Goal: Communication & Community: Answer question/provide support

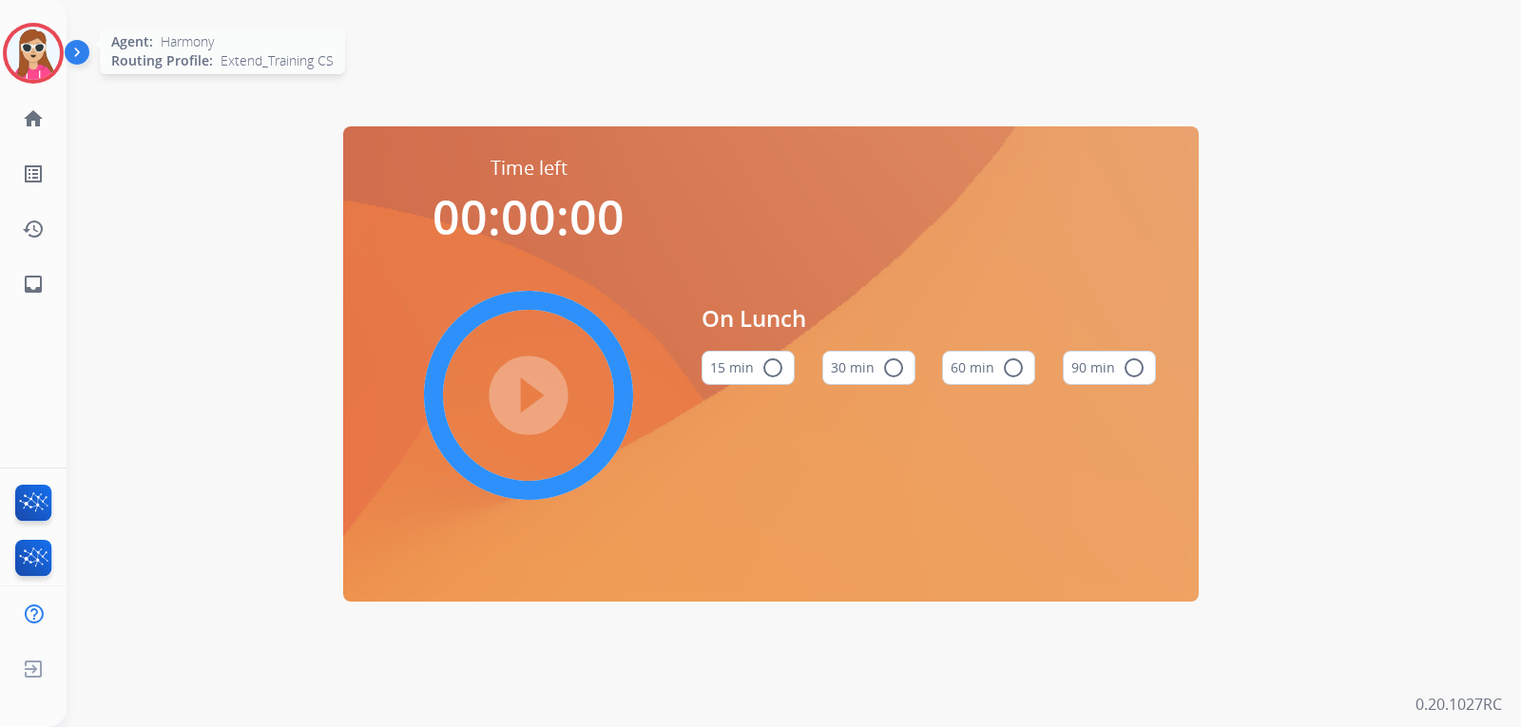
click at [32, 70] on img at bounding box center [33, 53] width 53 height 53
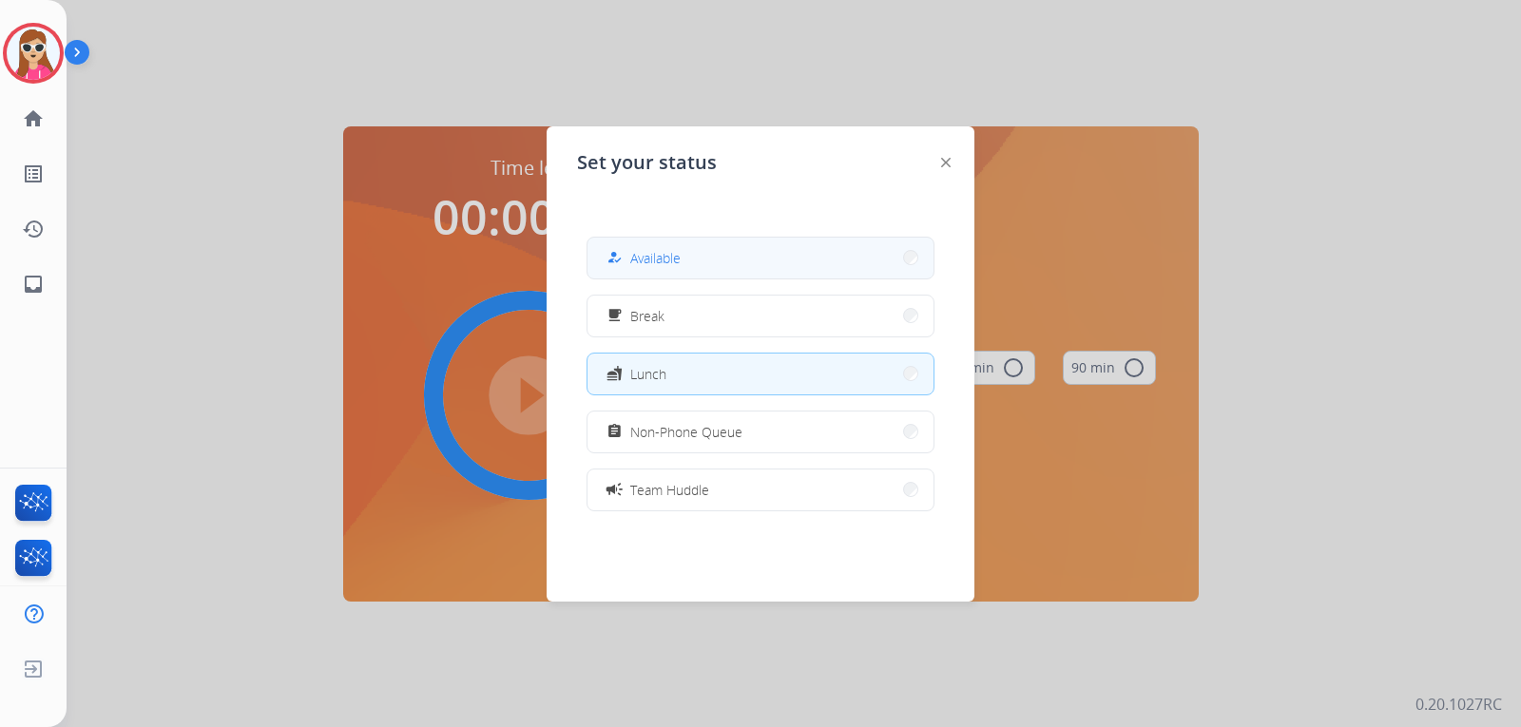
click at [699, 252] on button "how_to_reg Available" at bounding box center [761, 258] width 346 height 41
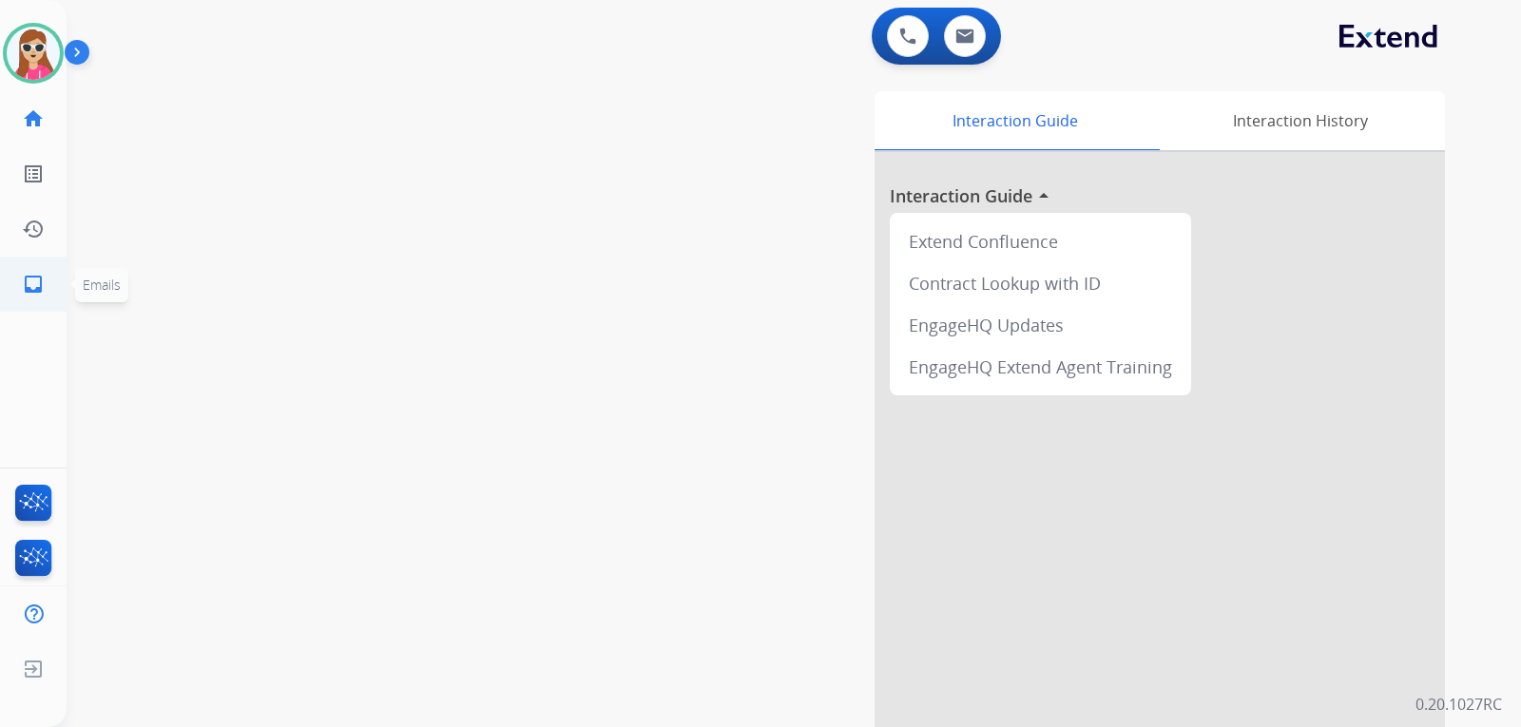
click at [43, 279] on mat-icon "inbox" at bounding box center [33, 284] width 23 height 23
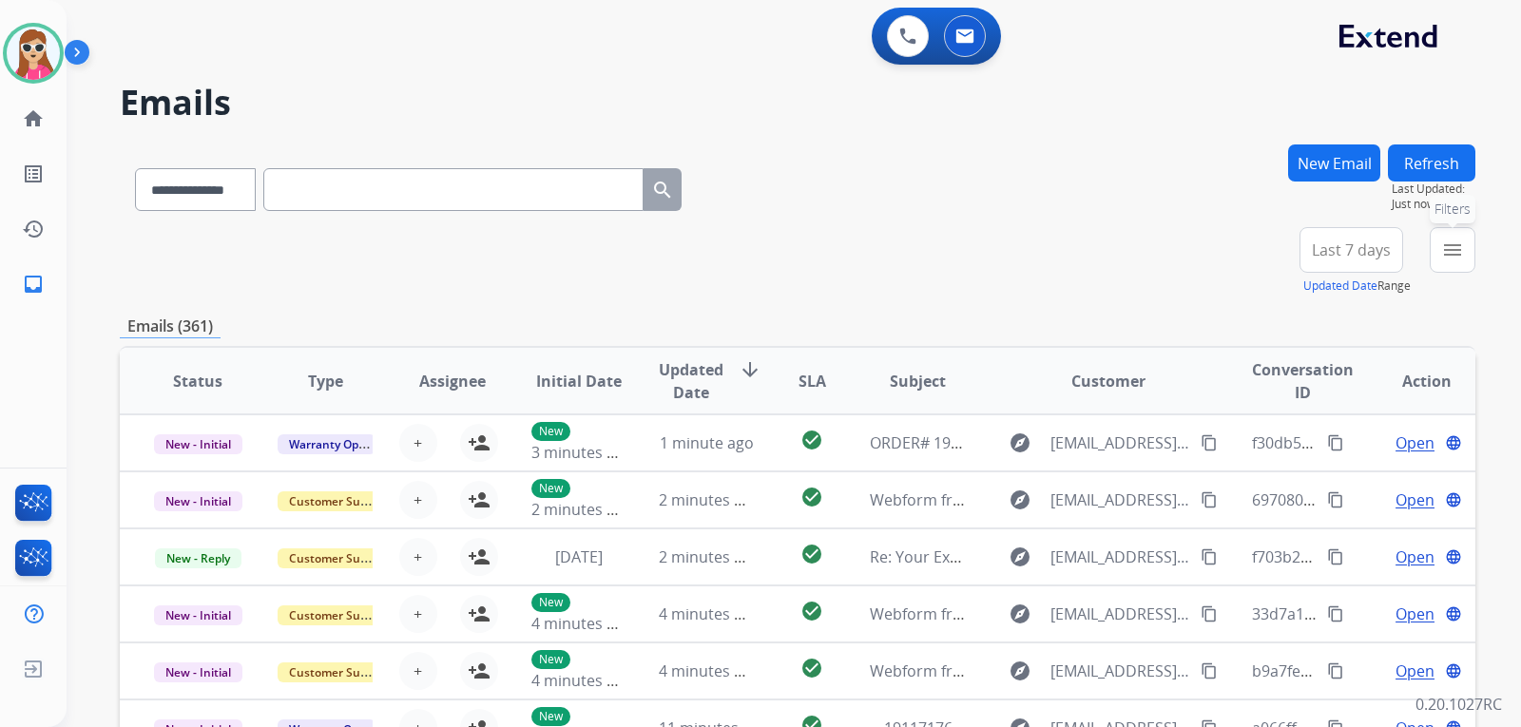
click at [1456, 255] on mat-icon "menu" at bounding box center [1452, 250] width 23 height 23
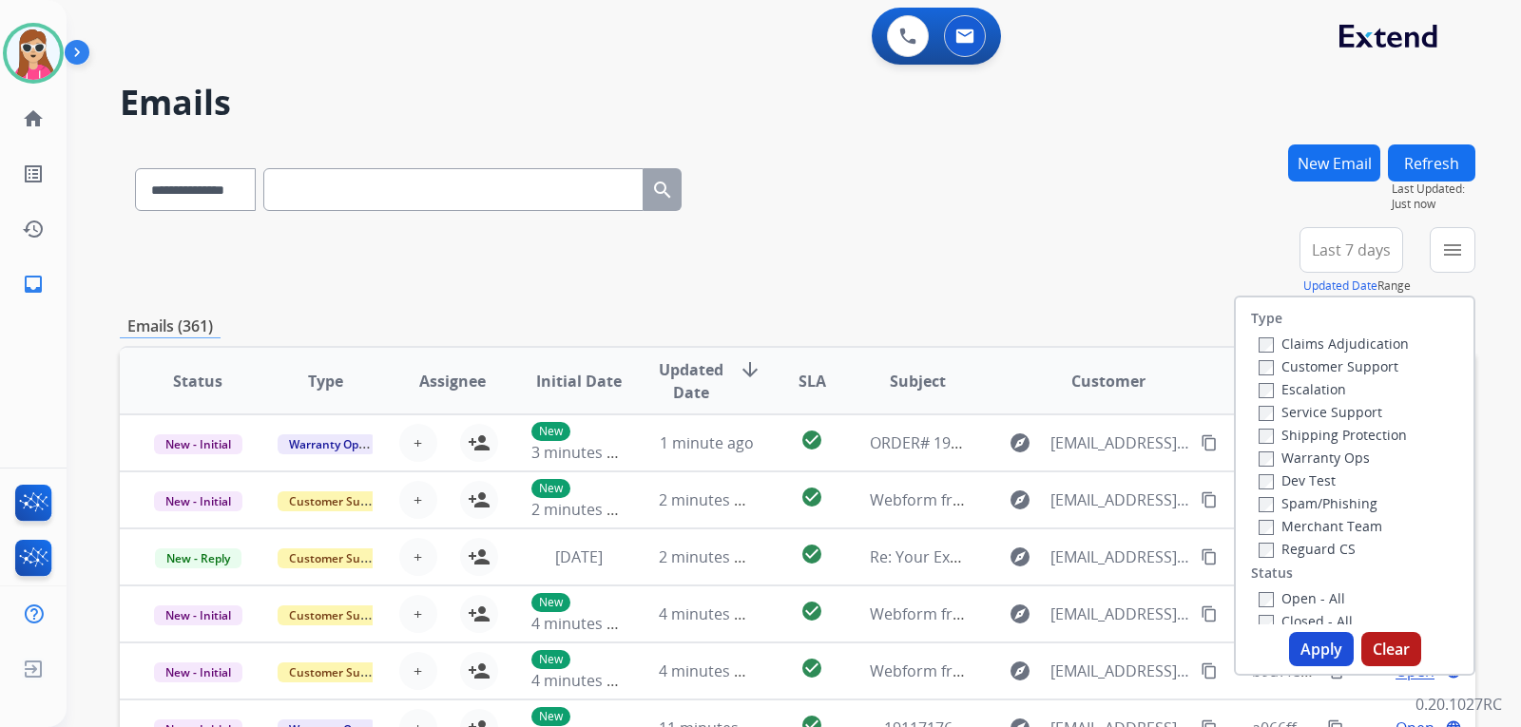
click at [1343, 358] on label "Customer Support" at bounding box center [1329, 367] width 140 height 18
click at [1301, 421] on div "Service Support" at bounding box center [1334, 411] width 150 height 23
click at [1297, 430] on label "Shipping Protection" at bounding box center [1333, 435] width 148 height 18
click at [1300, 550] on label "Reguard CS" at bounding box center [1307, 549] width 97 height 18
click at [1291, 605] on label "Open - All" at bounding box center [1302, 599] width 87 height 18
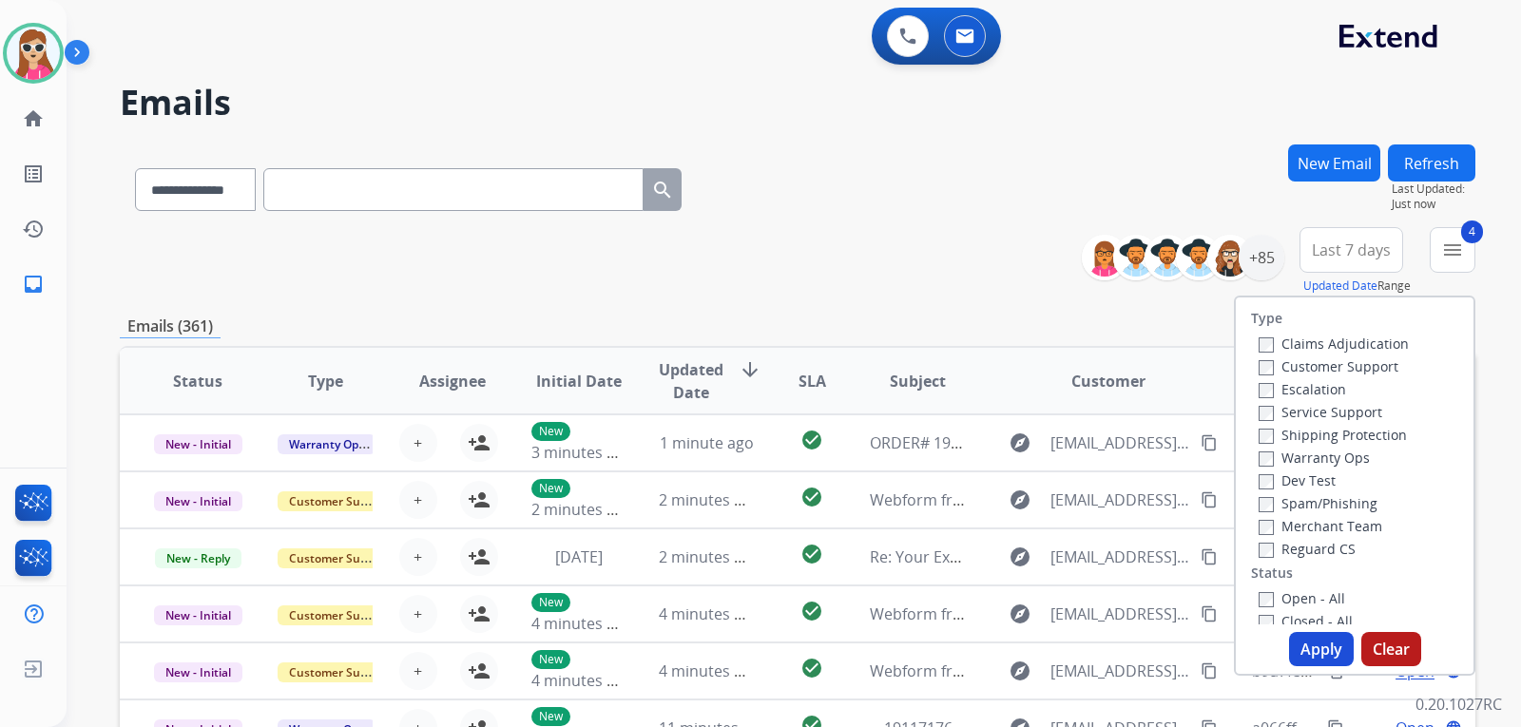
click at [1312, 648] on button "Apply" at bounding box center [1321, 649] width 65 height 34
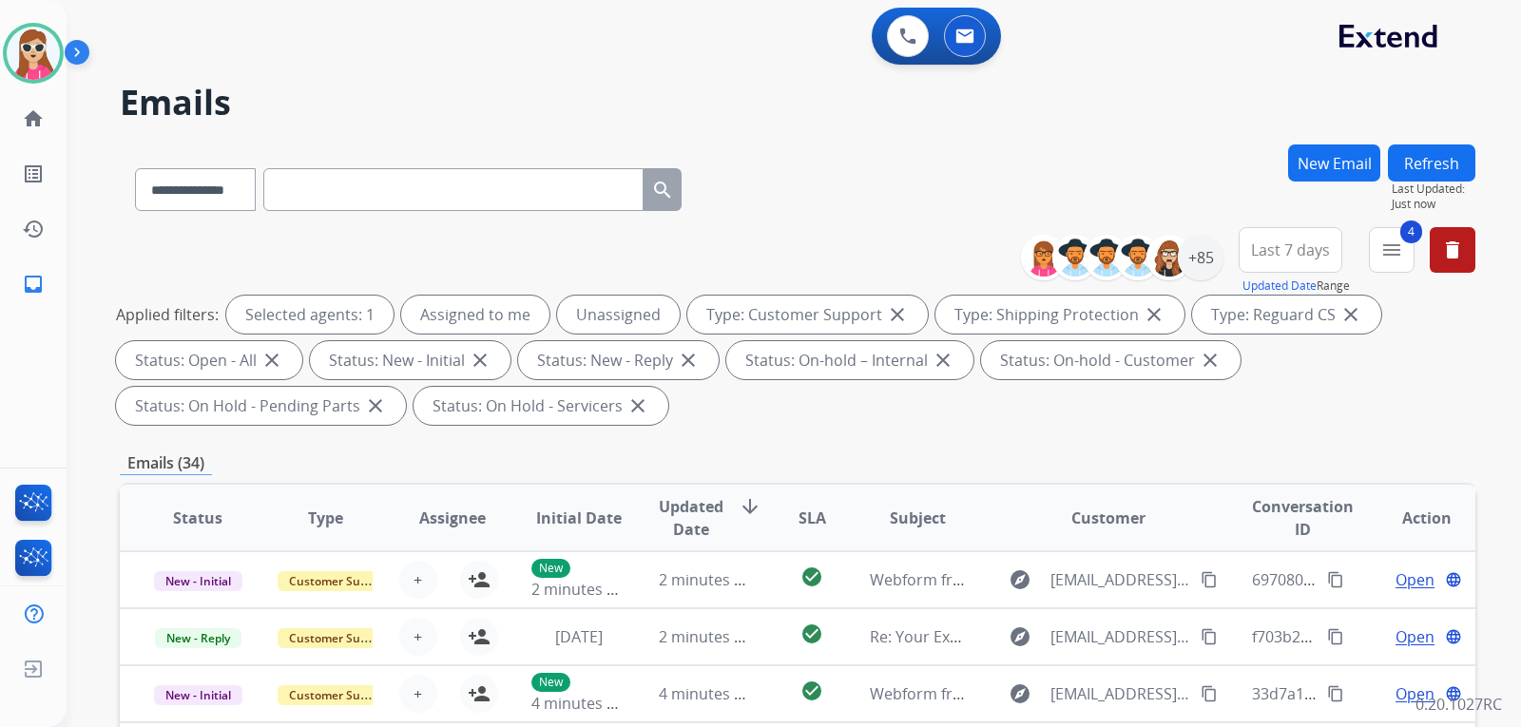
scroll to position [2, 0]
click at [1211, 256] on div "+85" at bounding box center [1201, 258] width 46 height 46
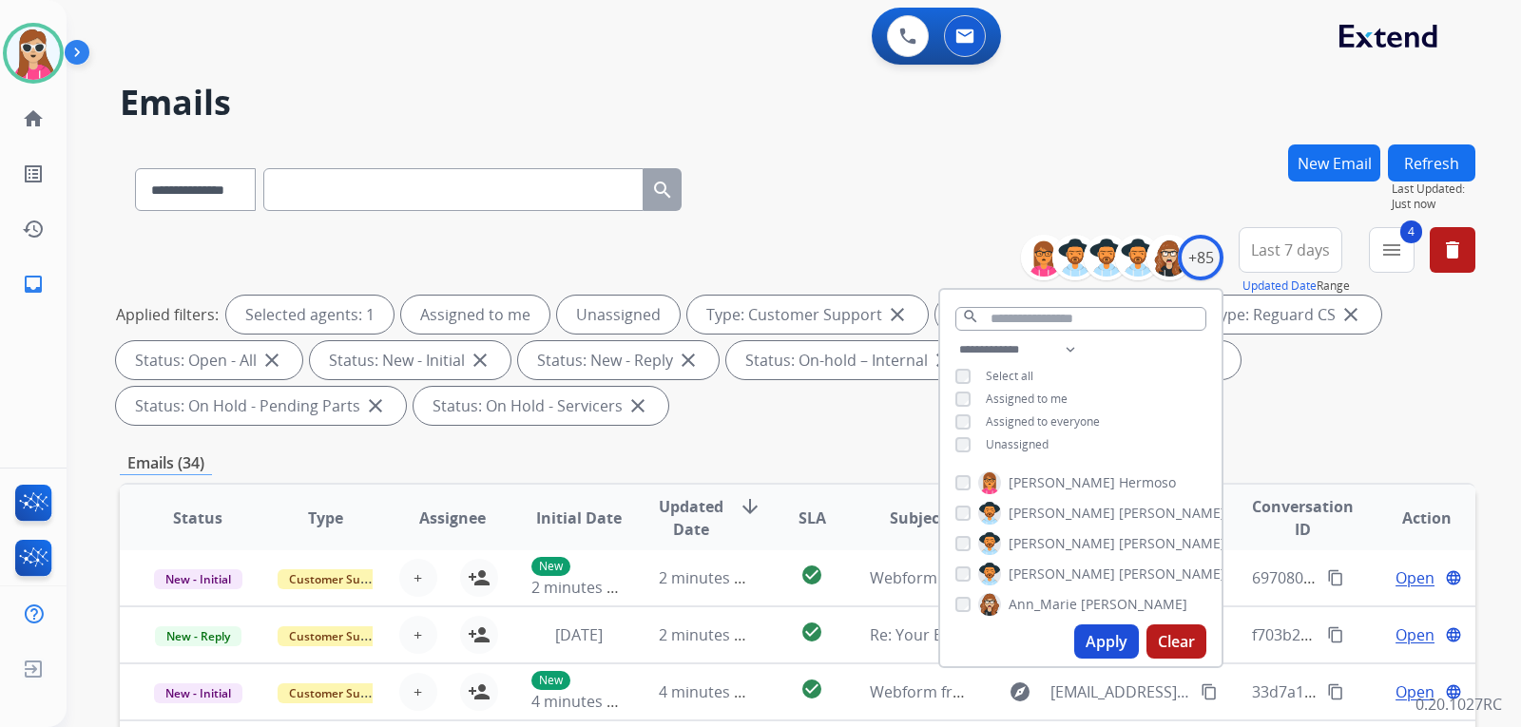
click at [1019, 437] on span "Unassigned" at bounding box center [1017, 444] width 63 height 16
click at [1116, 648] on button "Apply" at bounding box center [1106, 642] width 65 height 34
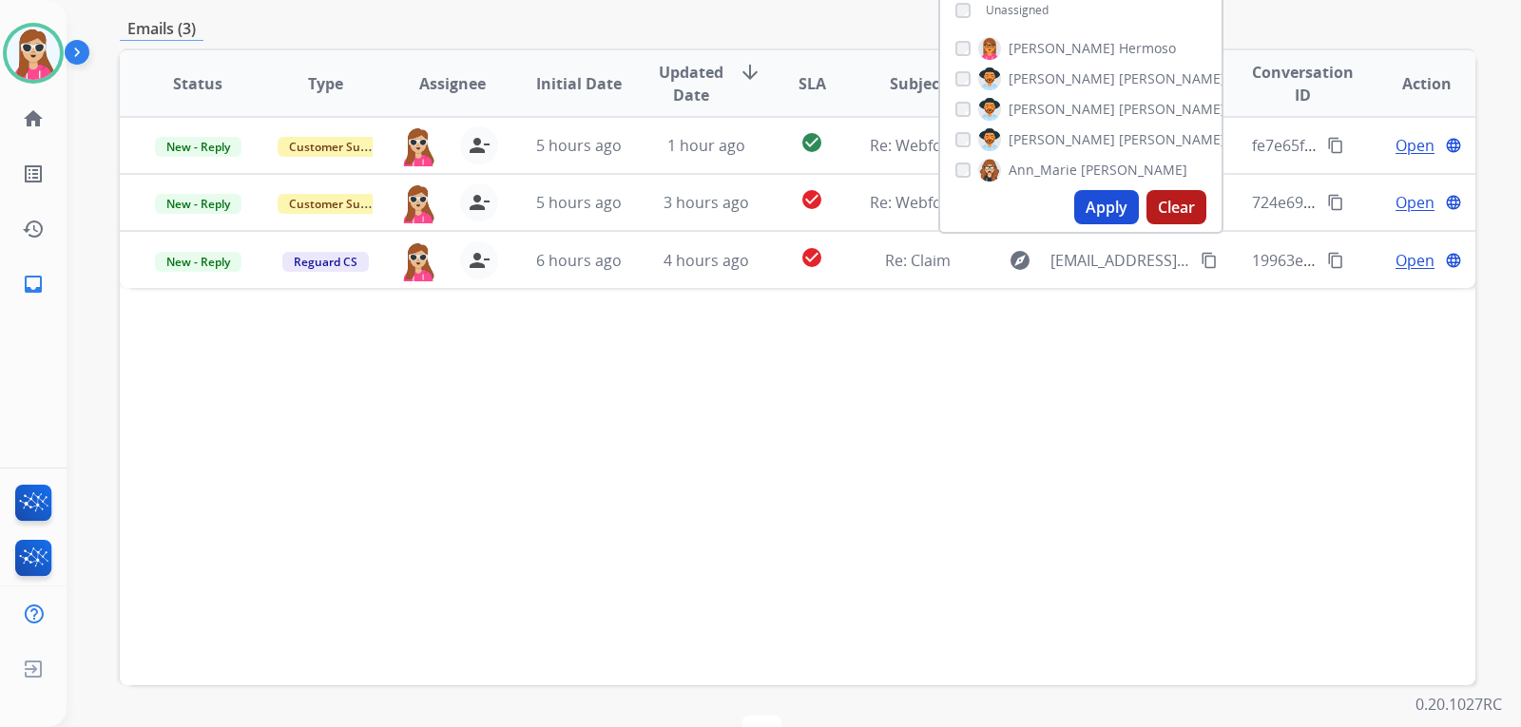
scroll to position [492, 0]
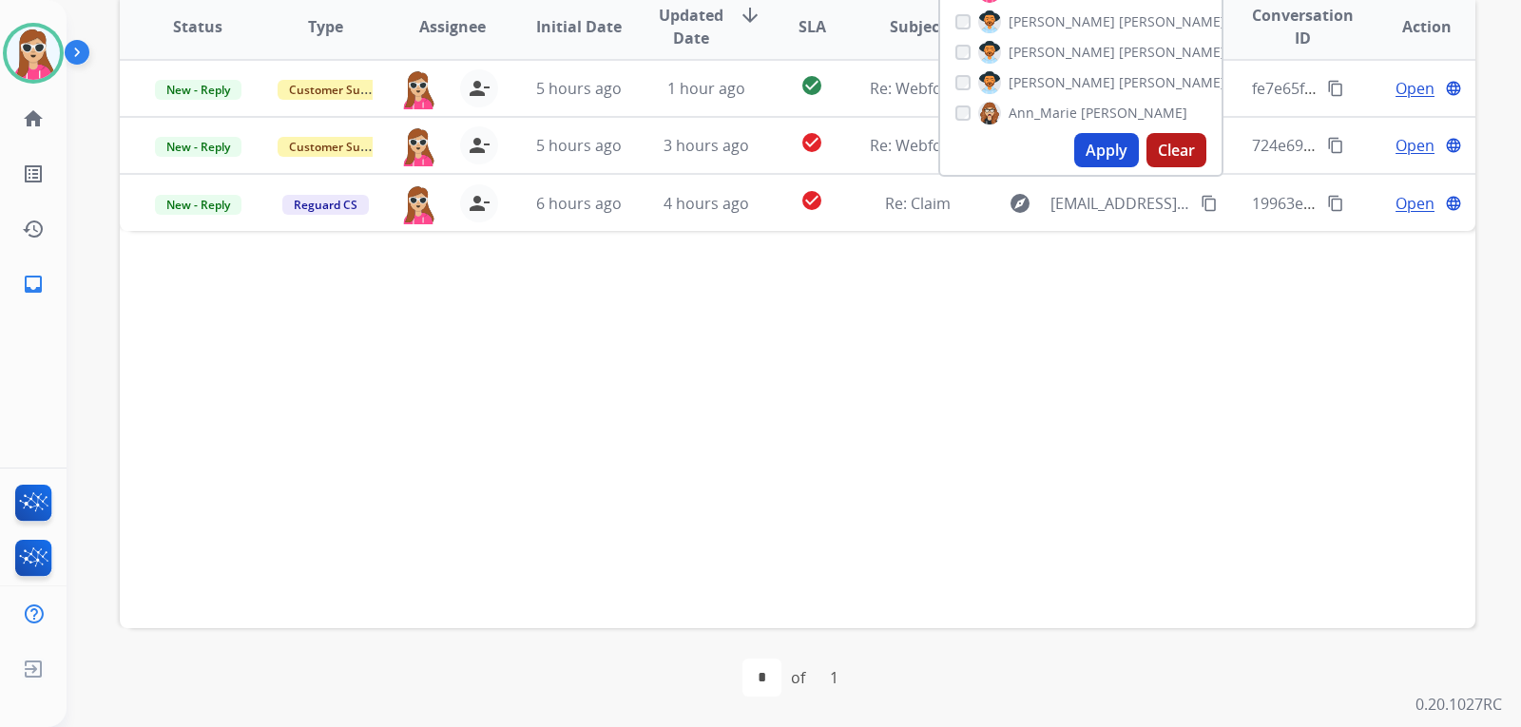
click at [804, 350] on div "Status Type Assignee Initial Date Updated Date arrow_downward SLA Subject Custo…" at bounding box center [798, 309] width 1356 height 637
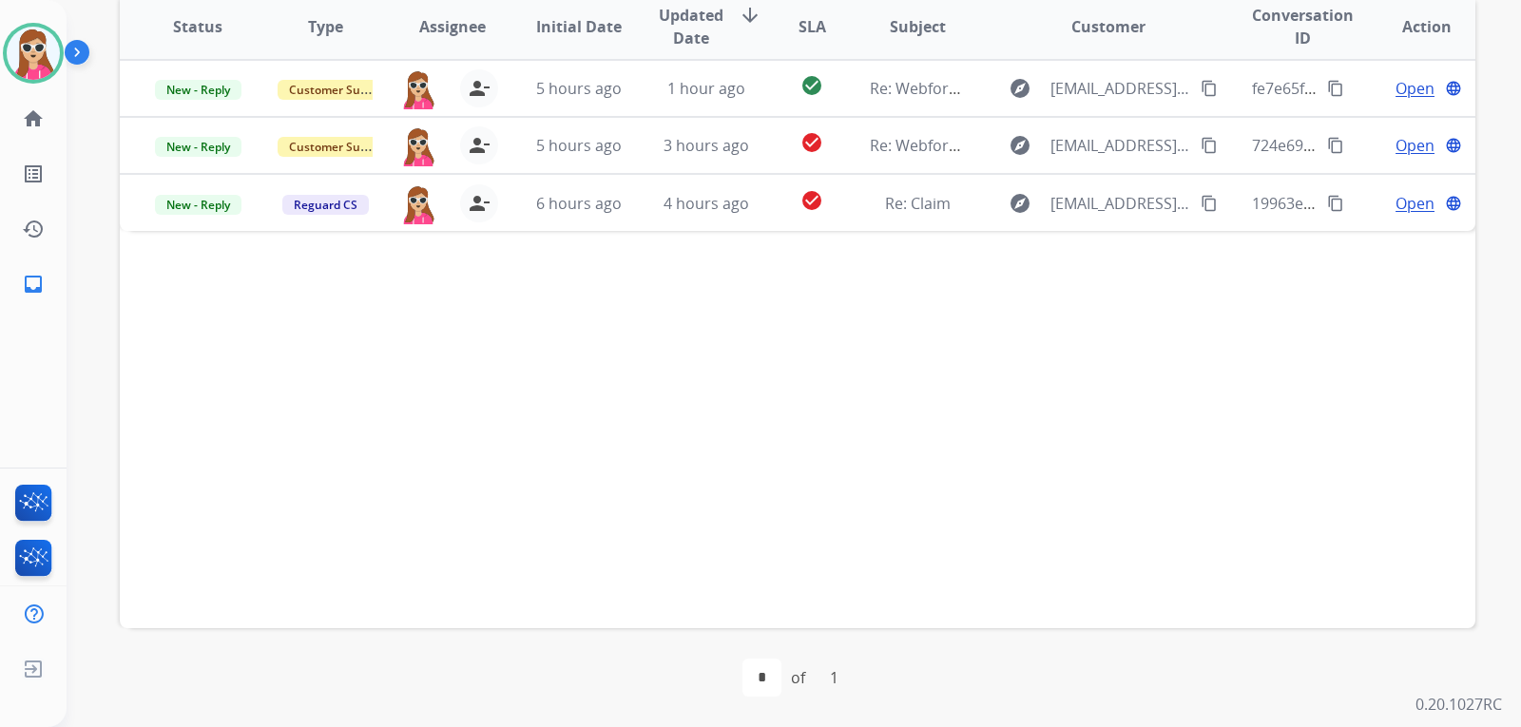
drag, startPoint x: 766, startPoint y: 340, endPoint x: 778, endPoint y: 302, distance: 39.7
click at [767, 340] on div "Status Type Assignee Initial Date Updated Date arrow_downward SLA Subject Custo…" at bounding box center [798, 309] width 1356 height 637
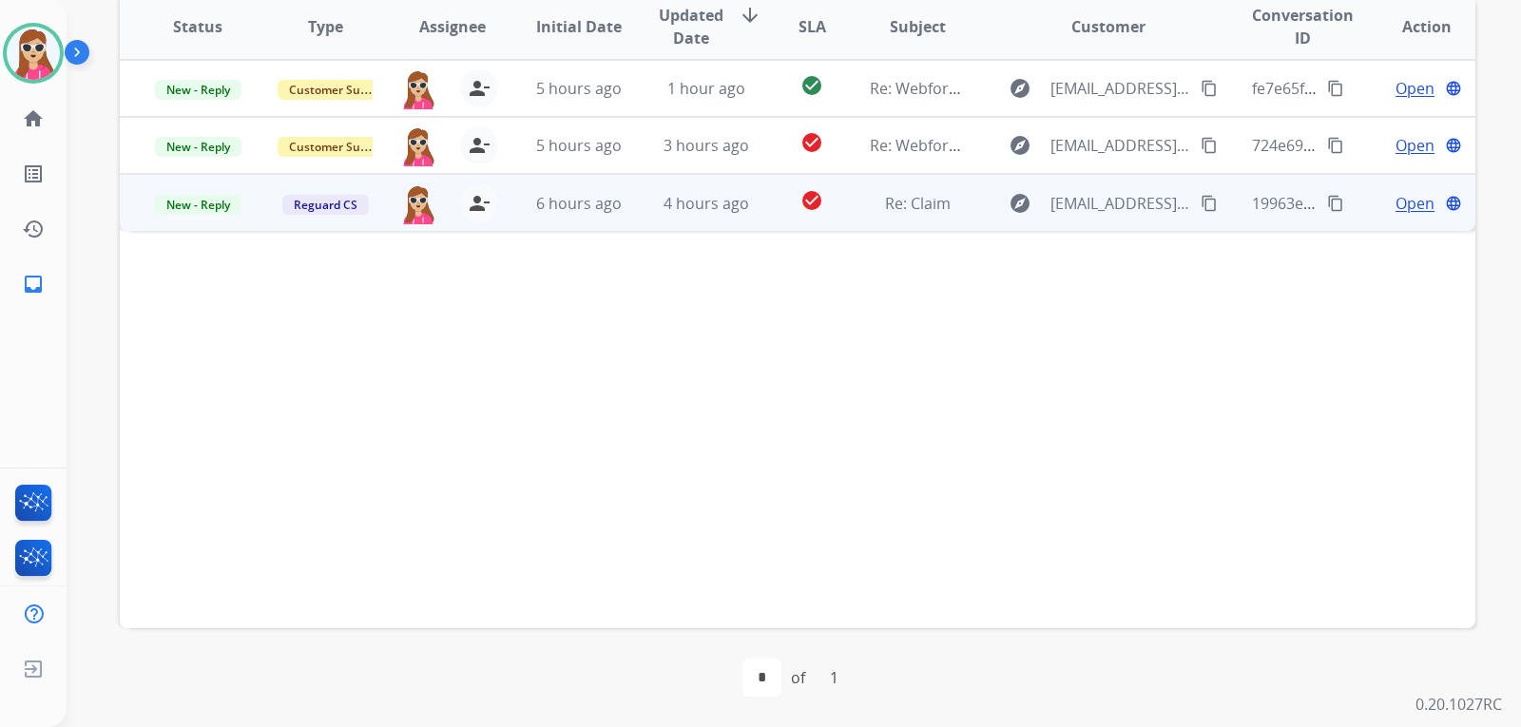
click at [765, 218] on td "check_circle" at bounding box center [797, 202] width 85 height 57
click at [1415, 206] on span "Open" at bounding box center [1415, 202] width 39 height 23
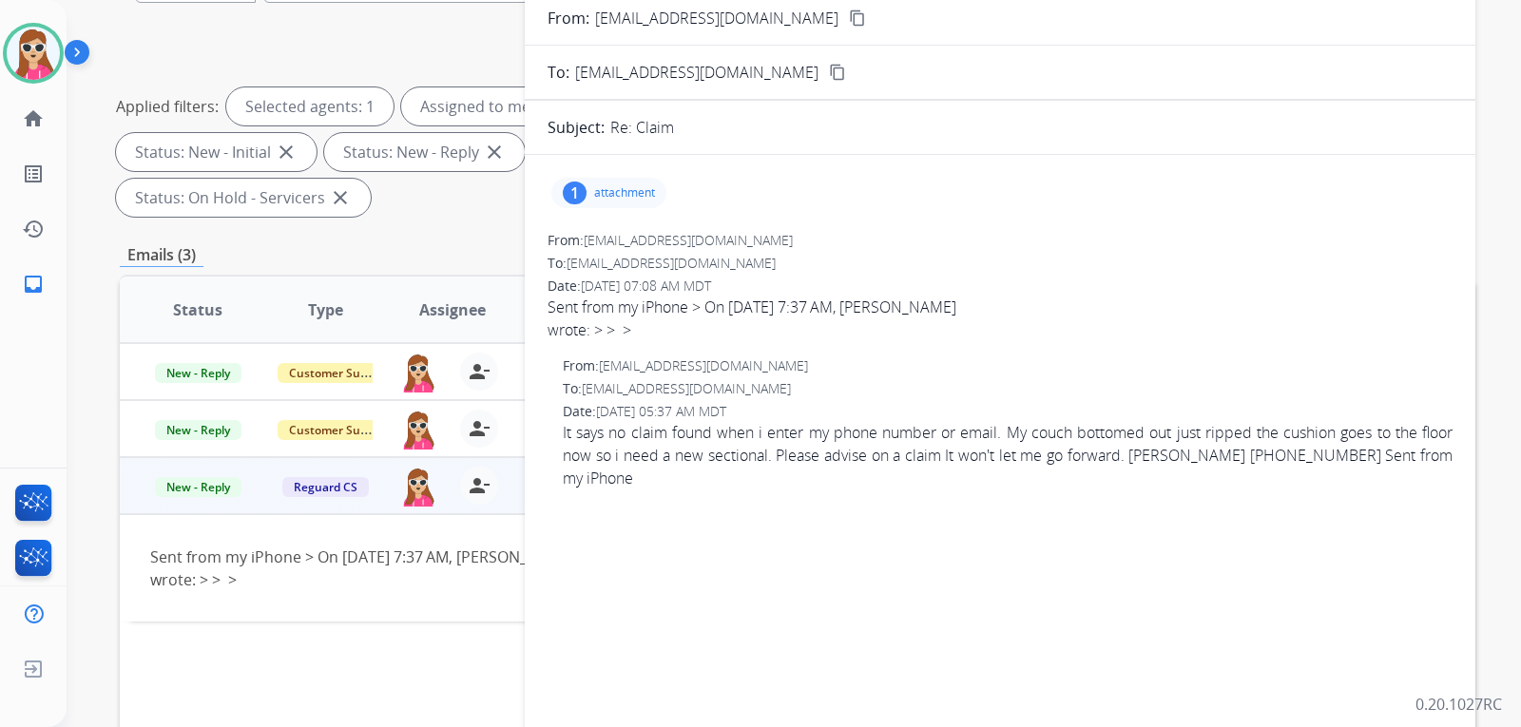
scroll to position [206, 0]
click at [623, 183] on div "1 attachment" at bounding box center [608, 195] width 115 height 30
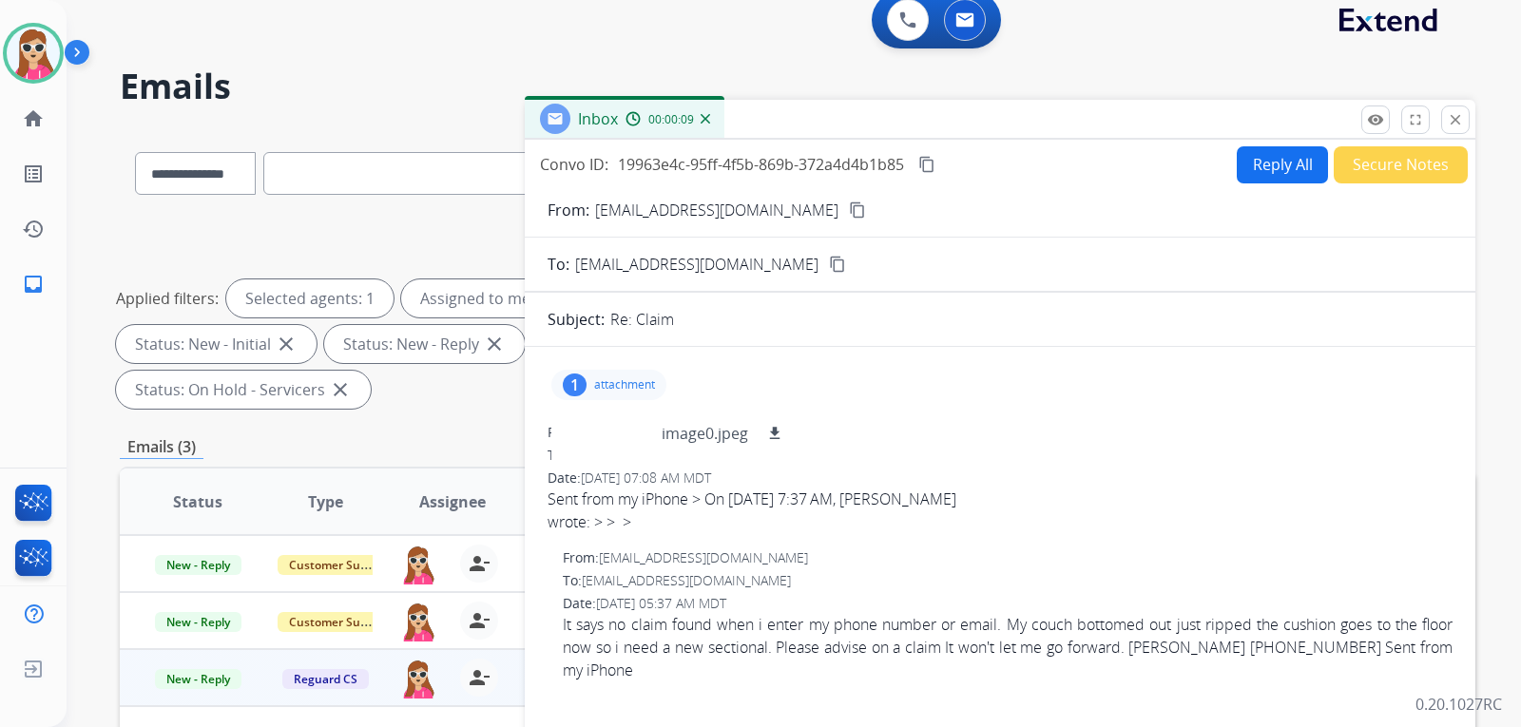
scroll to position [0, 0]
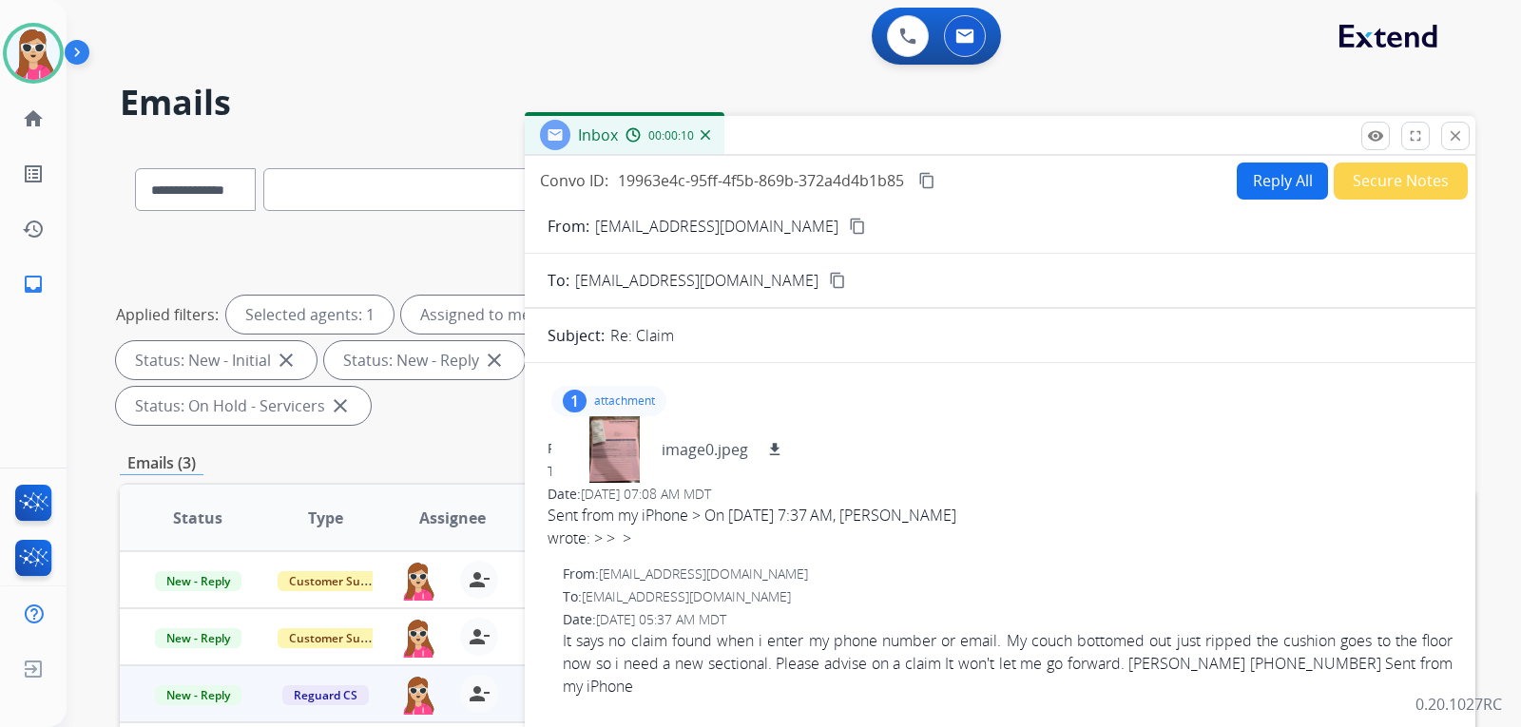
click at [1245, 195] on button "Reply All" at bounding box center [1282, 181] width 91 height 37
select select "**********"
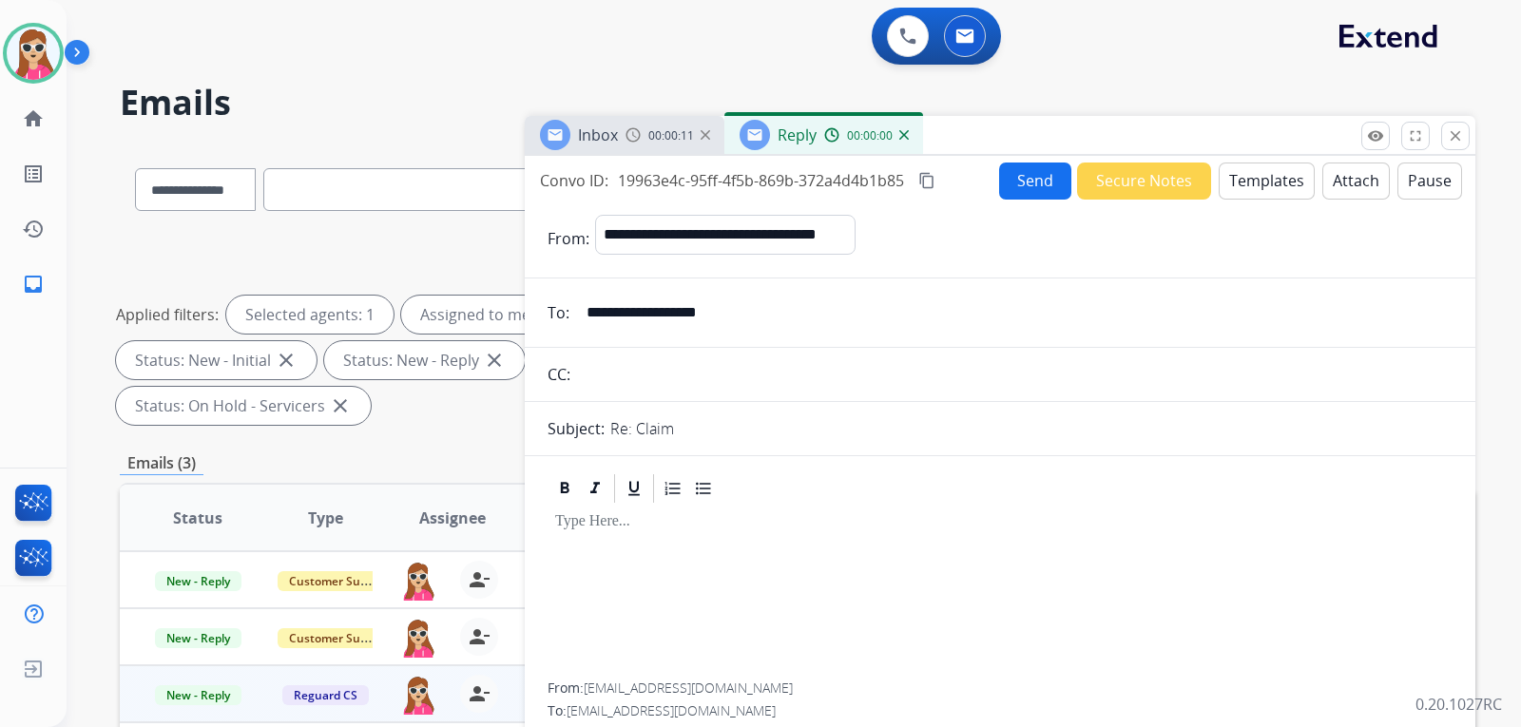
click at [1276, 173] on button "Templates" at bounding box center [1267, 181] width 96 height 37
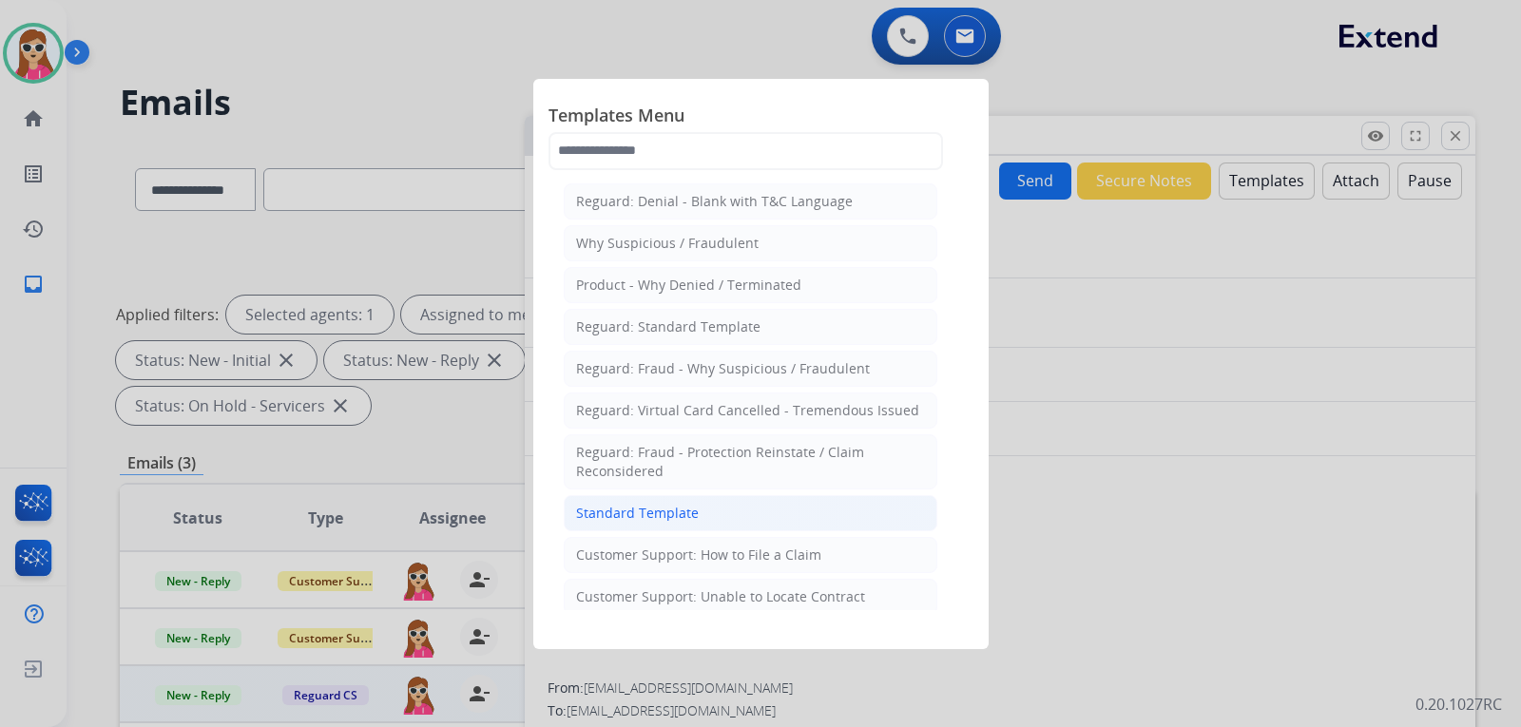
click at [706, 506] on li "Standard Template" at bounding box center [751, 513] width 374 height 36
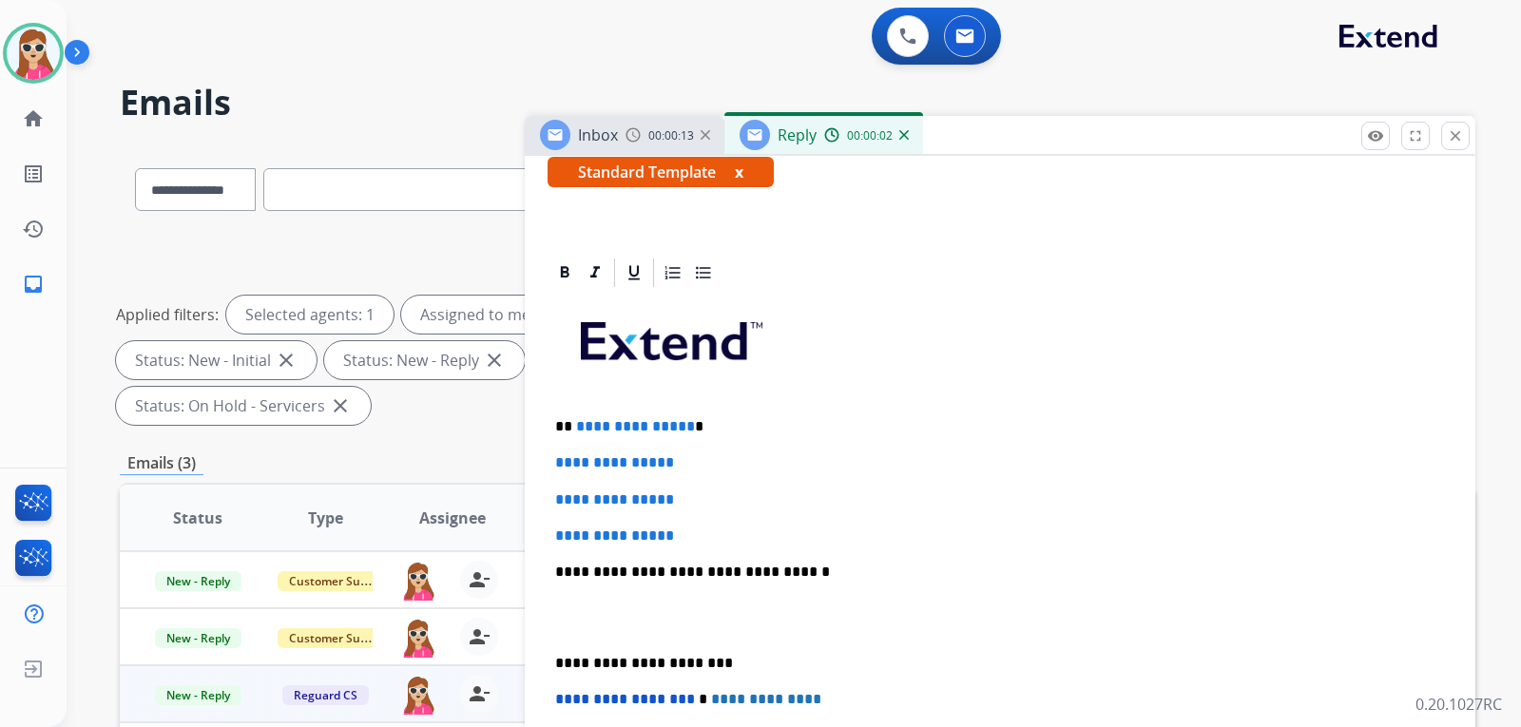
scroll to position [380, 0]
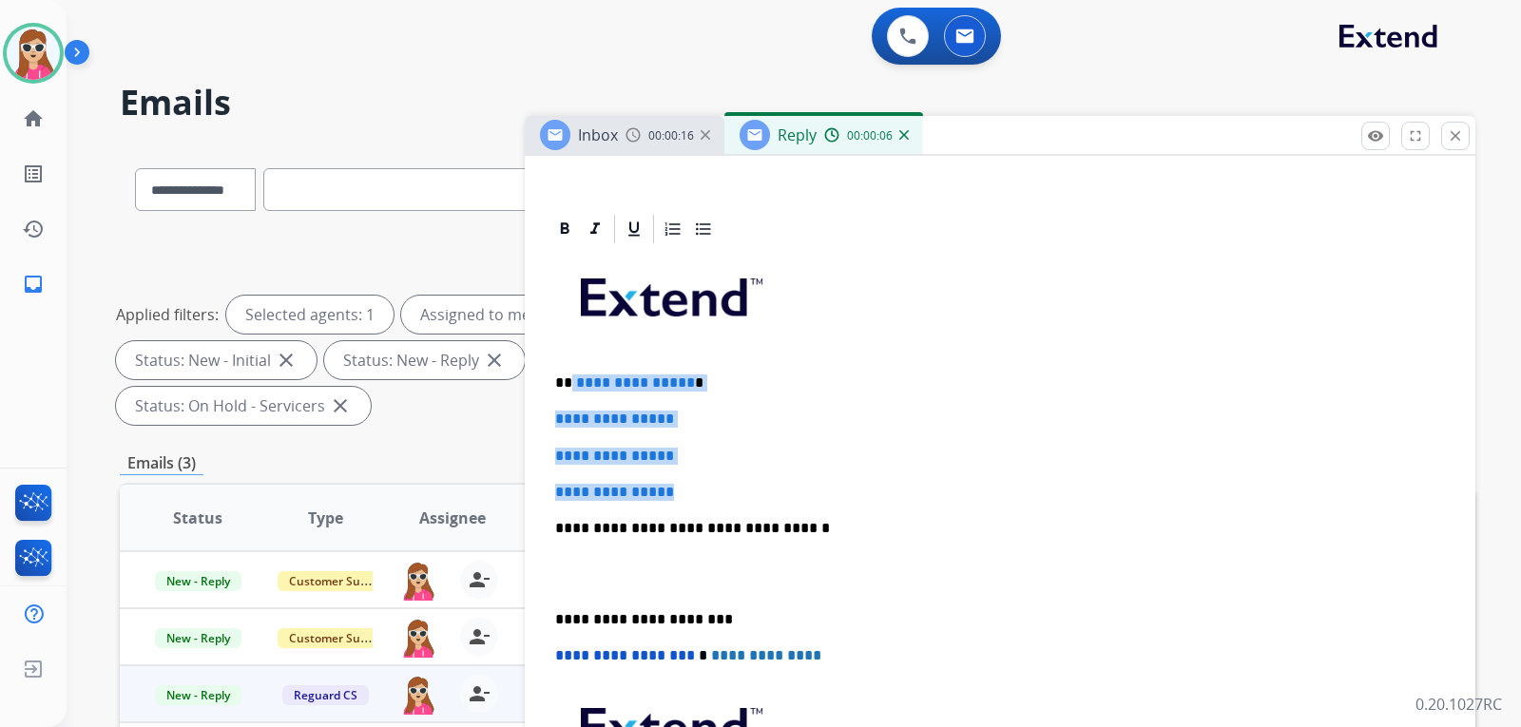
drag, startPoint x: 571, startPoint y: 383, endPoint x: 722, endPoint y: 528, distance: 208.5
click at [712, 514] on div "**********" at bounding box center [1000, 573] width 905 height 654
click at [702, 488] on p "**********" at bounding box center [1000, 492] width 890 height 17
click at [693, 399] on div "**********" at bounding box center [1000, 573] width 905 height 654
drag, startPoint x: 865, startPoint y: 441, endPoint x: 836, endPoint y: 445, distance: 29.7
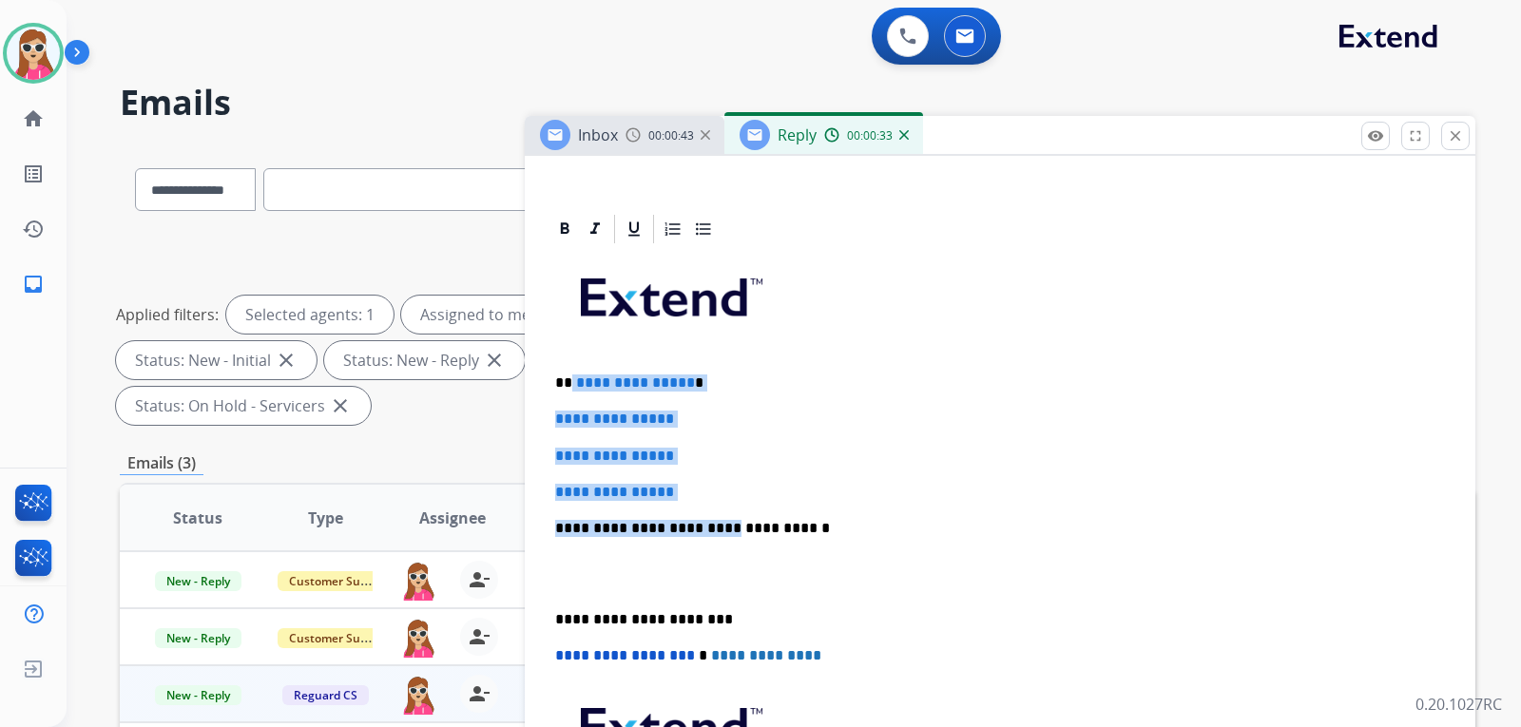
drag, startPoint x: 836, startPoint y: 445, endPoint x: 834, endPoint y: 413, distance: 32.4
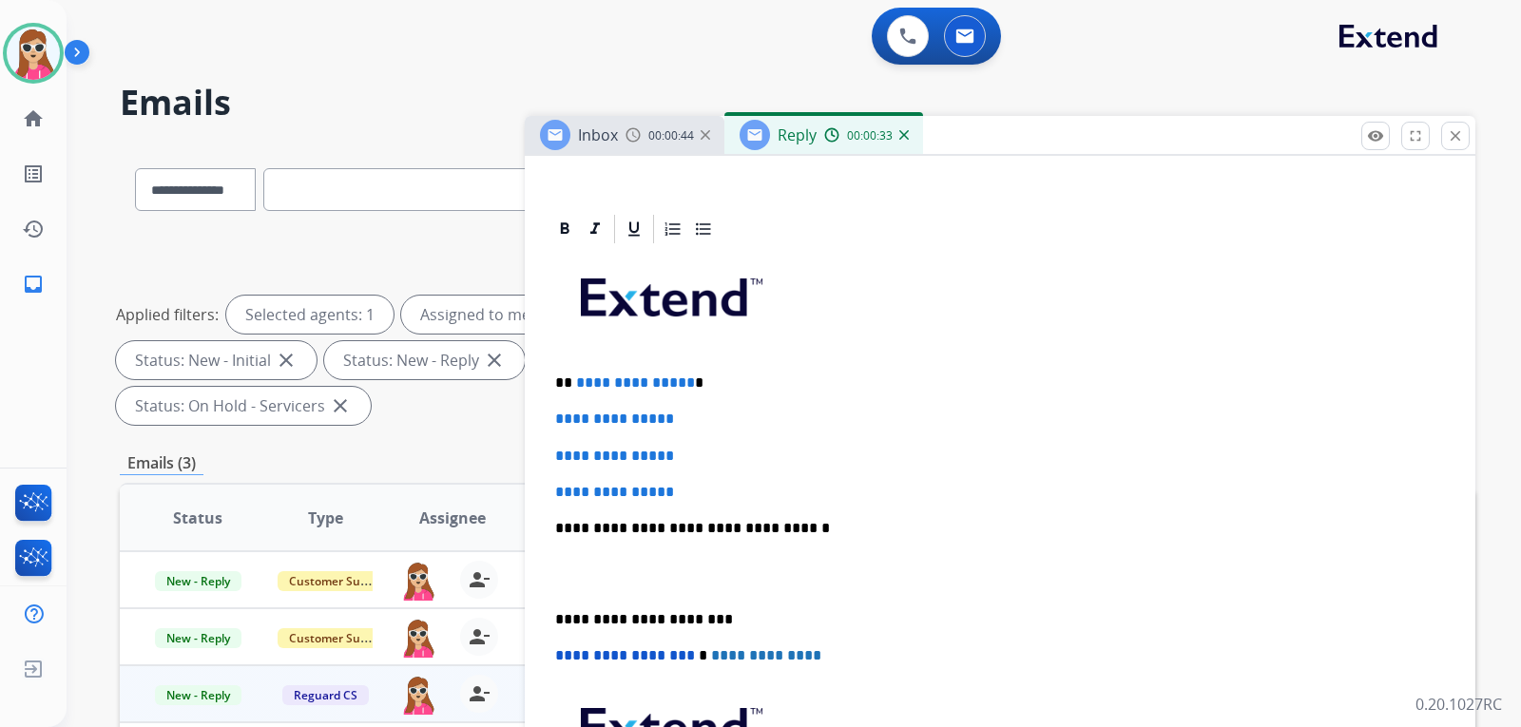
drag, startPoint x: 834, startPoint y: 413, endPoint x: 828, endPoint y: 336, distance: 77.2
click at [828, 336] on p at bounding box center [1000, 305] width 890 height 102
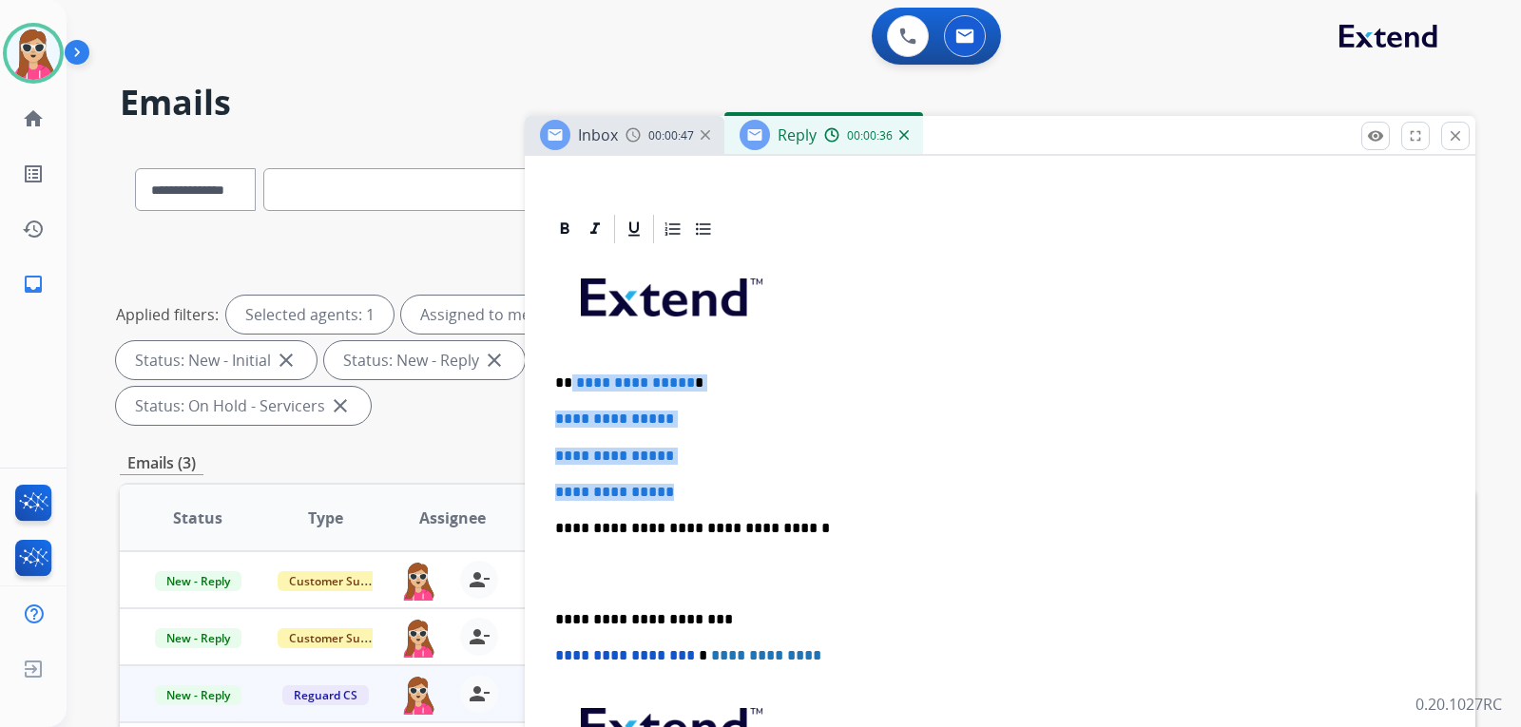
drag, startPoint x: 569, startPoint y: 384, endPoint x: 693, endPoint y: 491, distance: 163.9
click at [693, 491] on div "**********" at bounding box center [1000, 573] width 905 height 654
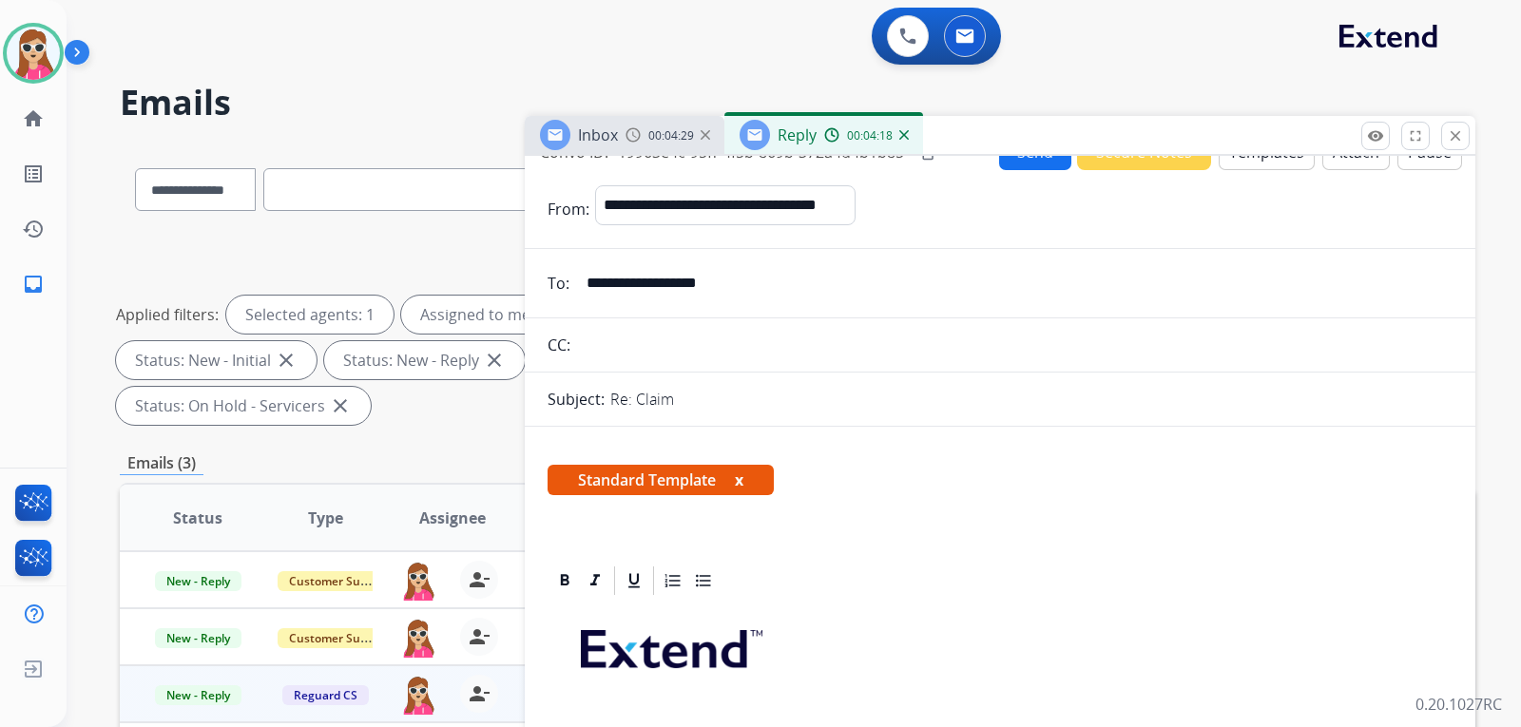
scroll to position [0, 0]
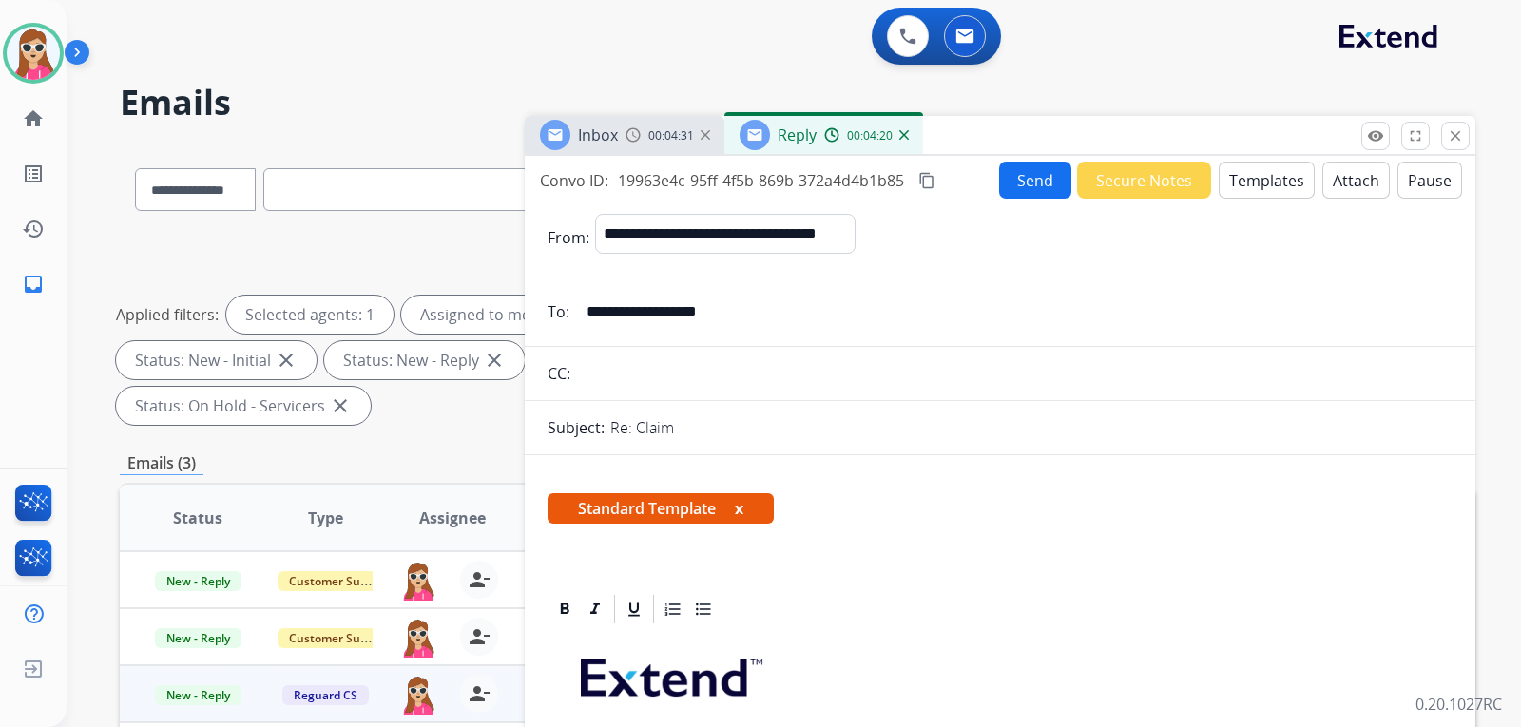
click at [1047, 173] on button "Send" at bounding box center [1035, 180] width 72 height 37
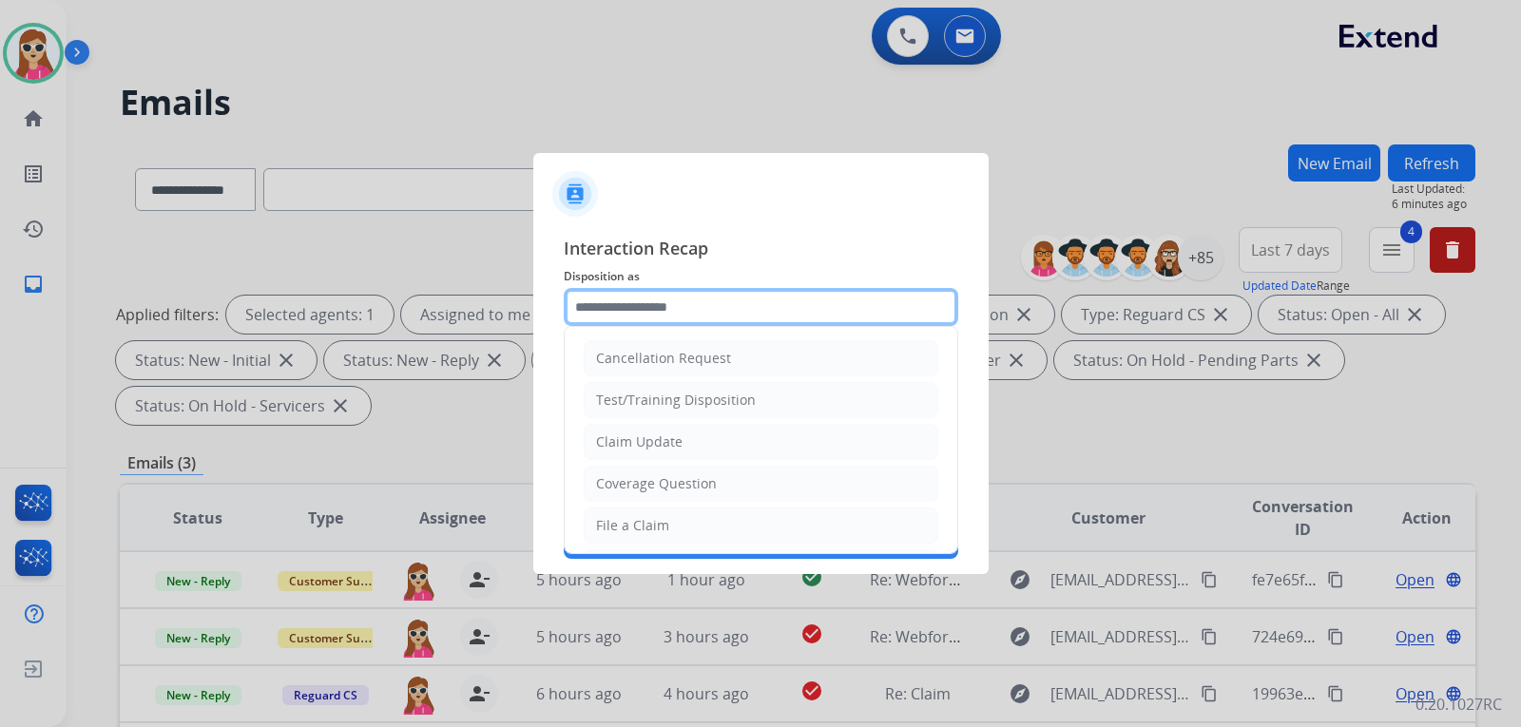
click at [634, 318] on input "text" at bounding box center [761, 307] width 395 height 38
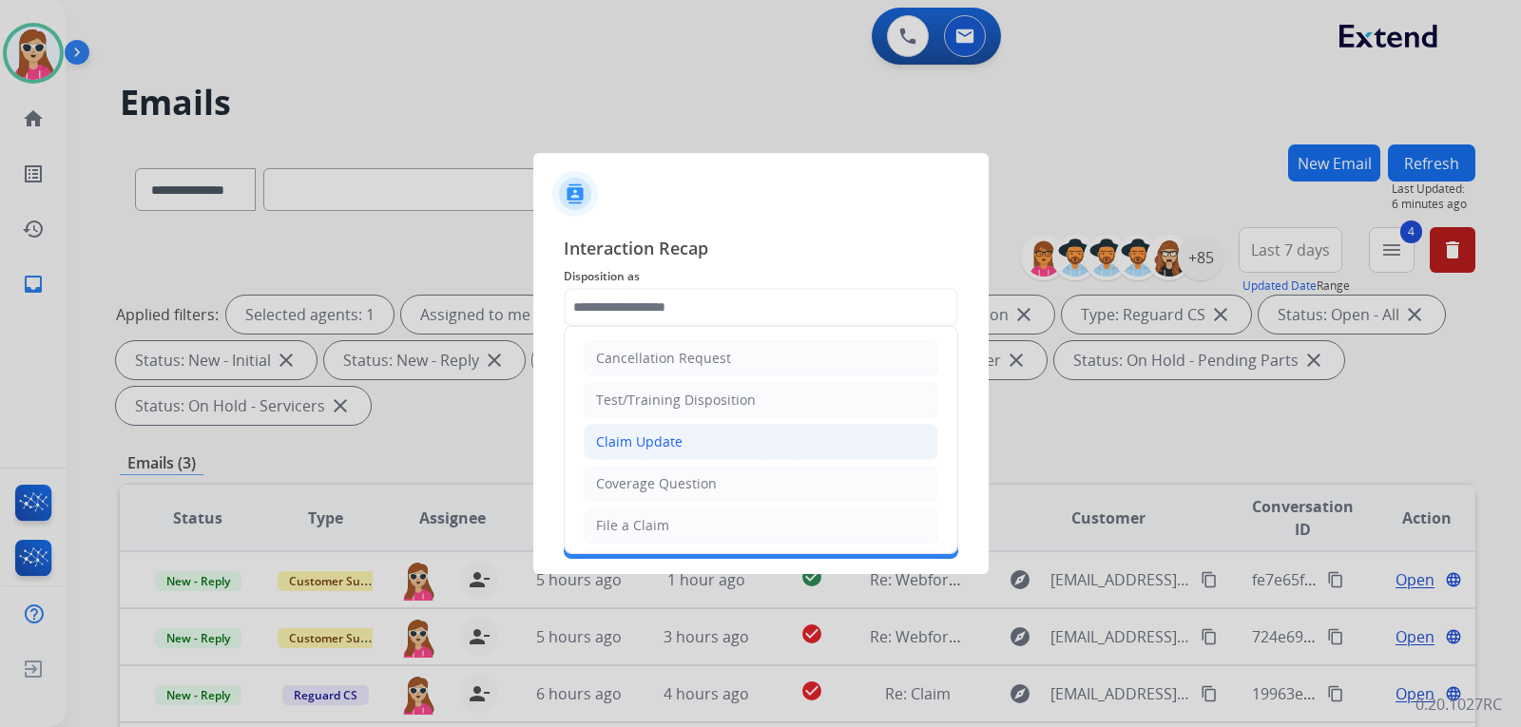
click at [665, 435] on div "Claim Update" at bounding box center [639, 442] width 87 height 19
type input "**********"
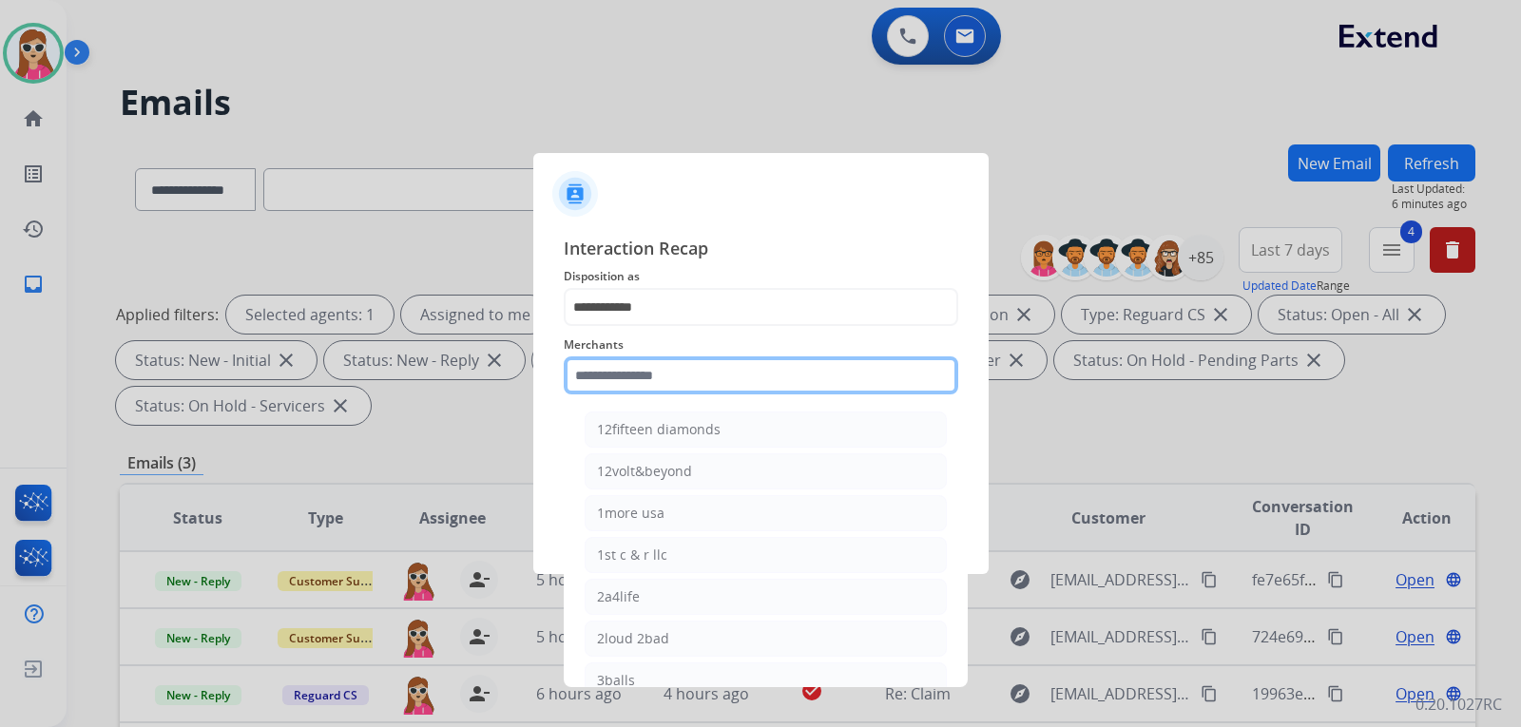
click at [644, 366] on input "text" at bounding box center [761, 376] width 395 height 38
click at [577, 378] on input "text" at bounding box center [761, 376] width 395 height 38
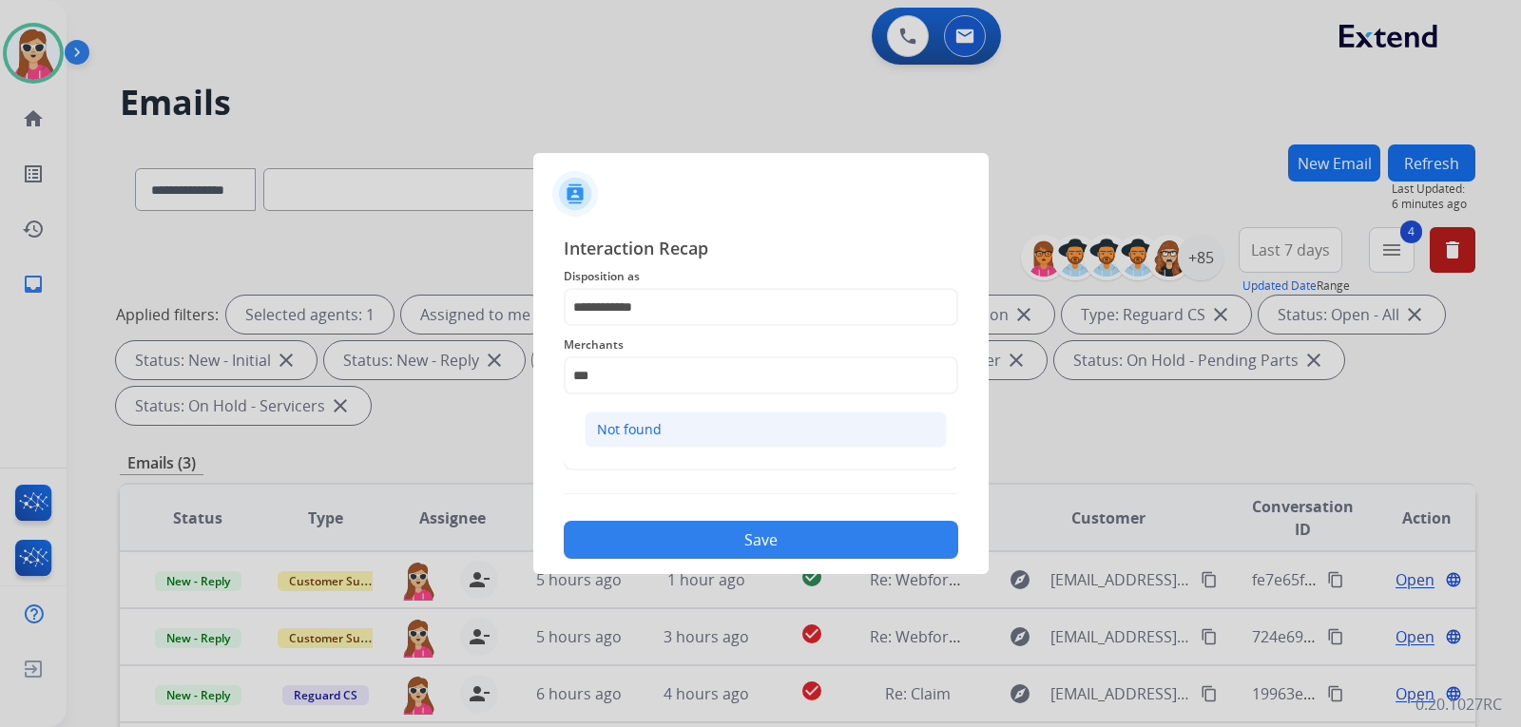
click at [654, 436] on div "Not found" at bounding box center [629, 429] width 65 height 19
type input "*********"
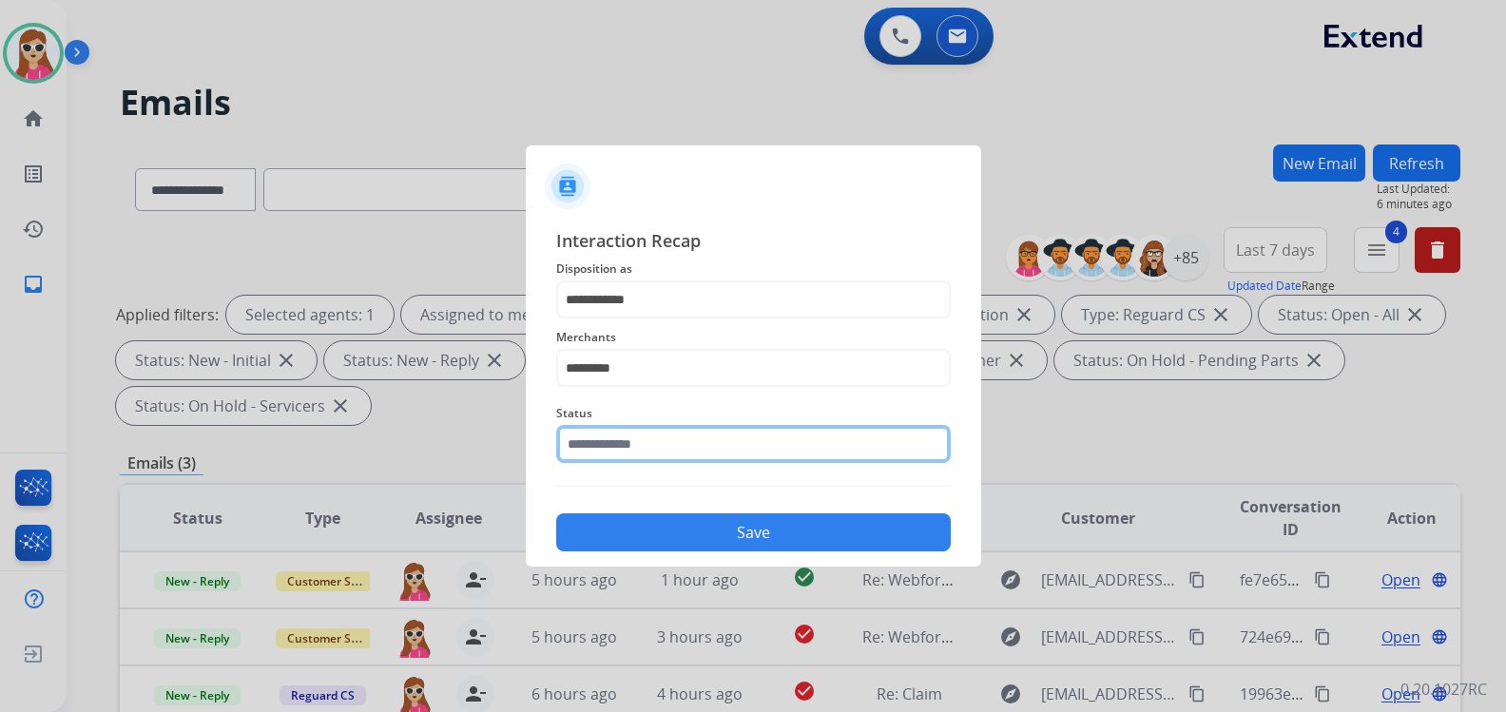
click at [668, 458] on input "text" at bounding box center [753, 444] width 395 height 38
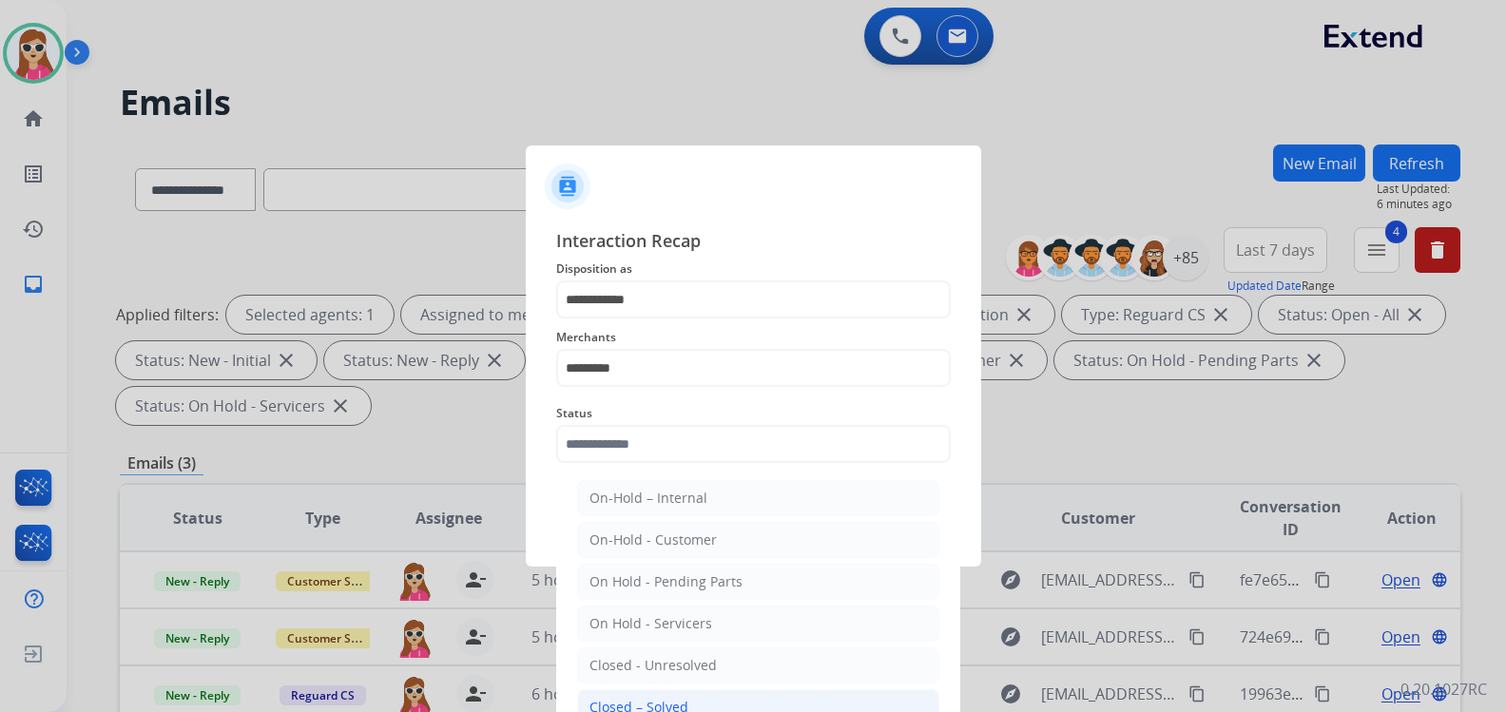
click at [679, 699] on div "Closed – Solved" at bounding box center [639, 707] width 99 height 19
type input "**********"
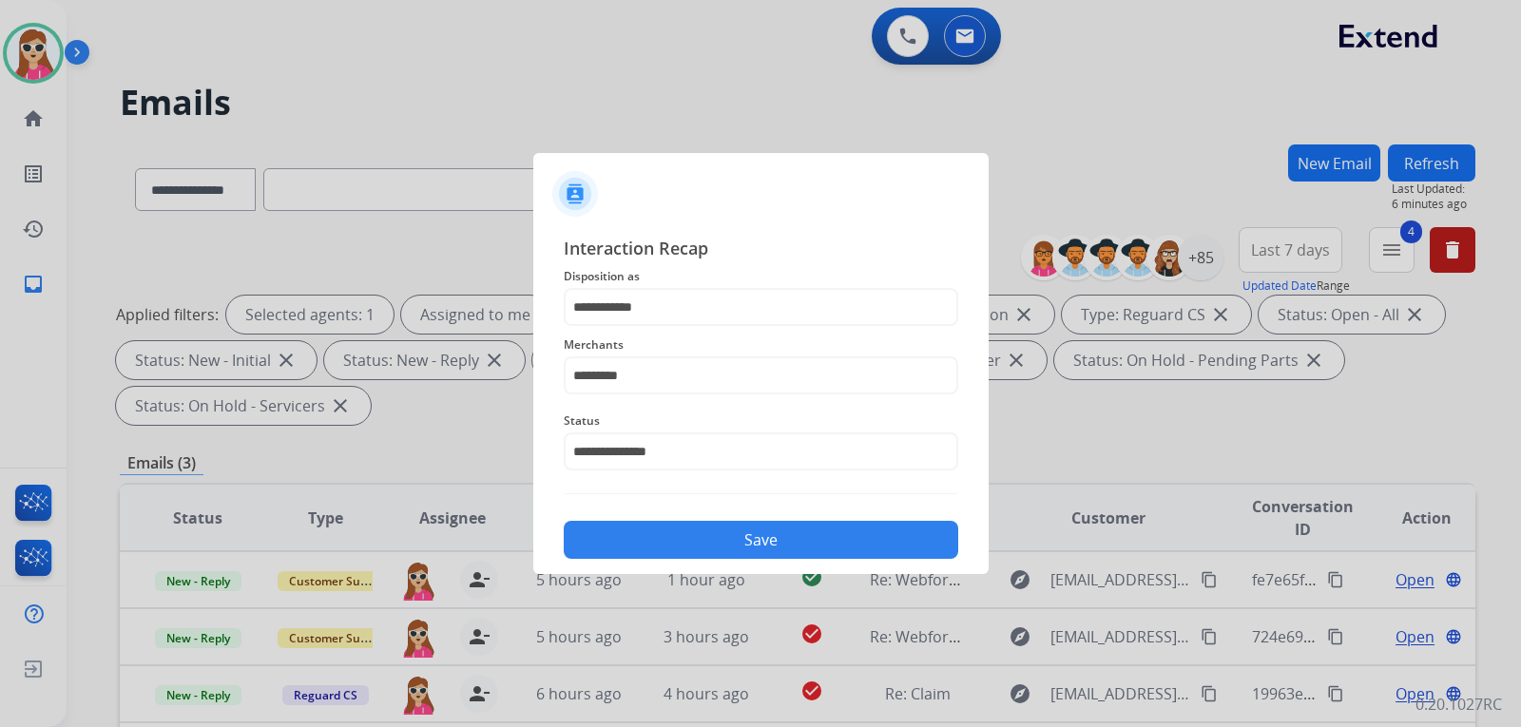
click at [679, 544] on button "Save" at bounding box center [761, 540] width 395 height 38
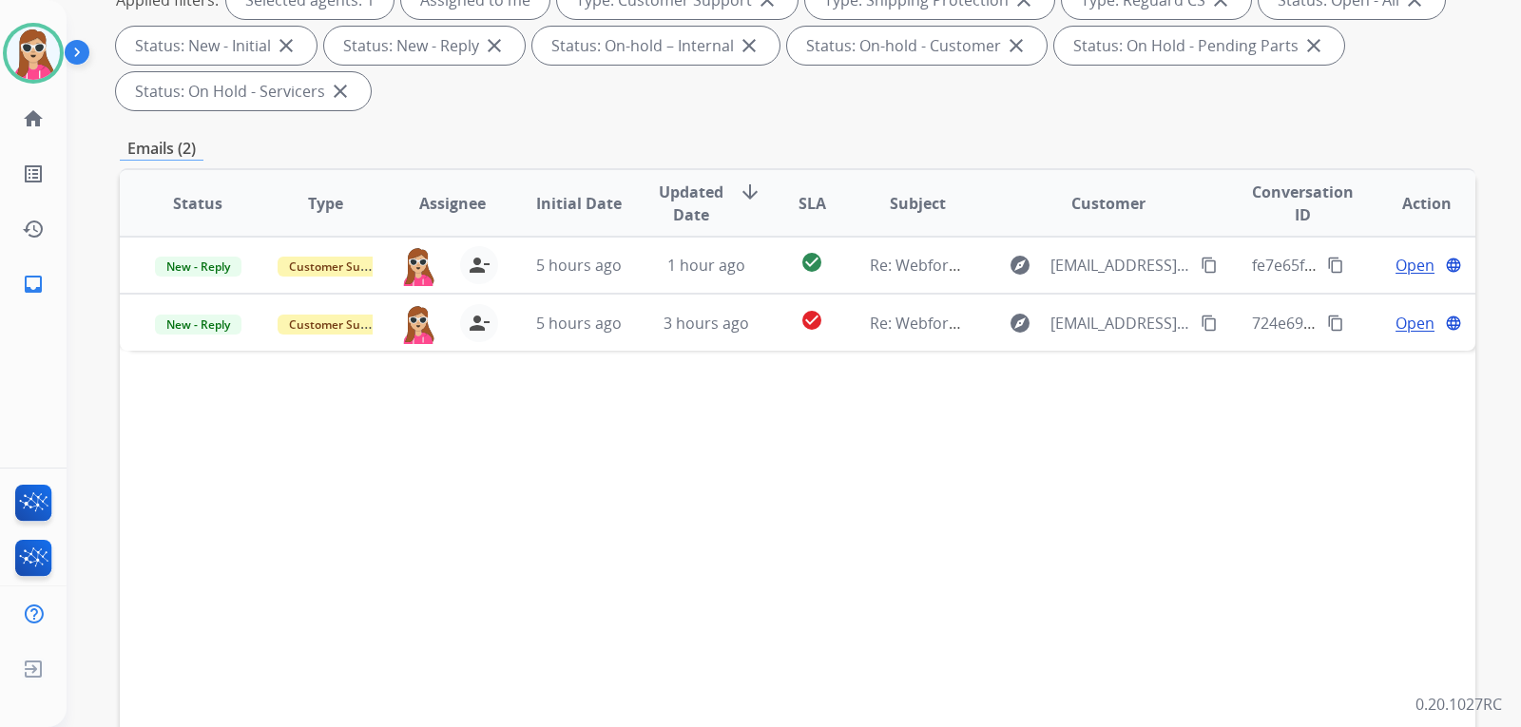
scroll to position [380, 0]
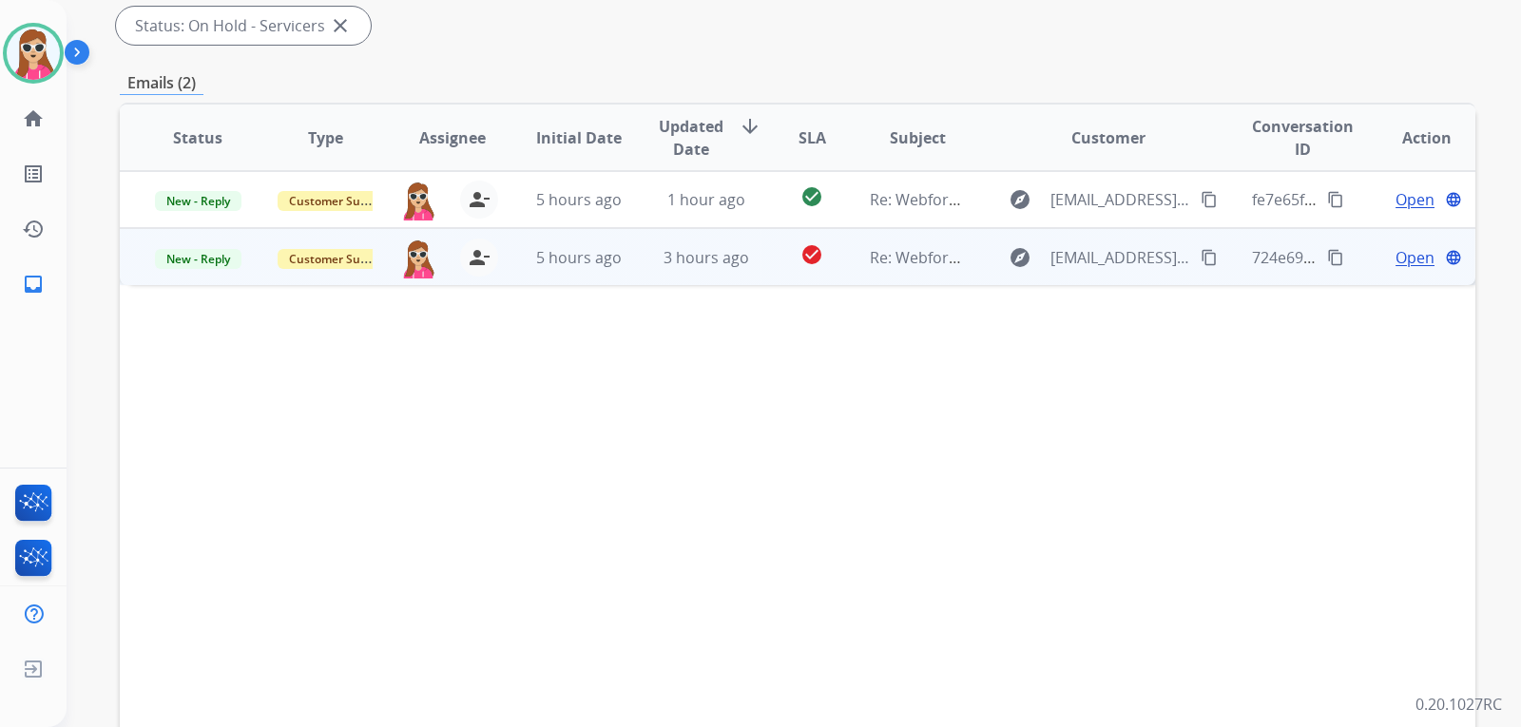
click at [1415, 268] on span "Open" at bounding box center [1415, 257] width 39 height 23
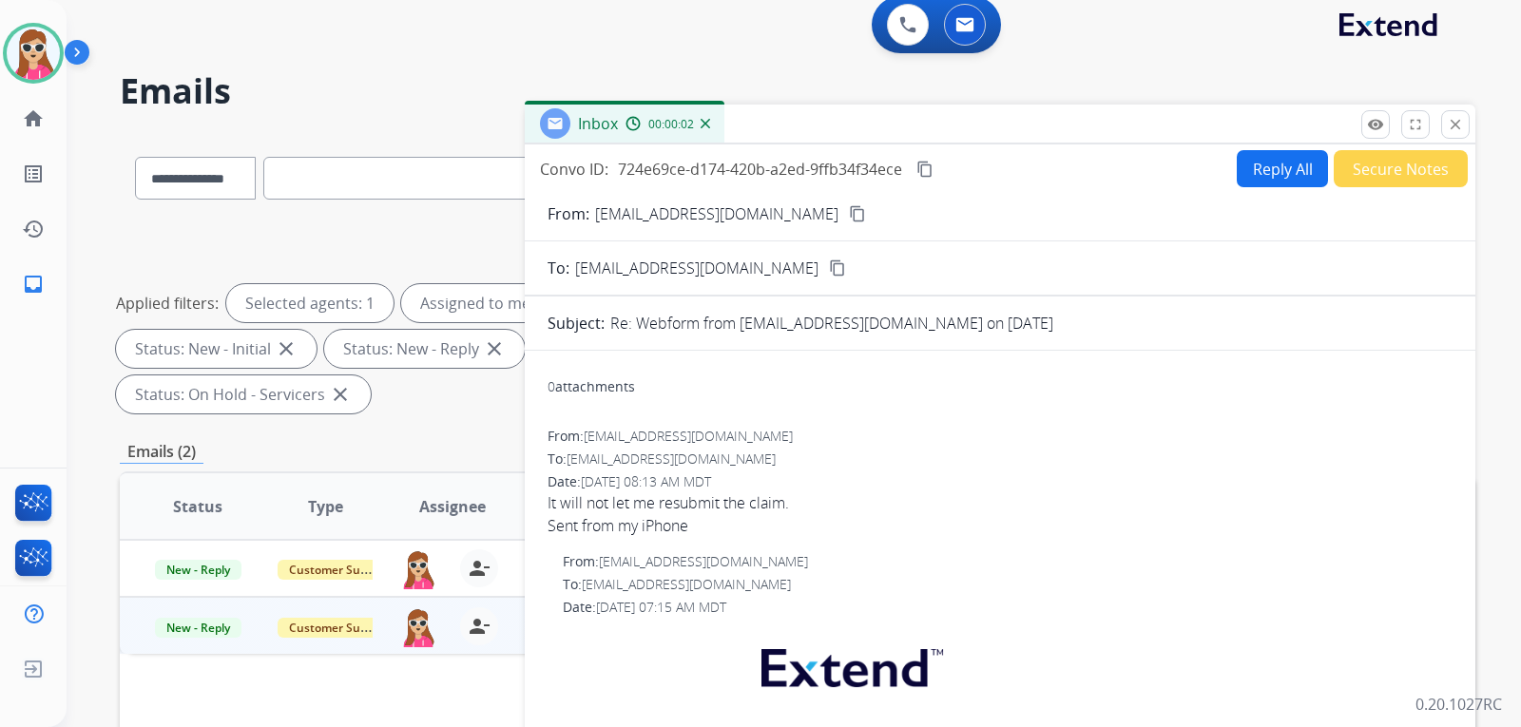
scroll to position [0, 0]
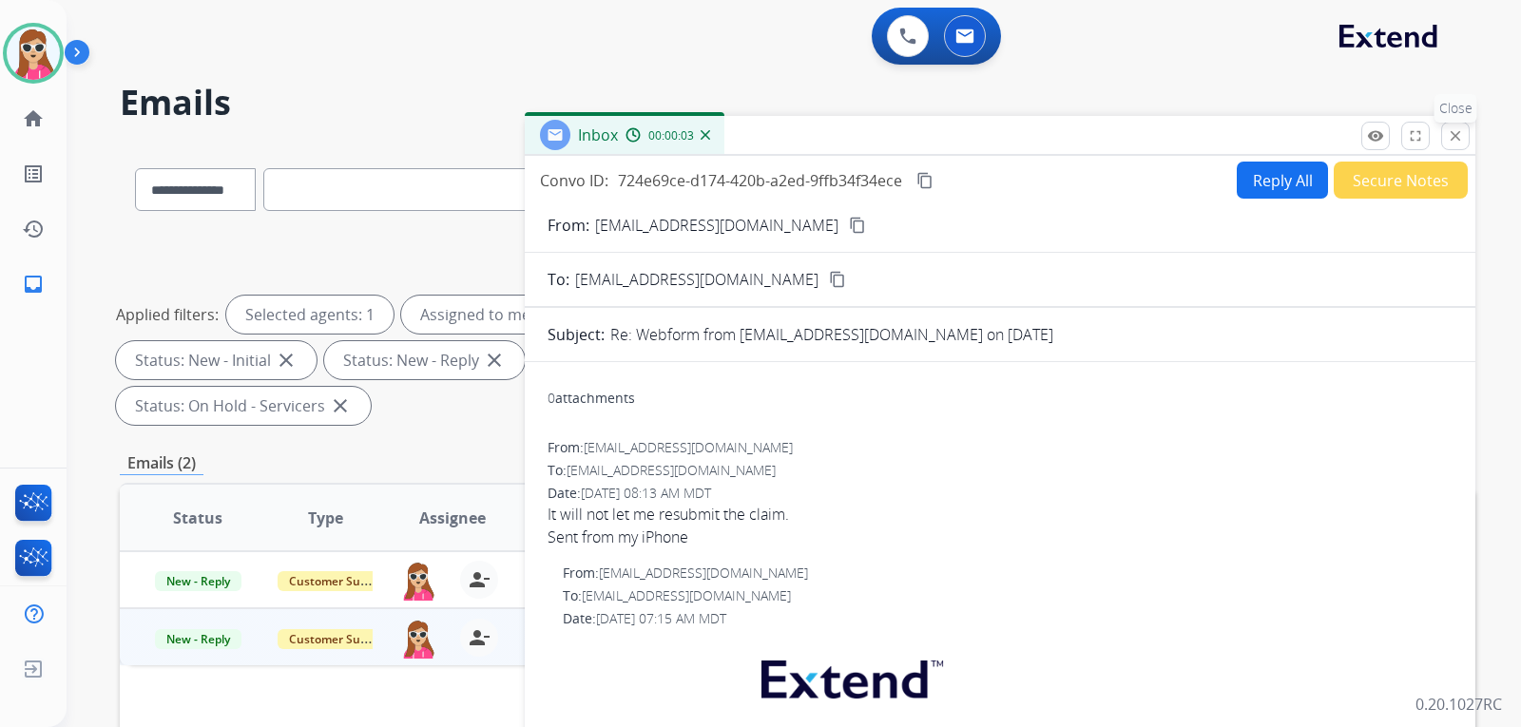
click at [1449, 145] on button "close Close" at bounding box center [1455, 136] width 29 height 29
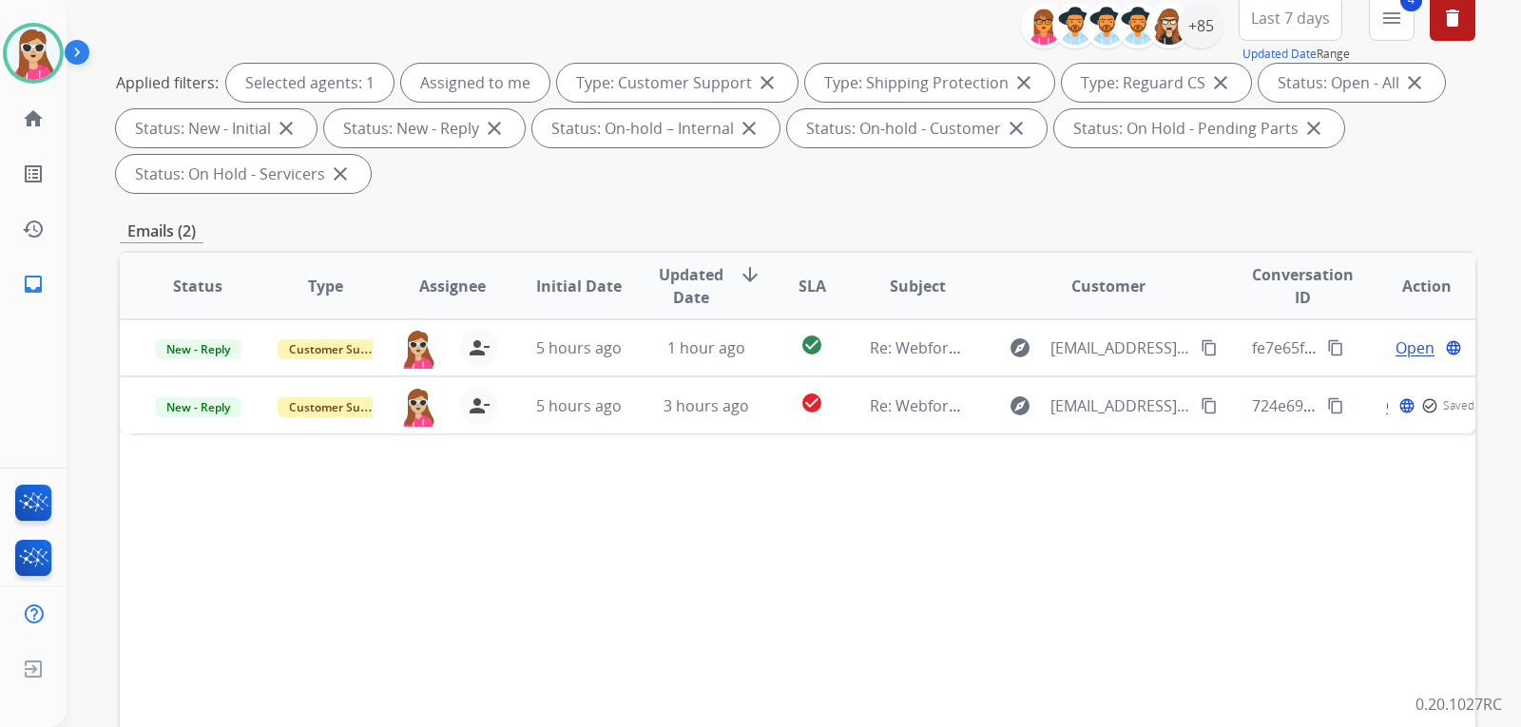
scroll to position [285, 0]
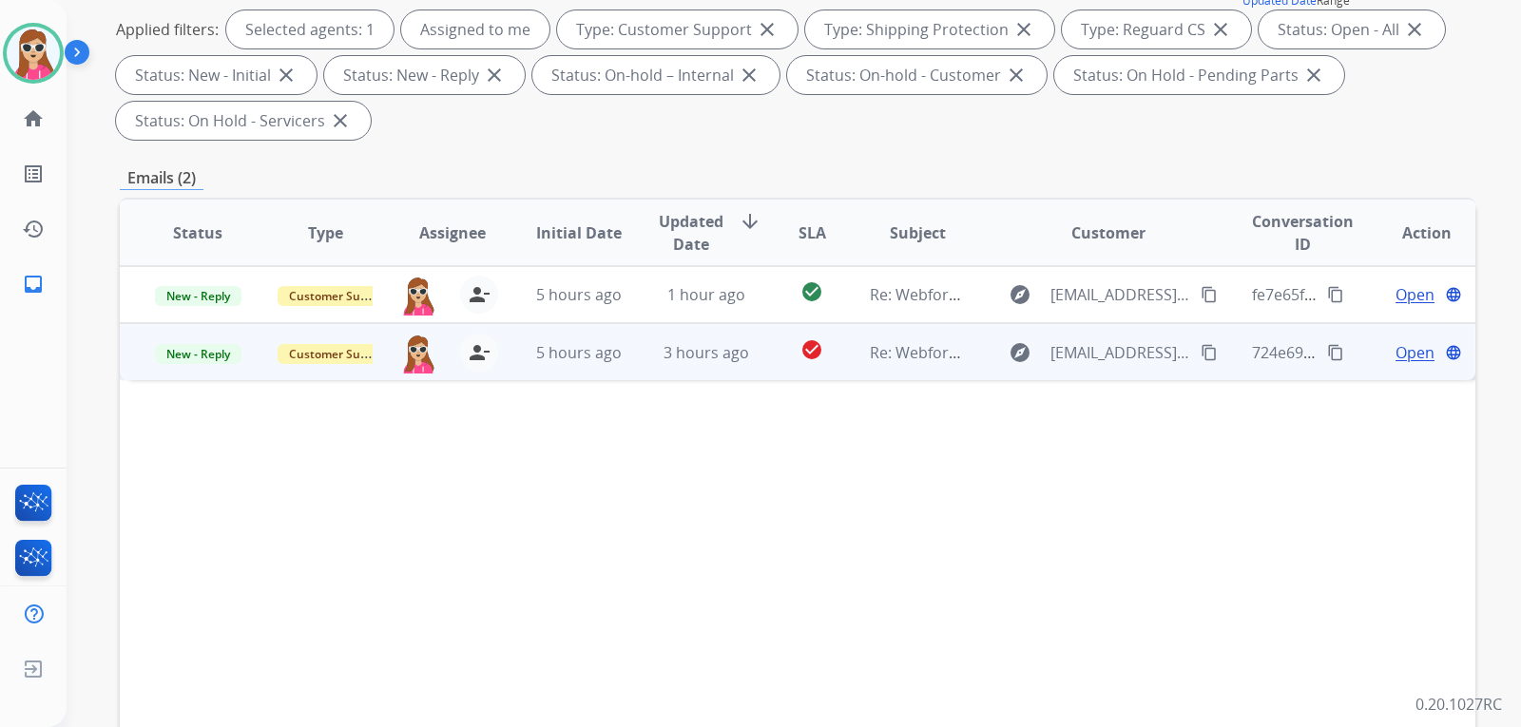
click at [1396, 353] on span "Open" at bounding box center [1415, 352] width 39 height 23
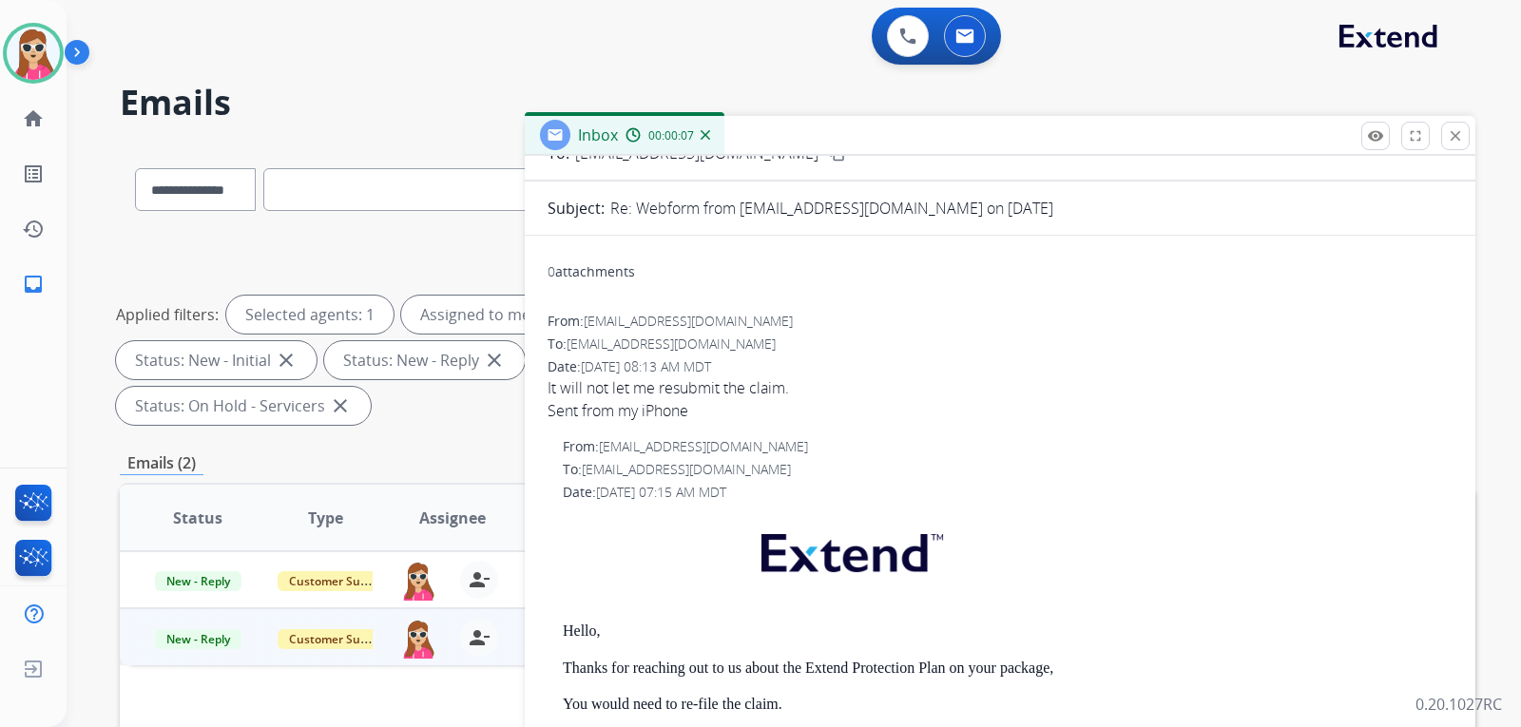
scroll to position [0, 0]
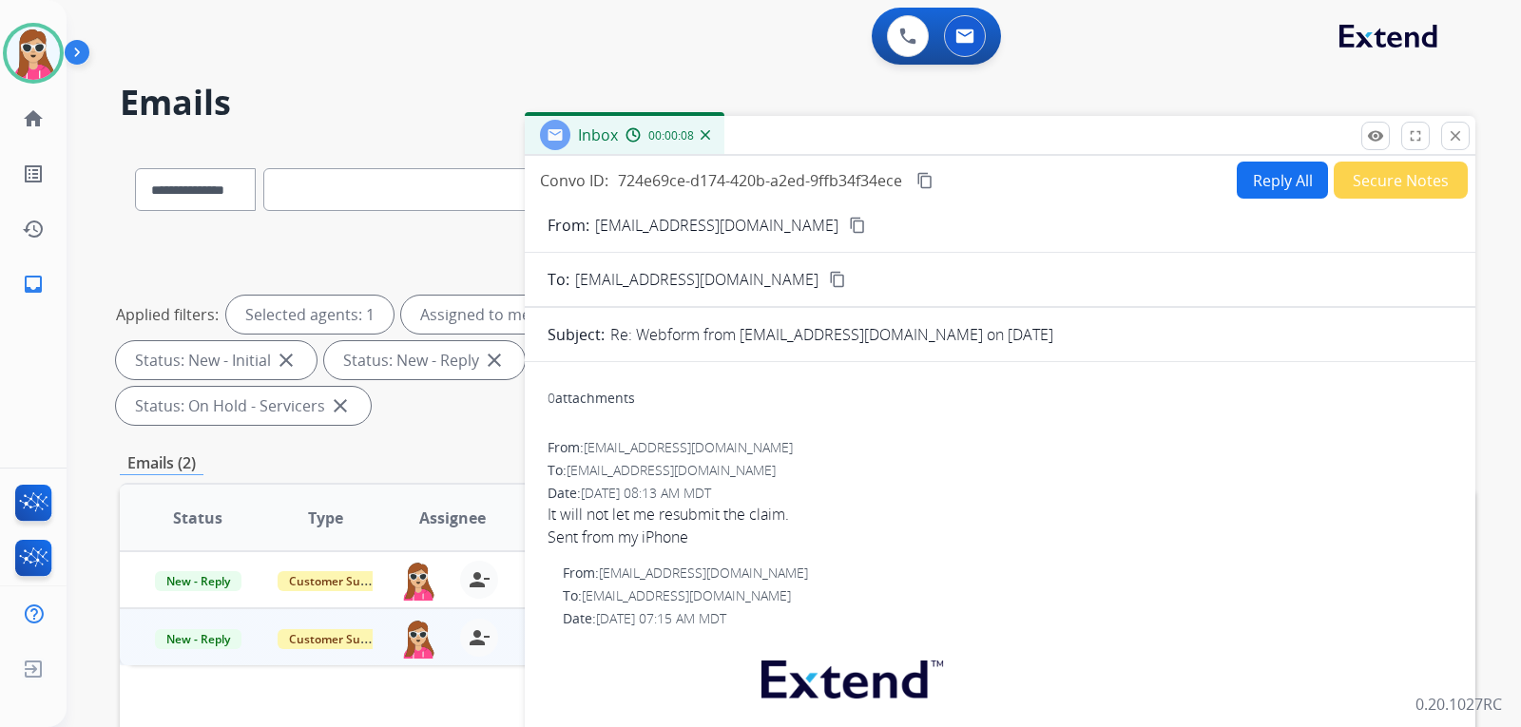
click at [1253, 176] on button "Reply All" at bounding box center [1282, 180] width 91 height 37
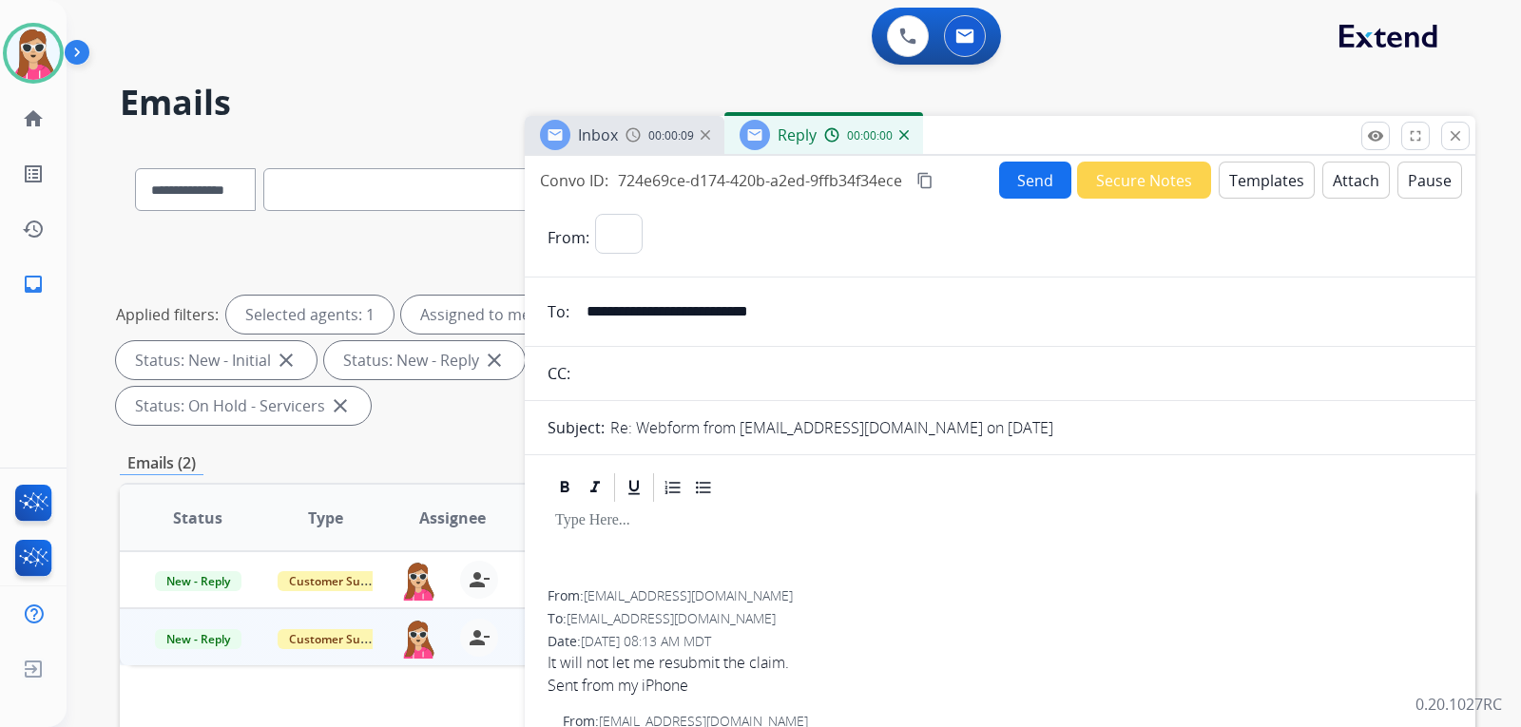
select select "**********"
click at [1248, 175] on button "Templates" at bounding box center [1267, 180] width 96 height 37
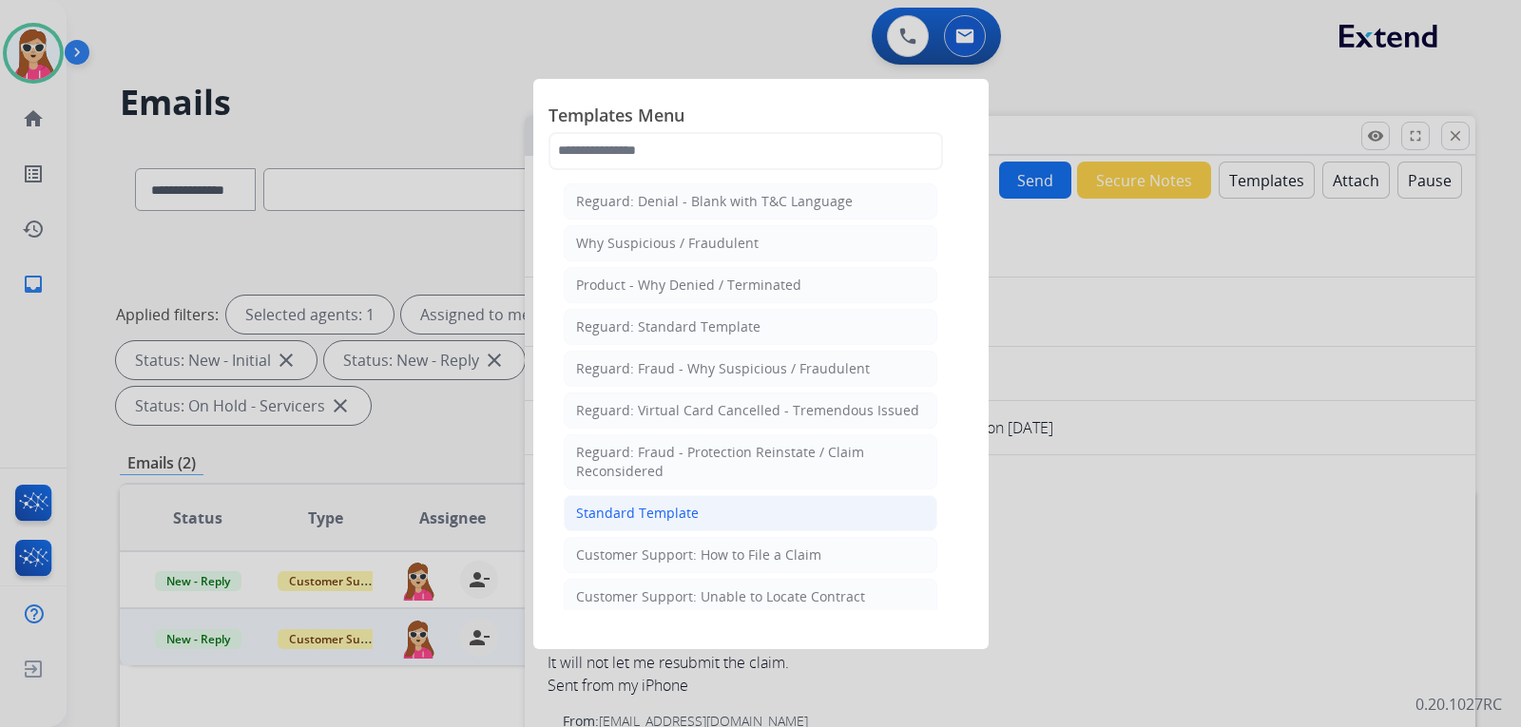
click at [751, 513] on li "Standard Template" at bounding box center [751, 513] width 374 height 36
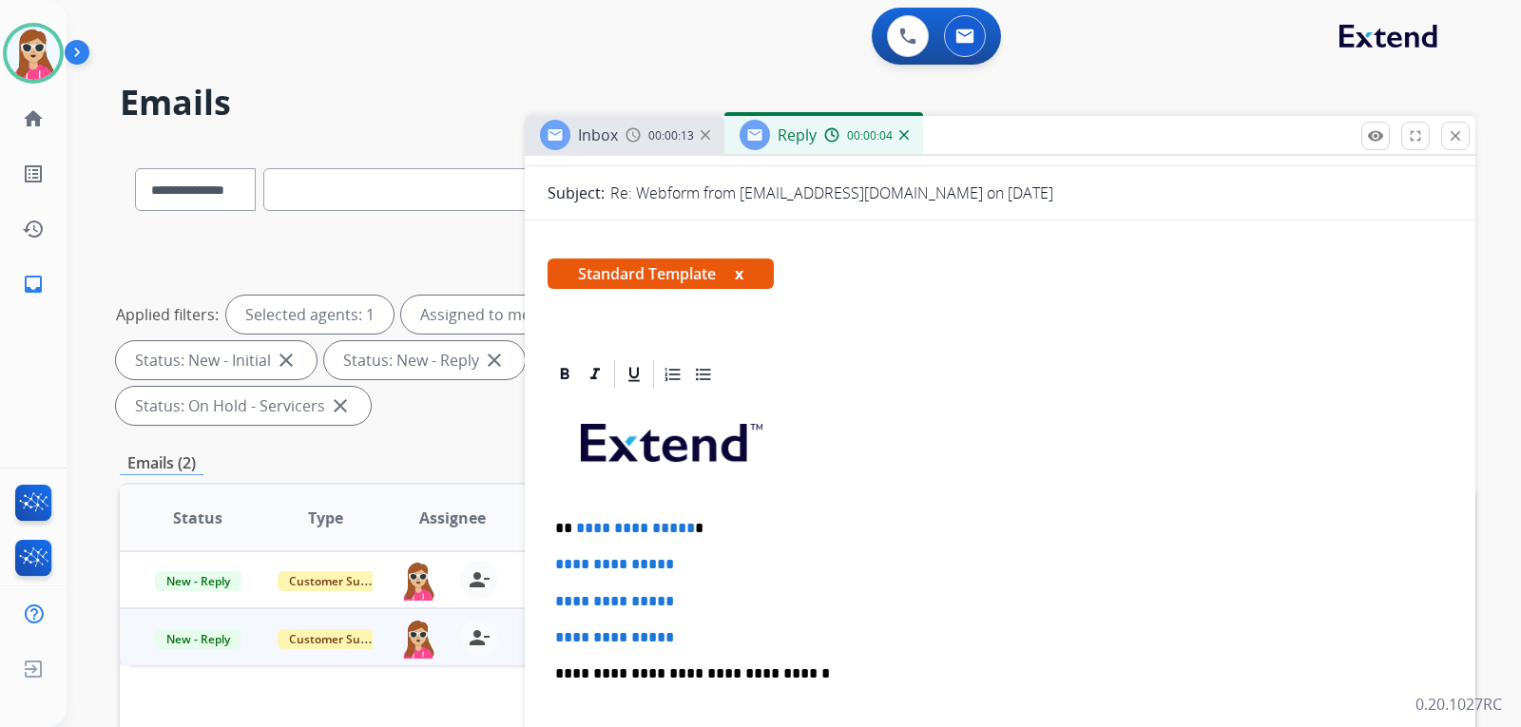
scroll to position [285, 0]
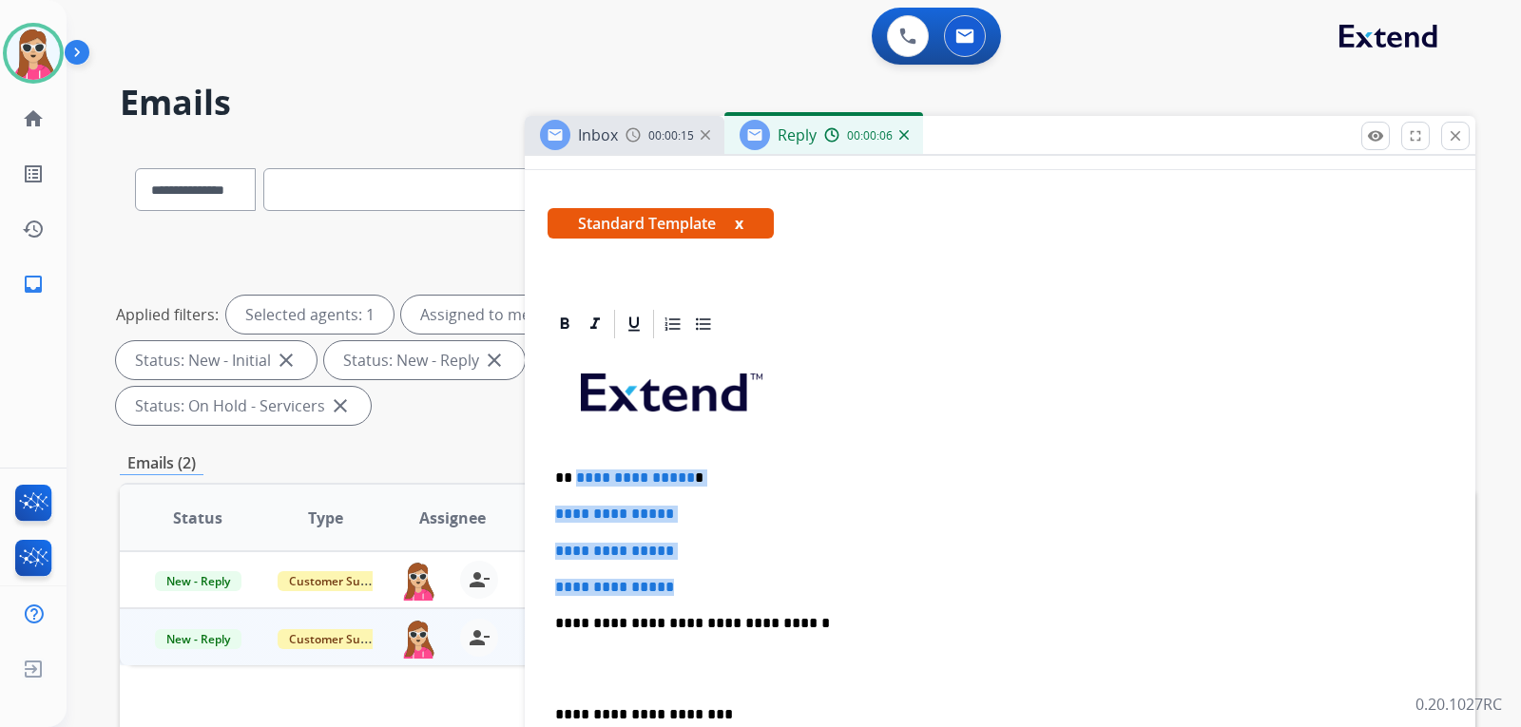
drag, startPoint x: 577, startPoint y: 479, endPoint x: 706, endPoint y: 595, distance: 173.0
click at [699, 586] on div "**********" at bounding box center [1000, 668] width 905 height 654
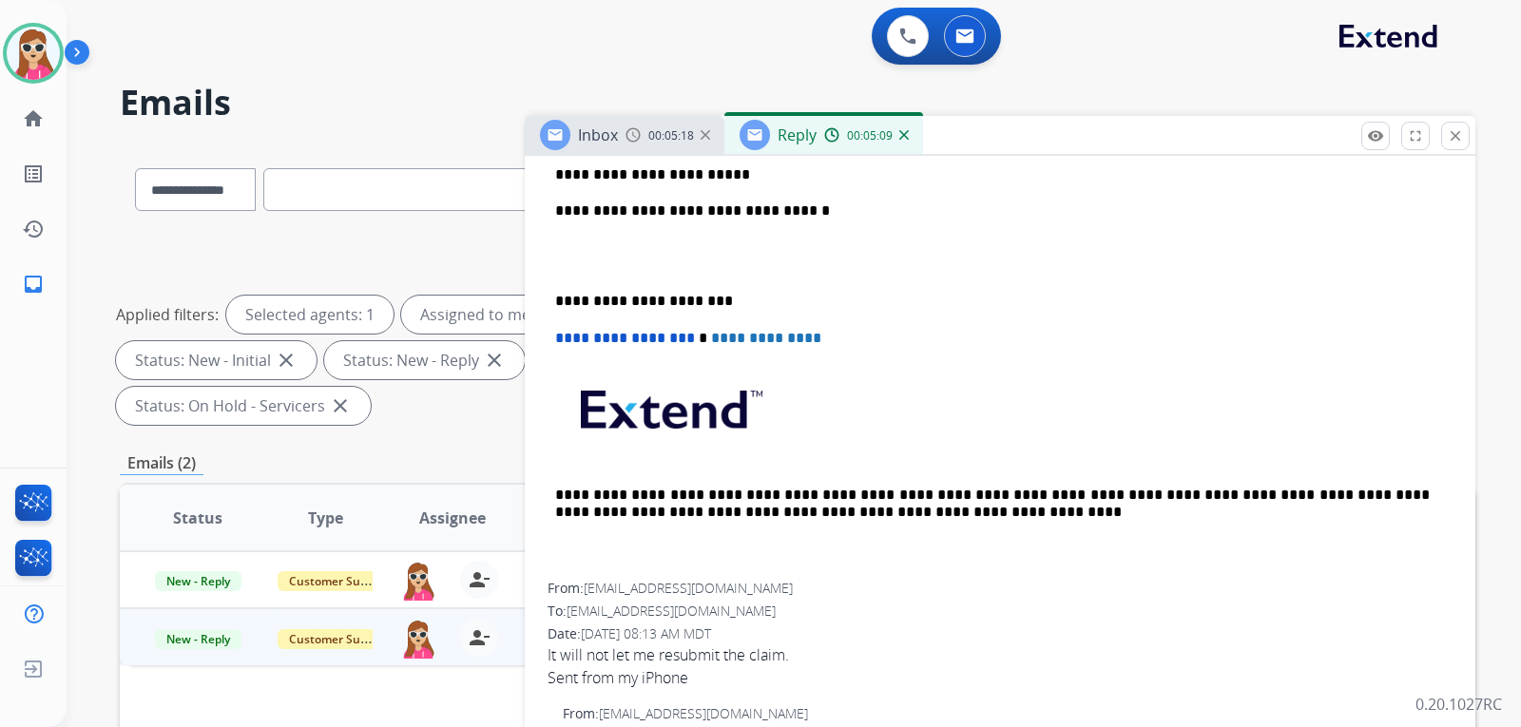
scroll to position [666, 0]
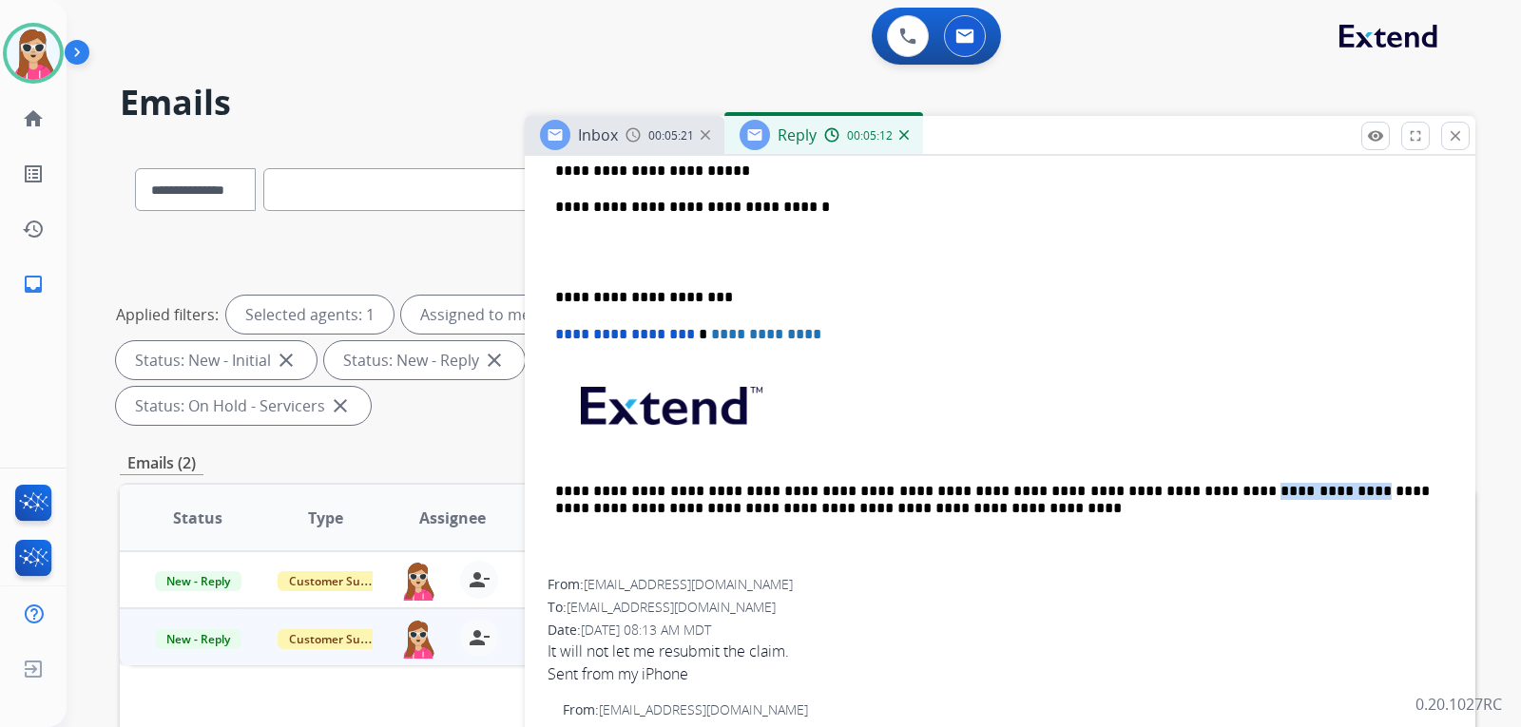
drag, startPoint x: 1116, startPoint y: 491, endPoint x: 1205, endPoint y: 488, distance: 88.5
click at [1209, 488] on p "**********" at bounding box center [992, 500] width 875 height 35
copy p "**********"
click at [814, 206] on p "**********" at bounding box center [992, 207] width 875 height 17
click at [806, 168] on p "**********" at bounding box center [992, 171] width 875 height 17
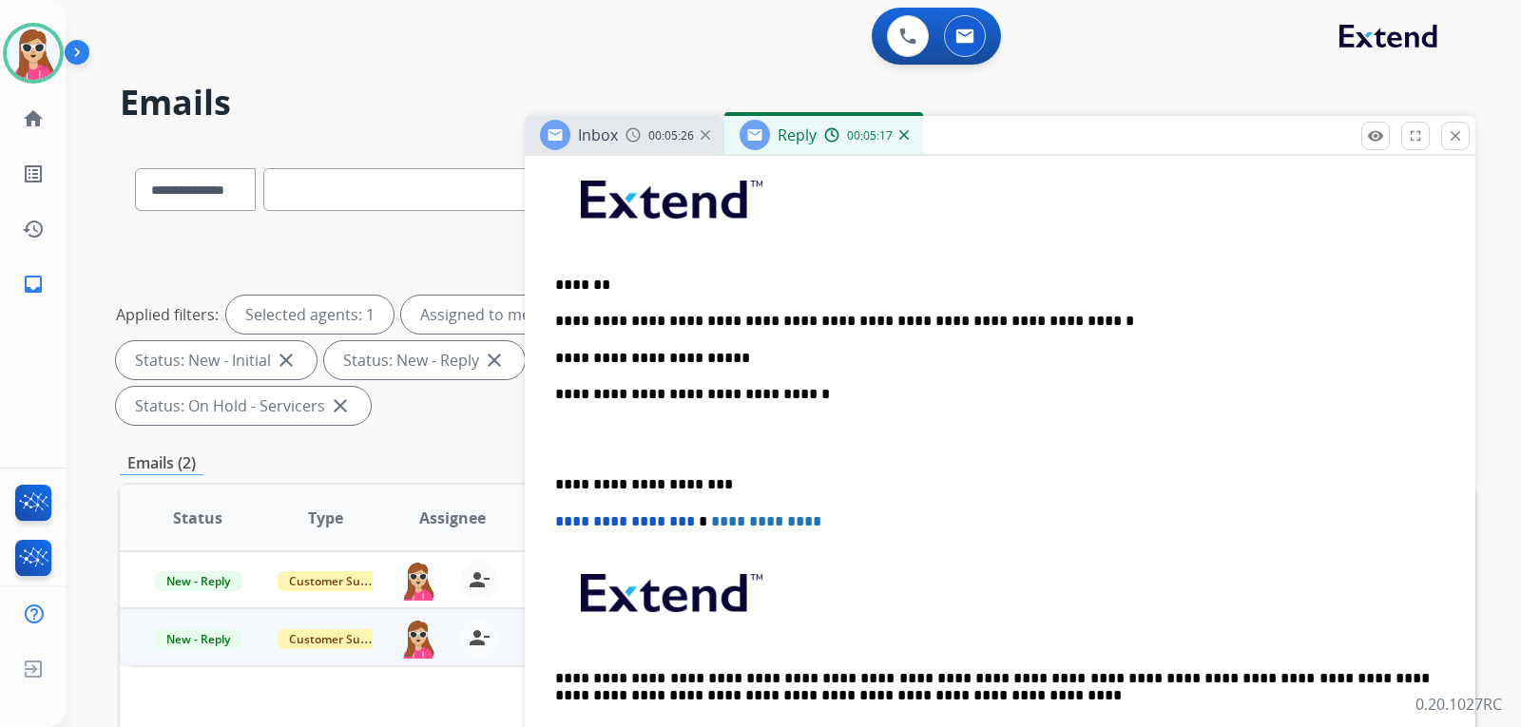
scroll to position [475, 0]
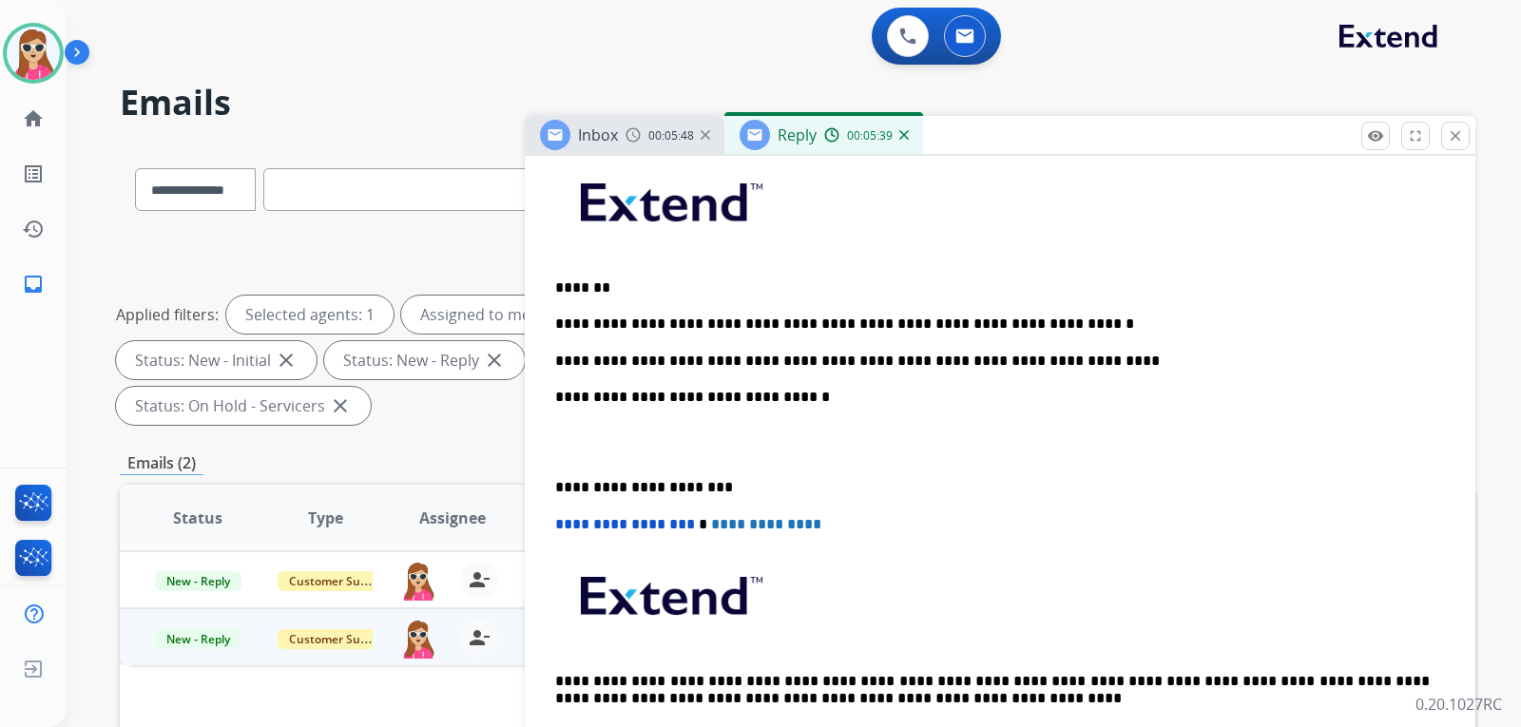
click at [962, 362] on p "**********" at bounding box center [992, 361] width 875 height 17
click at [1054, 371] on div "**********" at bounding box center [1000, 460] width 905 height 618
click at [1048, 357] on p "**********" at bounding box center [992, 361] width 875 height 17
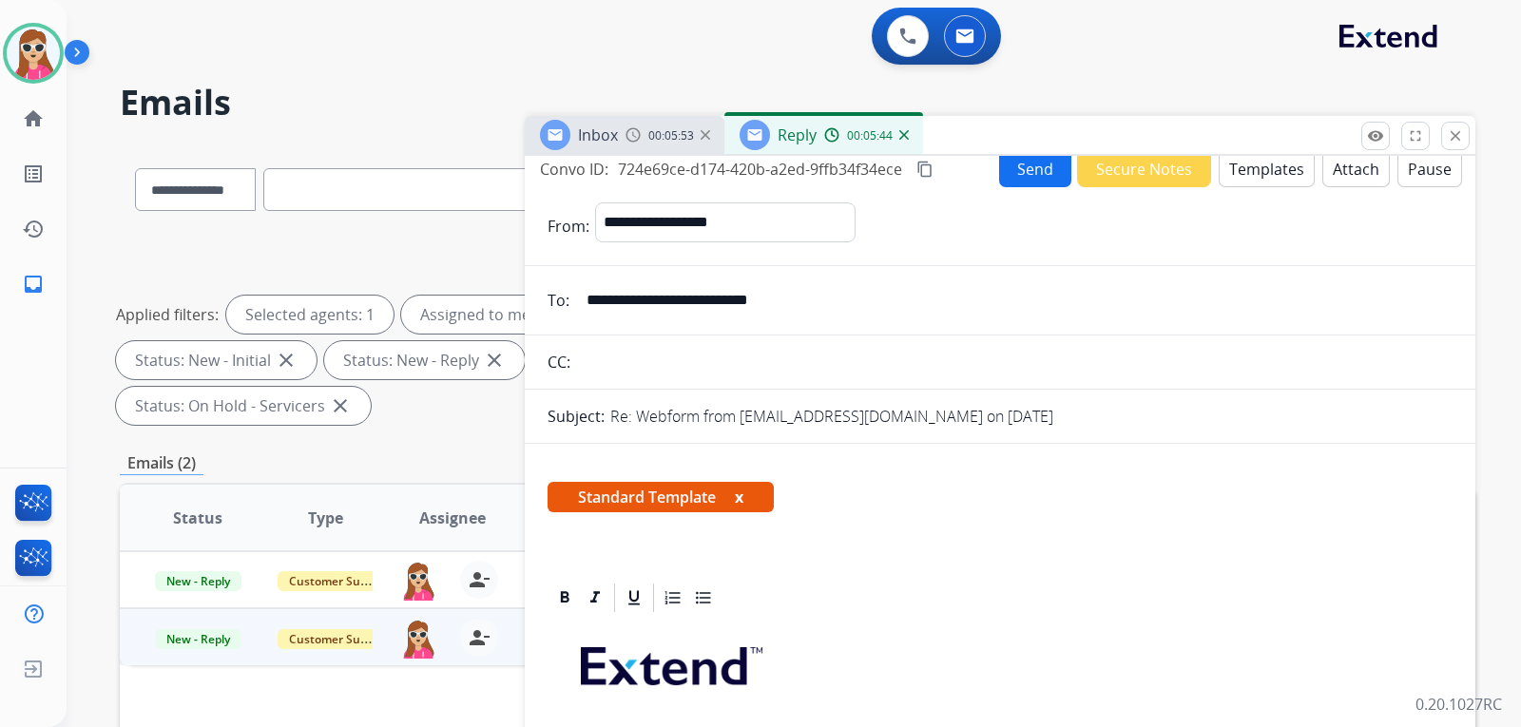
scroll to position [0, 0]
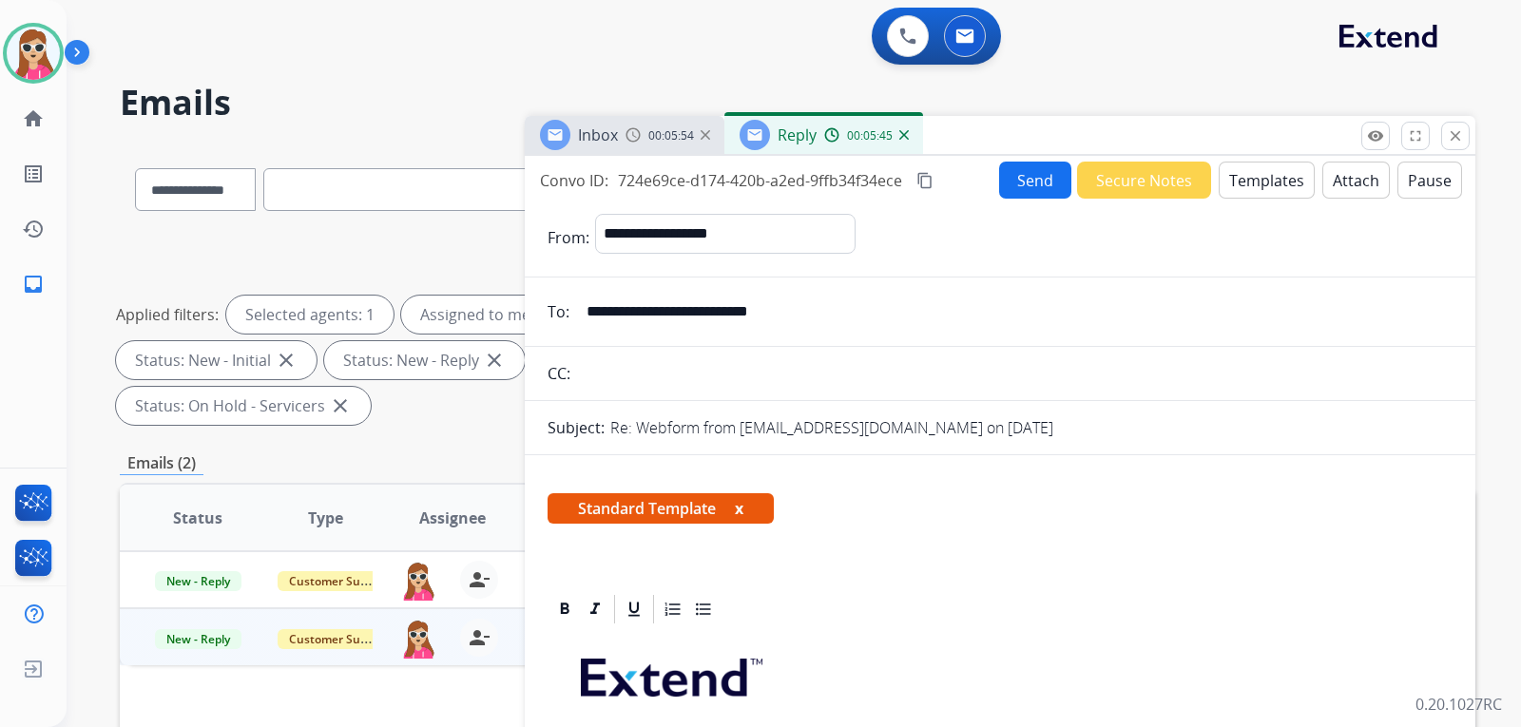
click at [1032, 178] on button "Send" at bounding box center [1035, 180] width 72 height 37
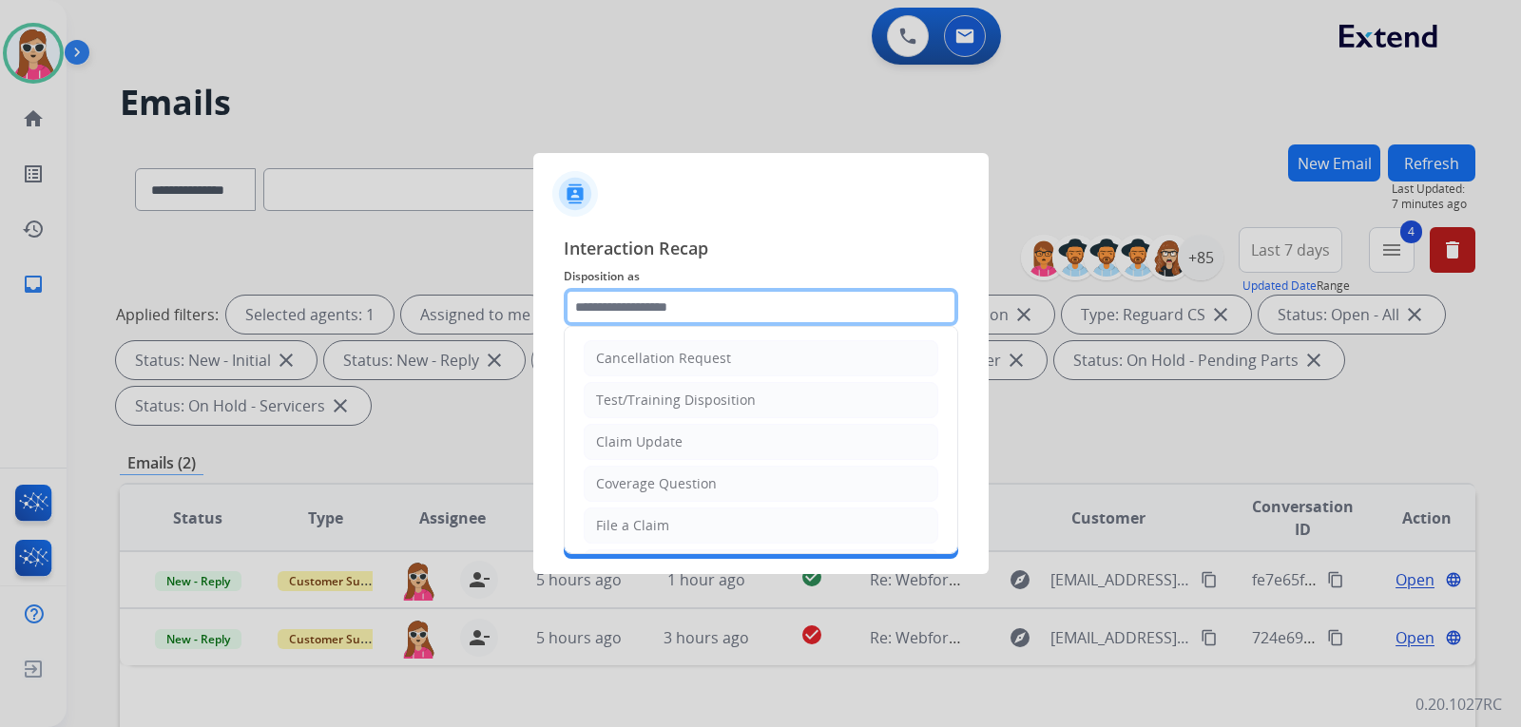
click at [649, 306] on input "text" at bounding box center [761, 307] width 395 height 38
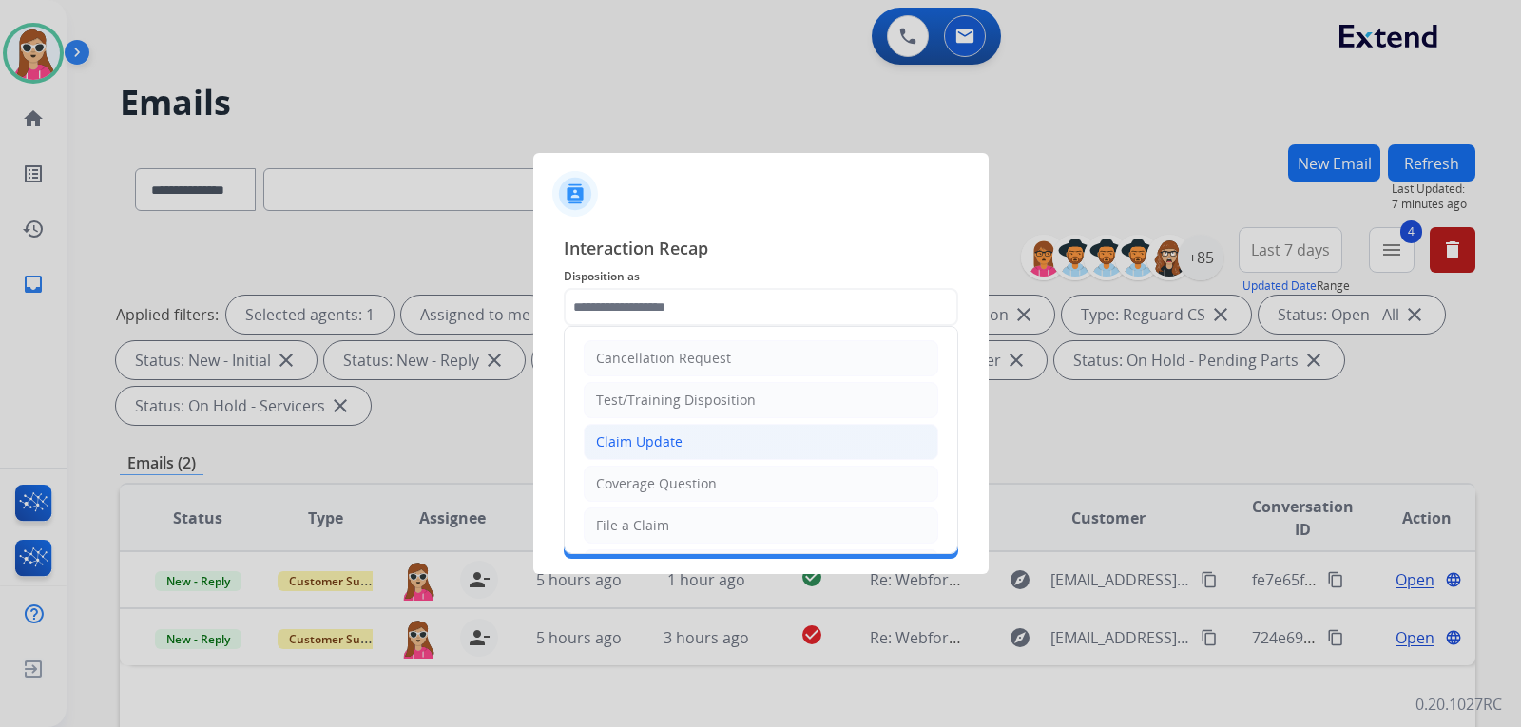
click at [658, 431] on li "Claim Update" at bounding box center [761, 442] width 355 height 36
type input "**********"
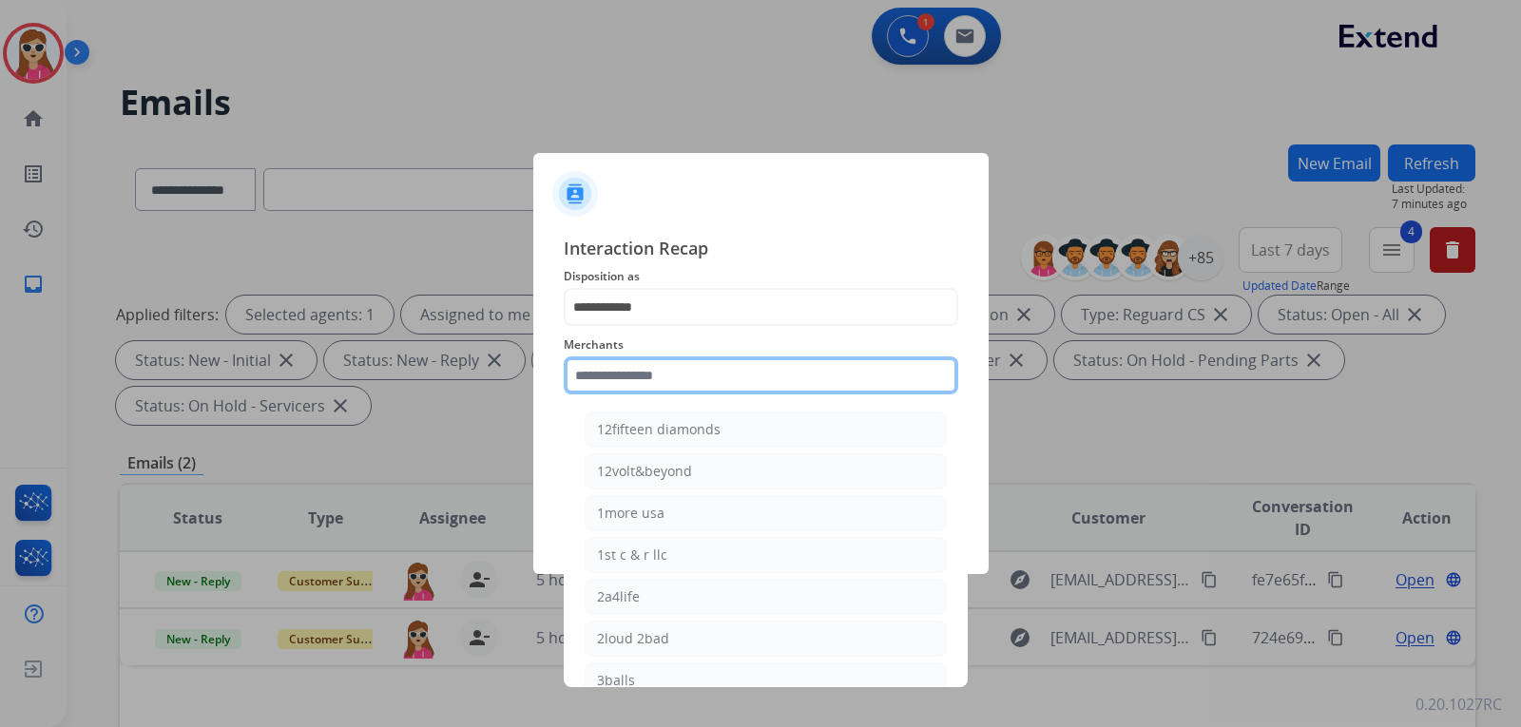
click at [671, 370] on input "text" at bounding box center [761, 376] width 395 height 38
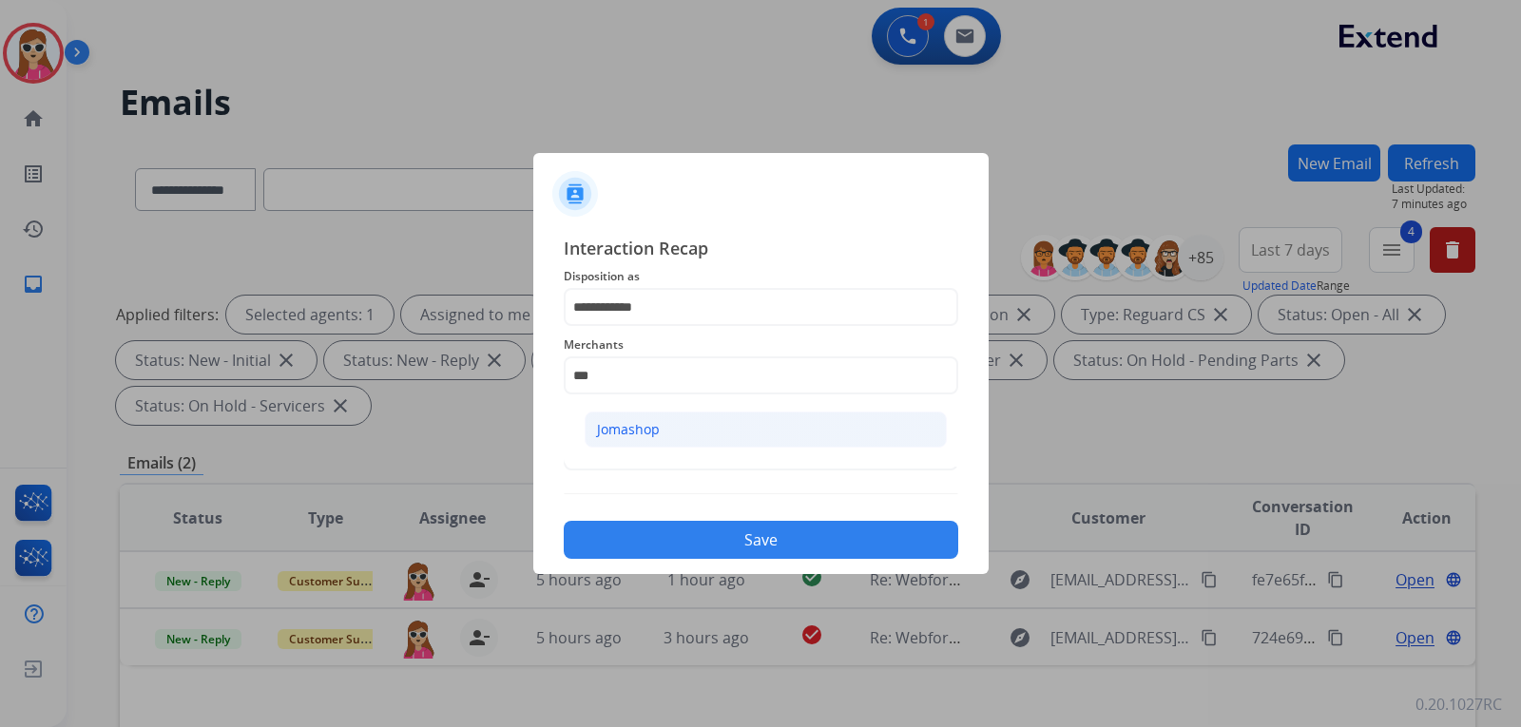
click at [829, 419] on li "Jomashop" at bounding box center [766, 430] width 362 height 36
type input "********"
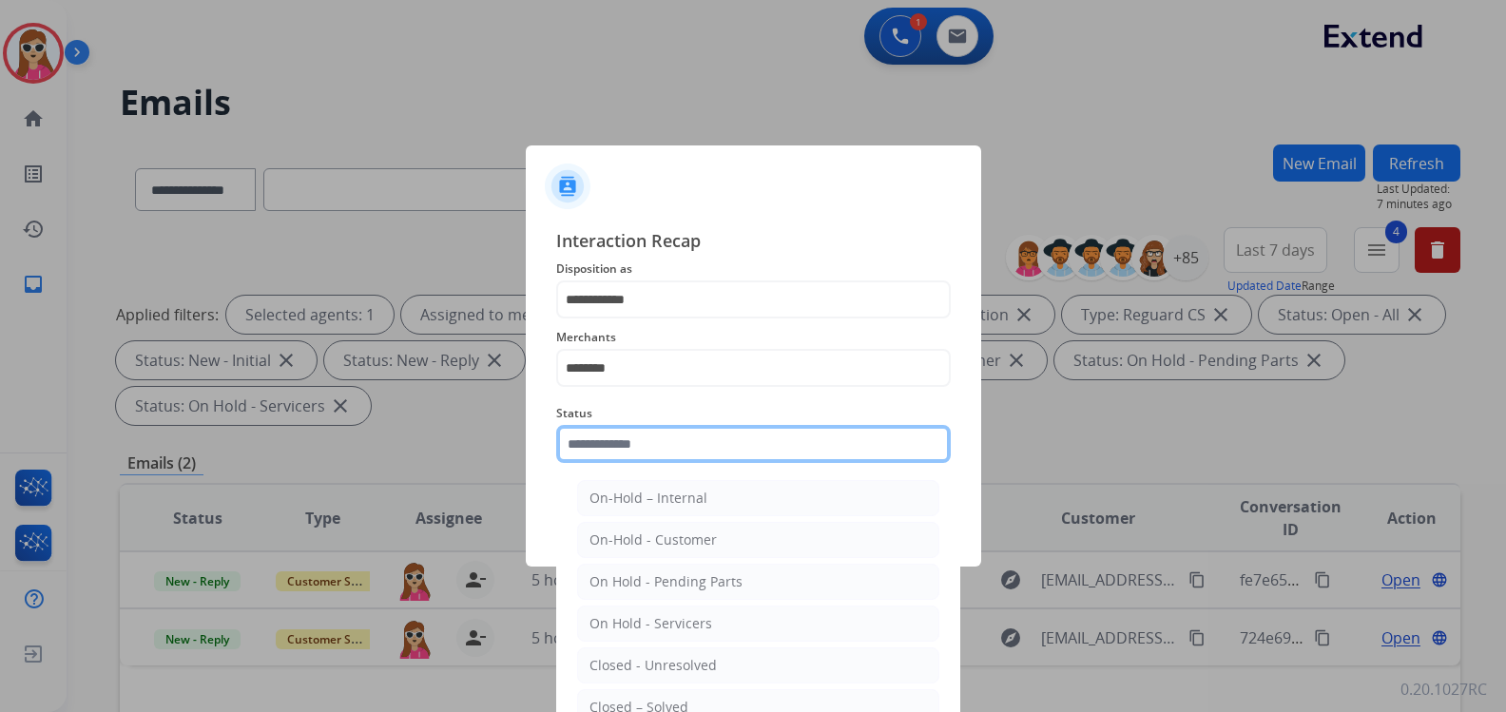
click at [817, 462] on input "text" at bounding box center [753, 444] width 395 height 38
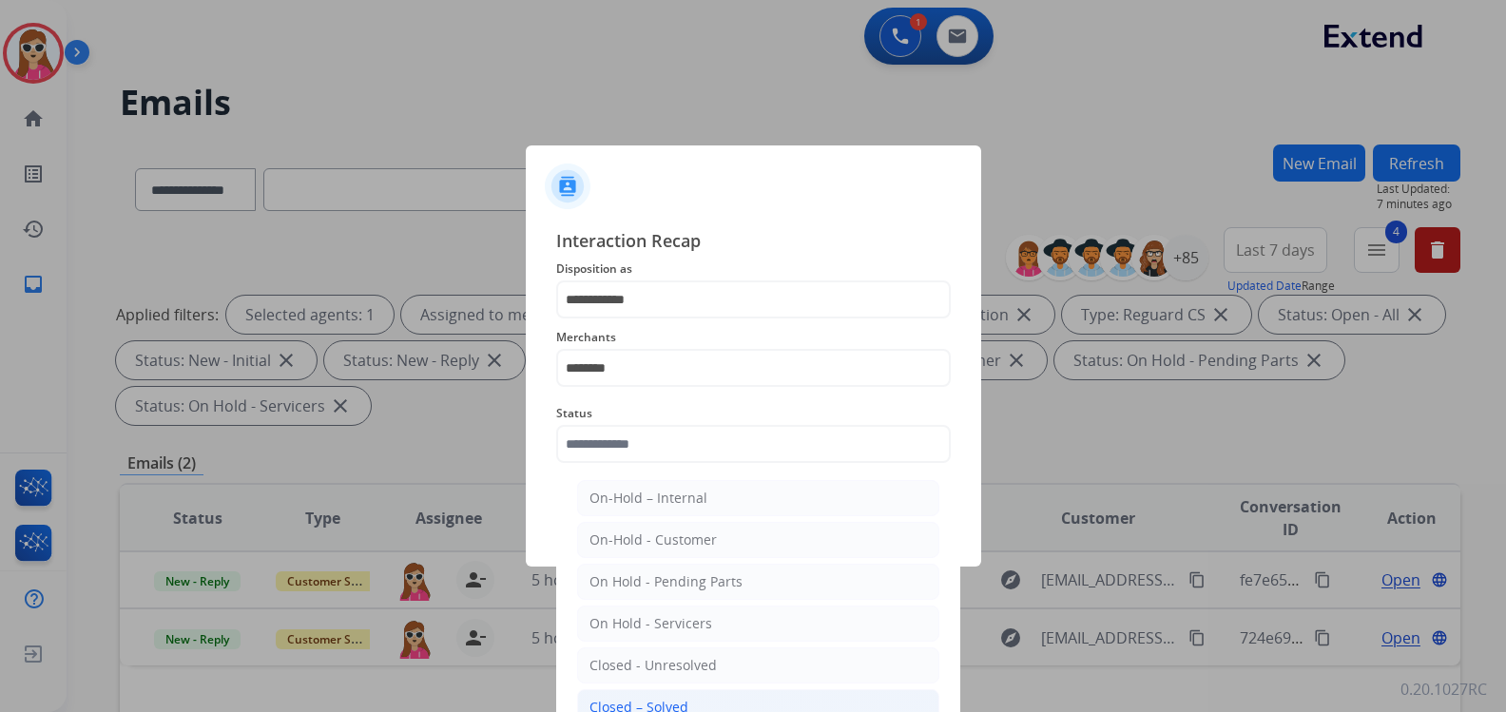
click at [726, 706] on li "Closed – Solved" at bounding box center [758, 707] width 362 height 36
type input "**********"
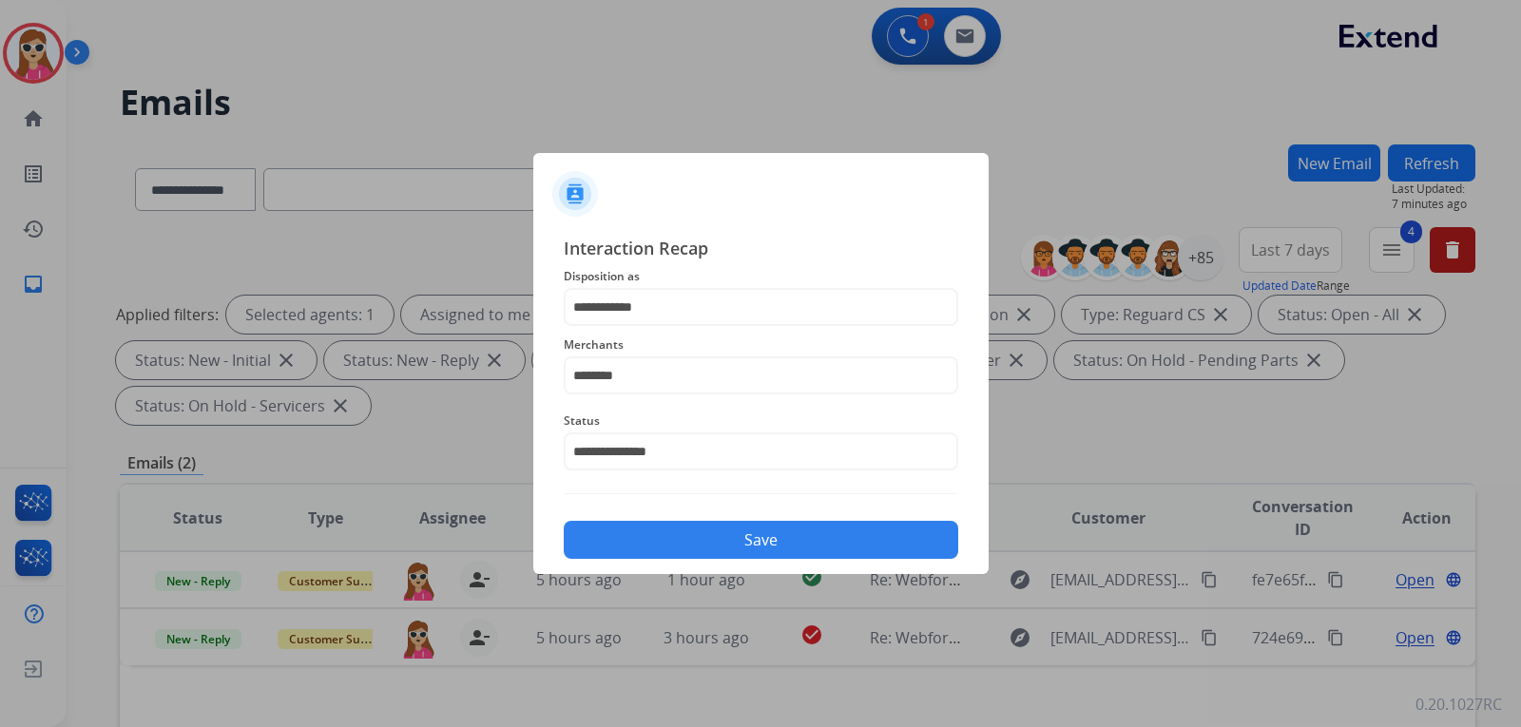
drag, startPoint x: 728, startPoint y: 554, endPoint x: 721, endPoint y: 571, distance: 17.9
click at [726, 559] on div "**********" at bounding box center [760, 397] width 455 height 355
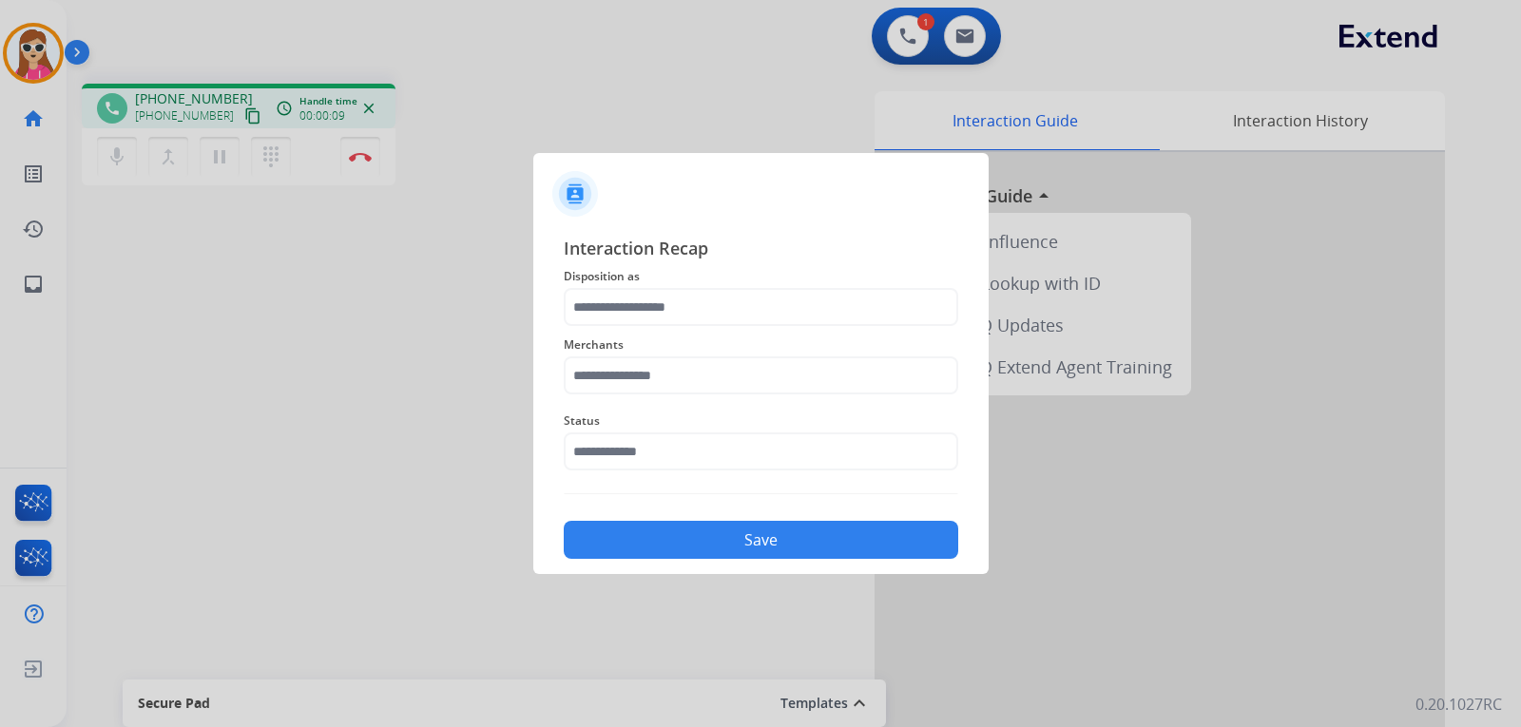
click at [728, 548] on button "Save" at bounding box center [761, 540] width 395 height 38
click at [793, 313] on input "text" at bounding box center [761, 307] width 395 height 38
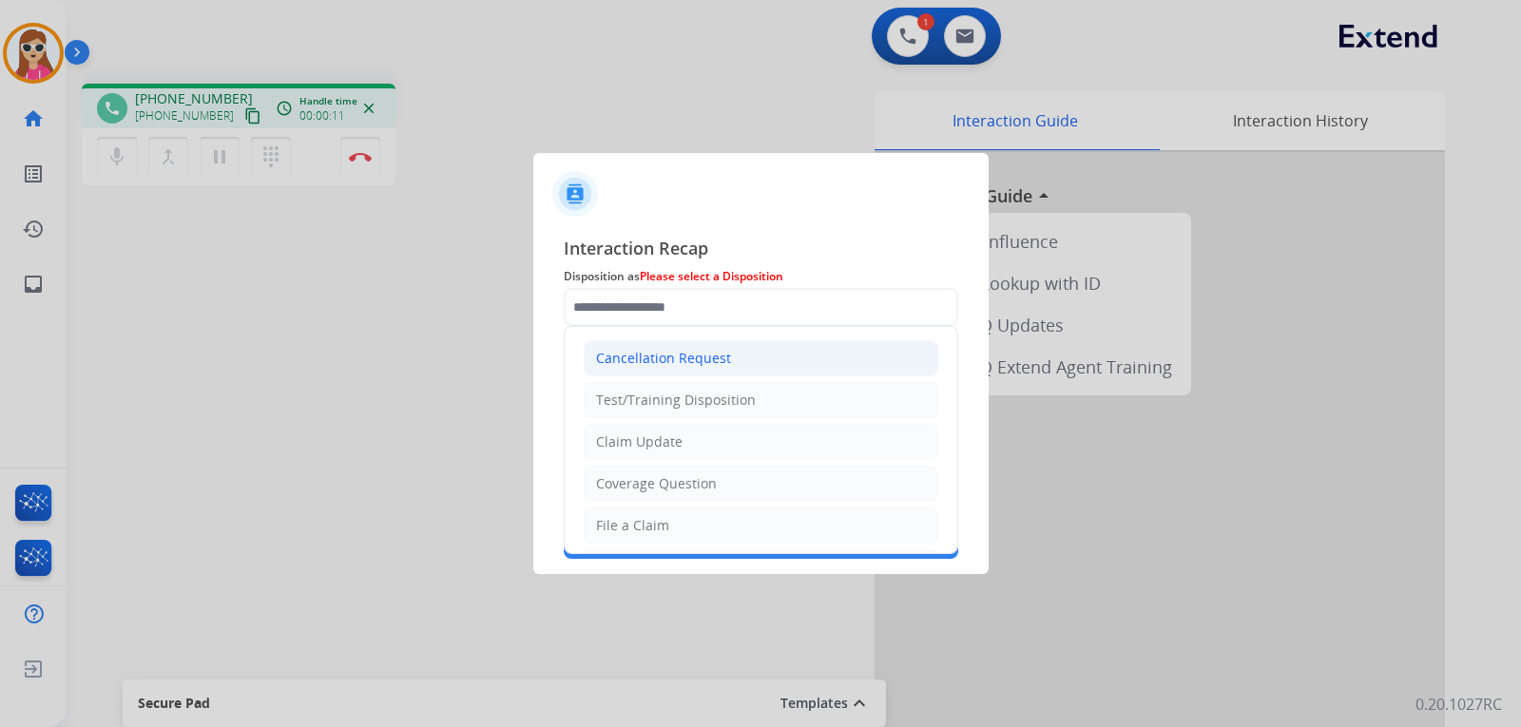
click at [773, 369] on li "Cancellation Request" at bounding box center [761, 358] width 355 height 36
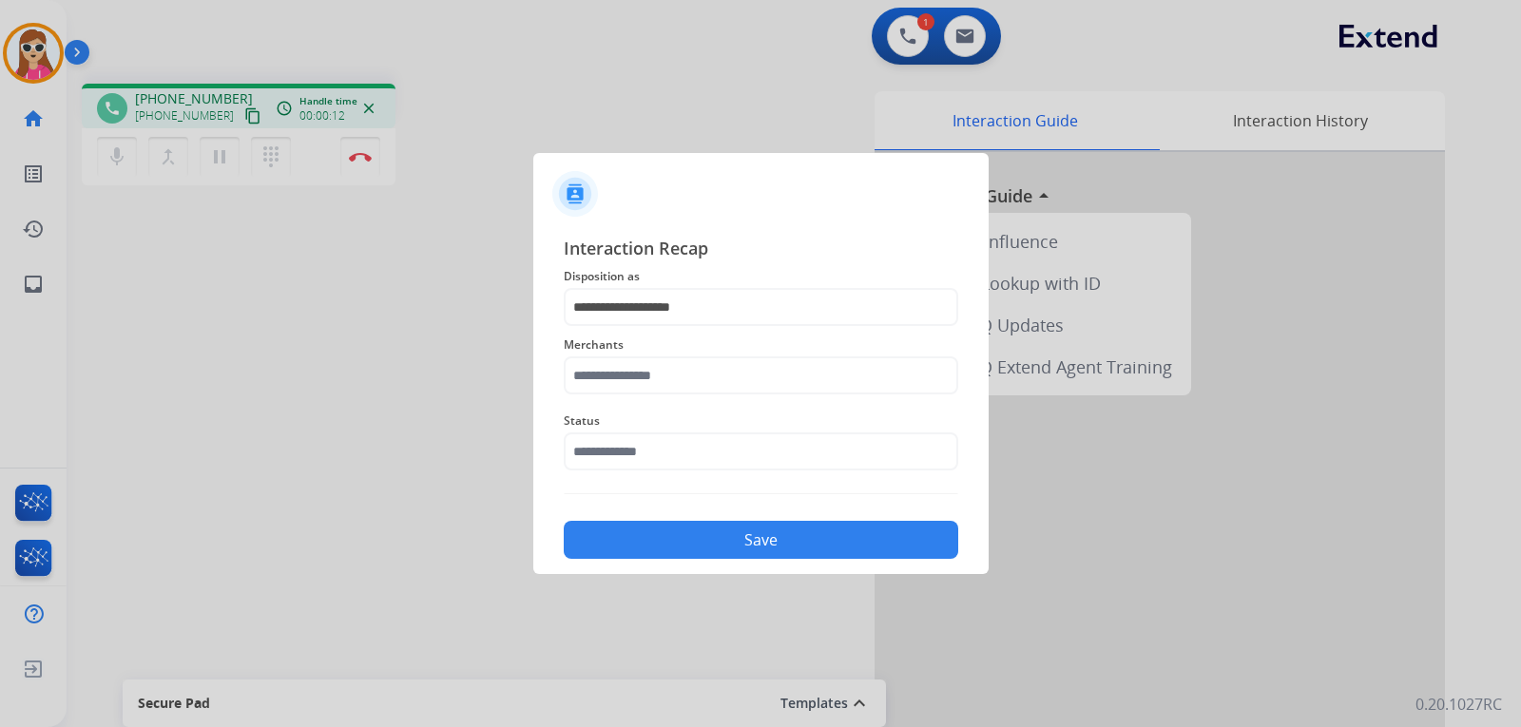
click at [765, 352] on span "Merchants" at bounding box center [761, 345] width 395 height 23
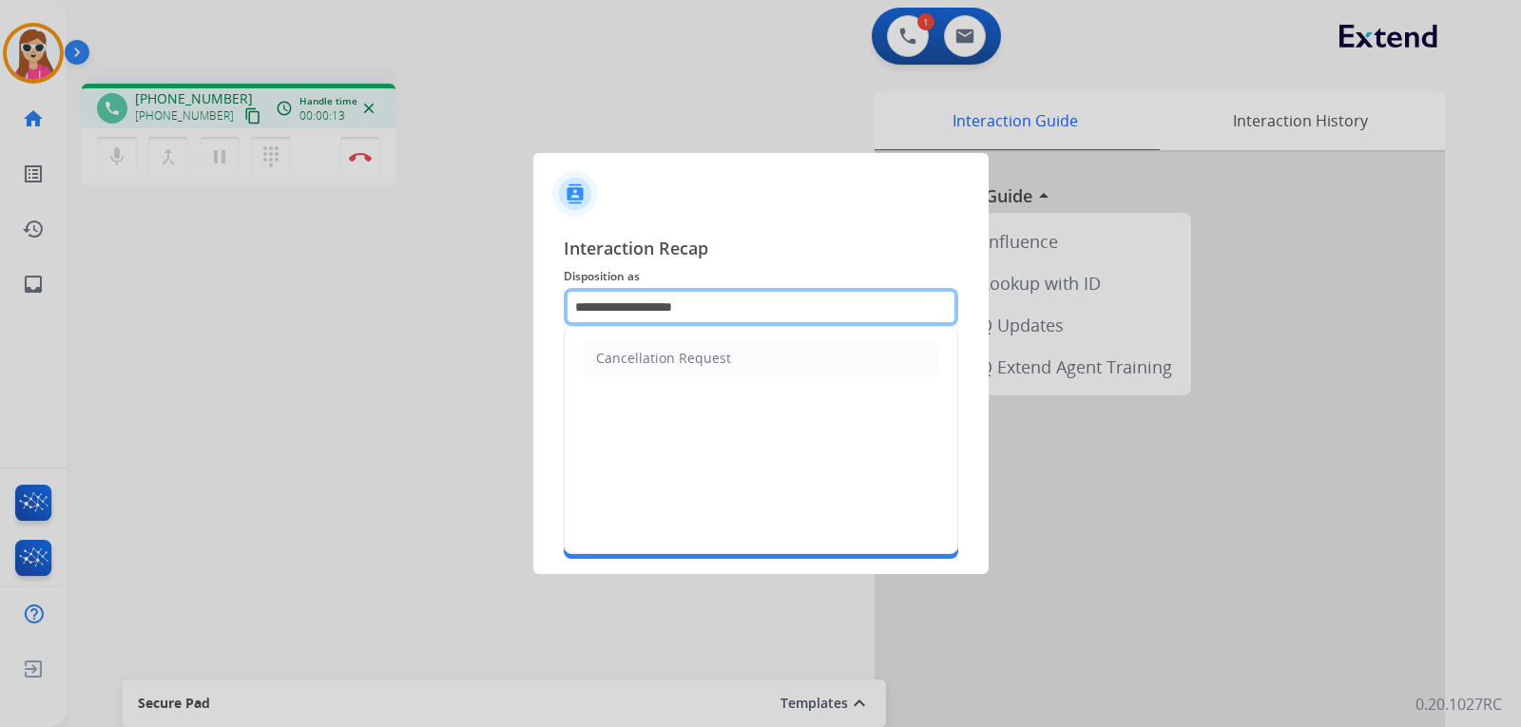
drag, startPoint x: 759, startPoint y: 309, endPoint x: 545, endPoint y: 308, distance: 213.9
click at [557, 314] on div "**********" at bounding box center [760, 397] width 455 height 355
click at [751, 318] on input "**********" at bounding box center [761, 307] width 395 height 38
type input "*"
click at [636, 374] on li "File a Claim" at bounding box center [761, 358] width 355 height 36
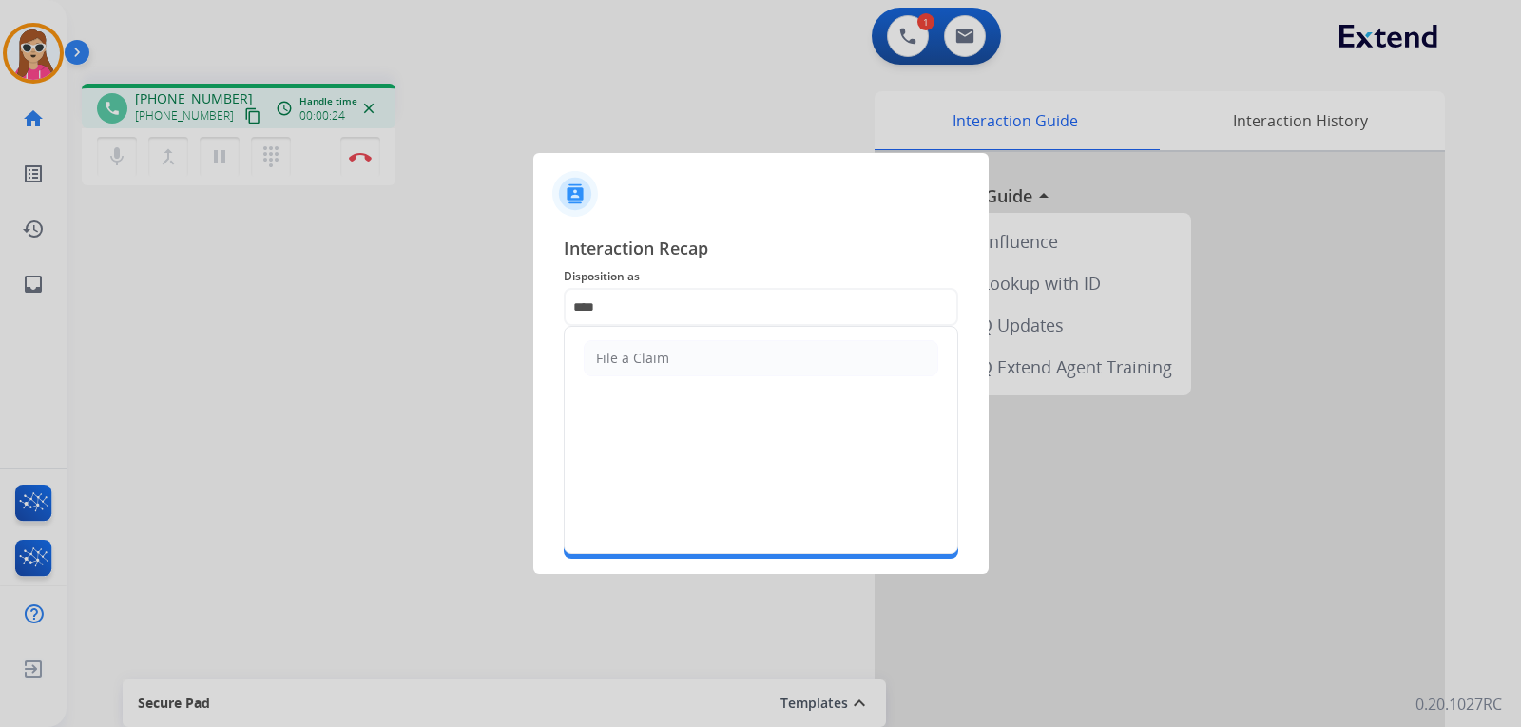
type input "**********"
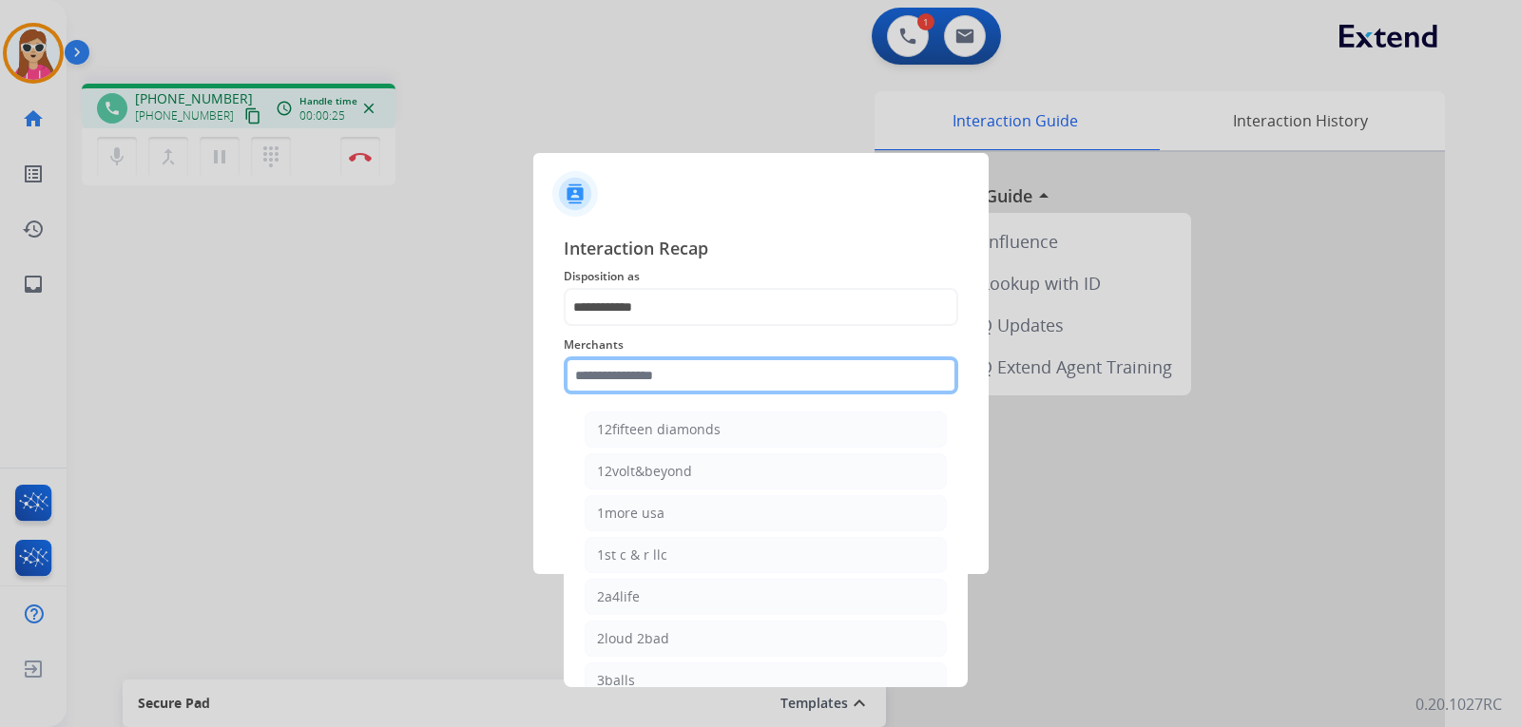
click at [644, 385] on input "text" at bounding box center [761, 376] width 395 height 38
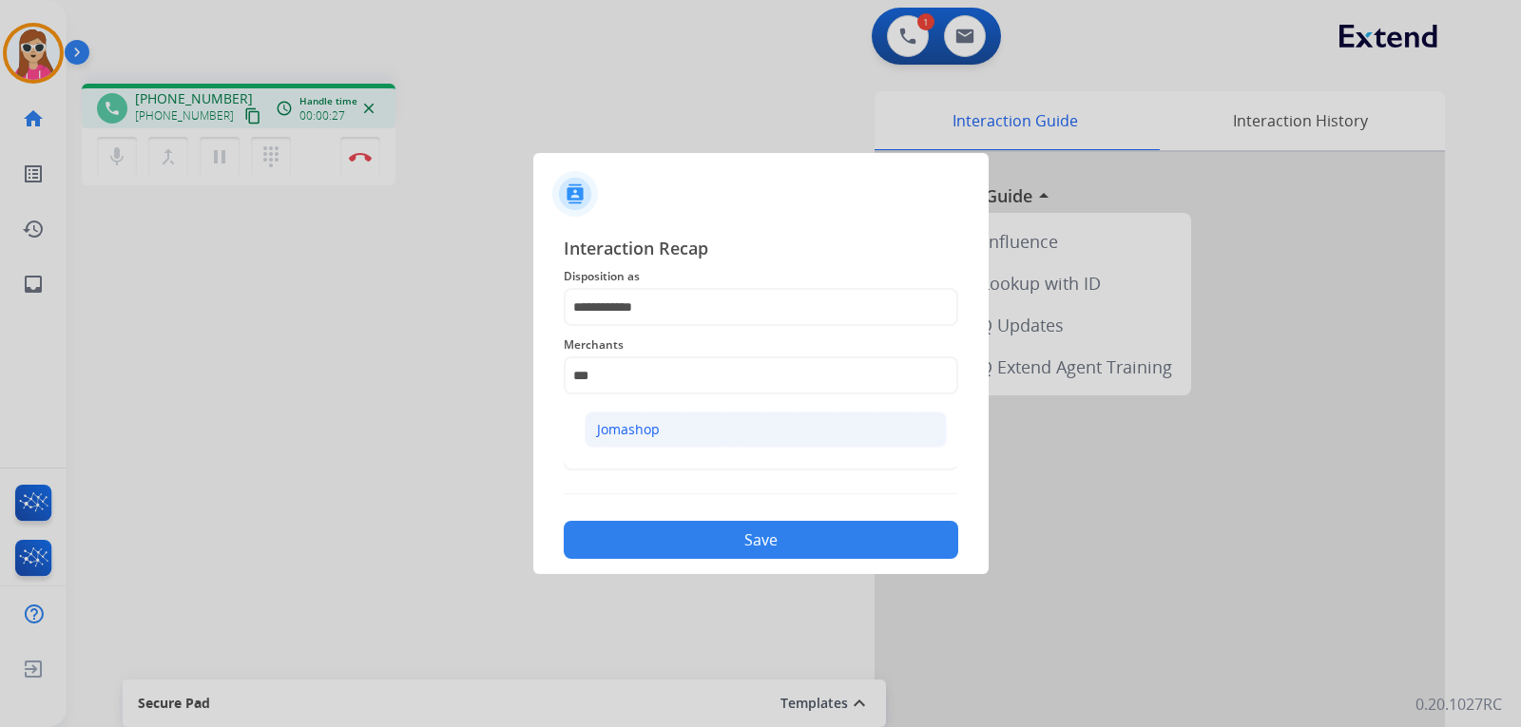
click at [643, 440] on li "Jomashop" at bounding box center [766, 430] width 362 height 36
type input "********"
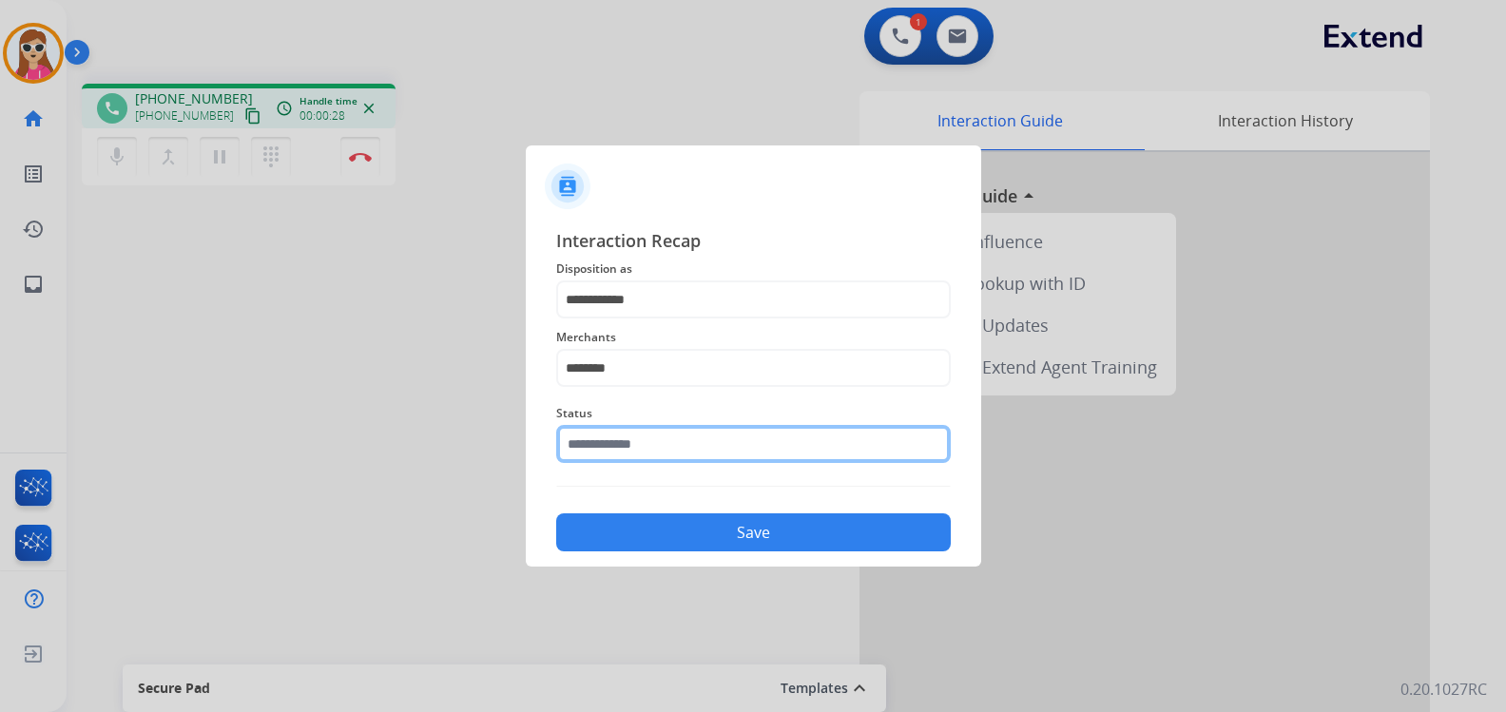
click at [626, 438] on input "text" at bounding box center [753, 444] width 395 height 38
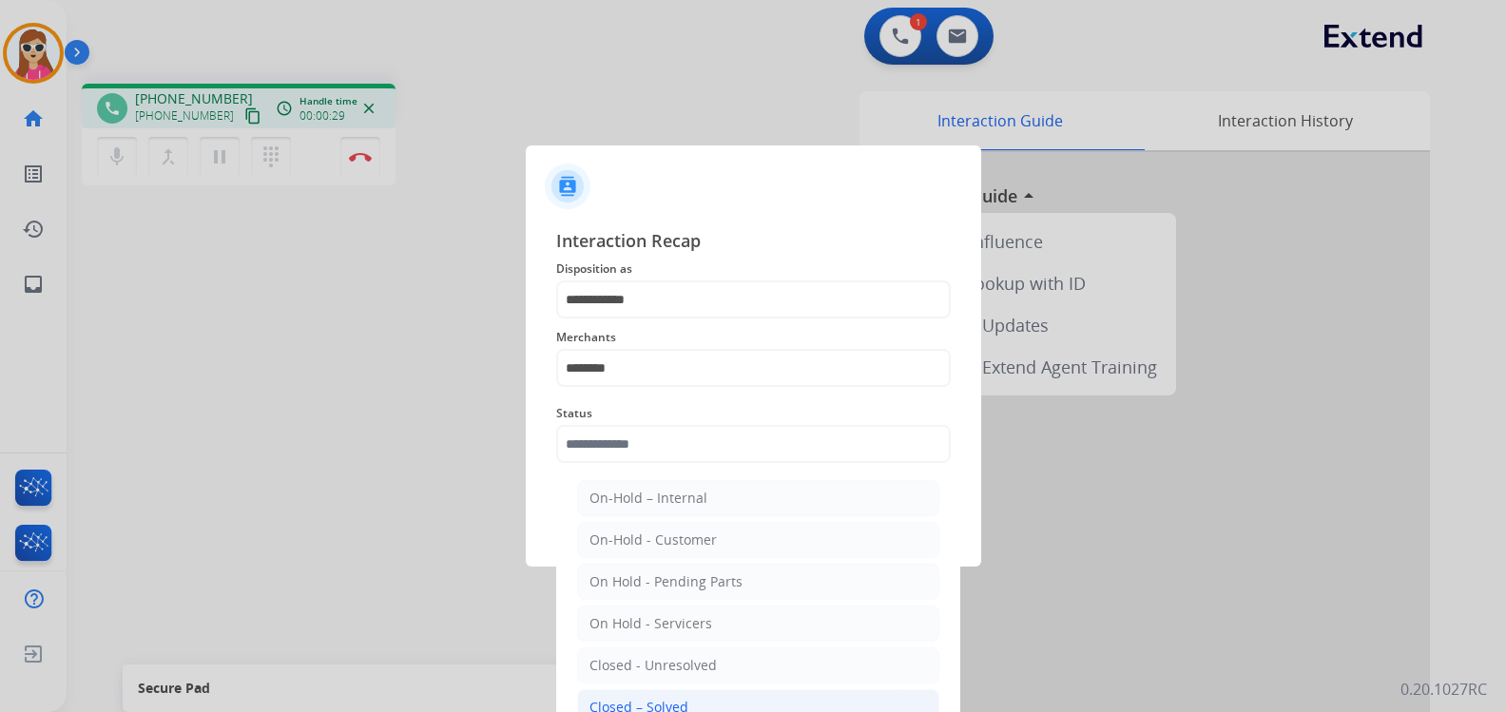
click at [654, 692] on li "Closed – Solved" at bounding box center [758, 707] width 362 height 36
type input "**********"
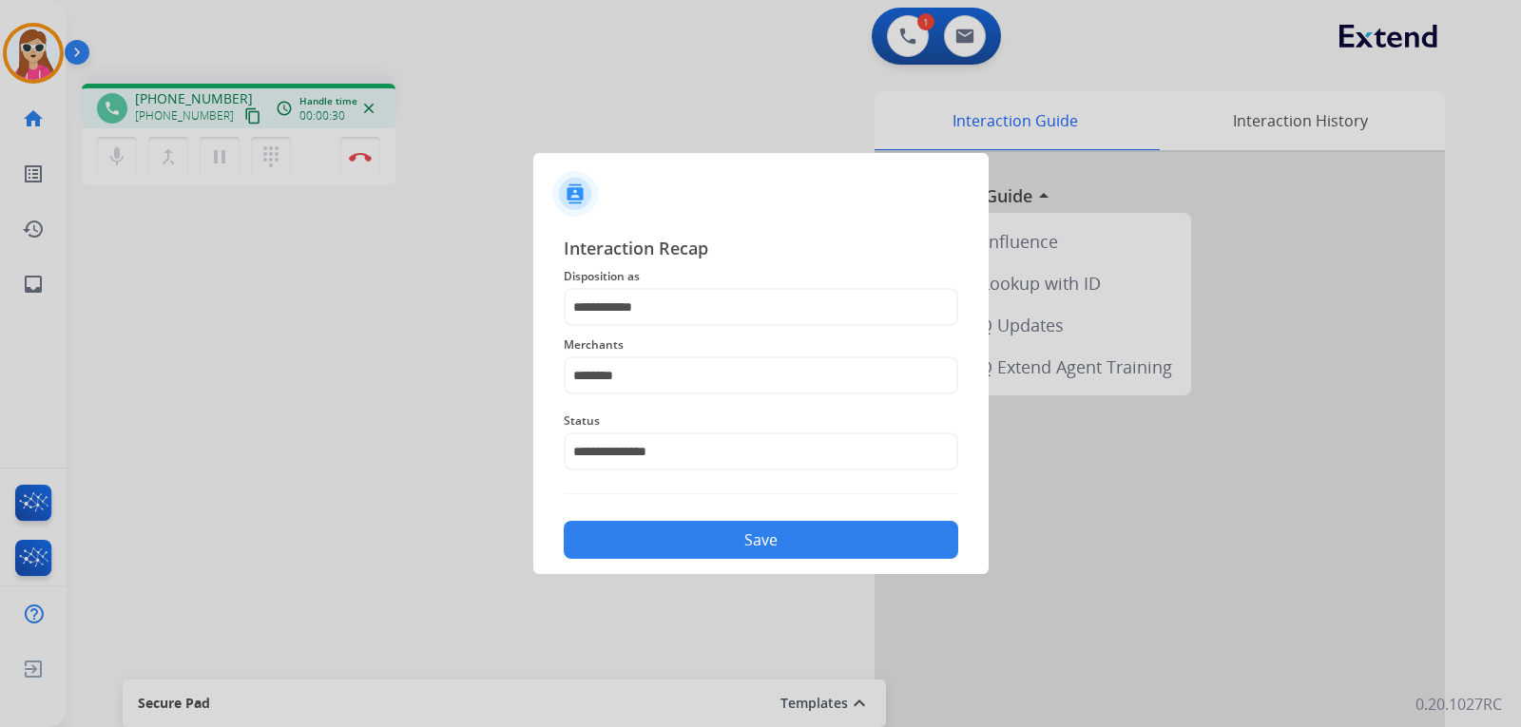
click at [687, 539] on button "Save" at bounding box center [761, 540] width 395 height 38
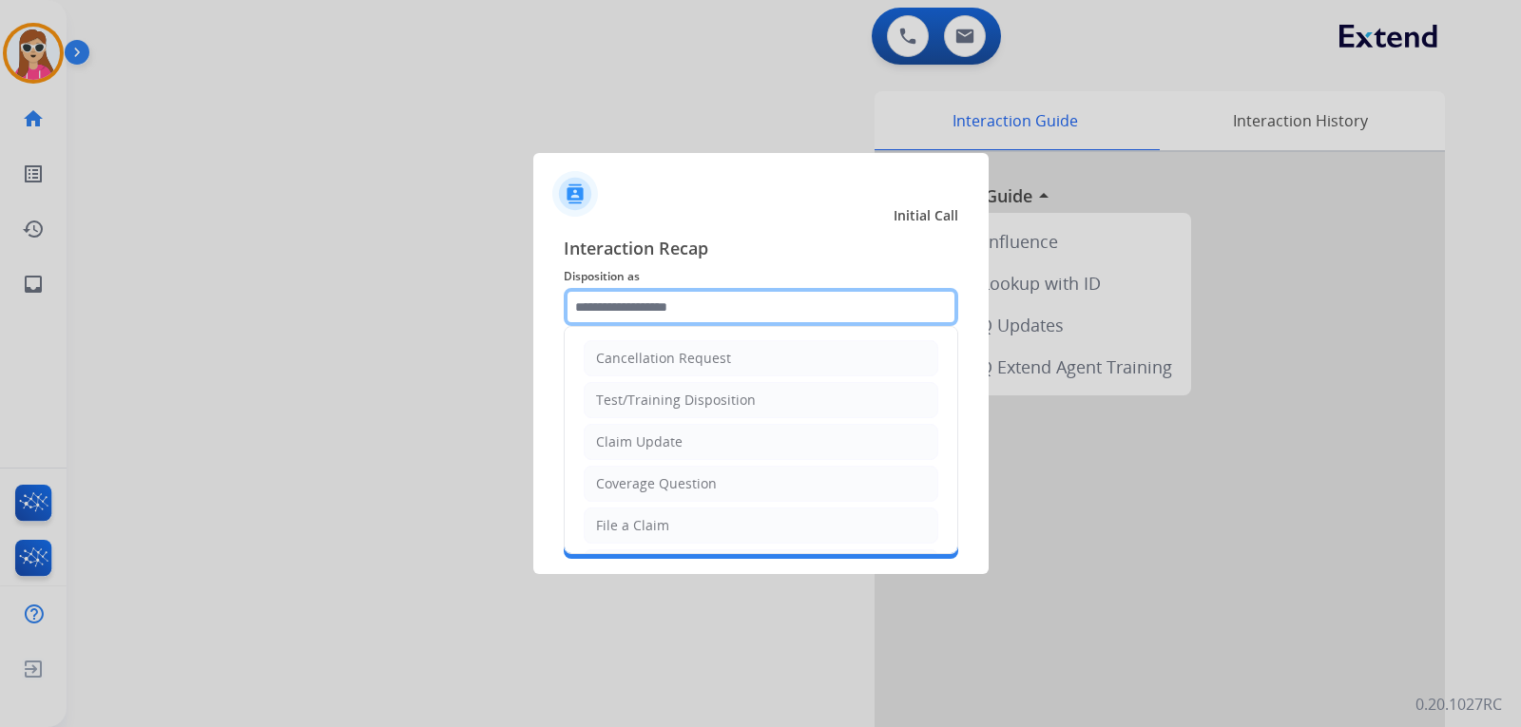
click at [660, 313] on input "text" at bounding box center [761, 307] width 395 height 38
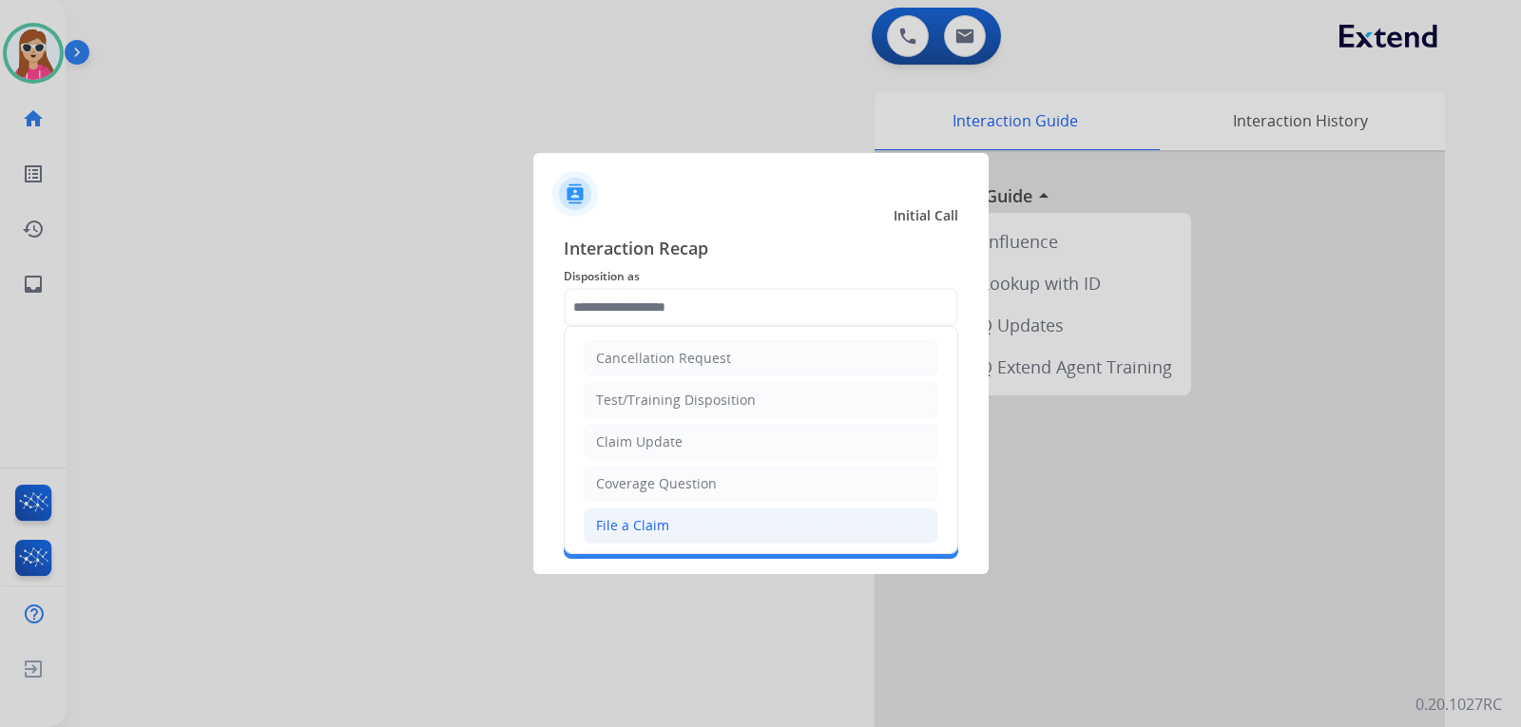
click at [689, 514] on li "File a Claim" at bounding box center [761, 526] width 355 height 36
type input "**********"
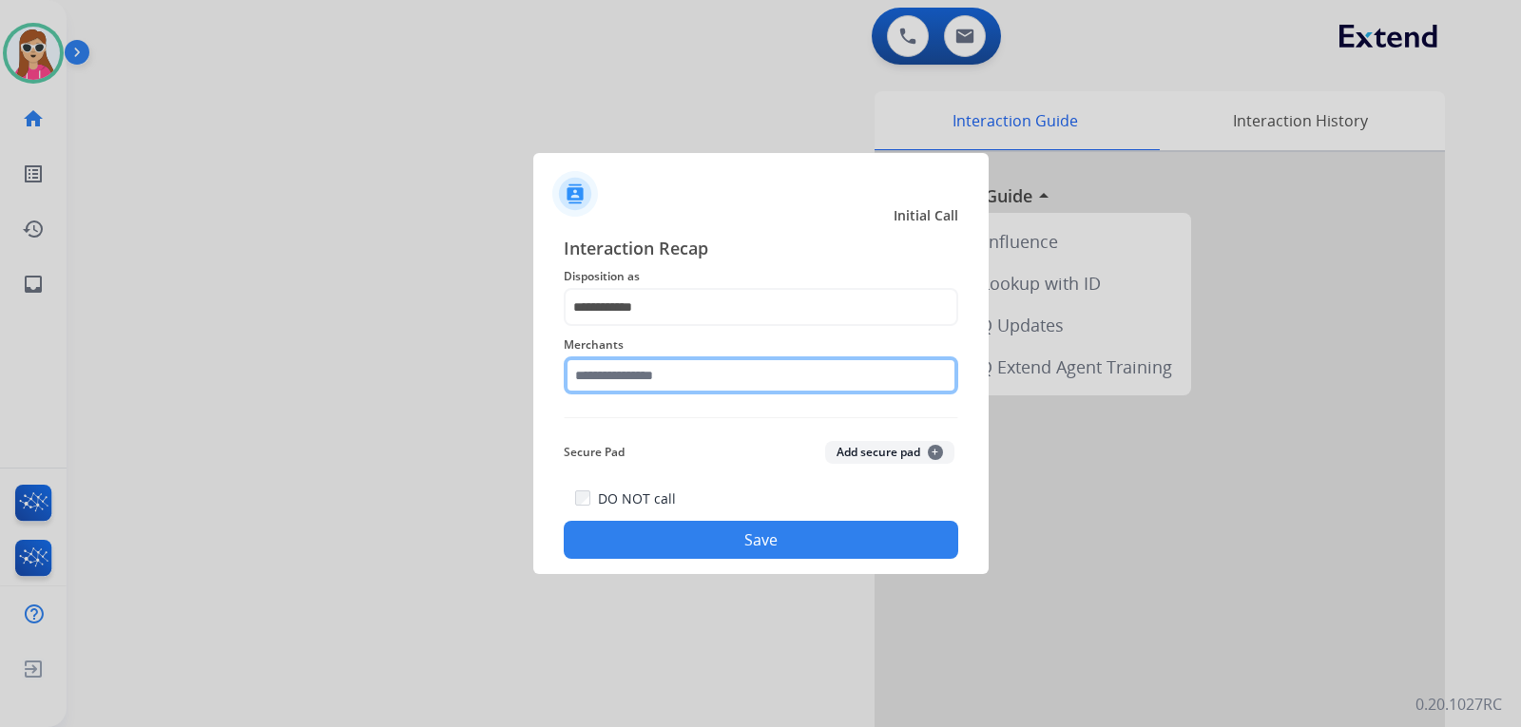
click at [709, 376] on input "text" at bounding box center [761, 376] width 395 height 38
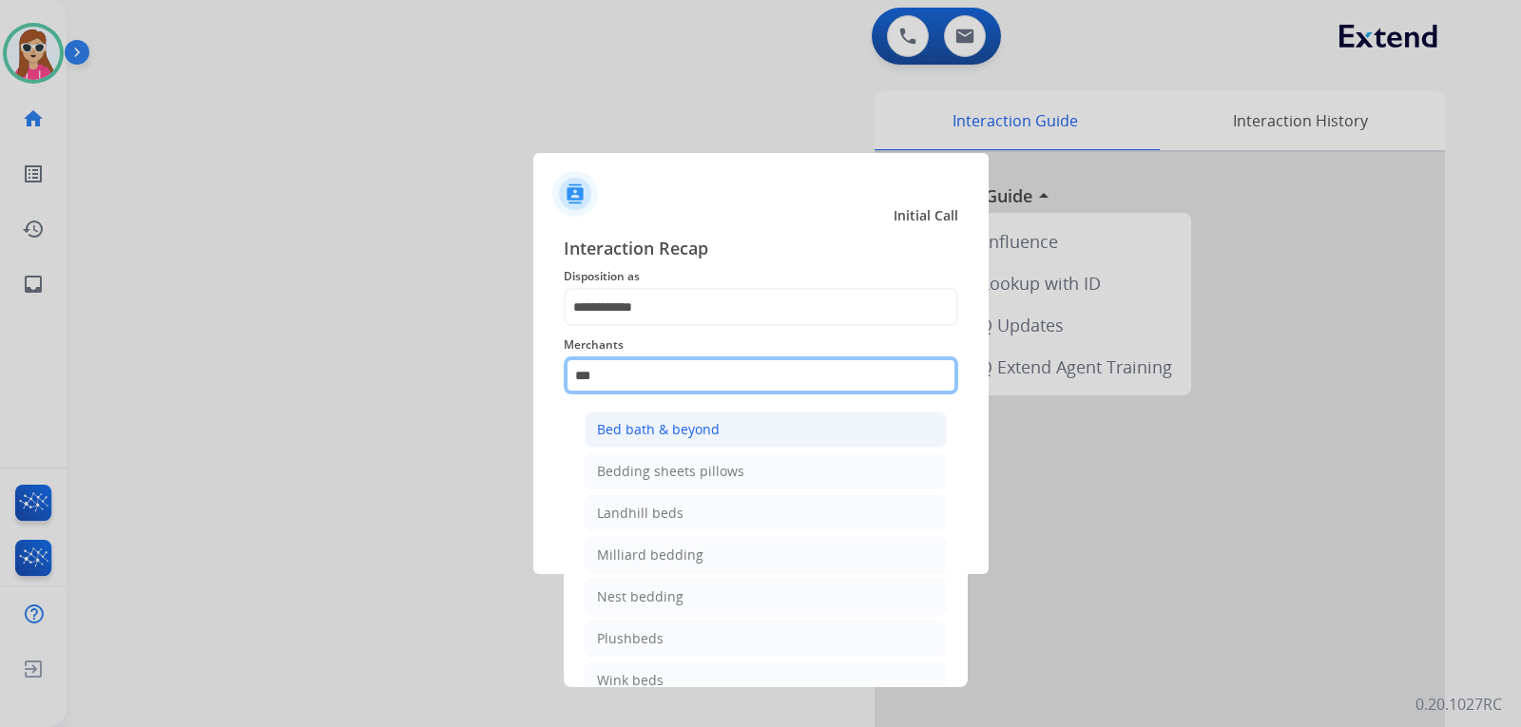
drag, startPoint x: 657, startPoint y: 392, endPoint x: 654, endPoint y: 428, distance: 36.2
click at [654, 402] on div "Merchants *** Bed bath & beyond Bedding sheets pillows Landhill beds [PERSON_NA…" at bounding box center [761, 364] width 395 height 76
click at [658, 438] on div "Bed bath & beyond" at bounding box center [658, 429] width 123 height 19
type input "**********"
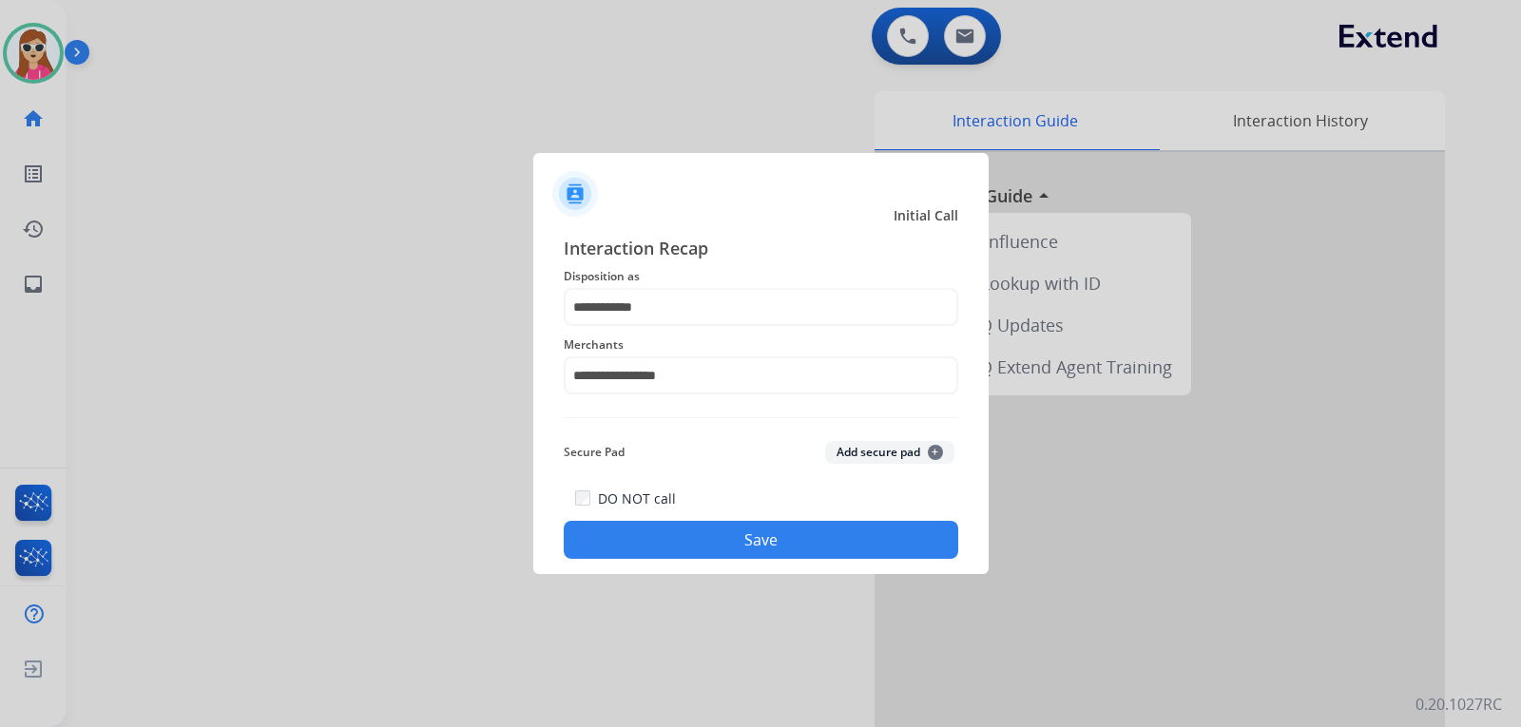
click at [869, 525] on button "Save" at bounding box center [761, 540] width 395 height 38
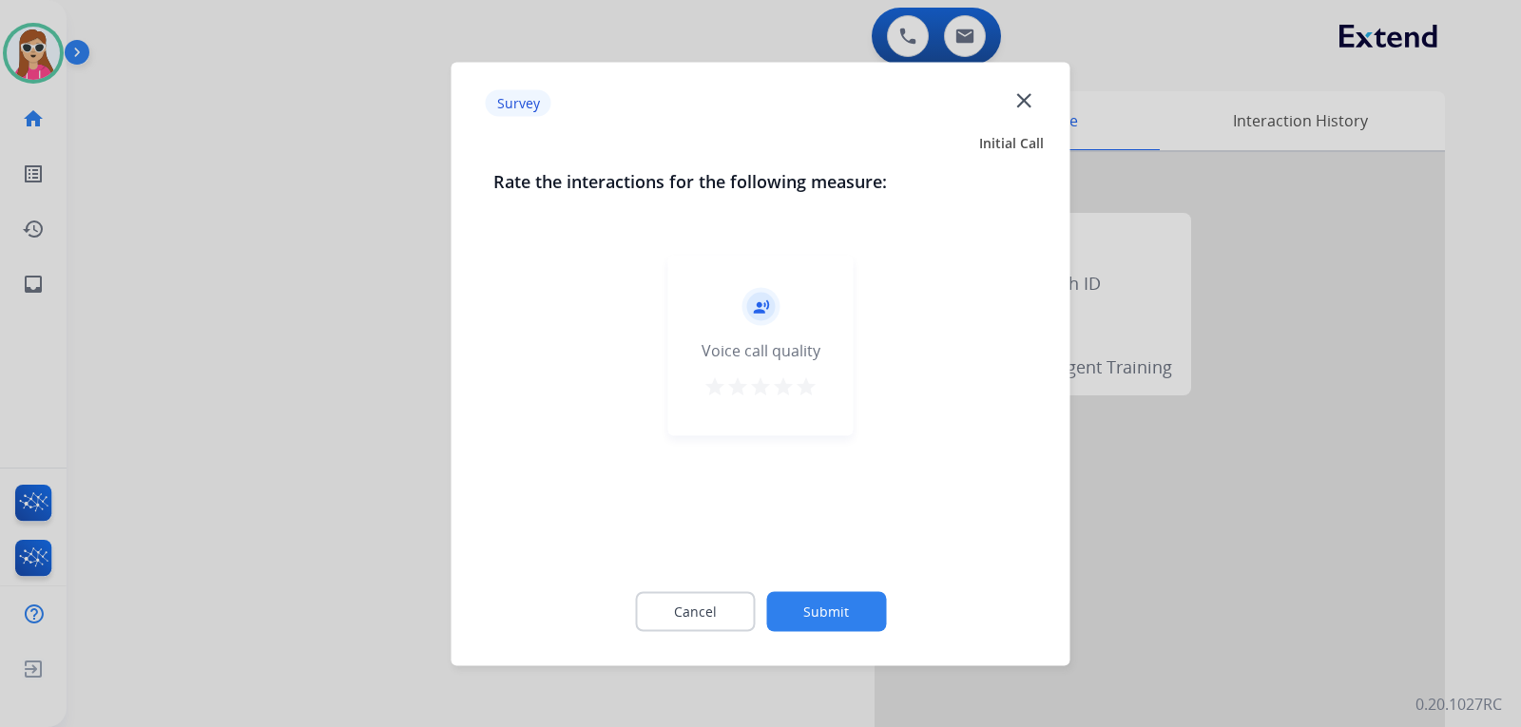
click at [809, 395] on mat-icon "star" at bounding box center [806, 386] width 23 height 23
click at [880, 613] on button "Submit" at bounding box center [826, 611] width 120 height 40
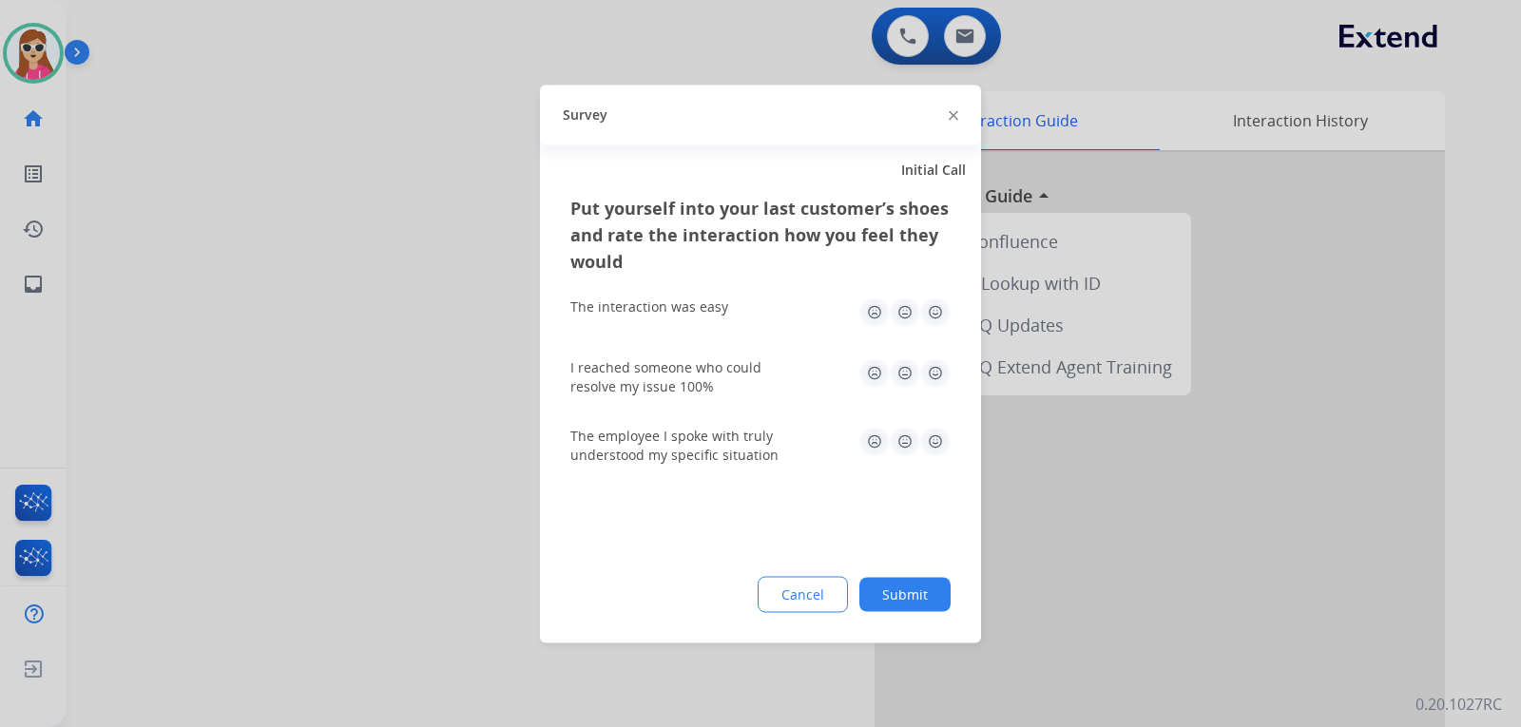
click at [935, 433] on img at bounding box center [935, 441] width 30 height 30
click at [942, 301] on img at bounding box center [935, 312] width 30 height 30
click at [932, 394] on div "I reached someone who could resolve my issue 100%" at bounding box center [761, 377] width 380 height 38
click at [939, 368] on img at bounding box center [935, 373] width 30 height 30
click at [882, 600] on button "Submit" at bounding box center [905, 594] width 91 height 34
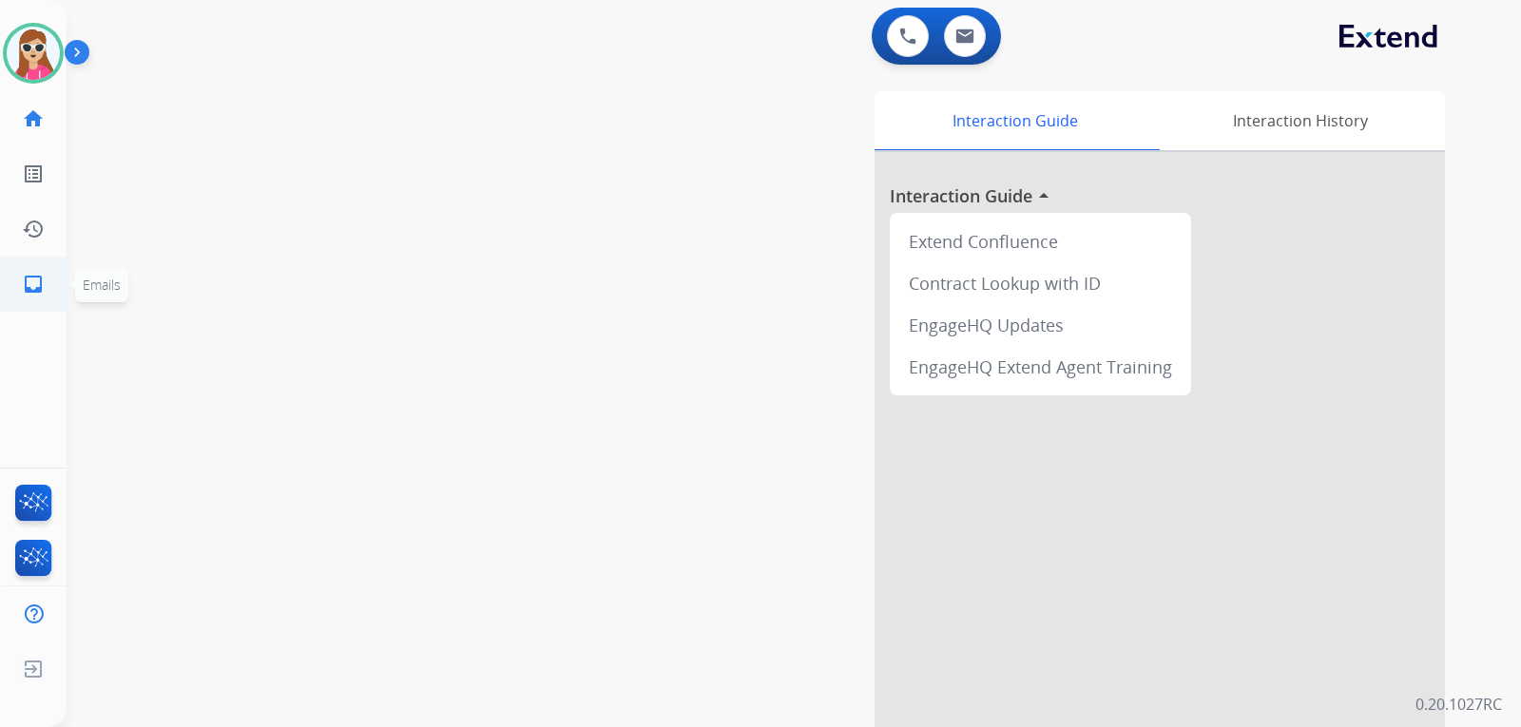
click at [43, 282] on mat-icon "inbox" at bounding box center [33, 284] width 23 height 23
select select "**********"
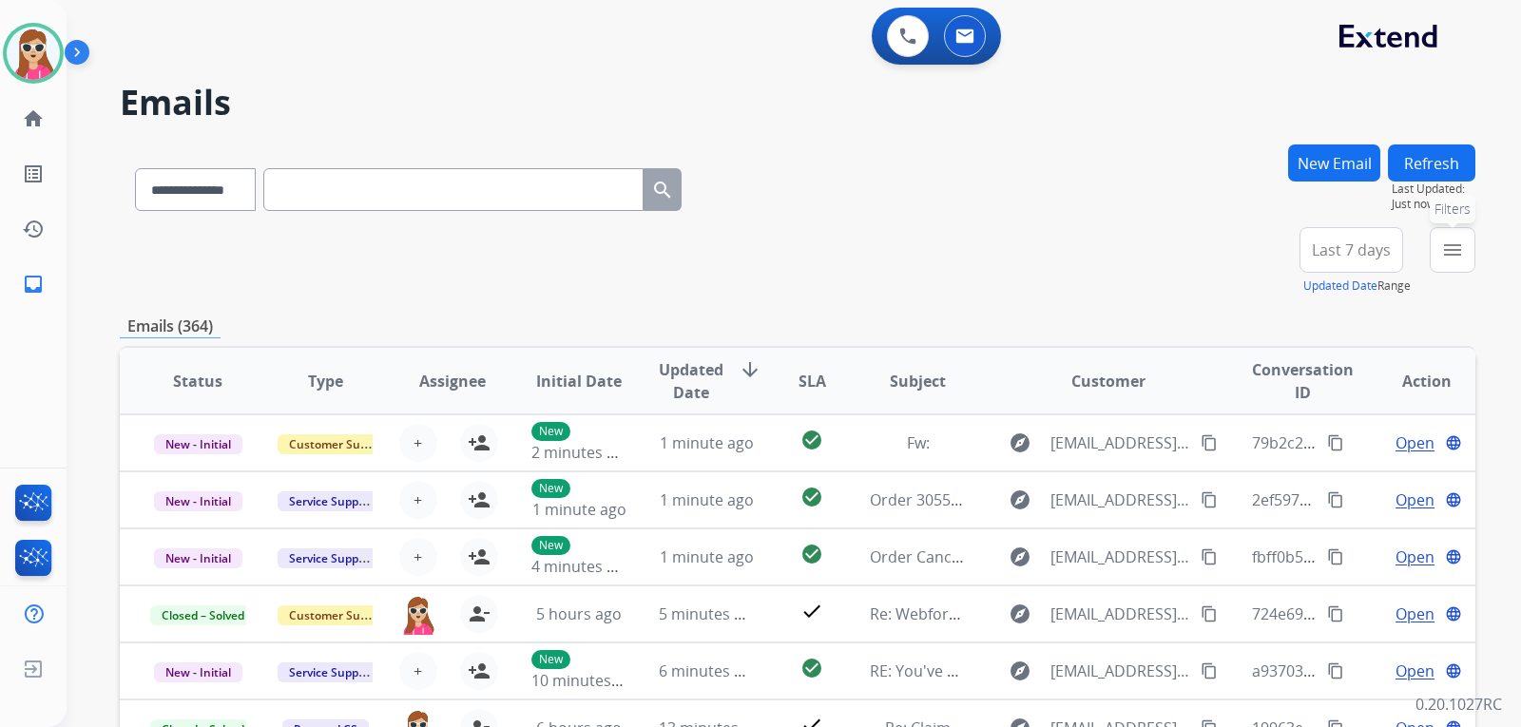
click at [1457, 239] on mat-icon "menu" at bounding box center [1452, 250] width 23 height 23
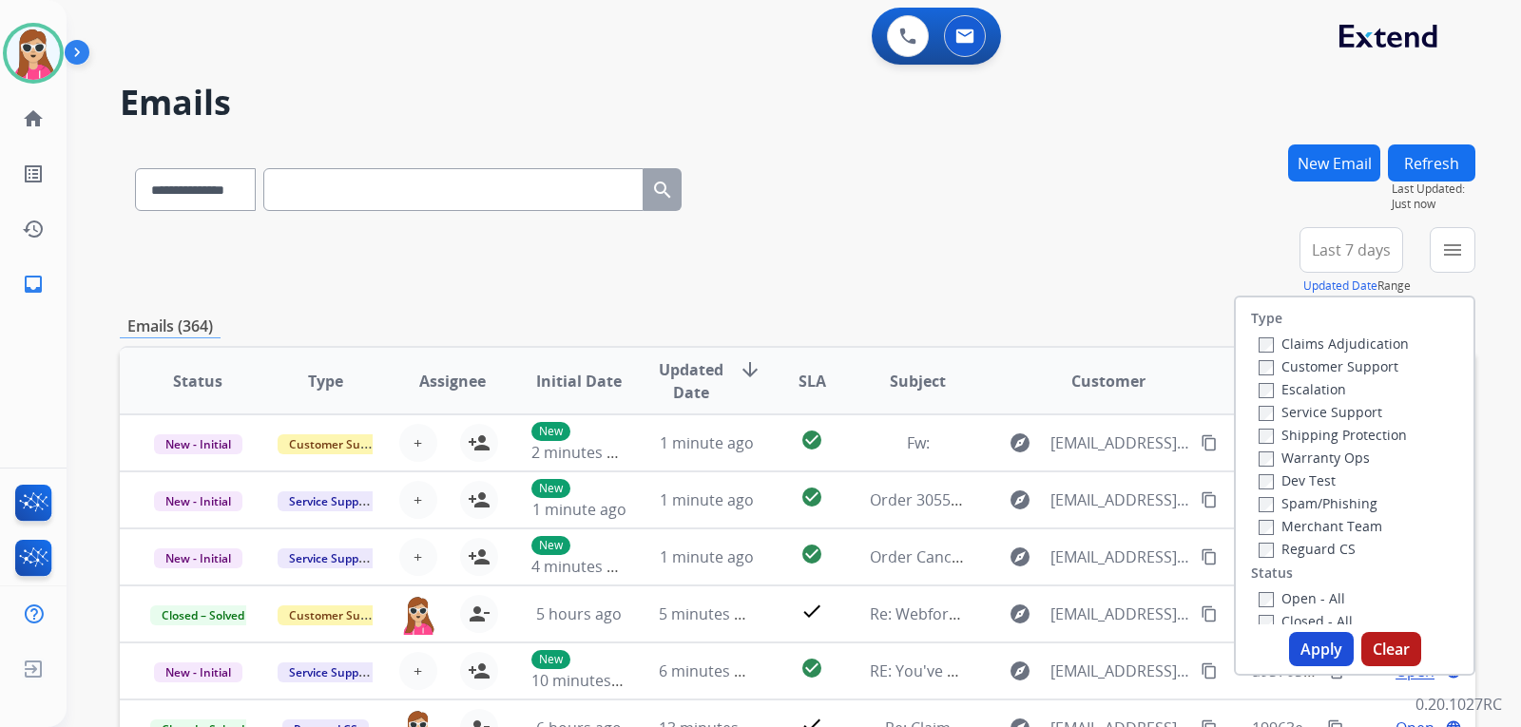
click at [1310, 359] on label "Customer Support" at bounding box center [1329, 367] width 140 height 18
click at [1345, 426] on label "Shipping Protection" at bounding box center [1333, 435] width 148 height 18
click at [1316, 549] on label "Reguard CS" at bounding box center [1307, 549] width 97 height 18
click at [1347, 432] on label "Shipping Protection" at bounding box center [1333, 435] width 148 height 18
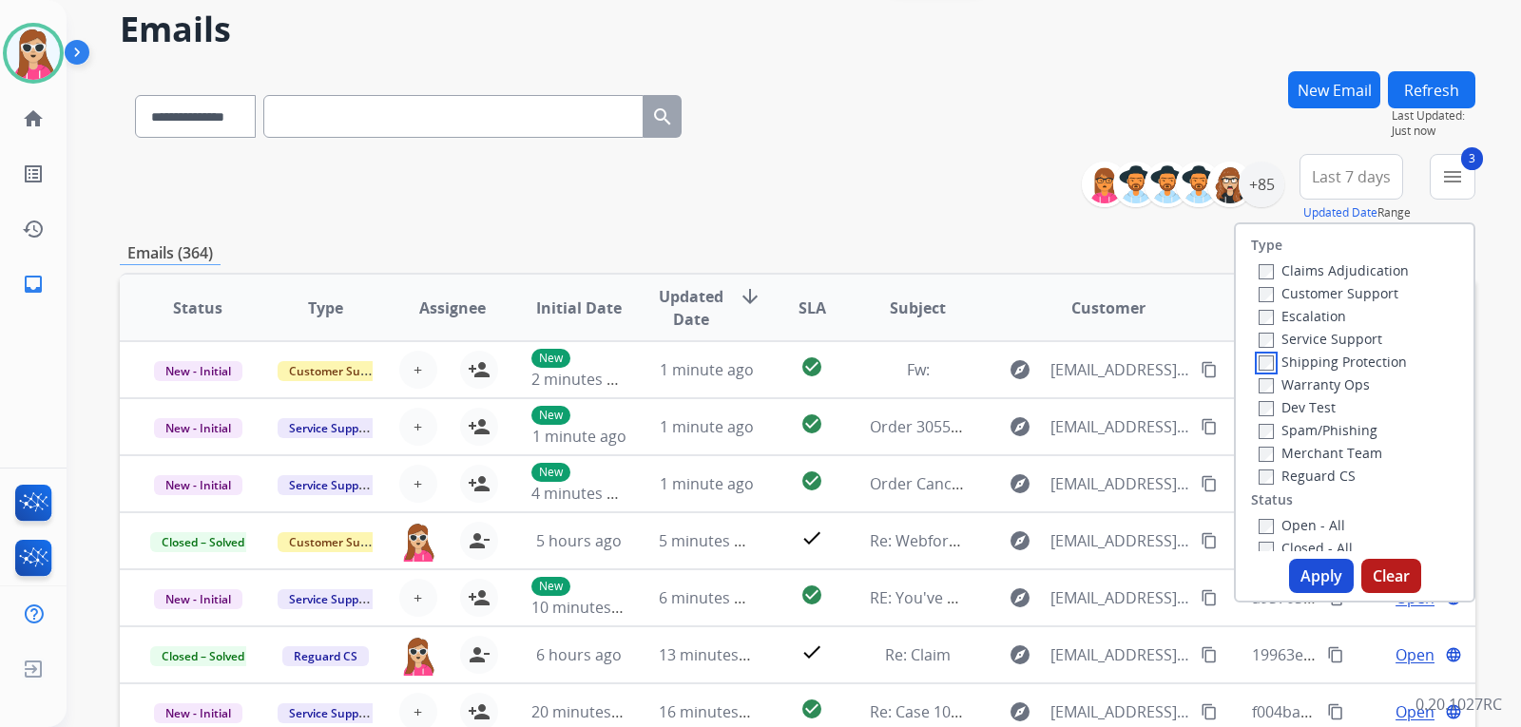
scroll to position [95, 0]
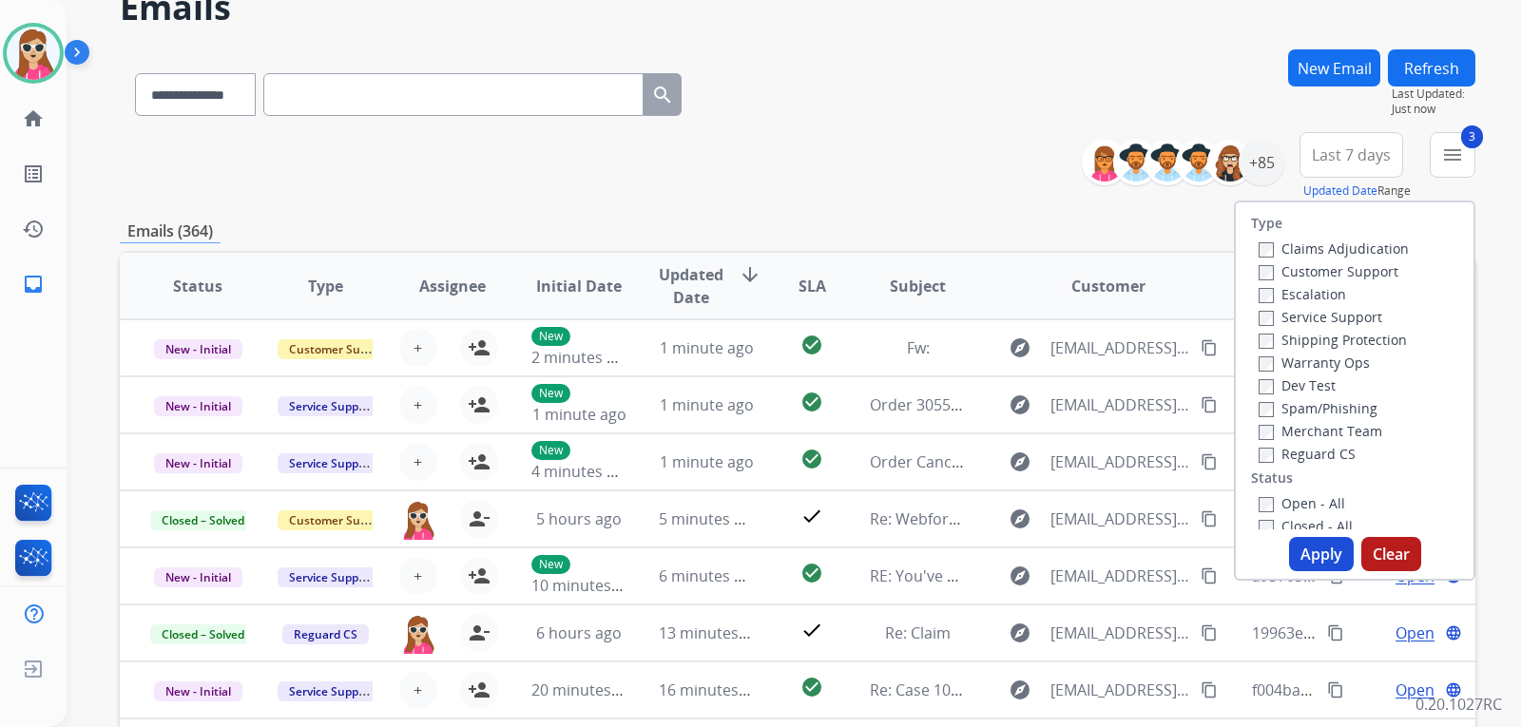
click at [1262, 507] on label "Open - All" at bounding box center [1302, 503] width 87 height 18
click at [1316, 552] on button "Apply" at bounding box center [1321, 554] width 65 height 34
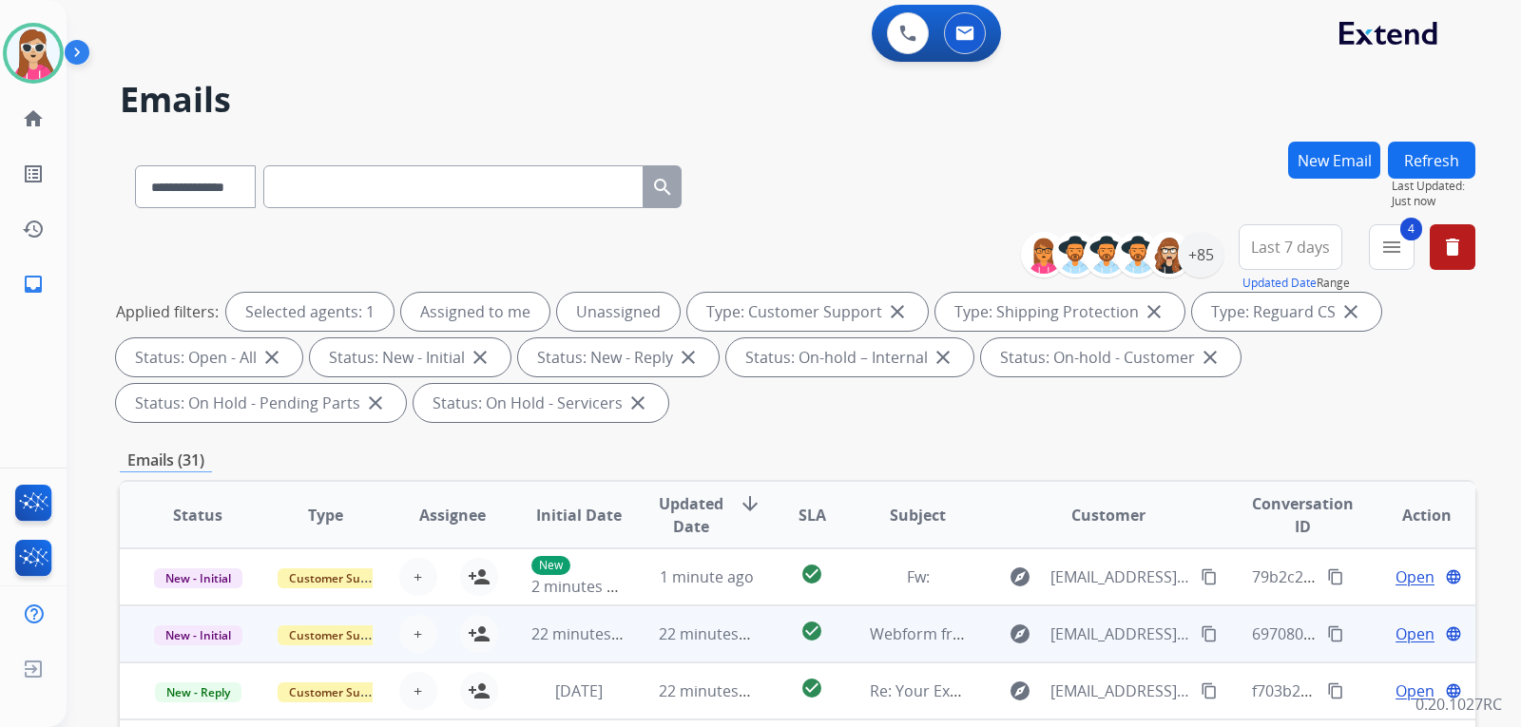
scroll to position [0, 0]
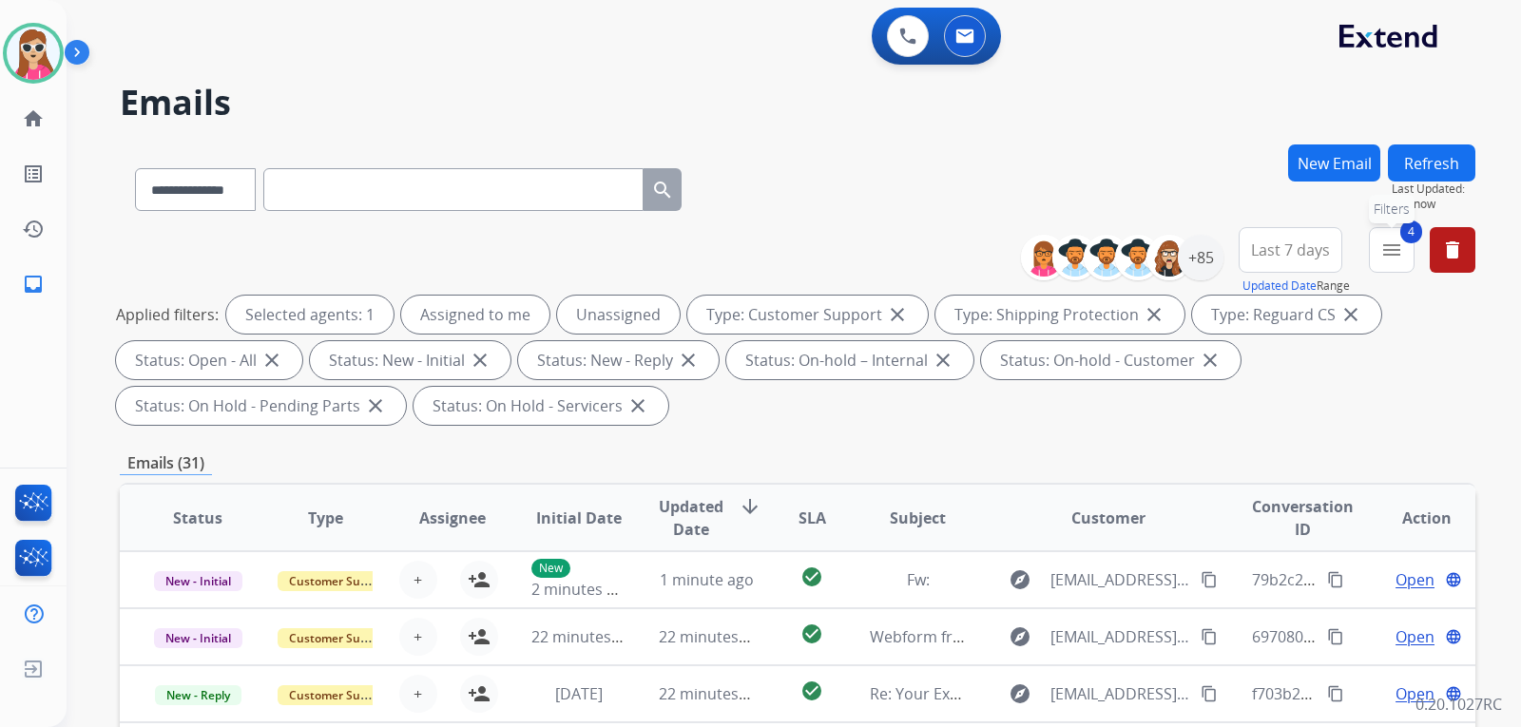
click at [1382, 250] on mat-icon "menu" at bounding box center [1392, 250] width 23 height 23
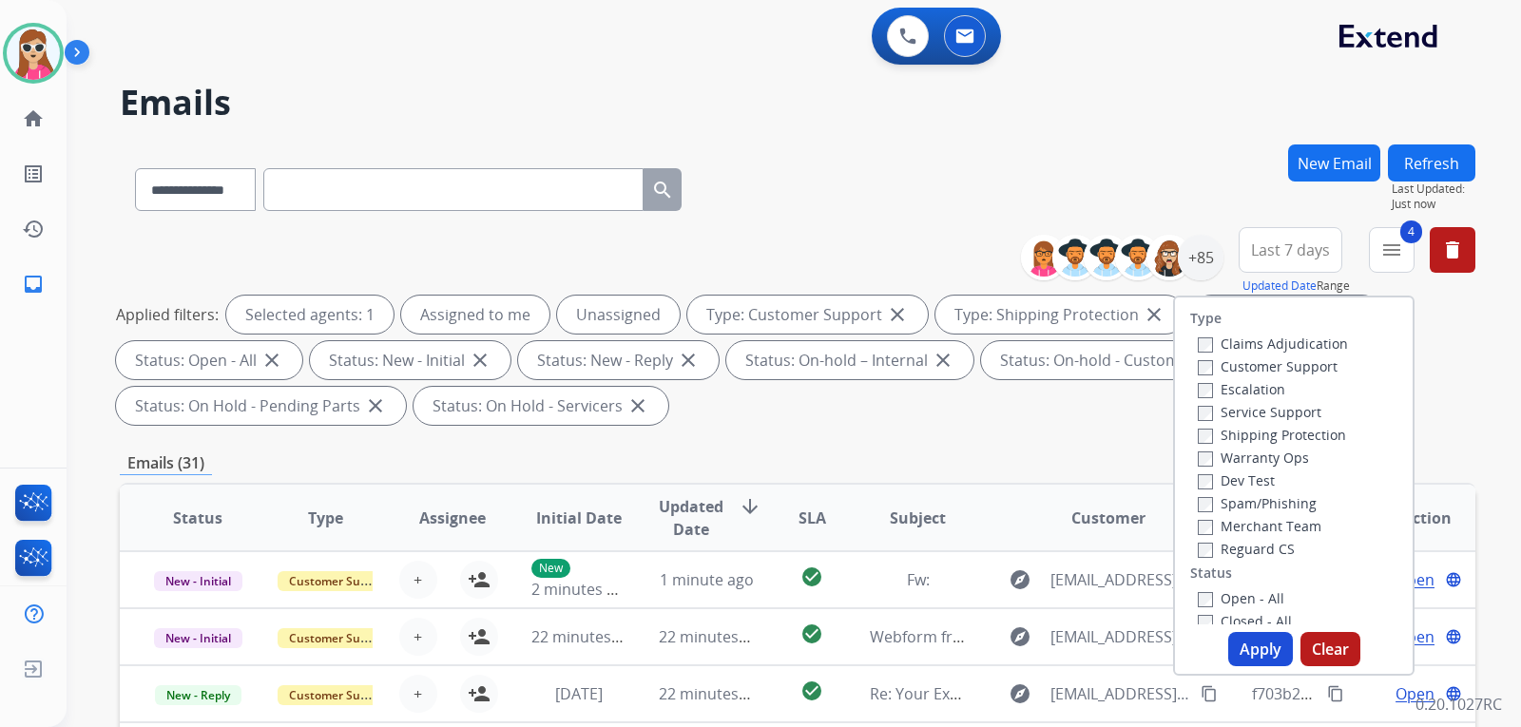
scroll to position [95, 0]
click at [1261, 648] on button "Apply" at bounding box center [1261, 649] width 65 height 34
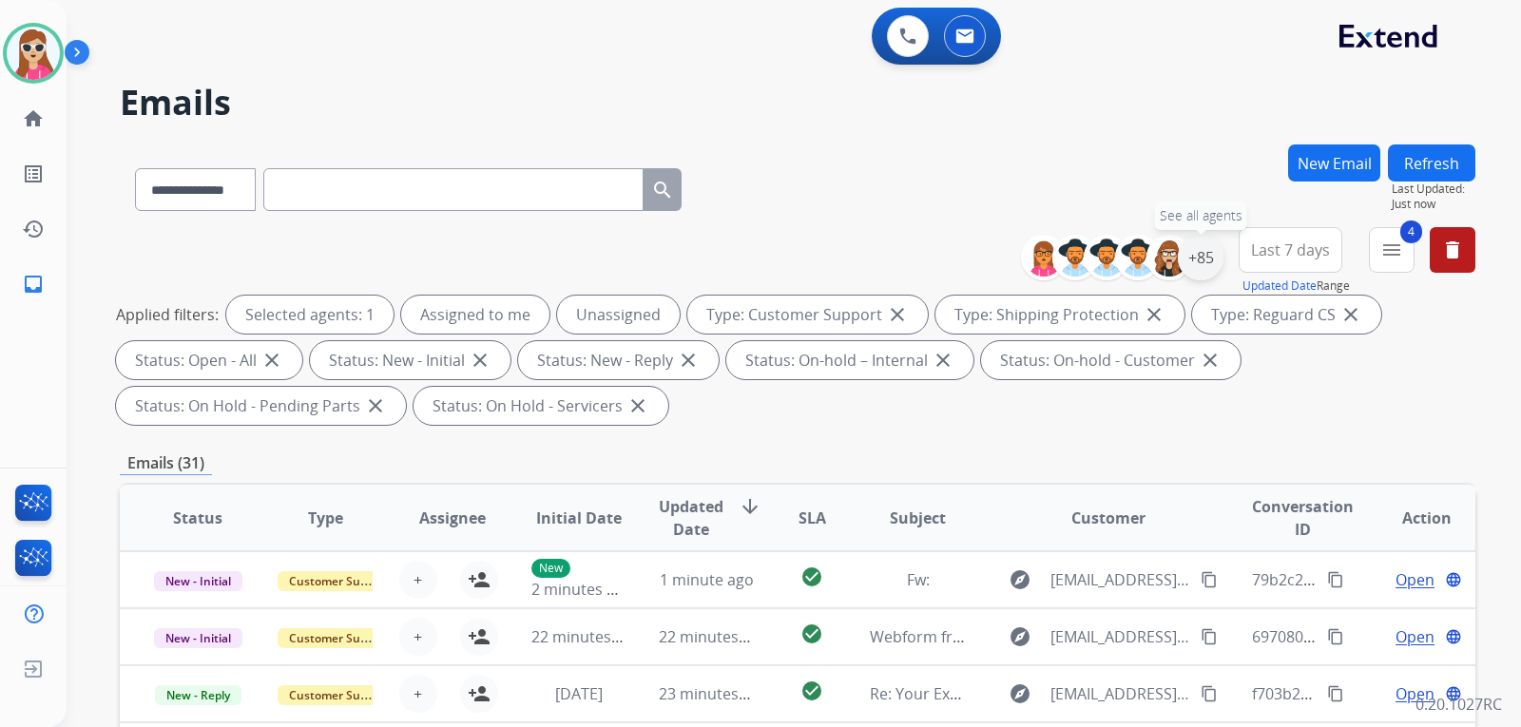
click at [1198, 251] on div "+85" at bounding box center [1201, 258] width 46 height 46
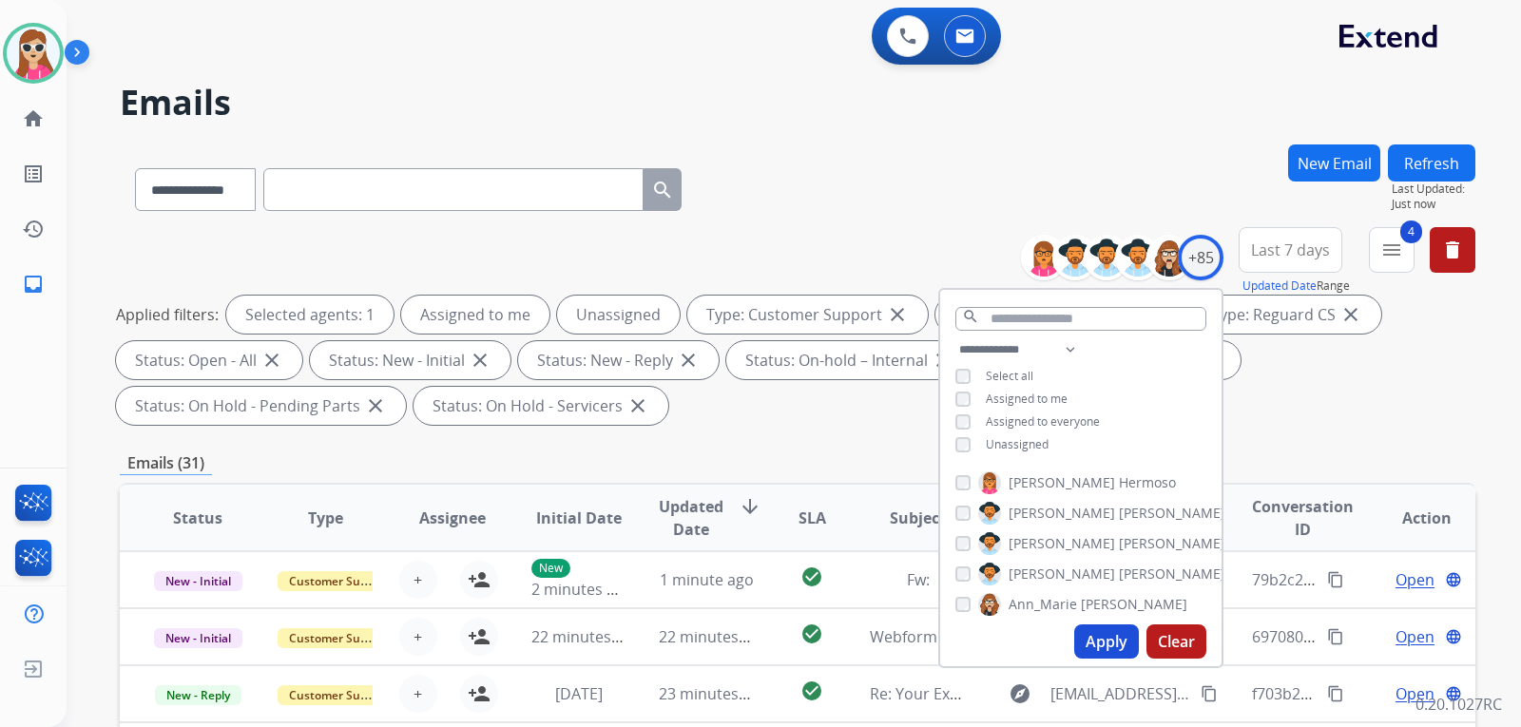
click at [1015, 440] on span "Unassigned" at bounding box center [1017, 444] width 63 height 16
click at [1107, 632] on button "Apply" at bounding box center [1106, 642] width 65 height 34
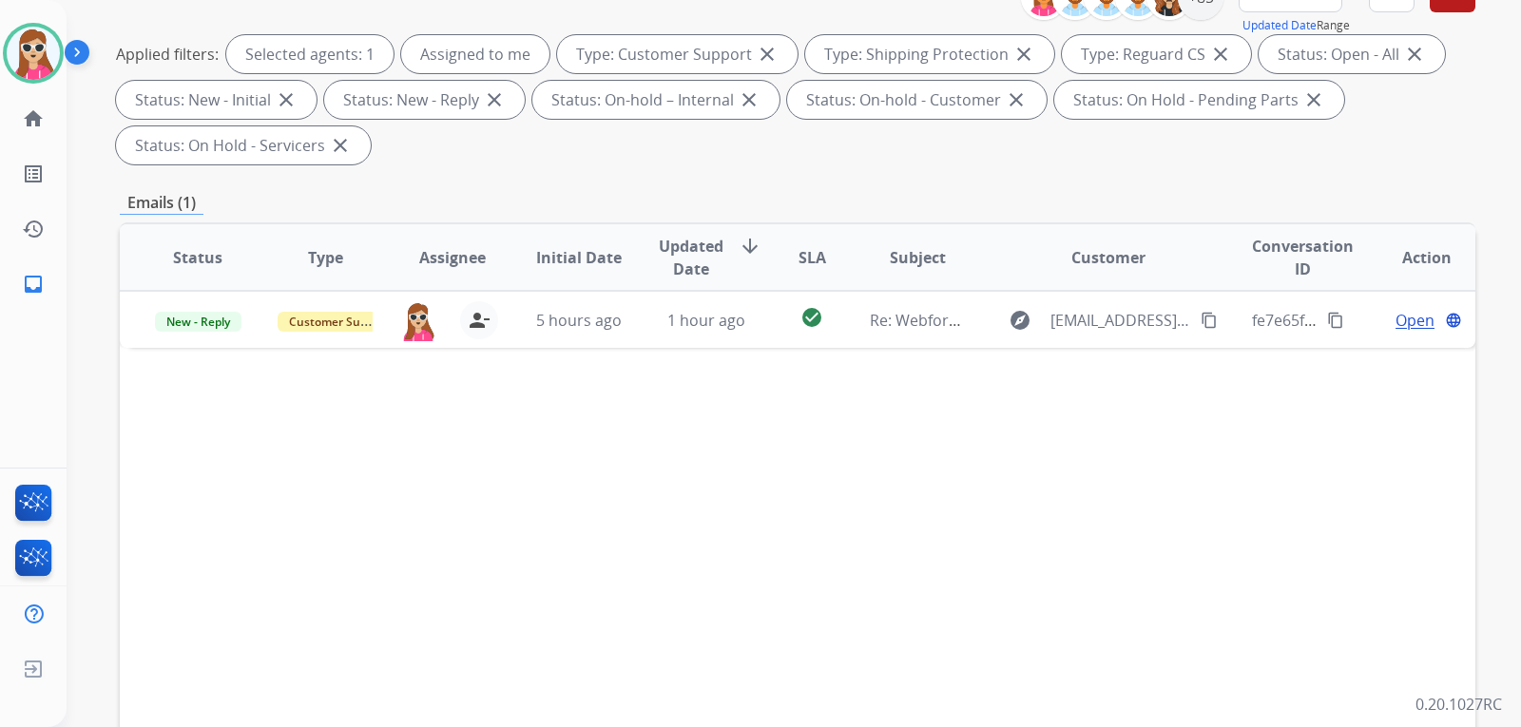
scroll to position [190, 0]
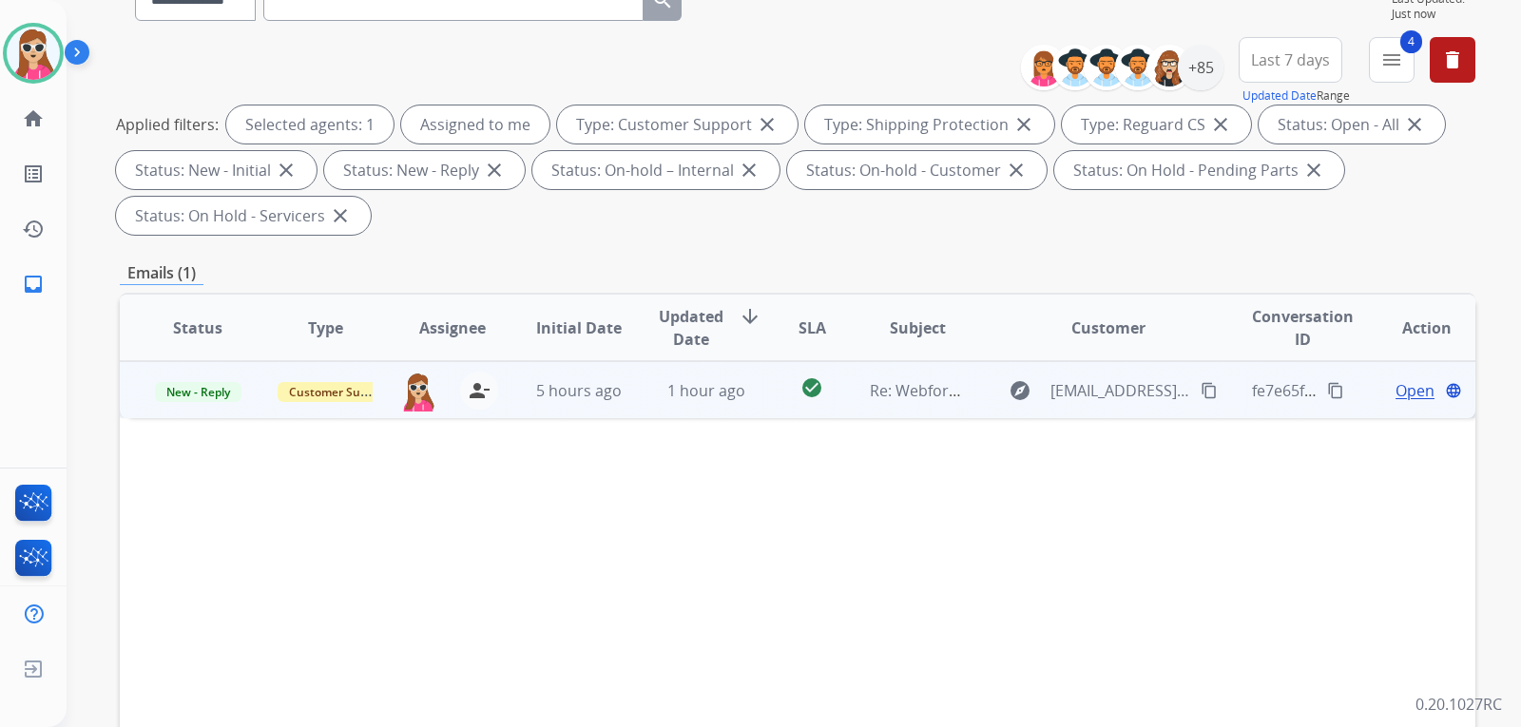
click at [767, 403] on td "check_circle" at bounding box center [797, 389] width 85 height 57
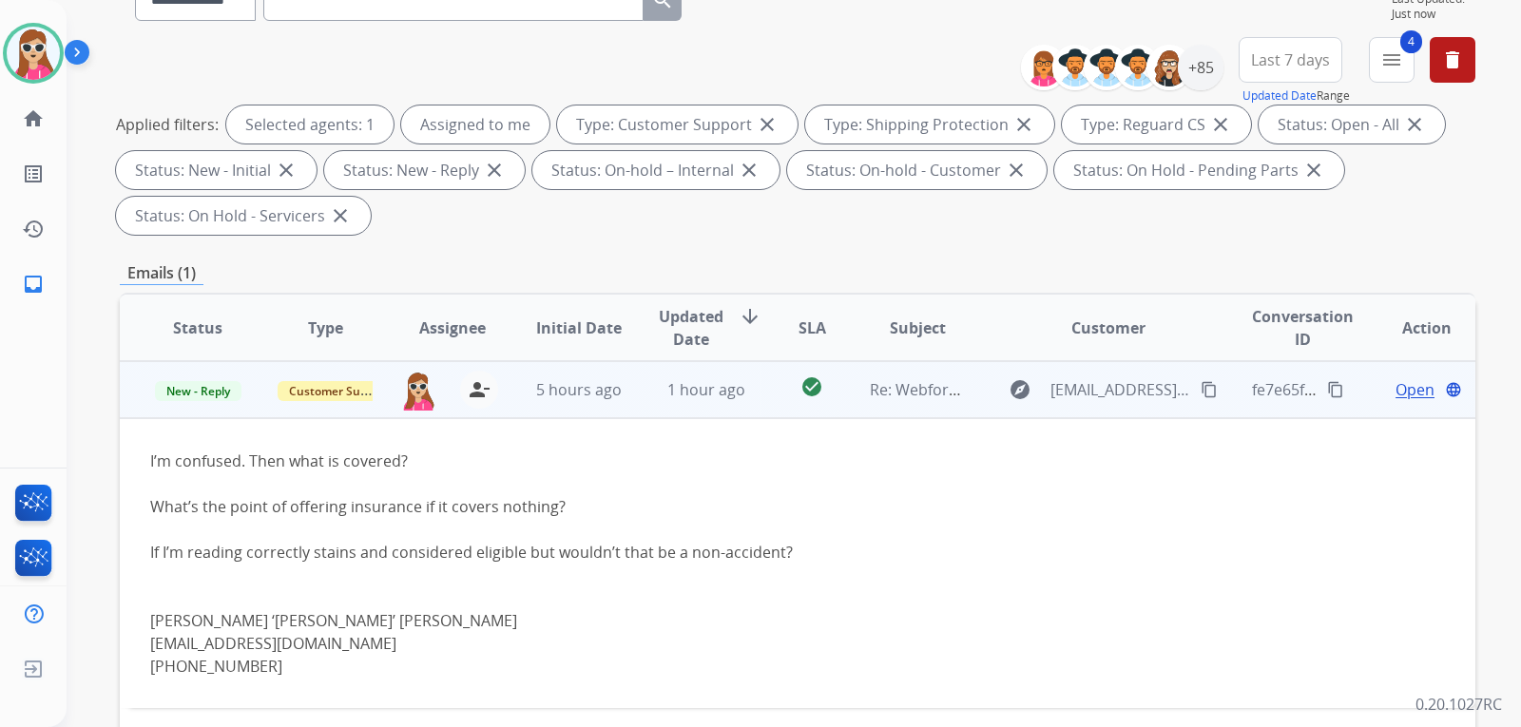
click at [1401, 379] on span "Open" at bounding box center [1415, 389] width 39 height 23
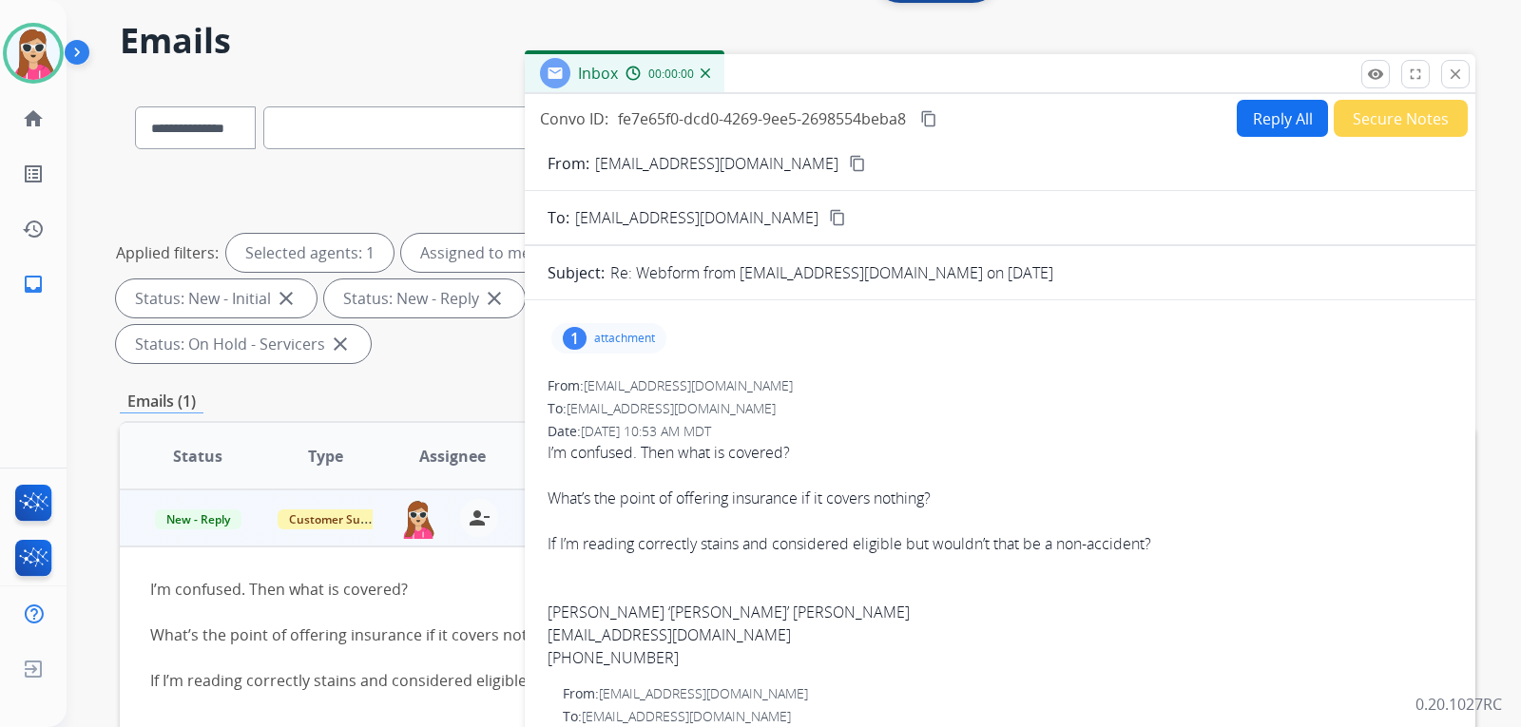
scroll to position [0, 0]
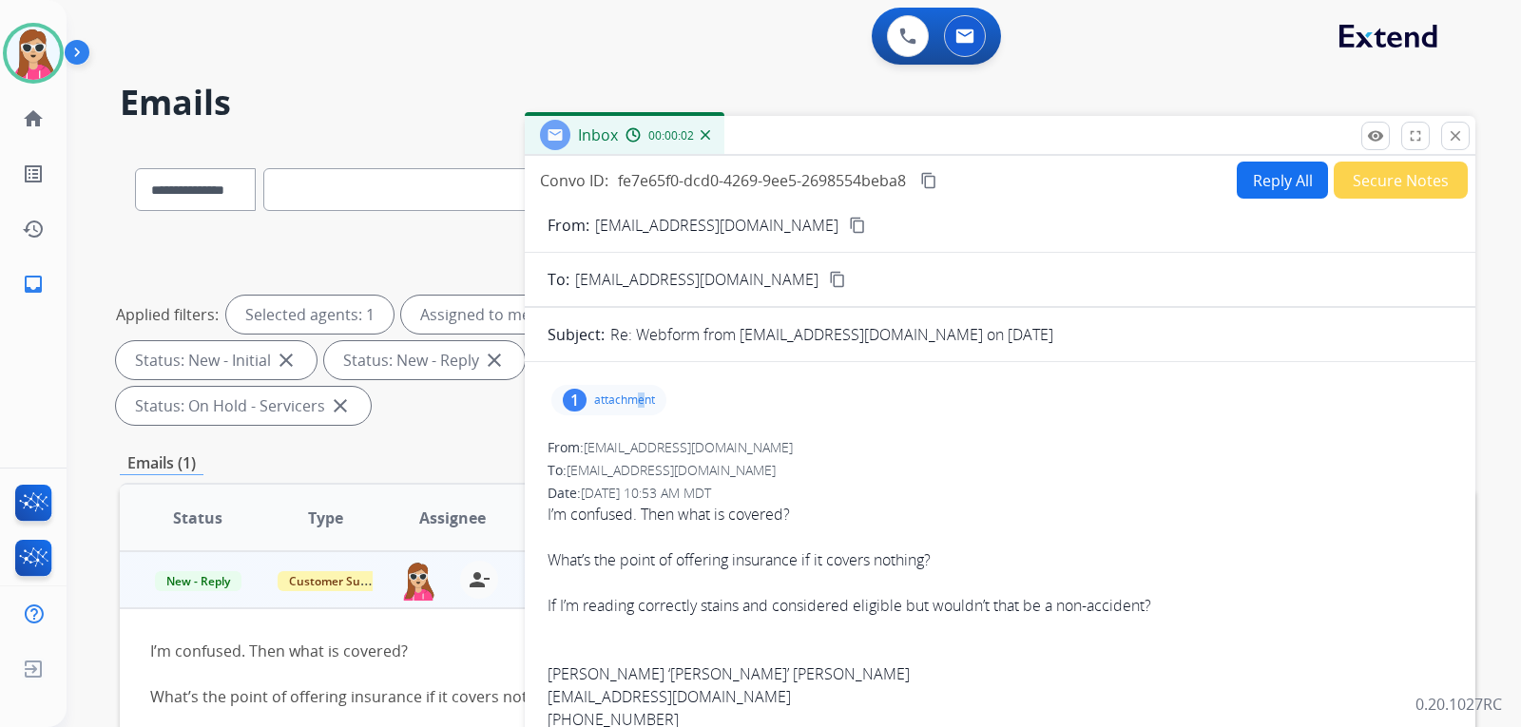
click at [642, 393] on div "1 attachment" at bounding box center [608, 400] width 115 height 30
click at [681, 448] on p "EXTFURUS01MAJ EXT-FURUS-01 (1-2022) Rev 100523_en.pdf" at bounding box center [777, 448] width 420 height 23
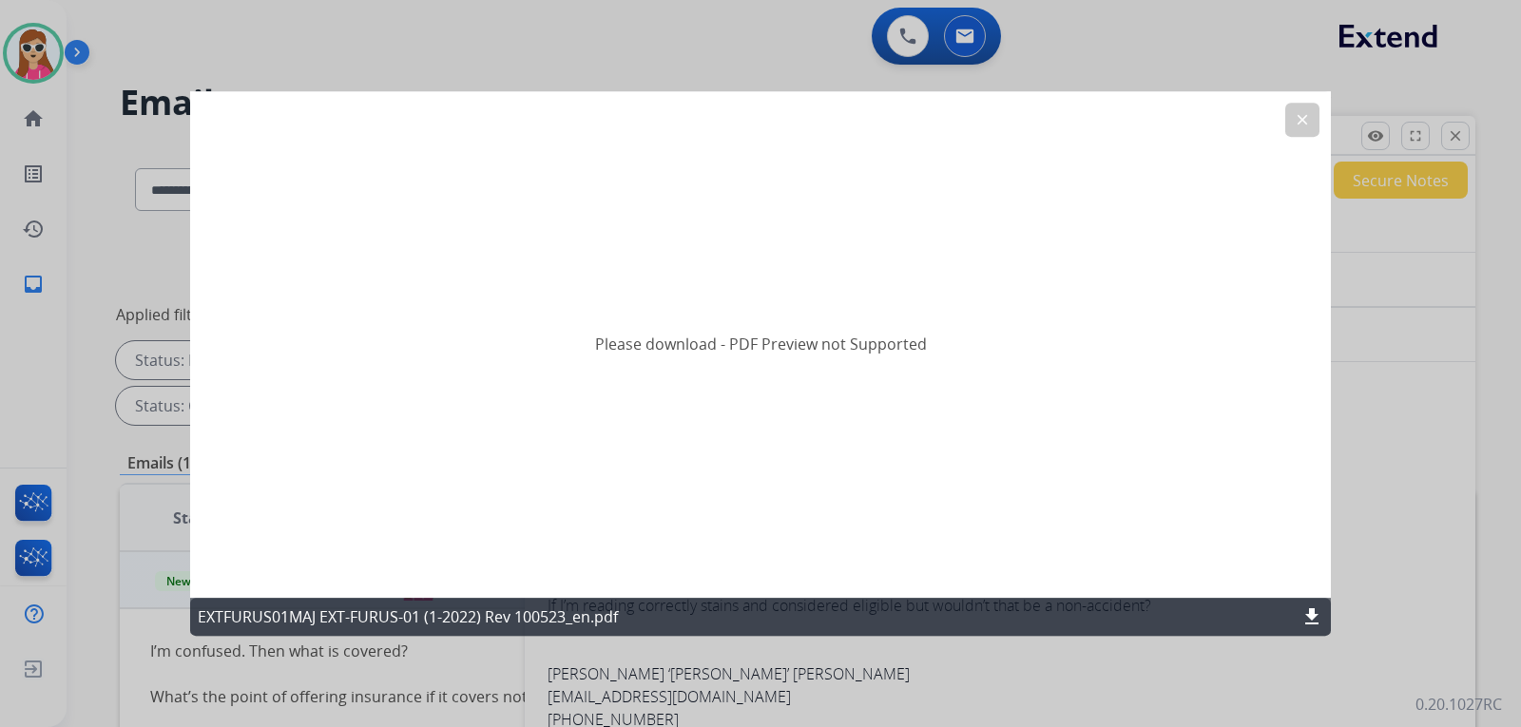
click at [822, 368] on div "Please download - PDF Preview not Supported" at bounding box center [760, 345] width 1141 height 508
click at [1291, 131] on button "clear" at bounding box center [1303, 120] width 34 height 34
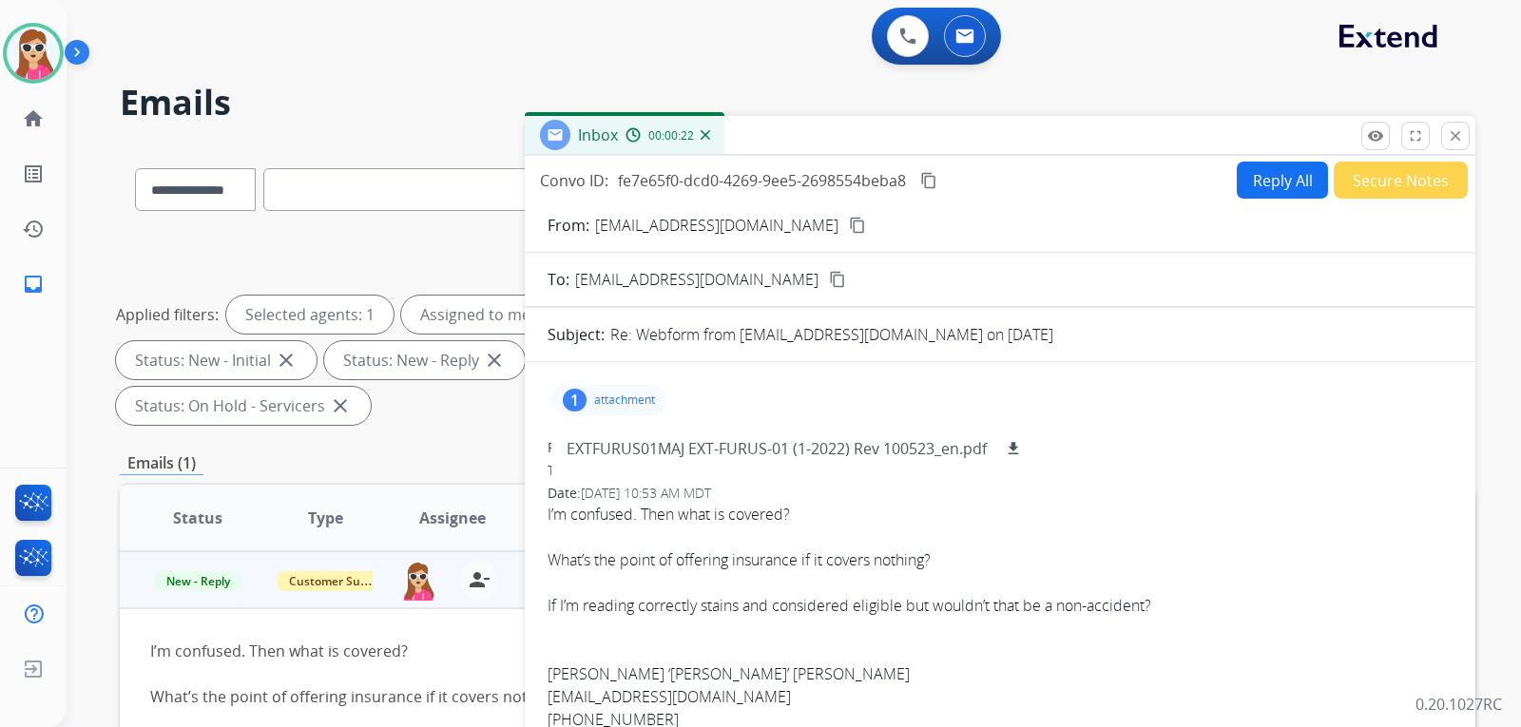
click at [1252, 177] on button "Reply All" at bounding box center [1282, 180] width 91 height 37
select select "**********"
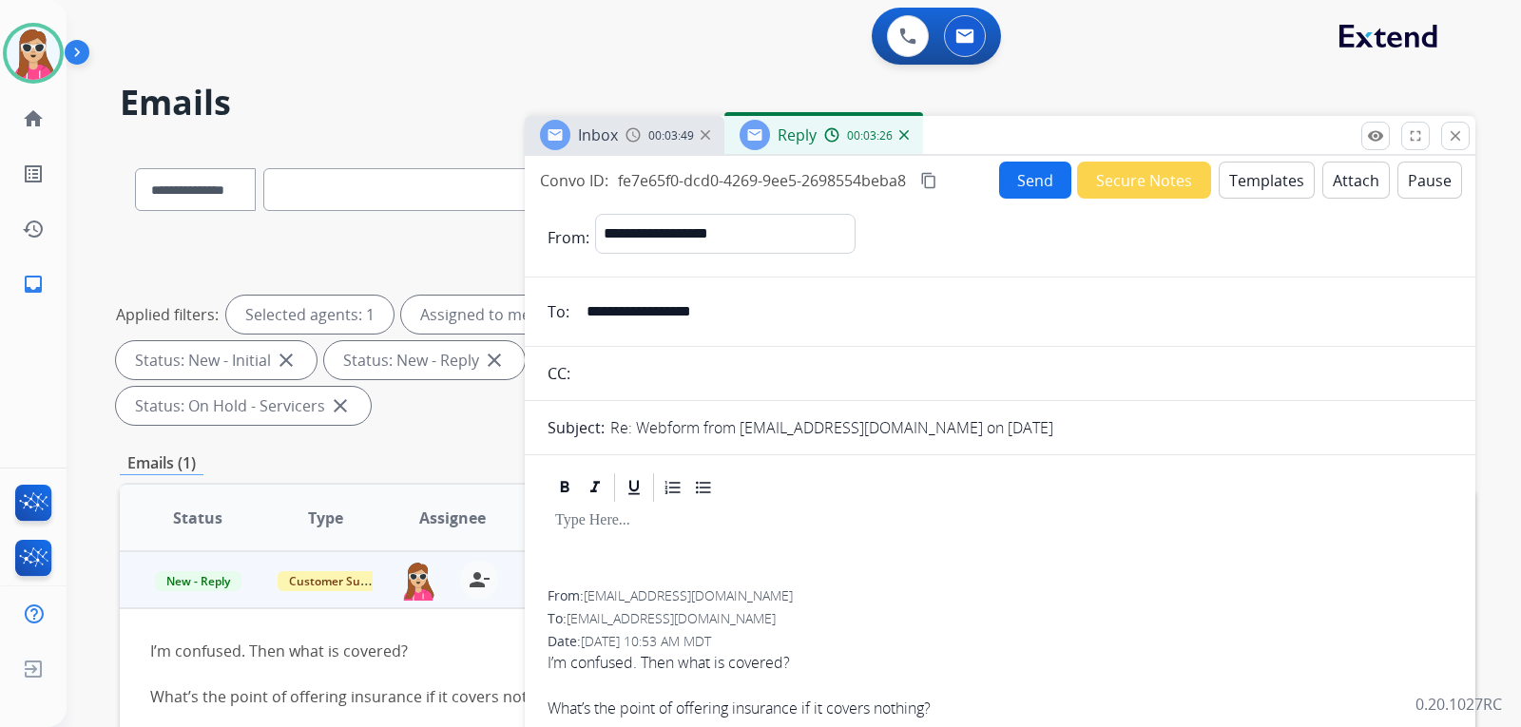
click at [1246, 180] on button "Templates" at bounding box center [1267, 180] width 96 height 37
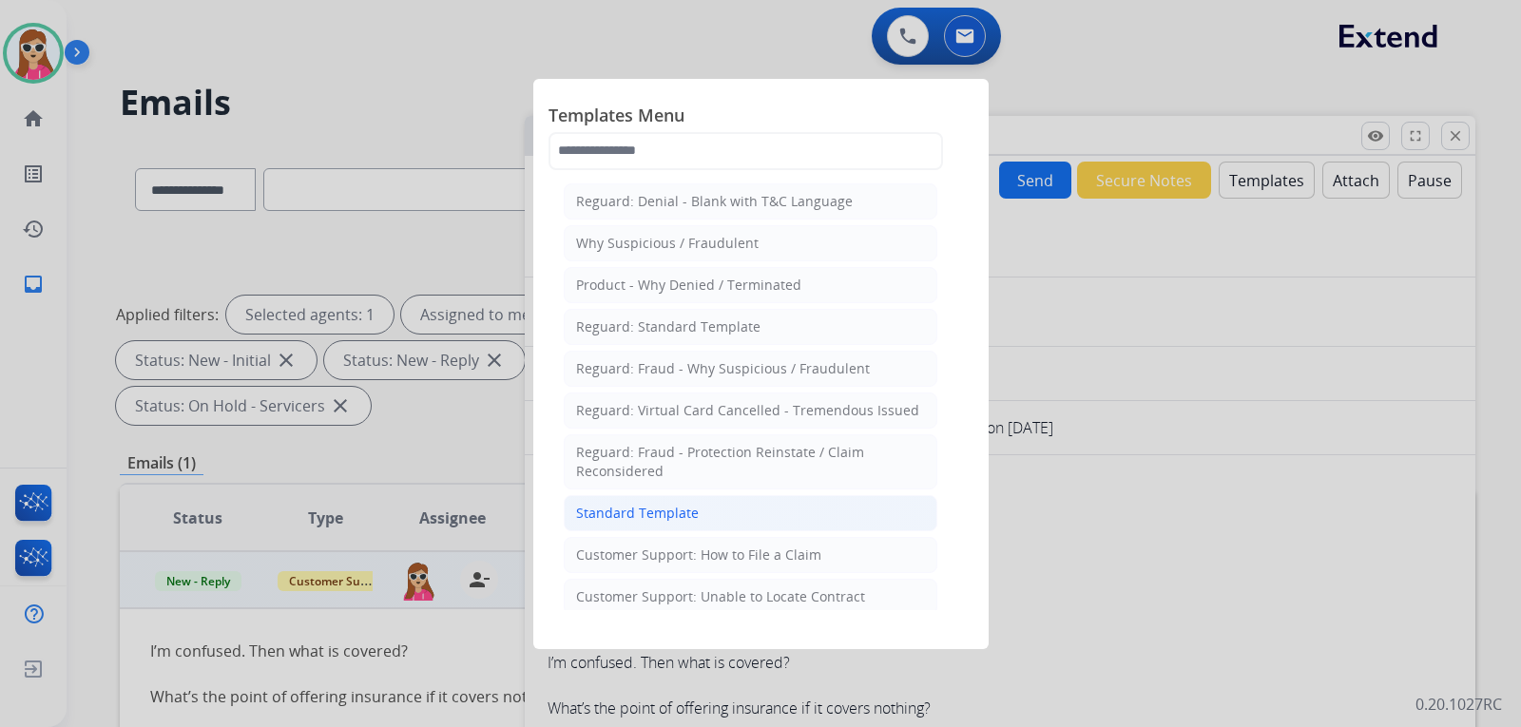
click at [674, 523] on li "Standard Template" at bounding box center [751, 513] width 374 height 36
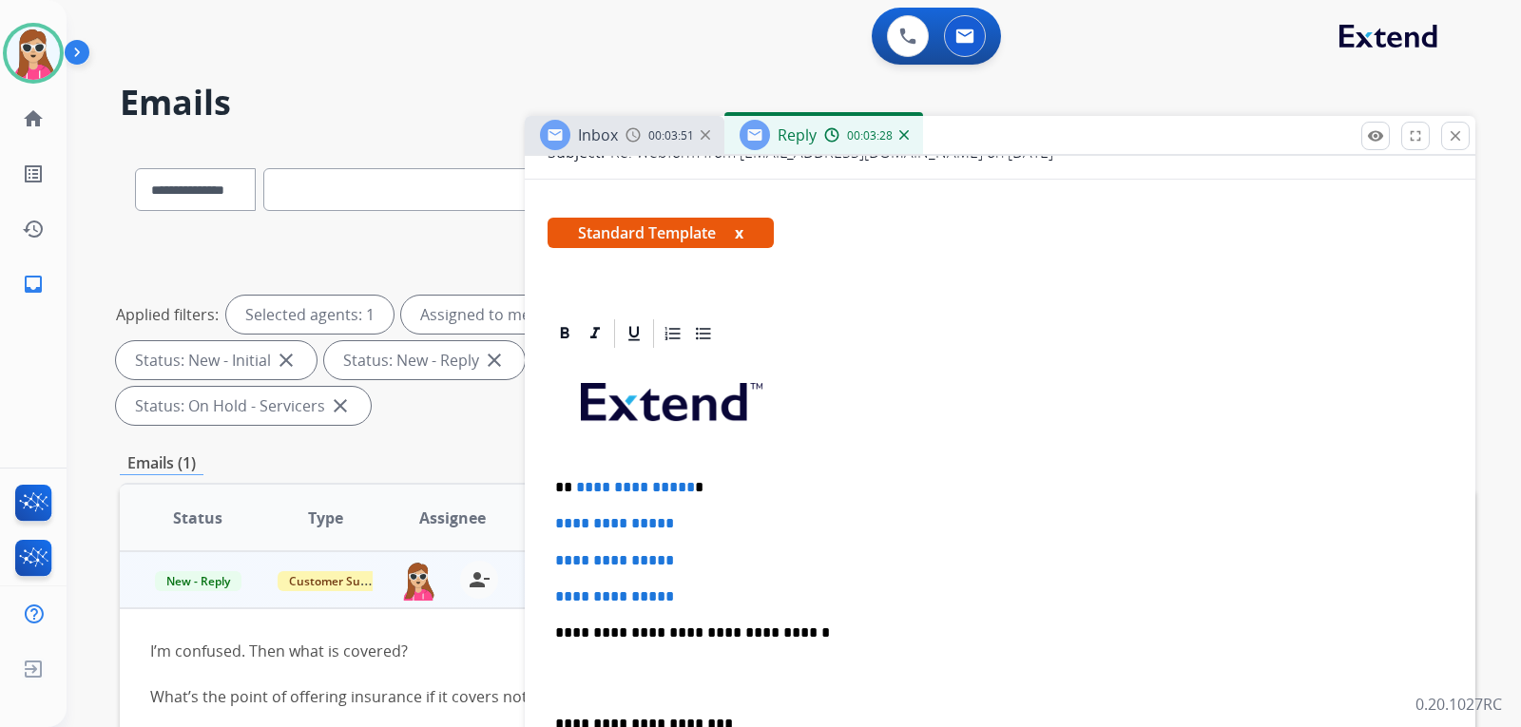
scroll to position [380, 0]
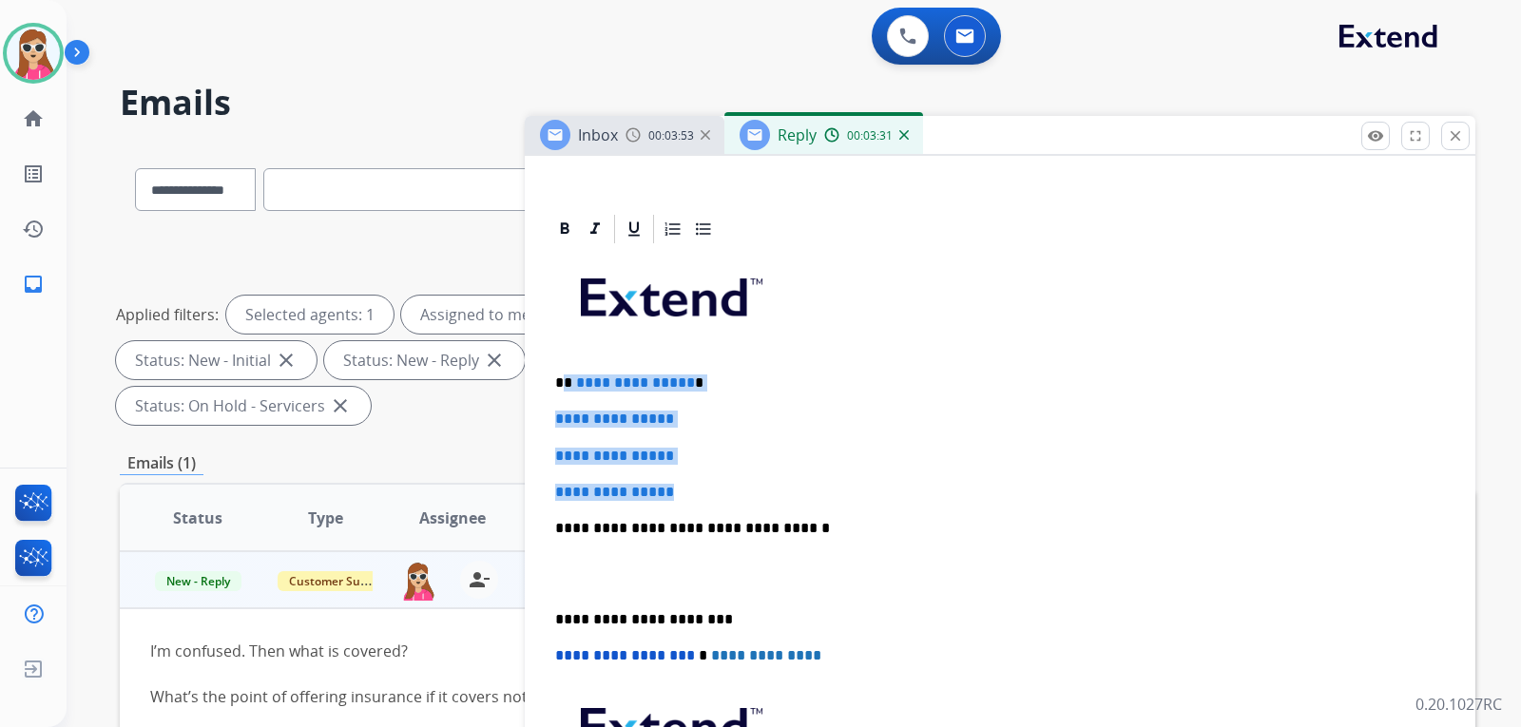
drag, startPoint x: 565, startPoint y: 381, endPoint x: 708, endPoint y: 482, distance: 175.4
click at [711, 482] on div "**********" at bounding box center [1000, 573] width 905 height 654
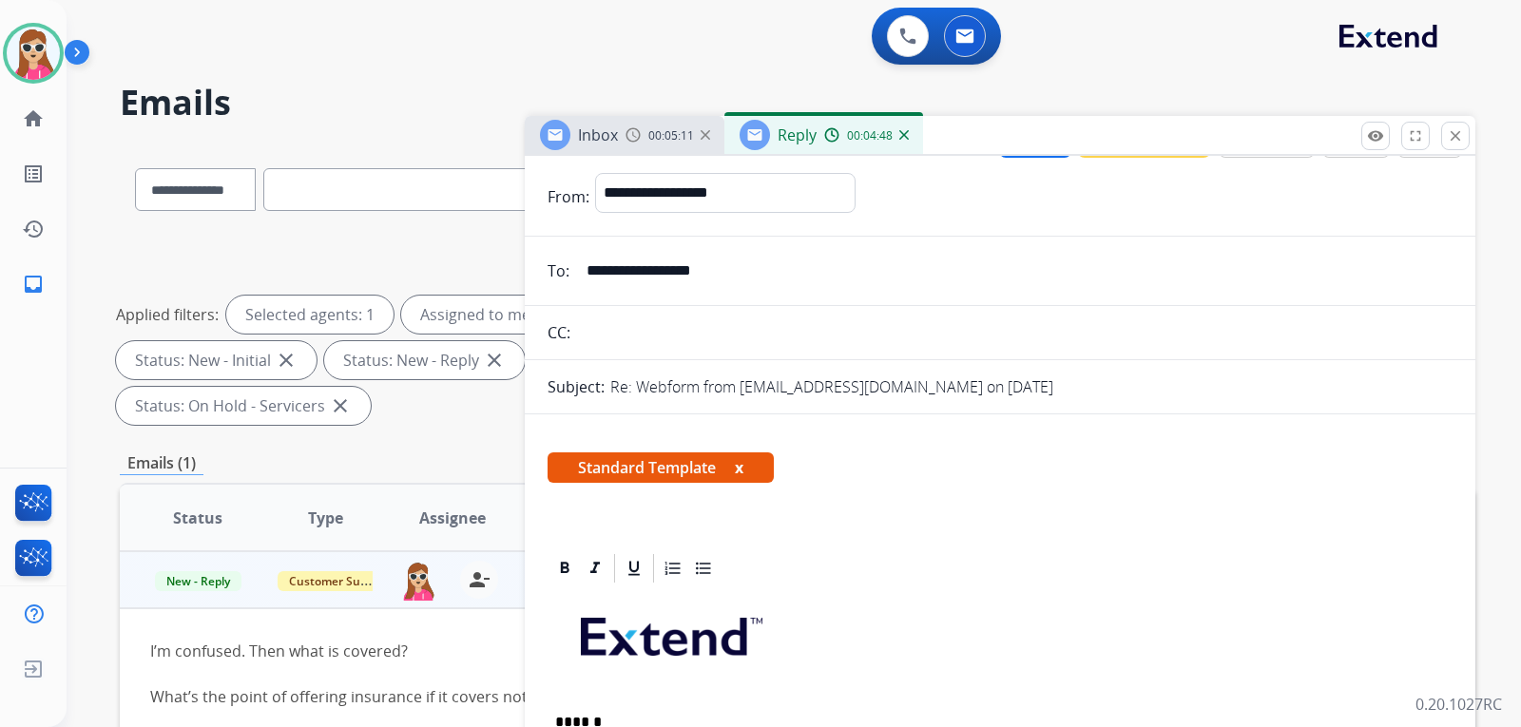
scroll to position [0, 0]
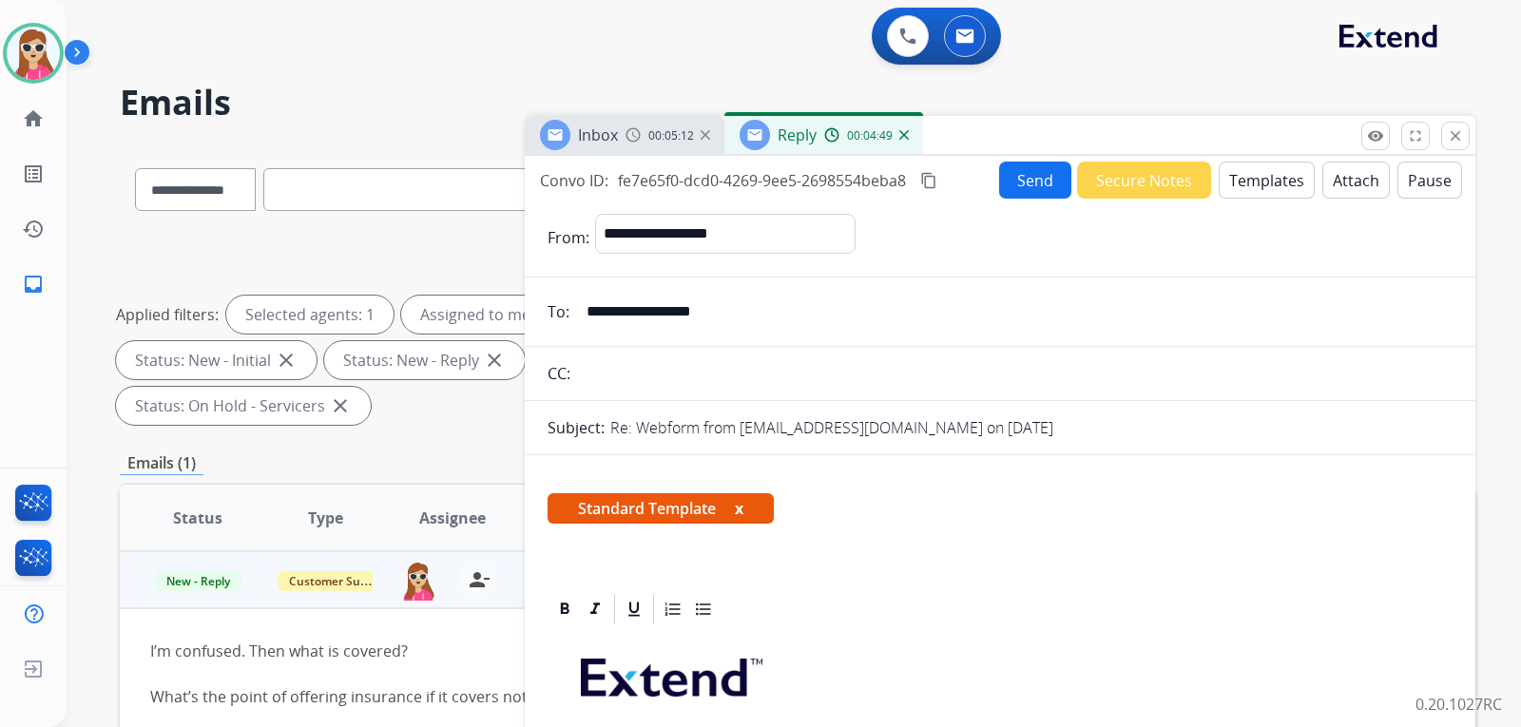
click at [1021, 176] on button "Send" at bounding box center [1035, 180] width 72 height 37
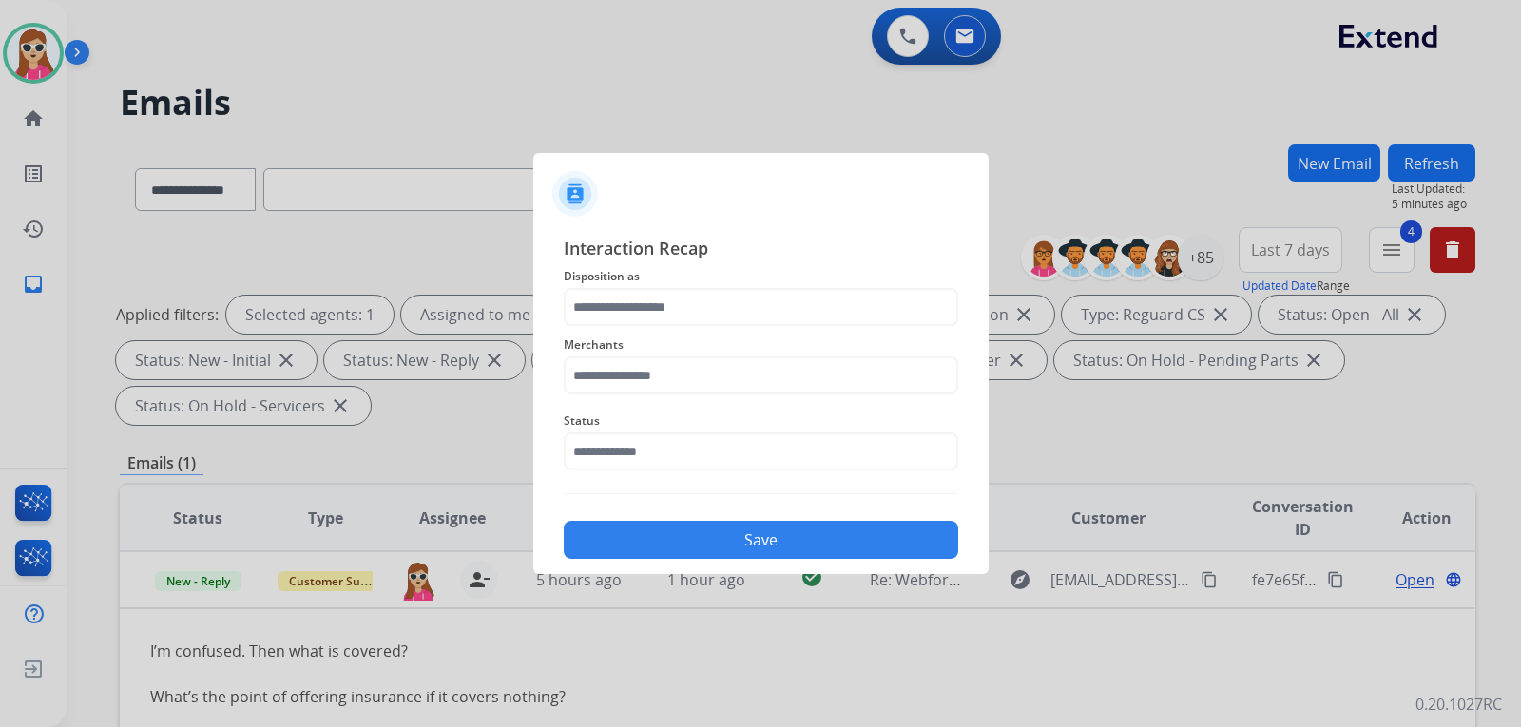
click at [706, 327] on div "Merchants" at bounding box center [761, 364] width 395 height 76
click at [690, 311] on input "text" at bounding box center [761, 307] width 395 height 38
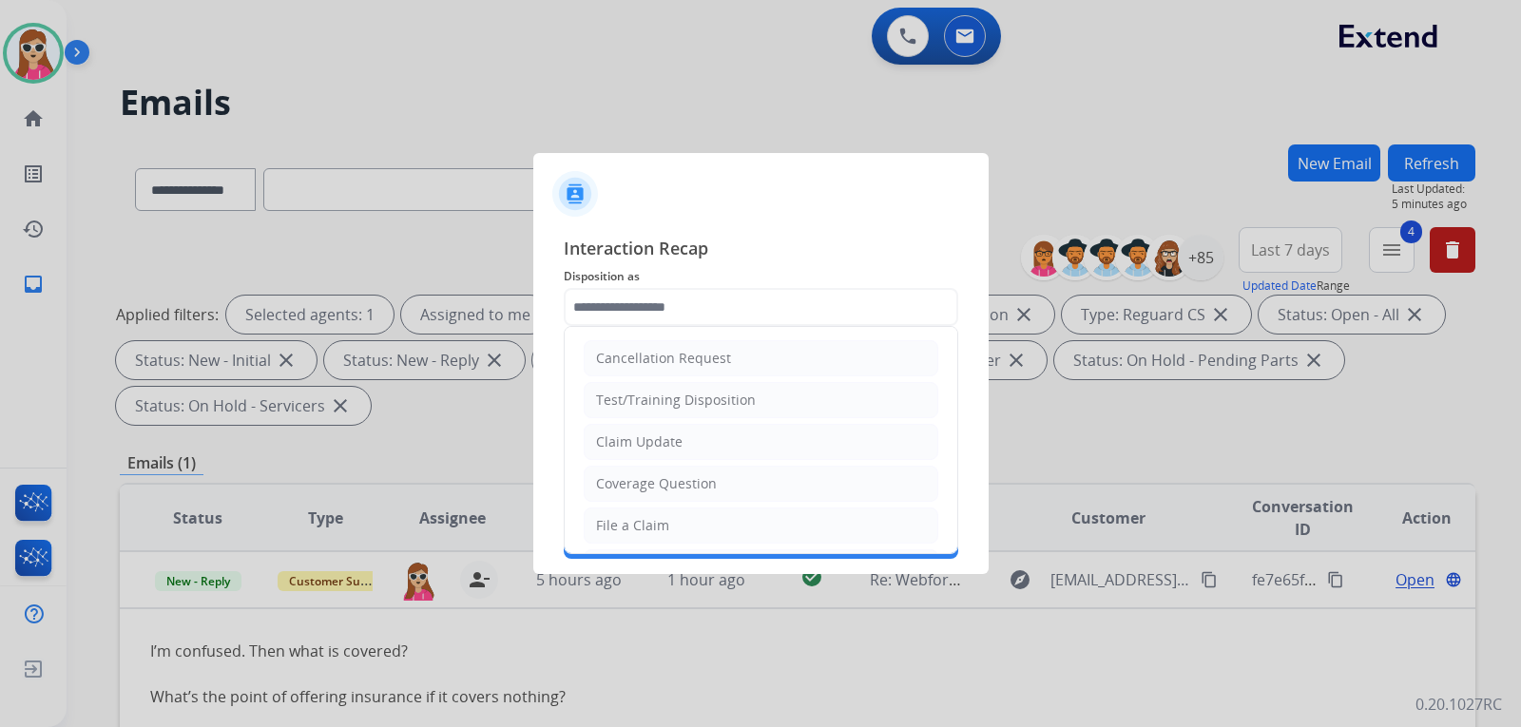
click at [665, 488] on div "Coverage Question" at bounding box center [656, 483] width 121 height 19
type input "**********"
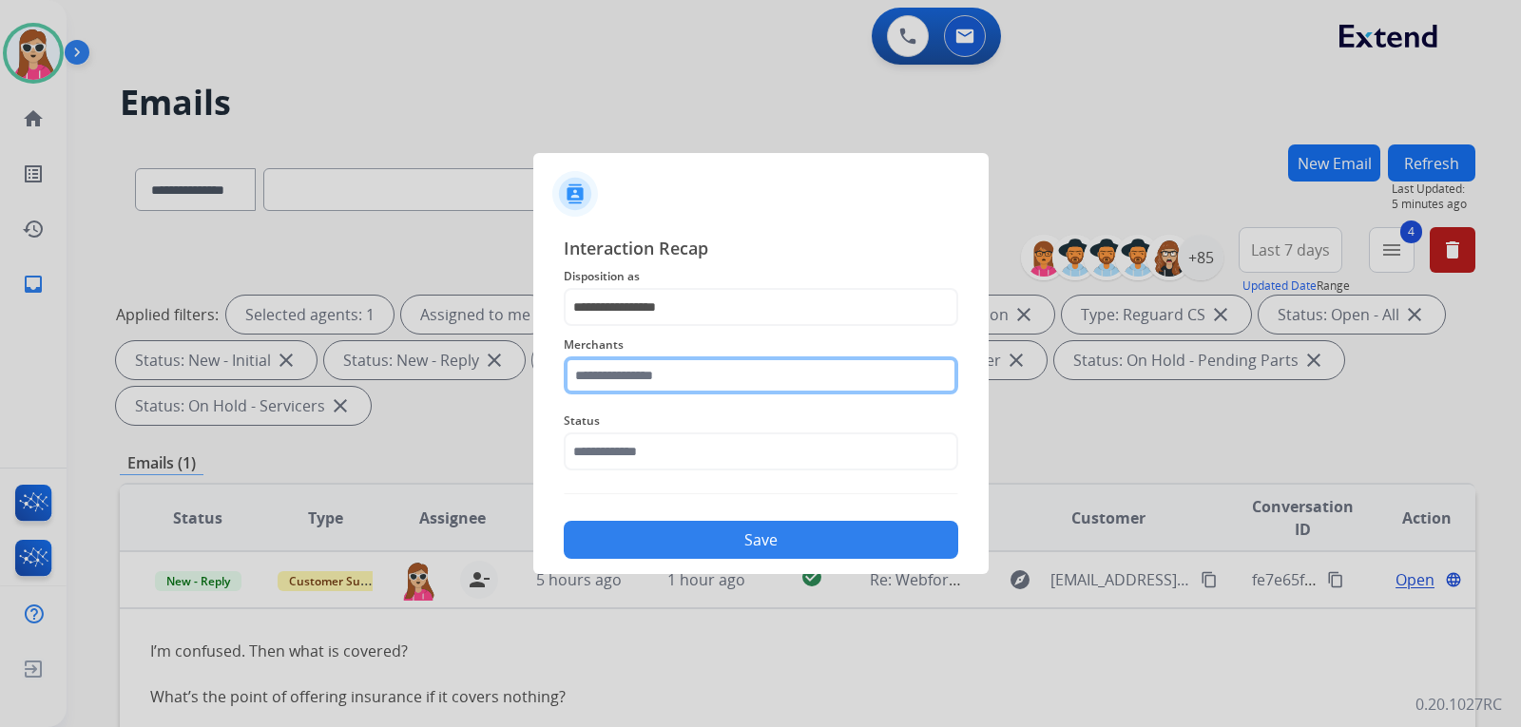
click at [695, 393] on input "text" at bounding box center [761, 376] width 395 height 38
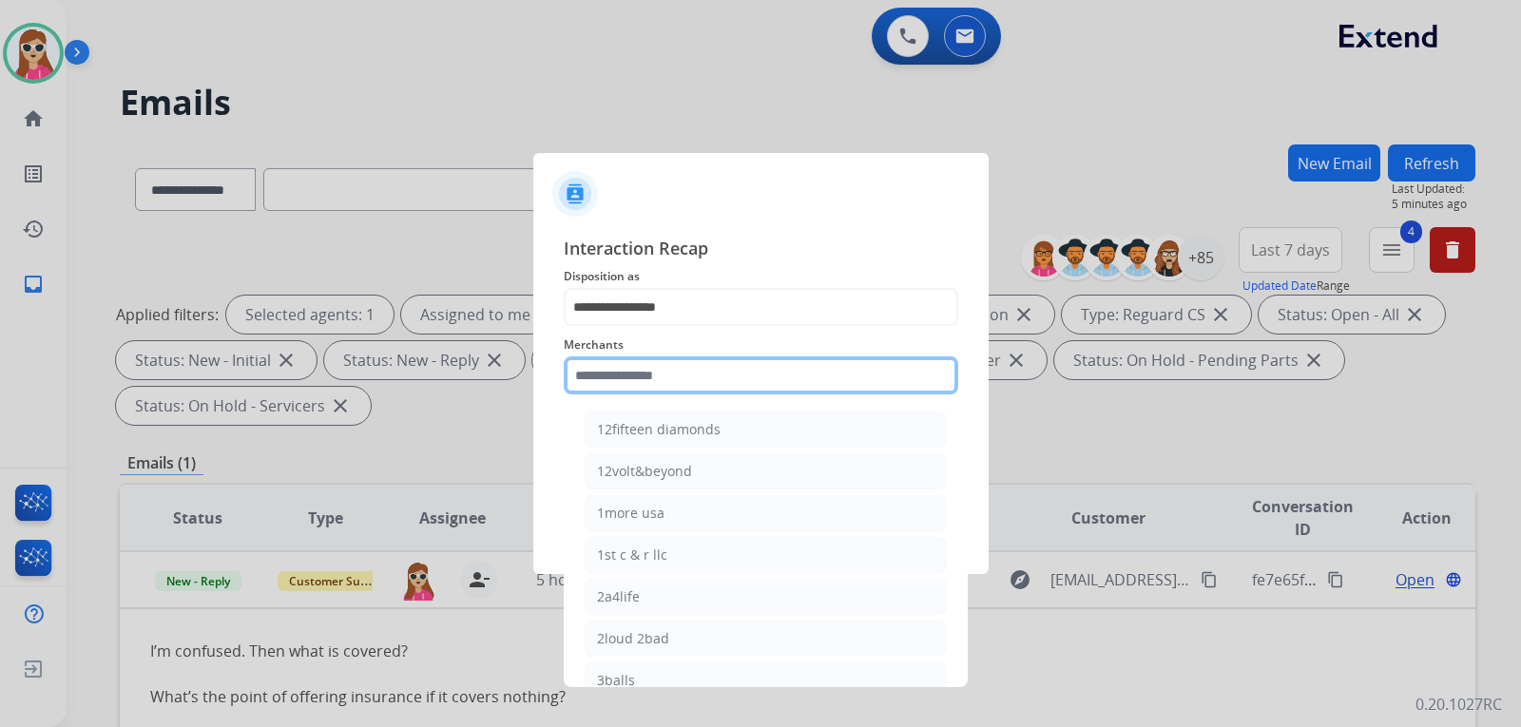
click at [665, 388] on input "text" at bounding box center [761, 376] width 395 height 38
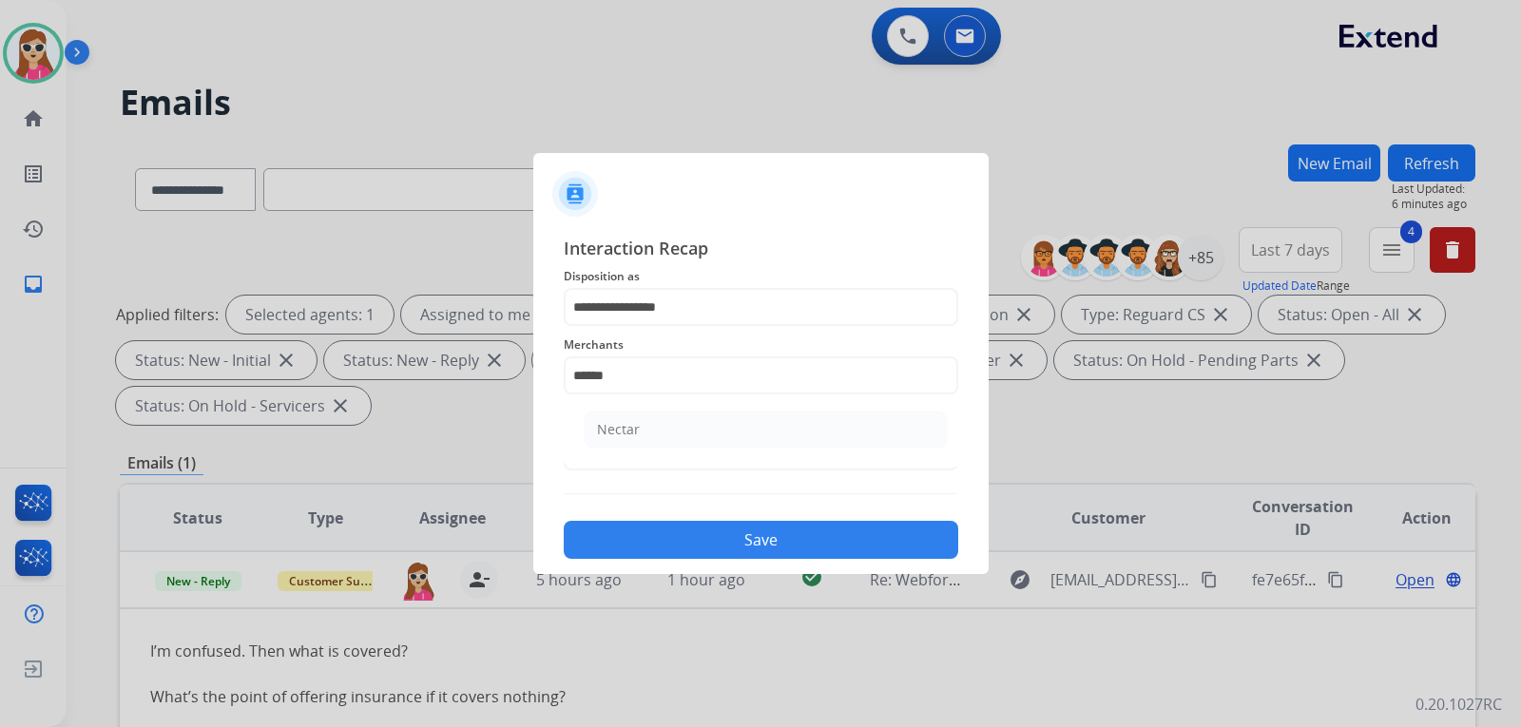
click at [700, 433] on li "Nectar" at bounding box center [766, 430] width 362 height 36
type input "******"
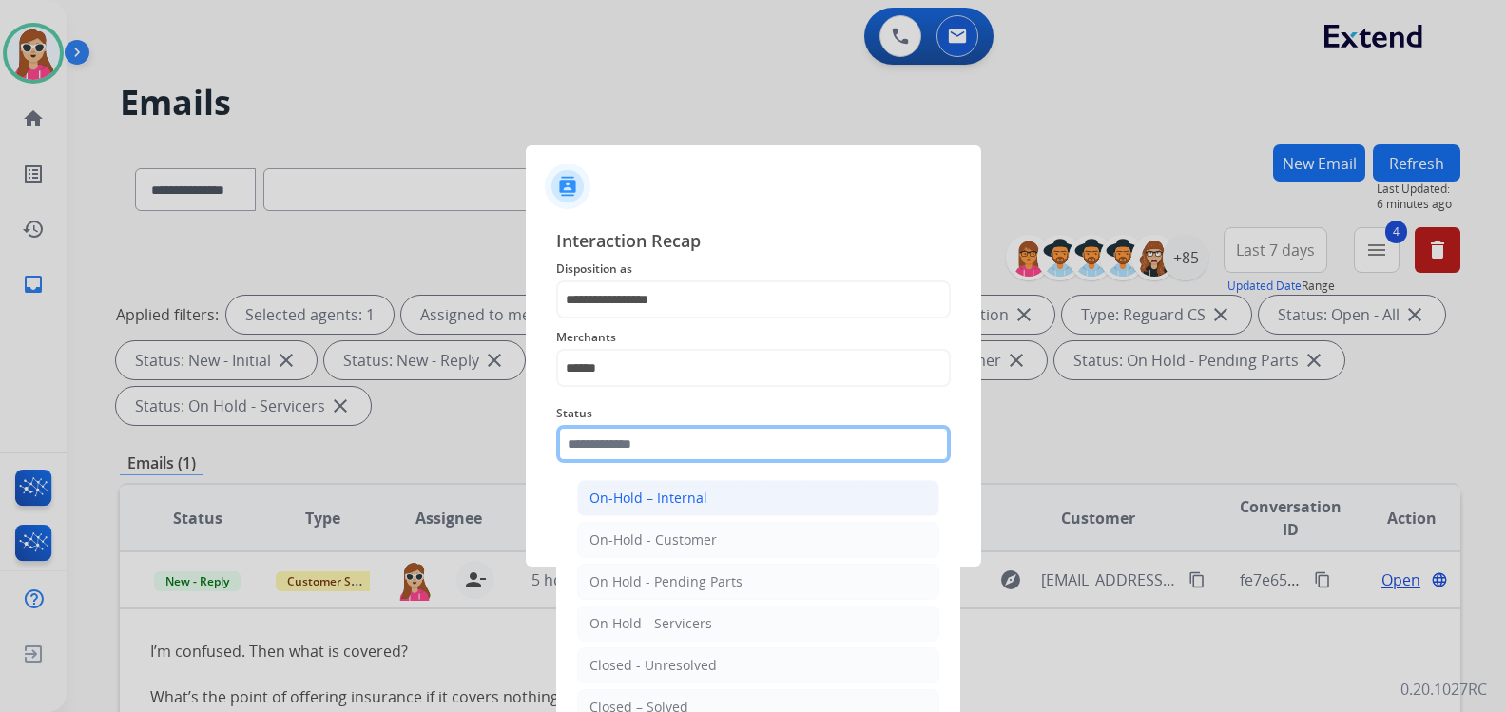
drag, startPoint x: 677, startPoint y: 461, endPoint x: 677, endPoint y: 481, distance: 20.0
click at [677, 462] on input "text" at bounding box center [753, 444] width 395 height 38
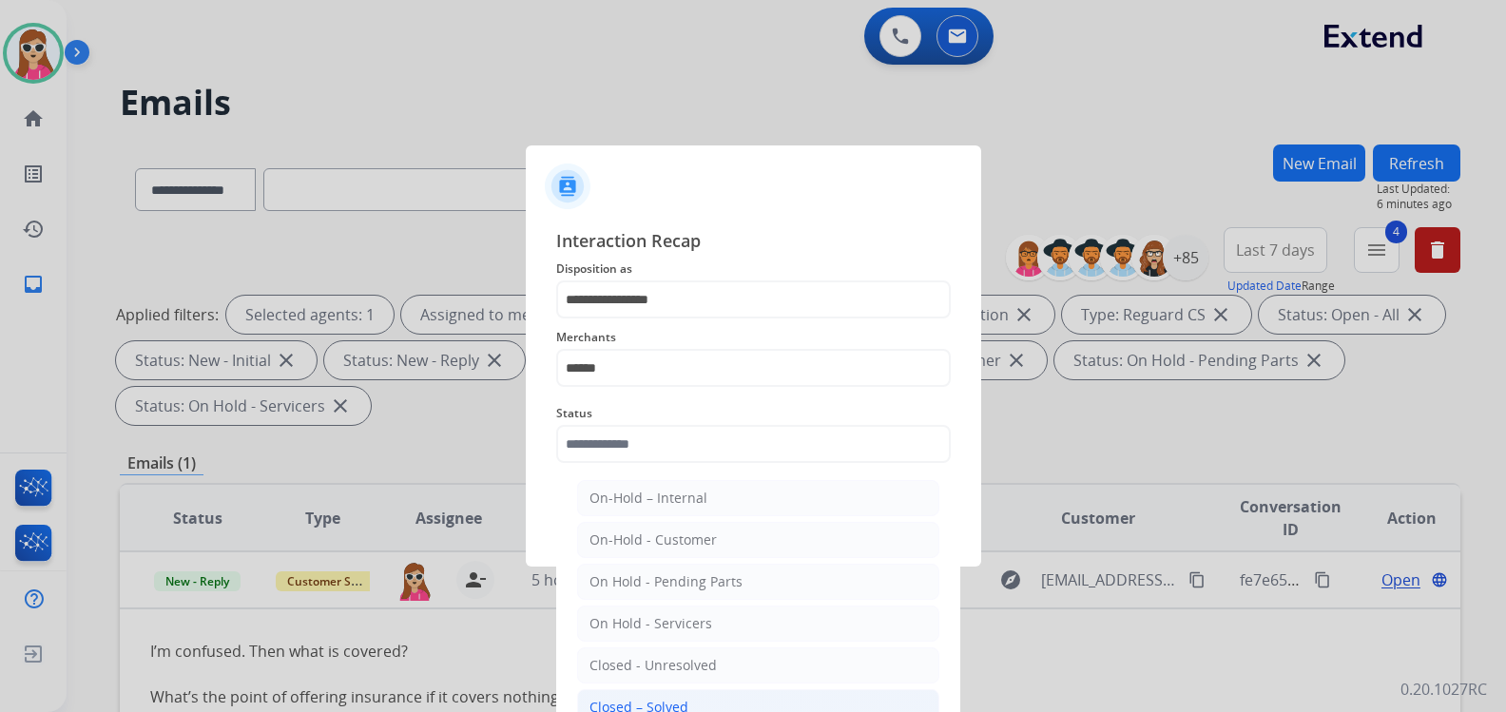
click at [696, 707] on li "Closed – Solved" at bounding box center [758, 707] width 362 height 36
type input "**********"
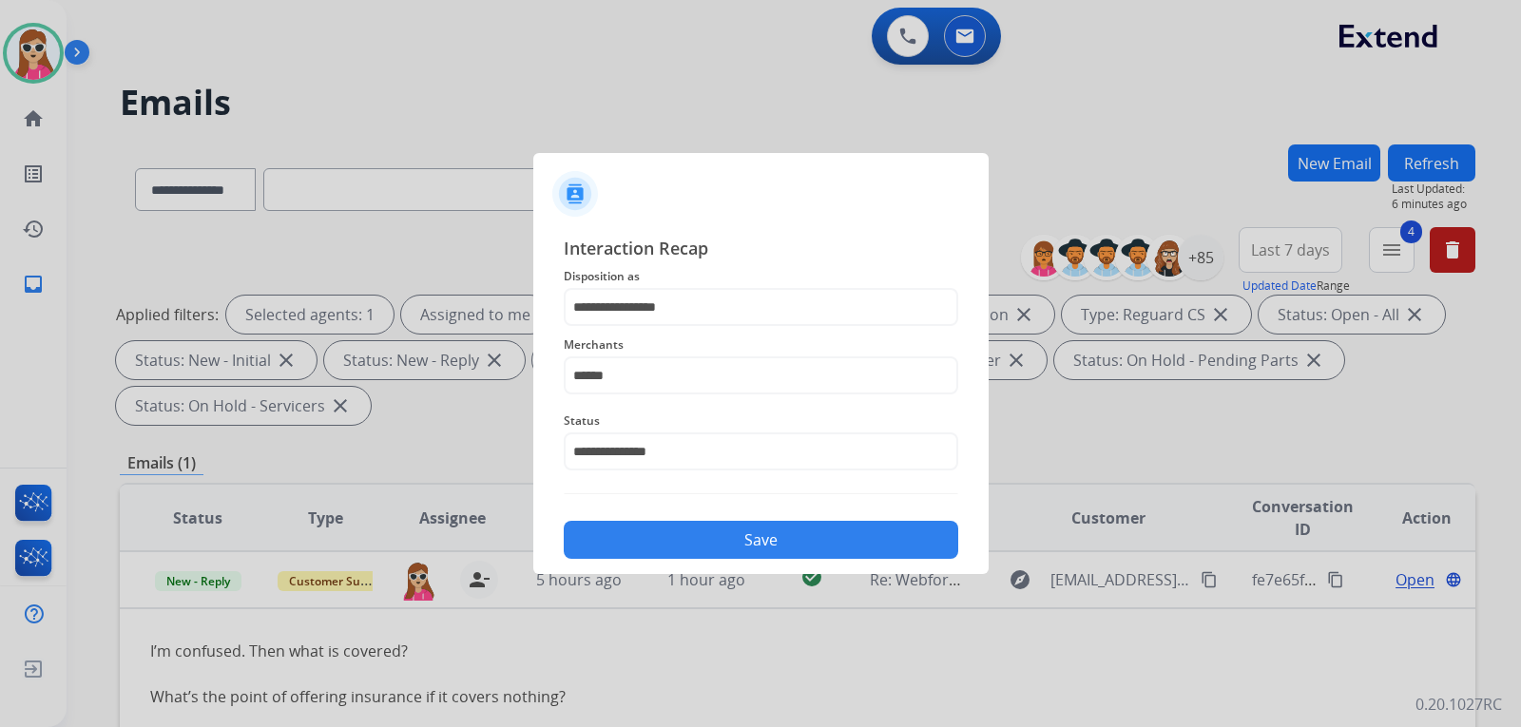
drag, startPoint x: 730, startPoint y: 529, endPoint x: 730, endPoint y: 540, distance: 11.4
click at [730, 535] on button "Save" at bounding box center [761, 540] width 395 height 38
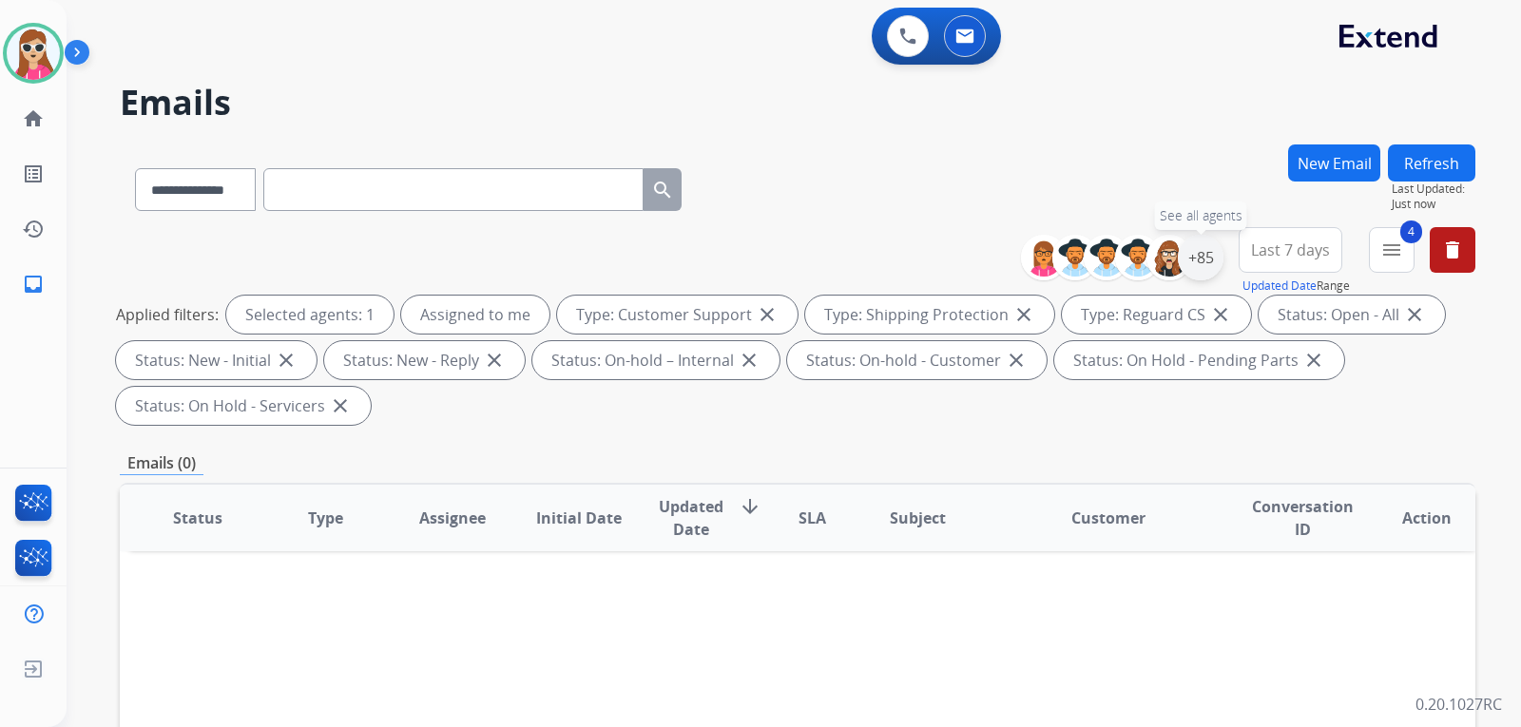
click at [1190, 256] on div "+85" at bounding box center [1201, 258] width 46 height 46
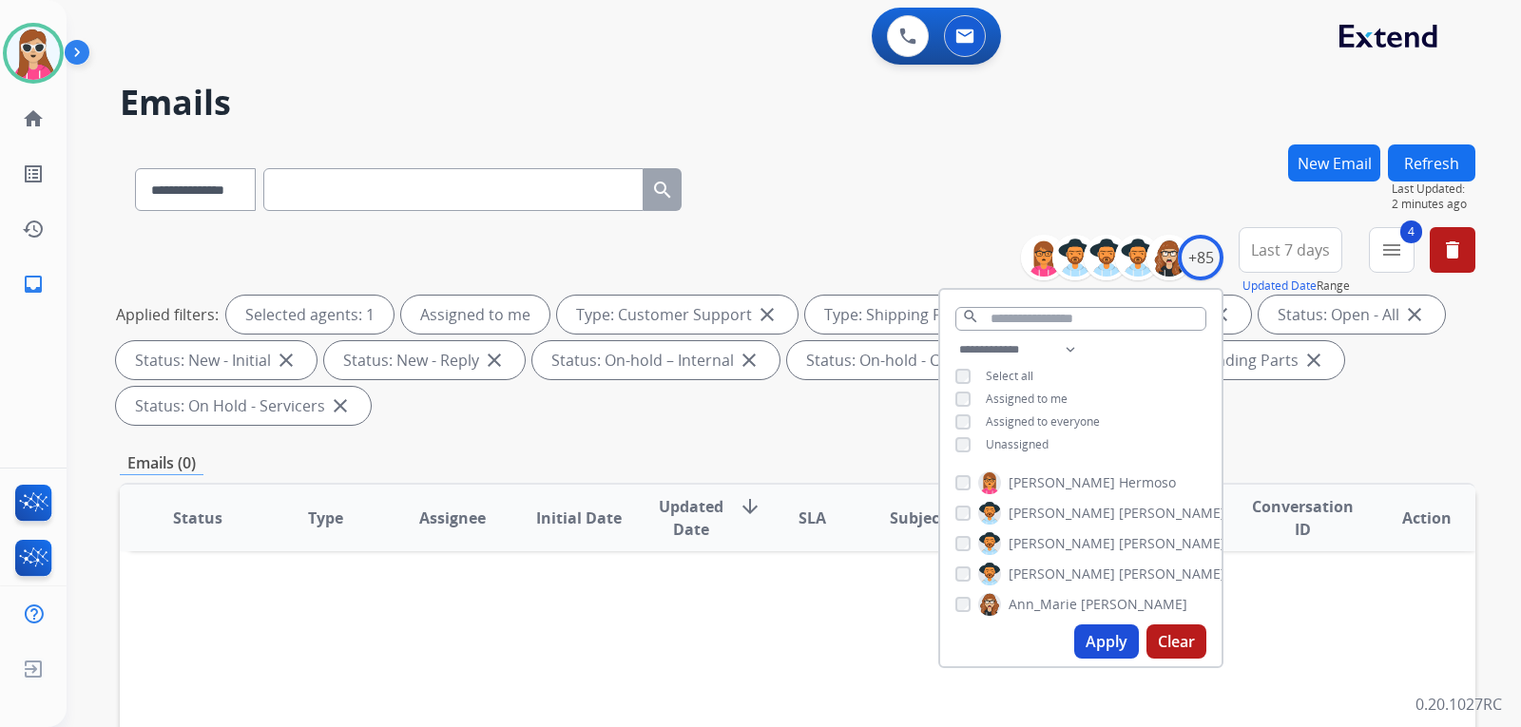
drag, startPoint x: 17, startPoint y: 314, endPoint x: 29, endPoint y: 381, distance: 68.5
click at [29, 381] on div "Harmony Available Edit Avatar Agent: Harmony Routing Profile: Extend_Training C…" at bounding box center [33, 363] width 67 height 727
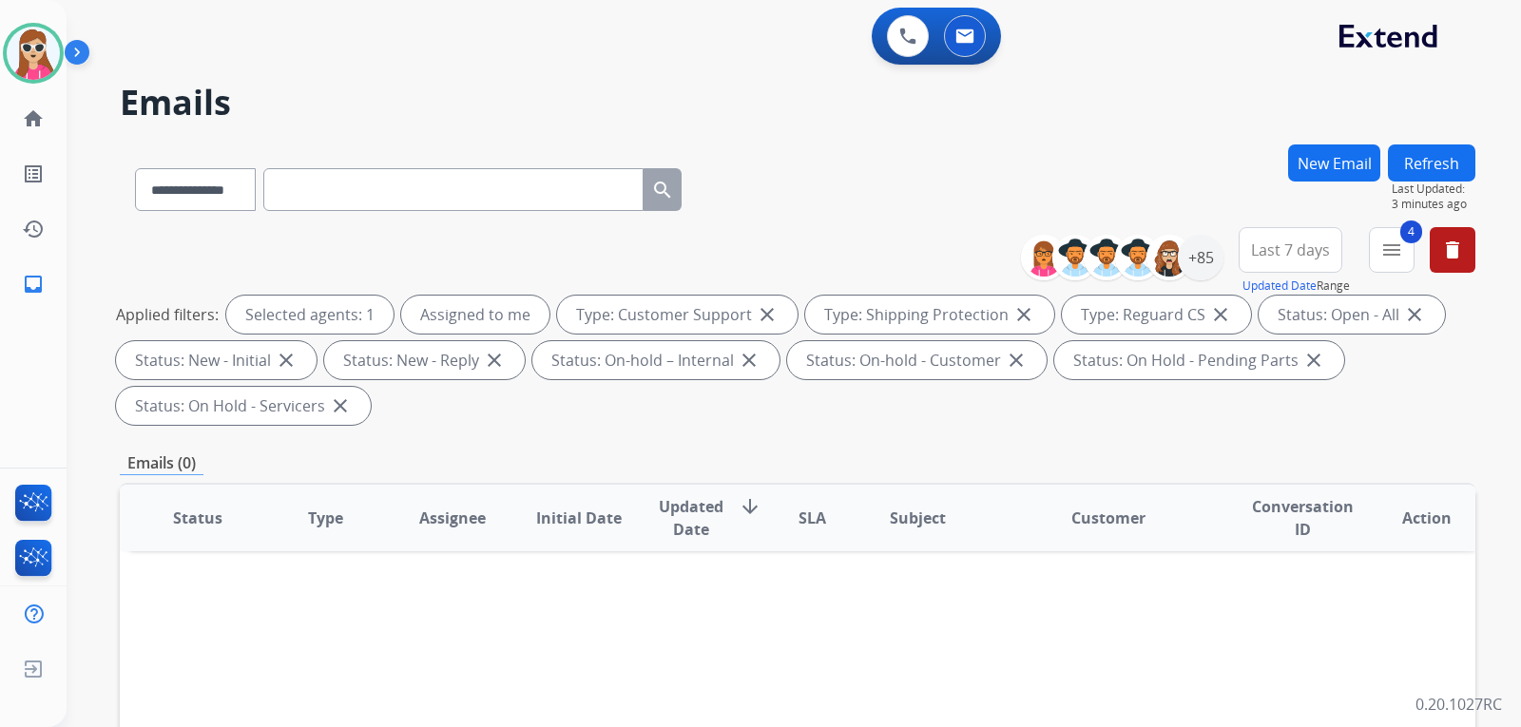
drag, startPoint x: 39, startPoint y: 224, endPoint x: 55, endPoint y: 438, distance: 214.6
click at [55, 444] on div "Harmony Available Edit Avatar Agent: Harmony Routing Profile: Extend_Training C…" at bounding box center [33, 363] width 67 height 727
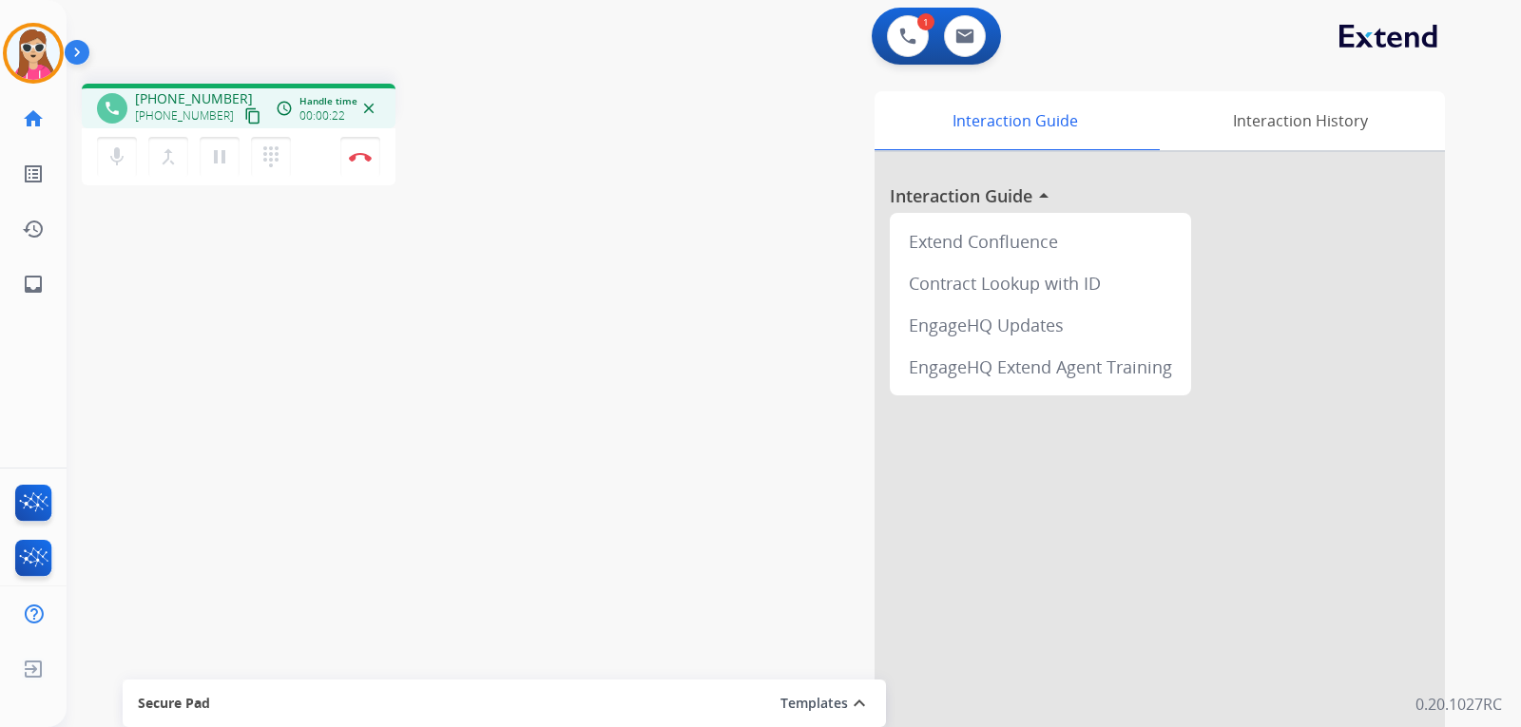
click at [244, 112] on mat-icon "content_copy" at bounding box center [252, 115] width 17 height 17
click at [362, 165] on button "Disconnect" at bounding box center [360, 157] width 40 height 40
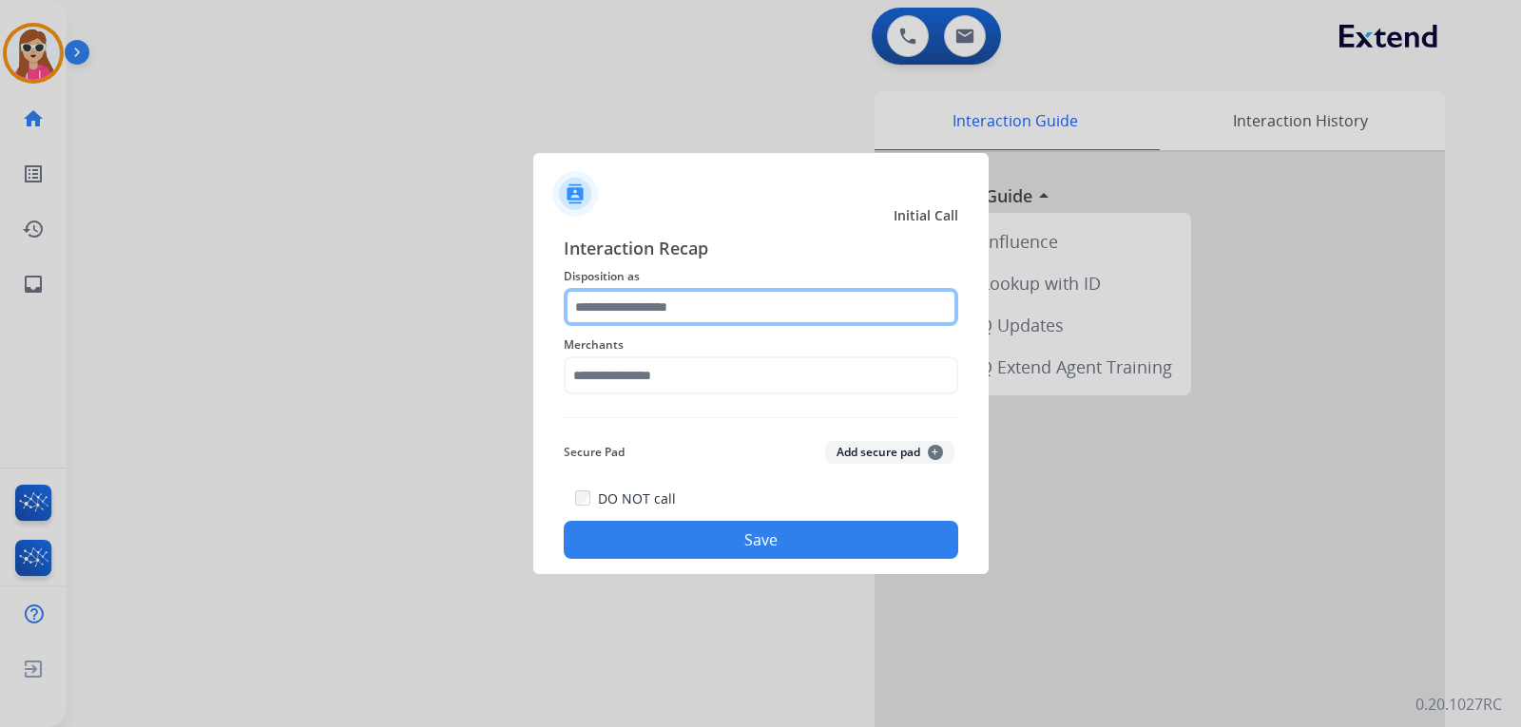
click at [833, 299] on input "text" at bounding box center [761, 307] width 395 height 38
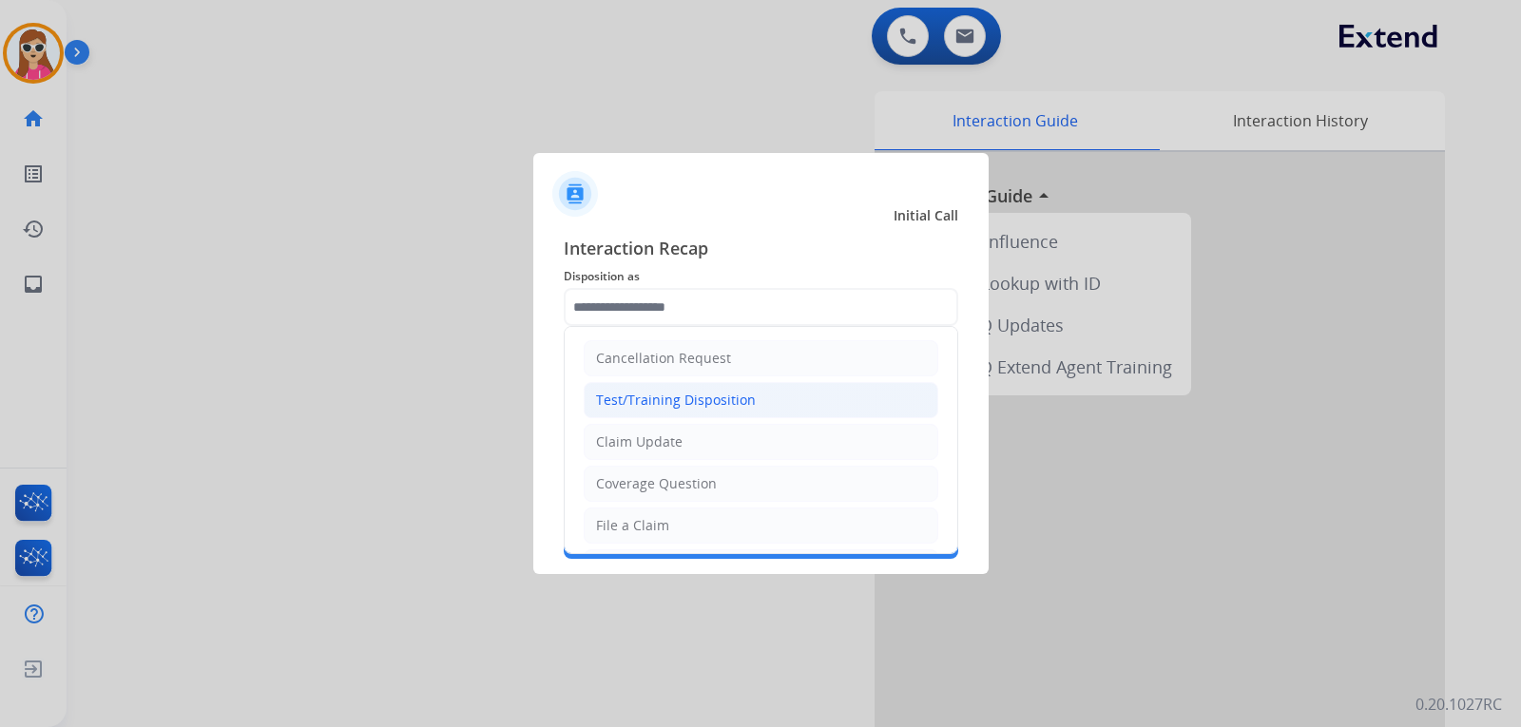
drag, startPoint x: 752, startPoint y: 429, endPoint x: 744, endPoint y: 411, distance: 20.0
click at [754, 421] on ul "Cancellation Request Test/Training Disposition Claim Update Coverage Question F…" at bounding box center [761, 588] width 393 height 523
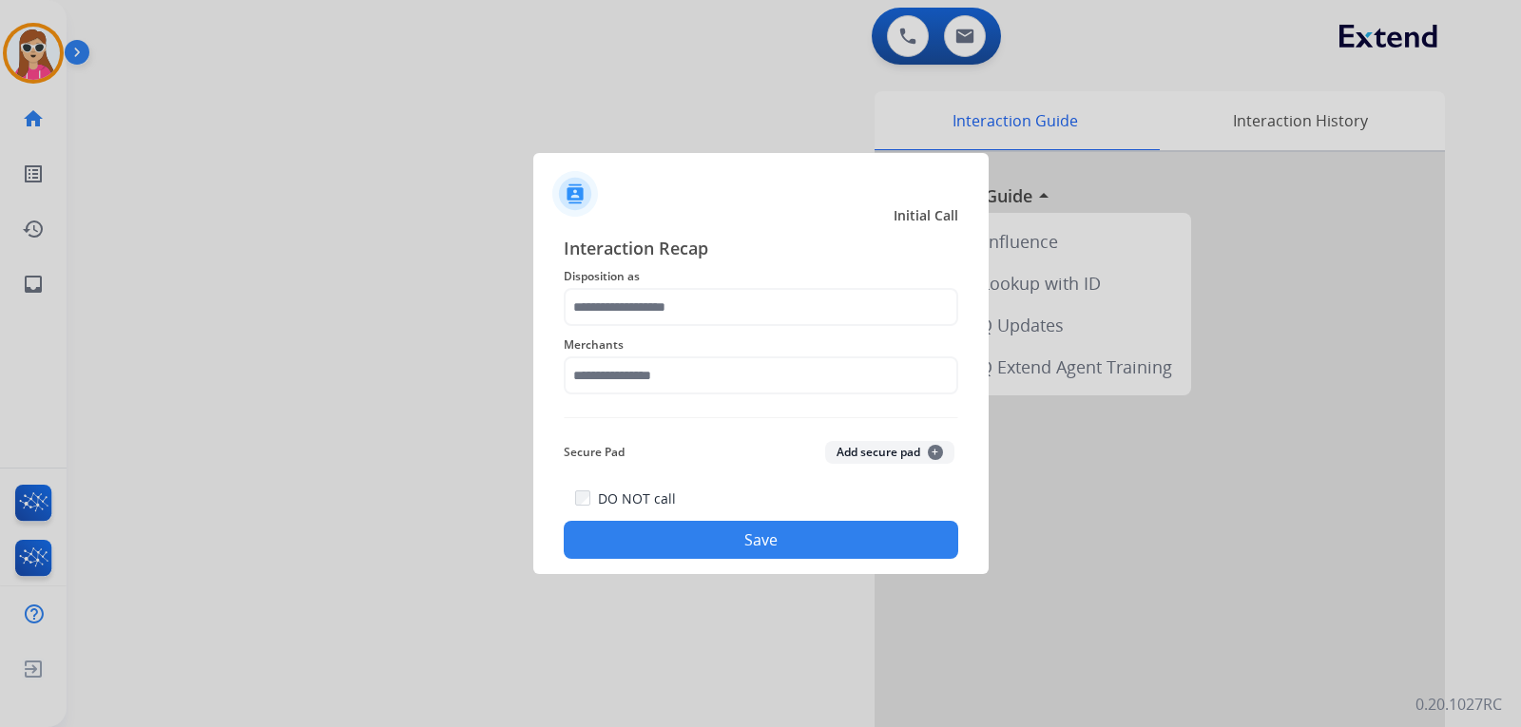
click at [705, 439] on div "Secure Pad Add secure pad +" at bounding box center [761, 453] width 395 height 38
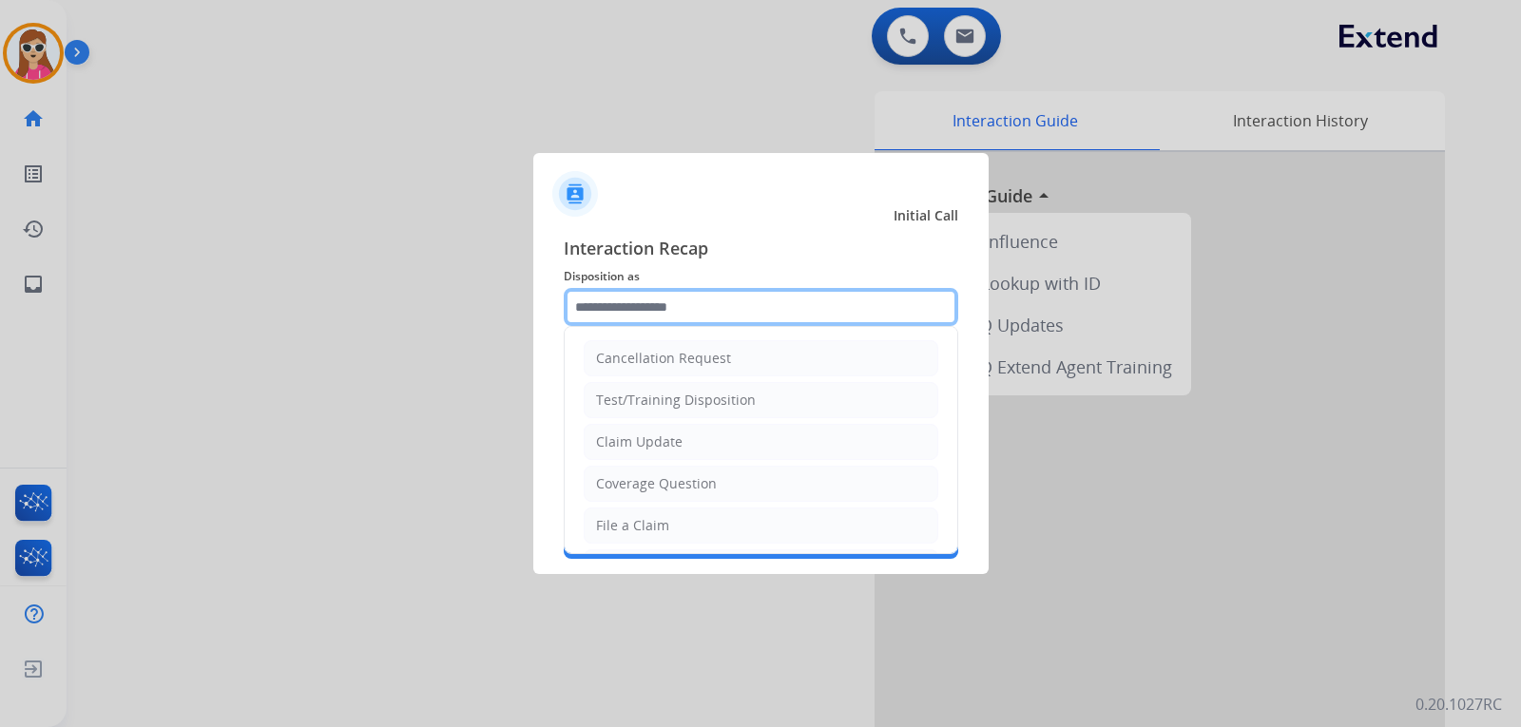
click at [696, 315] on input "text" at bounding box center [761, 307] width 395 height 38
click at [683, 440] on li "Claim Update" at bounding box center [761, 442] width 355 height 36
type input "**********"
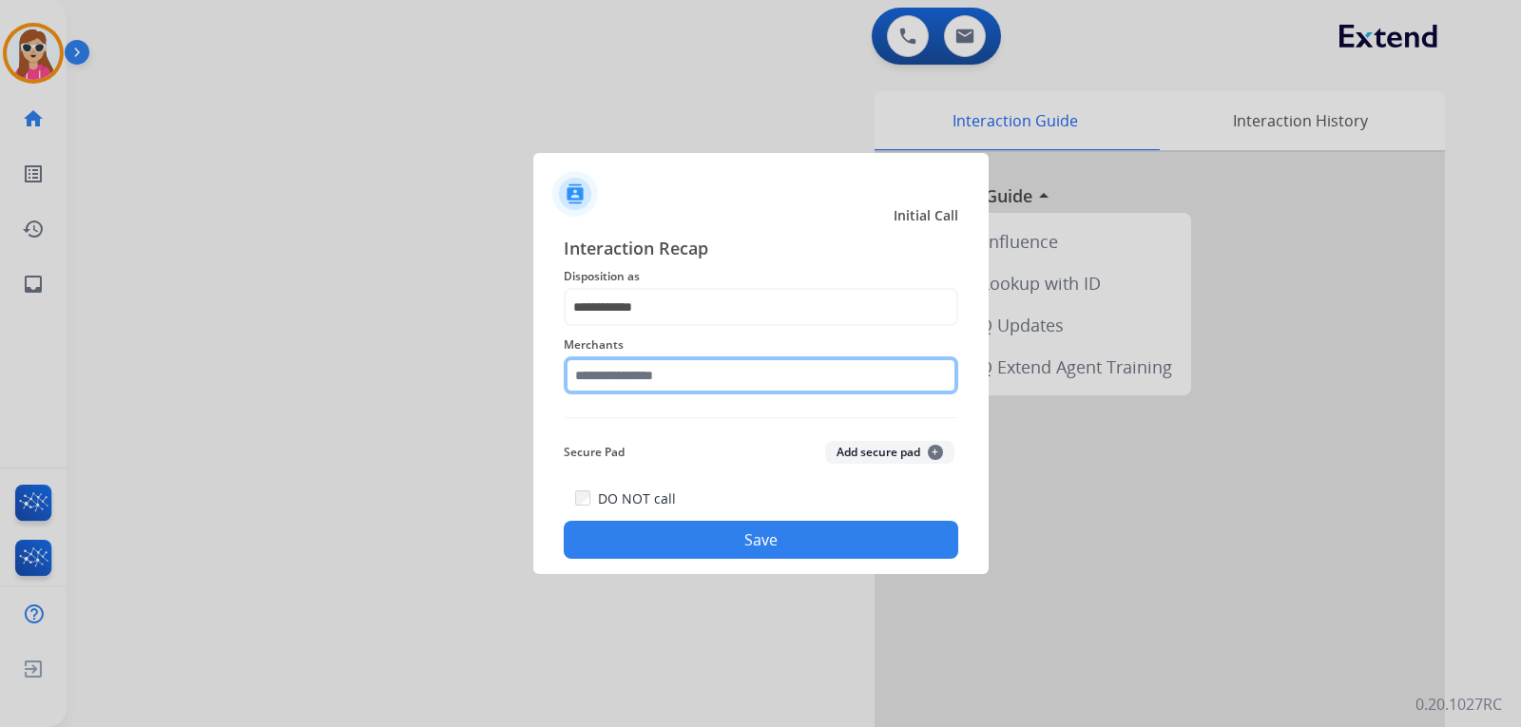
click at [672, 365] on input "text" at bounding box center [761, 376] width 395 height 38
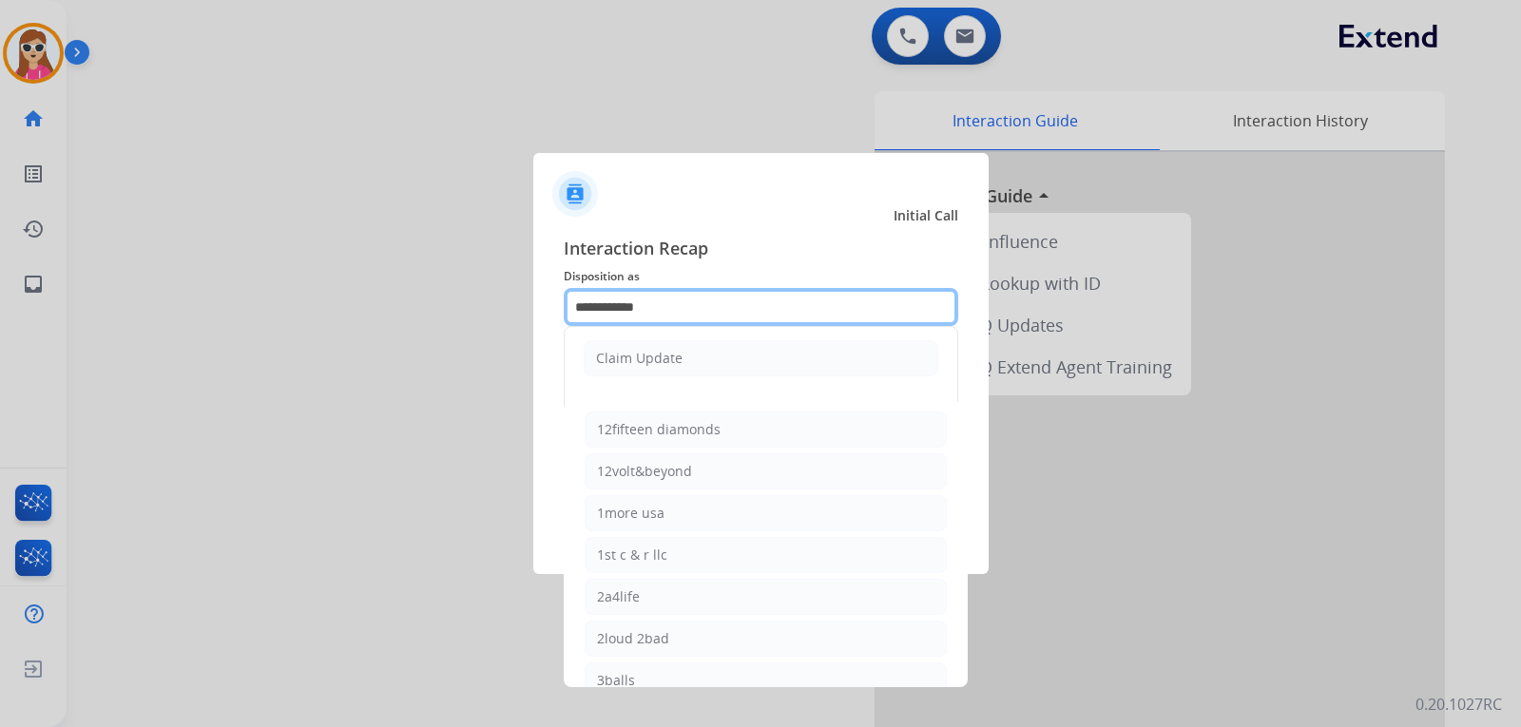
drag, startPoint x: 673, startPoint y: 303, endPoint x: 464, endPoint y: 290, distance: 209.6
click at [0, 290] on app-contact-recap-modal "**********" at bounding box center [0, 363] width 0 height 727
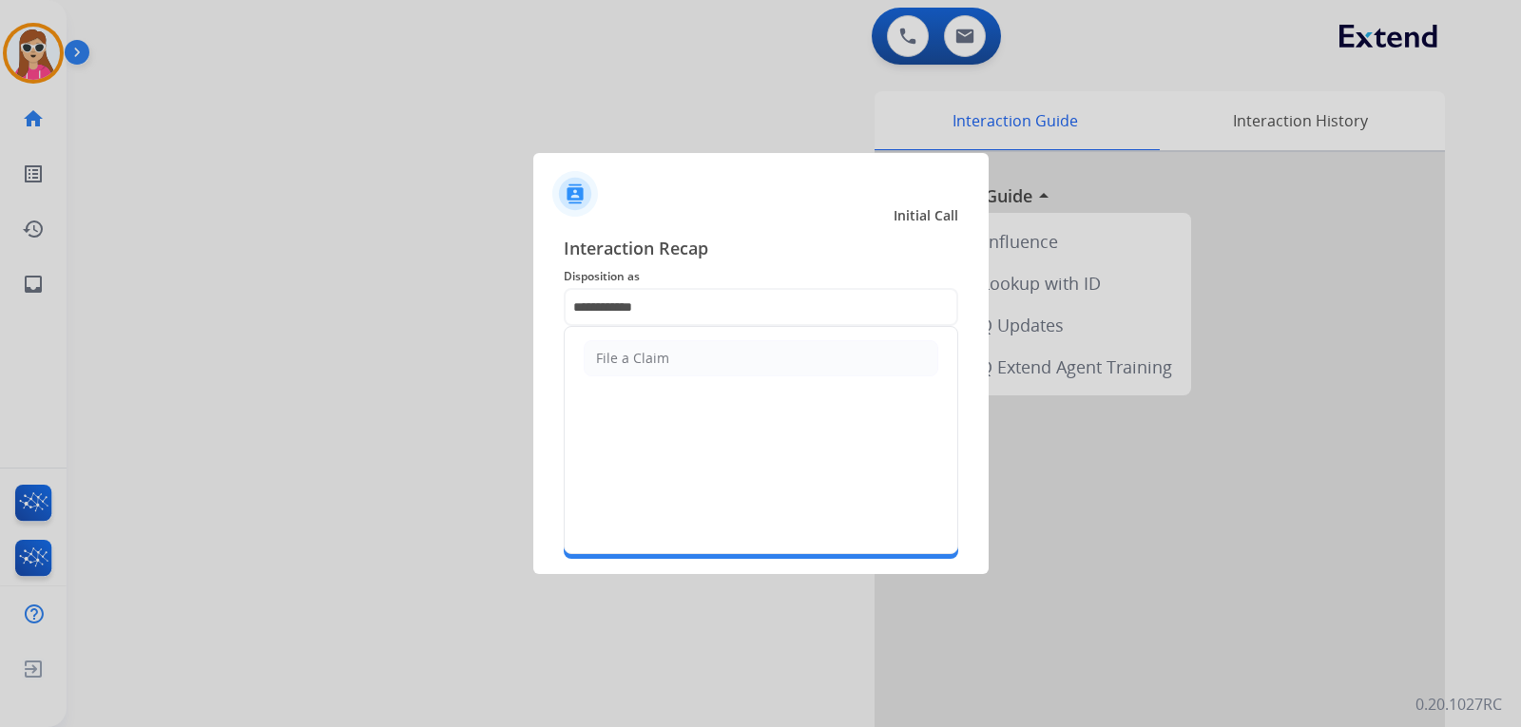
click at [686, 342] on li "File a Claim" at bounding box center [761, 358] width 355 height 36
type input "**********"
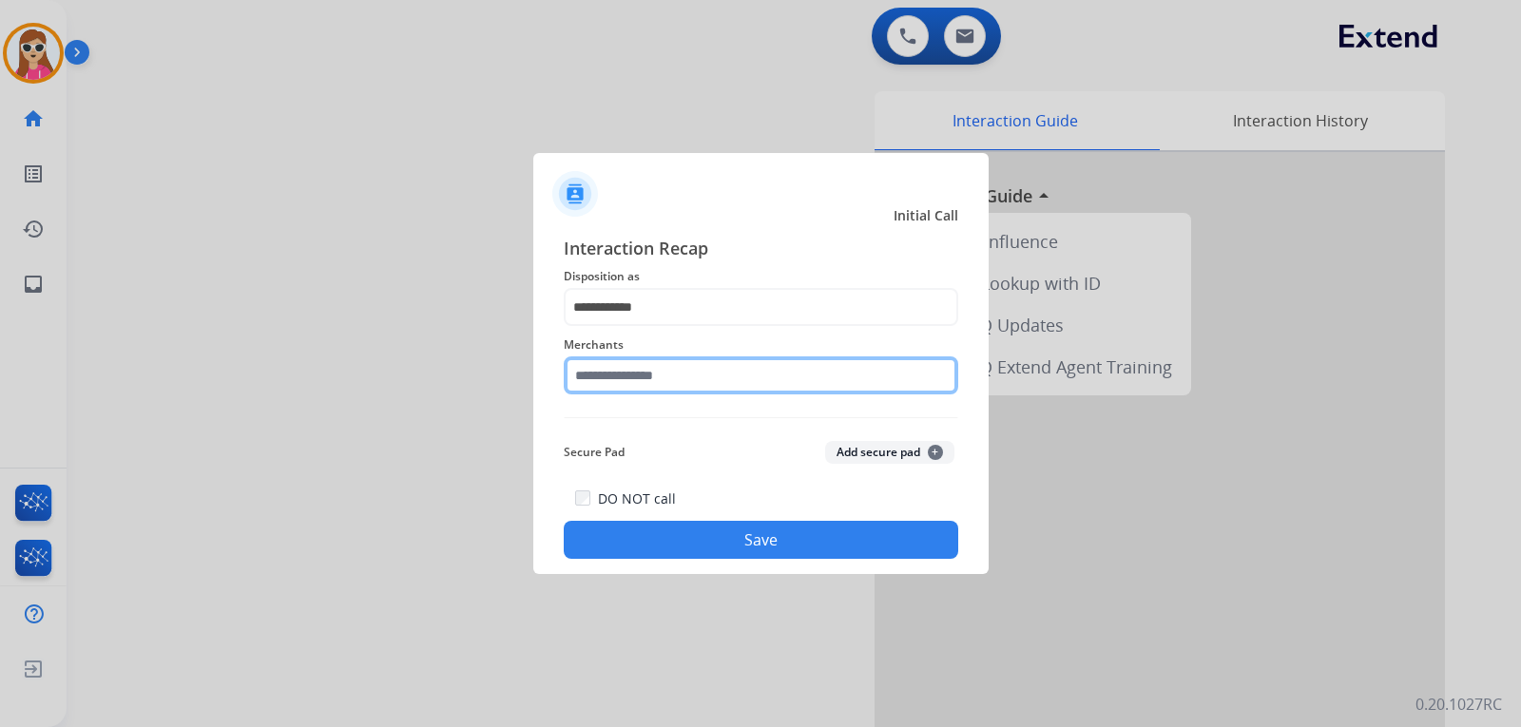
click at [699, 373] on input "text" at bounding box center [761, 376] width 395 height 38
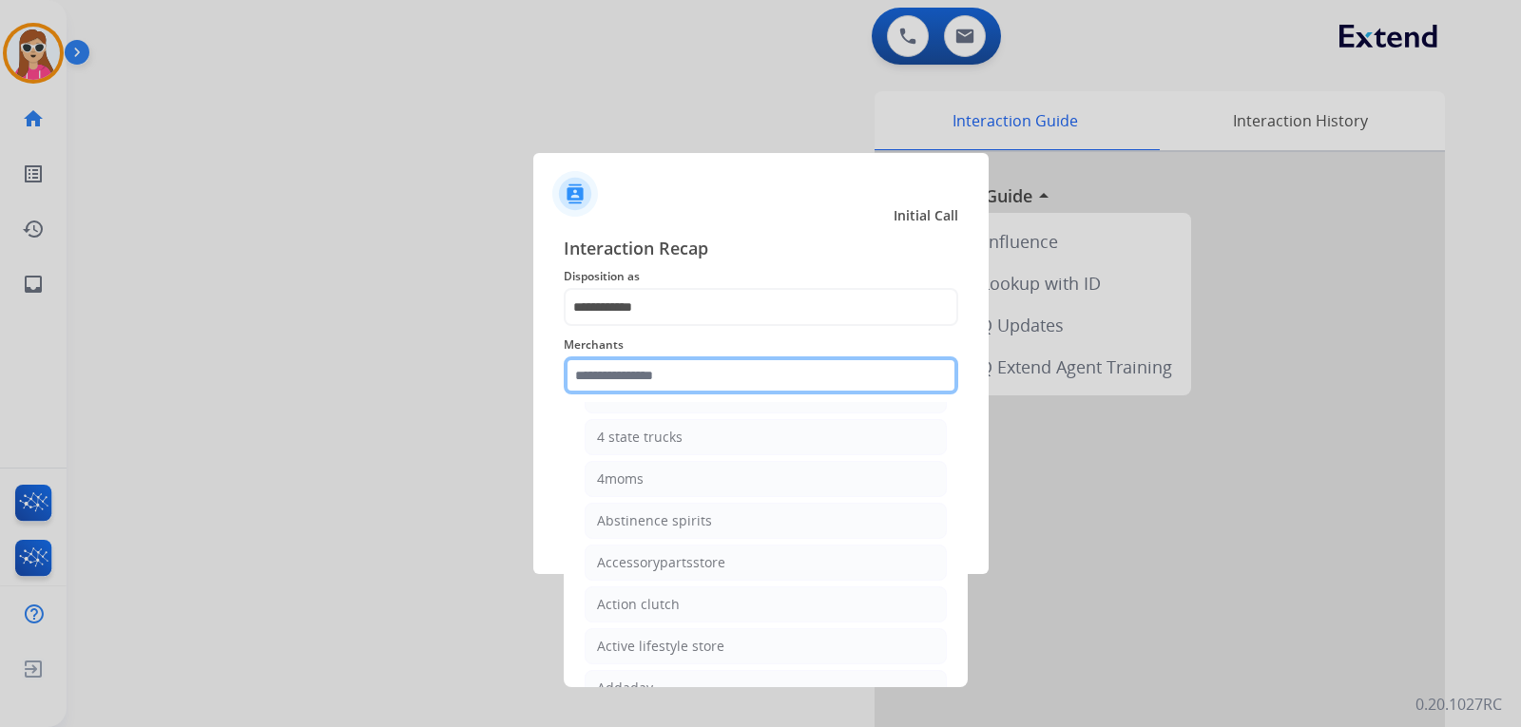
scroll to position [475, 0]
click at [738, 371] on input "text" at bounding box center [761, 376] width 395 height 38
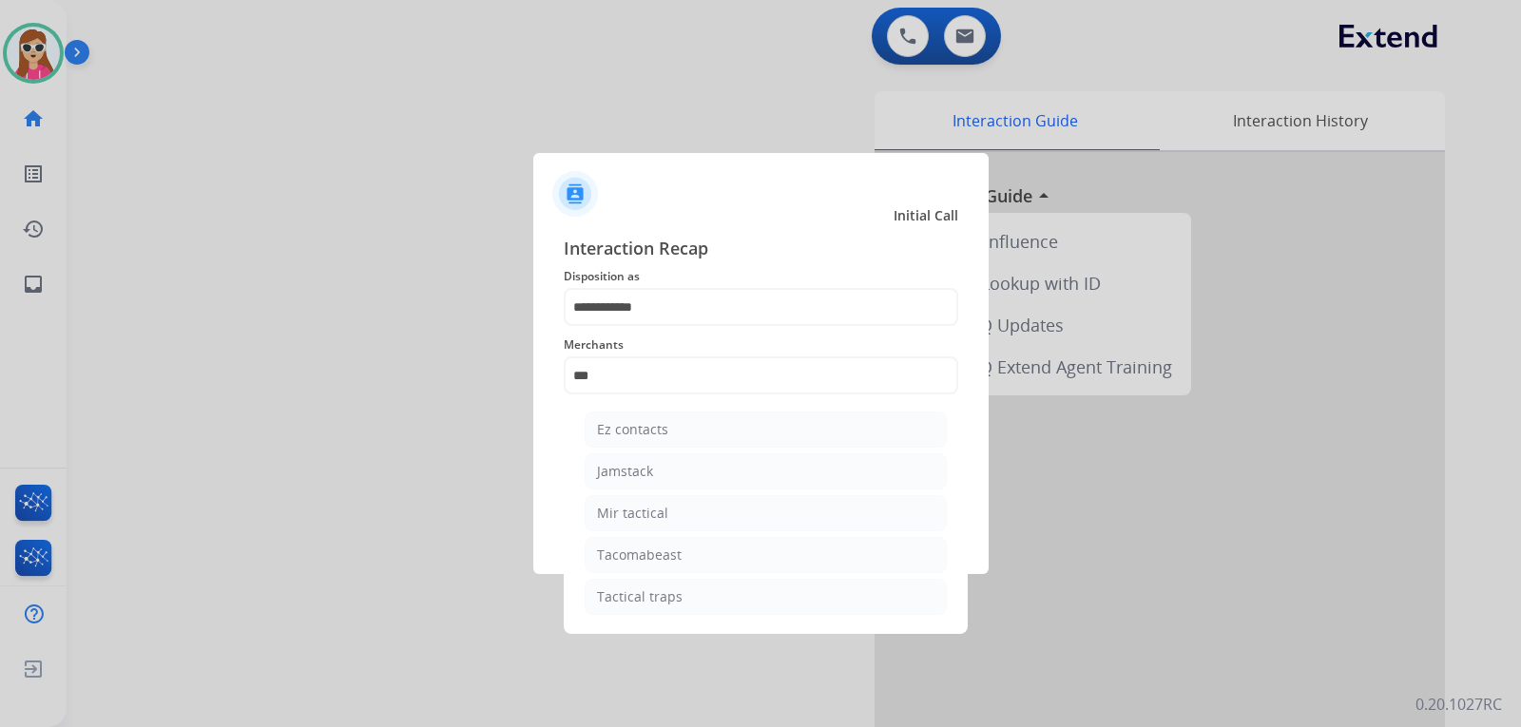
click at [706, 552] on li "Tacomabeast" at bounding box center [766, 555] width 362 height 36
type input "**********"
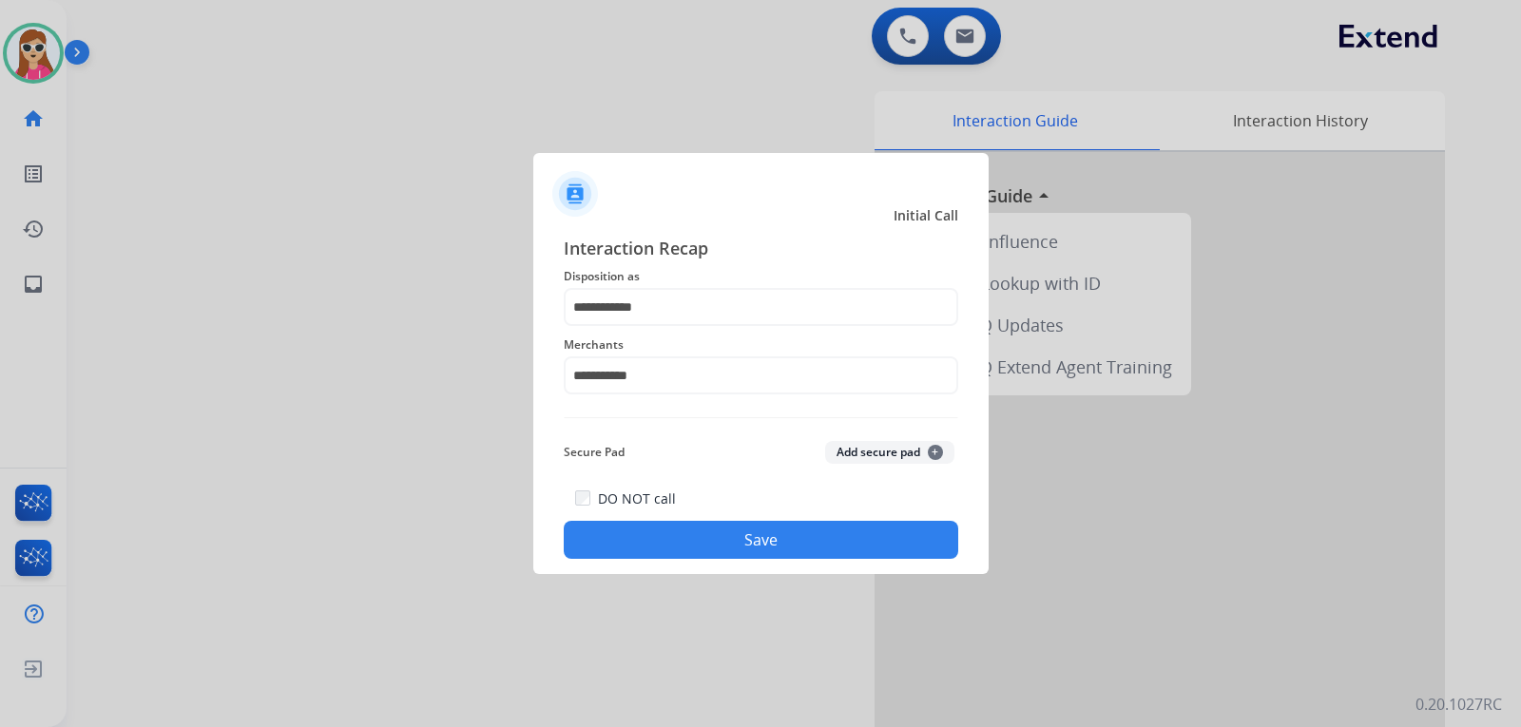
click at [733, 527] on button "Save" at bounding box center [761, 540] width 395 height 38
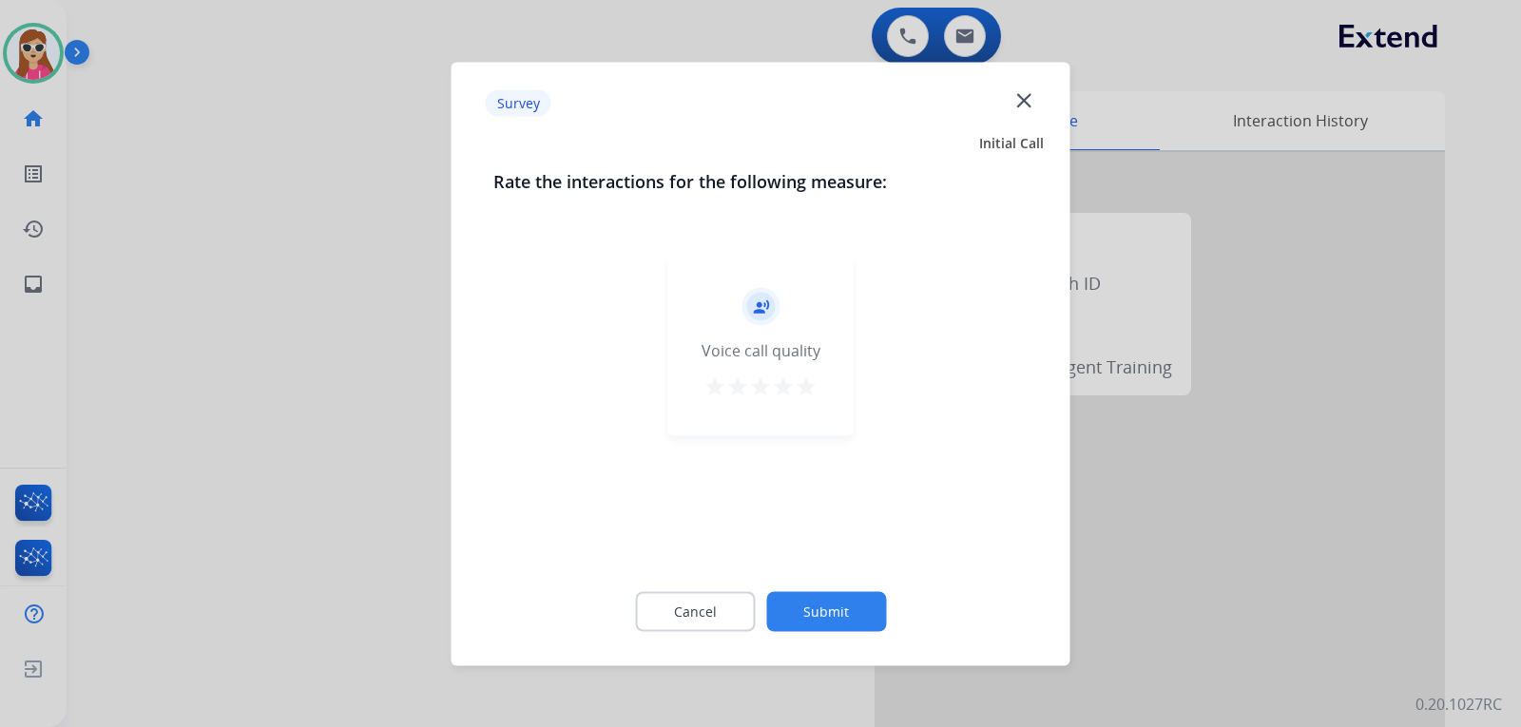
click at [803, 383] on mat-icon "star" at bounding box center [806, 386] width 23 height 23
click at [829, 621] on button "Submit" at bounding box center [826, 611] width 120 height 40
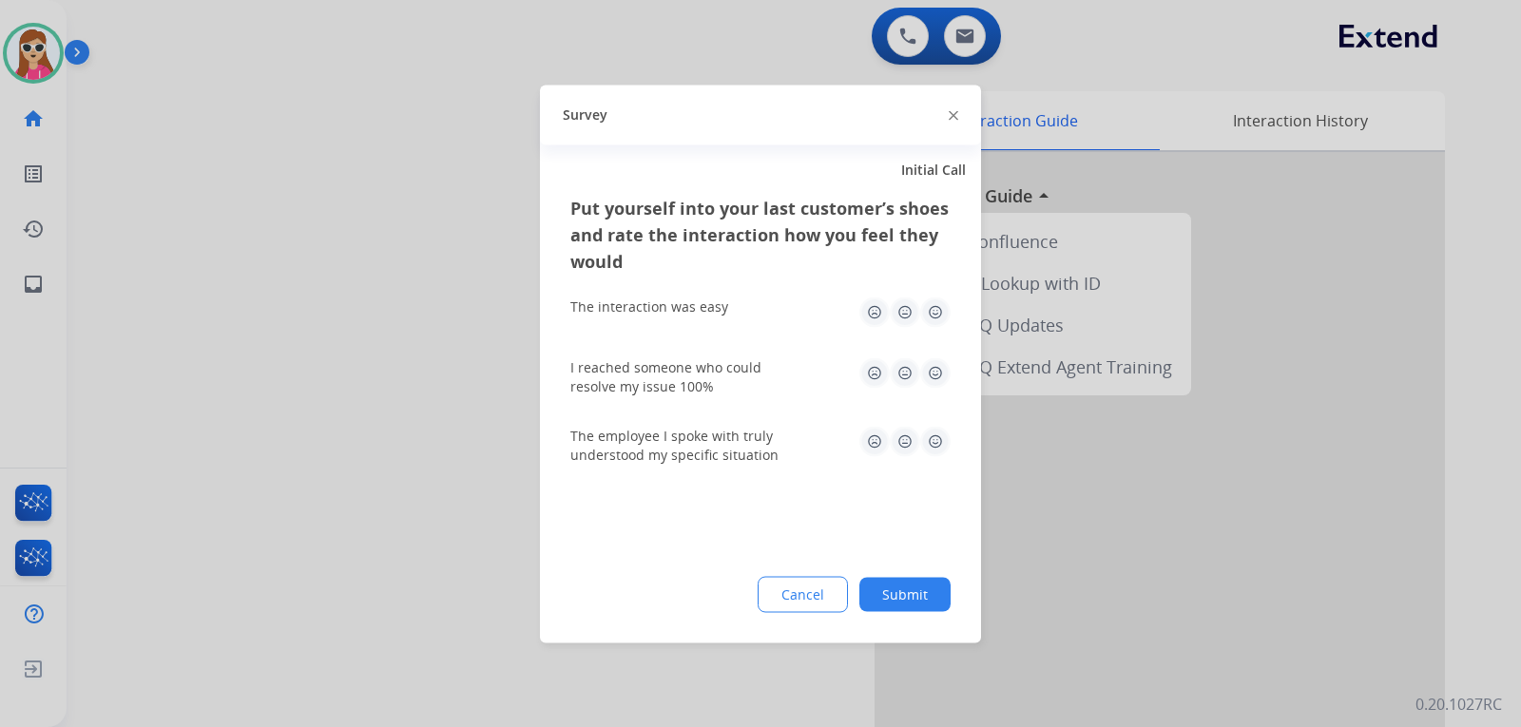
click at [927, 300] on img at bounding box center [935, 312] width 30 height 30
drag, startPoint x: 921, startPoint y: 377, endPoint x: 938, endPoint y: 413, distance: 39.6
click at [922, 374] on img at bounding box center [935, 373] width 30 height 30
click at [938, 457] on div "The employee I spoke with truly understood my specific situation" at bounding box center [761, 445] width 380 height 38
click at [935, 424] on div "The employee I spoke with truly understood my specific situation" at bounding box center [761, 445] width 380 height 68
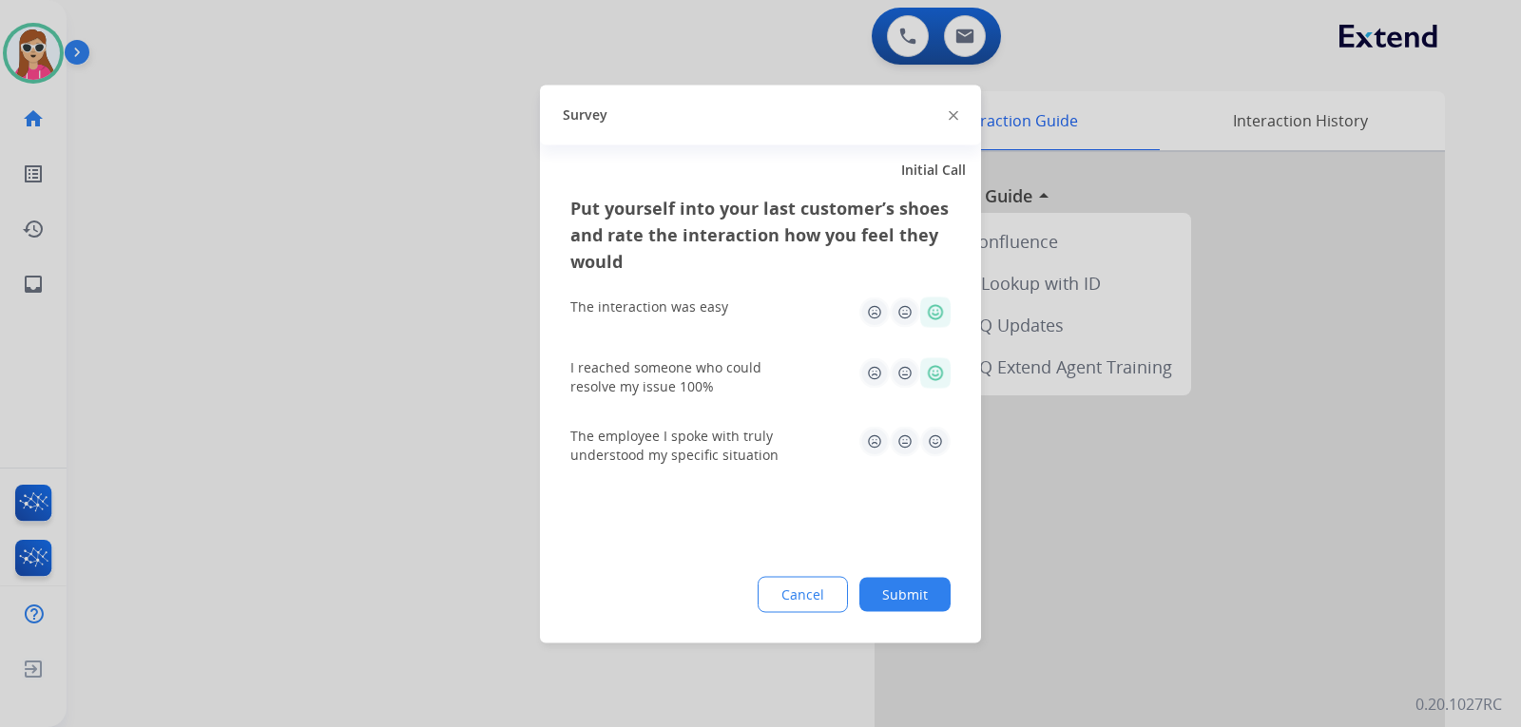
click at [946, 435] on img at bounding box center [935, 441] width 30 height 30
drag, startPoint x: 924, startPoint y: 582, endPoint x: 917, endPoint y: 591, distance: 12.2
click at [917, 591] on button "Submit" at bounding box center [905, 594] width 91 height 34
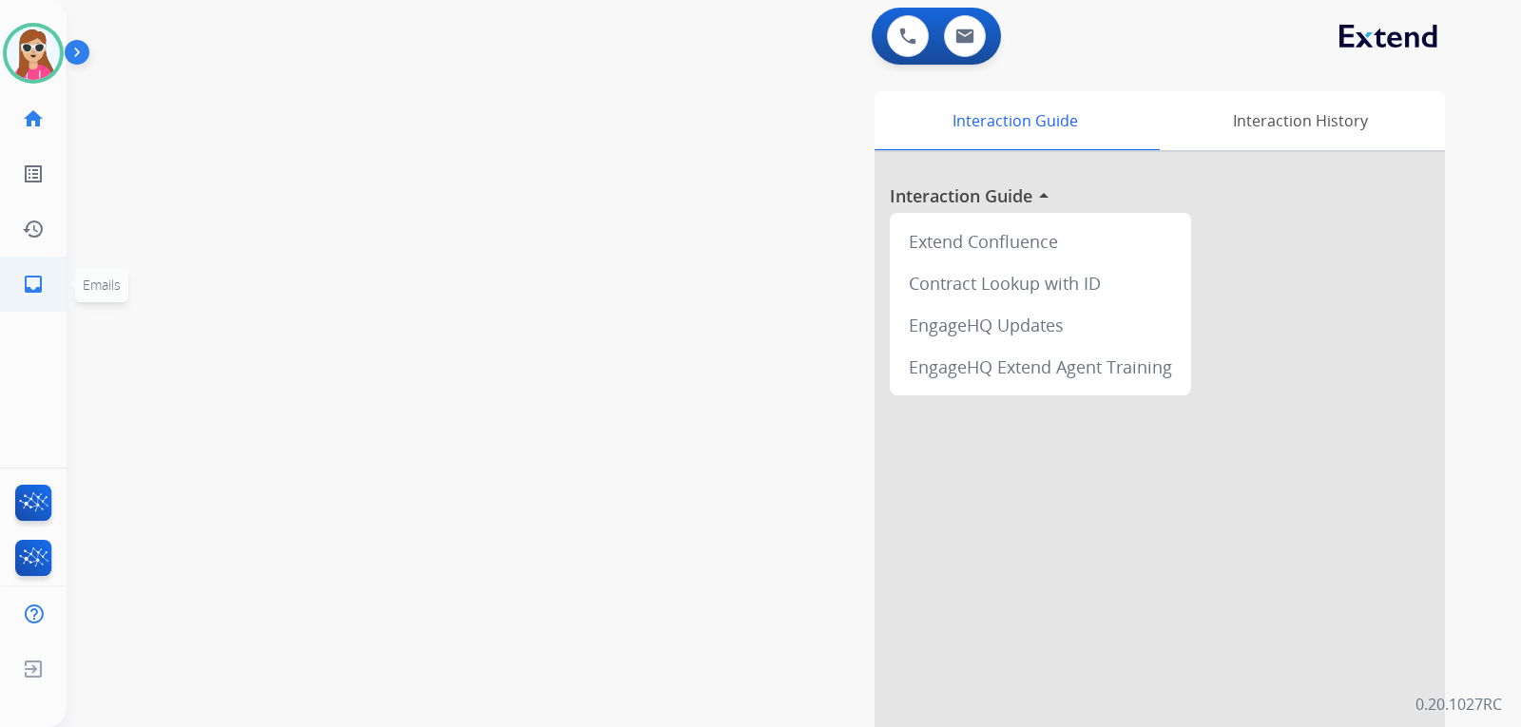
click at [45, 282] on link "inbox Emails" at bounding box center [33, 284] width 53 height 53
select select "**********"
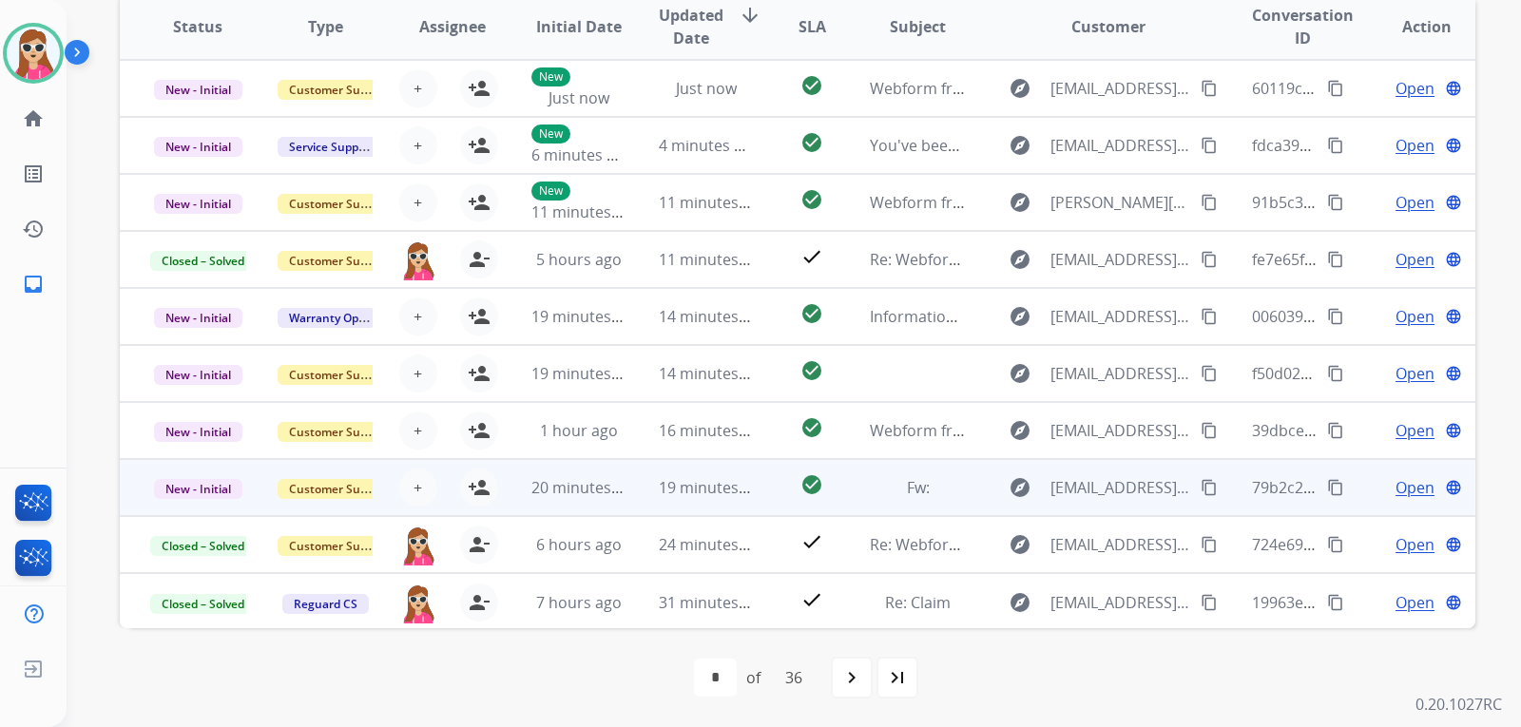
click at [980, 481] on td "explore [EMAIL_ADDRESS][DOMAIN_NAME] content_copy" at bounding box center [1094, 487] width 254 height 57
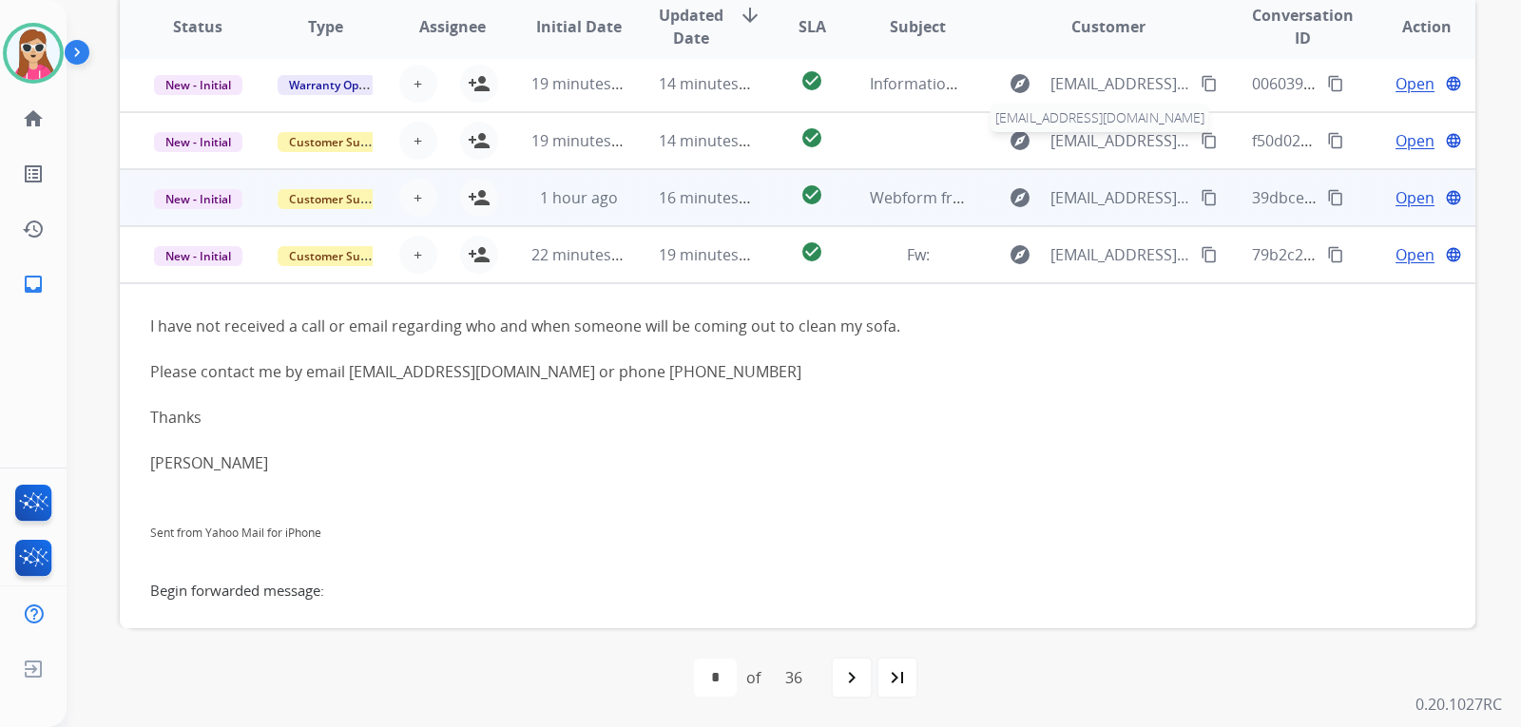
scroll to position [114, 0]
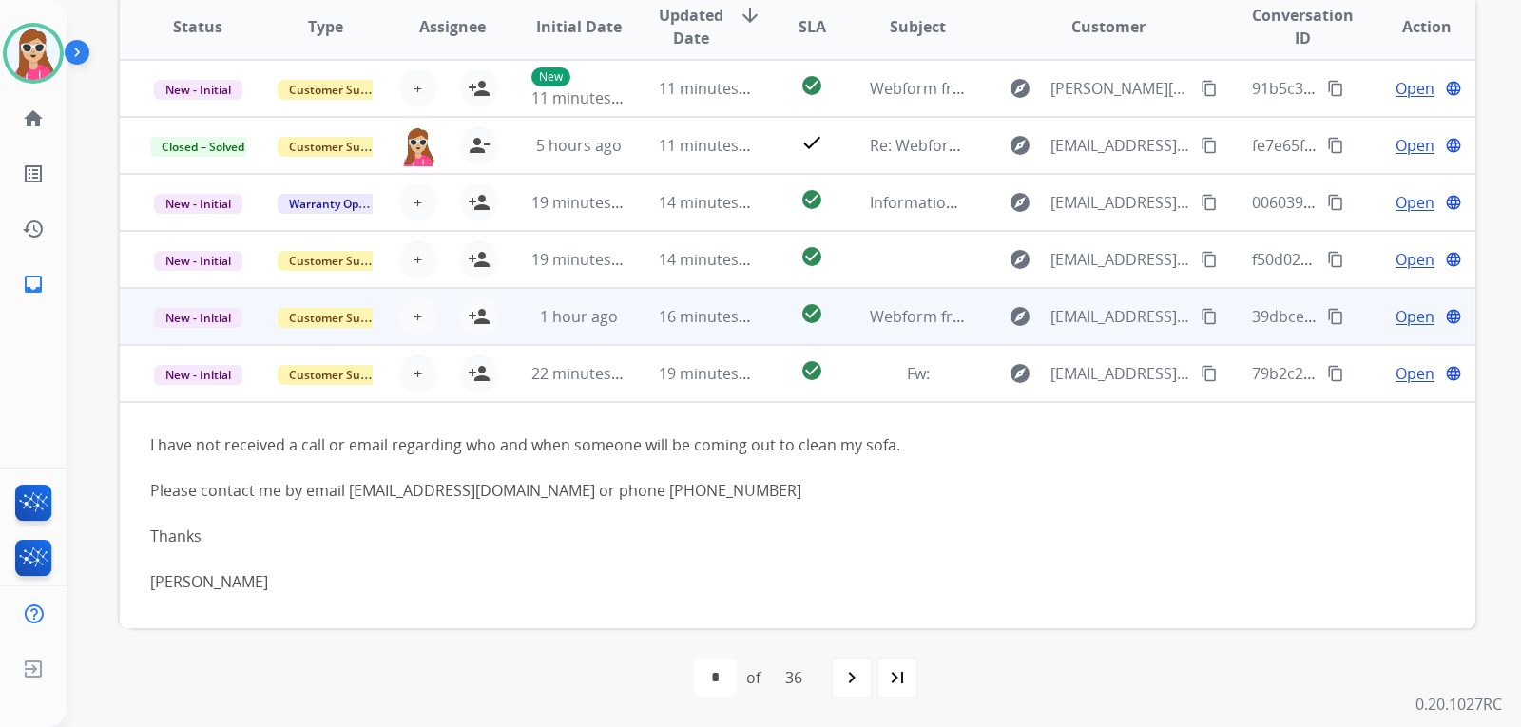
click at [850, 323] on td "Webform from [EMAIL_ADDRESS][DOMAIN_NAME] on [DATE]" at bounding box center [903, 316] width 127 height 57
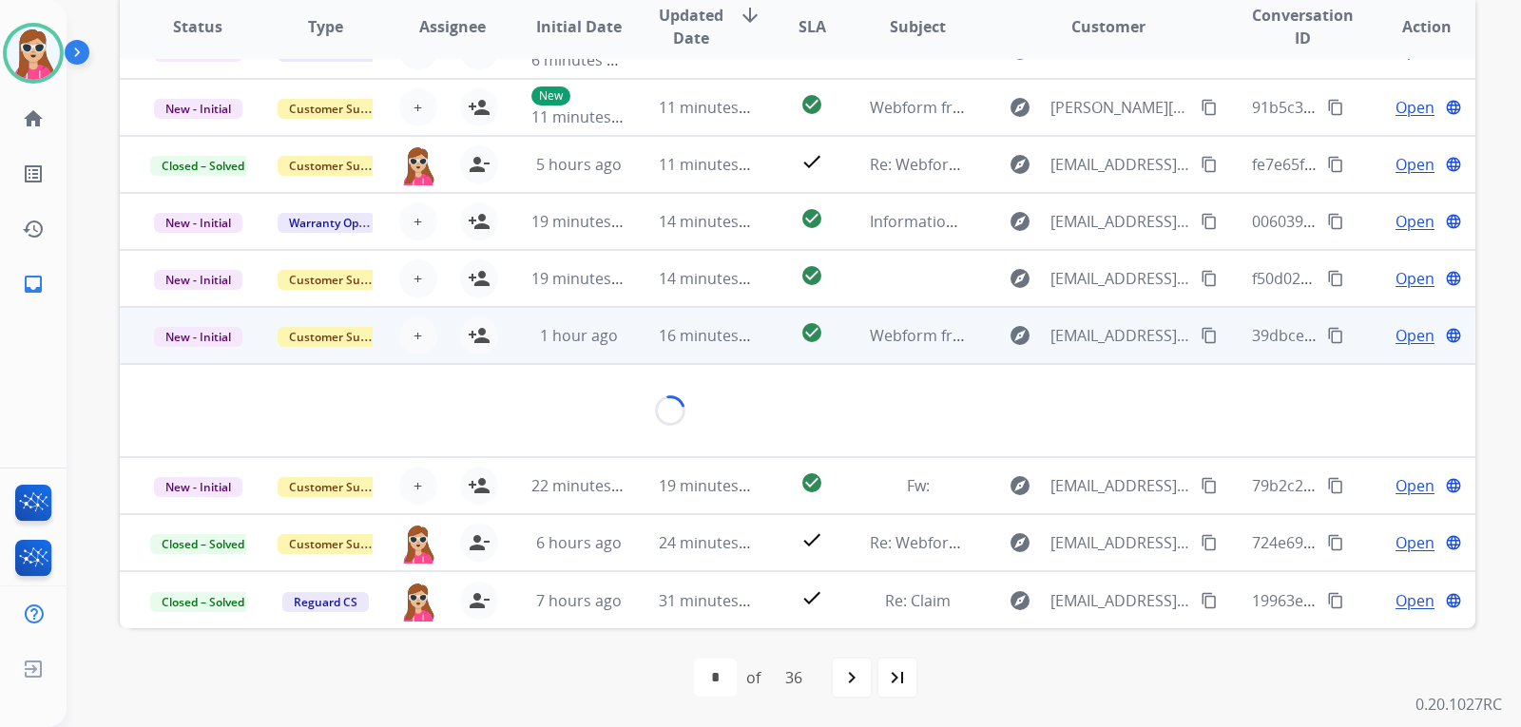
scroll to position [87, 0]
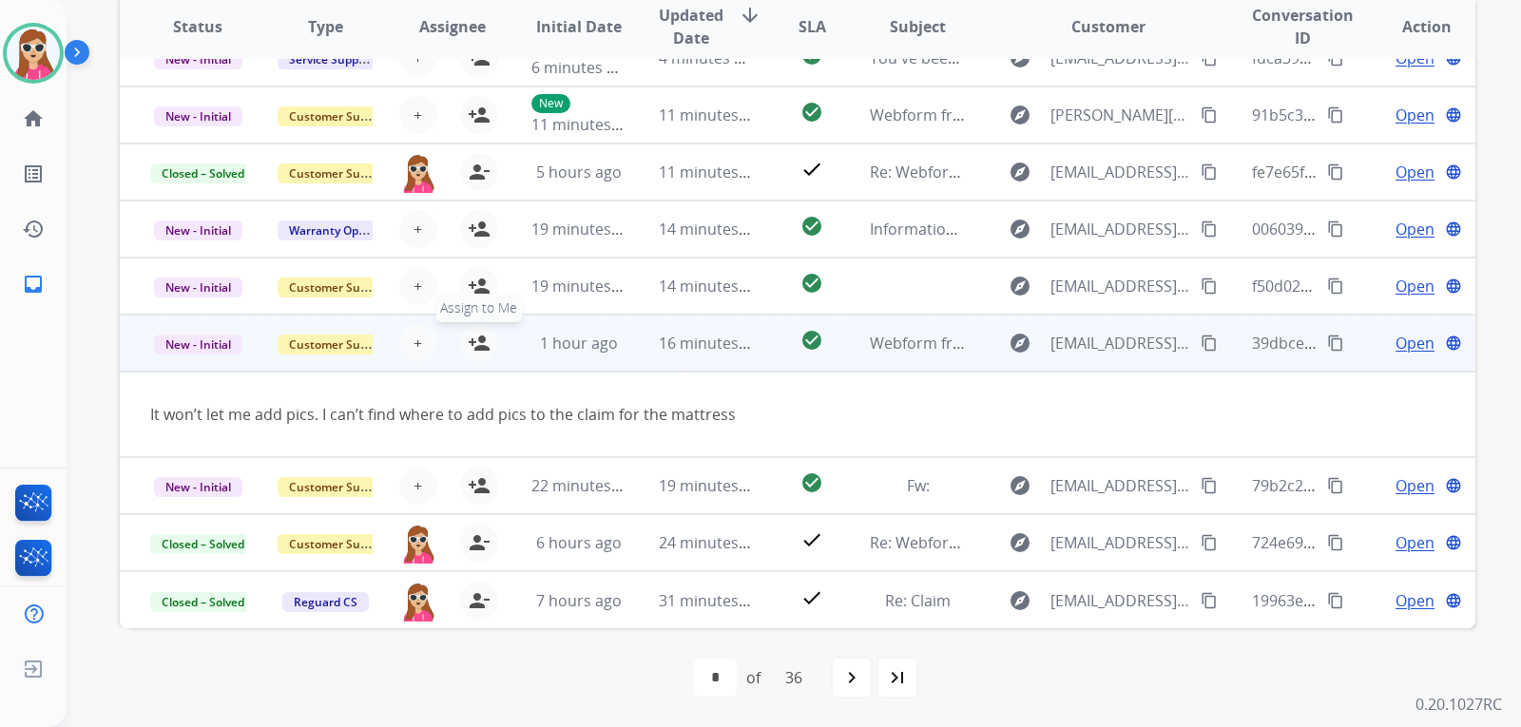
click at [472, 336] on mat-icon "person_add" at bounding box center [479, 343] width 23 height 23
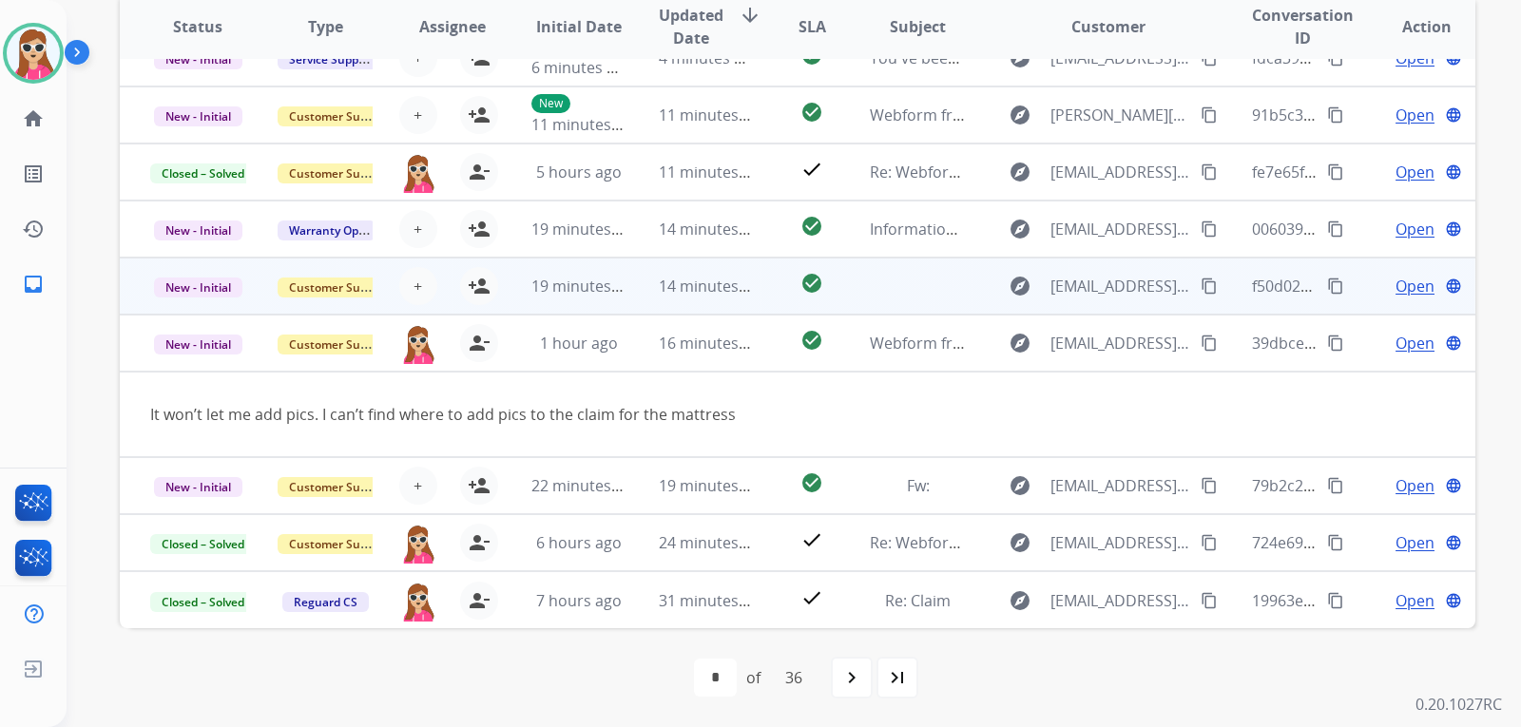
click at [897, 298] on td at bounding box center [903, 286] width 127 height 57
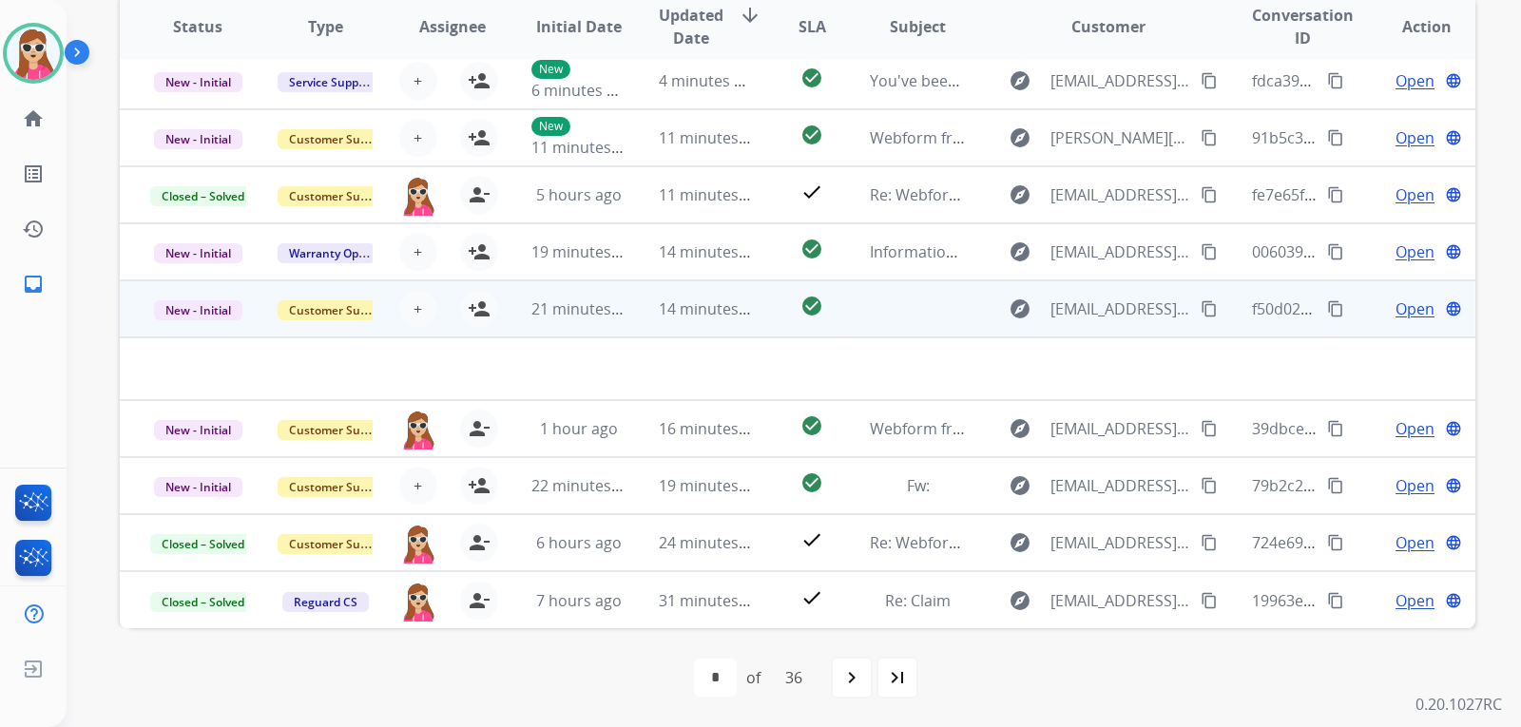
scroll to position [65, 0]
click at [919, 314] on td at bounding box center [903, 309] width 127 height 57
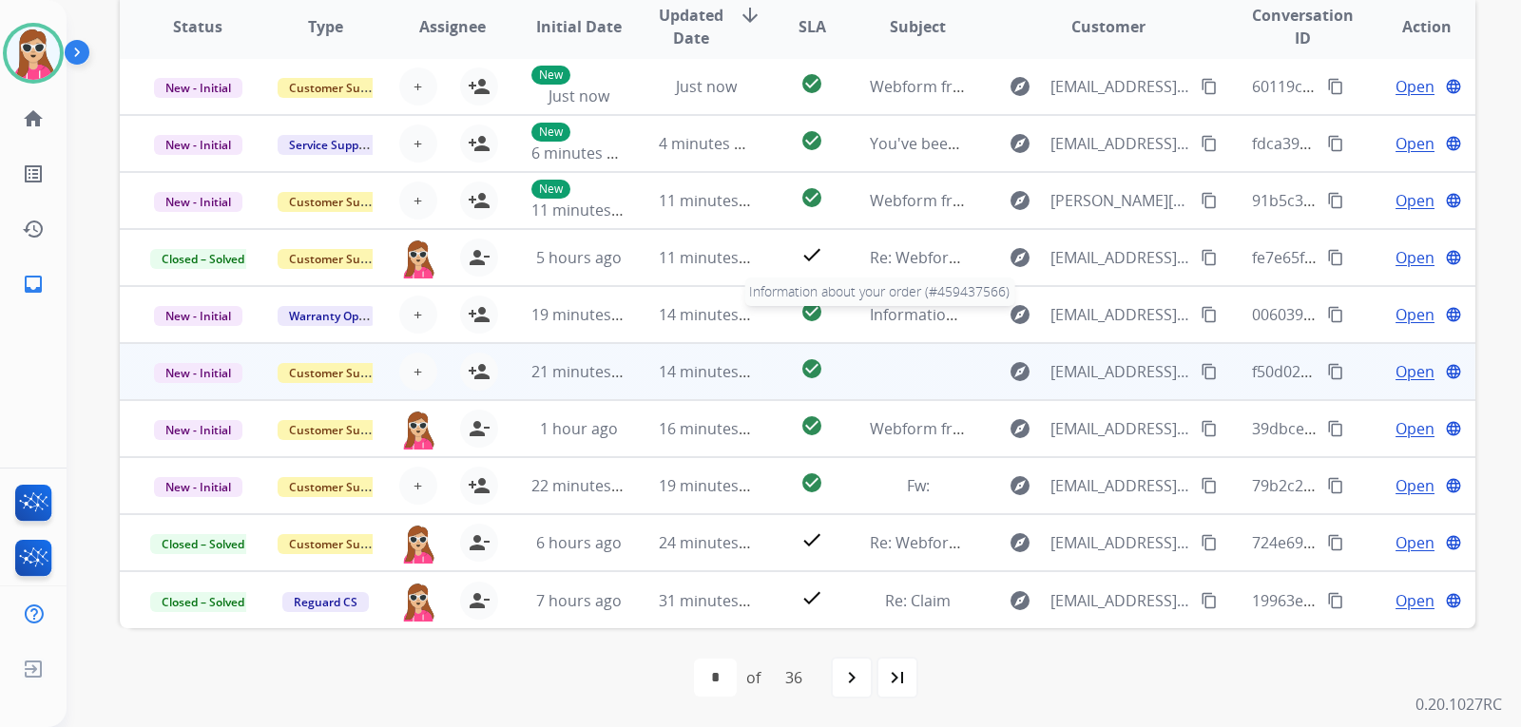
scroll to position [2, 0]
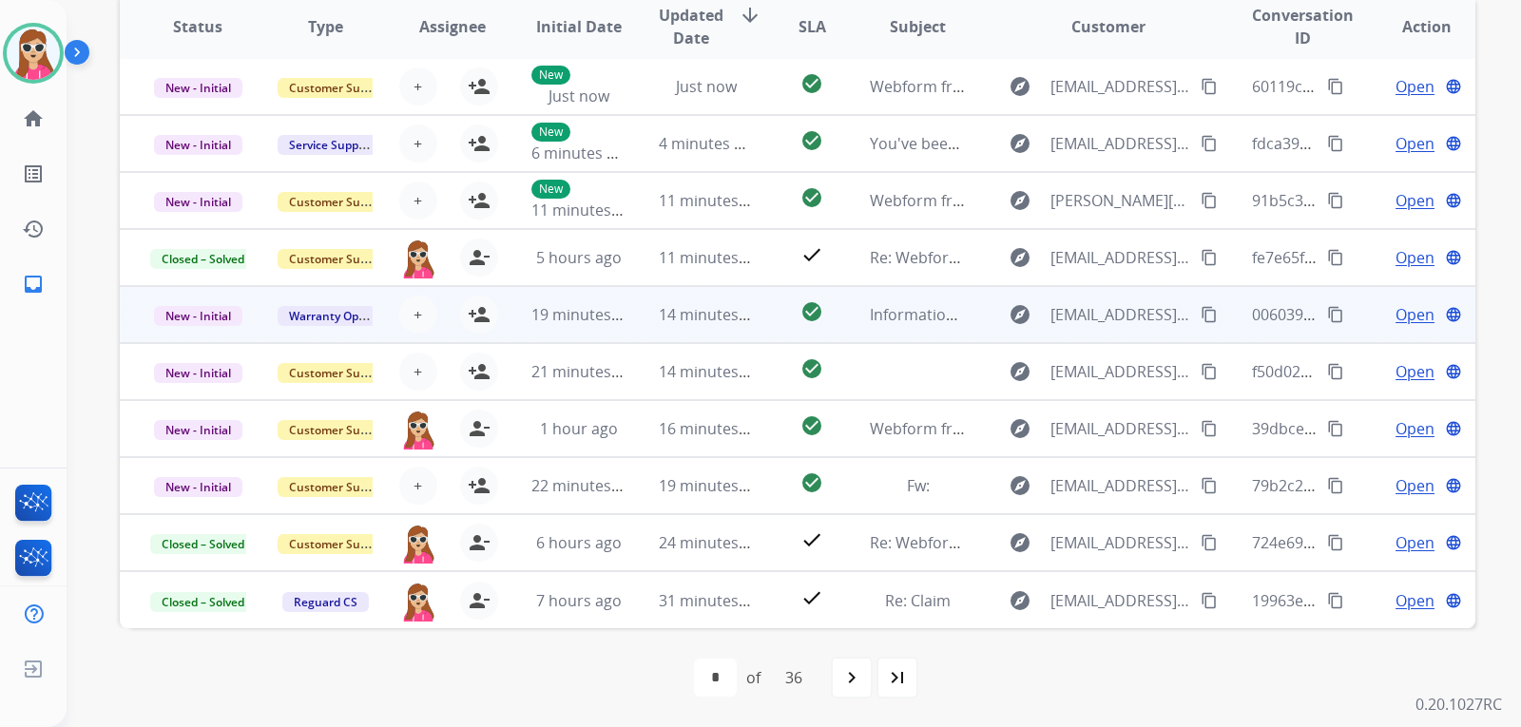
click at [775, 307] on td "check_circle" at bounding box center [797, 314] width 85 height 57
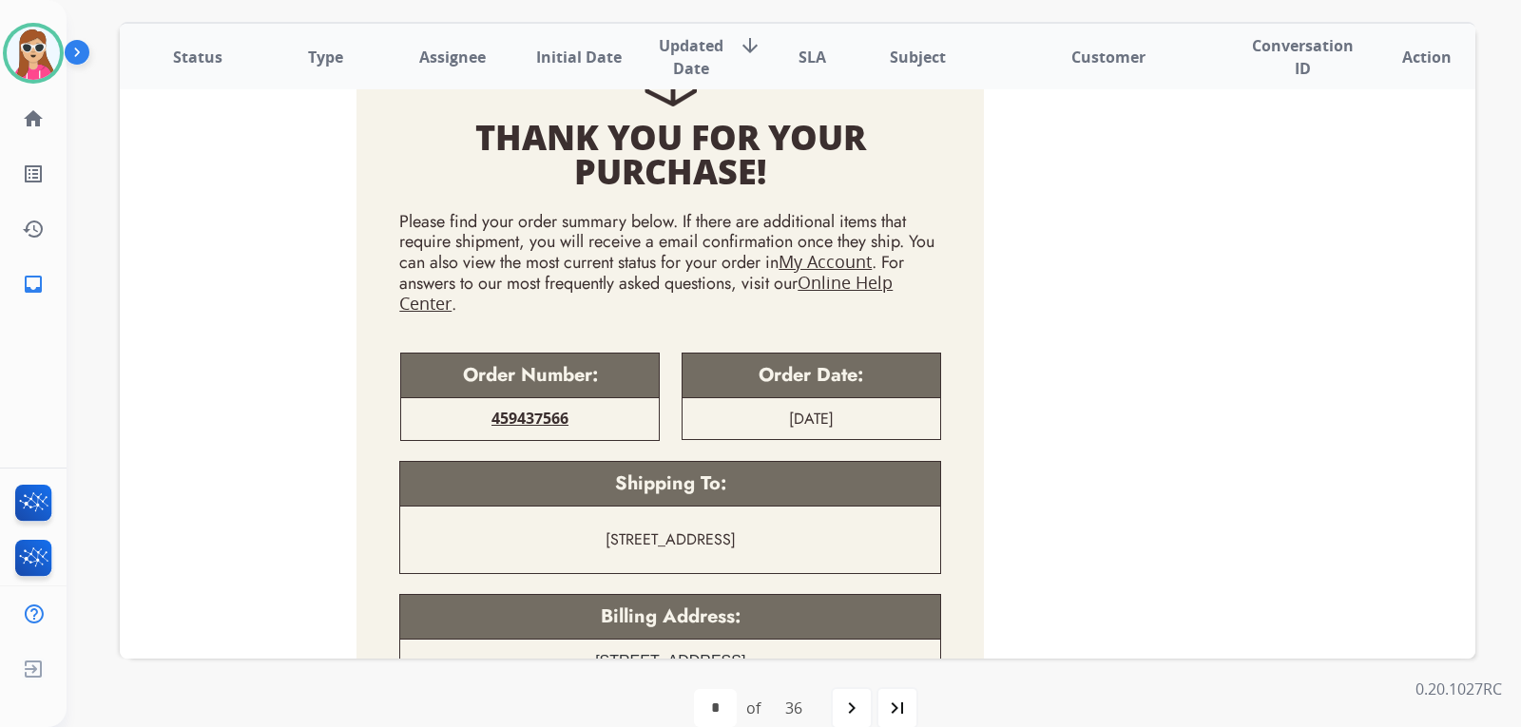
scroll to position [704, 0]
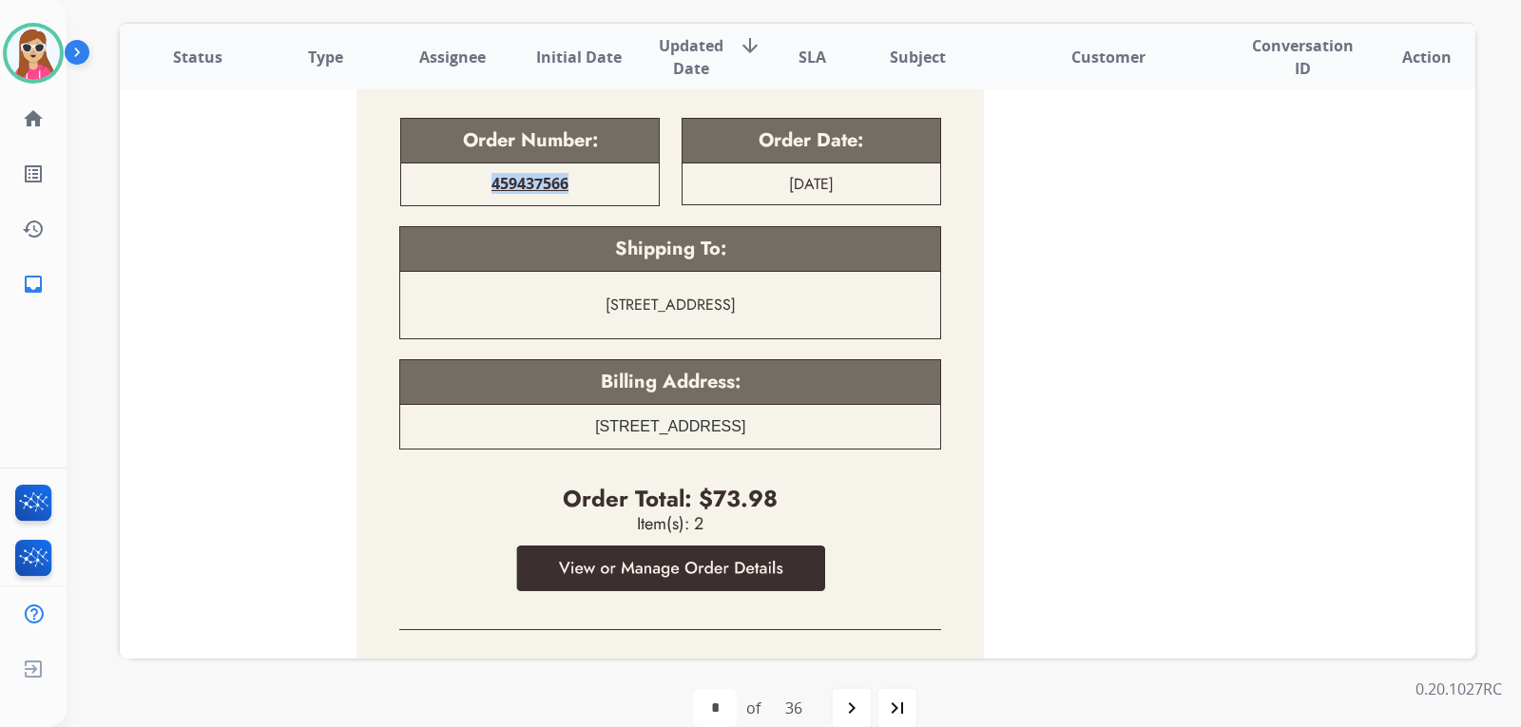
drag, startPoint x: 567, startPoint y: 184, endPoint x: 479, endPoint y: 183, distance: 87.5
click at [479, 183] on td "459437566" at bounding box center [530, 185] width 258 height 42
copy span "459437566"
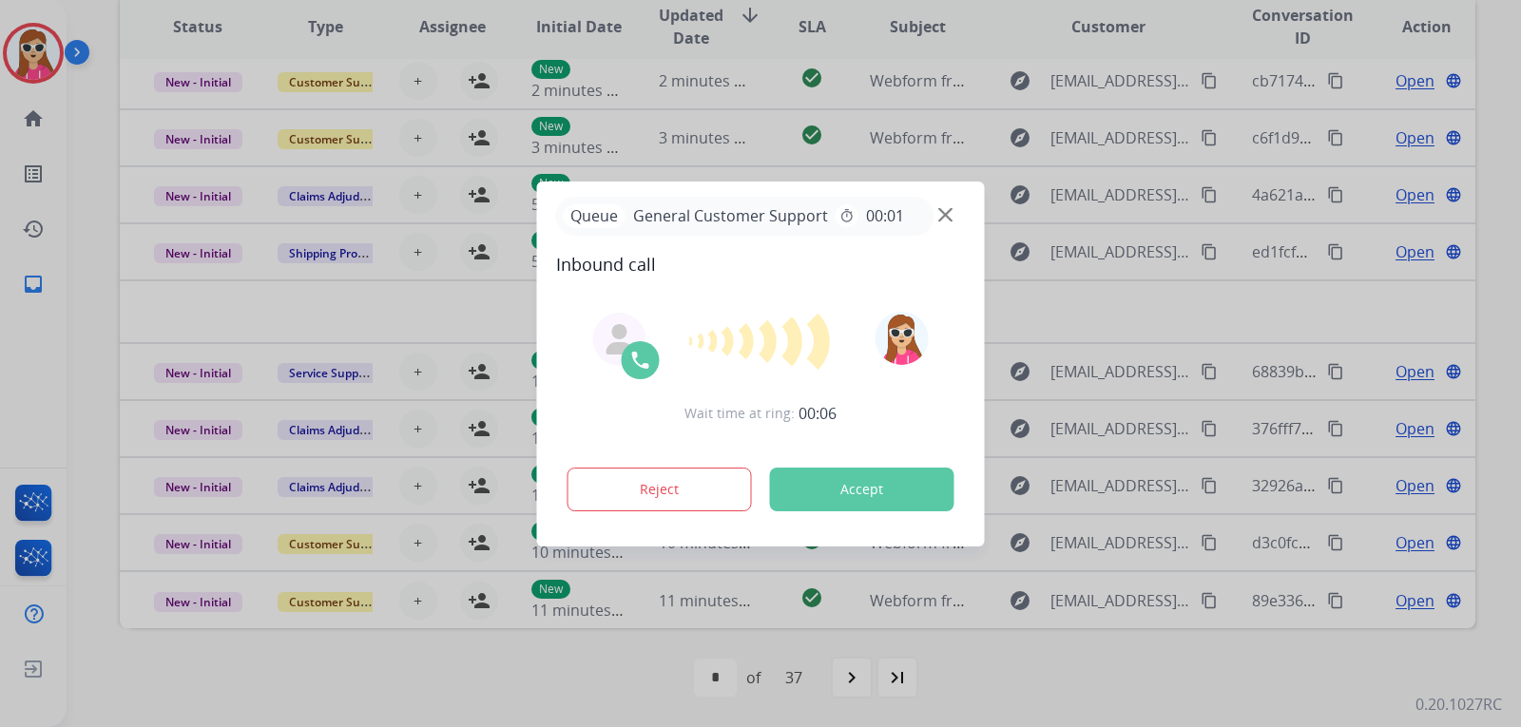
scroll to position [65, 0]
click at [846, 505] on button "Accept" at bounding box center [862, 490] width 184 height 44
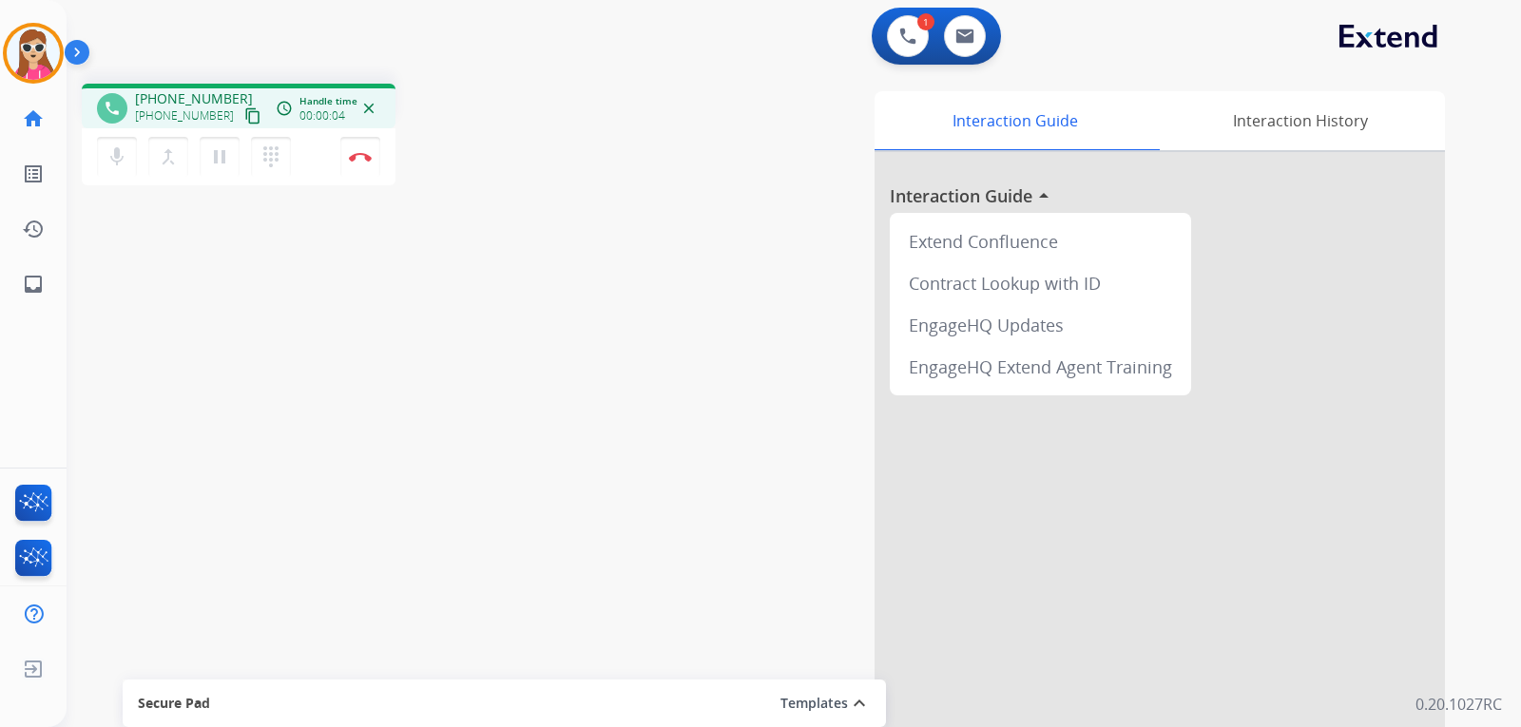
click at [244, 110] on mat-icon "content_copy" at bounding box center [252, 115] width 17 height 17
click at [363, 154] on img at bounding box center [360, 157] width 23 height 10
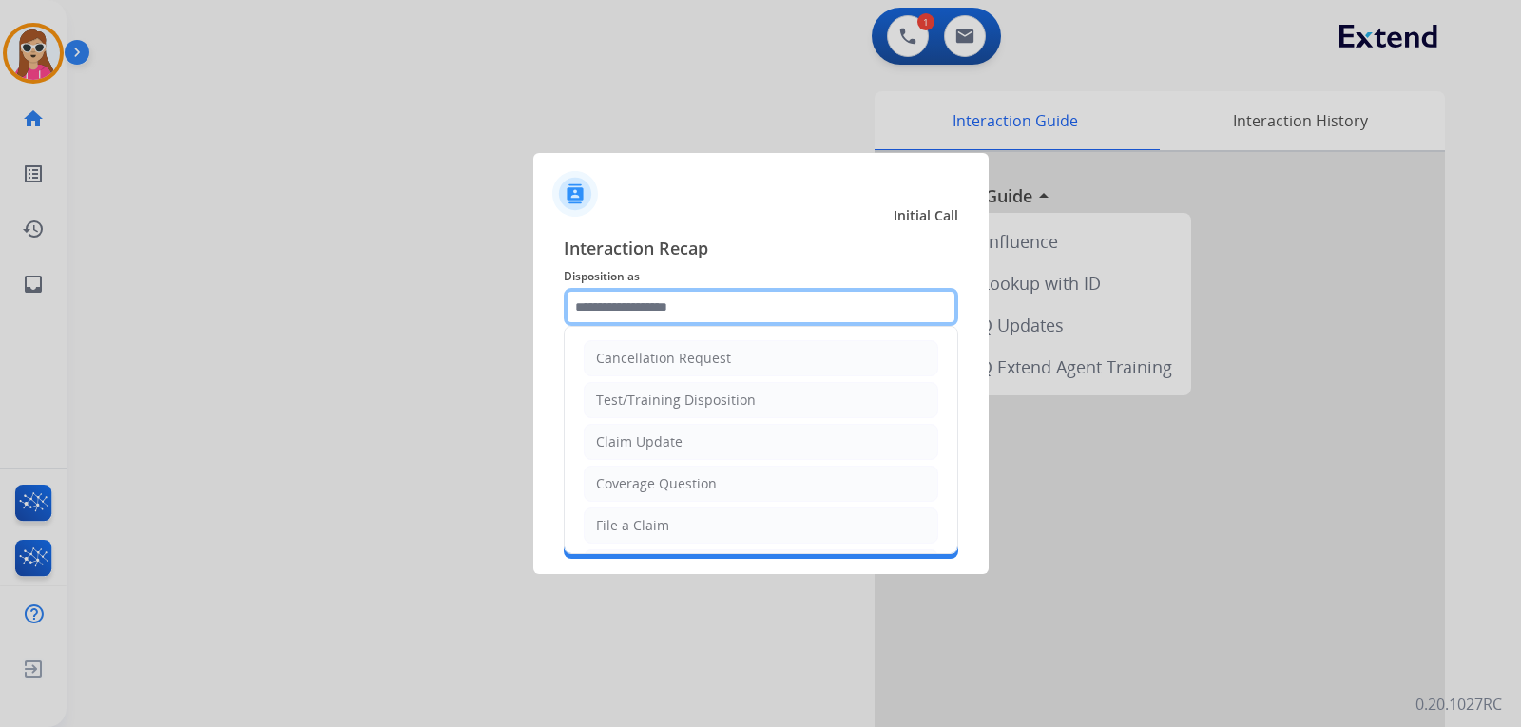
click at [633, 325] on input "text" at bounding box center [761, 307] width 395 height 38
click at [674, 525] on li "File a Claim" at bounding box center [761, 526] width 355 height 36
type input "**********"
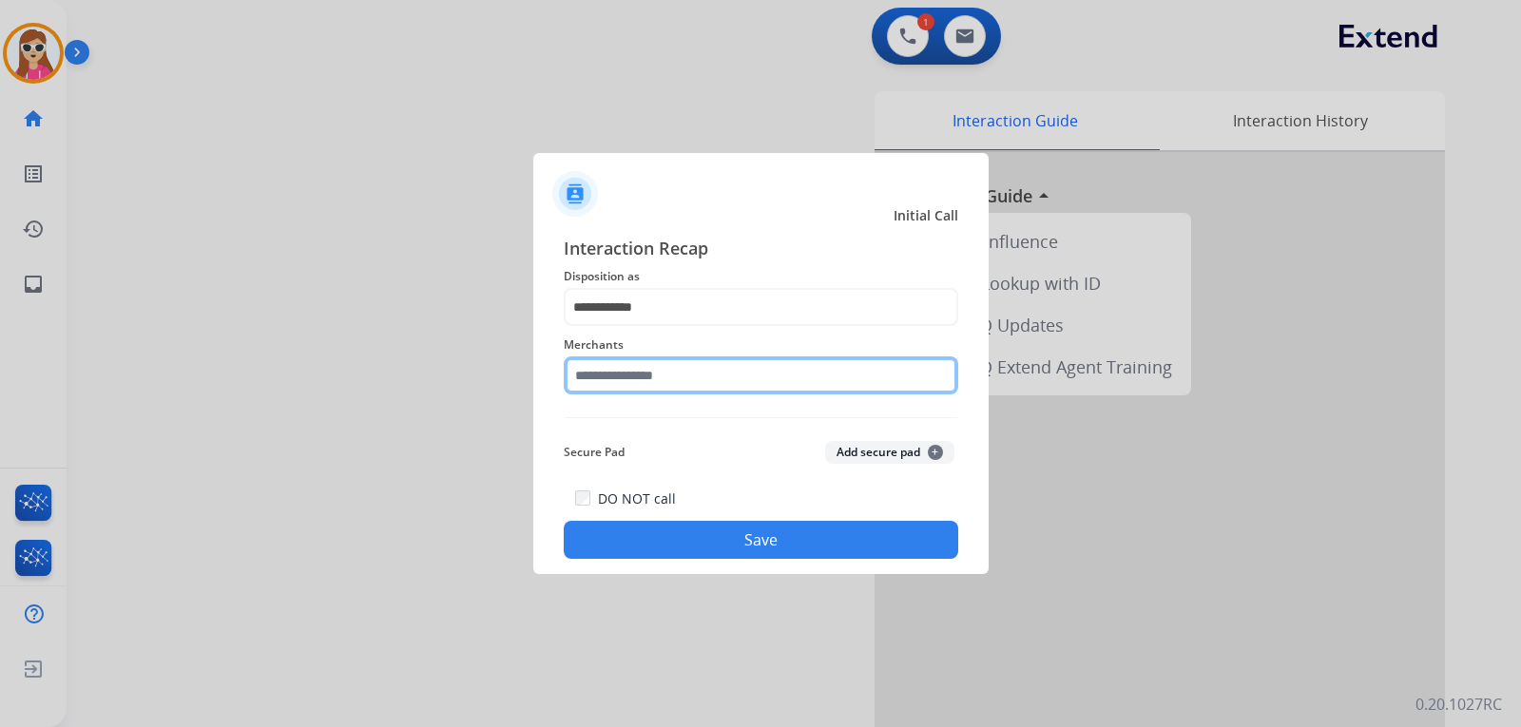
click at [690, 388] on input "text" at bounding box center [761, 376] width 395 height 38
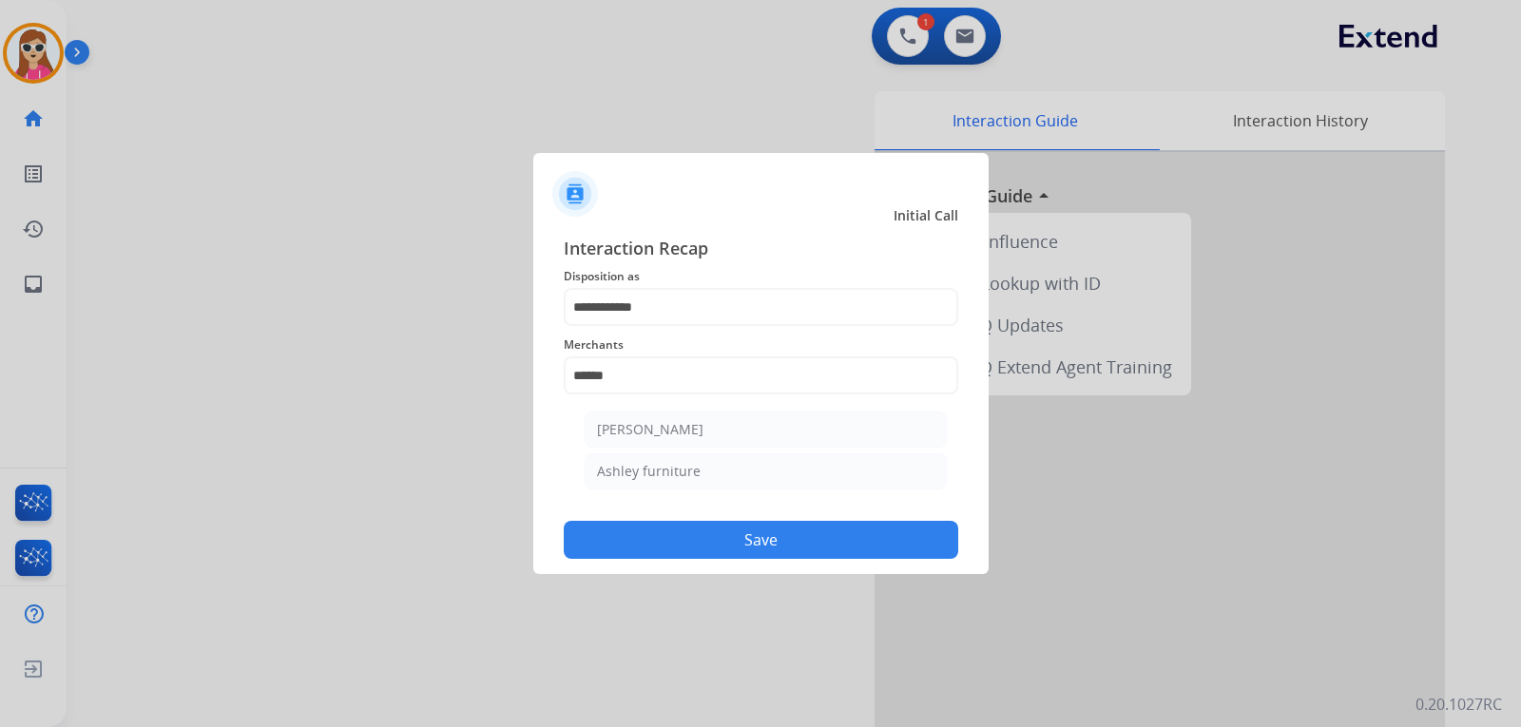
click at [688, 469] on div "Ashley furniture" at bounding box center [649, 471] width 104 height 19
type input "**********"
click at [712, 543] on button "Save" at bounding box center [761, 540] width 395 height 38
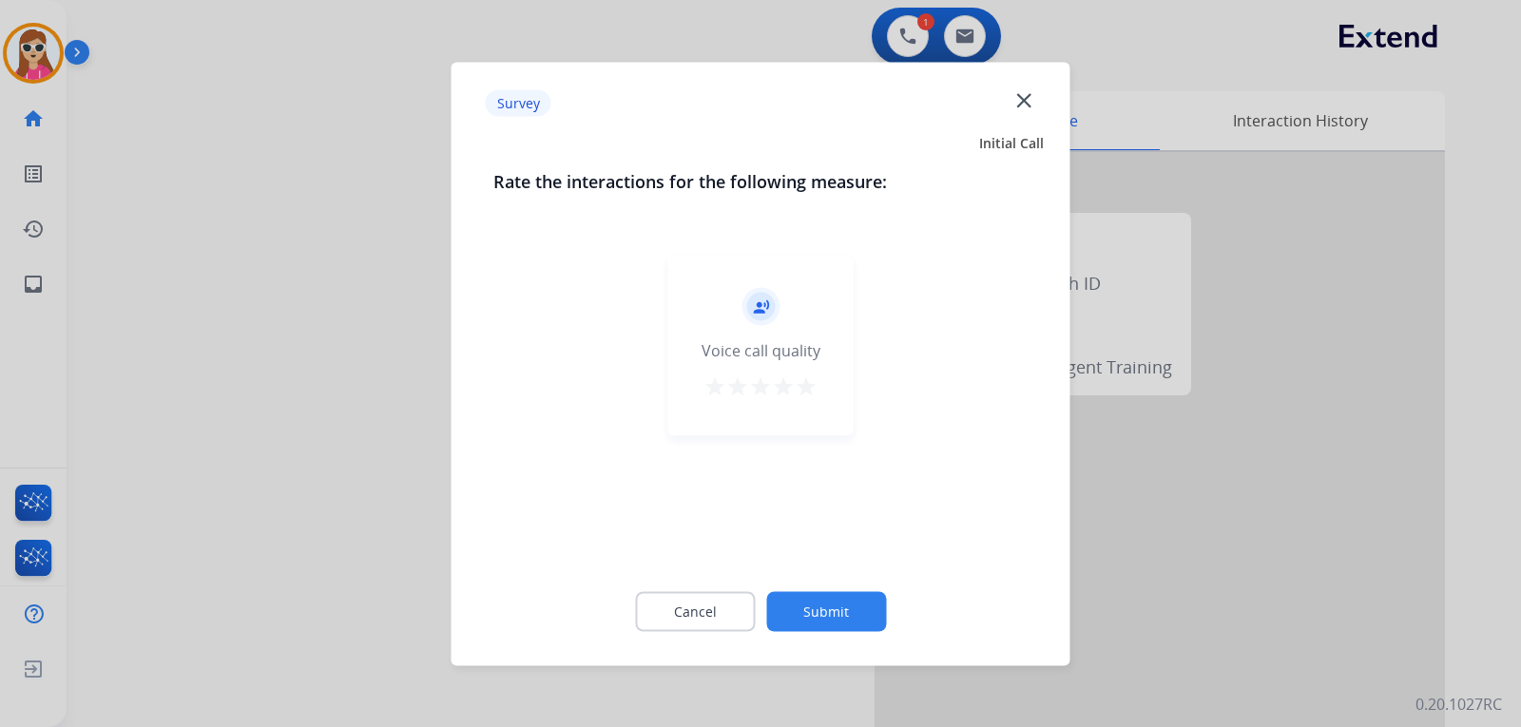
drag, startPoint x: 811, startPoint y: 383, endPoint x: 807, endPoint y: 402, distance: 19.4
click at [811, 382] on mat-icon "star" at bounding box center [806, 386] width 23 height 23
click at [820, 613] on button "Submit" at bounding box center [826, 611] width 120 height 40
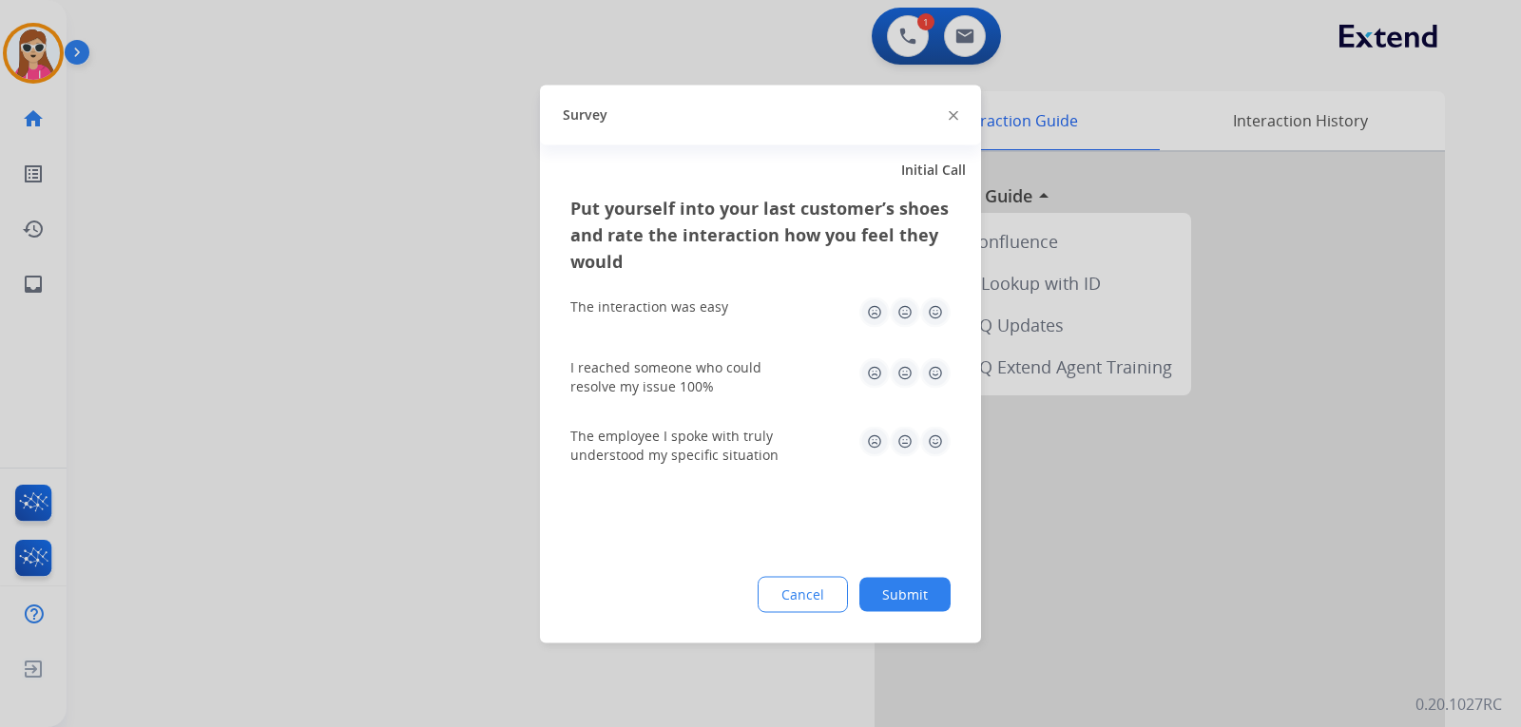
click at [939, 382] on img at bounding box center [935, 373] width 30 height 30
click at [940, 322] on img at bounding box center [935, 312] width 30 height 30
click at [929, 448] on img at bounding box center [935, 441] width 30 height 30
click at [903, 598] on button "Submit" at bounding box center [905, 594] width 91 height 34
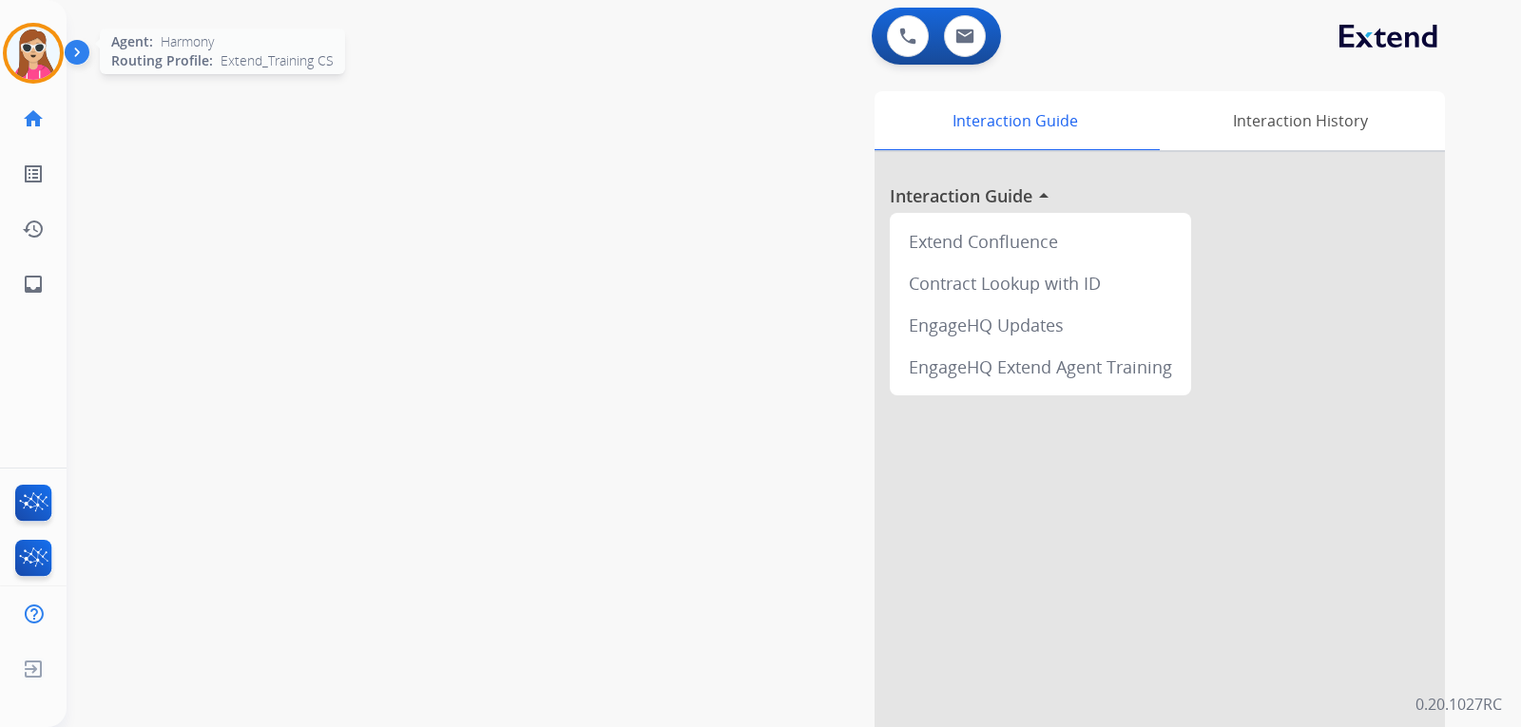
click at [47, 43] on img at bounding box center [33, 53] width 53 height 53
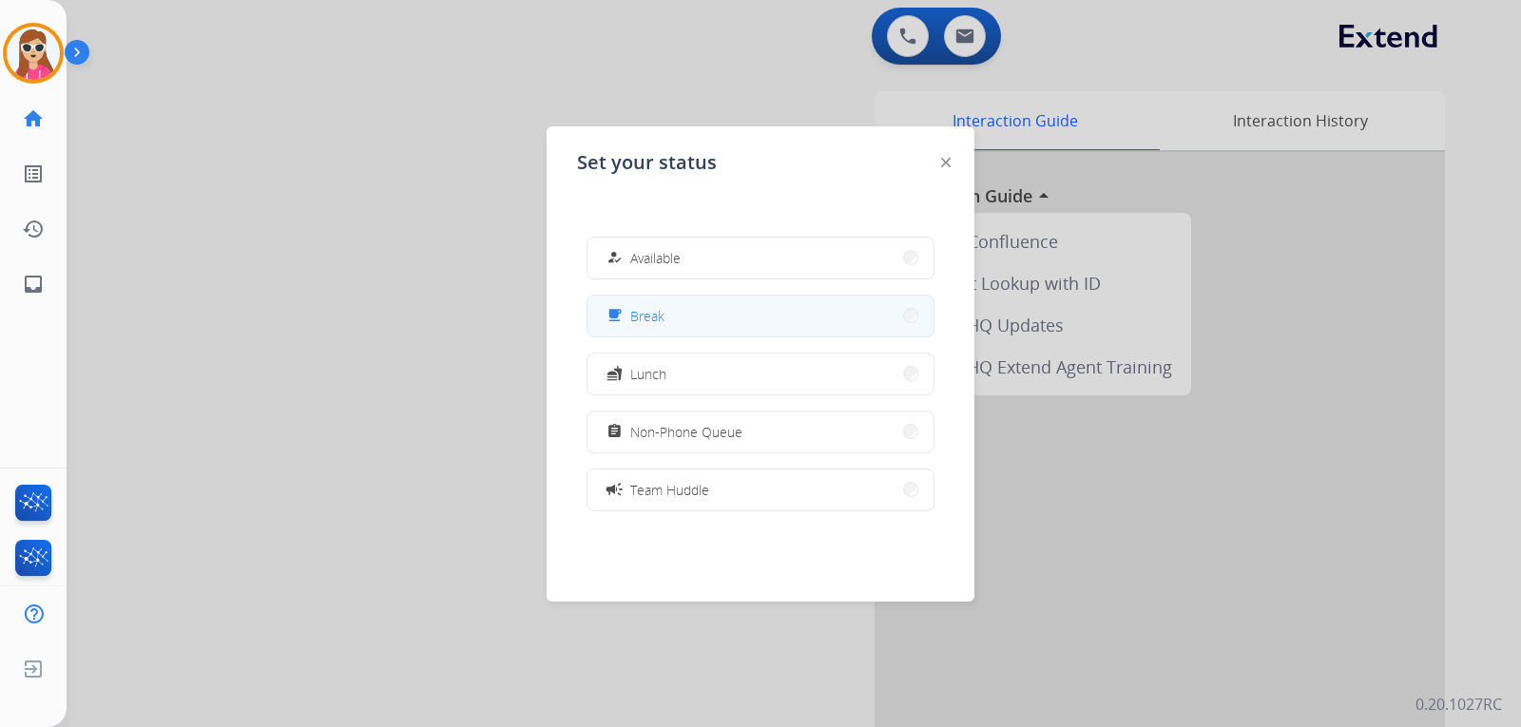
click at [663, 325] on div "free_breakfast Break" at bounding box center [634, 315] width 62 height 23
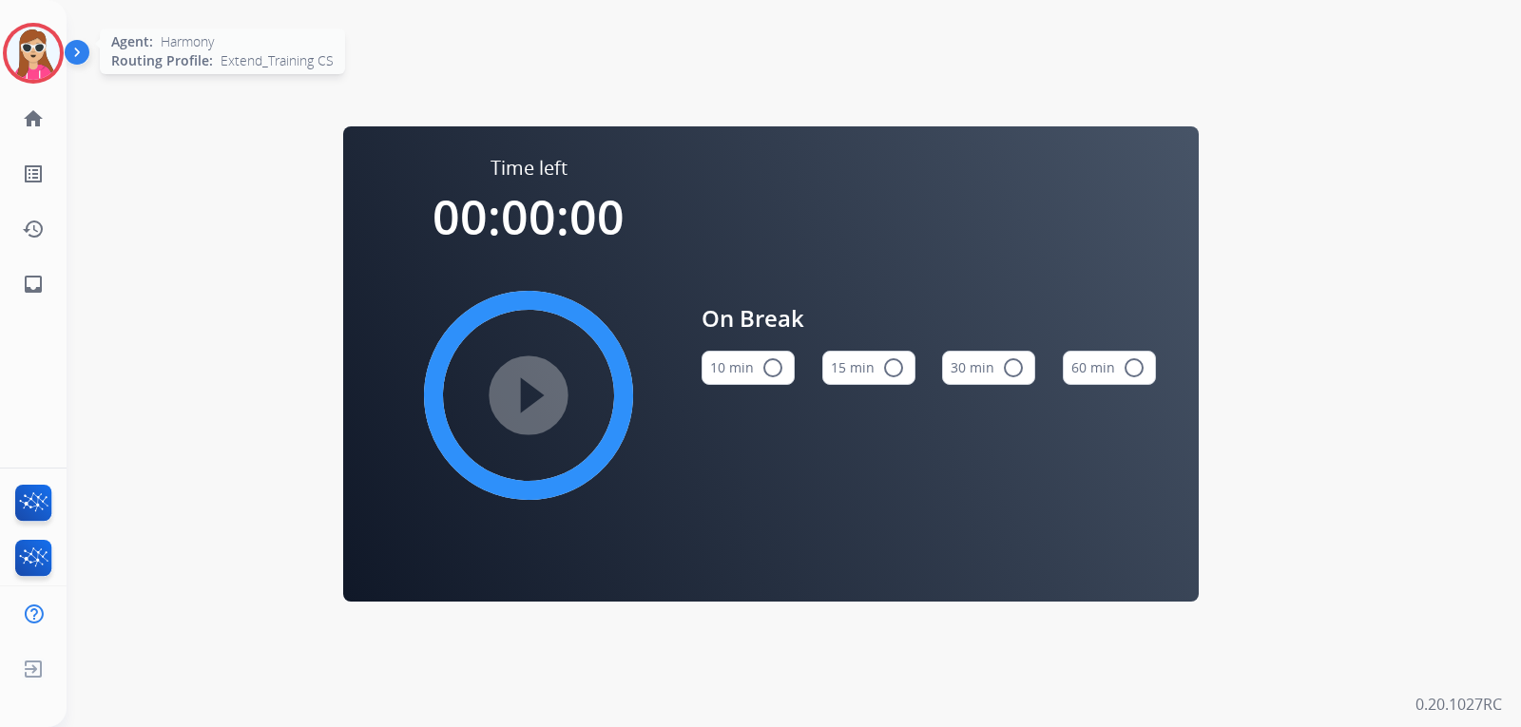
click at [15, 46] on img at bounding box center [33, 53] width 53 height 53
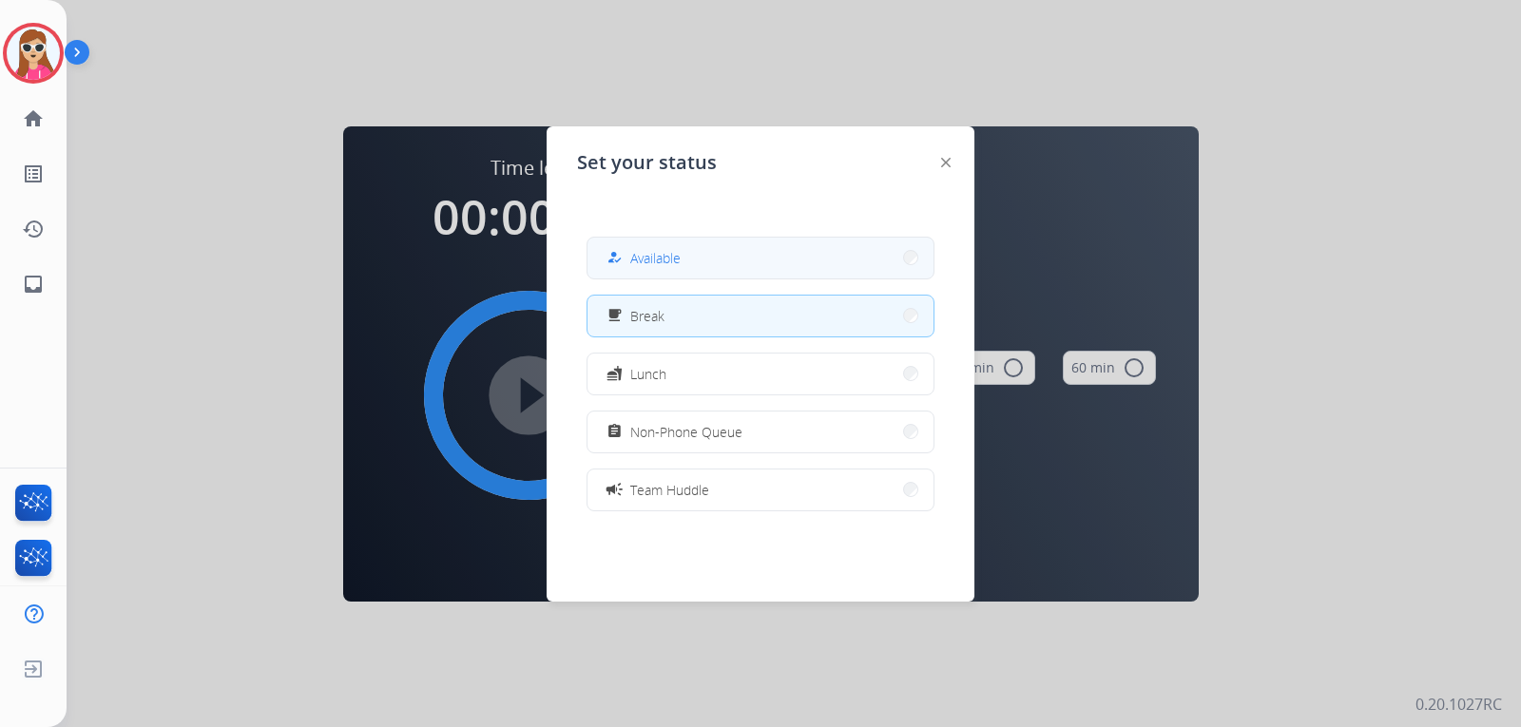
click at [654, 245] on button "how_to_reg Available" at bounding box center [761, 258] width 346 height 41
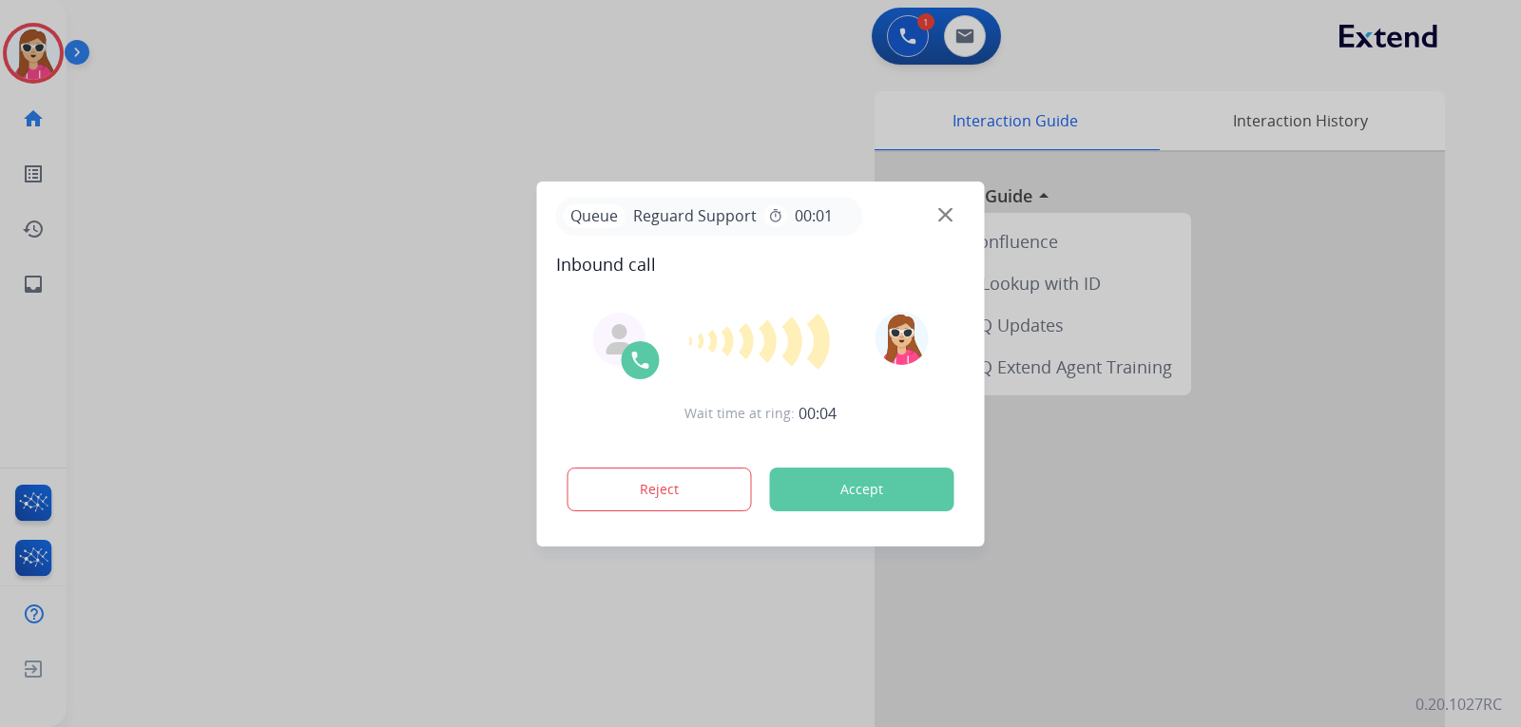
click at [872, 478] on button "Accept" at bounding box center [862, 490] width 184 height 44
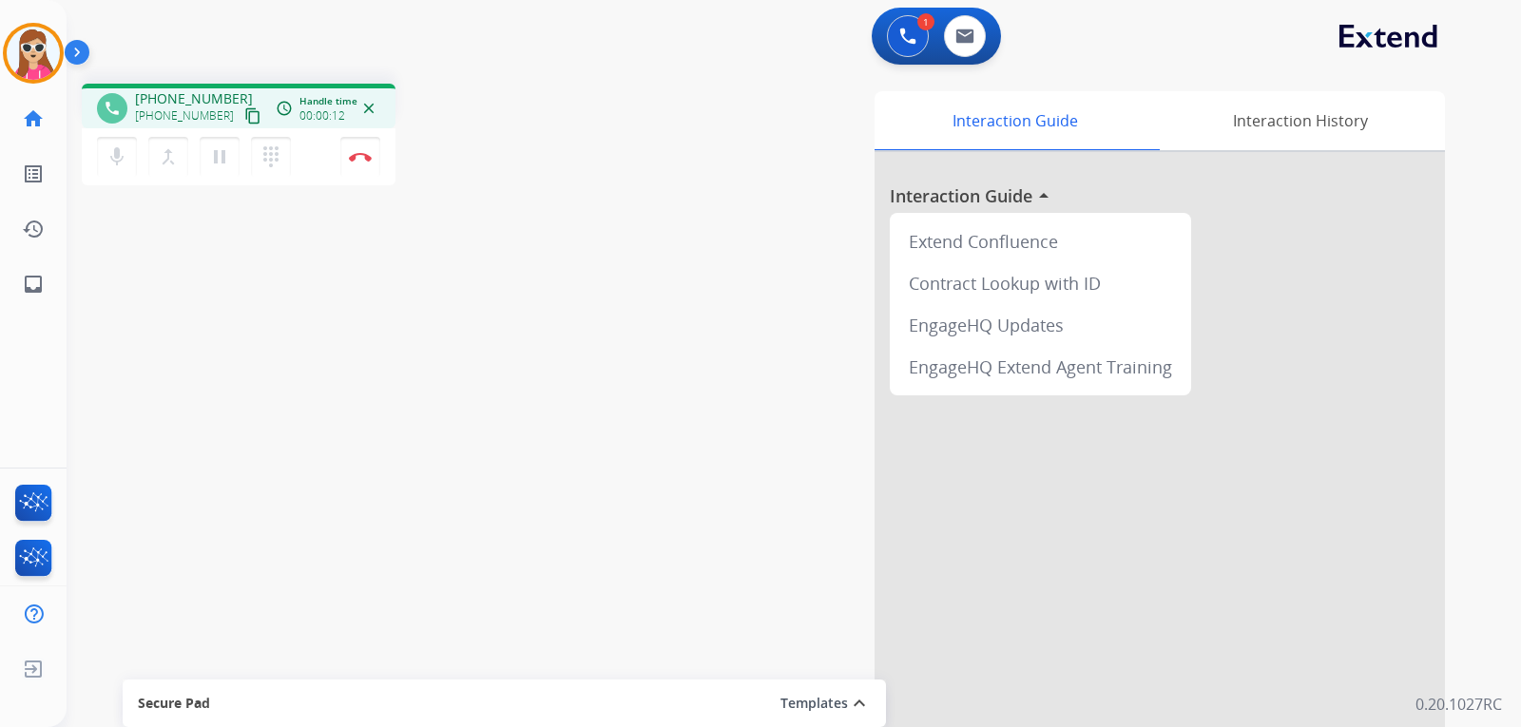
click at [244, 118] on mat-icon "content_copy" at bounding box center [252, 115] width 17 height 17
click at [361, 166] on button "Disconnect" at bounding box center [360, 157] width 40 height 40
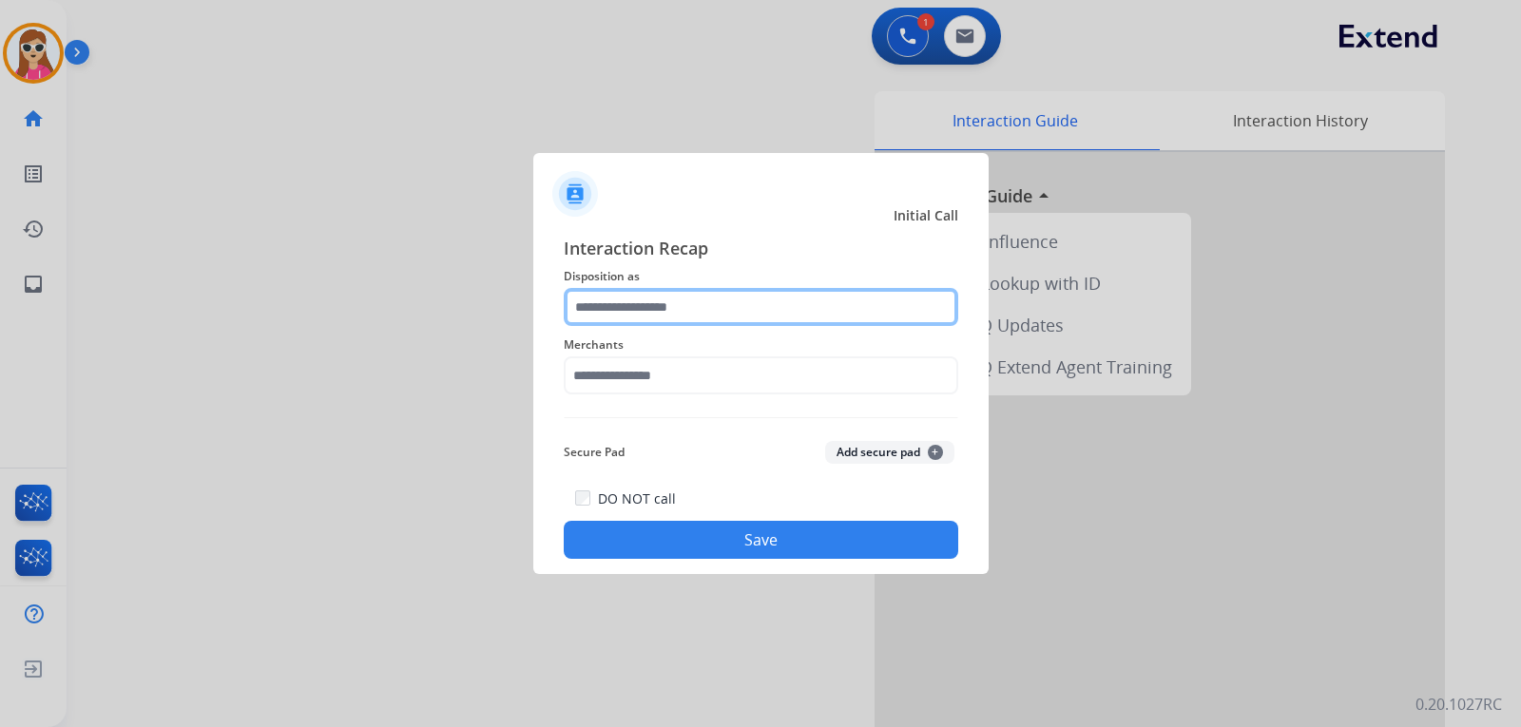
click at [619, 313] on input "text" at bounding box center [761, 307] width 395 height 38
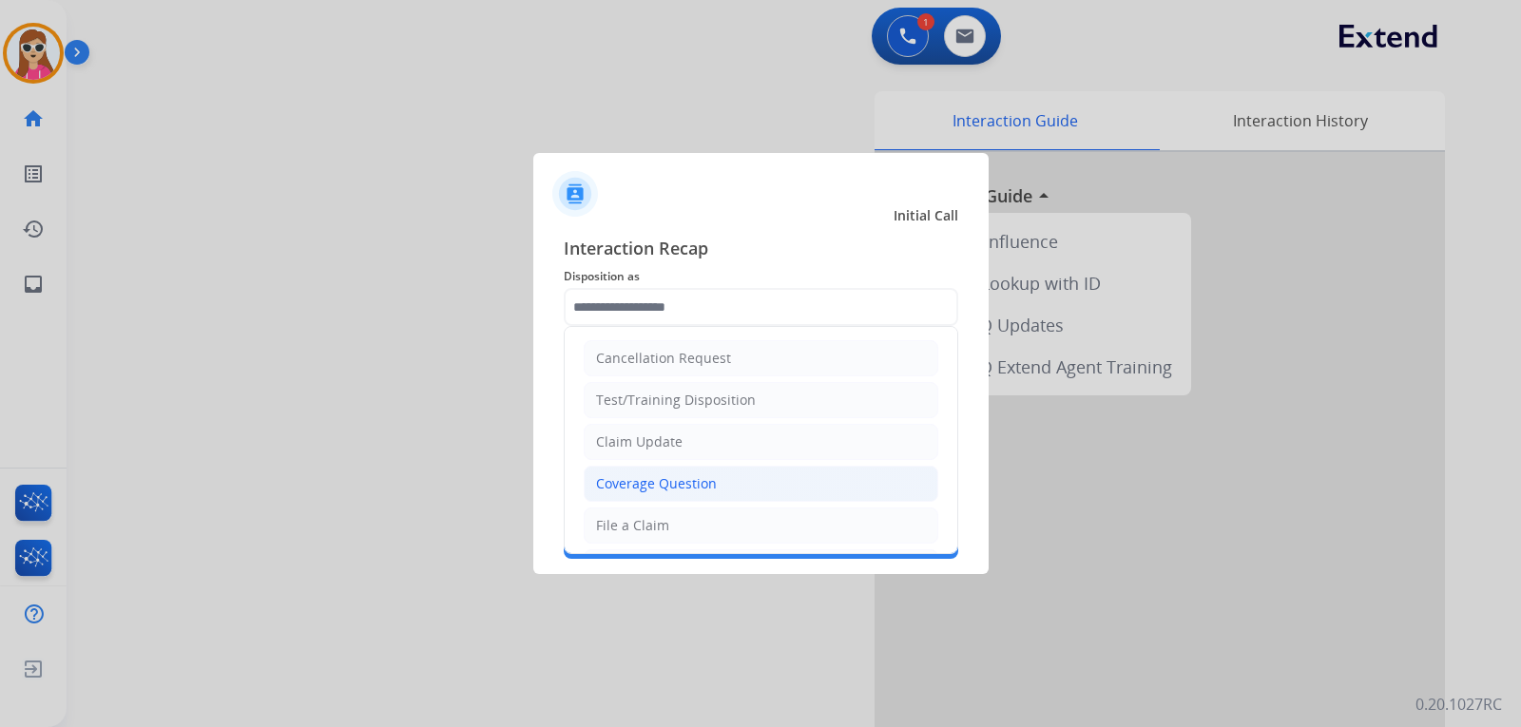
click at [667, 476] on div "Coverage Question" at bounding box center [656, 483] width 121 height 19
type input "**********"
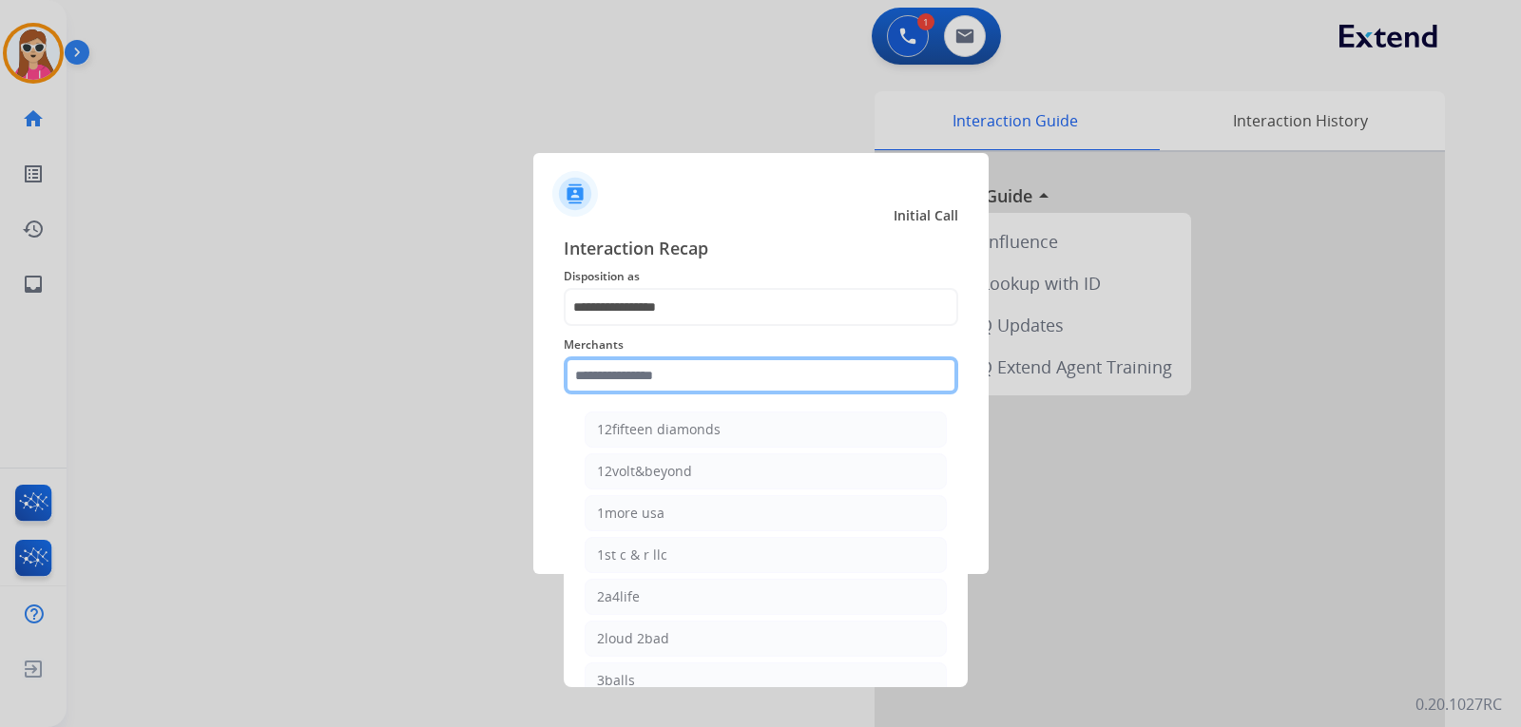
click at [668, 374] on input "text" at bounding box center [761, 376] width 395 height 38
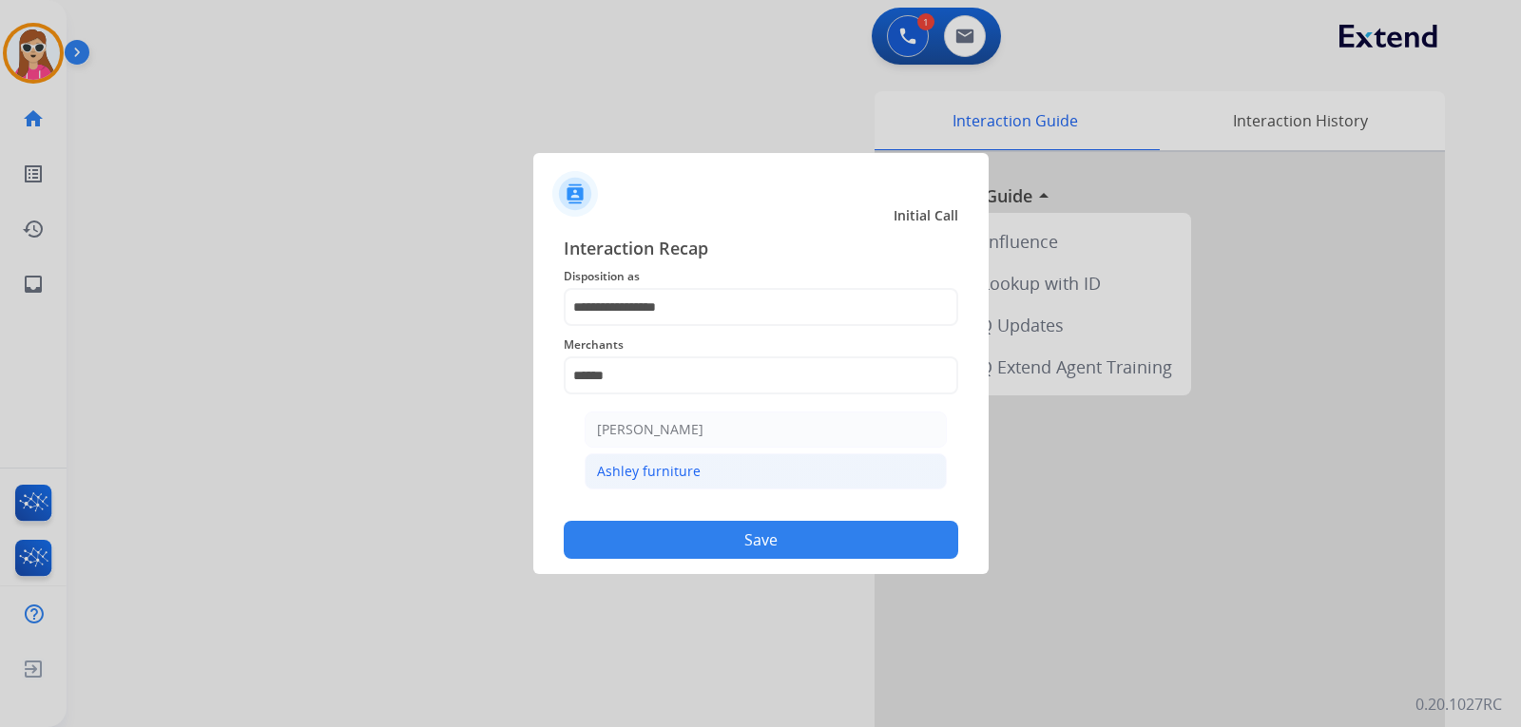
click at [662, 467] on div "Ashley furniture" at bounding box center [649, 471] width 104 height 19
type input "**********"
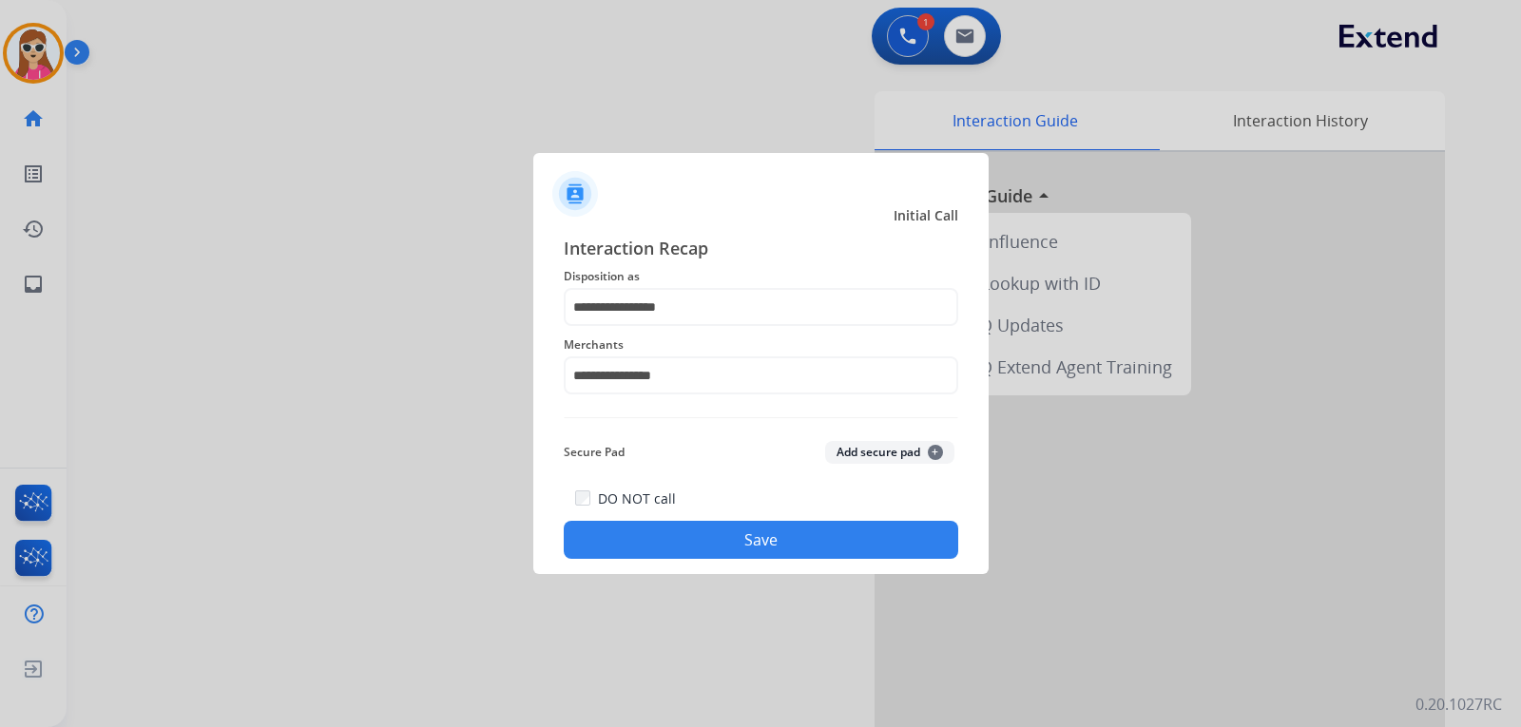
click at [756, 549] on button "Save" at bounding box center [761, 540] width 395 height 38
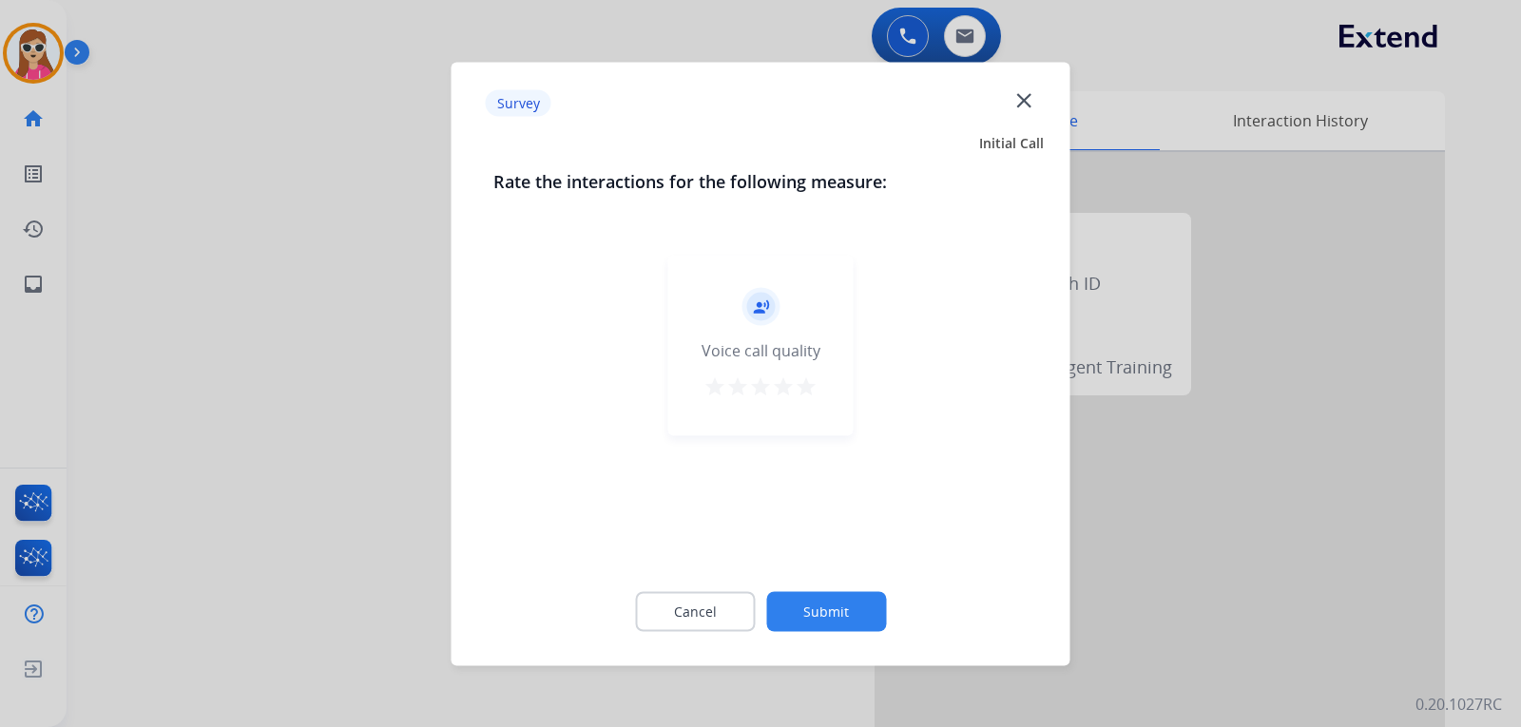
click at [814, 377] on mat-icon "star" at bounding box center [806, 386] width 23 height 23
click at [847, 607] on button "Submit" at bounding box center [826, 611] width 120 height 40
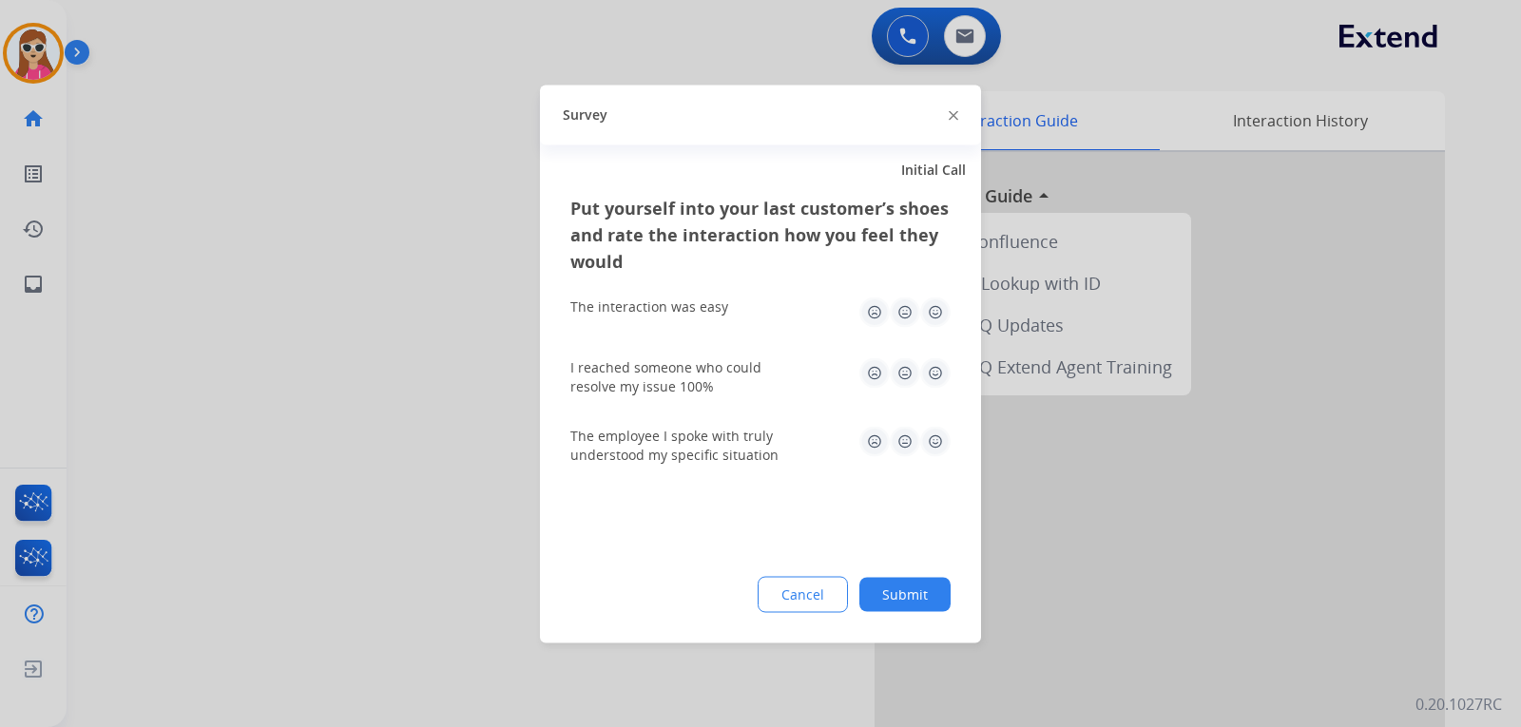
drag, startPoint x: 945, startPoint y: 440, endPoint x: 941, endPoint y: 412, distance: 28.8
click at [946, 440] on img at bounding box center [935, 441] width 30 height 30
click at [938, 320] on img at bounding box center [935, 312] width 30 height 30
click at [930, 387] on img at bounding box center [935, 373] width 30 height 30
click at [905, 579] on button "Submit" at bounding box center [905, 594] width 91 height 34
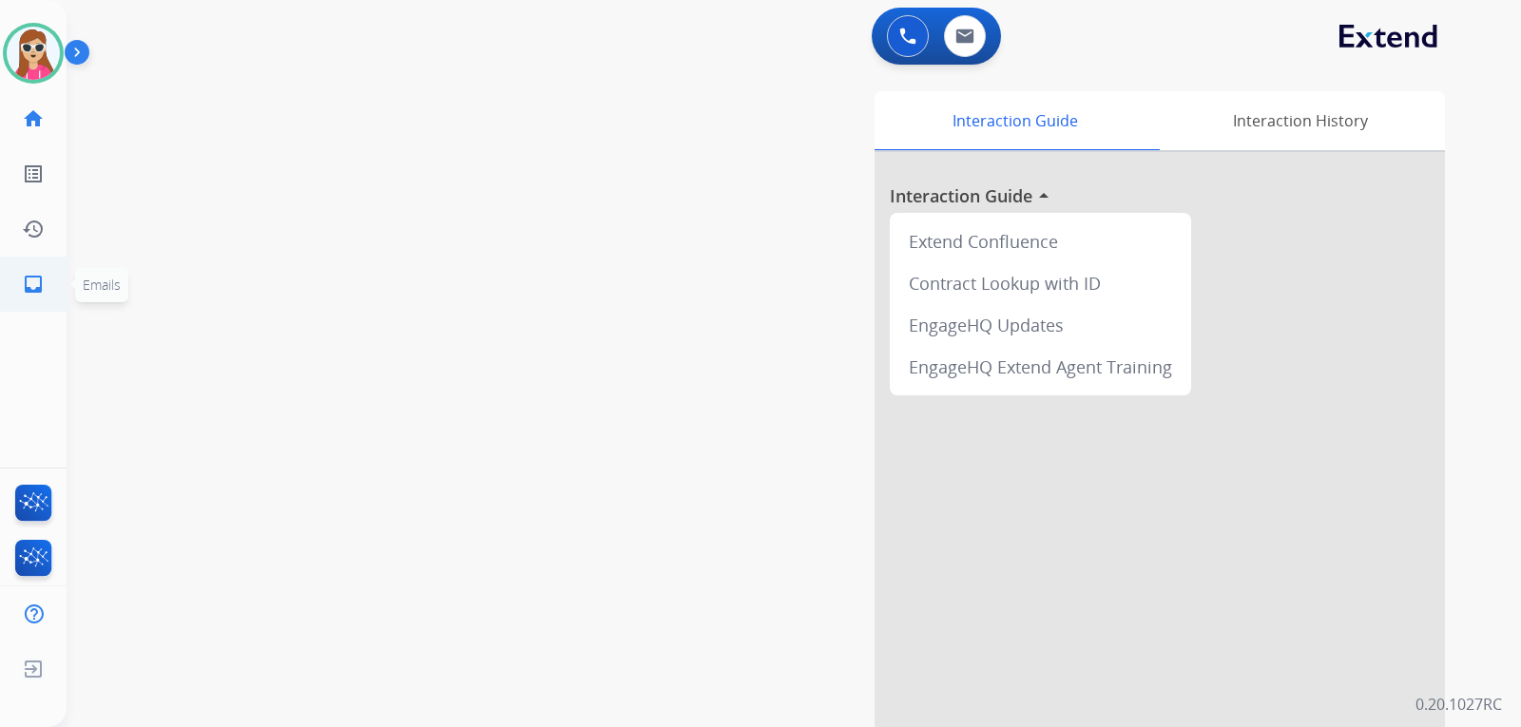
click at [35, 295] on mat-icon "inbox" at bounding box center [33, 284] width 23 height 23
select select "**********"
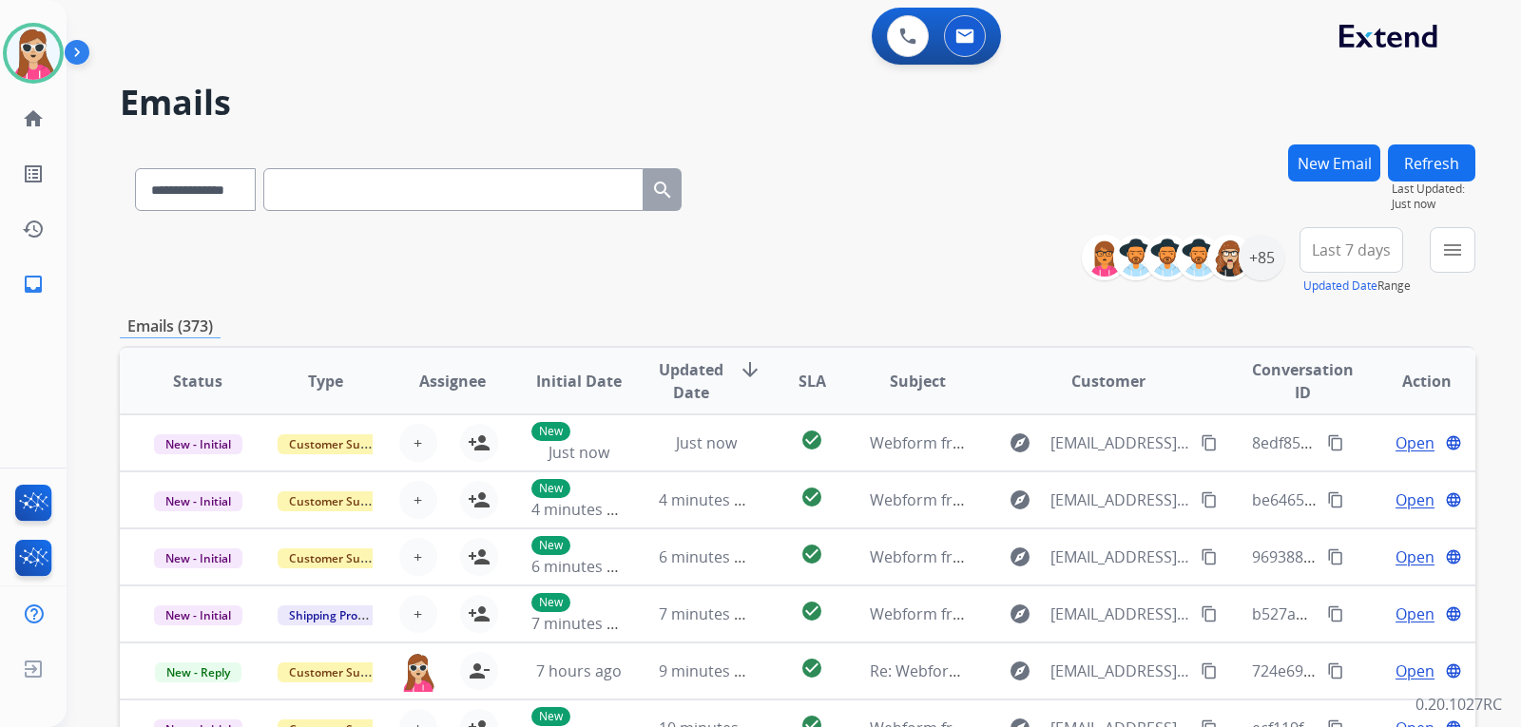
click at [1299, 152] on button "New Email" at bounding box center [1334, 163] width 92 height 37
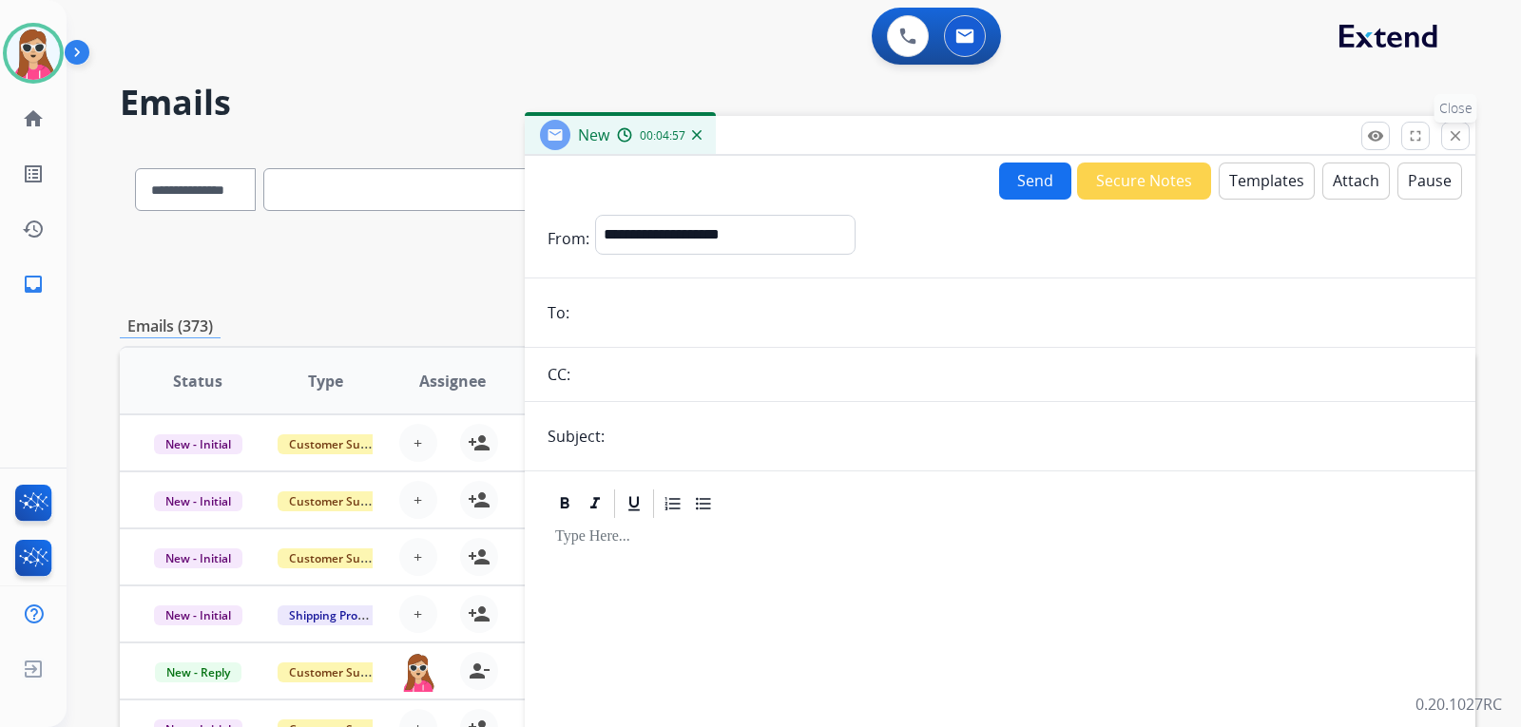
click at [1457, 147] on button "close Close" at bounding box center [1455, 136] width 29 height 29
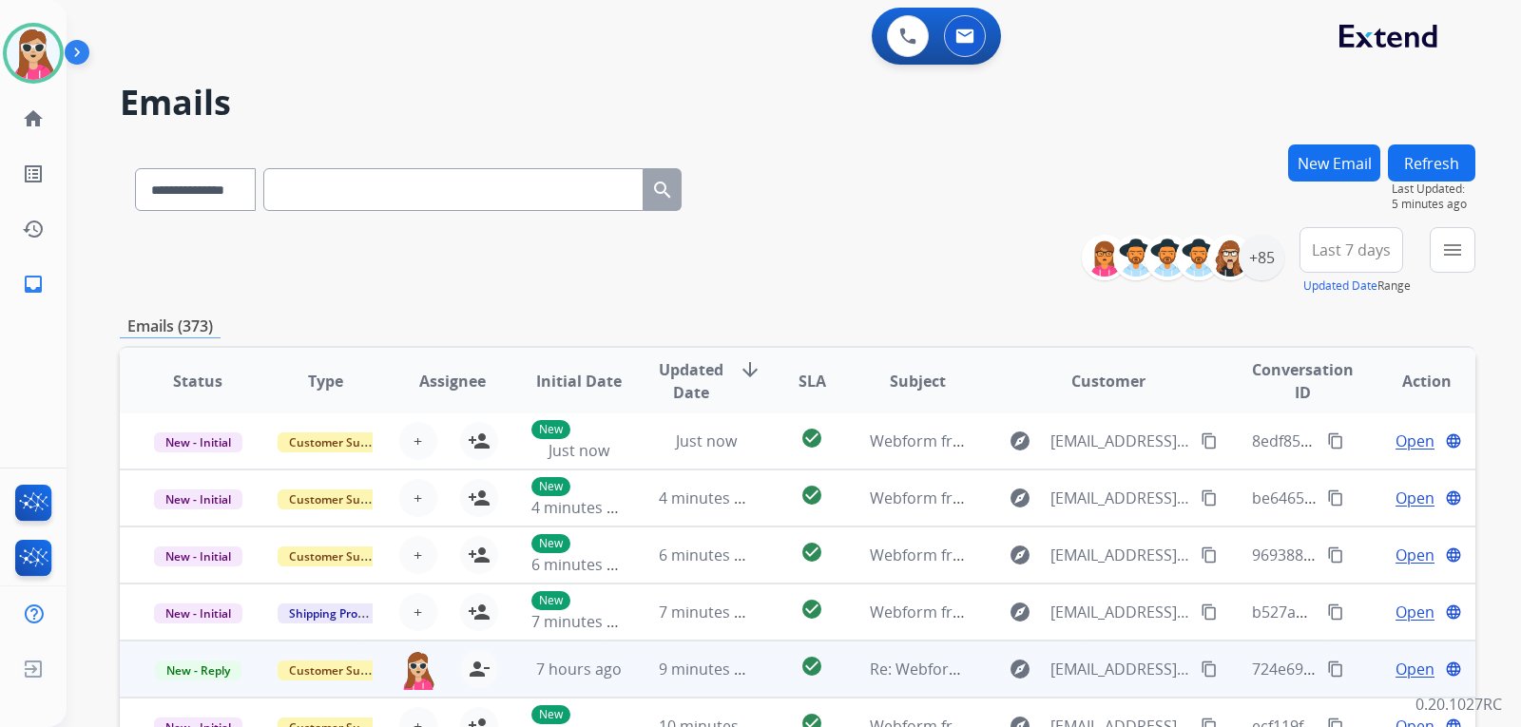
scroll to position [190, 0]
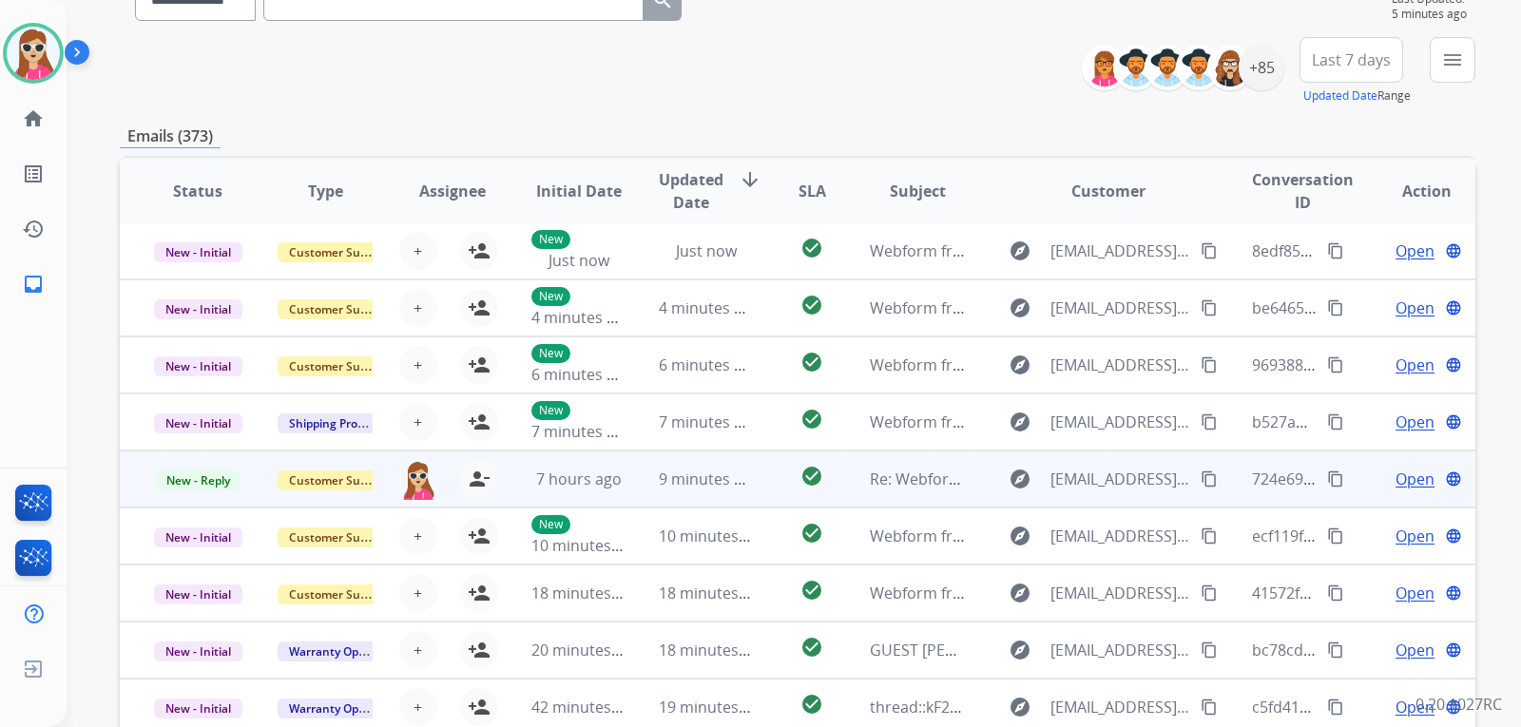
click at [977, 482] on td "explore [EMAIL_ADDRESS][DOMAIN_NAME] content_copy" at bounding box center [1094, 479] width 254 height 57
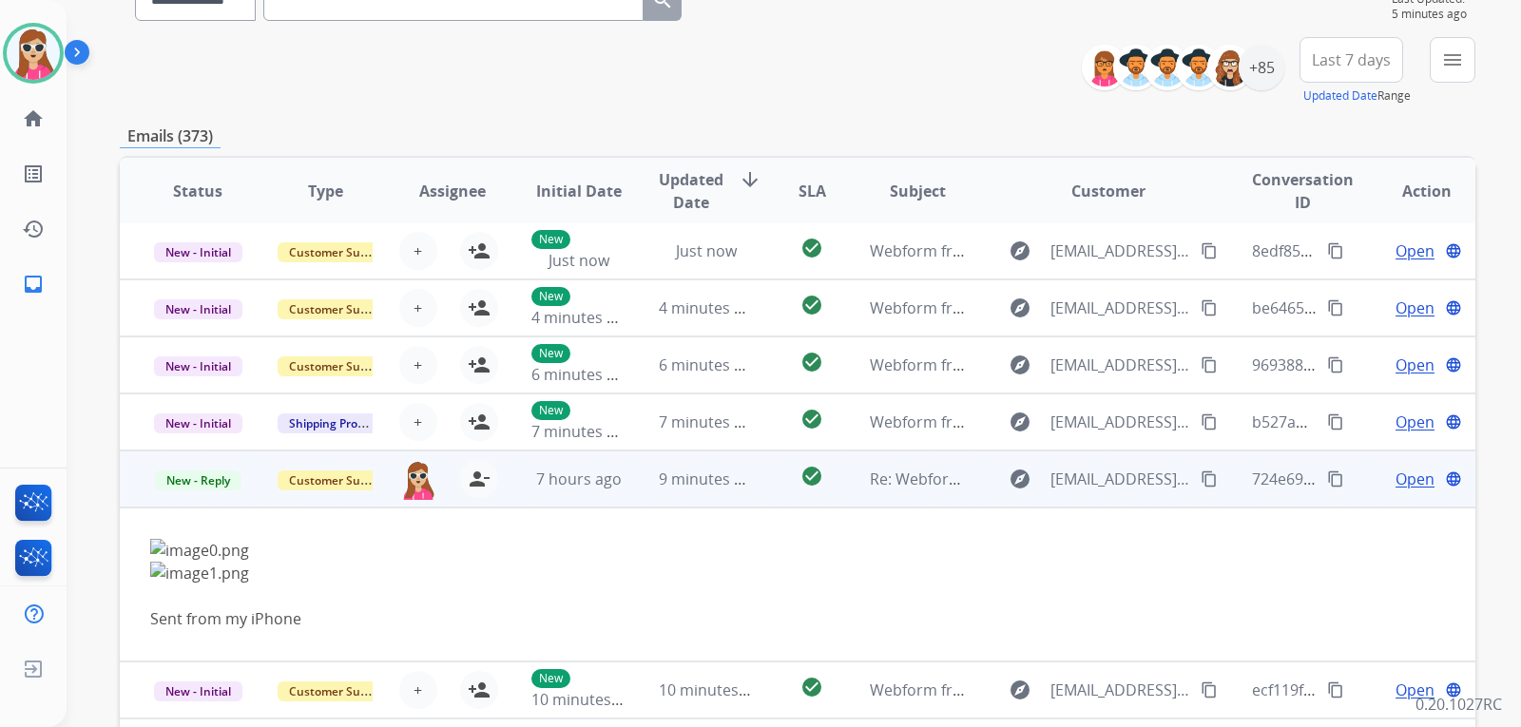
scroll to position [156, 0]
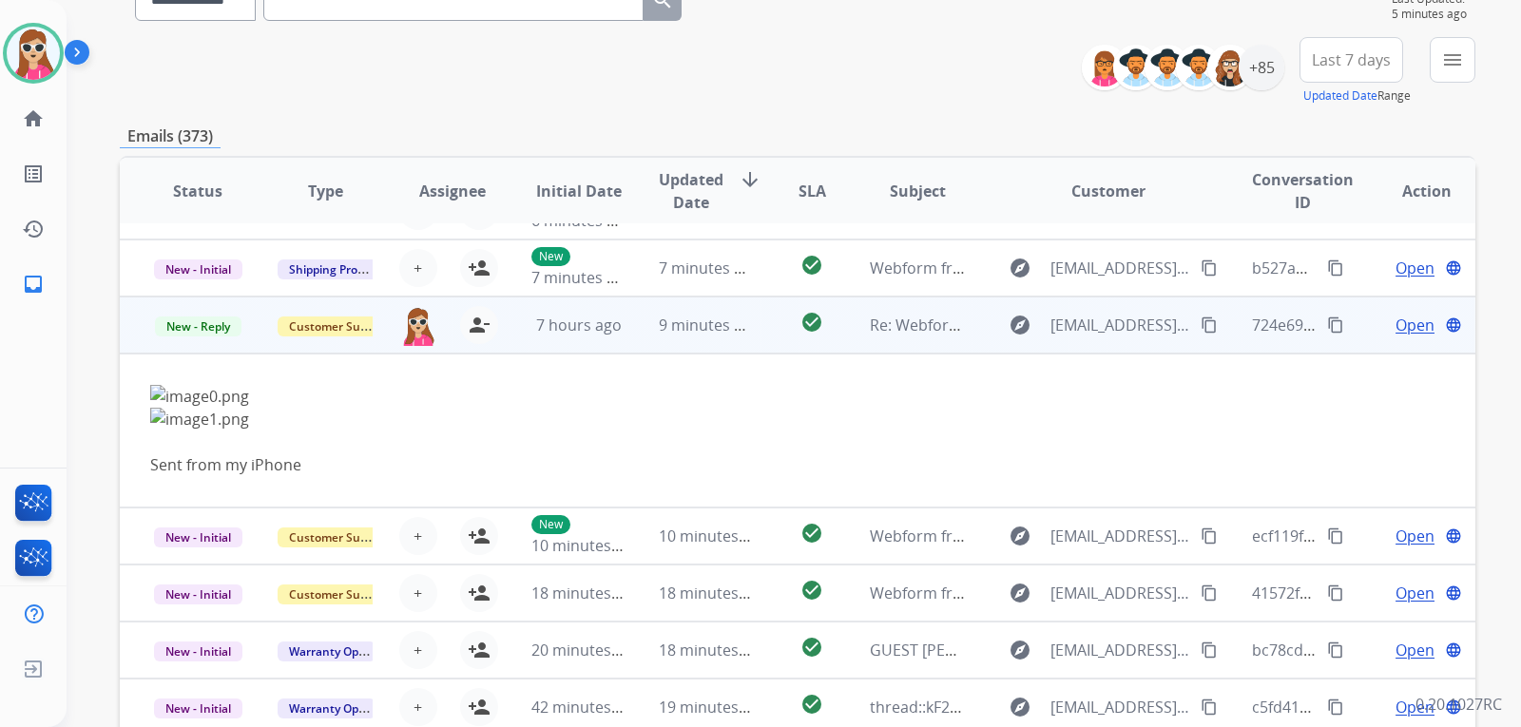
click at [1184, 333] on div "explore [EMAIL_ADDRESS][DOMAIN_NAME] content_copy" at bounding box center [1108, 325] width 222 height 30
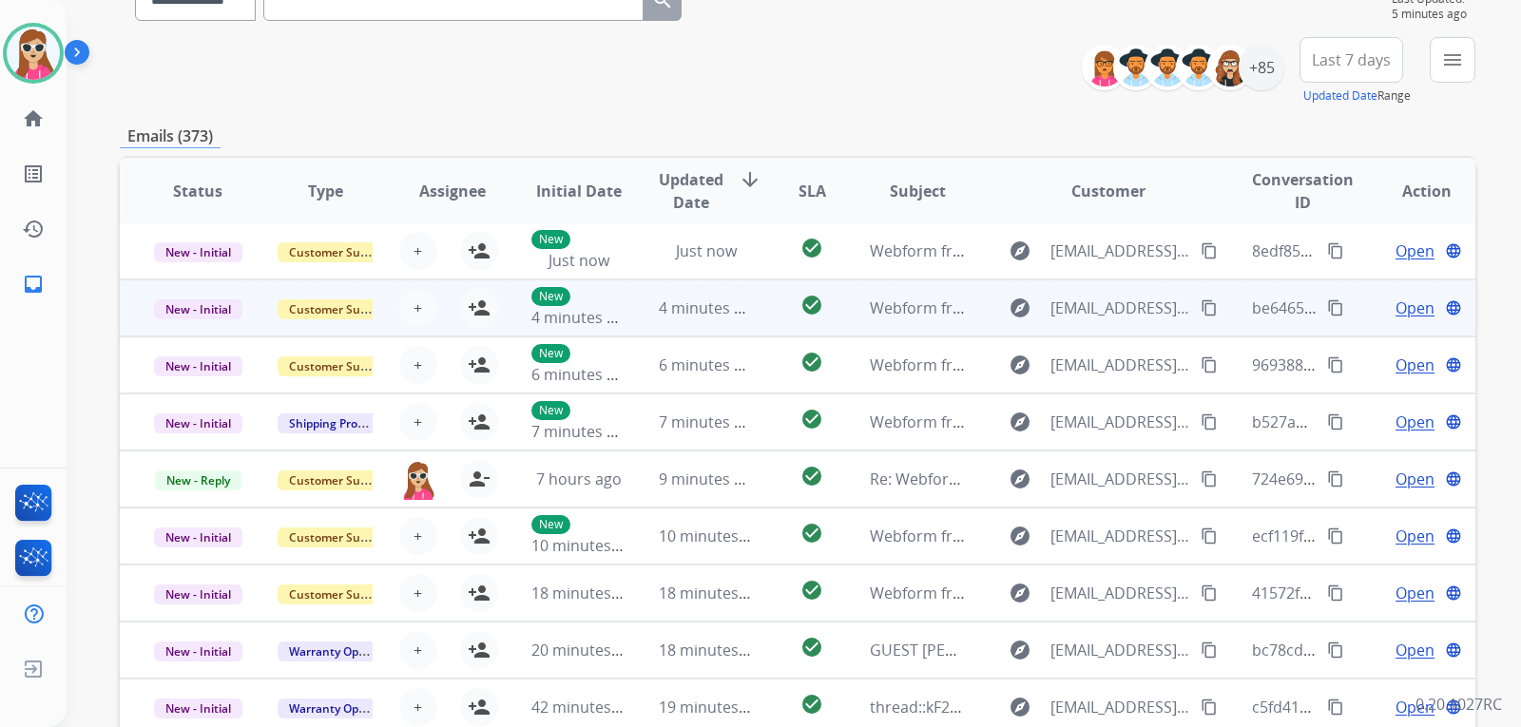
scroll to position [2, 0]
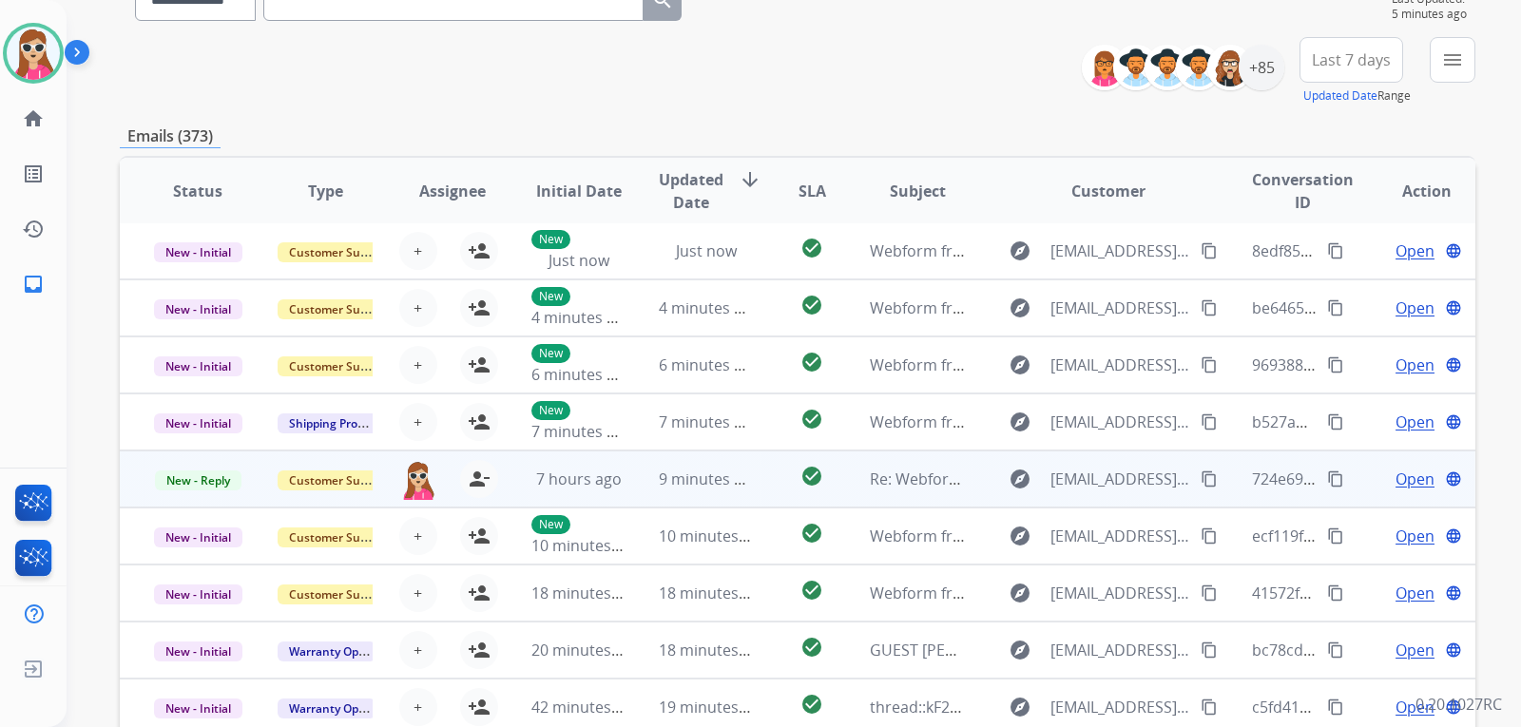
click at [1202, 476] on mat-icon "content_copy" at bounding box center [1209, 479] width 17 height 17
click at [1413, 480] on span "Open" at bounding box center [1415, 479] width 39 height 23
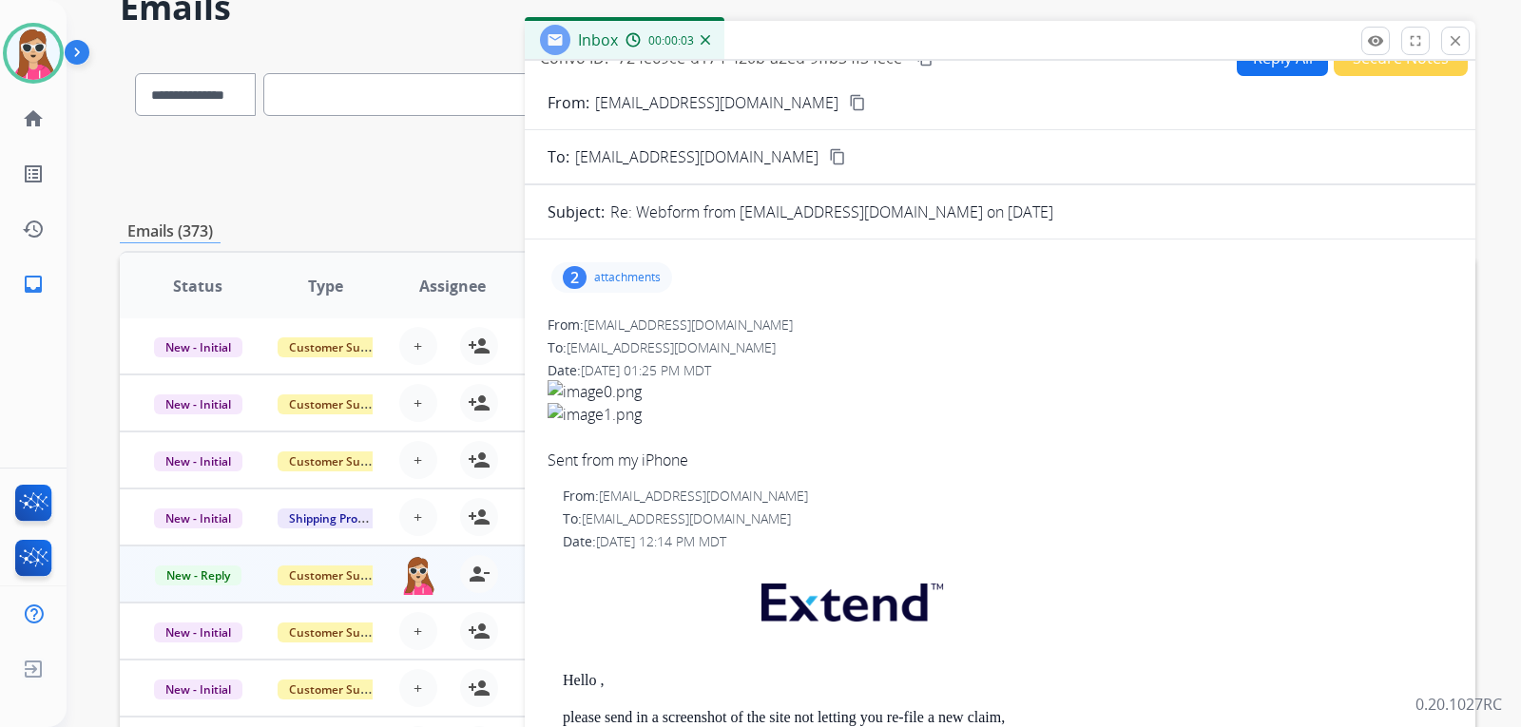
scroll to position [0, 0]
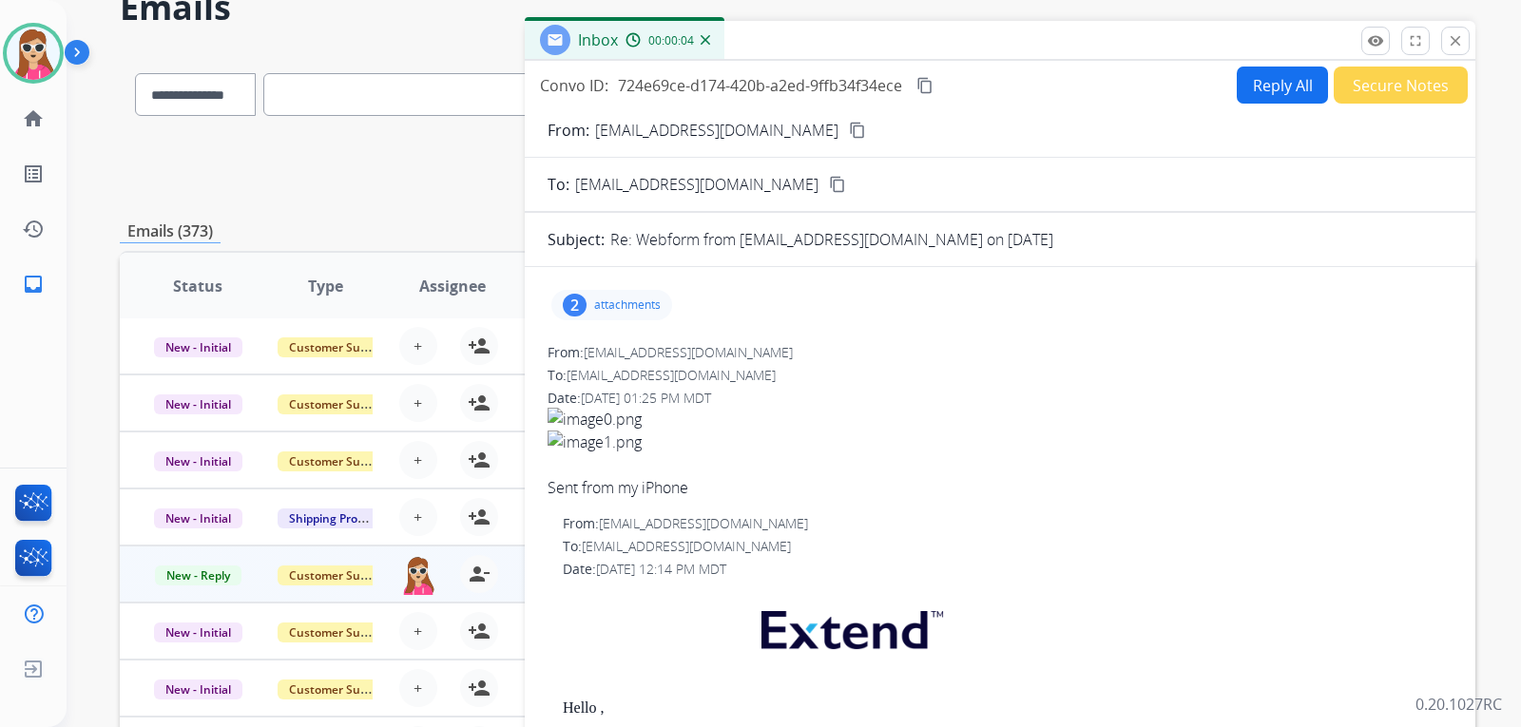
click at [649, 301] on p "attachments" at bounding box center [627, 305] width 67 height 15
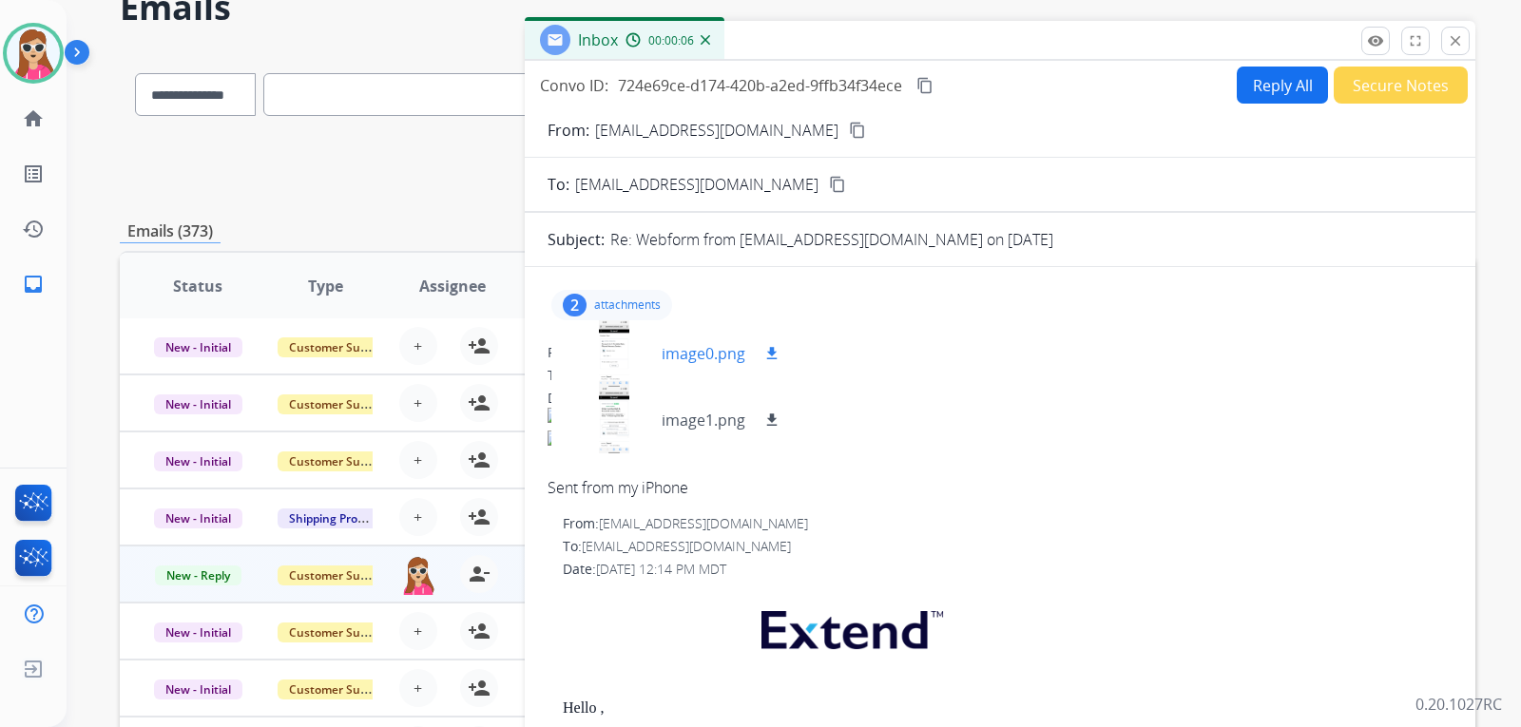
click at [773, 352] on mat-icon "download" at bounding box center [772, 353] width 17 height 17
click at [777, 421] on mat-icon "download" at bounding box center [772, 420] width 17 height 17
click at [1159, 384] on div "To: [EMAIL_ADDRESS][DOMAIN_NAME]" at bounding box center [1000, 375] width 905 height 19
click at [1463, 48] on mat-icon "close" at bounding box center [1455, 40] width 17 height 17
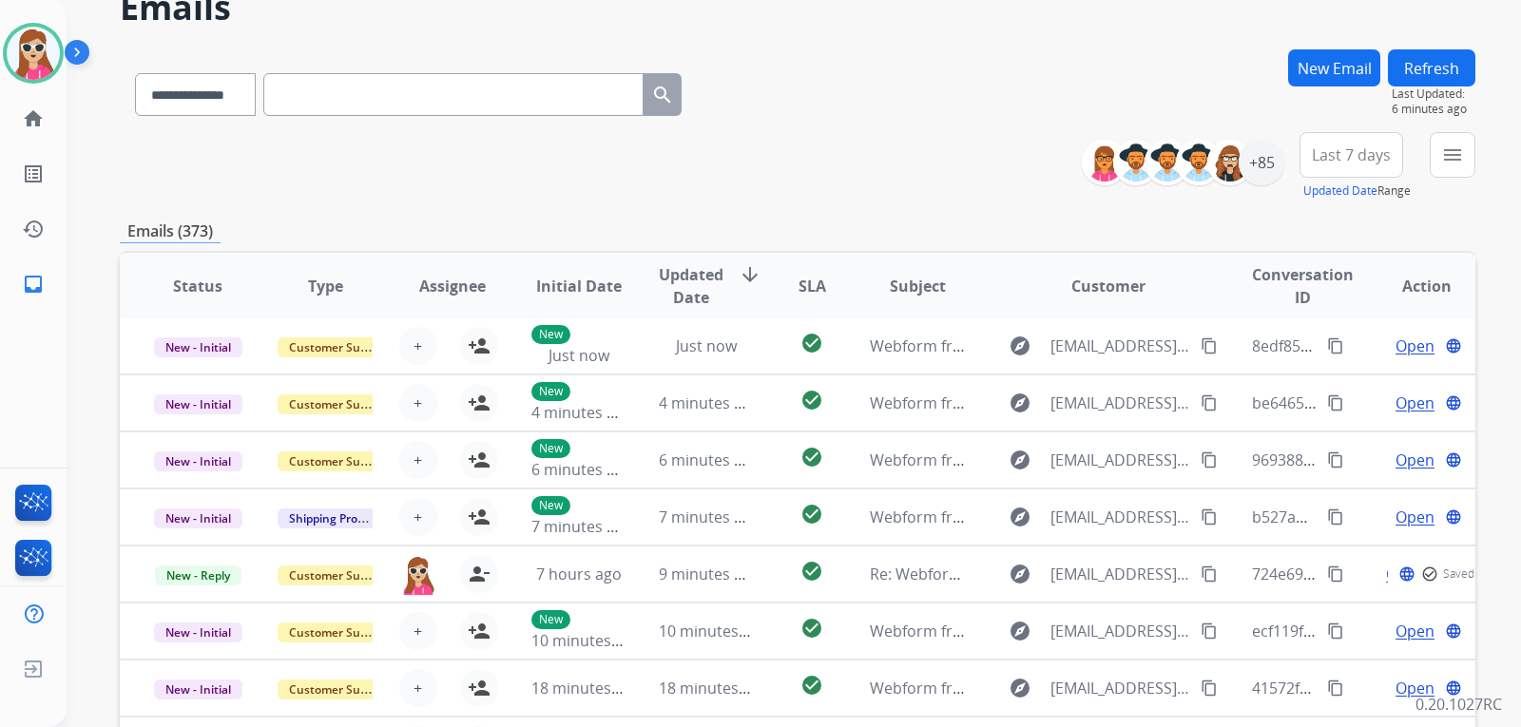
click at [26, 88] on div "Harmony Available Edit Avatar Agent: Harmony Routing Profile: Extend_Training C…" at bounding box center [33, 156] width 67 height 312
click at [36, 67] on img at bounding box center [33, 53] width 53 height 53
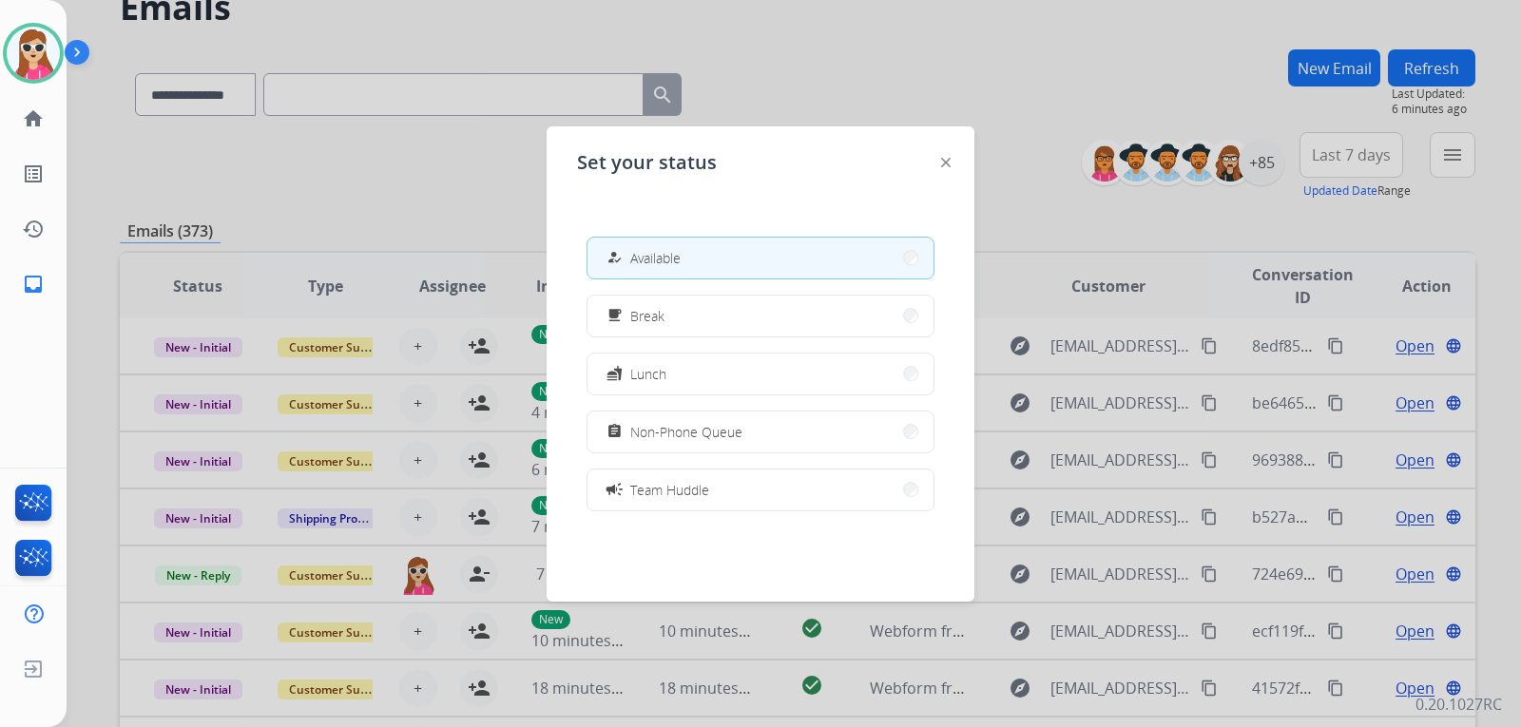
click at [953, 163] on div "Set your status how_to_reg Available free_breakfast Break fastfood Lunch assign…" at bounding box center [761, 363] width 428 height 475
click at [949, 167] on div at bounding box center [946, 161] width 10 height 23
click at [939, 164] on div "Set your status how_to_reg Available free_breakfast Break fastfood Lunch assign…" at bounding box center [761, 363] width 428 height 475
click at [946, 164] on img at bounding box center [946, 163] width 10 height 10
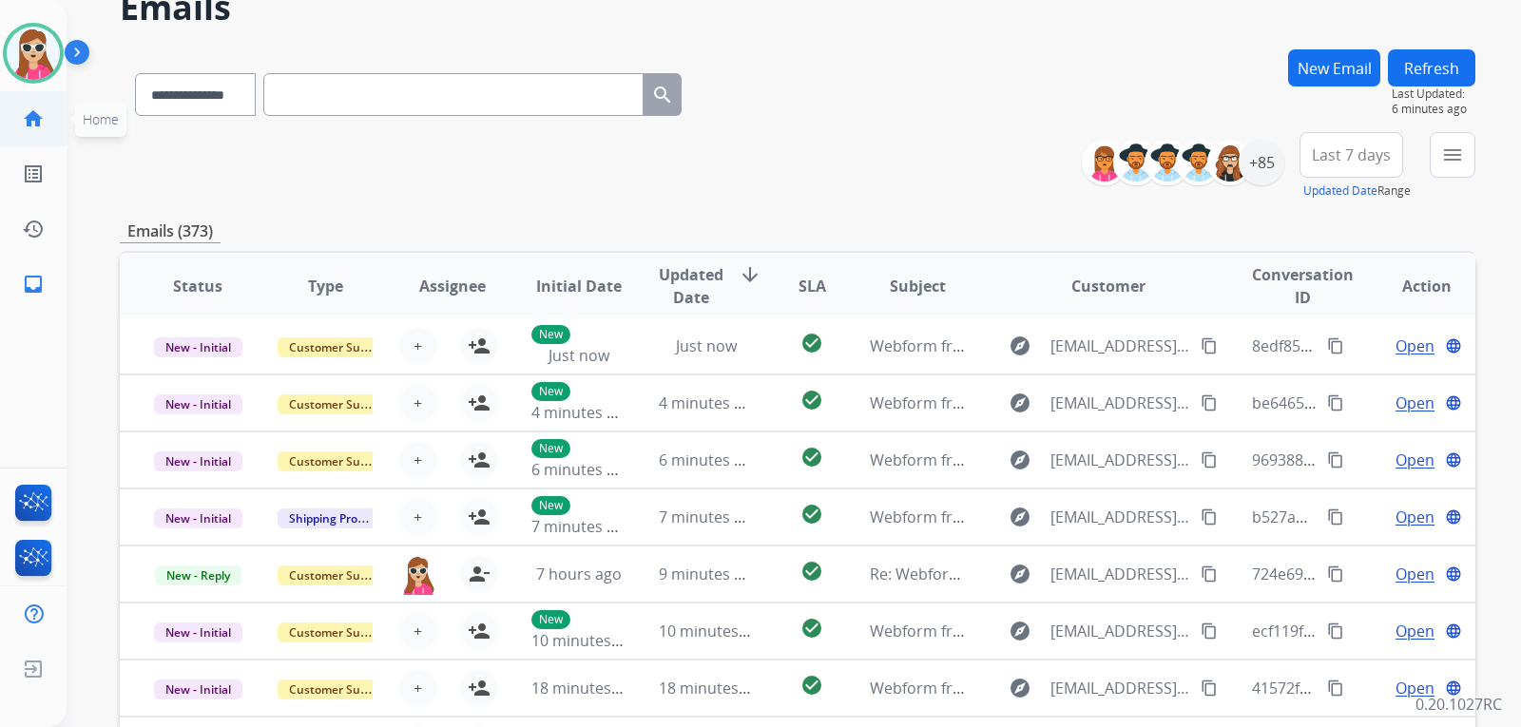
click at [48, 126] on link "home Home" at bounding box center [33, 118] width 53 height 53
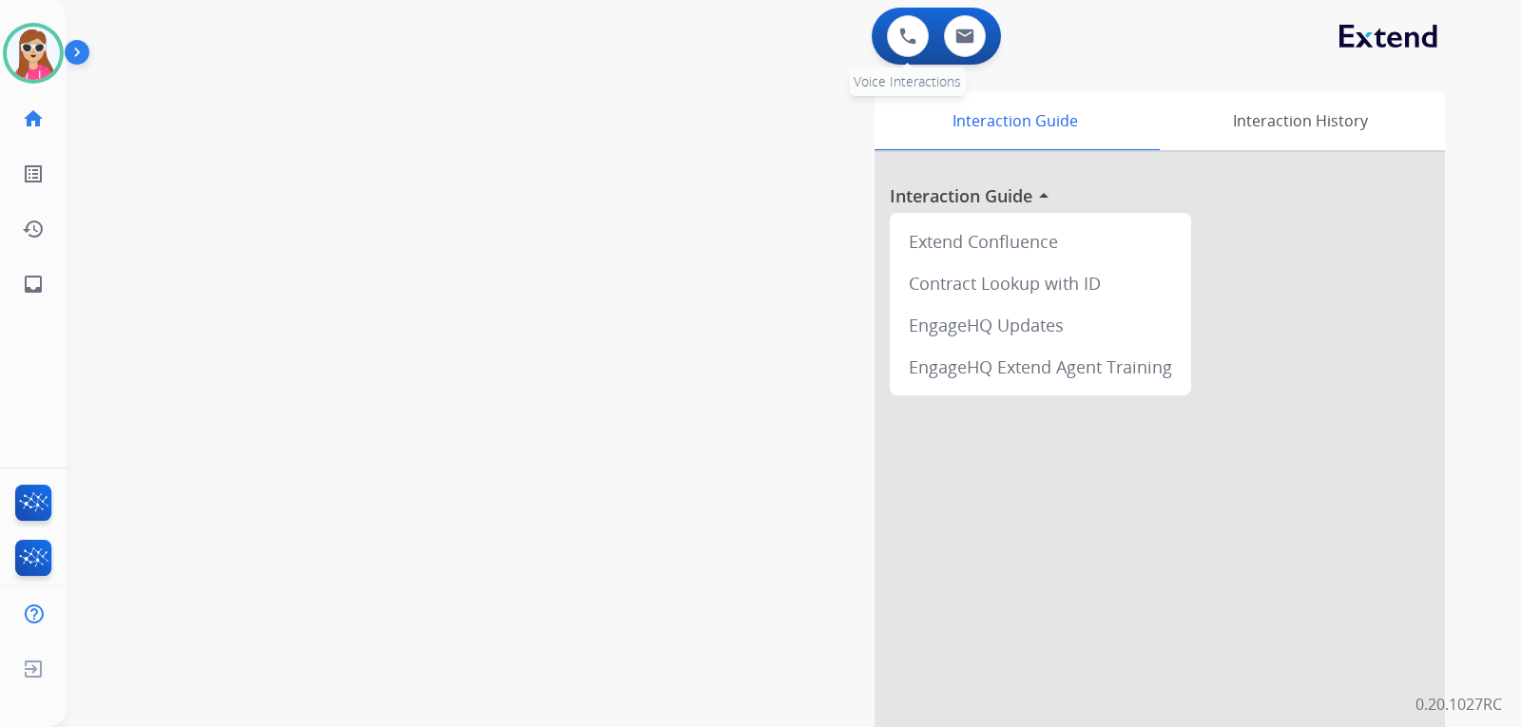
click at [885, 48] on div "0 Voice Interactions" at bounding box center [908, 36] width 57 height 42
click at [897, 45] on button at bounding box center [908, 36] width 42 height 42
click at [904, 40] on img at bounding box center [908, 36] width 17 height 17
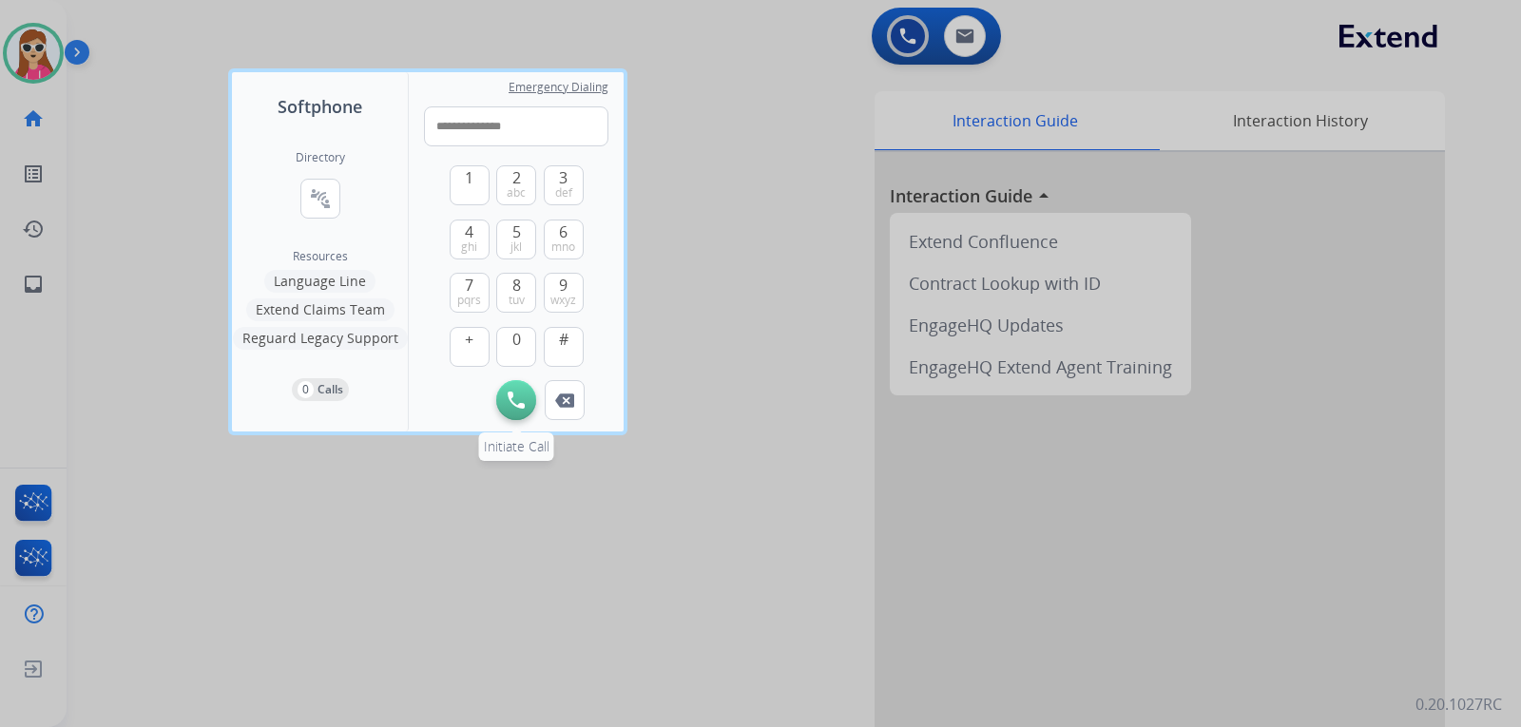
type input "**********"
click at [513, 401] on img at bounding box center [516, 400] width 17 height 17
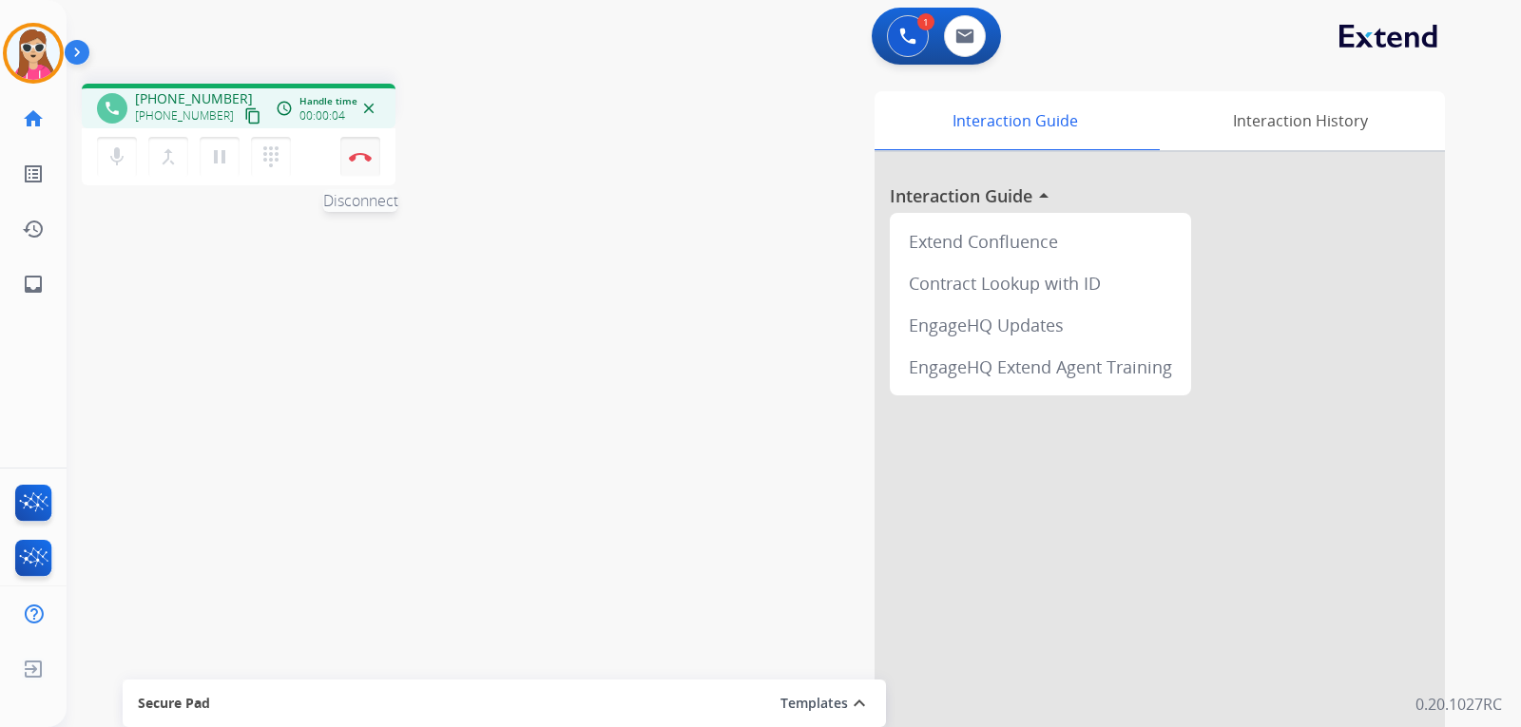
click at [361, 164] on button "Disconnect" at bounding box center [360, 157] width 40 height 40
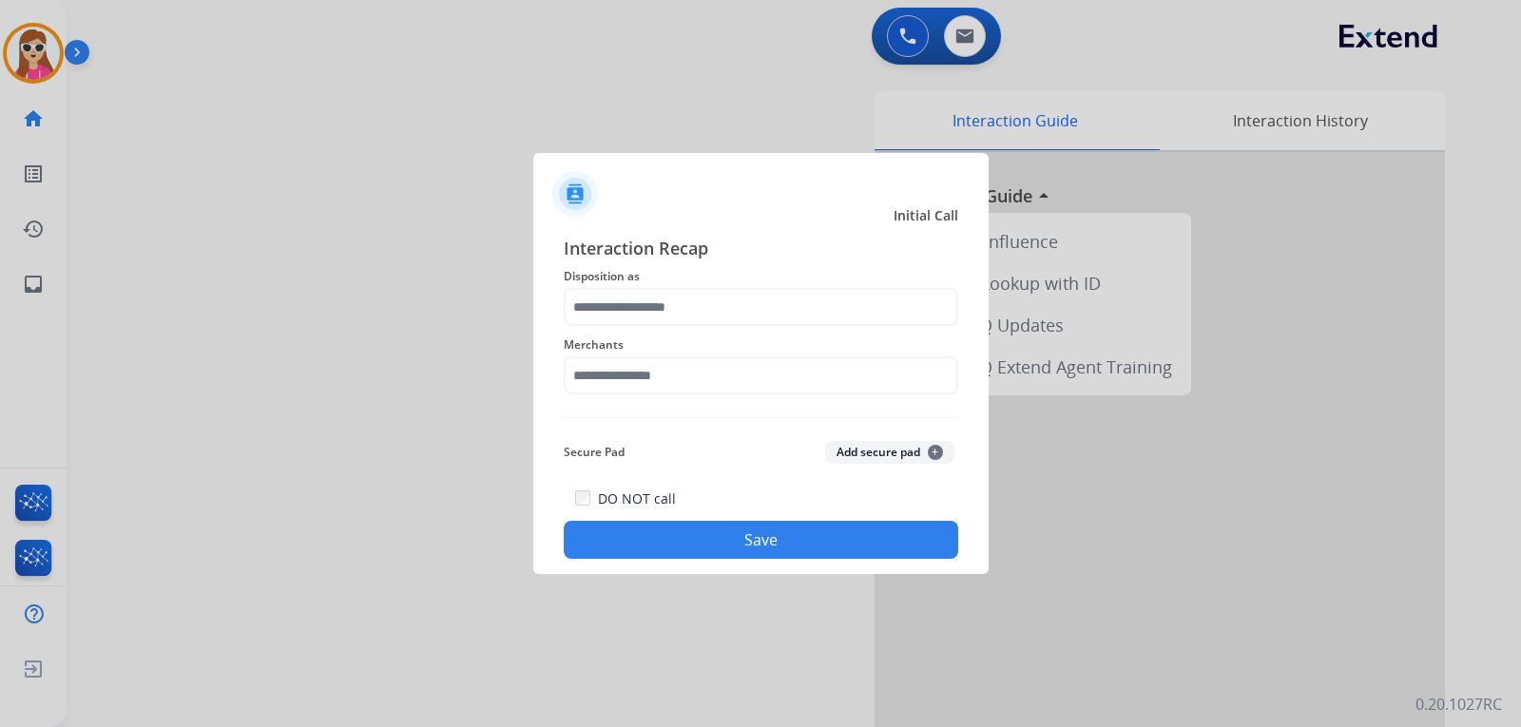
click at [737, 327] on div "Merchants" at bounding box center [761, 364] width 395 height 76
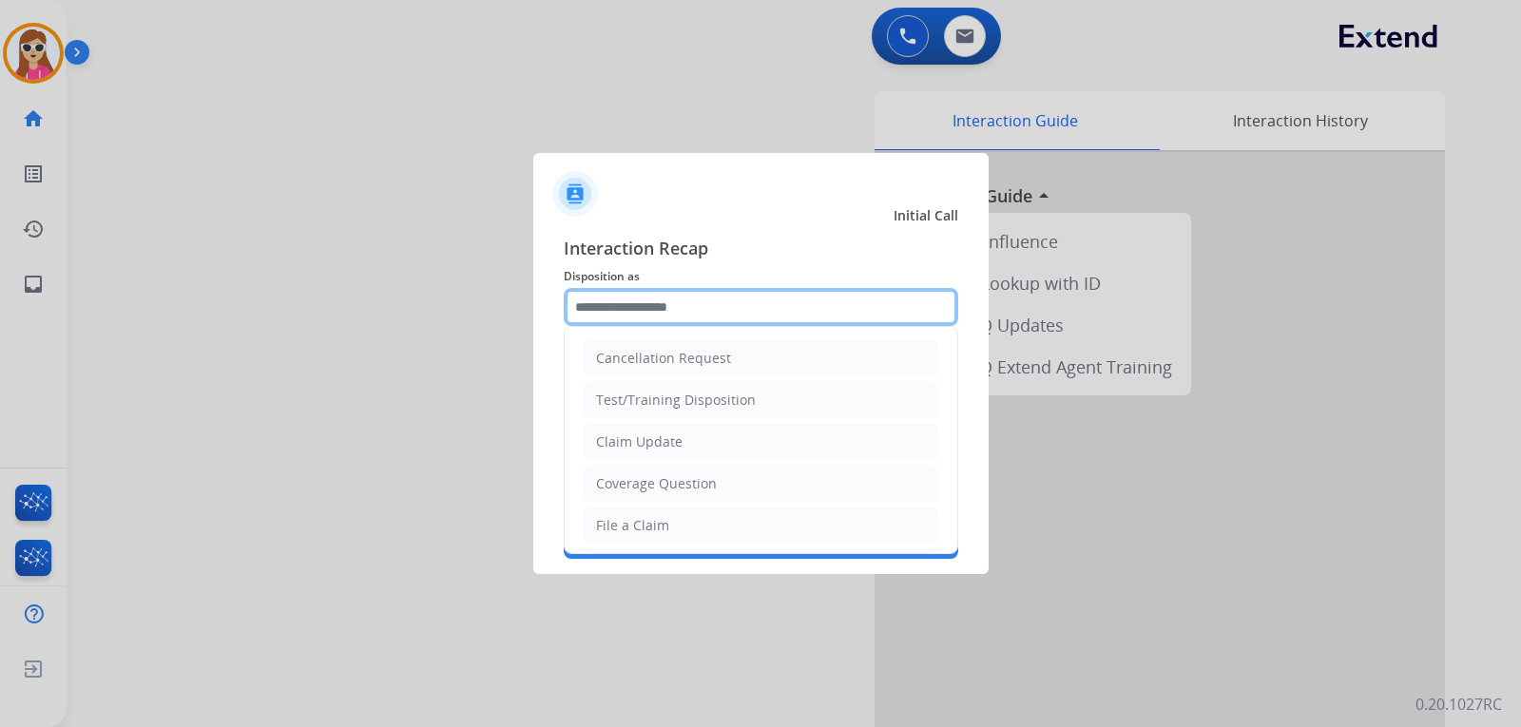
click at [744, 316] on input "text" at bounding box center [761, 307] width 395 height 38
drag, startPoint x: 680, startPoint y: 527, endPoint x: 690, endPoint y: 511, distance: 19.3
click at [683, 525] on li "File a Claim" at bounding box center [761, 526] width 355 height 36
type input "**********"
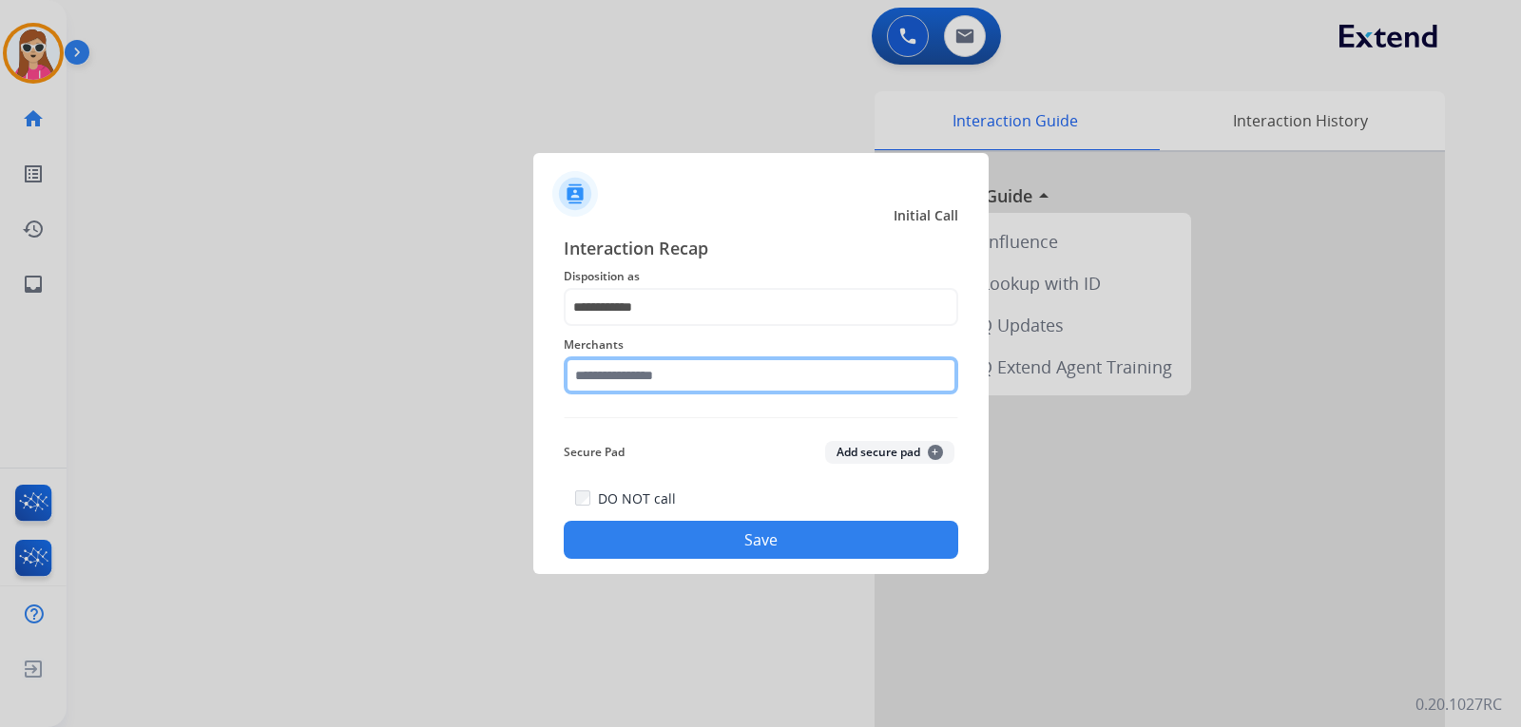
click at [736, 378] on input "text" at bounding box center [761, 376] width 395 height 38
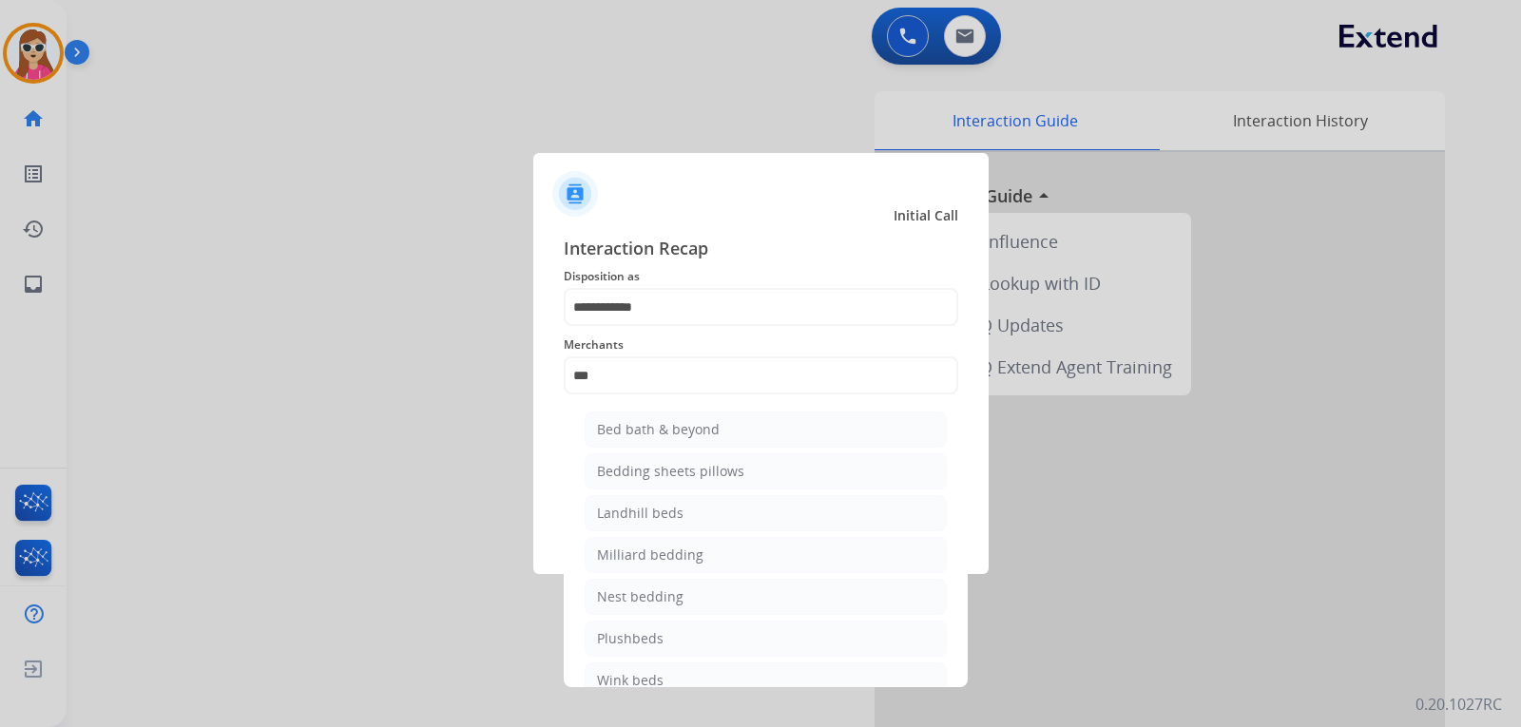
drag, startPoint x: 852, startPoint y: 427, endPoint x: 853, endPoint y: 437, distance: 10.5
click at [853, 435] on li "Bed bath & beyond" at bounding box center [766, 430] width 362 height 36
type input "**********"
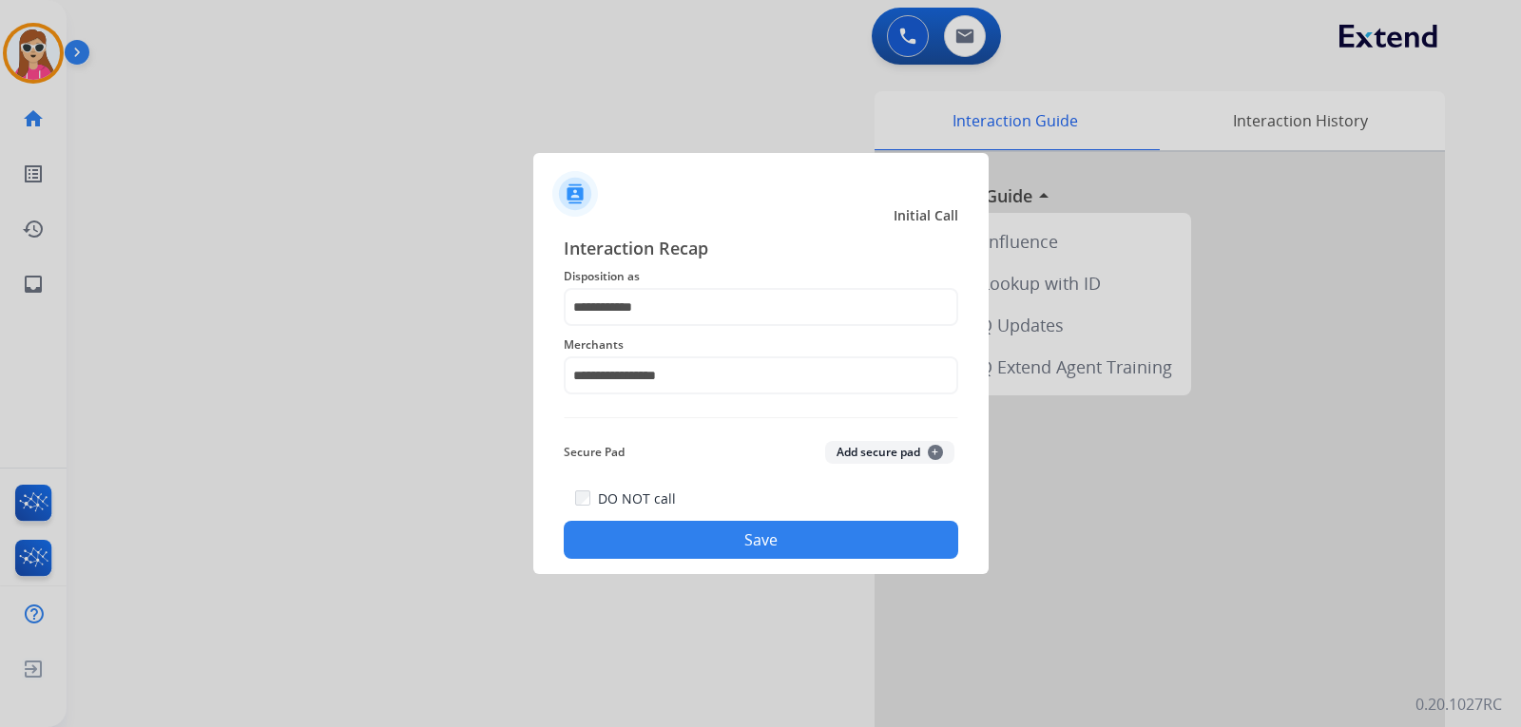
click at [792, 541] on button "Save" at bounding box center [761, 540] width 395 height 38
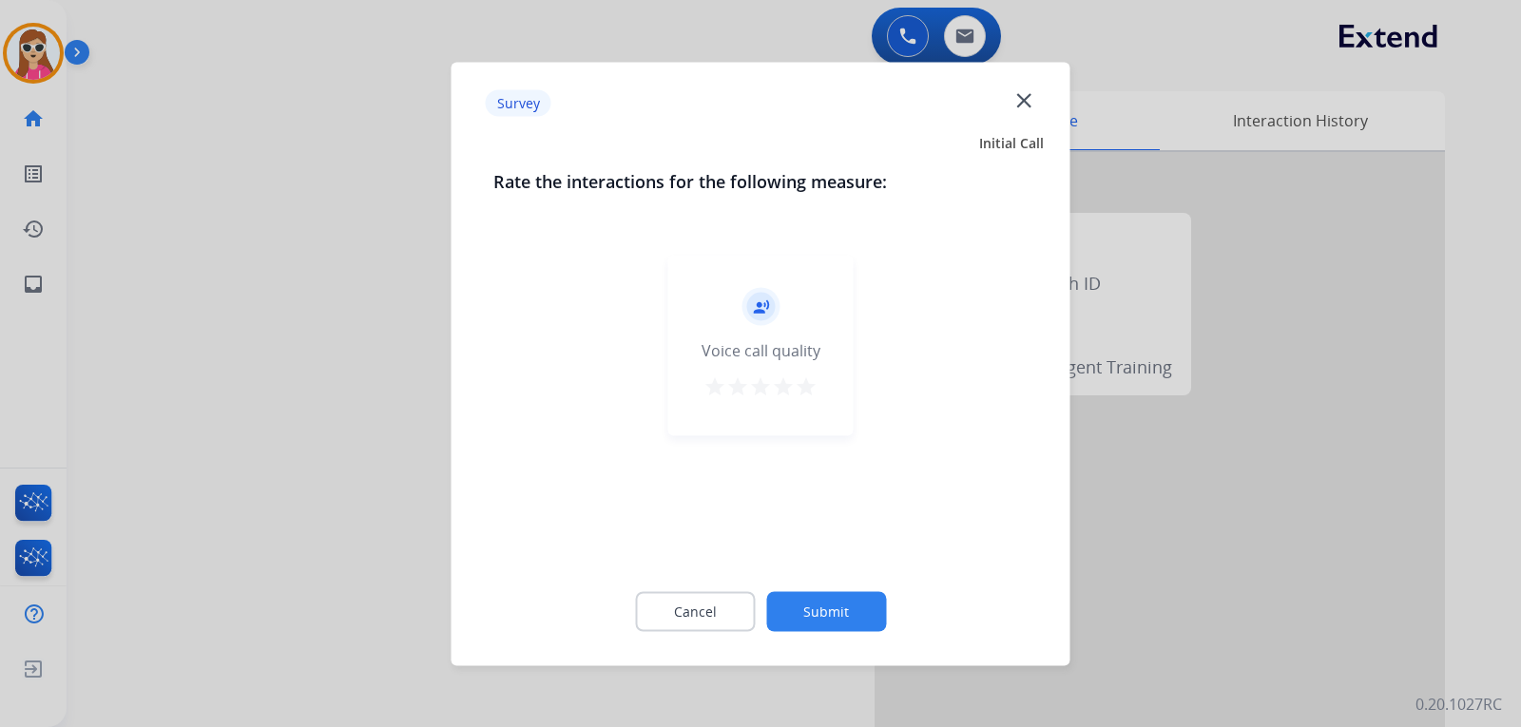
click at [794, 394] on mat-icon "star" at bounding box center [783, 386] width 23 height 23
drag, startPoint x: 819, startPoint y: 387, endPoint x: 810, endPoint y: 396, distance: 12.1
click at [818, 386] on div "record_voice_over Voice call quality star star star star star" at bounding box center [760, 345] width 185 height 181
click at [803, 391] on mat-icon "star" at bounding box center [806, 386] width 23 height 23
click at [842, 622] on button "Submit" at bounding box center [826, 611] width 120 height 40
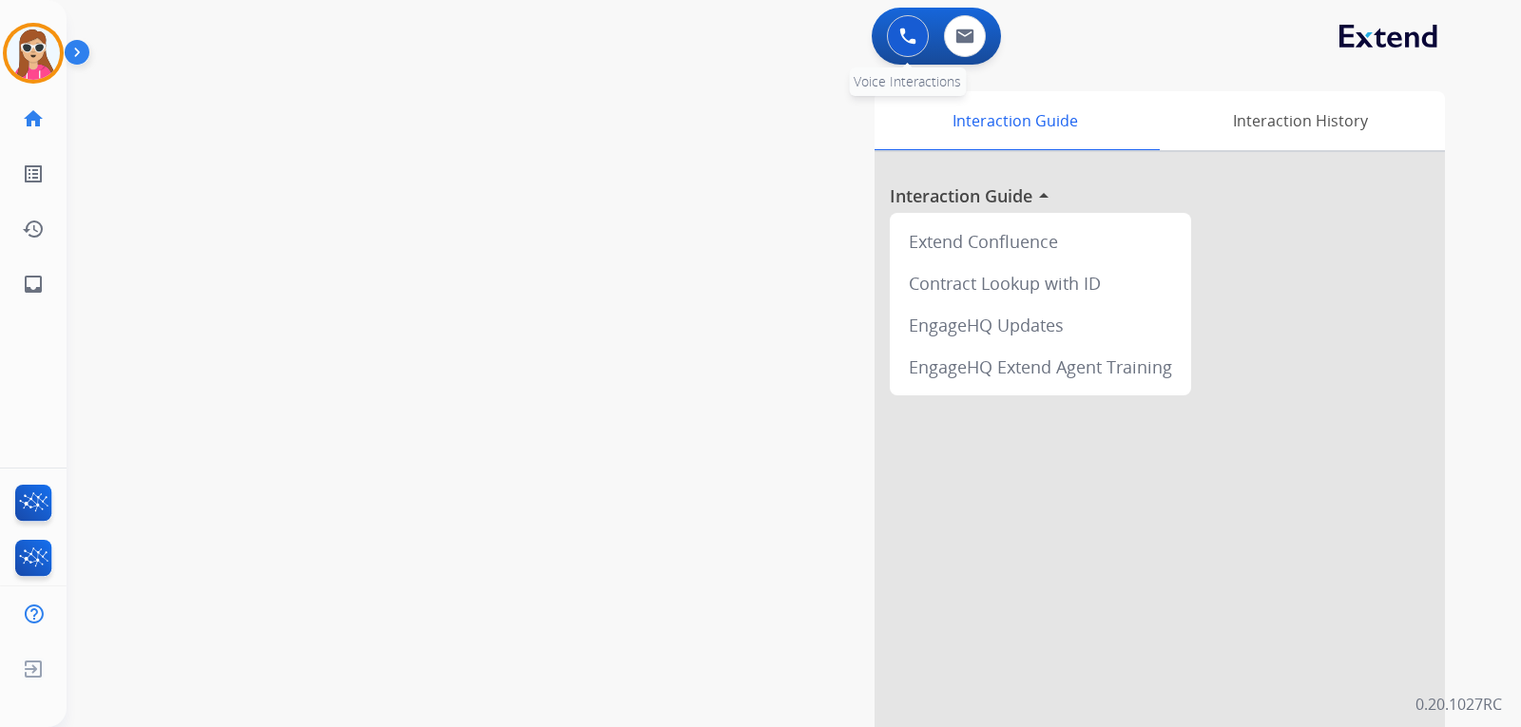
click at [905, 35] on img at bounding box center [908, 36] width 17 height 17
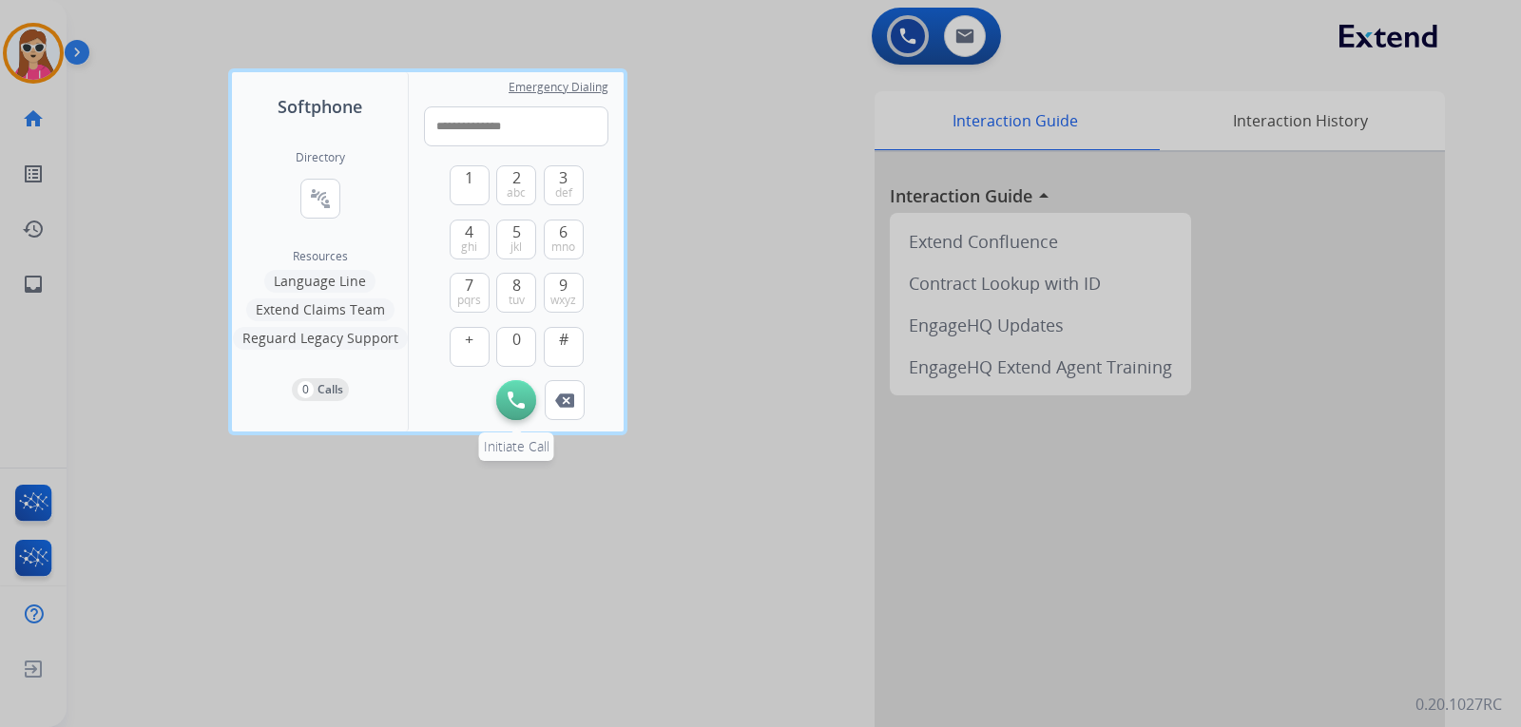
type input "**********"
click at [520, 395] on img at bounding box center [516, 400] width 17 height 17
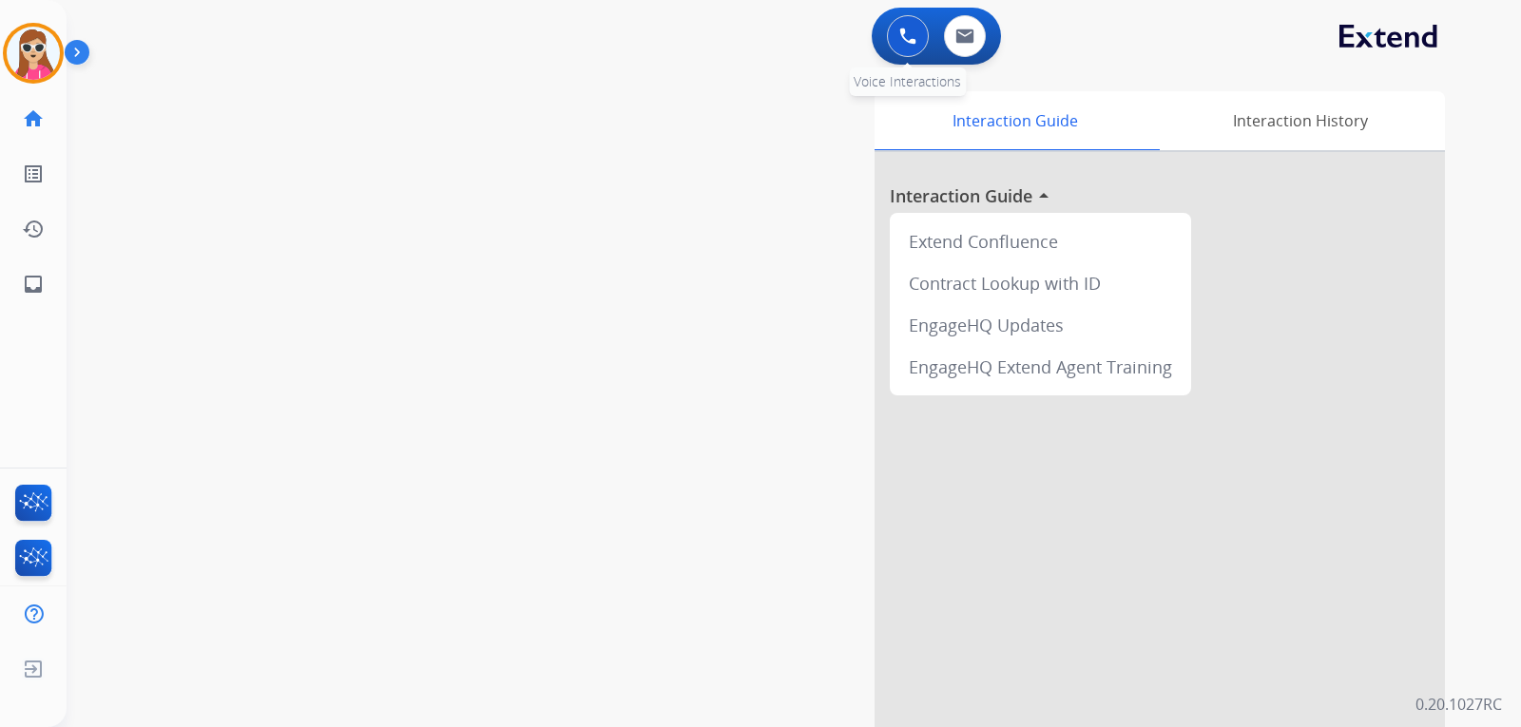
click at [893, 38] on button at bounding box center [908, 36] width 42 height 42
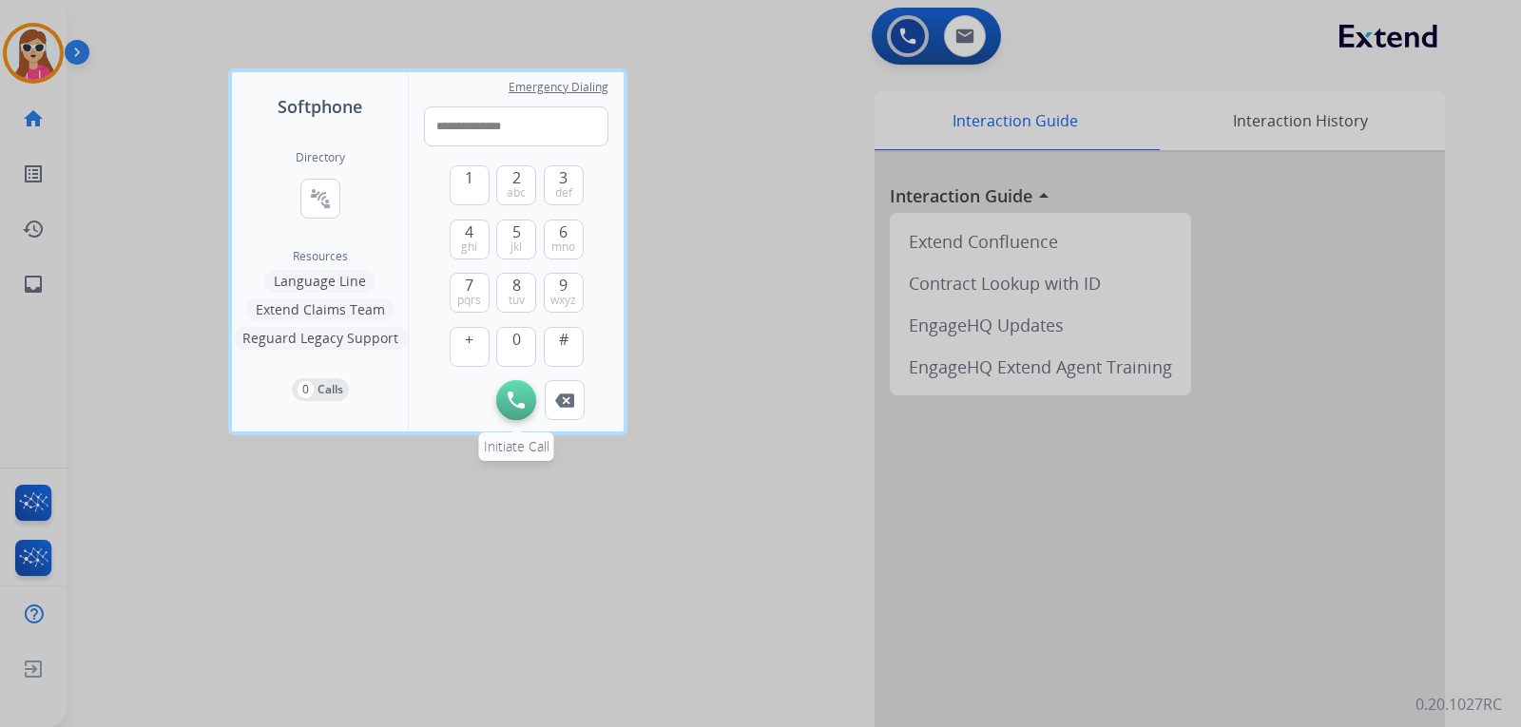
type input "**********"
click at [516, 405] on img at bounding box center [516, 400] width 17 height 17
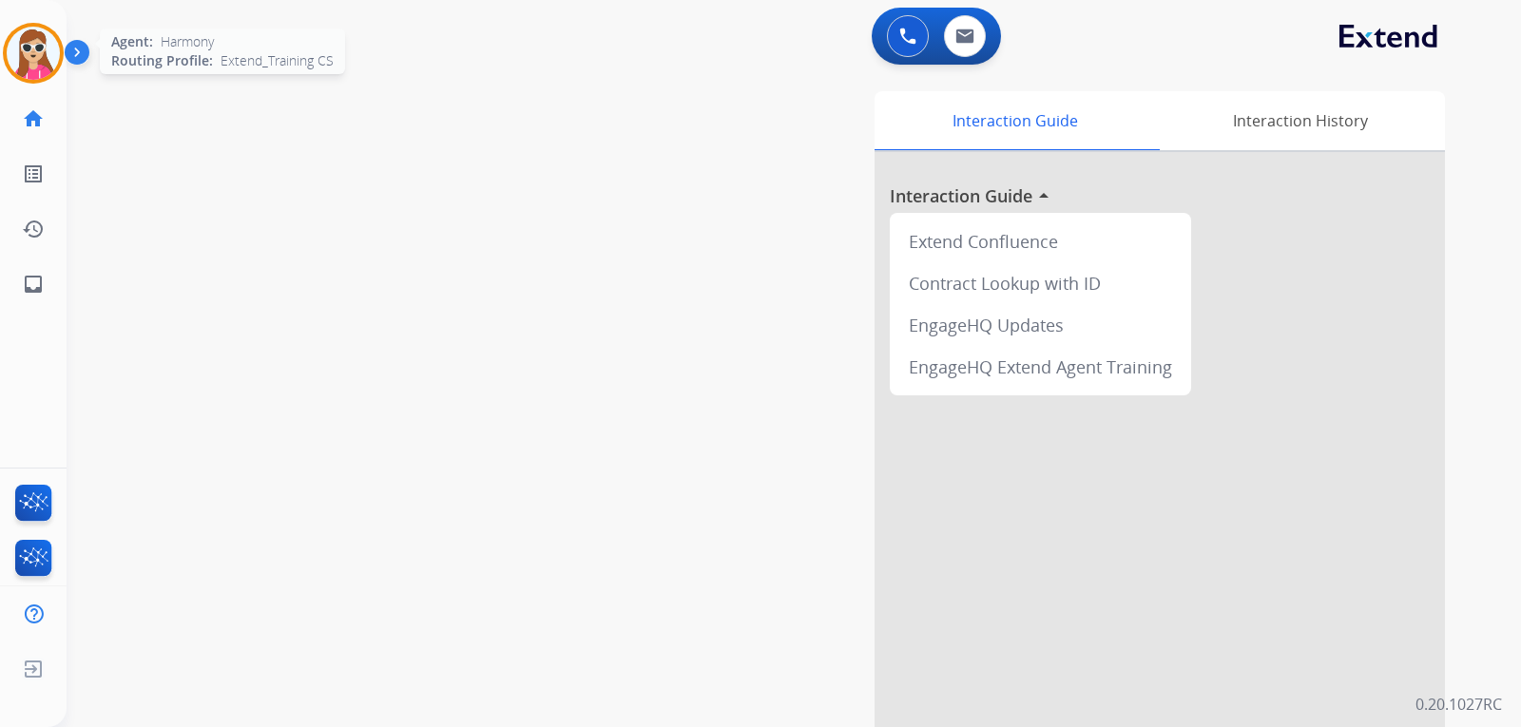
click at [39, 71] on img at bounding box center [33, 53] width 53 height 53
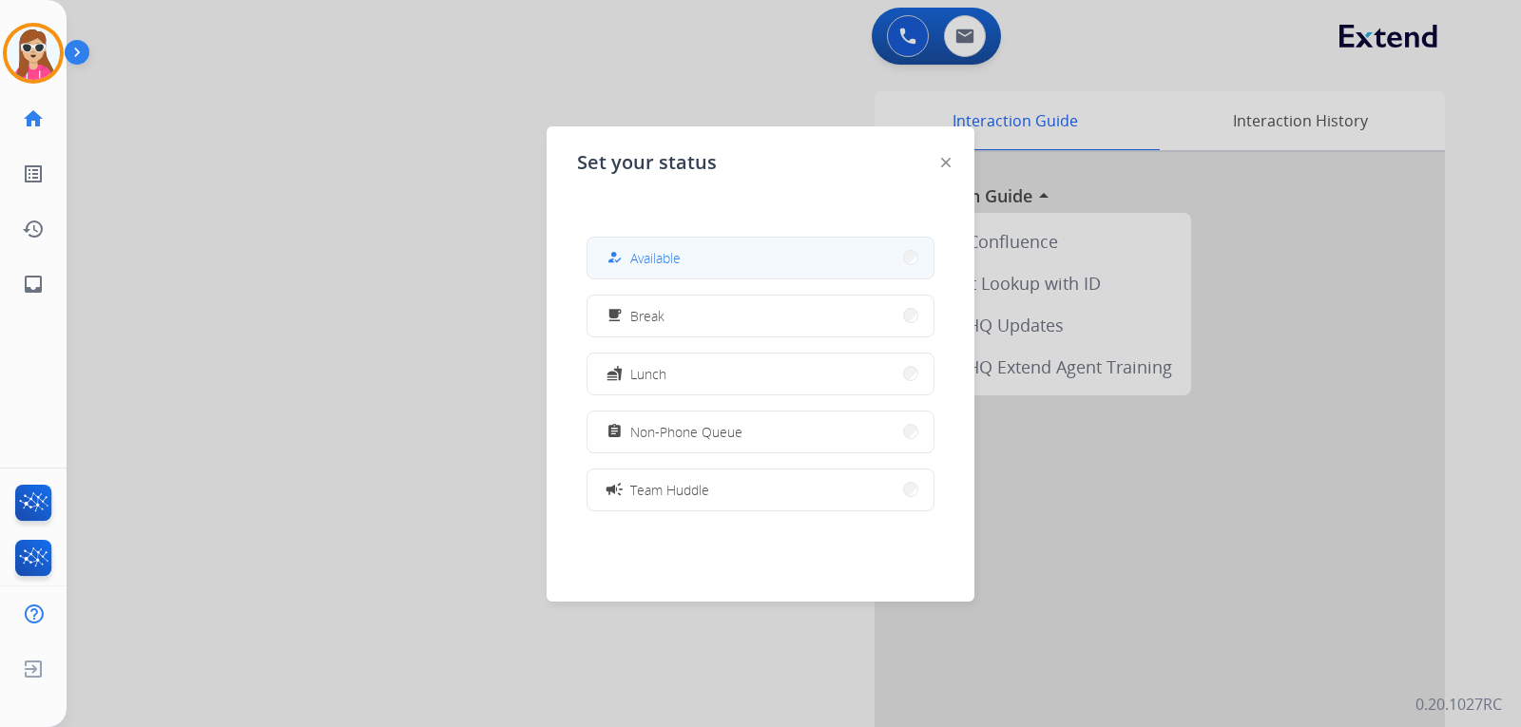
click at [738, 276] on button "how_to_reg Available" at bounding box center [761, 258] width 346 height 41
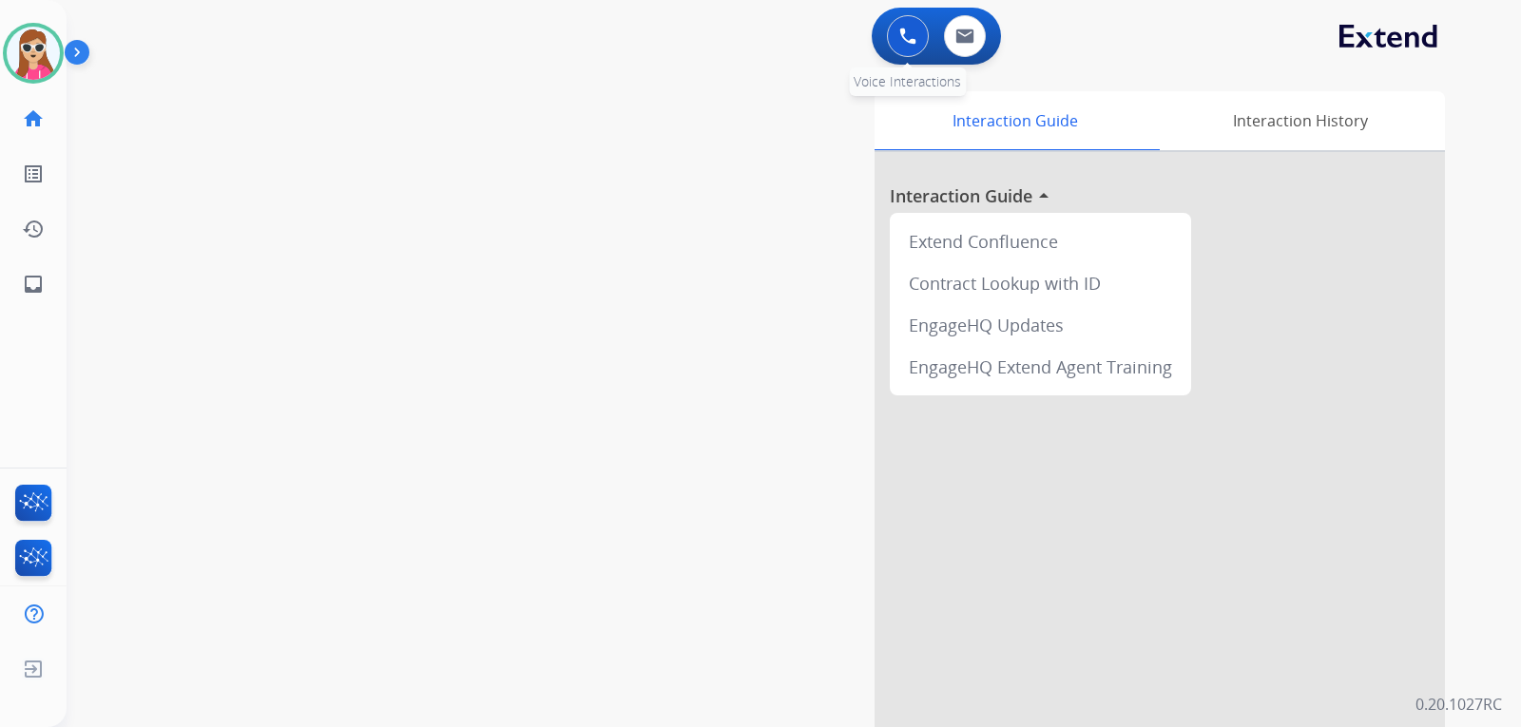
click at [913, 48] on button at bounding box center [908, 36] width 42 height 42
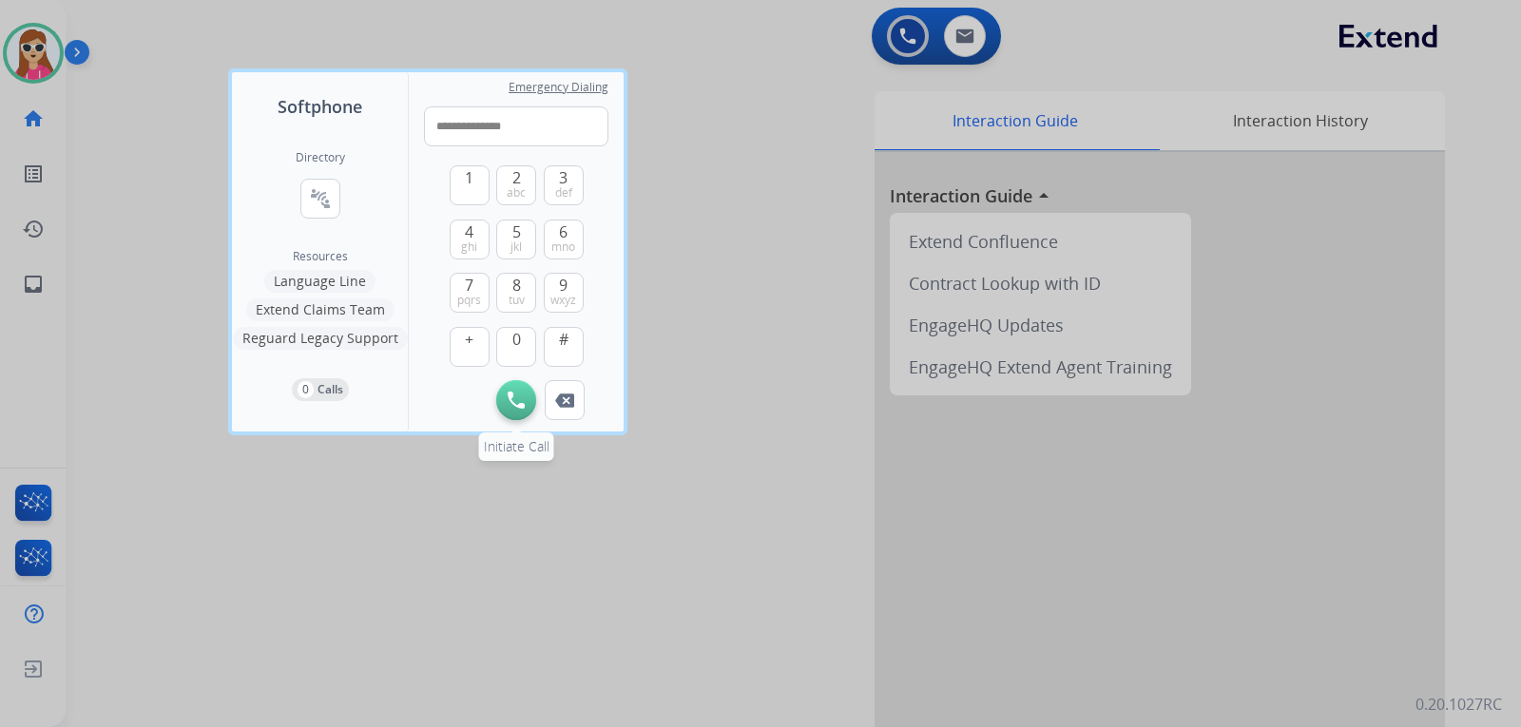
type input "**********"
click at [514, 397] on img at bounding box center [516, 400] width 17 height 17
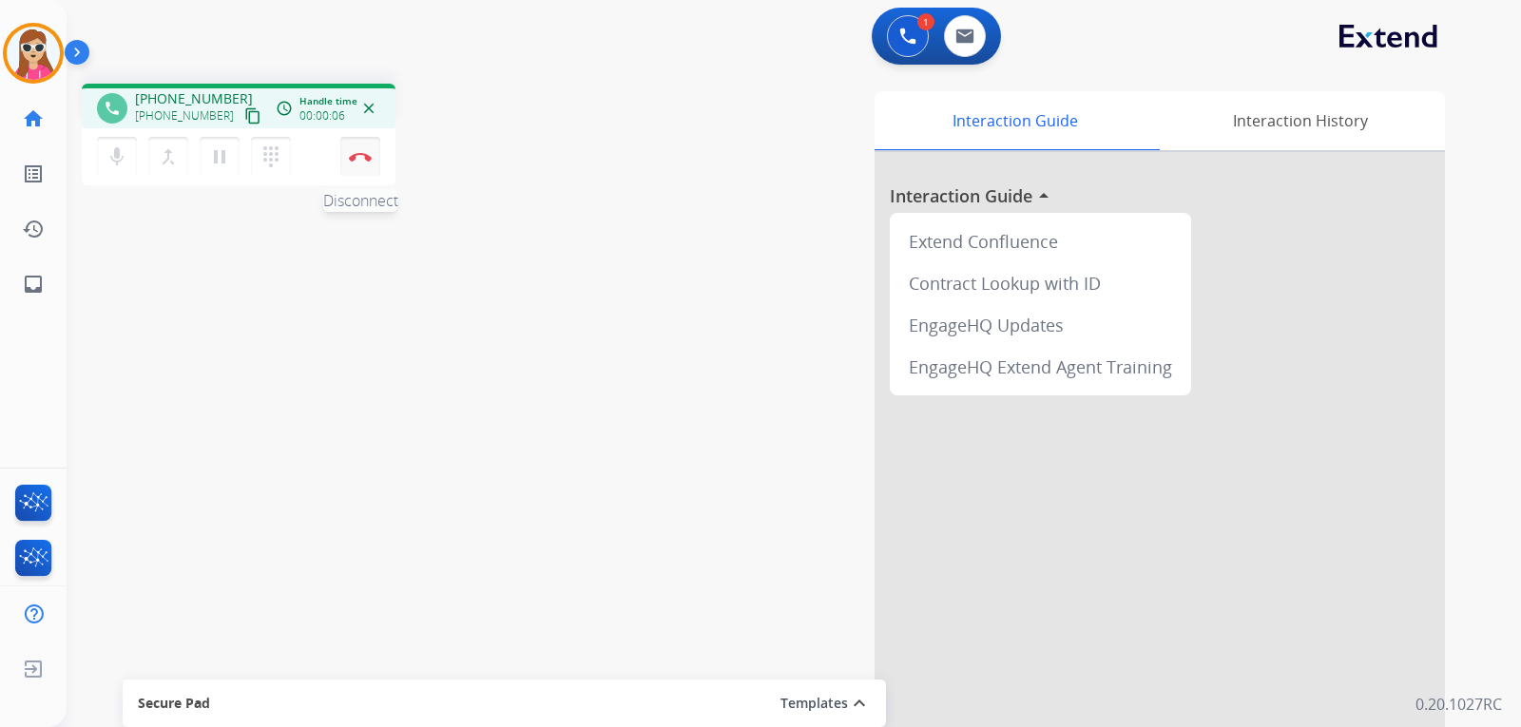
click at [367, 165] on button "Disconnect" at bounding box center [360, 157] width 40 height 40
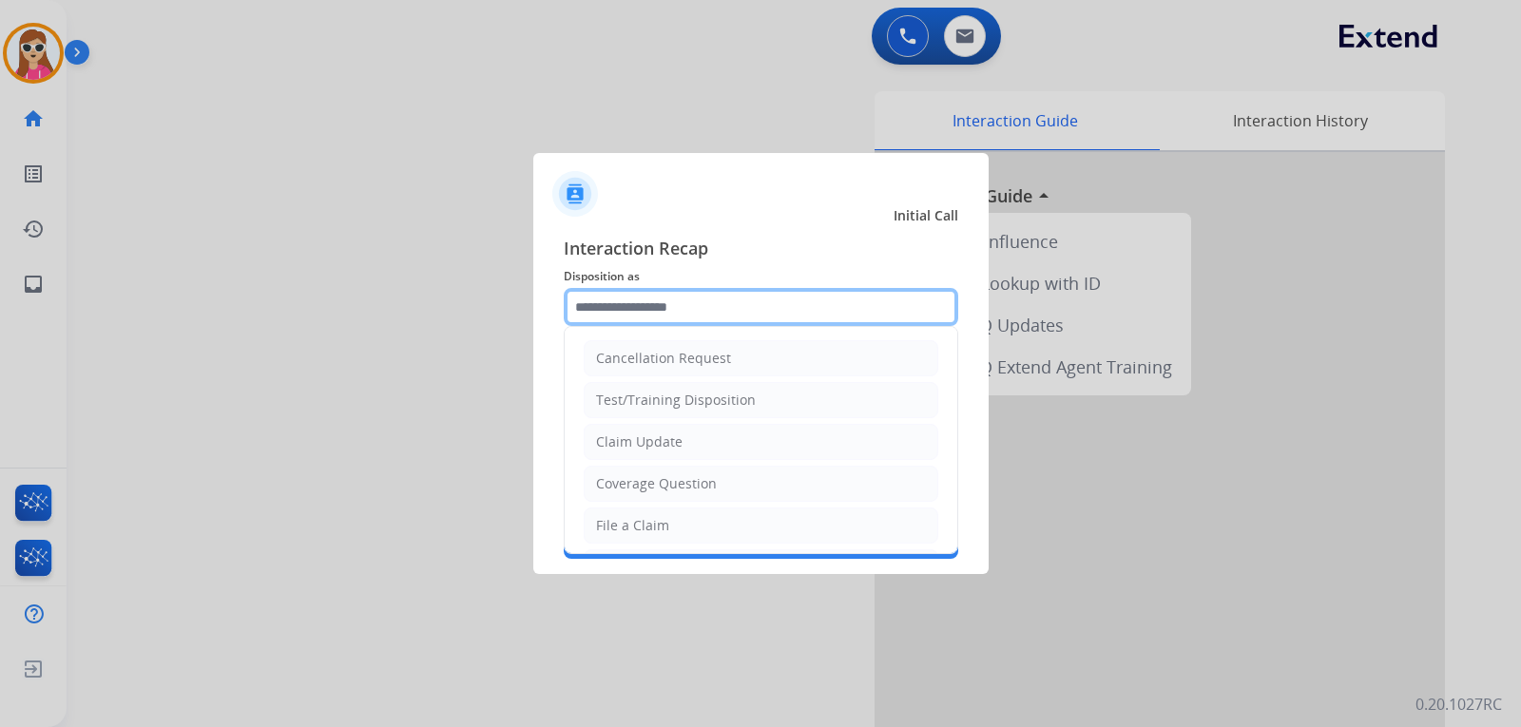
drag, startPoint x: 699, startPoint y: 308, endPoint x: 707, endPoint y: 323, distance: 17.5
click at [704, 319] on input "text" at bounding box center [761, 307] width 395 height 38
drag, startPoint x: 679, startPoint y: 524, endPoint x: 701, endPoint y: 479, distance: 49.8
click at [683, 524] on li "File a Claim" at bounding box center [761, 526] width 355 height 36
type input "**********"
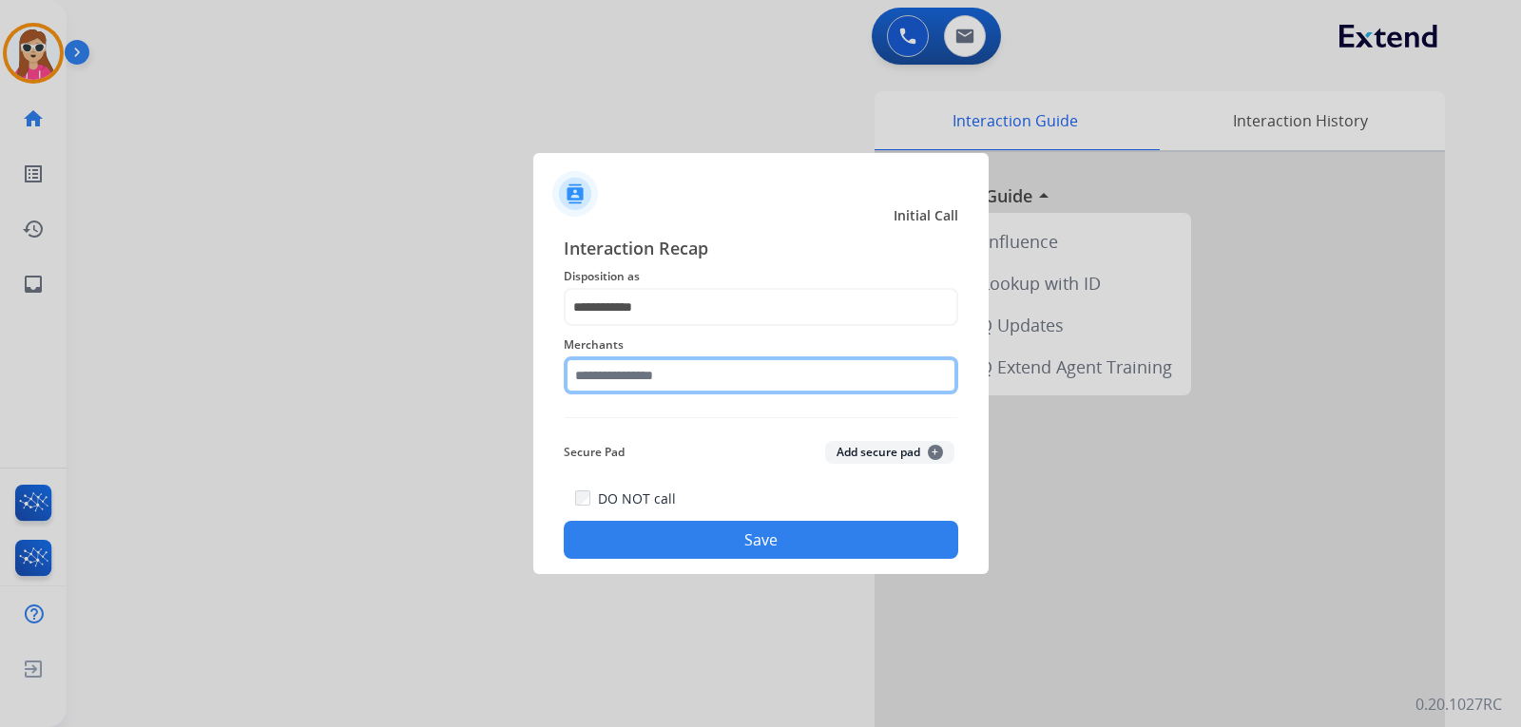
click at [683, 376] on input "text" at bounding box center [761, 376] width 395 height 38
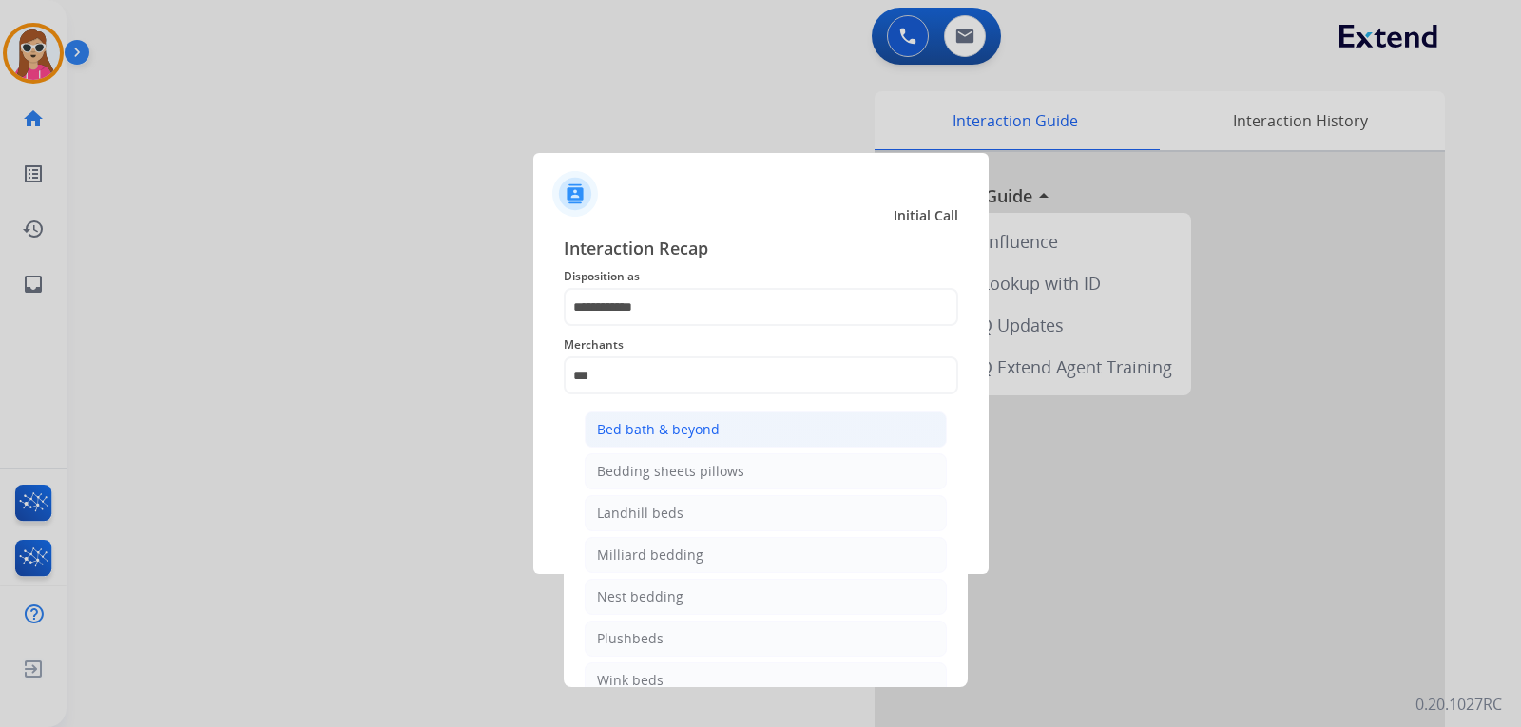
click at [696, 430] on div "Bed bath & beyond" at bounding box center [658, 429] width 123 height 19
type input "**********"
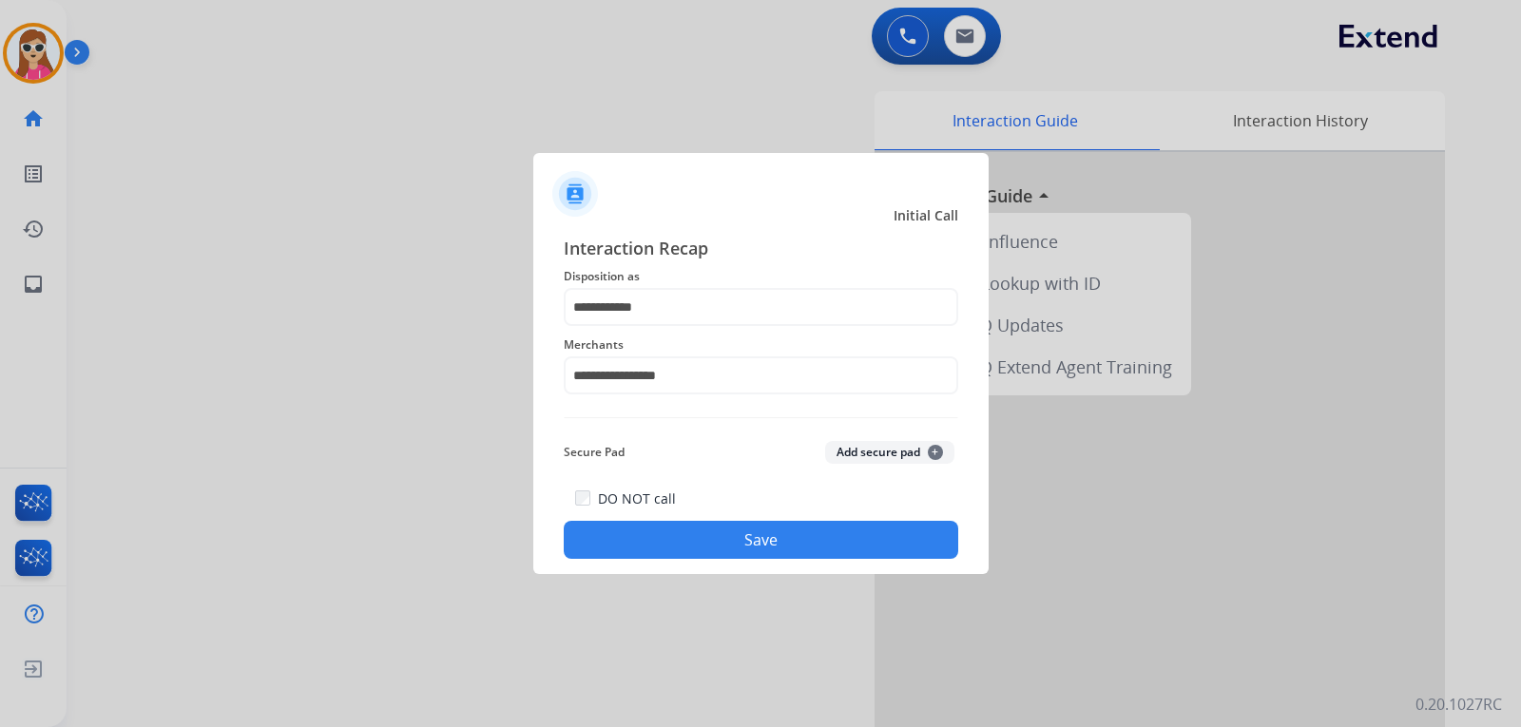
click at [741, 532] on button "Save" at bounding box center [761, 540] width 395 height 38
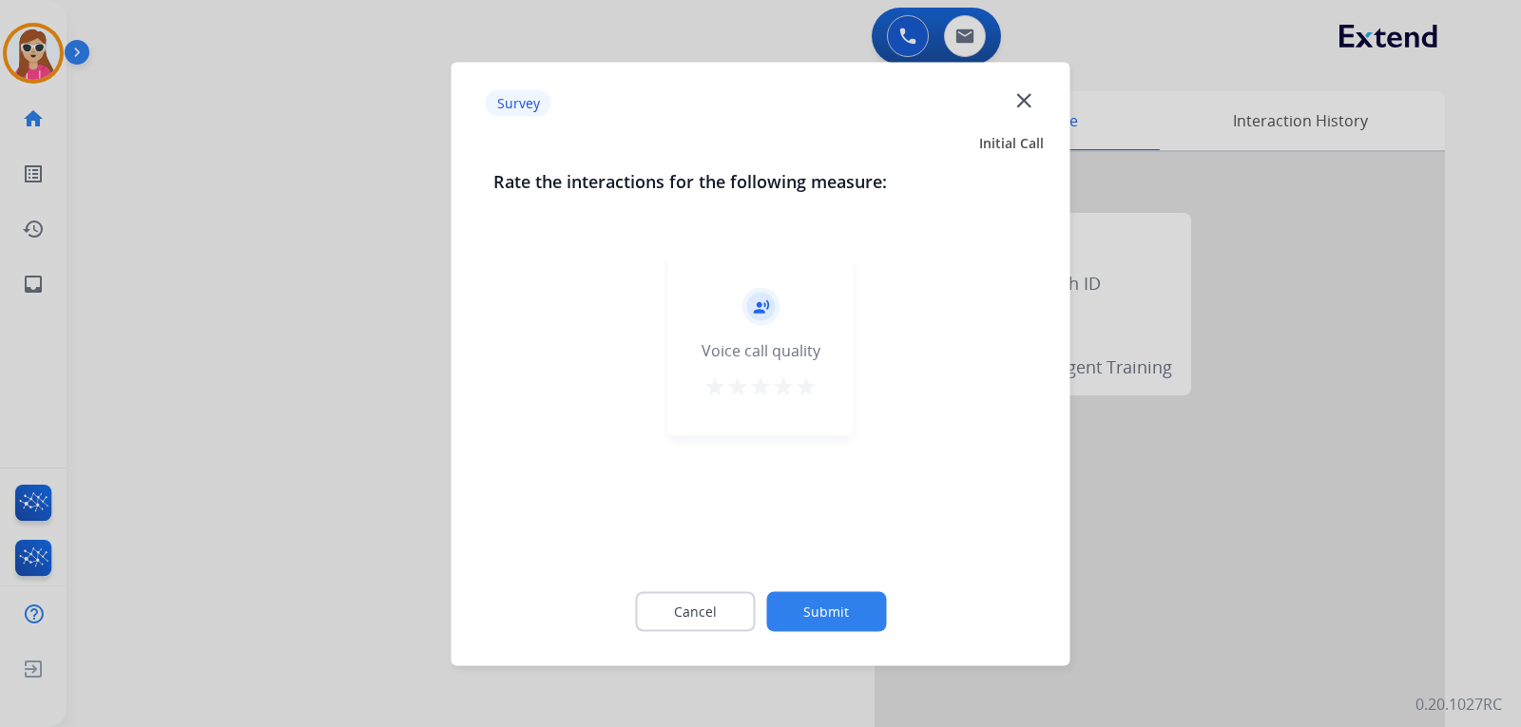
click at [803, 392] on mat-icon "star" at bounding box center [806, 386] width 23 height 23
click at [845, 606] on button "Submit" at bounding box center [826, 611] width 120 height 40
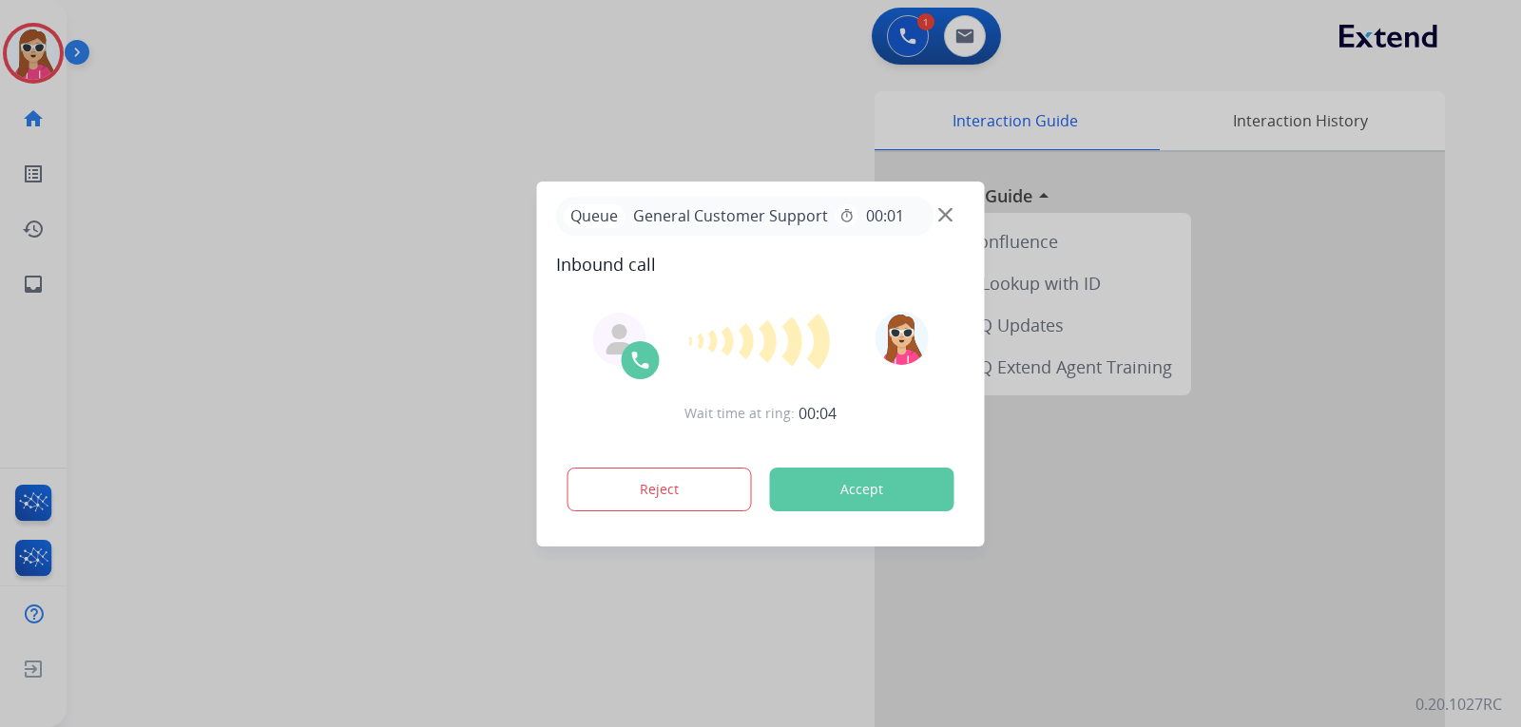
click at [892, 490] on button "Accept" at bounding box center [862, 490] width 184 height 44
click at [870, 497] on button "Accept" at bounding box center [862, 490] width 184 height 44
click at [862, 491] on button "Accept" at bounding box center [862, 490] width 184 height 44
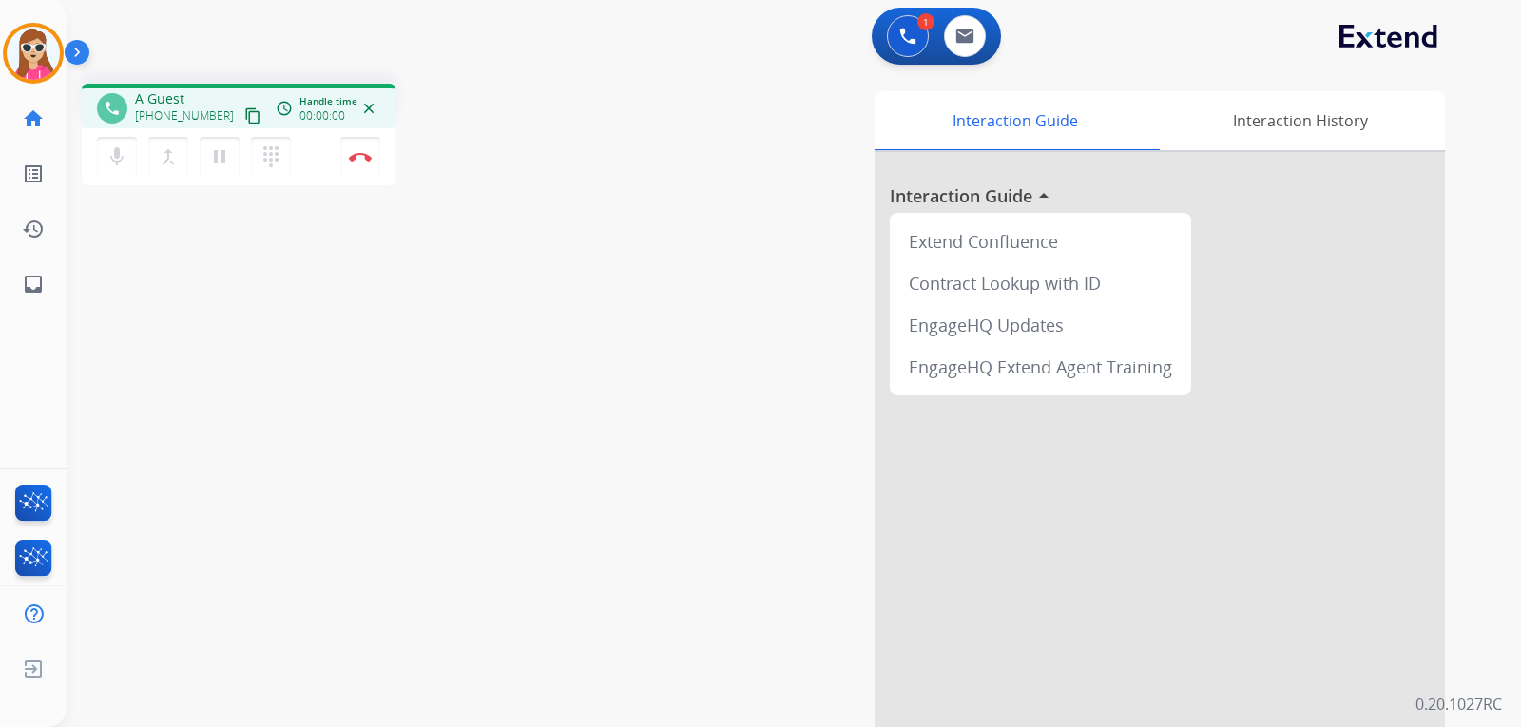
click at [847, 476] on div "Interaction Guide Interaction History Interaction Guide arrow_drop_up Extend Co…" at bounding box center [1018, 476] width 853 height 770
click at [244, 115] on mat-icon "content_copy" at bounding box center [252, 115] width 17 height 17
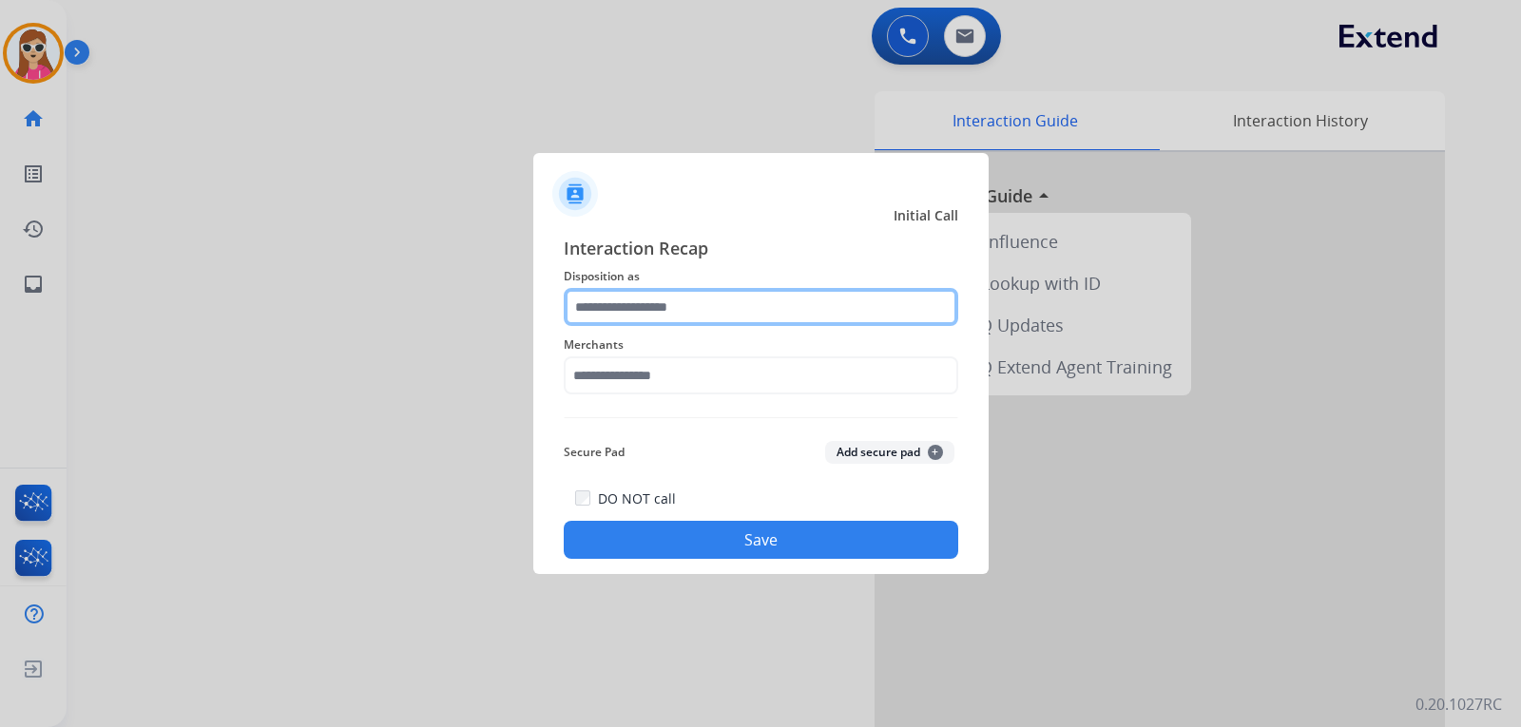
click at [634, 323] on input "text" at bounding box center [761, 307] width 395 height 38
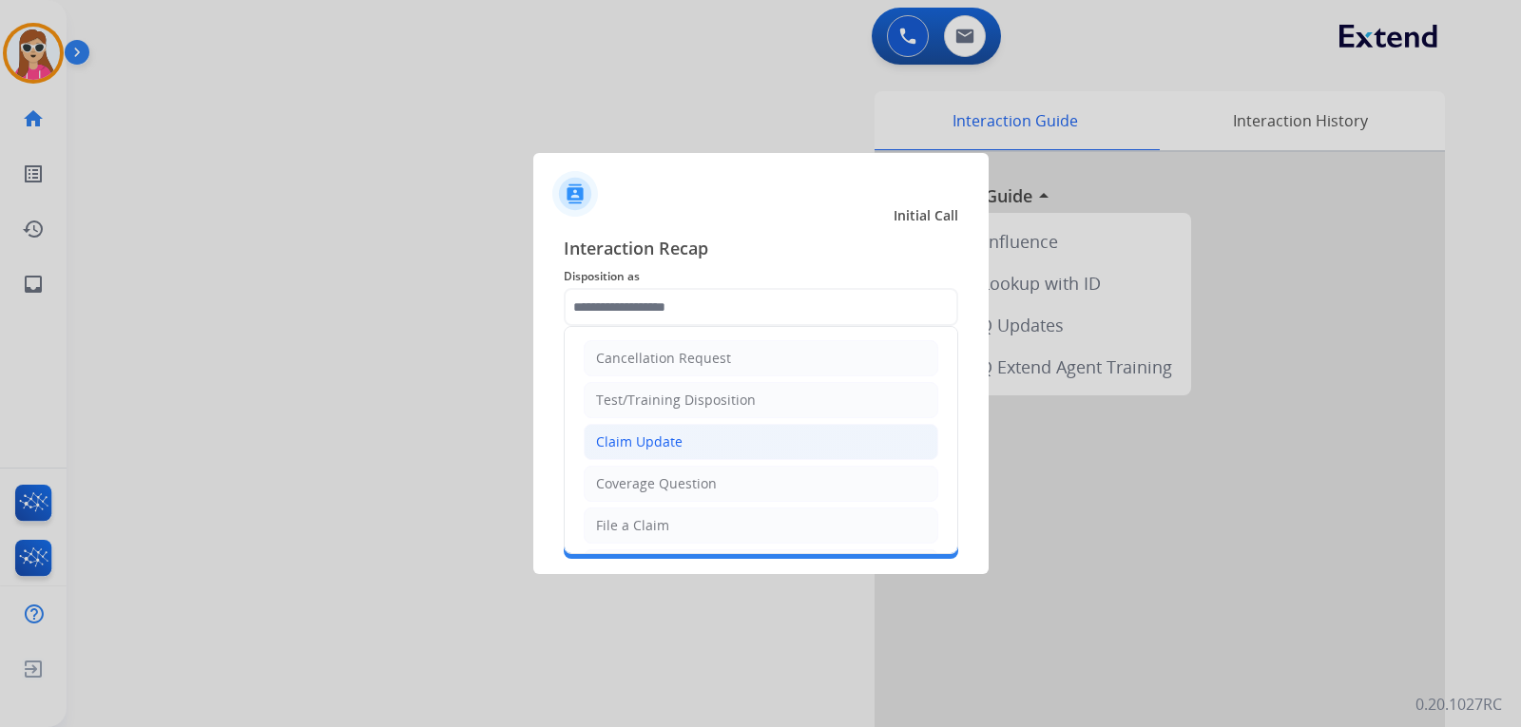
click at [641, 439] on div "Claim Update" at bounding box center [639, 442] width 87 height 19
type input "**********"
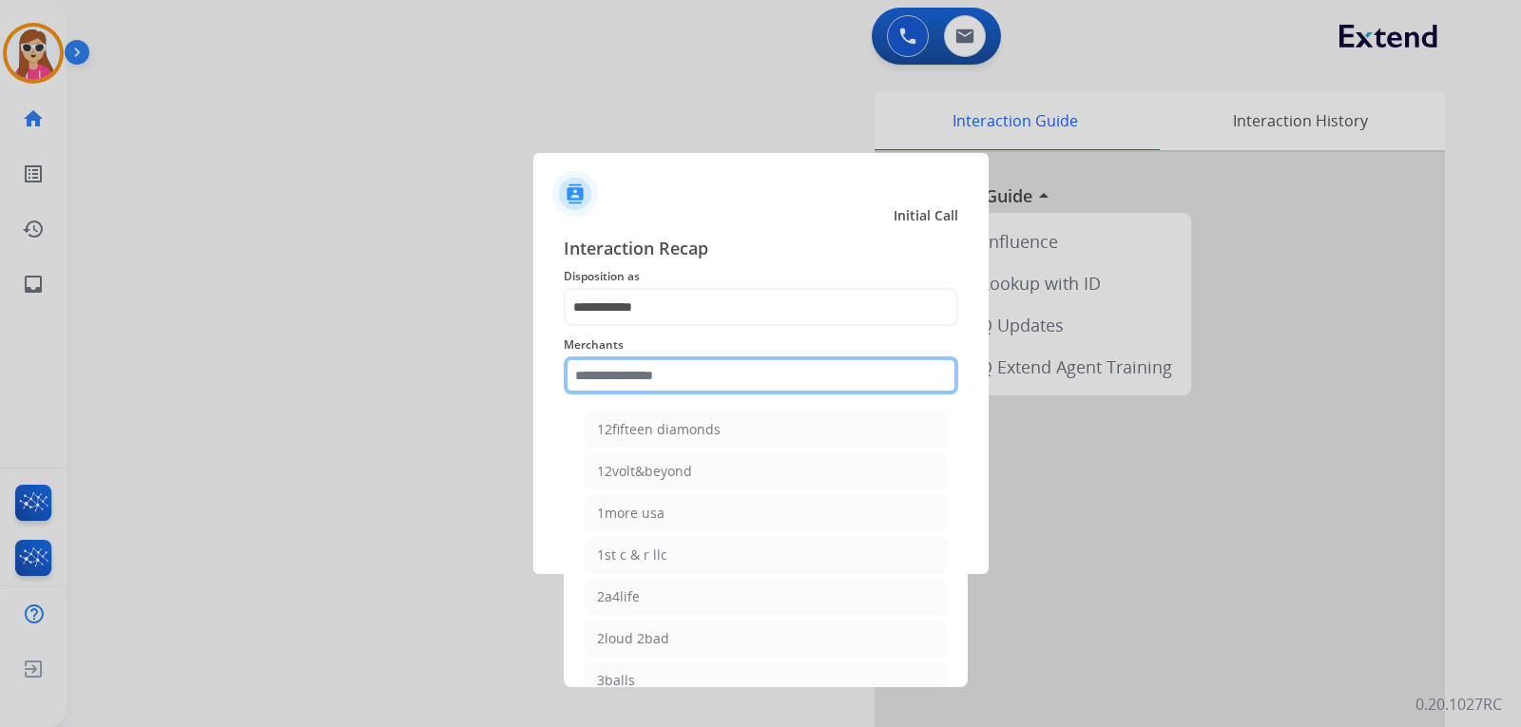
click at [639, 384] on input "text" at bounding box center [761, 376] width 395 height 38
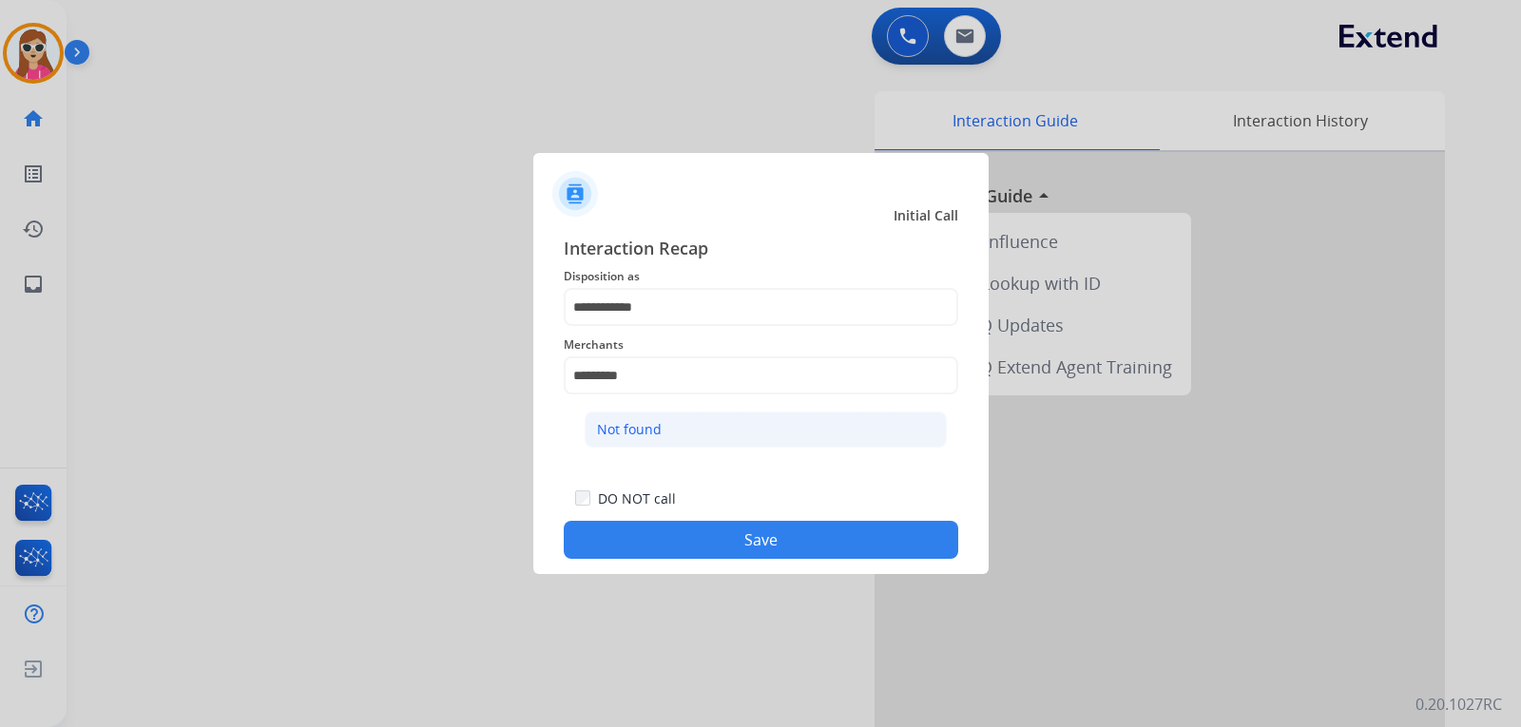
click at [629, 414] on li "Not found" at bounding box center [766, 430] width 362 height 36
type input "*********"
click at [735, 543] on button "Save" at bounding box center [761, 540] width 395 height 38
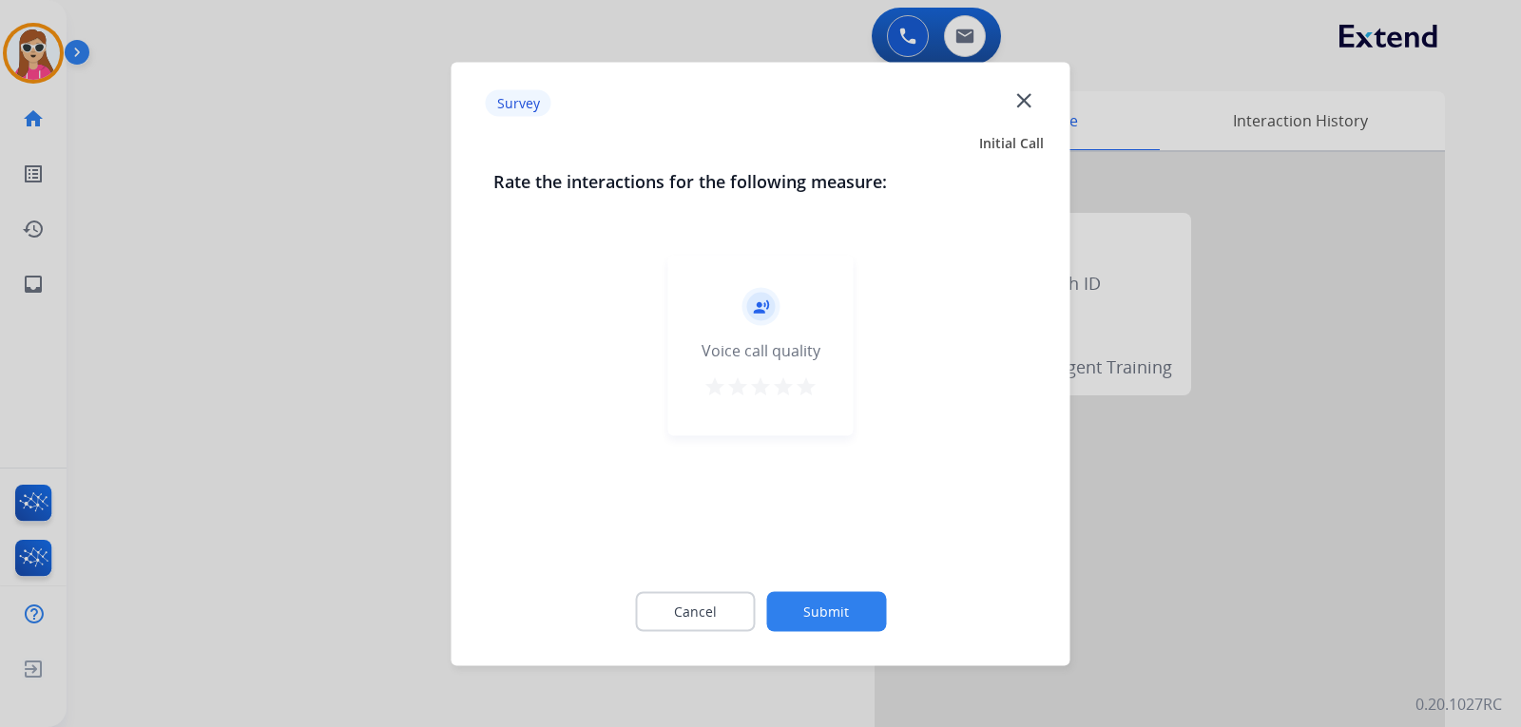
click at [816, 393] on mat-icon "star" at bounding box center [806, 386] width 23 height 23
click at [830, 609] on button "Submit" at bounding box center [826, 611] width 120 height 40
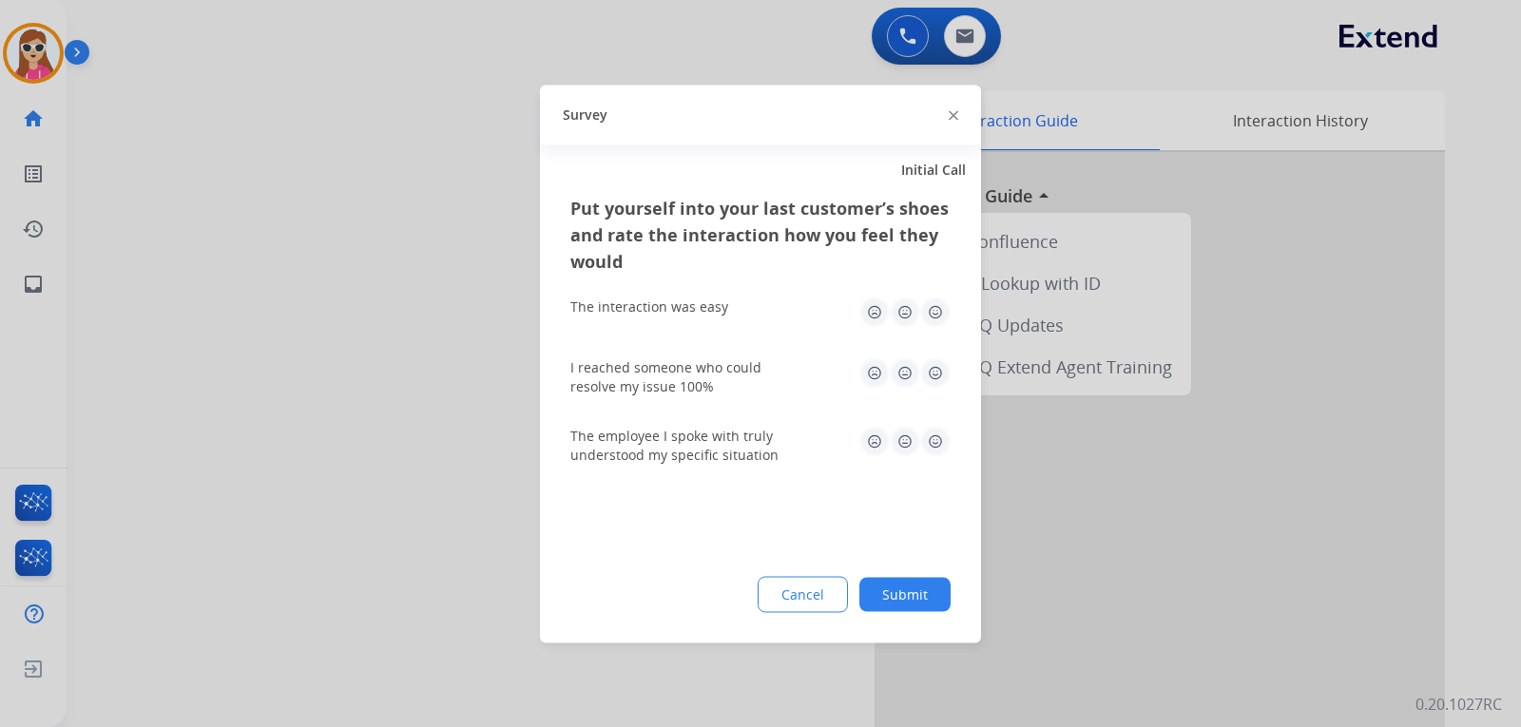
drag, startPoint x: 935, startPoint y: 320, endPoint x: 943, endPoint y: 362, distance: 42.7
click at [935, 322] on img at bounding box center [935, 312] width 30 height 30
click at [942, 383] on img at bounding box center [935, 373] width 30 height 30
click at [947, 443] on img at bounding box center [935, 441] width 30 height 30
click at [899, 601] on button "Submit" at bounding box center [905, 594] width 91 height 34
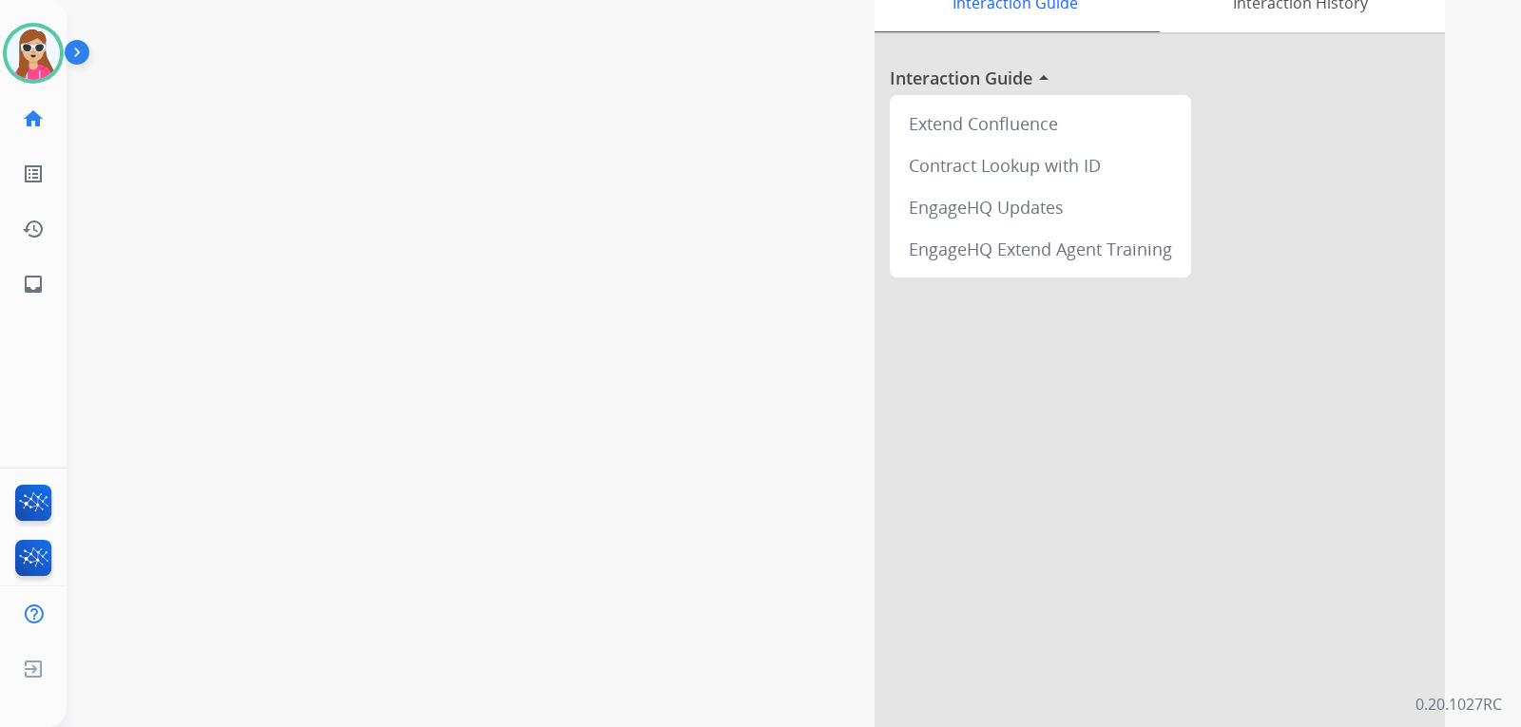
scroll to position [134, 0]
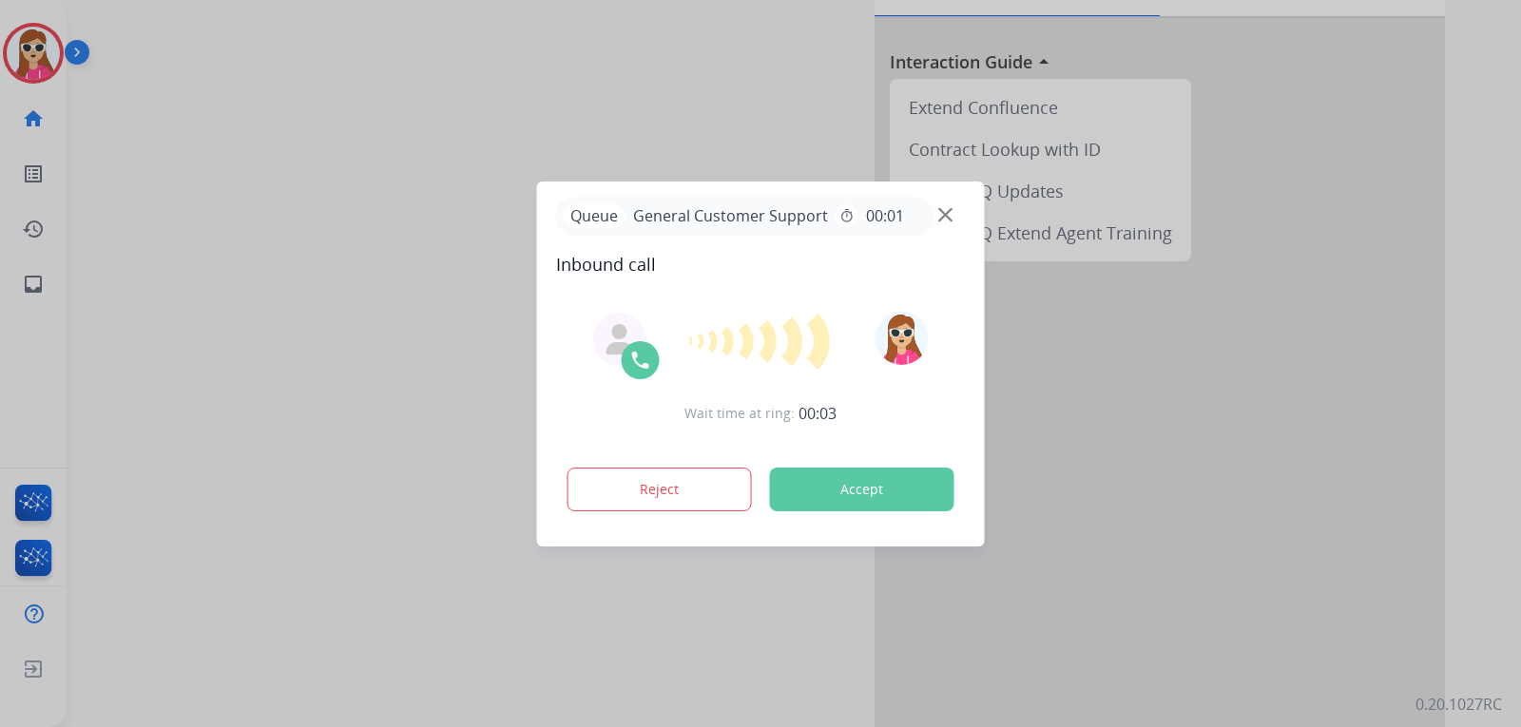
click at [920, 519] on div "Wait time at ring: 00:03 Reject Accept" at bounding box center [761, 414] width 410 height 235
click at [912, 493] on button "Accept" at bounding box center [862, 490] width 184 height 44
click at [856, 493] on button "Accept" at bounding box center [862, 490] width 184 height 44
click at [856, 492] on button "Accept" at bounding box center [862, 490] width 184 height 44
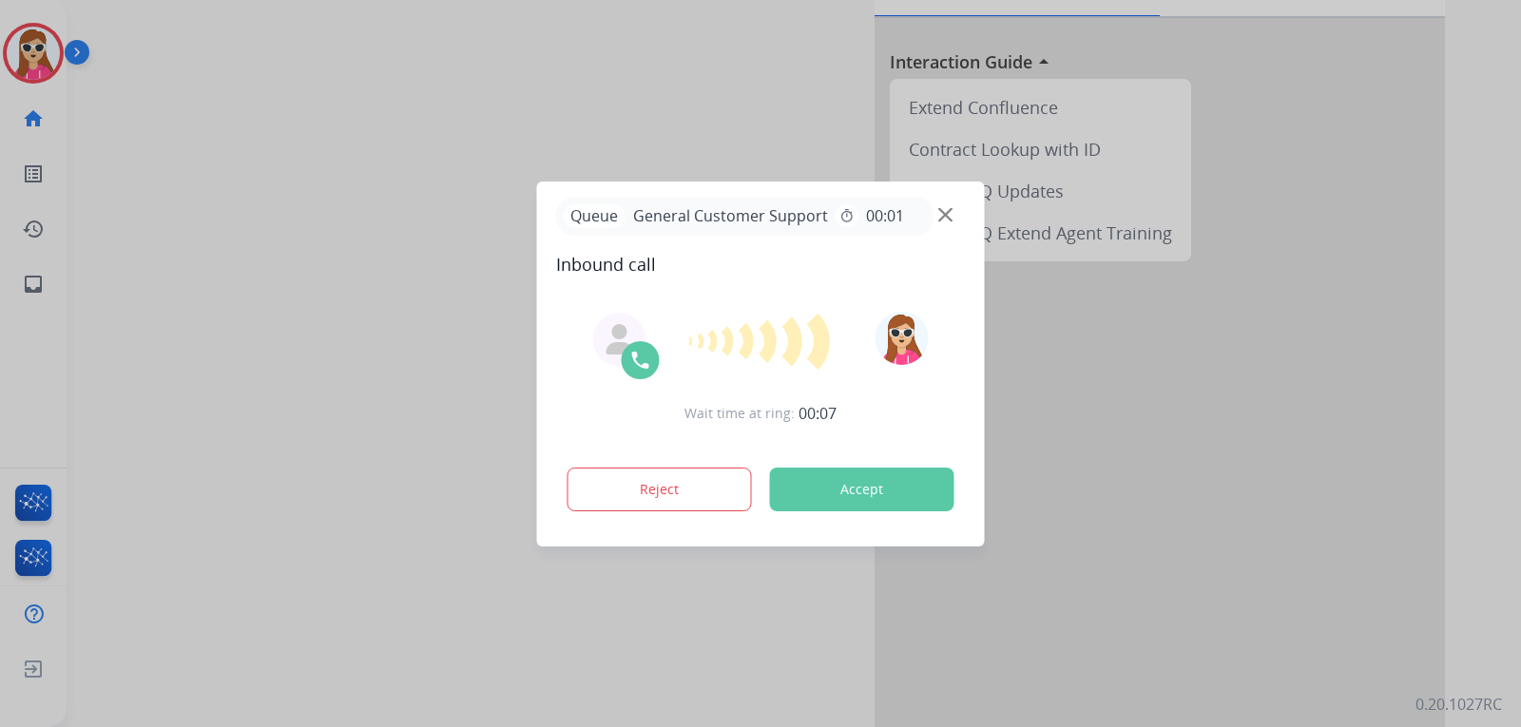
click at [856, 489] on button "Accept" at bounding box center [862, 490] width 184 height 44
click at [853, 489] on button "Accept" at bounding box center [862, 490] width 184 height 44
click at [848, 489] on button "Accept" at bounding box center [862, 490] width 184 height 44
click at [847, 491] on button "Accept" at bounding box center [862, 490] width 184 height 44
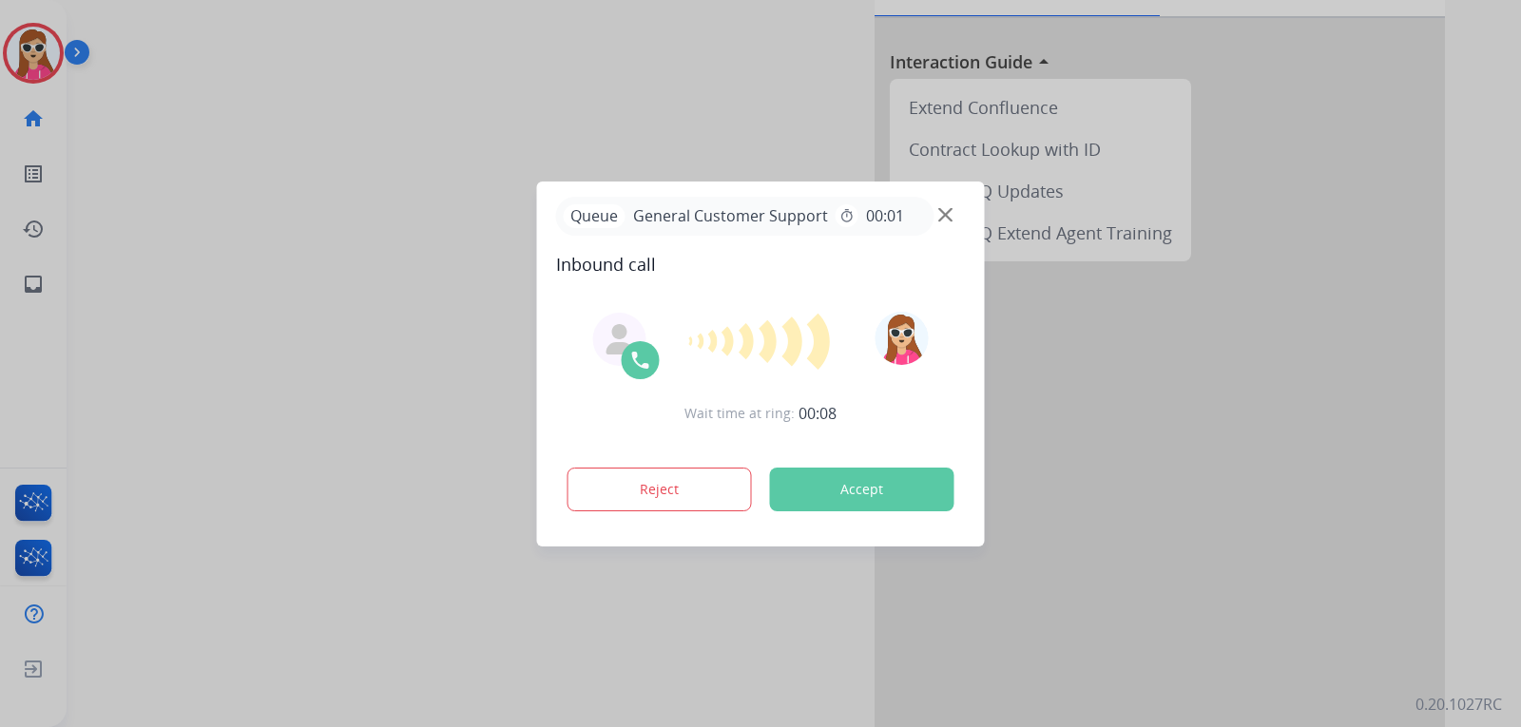
click at [842, 495] on button "Accept" at bounding box center [862, 490] width 184 height 44
click at [838, 496] on button "Accept" at bounding box center [862, 490] width 184 height 44
click at [841, 494] on button "Accept" at bounding box center [862, 490] width 184 height 44
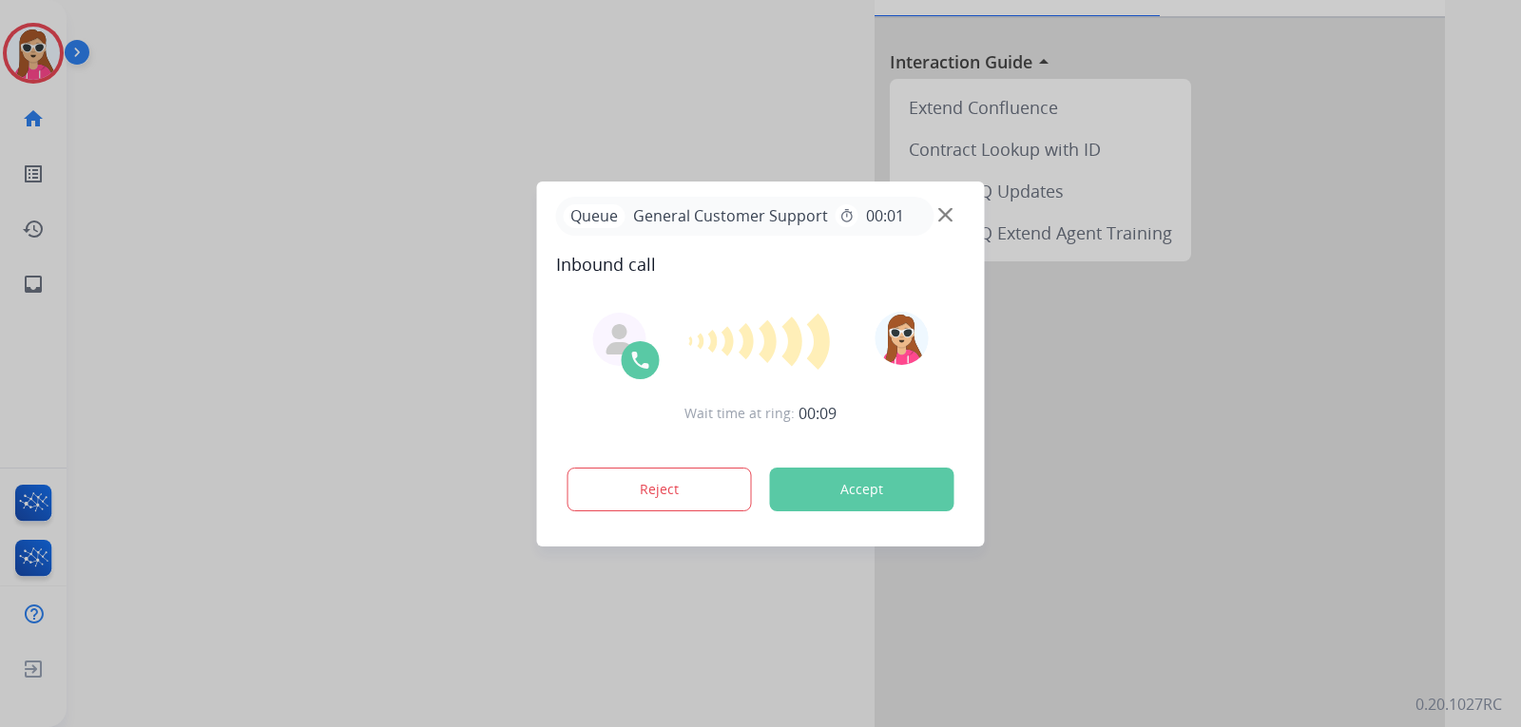
click at [841, 494] on button "Accept" at bounding box center [862, 490] width 184 height 44
click at [842, 494] on button "Accept" at bounding box center [862, 490] width 184 height 44
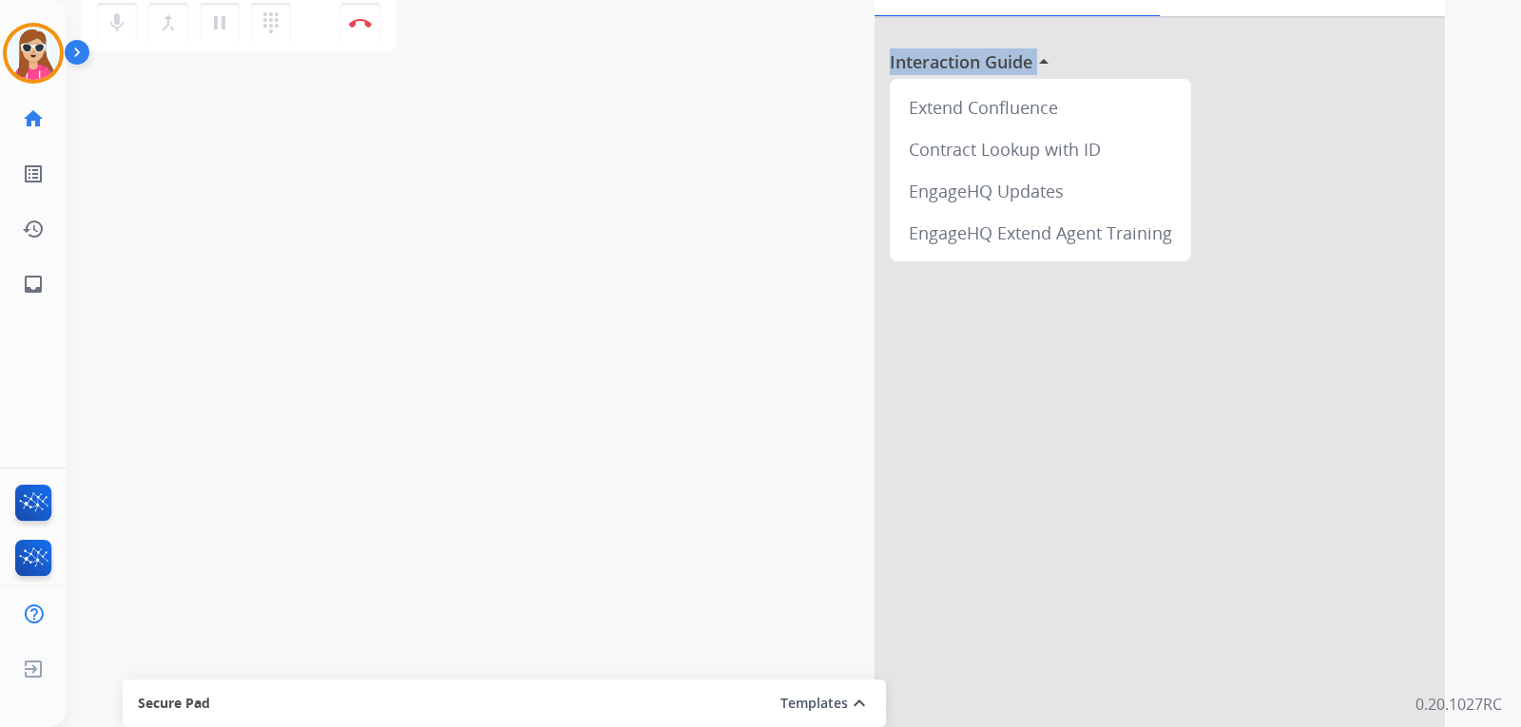
click at [842, 494] on div "Interaction Guide Interaction History Interaction Guide arrow_drop_up Extend Co…" at bounding box center [1018, 342] width 853 height 770
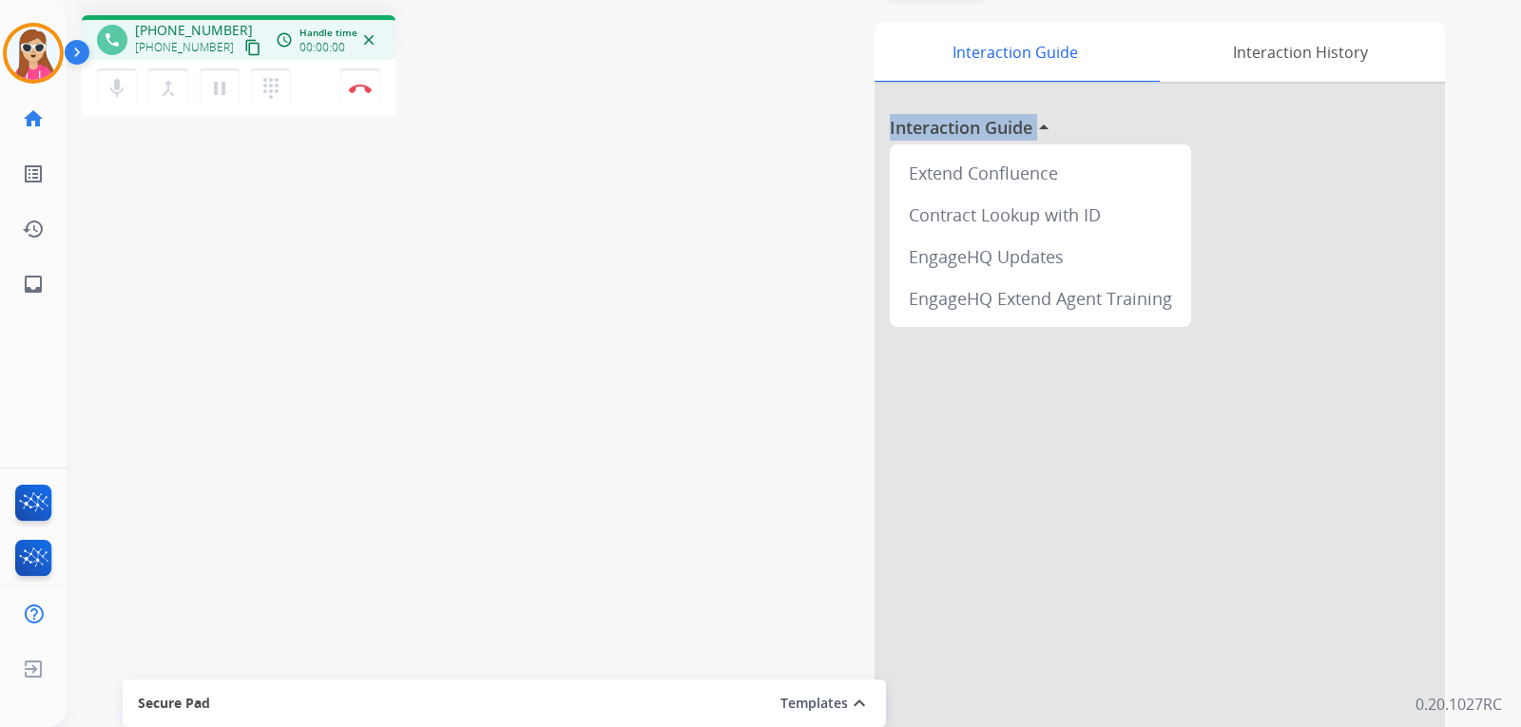
scroll to position [0, 0]
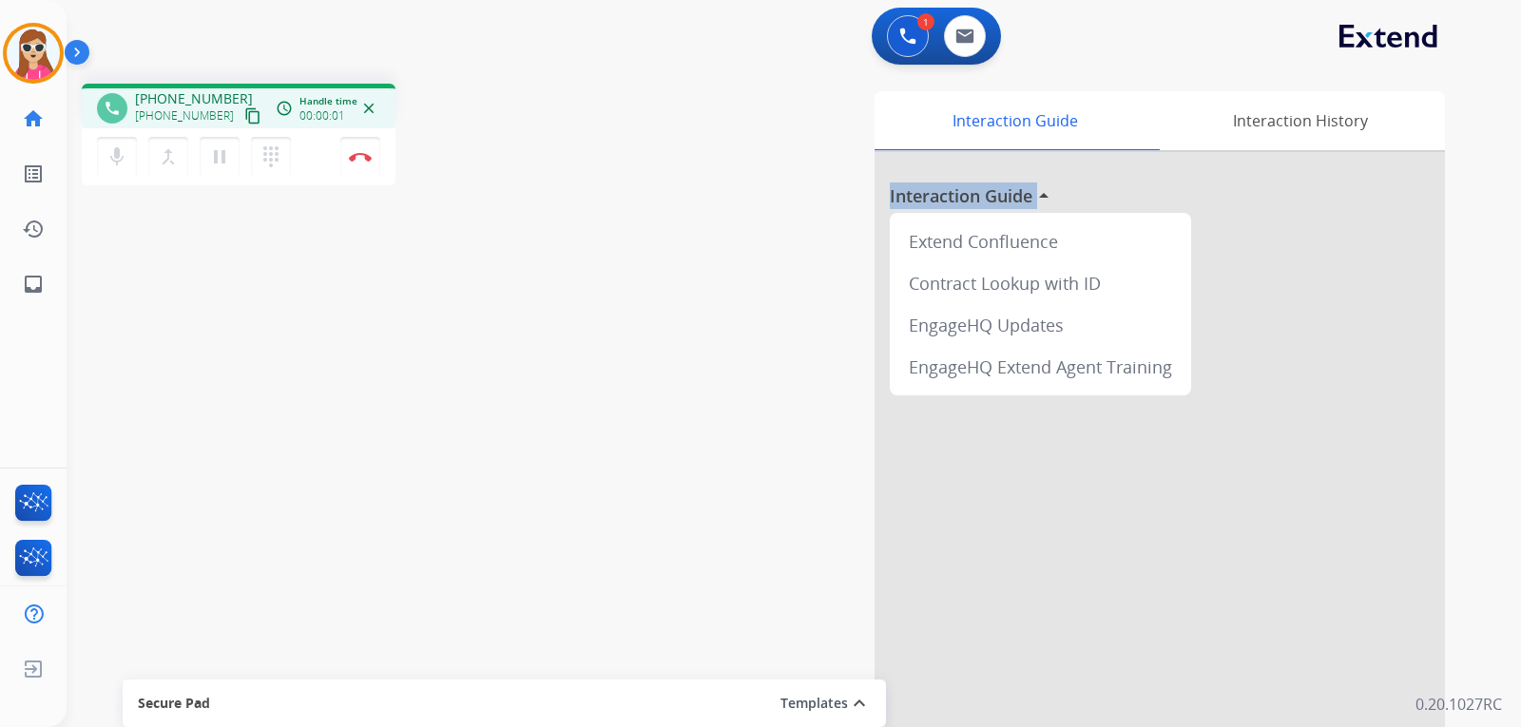
click at [242, 120] on button "content_copy" at bounding box center [253, 116] width 23 height 23
click at [31, 252] on link "history Interaction Log" at bounding box center [33, 229] width 53 height 53
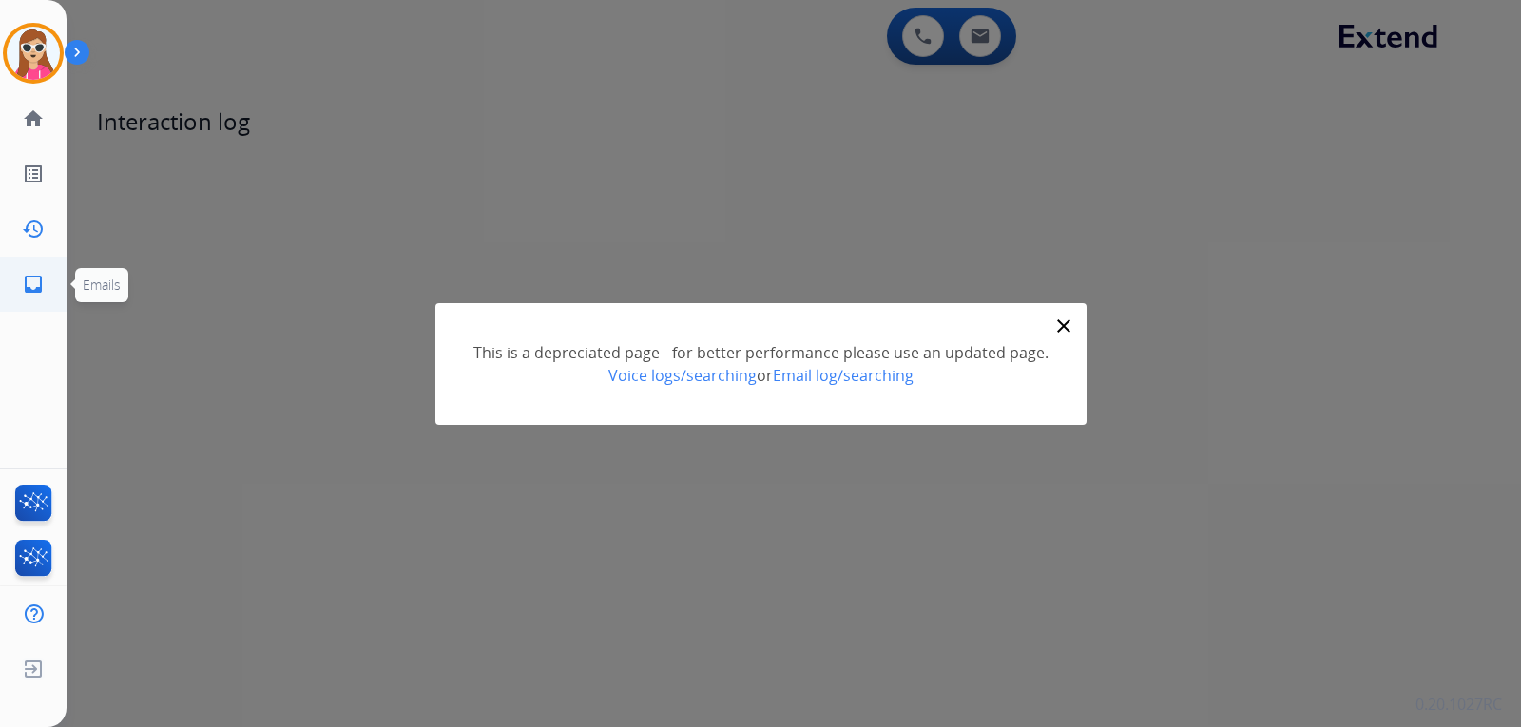
click at [41, 281] on mat-icon "inbox" at bounding box center [33, 284] width 23 height 23
select select "**********"
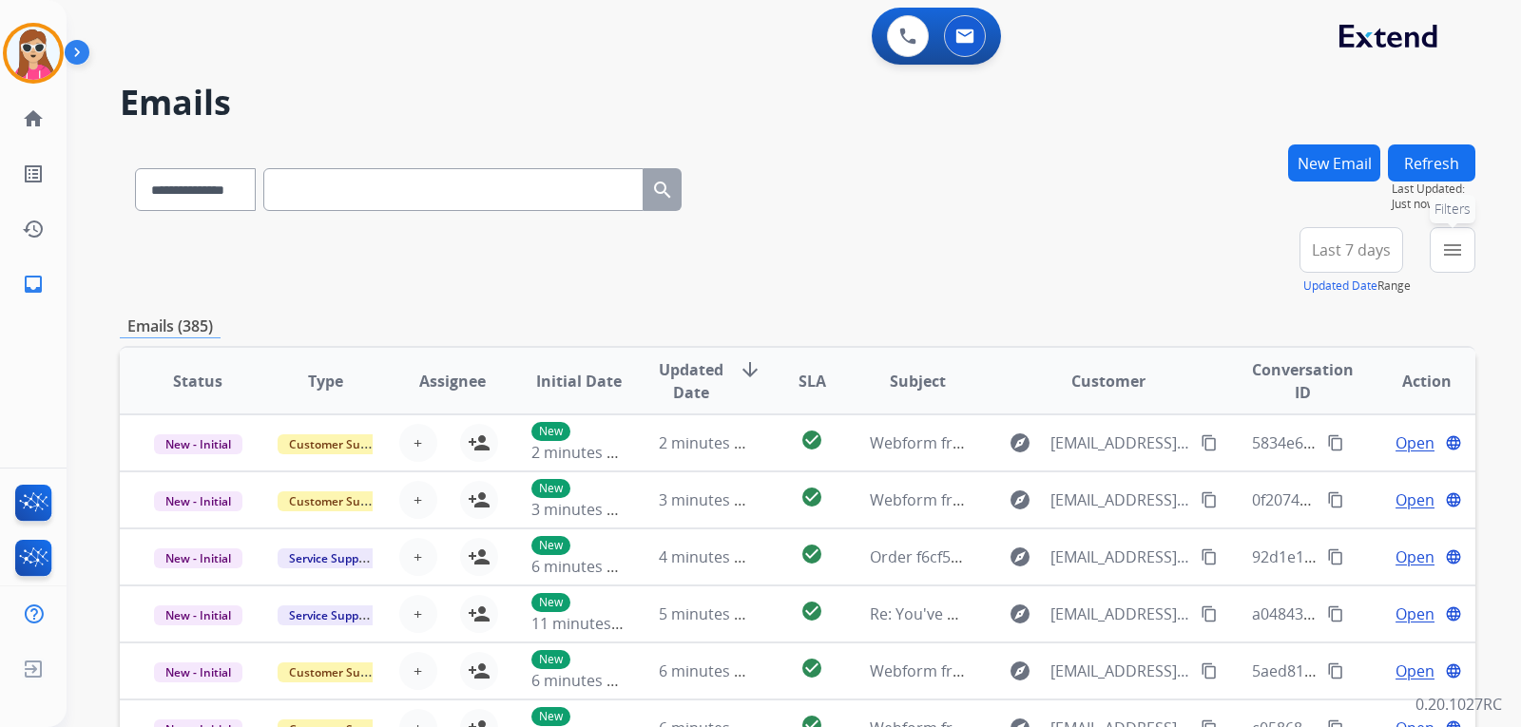
click at [1450, 252] on mat-icon "menu" at bounding box center [1452, 250] width 23 height 23
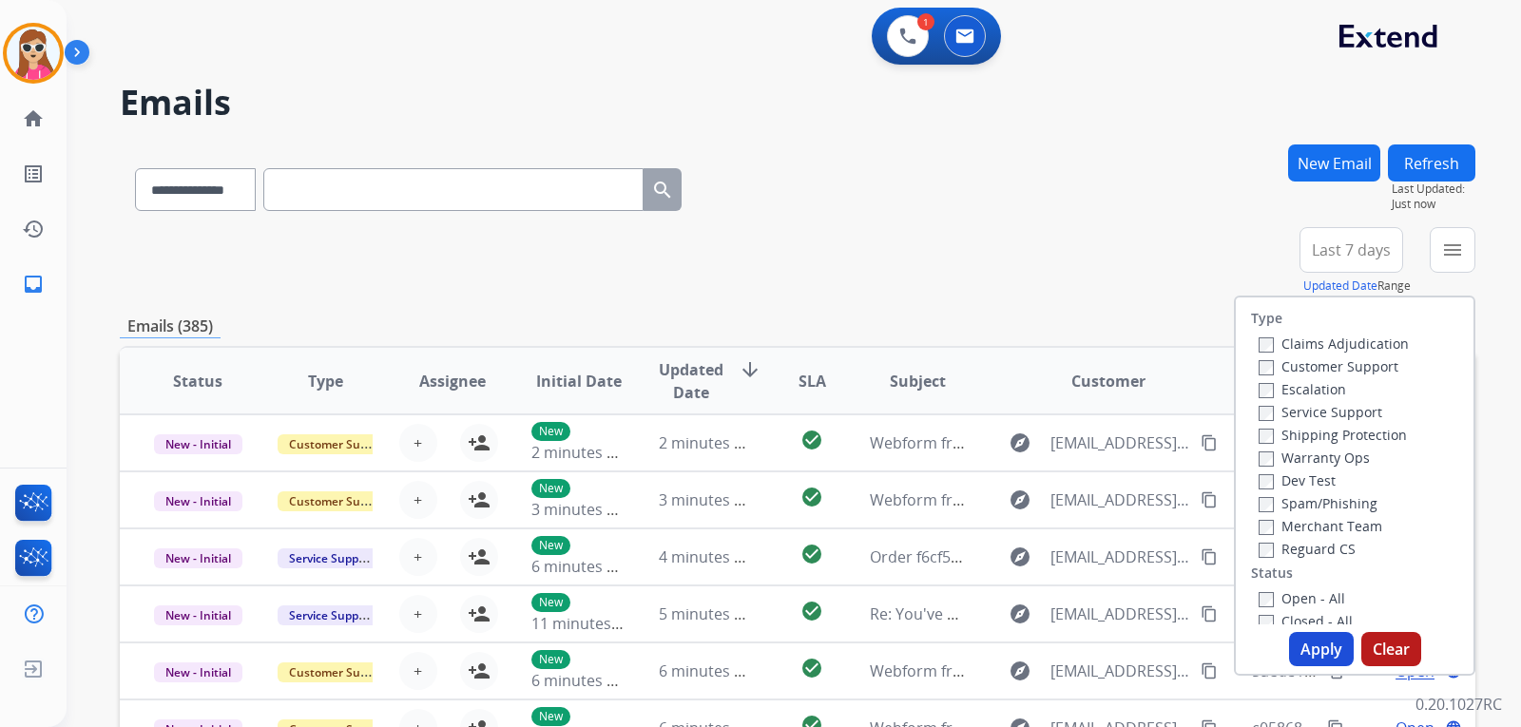
click at [1334, 192] on div "New Email" at bounding box center [1334, 186] width 92 height 83
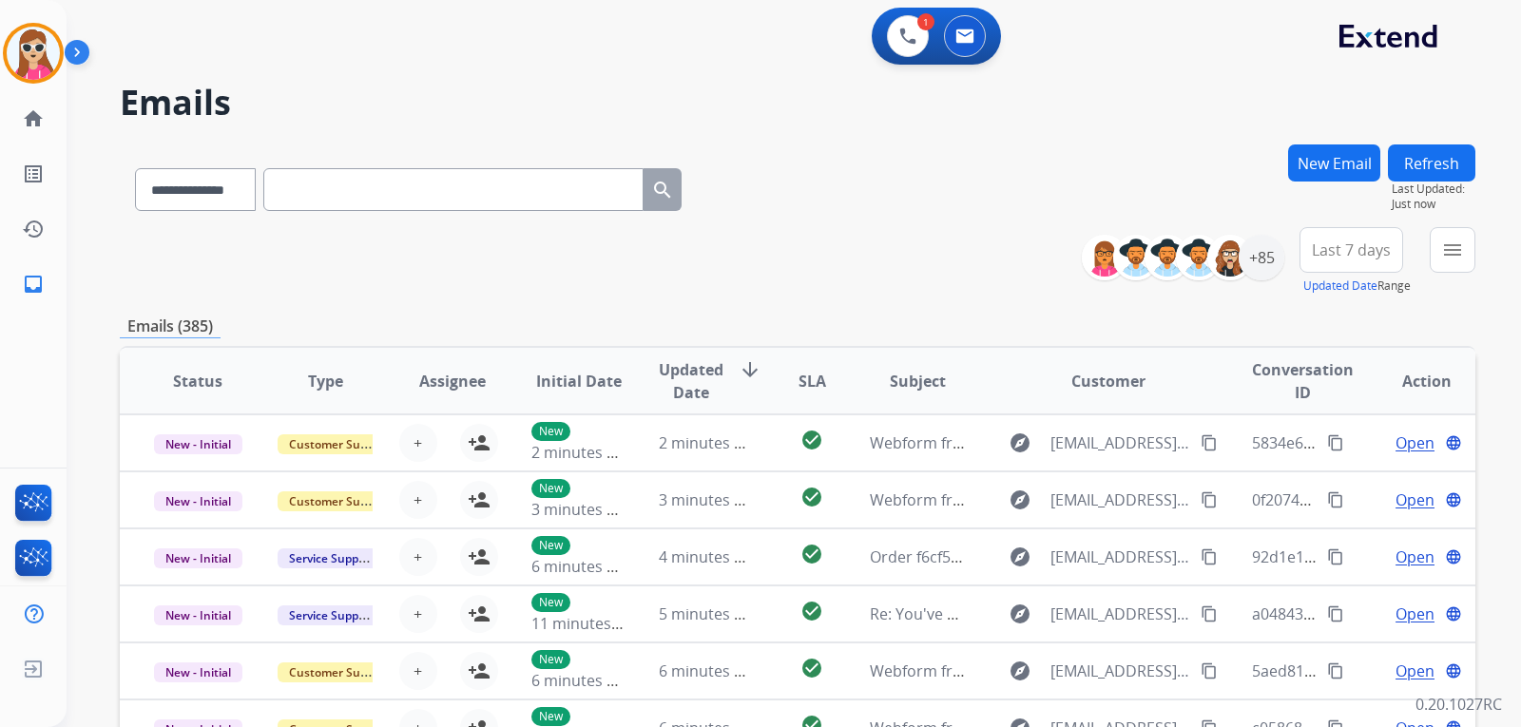
click at [1348, 160] on button "New Email" at bounding box center [1334, 163] width 92 height 37
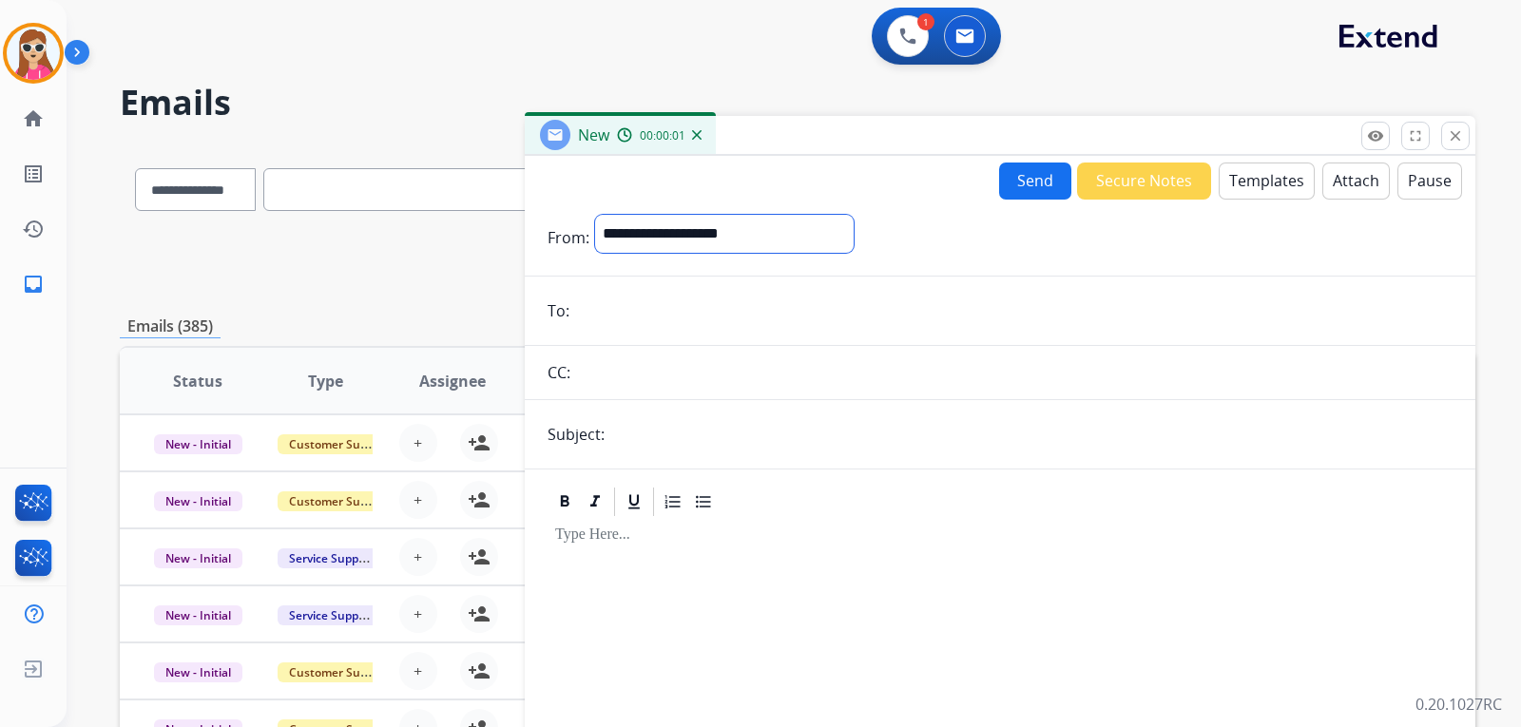
click at [805, 228] on select "**********" at bounding box center [724, 234] width 259 height 38
select select "**********"
click at [595, 215] on select "**********" at bounding box center [724, 234] width 259 height 38
click at [667, 306] on input "email" at bounding box center [1014, 313] width 878 height 38
paste input "**********"
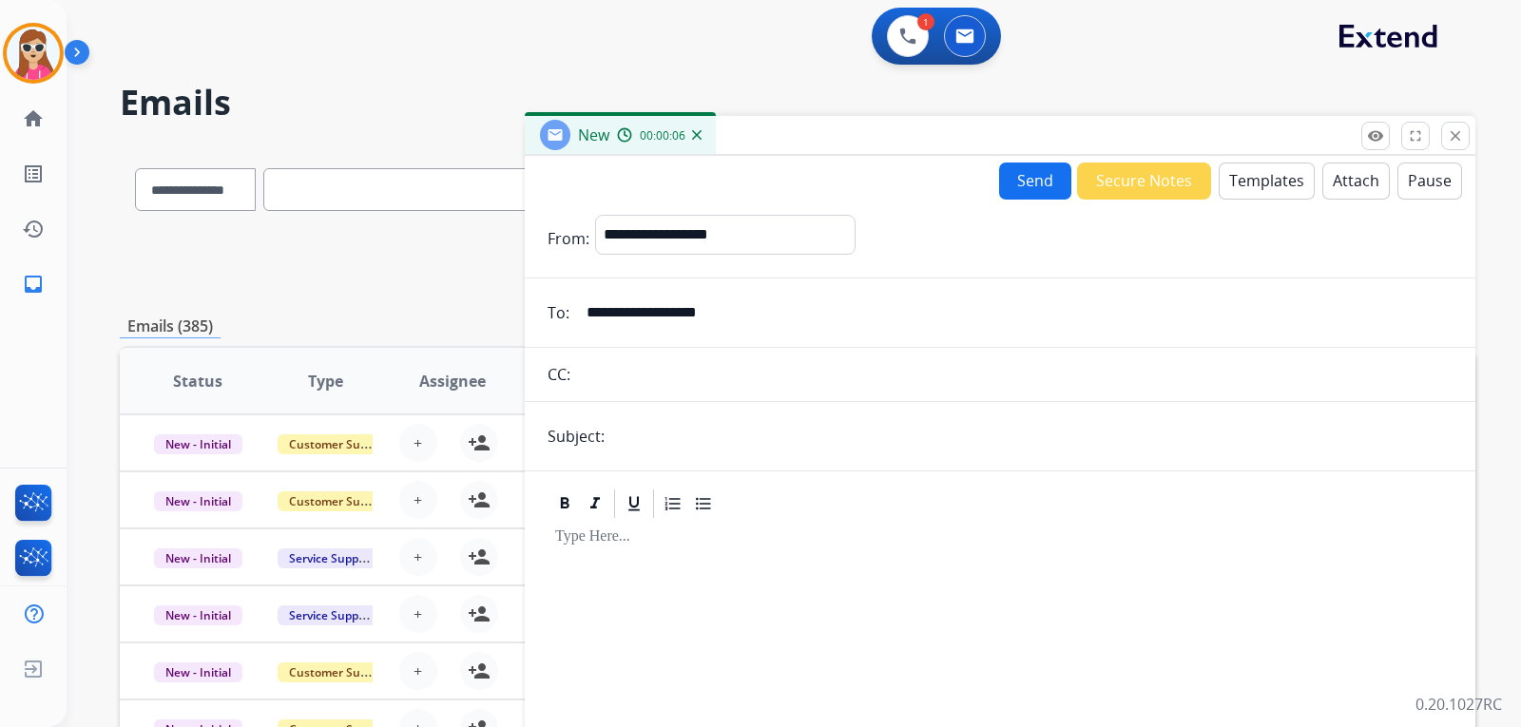
type input "**********"
click at [1280, 189] on button "Templates" at bounding box center [1267, 181] width 96 height 37
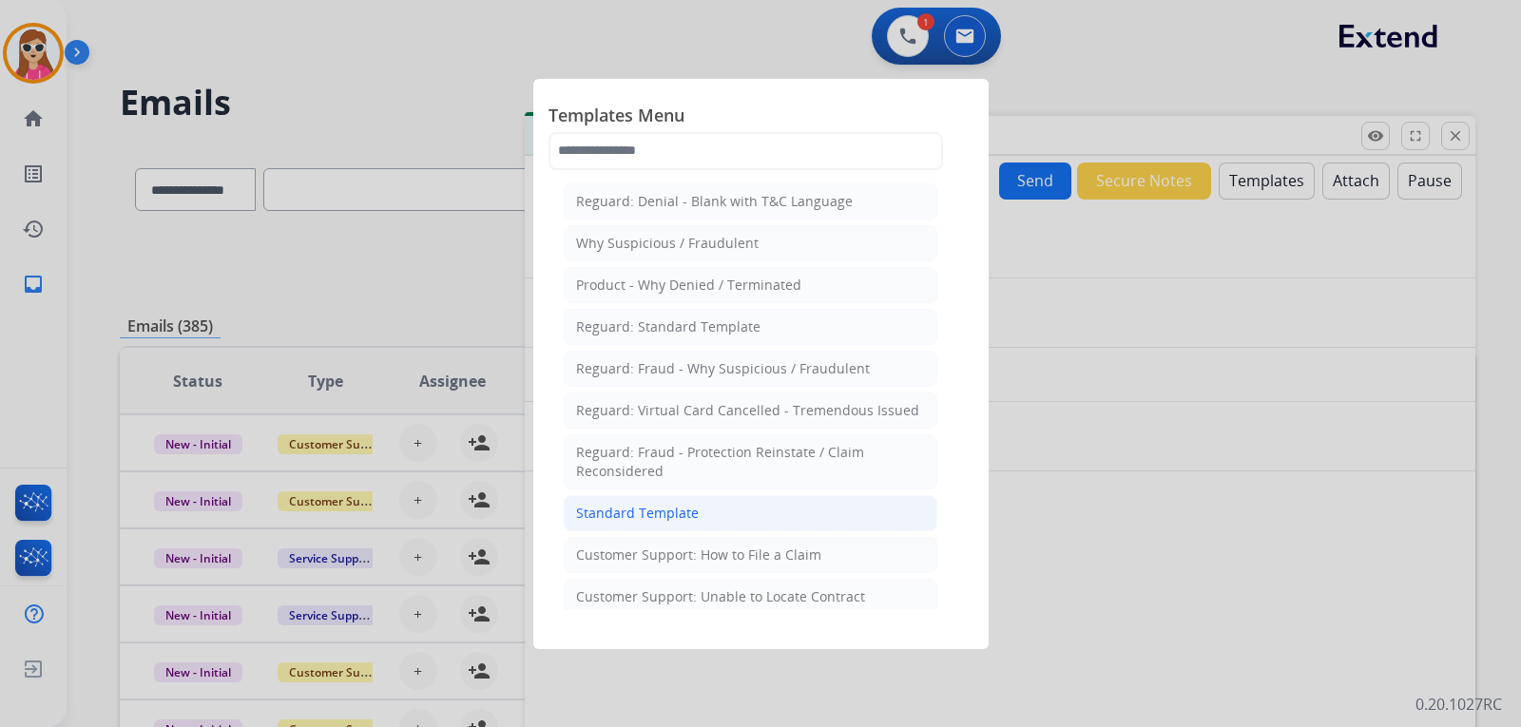
click at [645, 498] on li "Standard Template" at bounding box center [751, 513] width 374 height 36
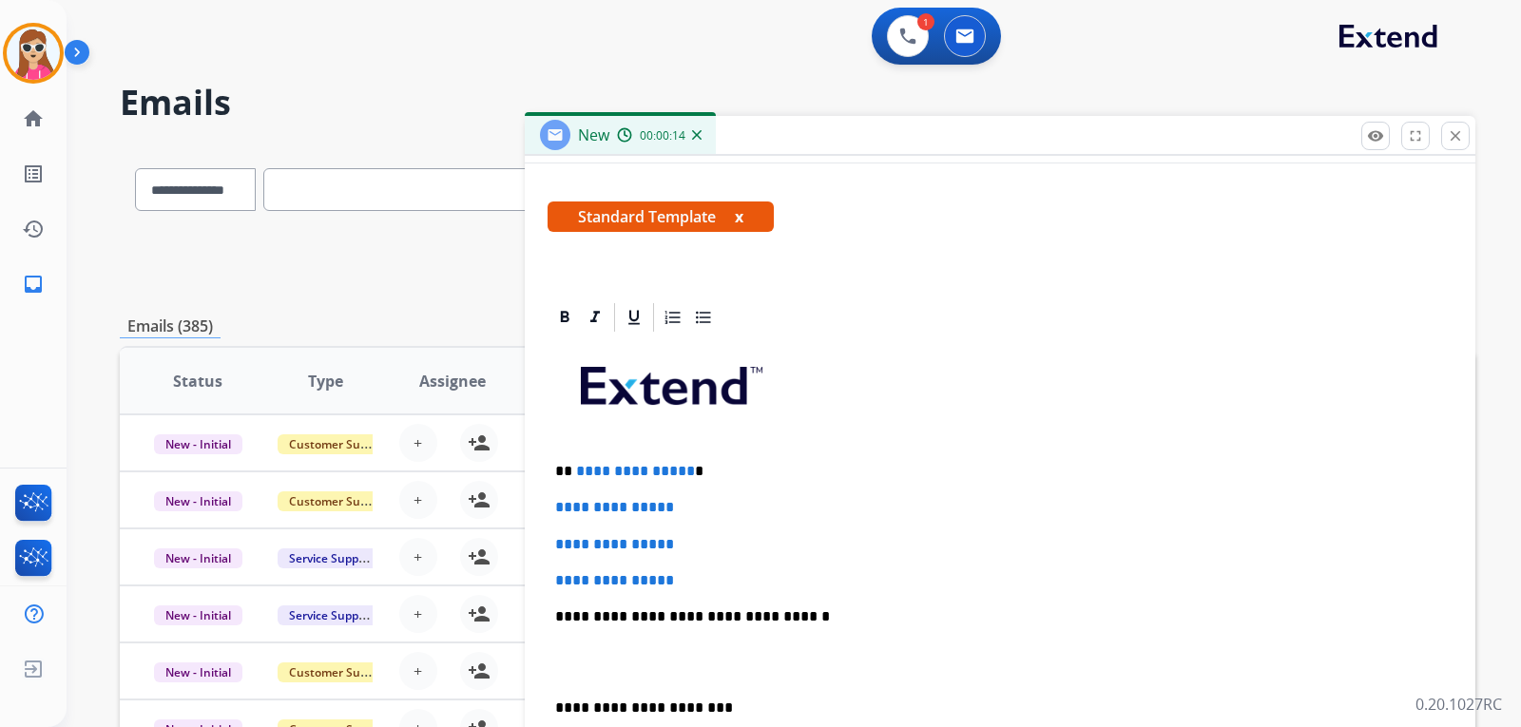
scroll to position [380, 0]
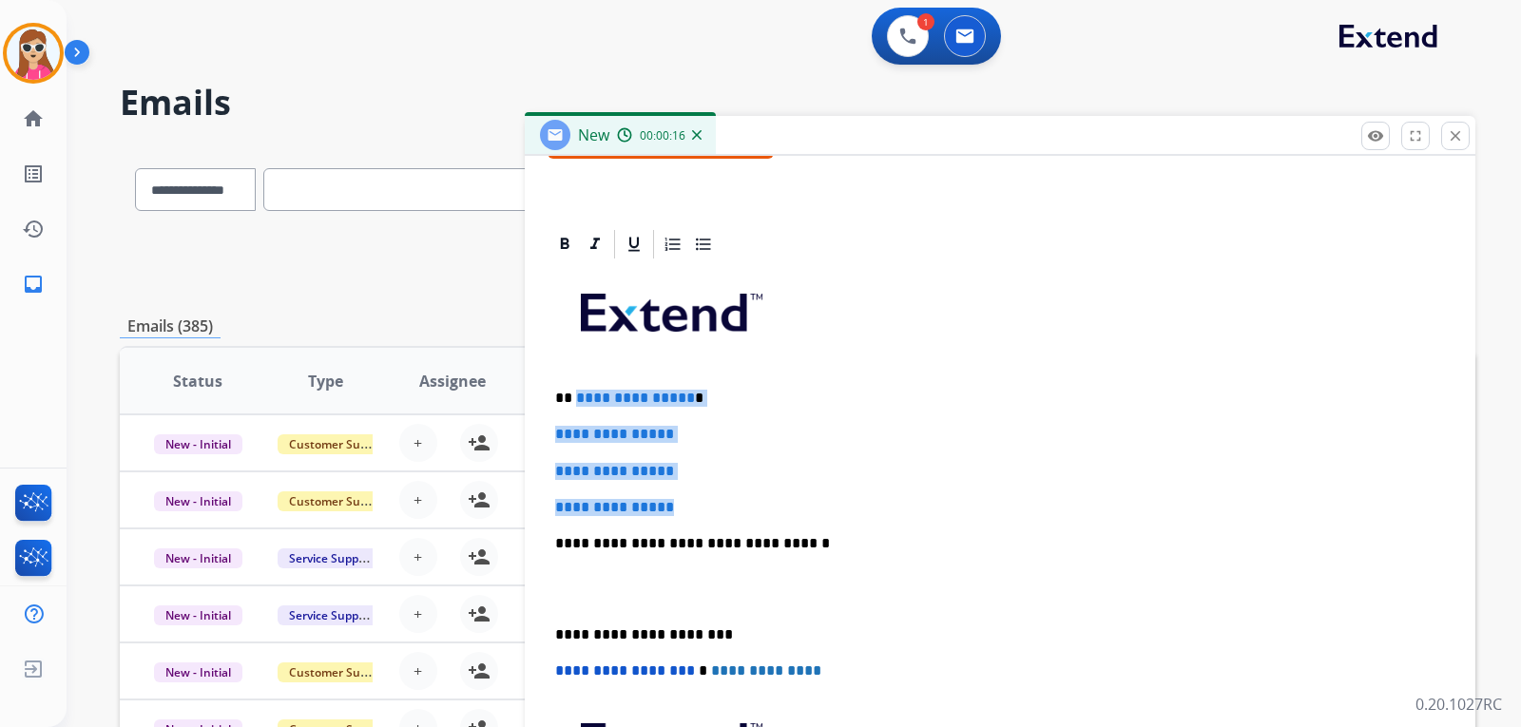
drag, startPoint x: 573, startPoint y: 400, endPoint x: 700, endPoint y: 504, distance: 163.5
click at [700, 504] on div "**********" at bounding box center [1000, 588] width 905 height 654
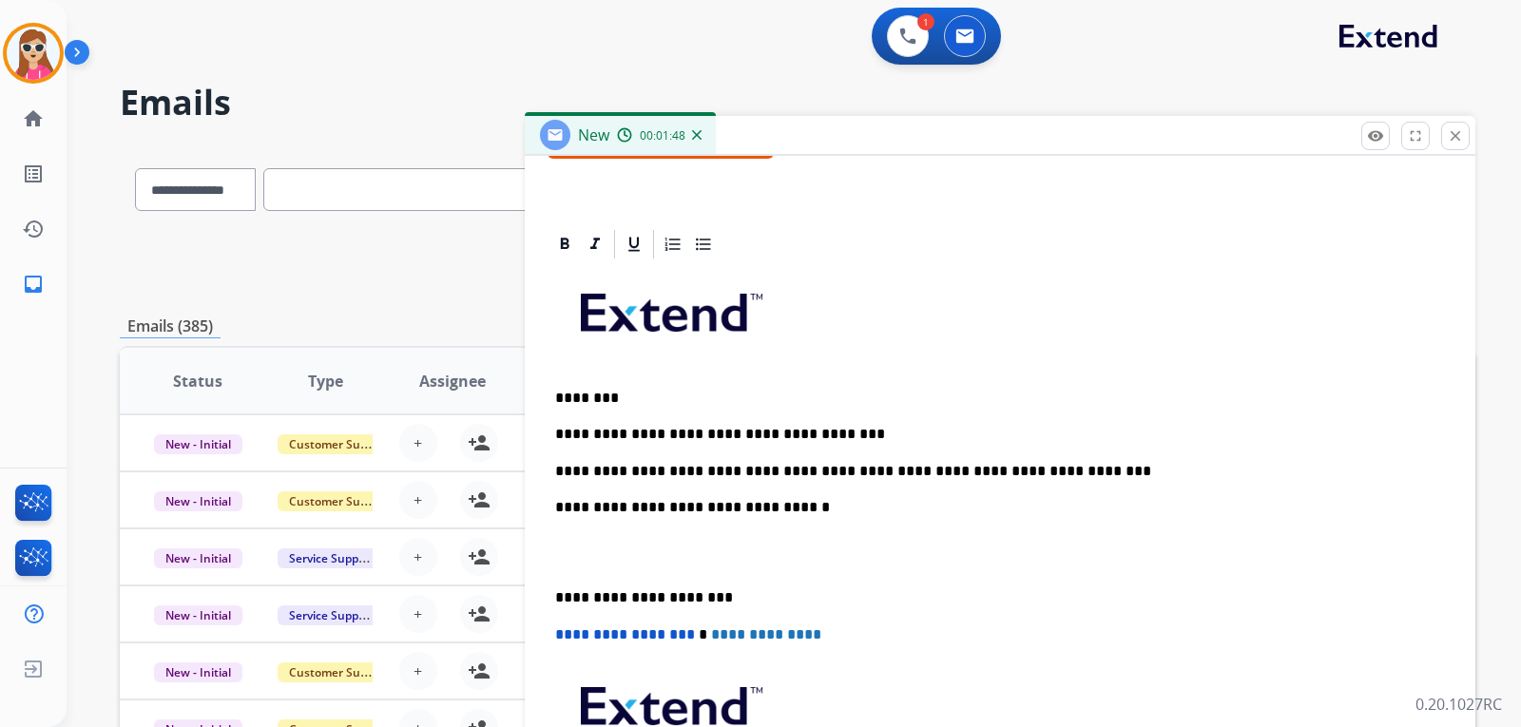
drag, startPoint x: 600, startPoint y: 398, endPoint x: 989, endPoint y: 385, distance: 389.1
click at [989, 385] on div "**********" at bounding box center [1000, 570] width 905 height 618
click at [1044, 474] on p "**********" at bounding box center [992, 471] width 875 height 17
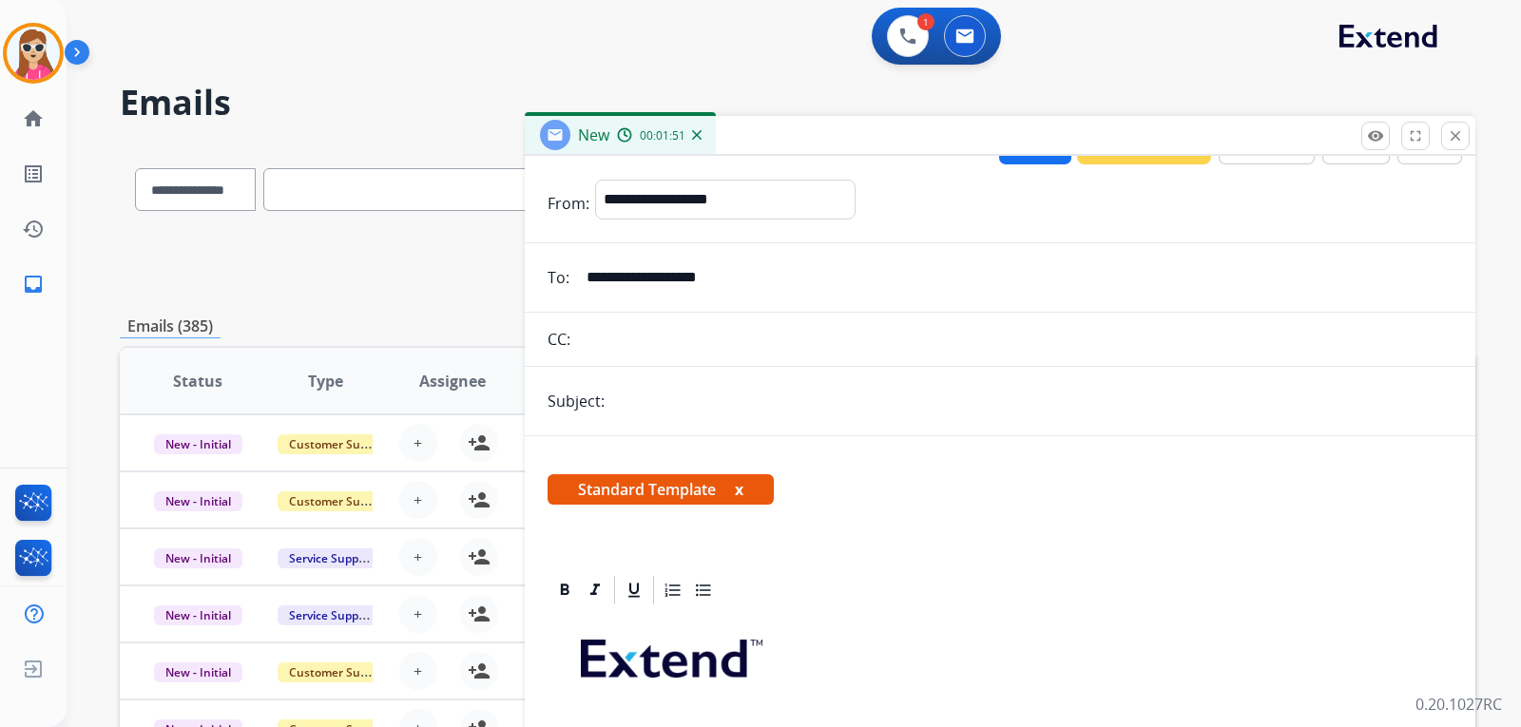
scroll to position [0, 0]
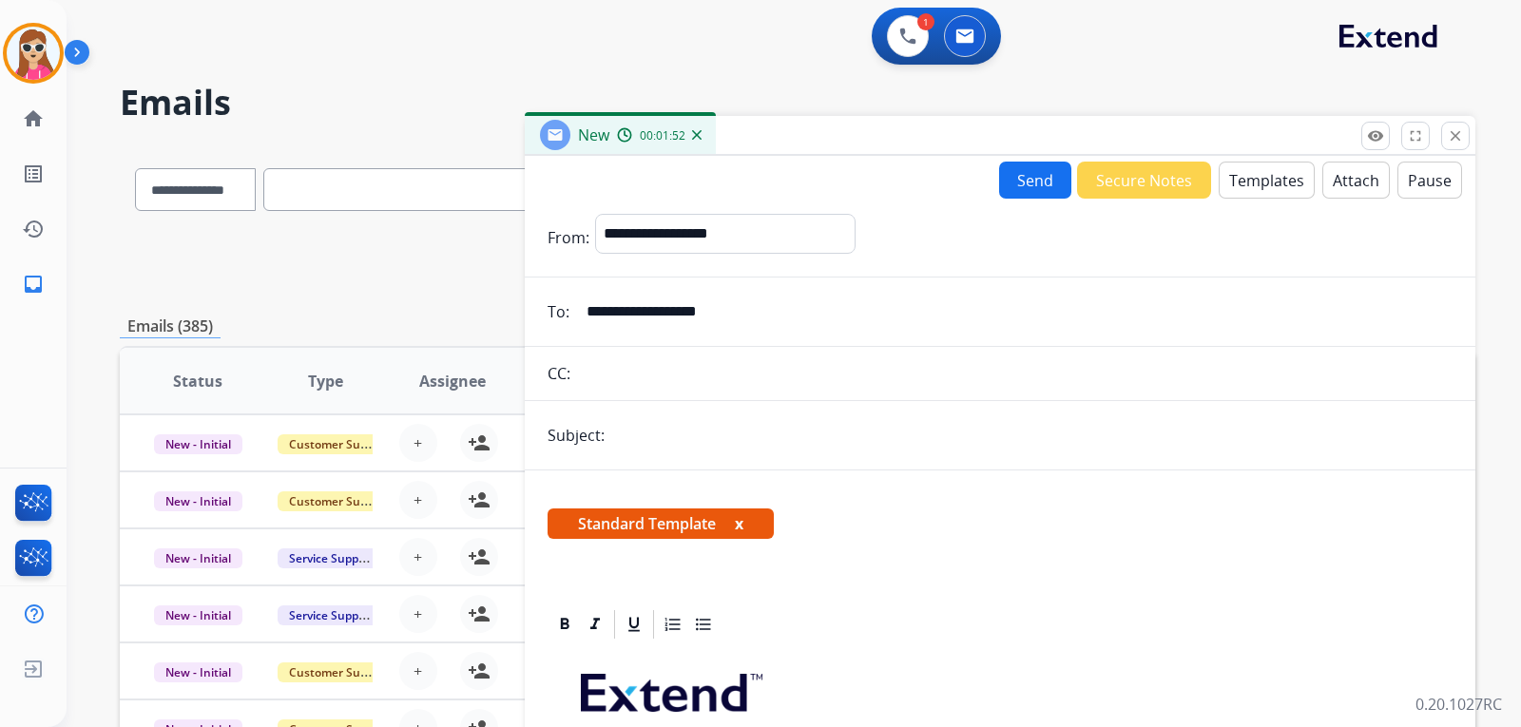
click at [999, 184] on button "Send" at bounding box center [1035, 180] width 72 height 37
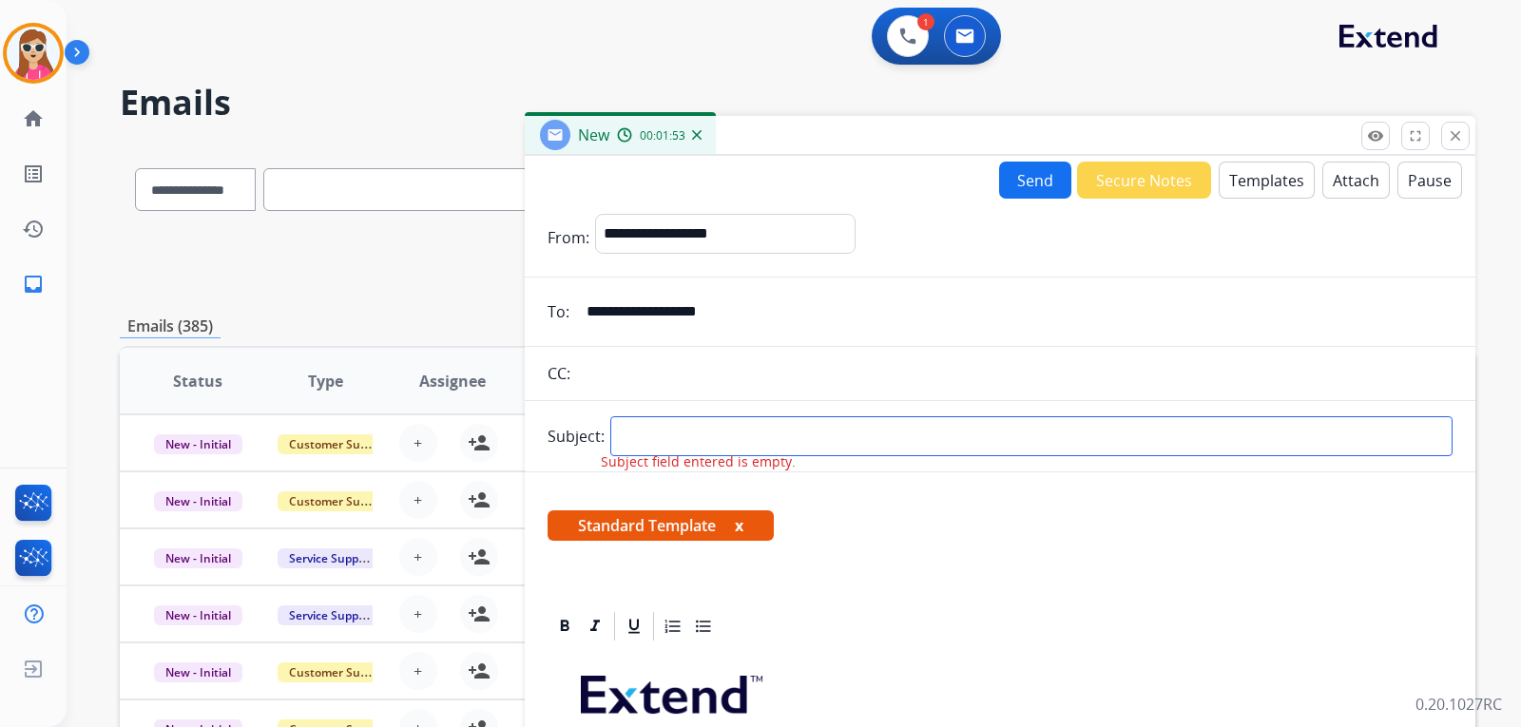
drag, startPoint x: 893, startPoint y: 432, endPoint x: 880, endPoint y: 449, distance: 21.7
click at [893, 431] on input "text" at bounding box center [1031, 436] width 842 height 40
type input "**********"
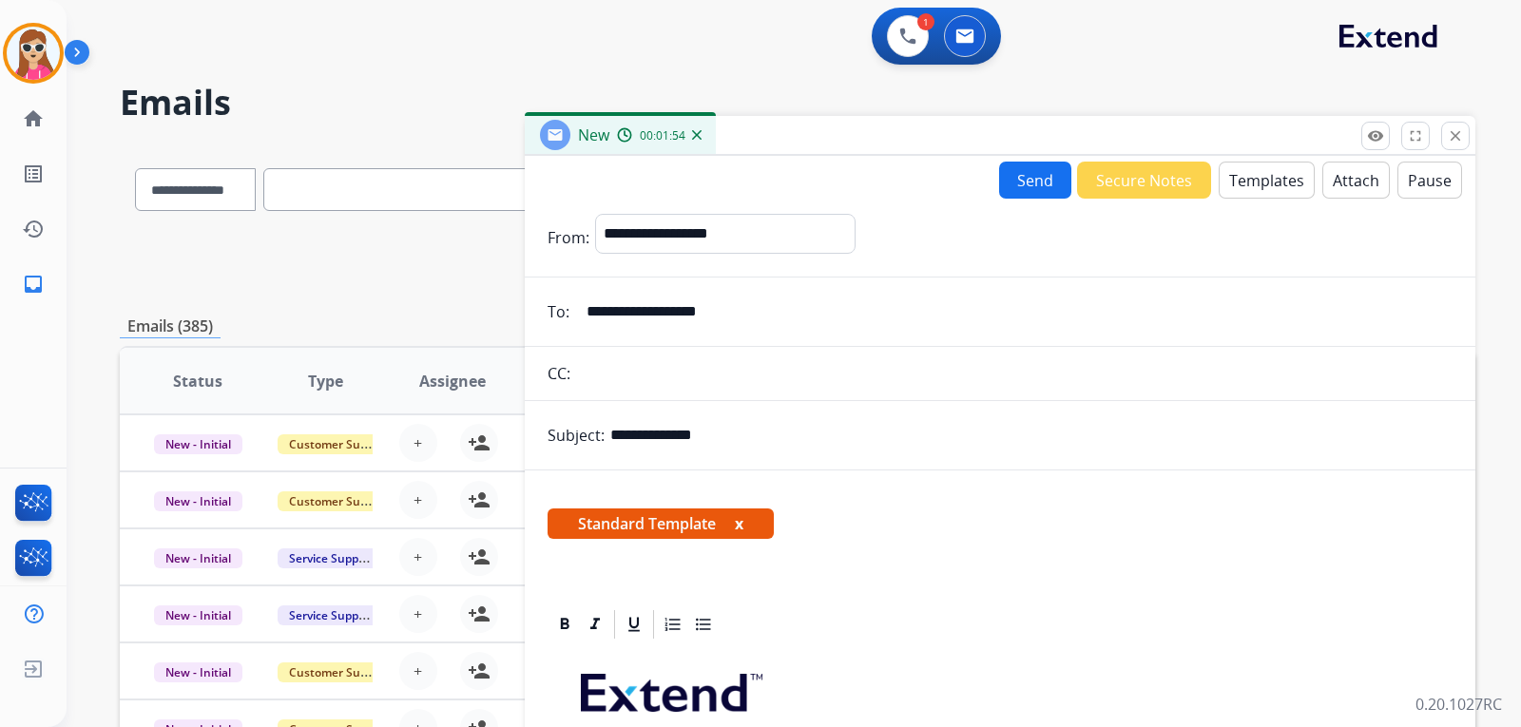
click at [1027, 186] on button "Send" at bounding box center [1035, 180] width 72 height 37
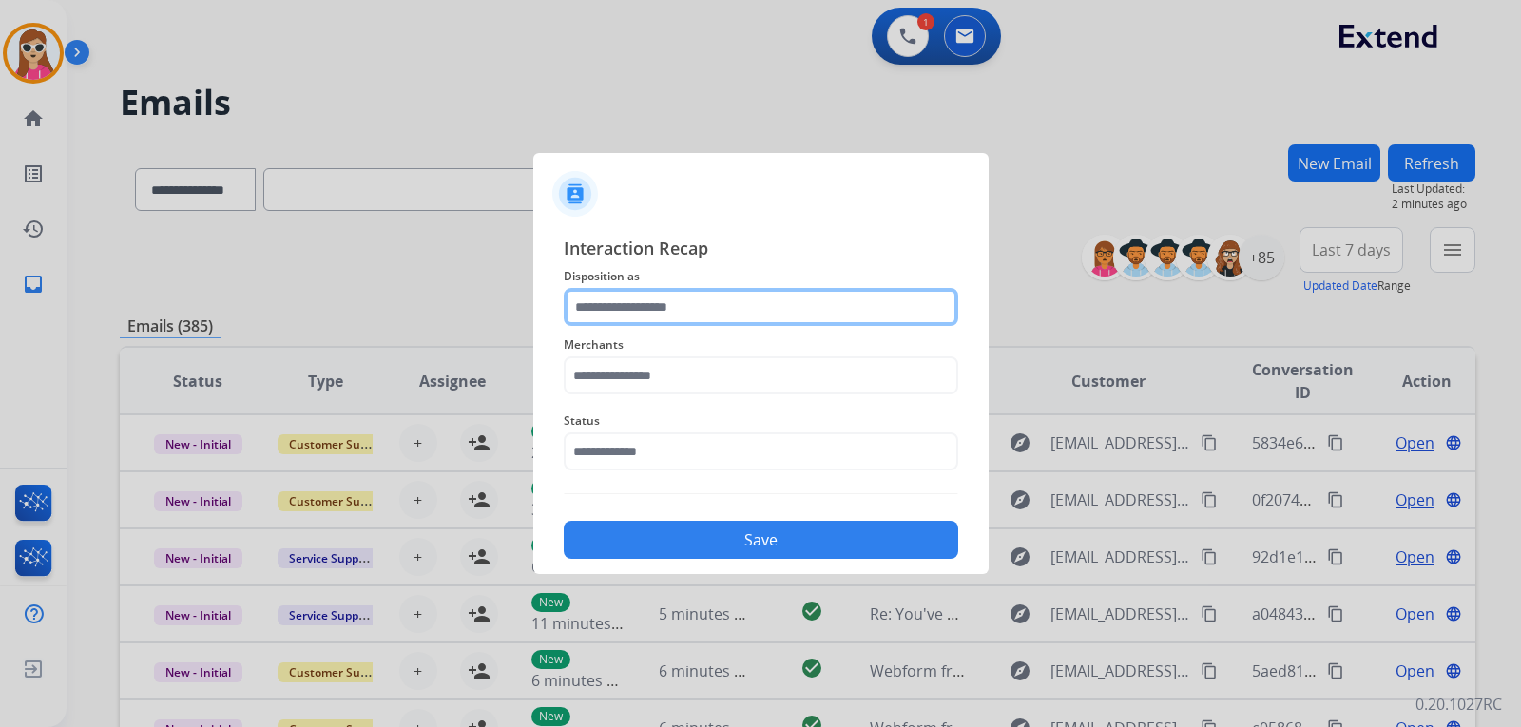
click at [736, 307] on input "text" at bounding box center [761, 307] width 395 height 38
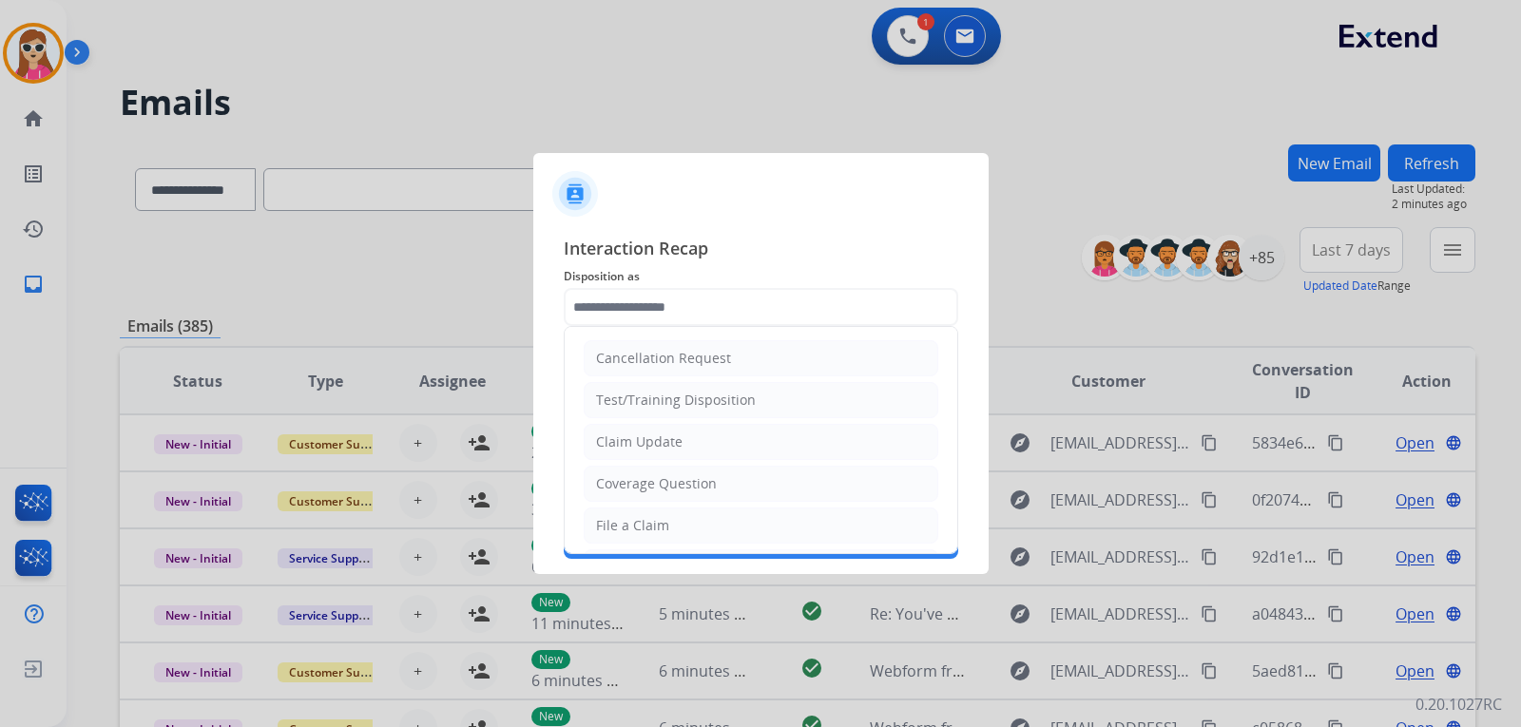
drag, startPoint x: 669, startPoint y: 430, endPoint x: 668, endPoint y: 397, distance: 33.3
click at [669, 428] on li "Claim Update" at bounding box center [761, 442] width 355 height 36
type input "**********"
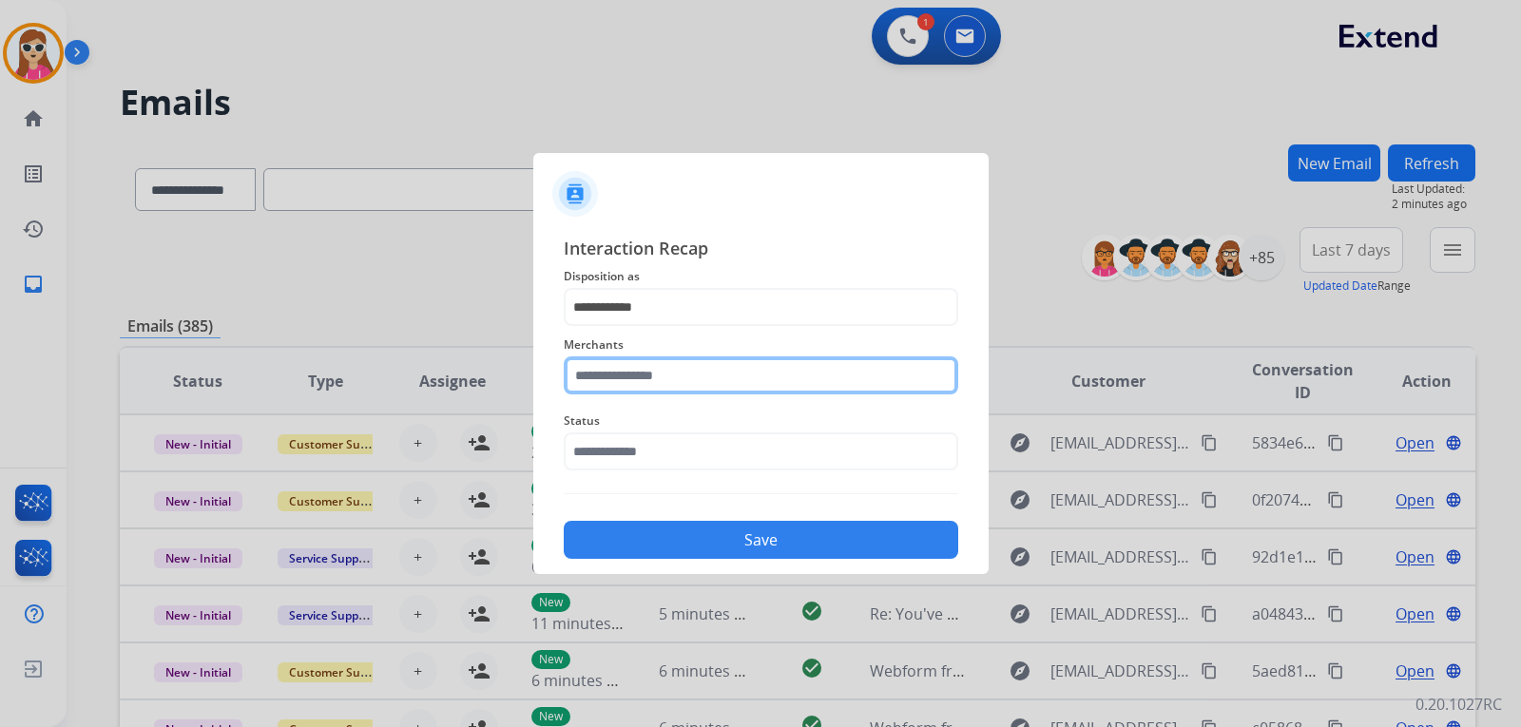
click at [668, 380] on input "text" at bounding box center [761, 376] width 395 height 38
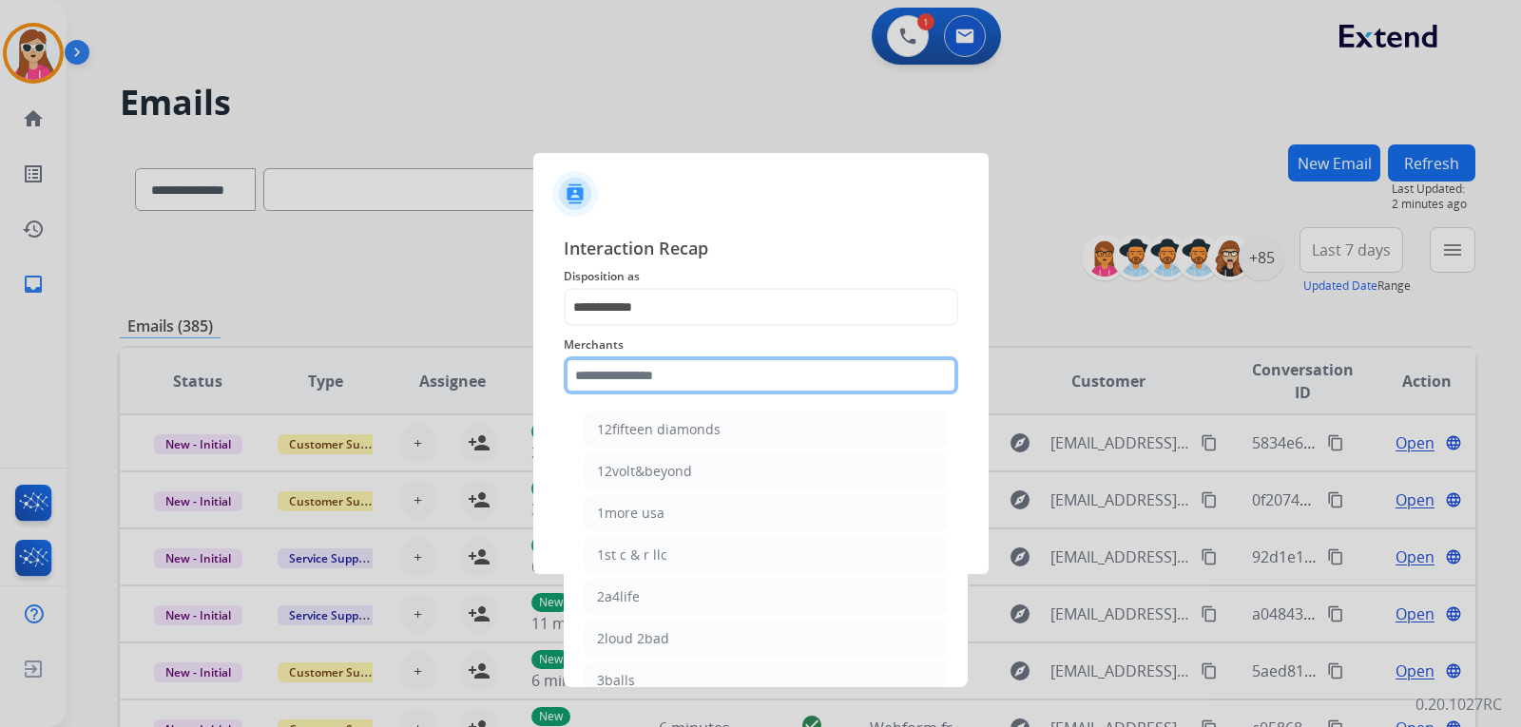
click at [620, 388] on input "text" at bounding box center [761, 376] width 395 height 38
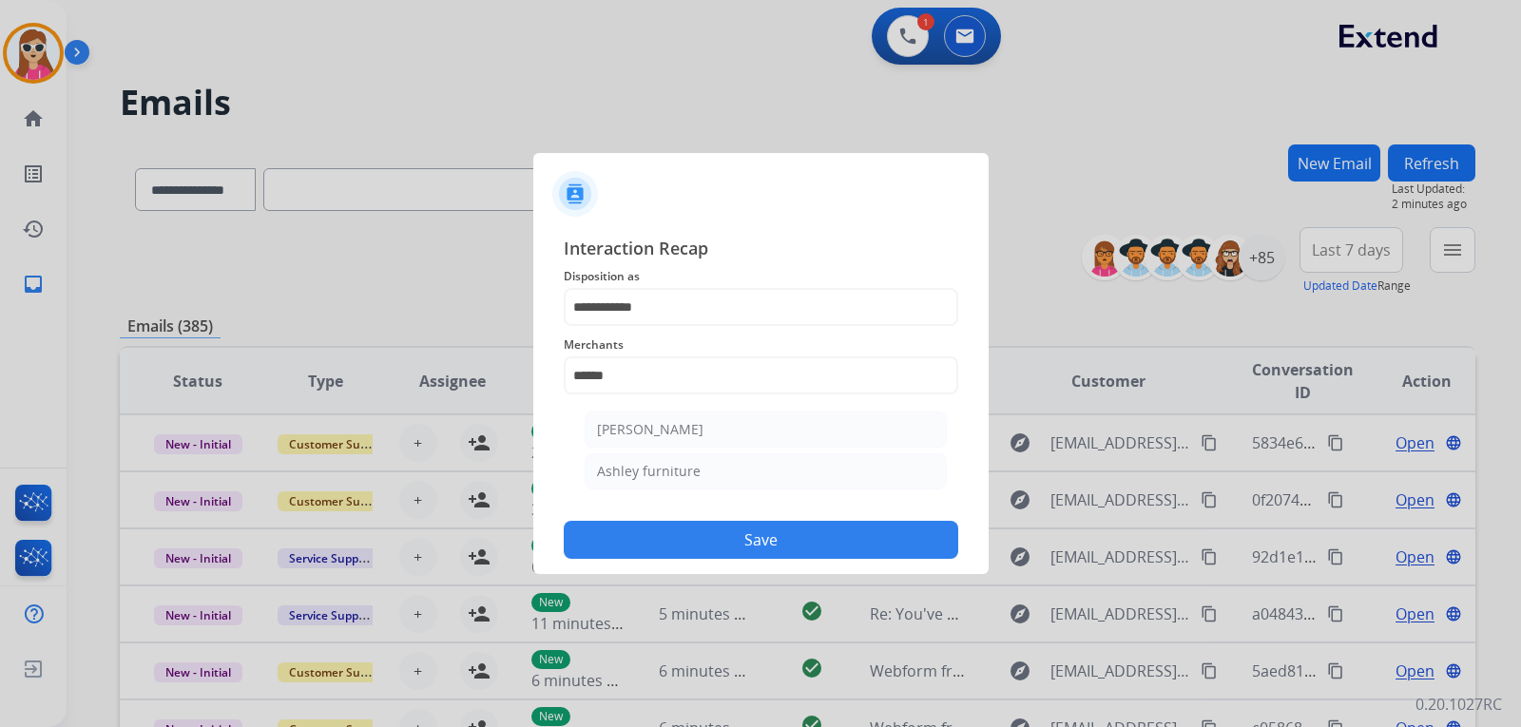
drag, startPoint x: 682, startPoint y: 458, endPoint x: 694, endPoint y: 470, distance: 16.8
click at [684, 462] on li "Ashley furniture" at bounding box center [766, 472] width 362 height 36
type input "**********"
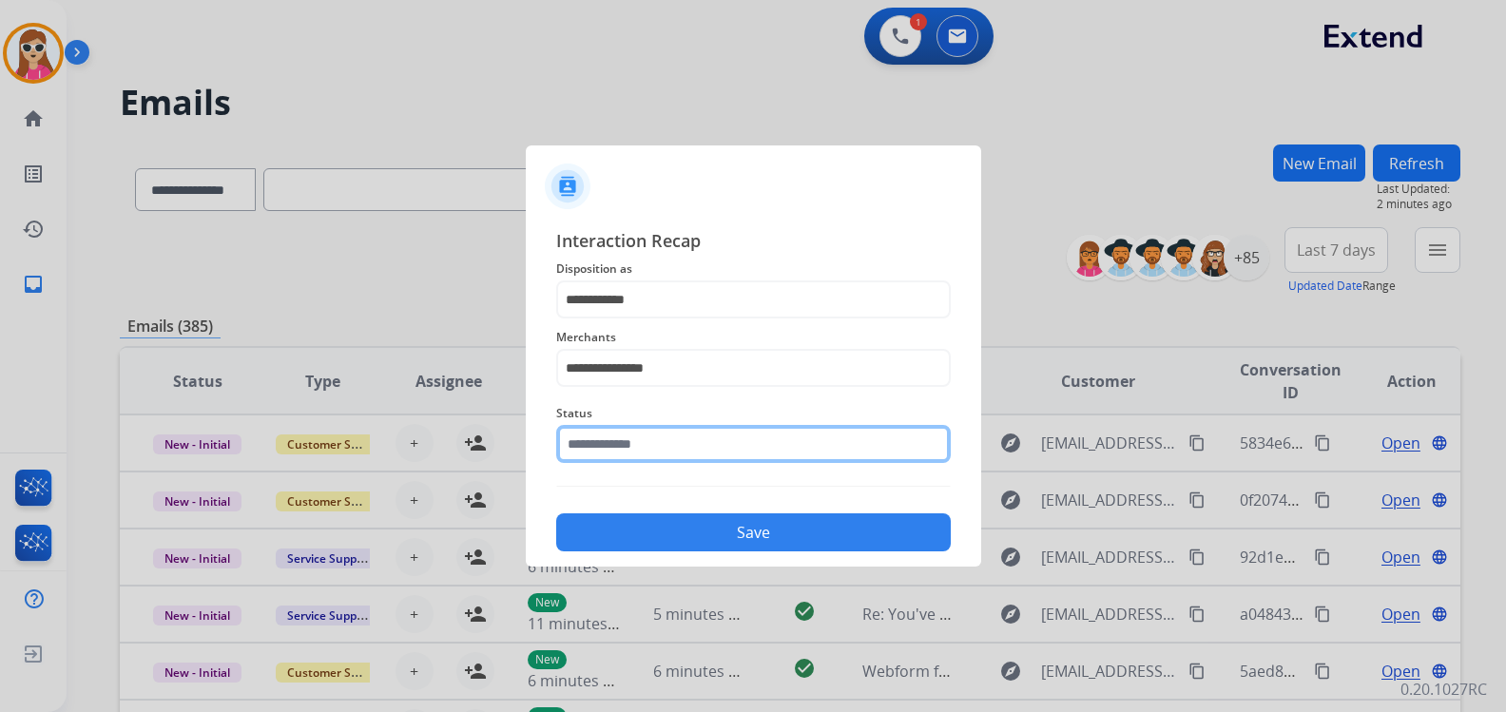
click at [709, 457] on input "text" at bounding box center [753, 444] width 395 height 38
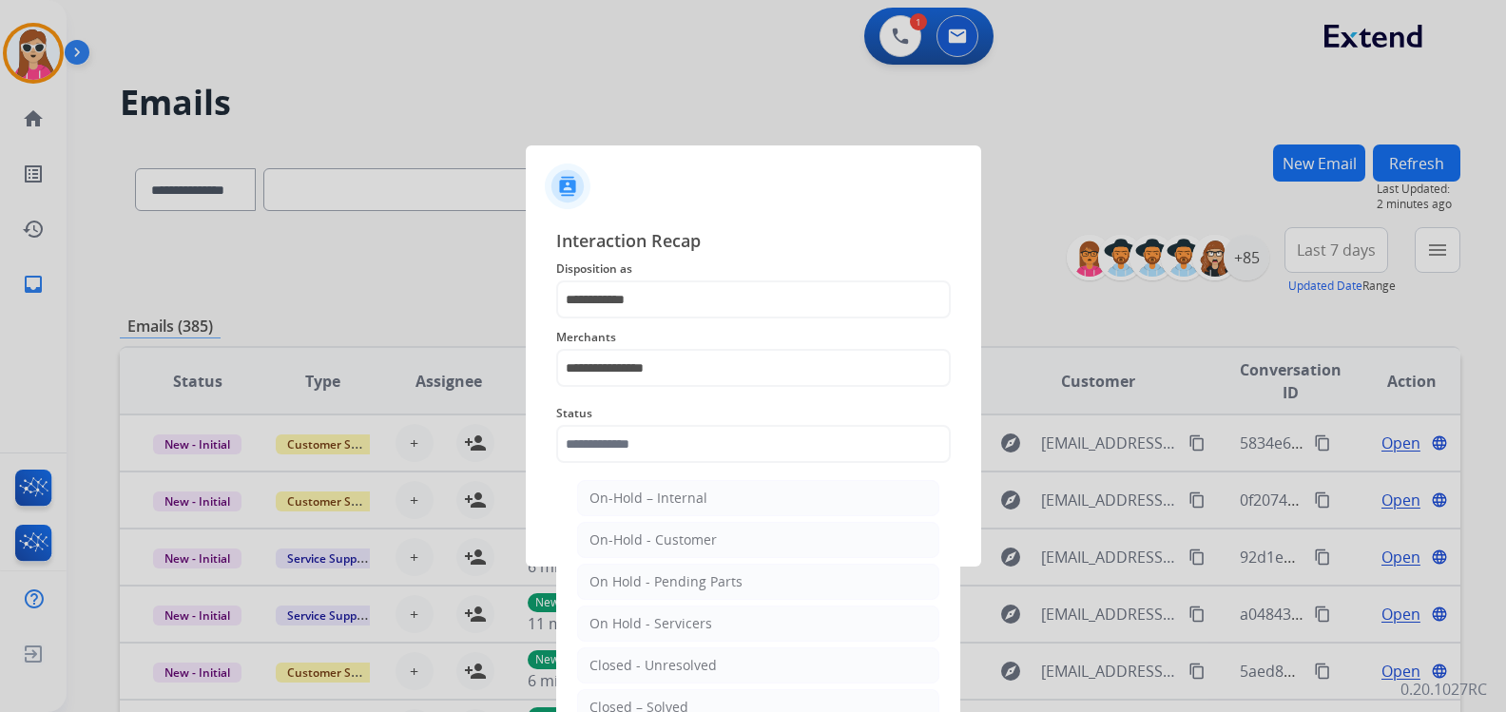
drag, startPoint x: 685, startPoint y: 700, endPoint x: 700, endPoint y: 672, distance: 31.5
click at [687, 697] on li "Closed – Solved" at bounding box center [758, 707] width 362 height 36
type input "**********"
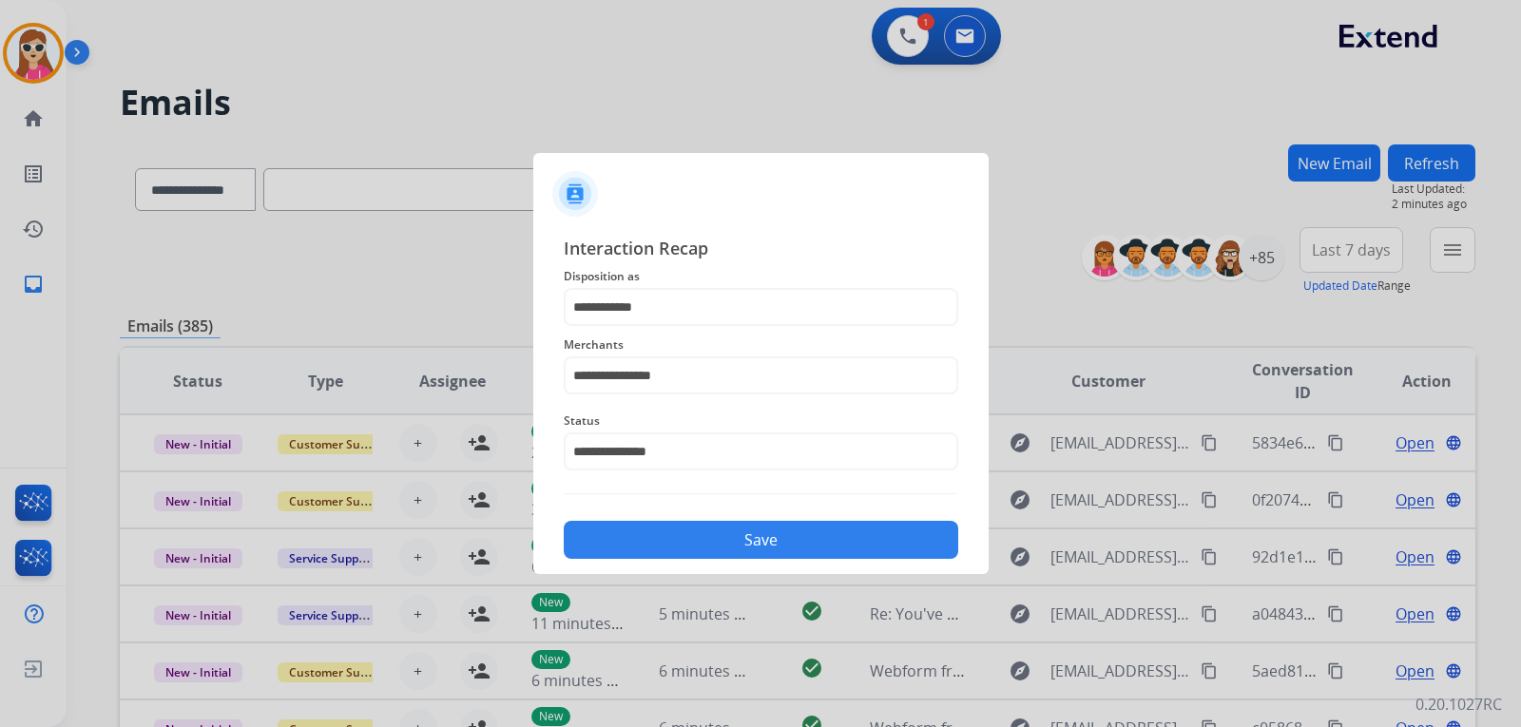
click at [737, 546] on button "Save" at bounding box center [761, 540] width 395 height 38
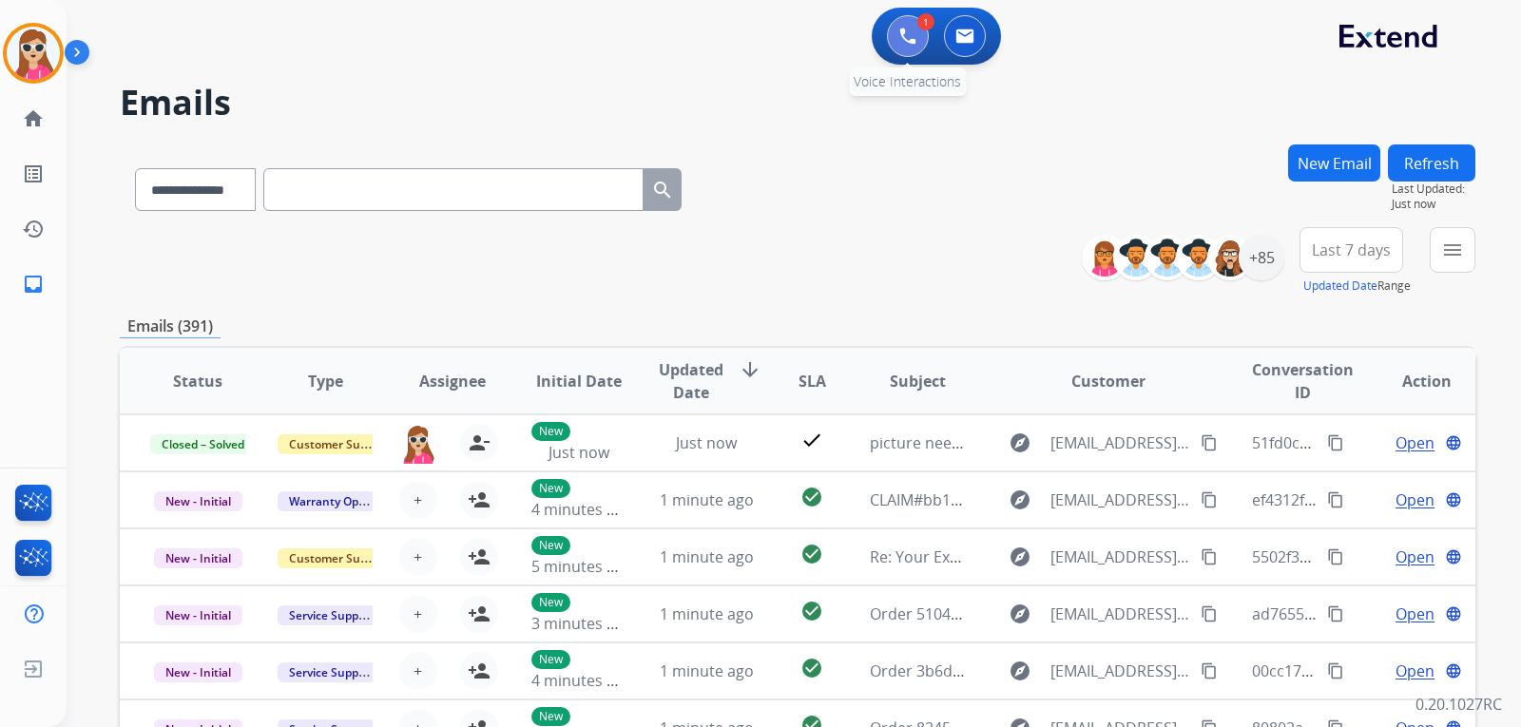
click at [894, 33] on button at bounding box center [908, 36] width 42 height 42
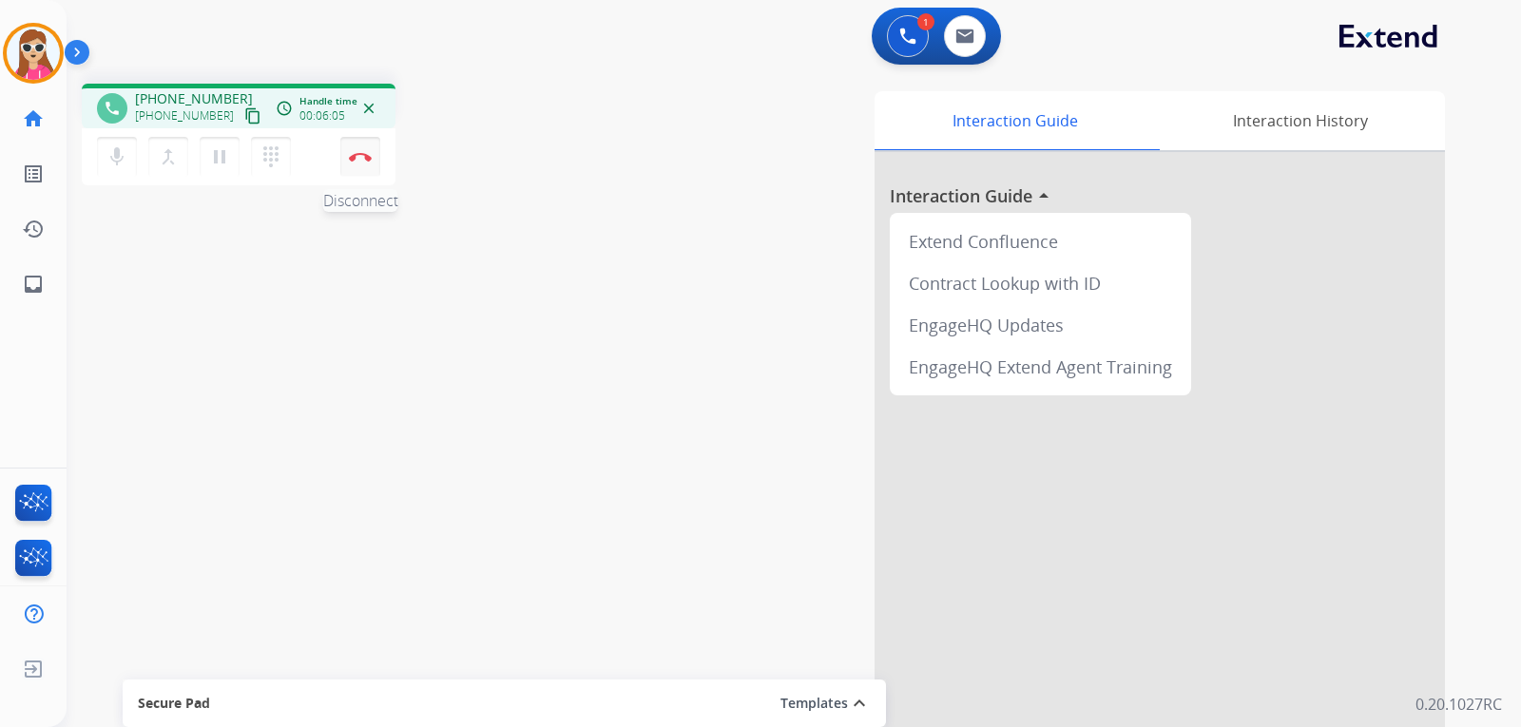
click at [366, 164] on button "Disconnect" at bounding box center [360, 157] width 40 height 40
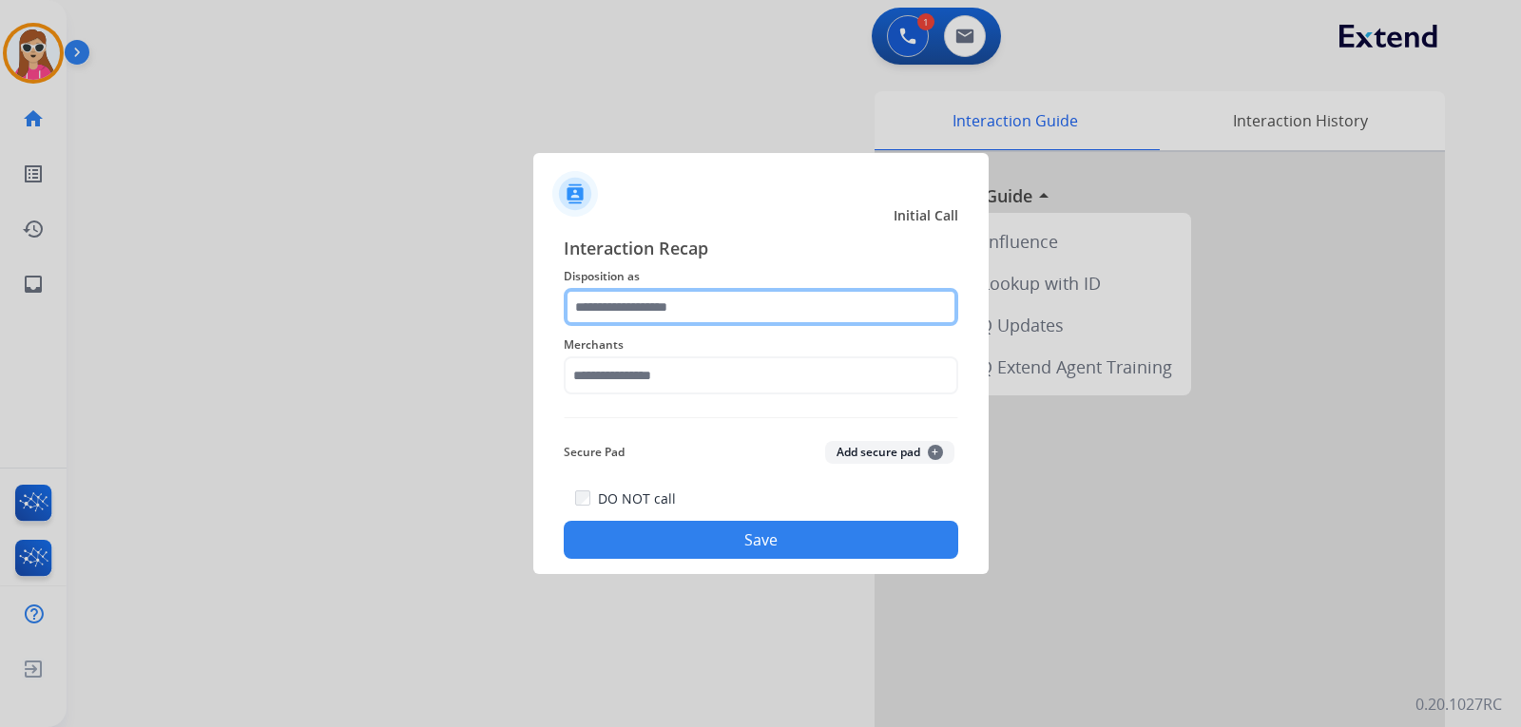
drag, startPoint x: 706, startPoint y: 295, endPoint x: 711, endPoint y: 319, distance: 25.2
click at [706, 295] on input "text" at bounding box center [761, 307] width 395 height 38
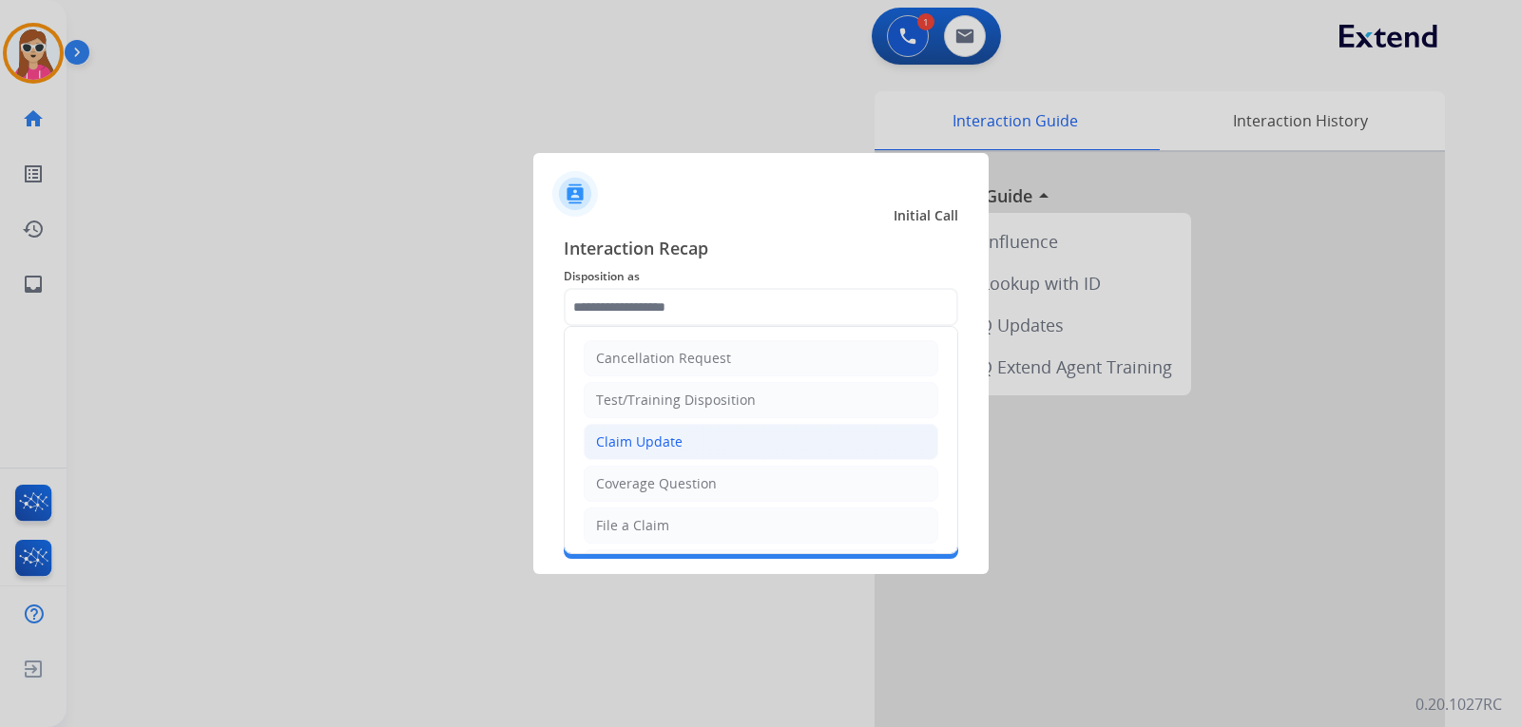
click at [699, 438] on li "Claim Update" at bounding box center [761, 442] width 355 height 36
type input "**********"
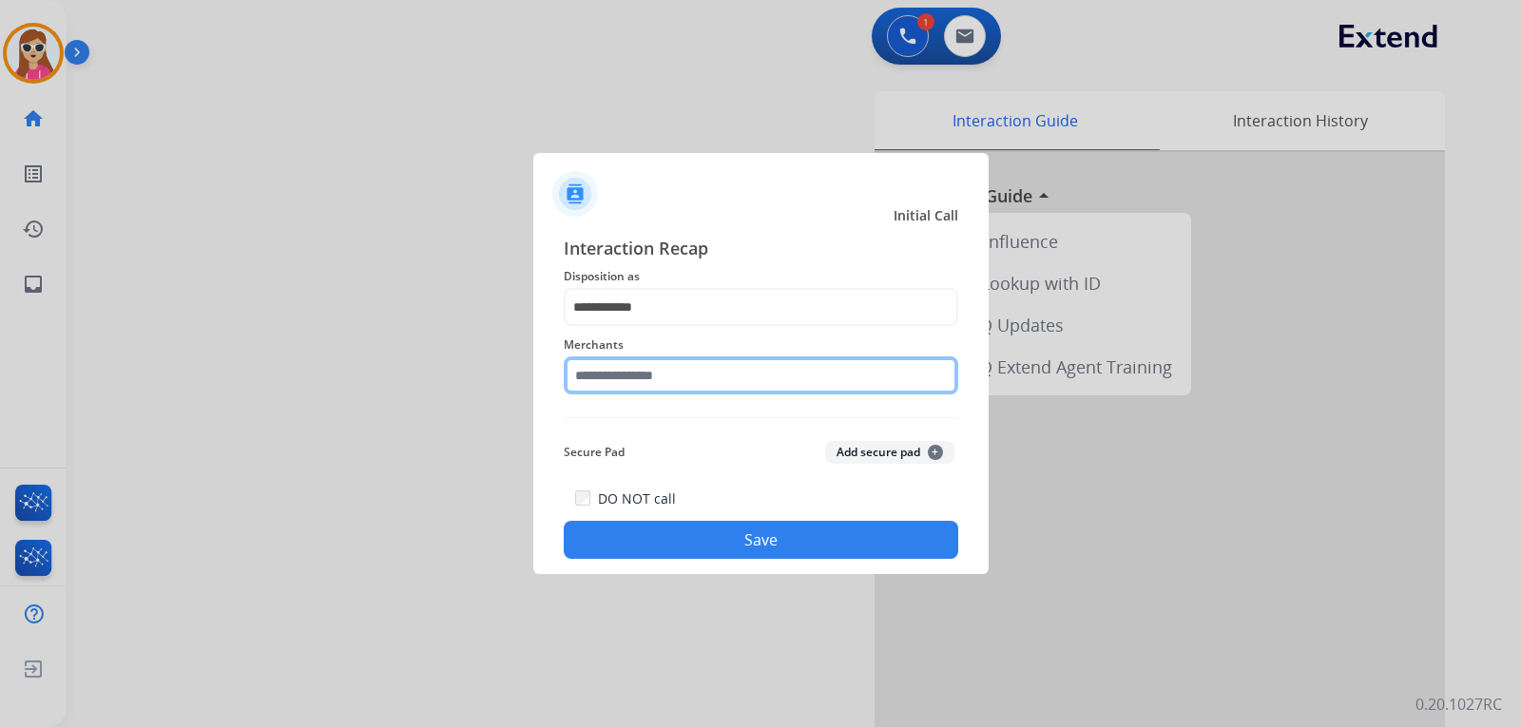
click at [674, 374] on input "text" at bounding box center [761, 376] width 395 height 38
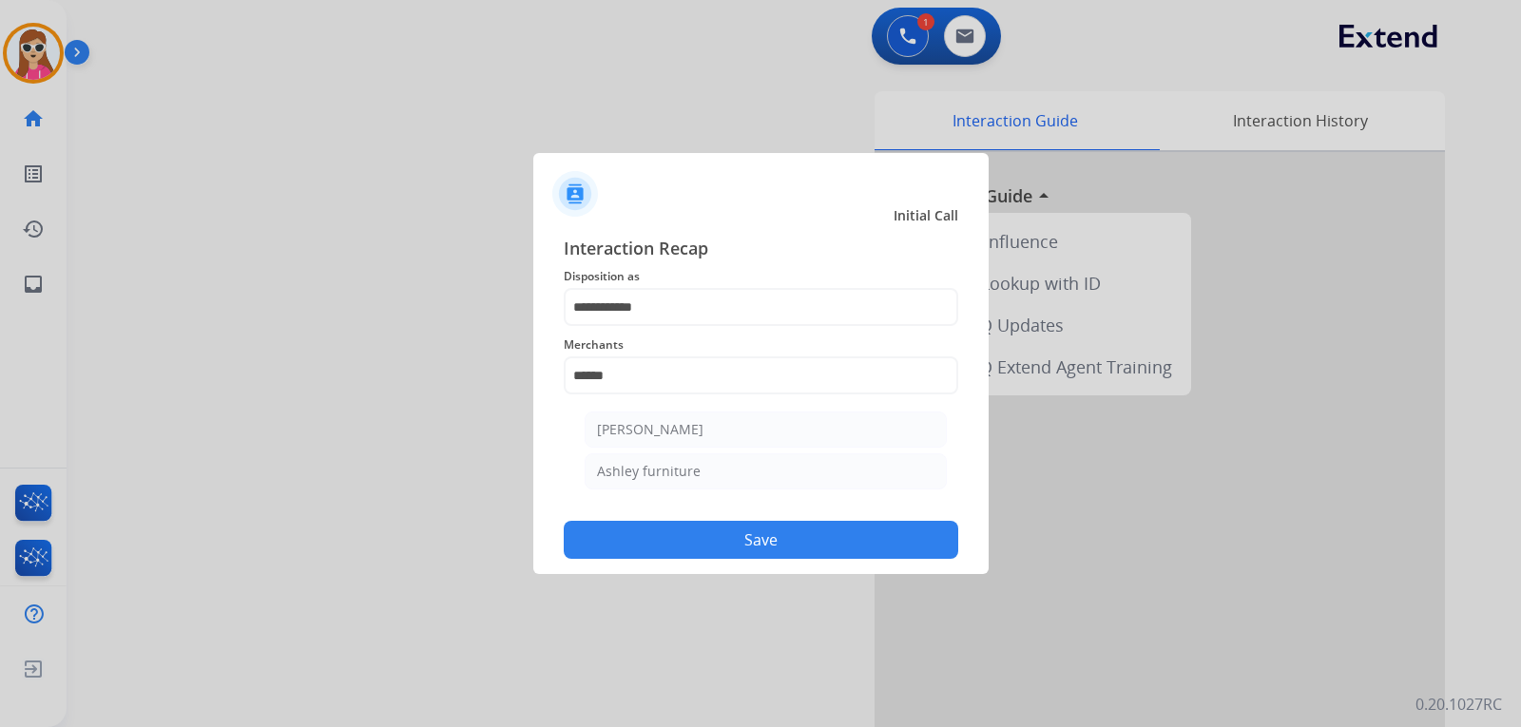
drag, startPoint x: 691, startPoint y: 464, endPoint x: 698, endPoint y: 490, distance: 26.5
click at [692, 464] on div "Ashley furniture" at bounding box center [649, 471] width 104 height 19
type input "**********"
click at [742, 550] on button "Save" at bounding box center [761, 540] width 395 height 38
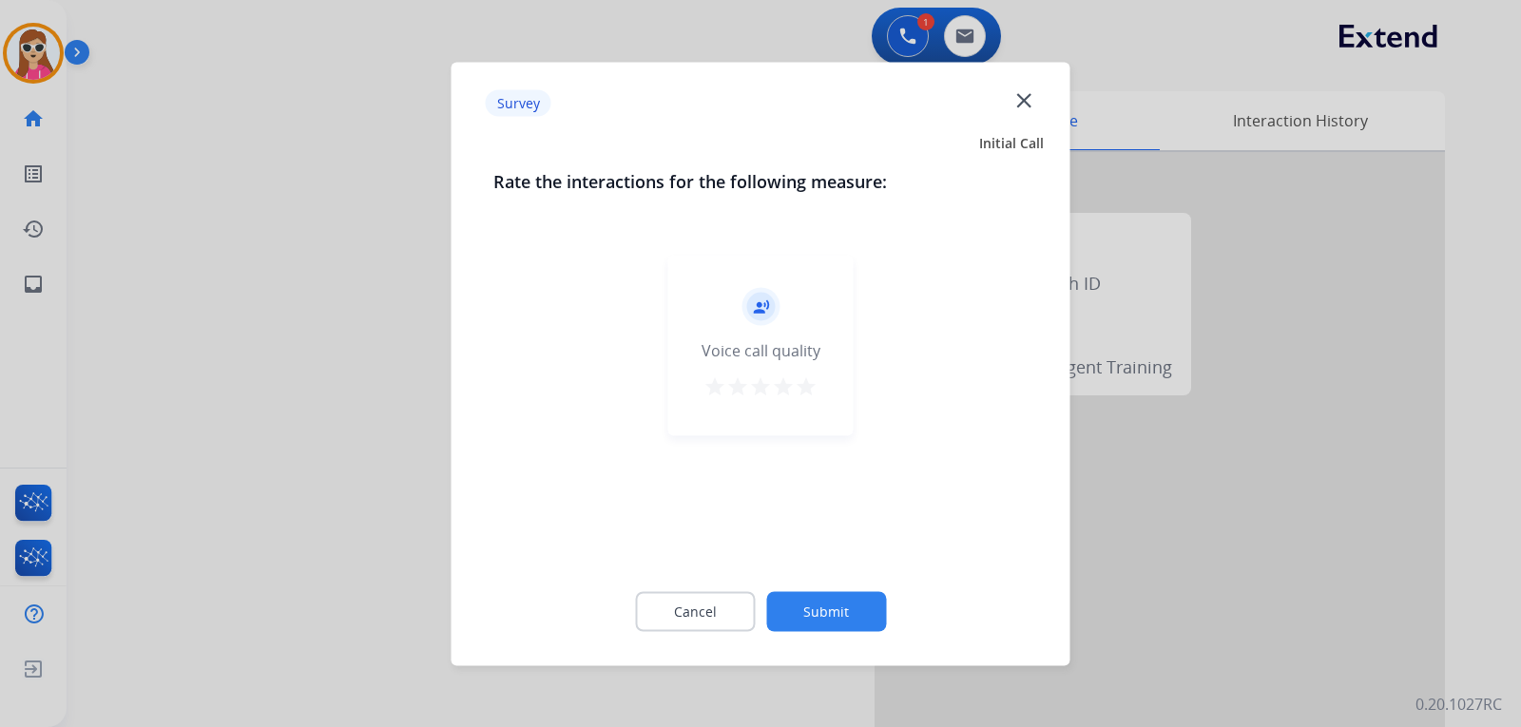
click at [807, 390] on mat-icon "star" at bounding box center [806, 386] width 23 height 23
click at [842, 620] on button "Submit" at bounding box center [826, 611] width 120 height 40
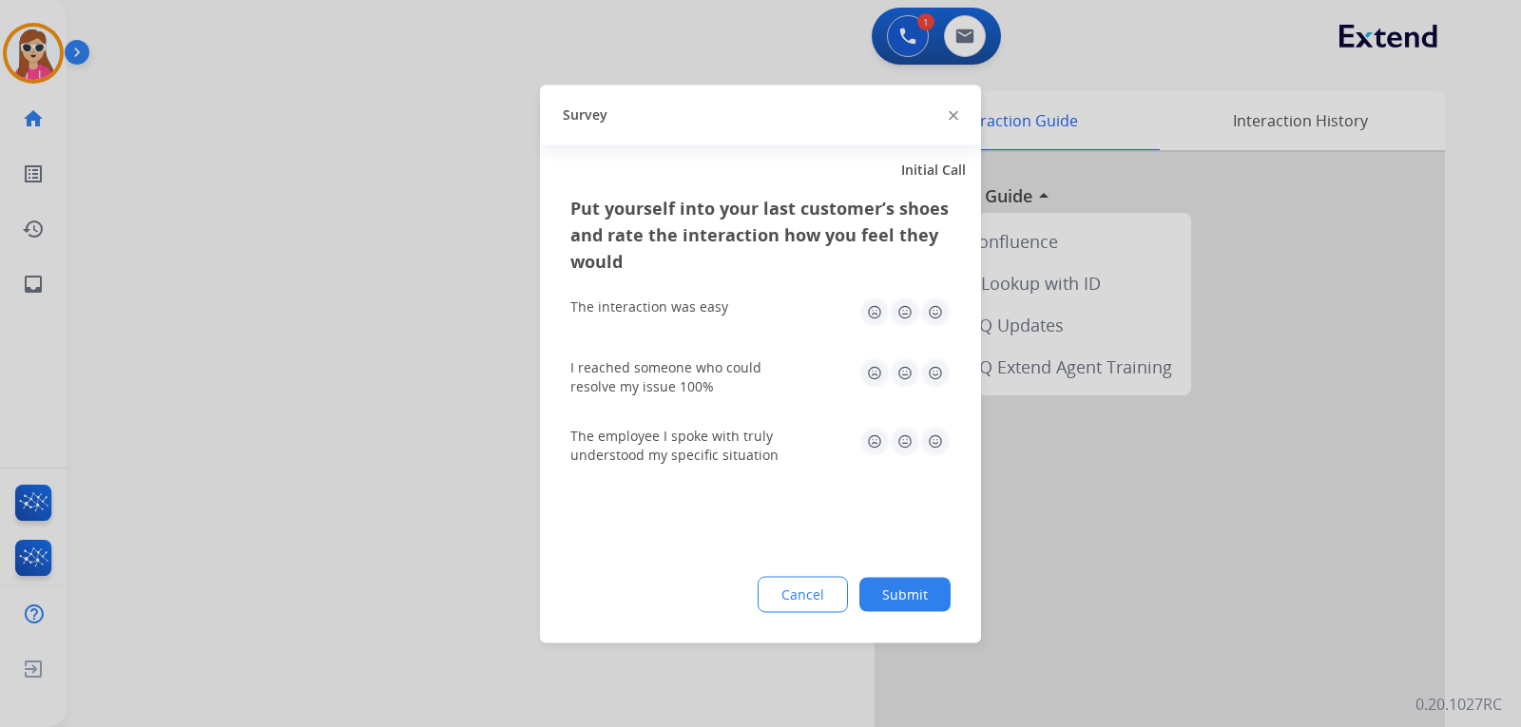
click at [943, 316] on img at bounding box center [935, 312] width 30 height 30
click at [939, 380] on img at bounding box center [935, 373] width 30 height 30
click at [944, 455] on img at bounding box center [935, 441] width 30 height 30
click at [936, 581] on button "Submit" at bounding box center [905, 594] width 91 height 34
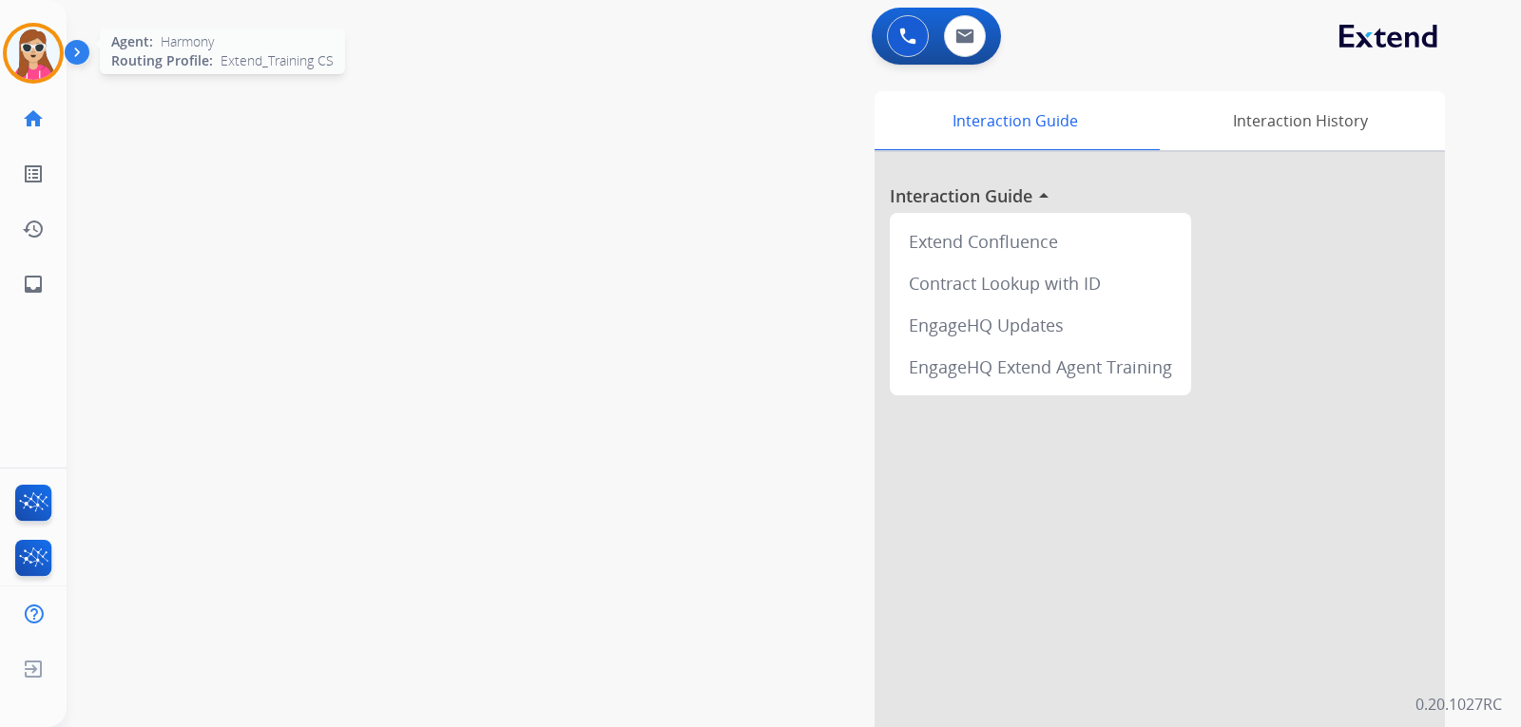
click at [44, 49] on img at bounding box center [33, 53] width 53 height 53
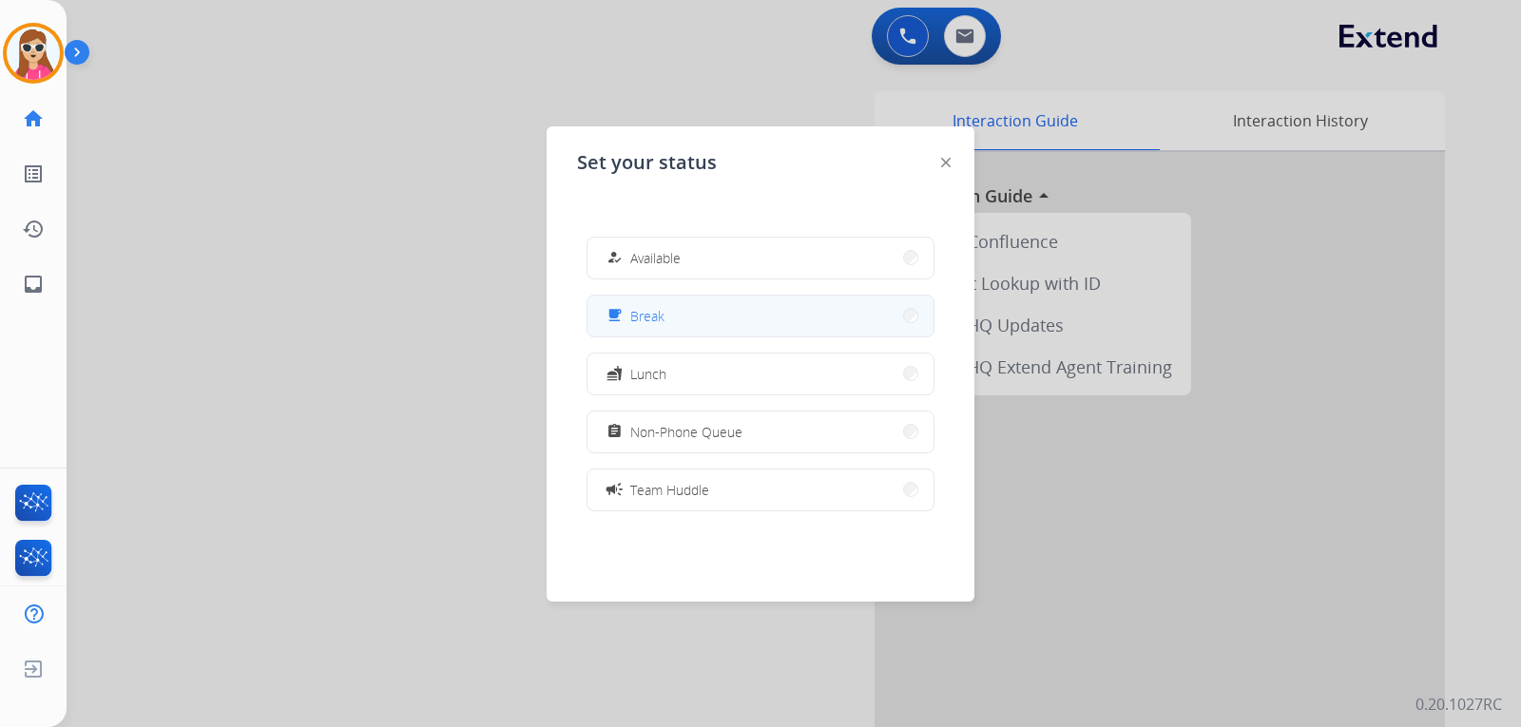
click at [698, 304] on button "free_breakfast Break" at bounding box center [761, 316] width 346 height 41
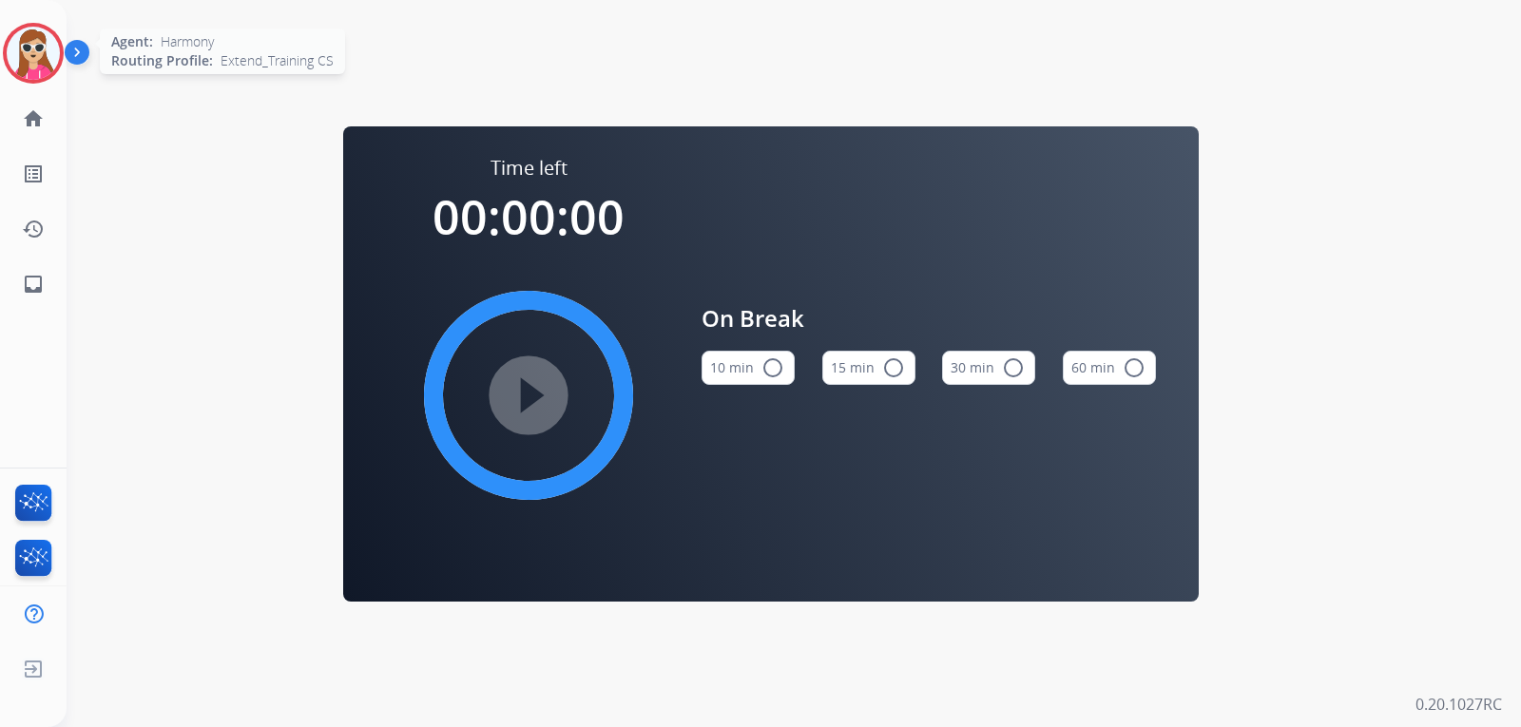
click at [63, 76] on div "Agent: Harmony Routing Profile: Extend_Training CS" at bounding box center [33, 53] width 61 height 61
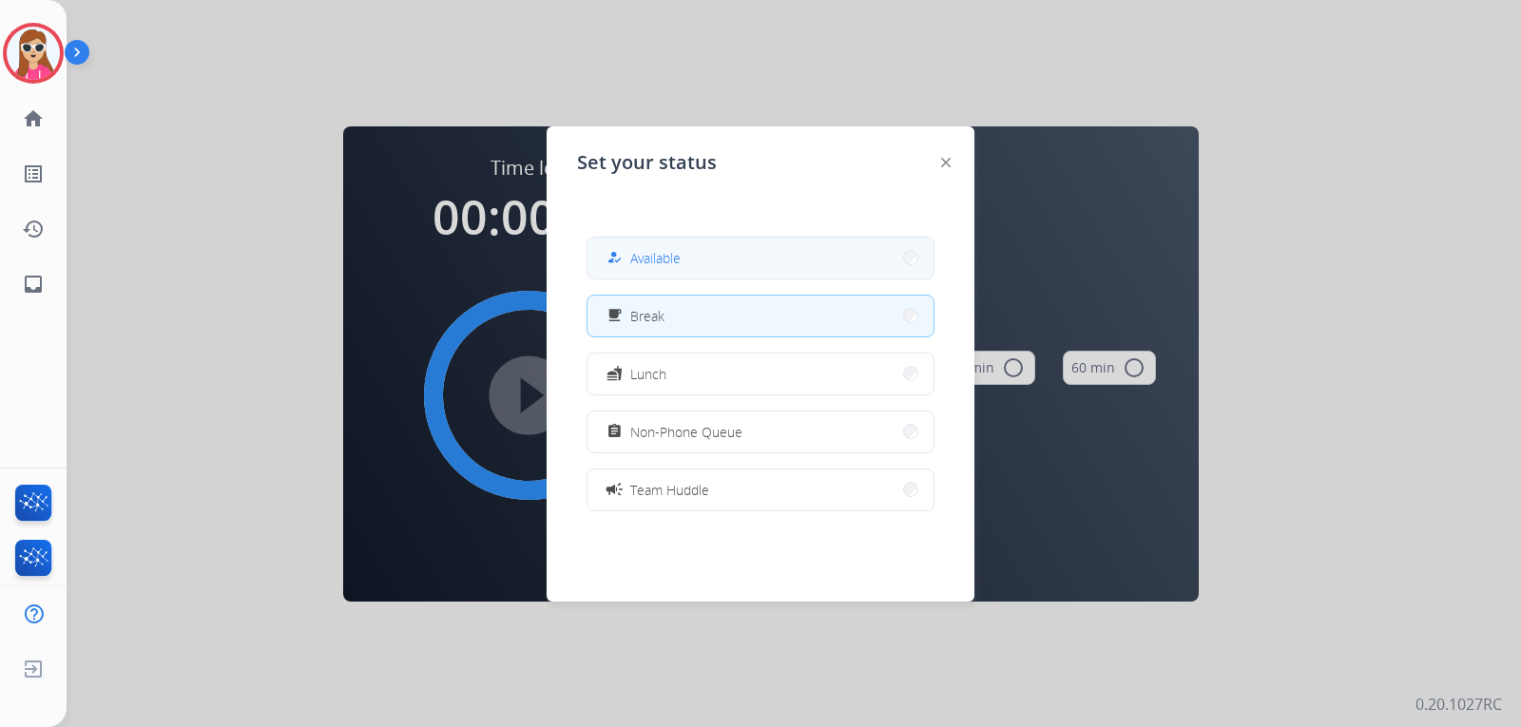
click at [700, 260] on button "how_to_reg Available" at bounding box center [761, 258] width 346 height 41
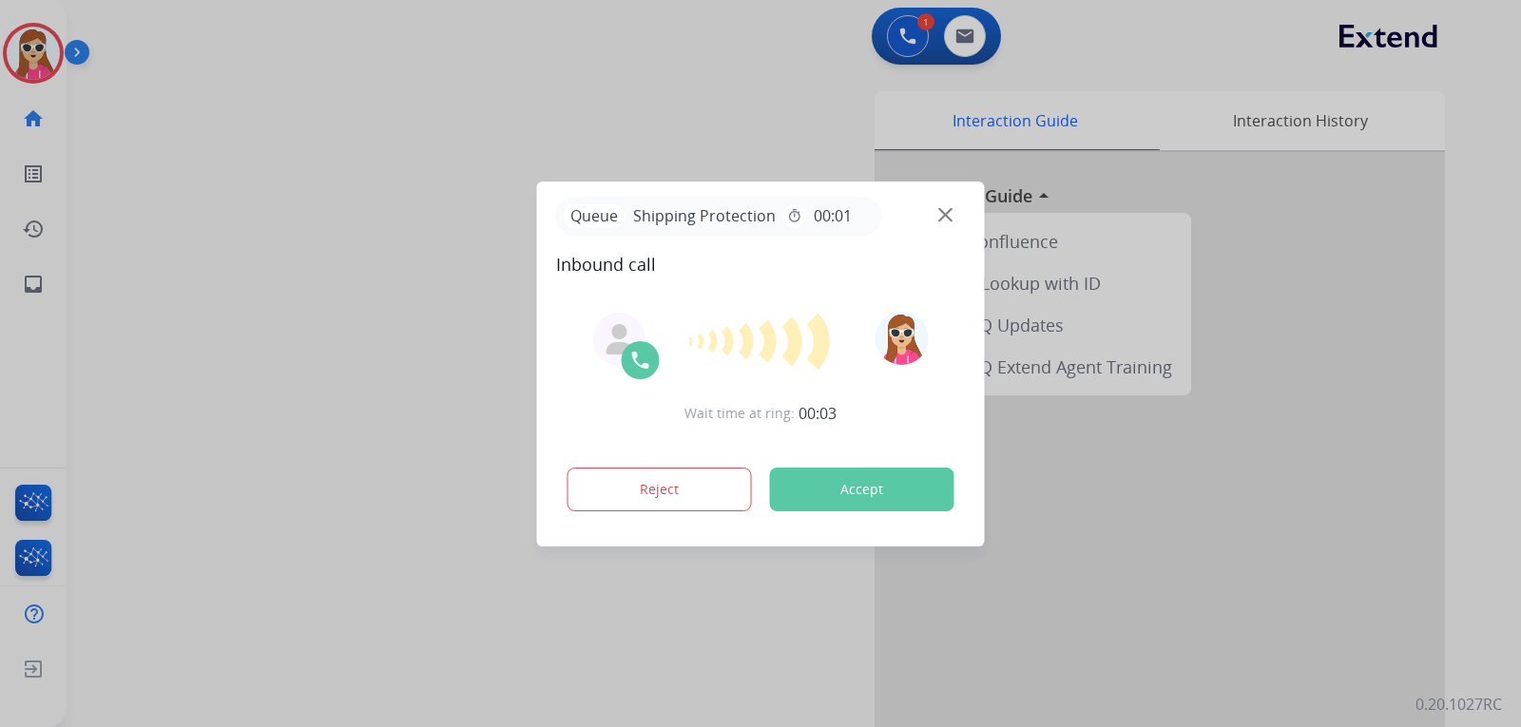
drag, startPoint x: 772, startPoint y: 464, endPoint x: 772, endPoint y: 474, distance: 10.5
click at [772, 474] on div "Reject Accept" at bounding box center [761, 485] width 410 height 59
click at [852, 485] on button "Accept" at bounding box center [862, 490] width 184 height 44
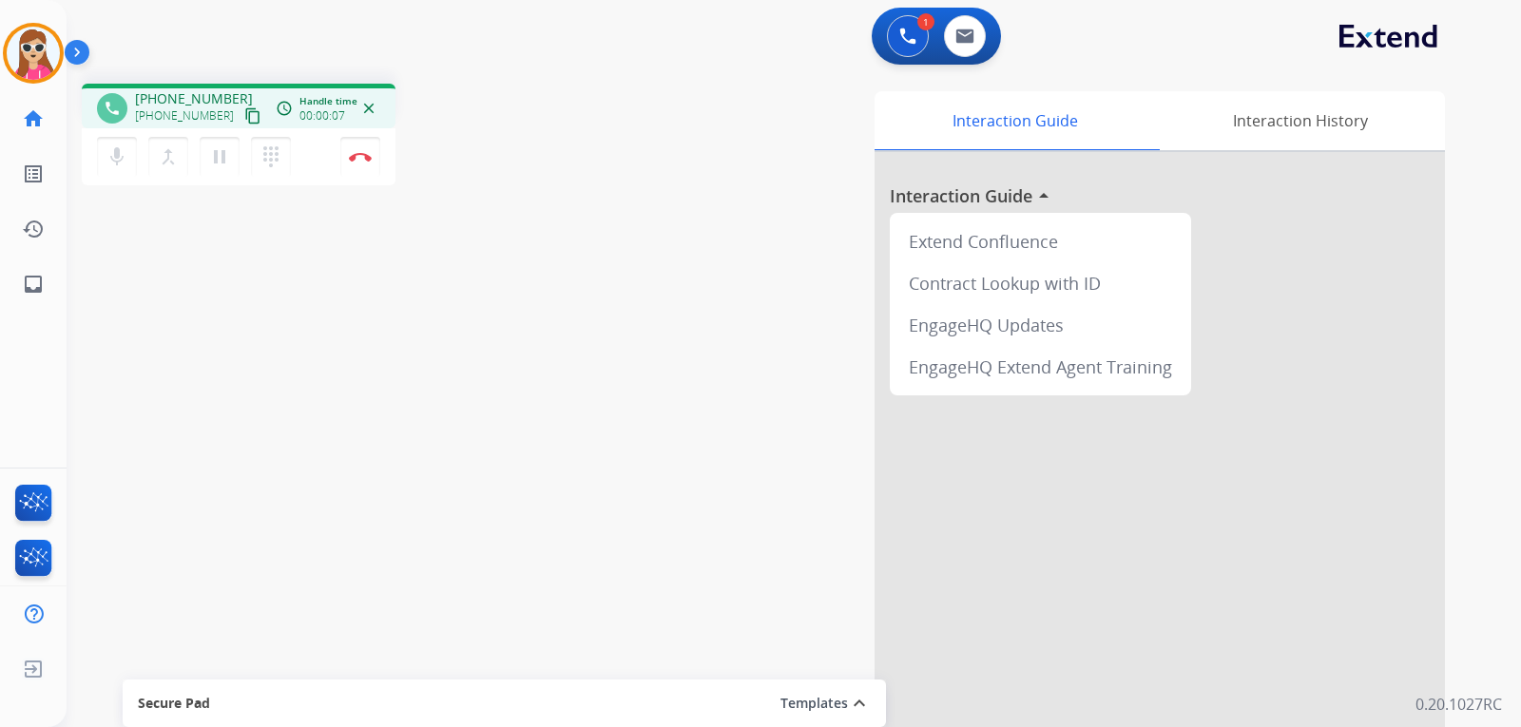
click at [242, 124] on button "content_copy" at bounding box center [253, 116] width 23 height 23
click at [244, 114] on mat-icon "content_copy" at bounding box center [252, 115] width 17 height 17
click at [359, 160] on img at bounding box center [360, 157] width 23 height 10
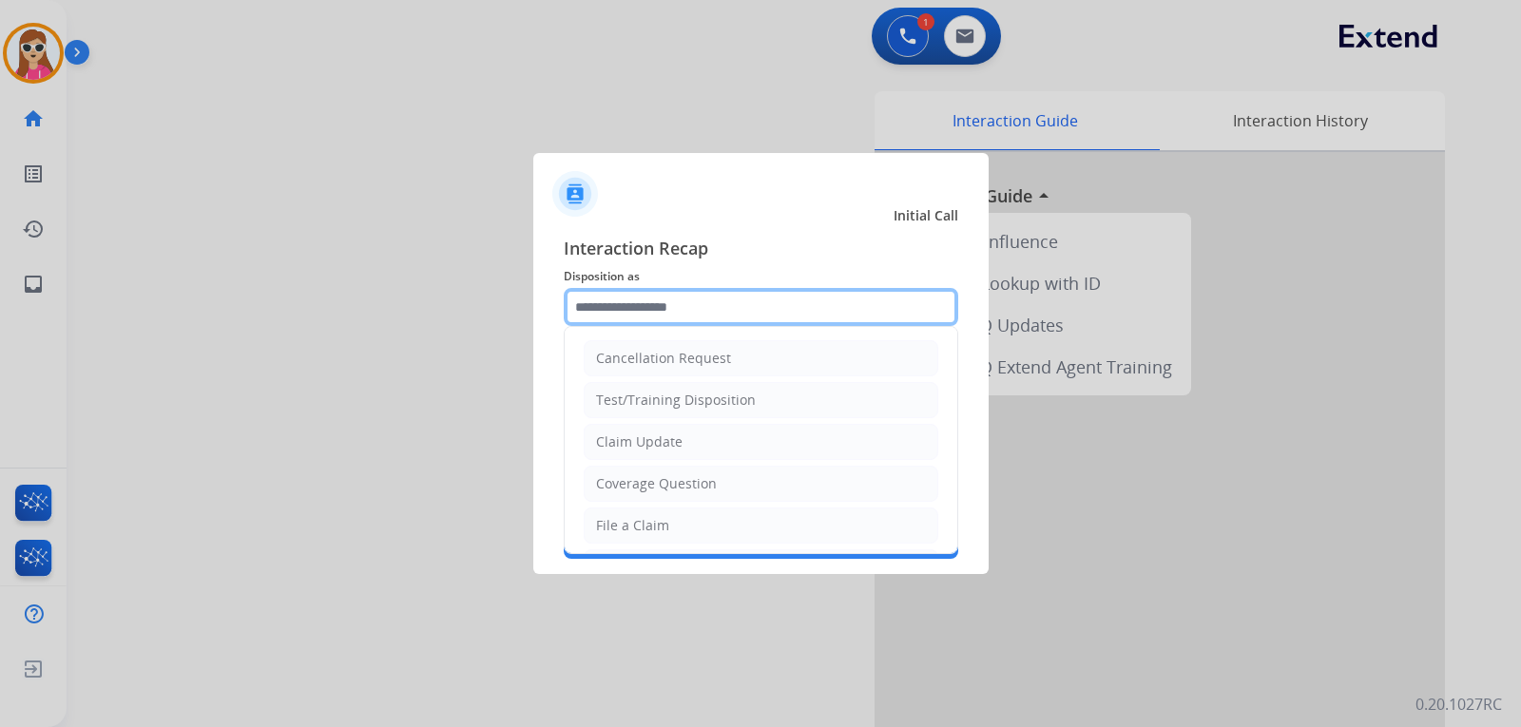
click at [649, 305] on input "text" at bounding box center [761, 307] width 395 height 38
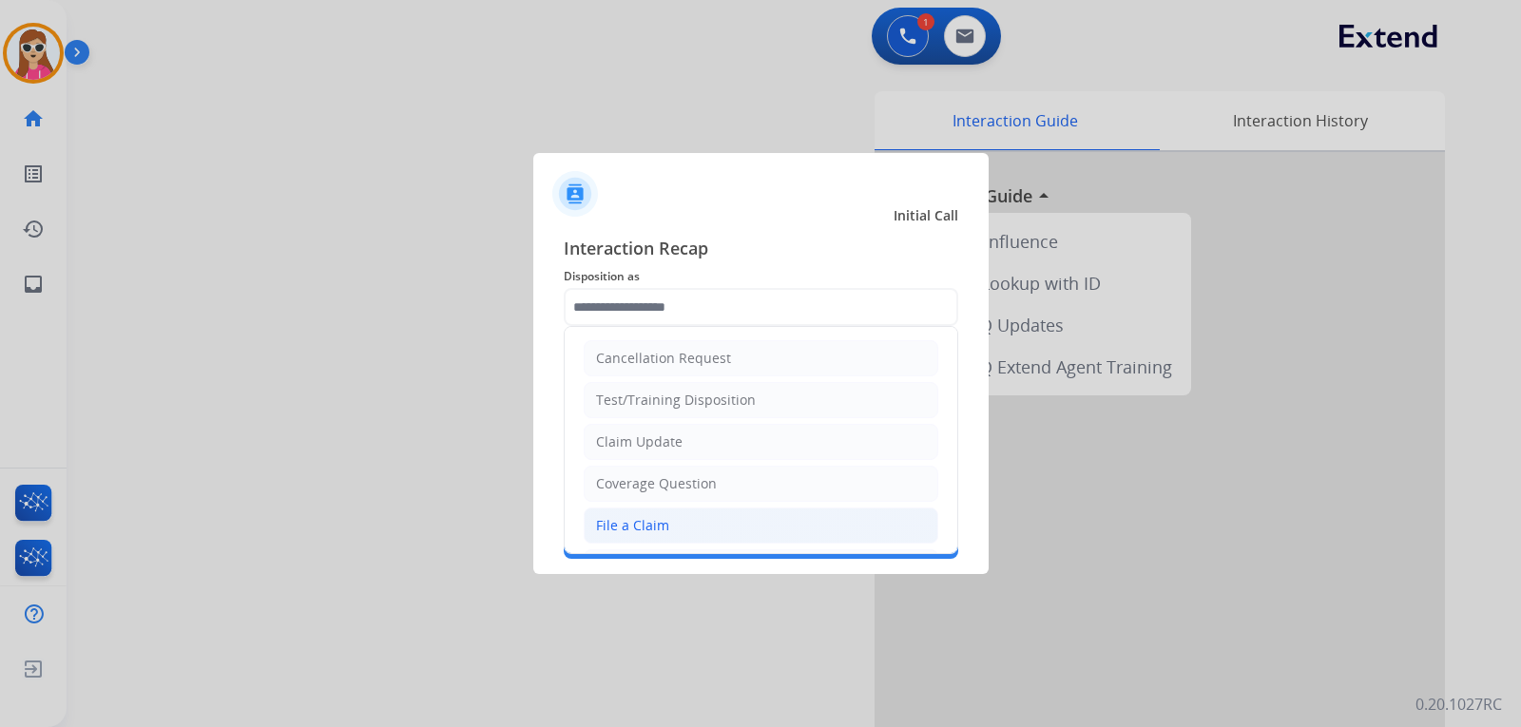
click at [691, 532] on li "File a Claim" at bounding box center [761, 526] width 355 height 36
type input "**********"
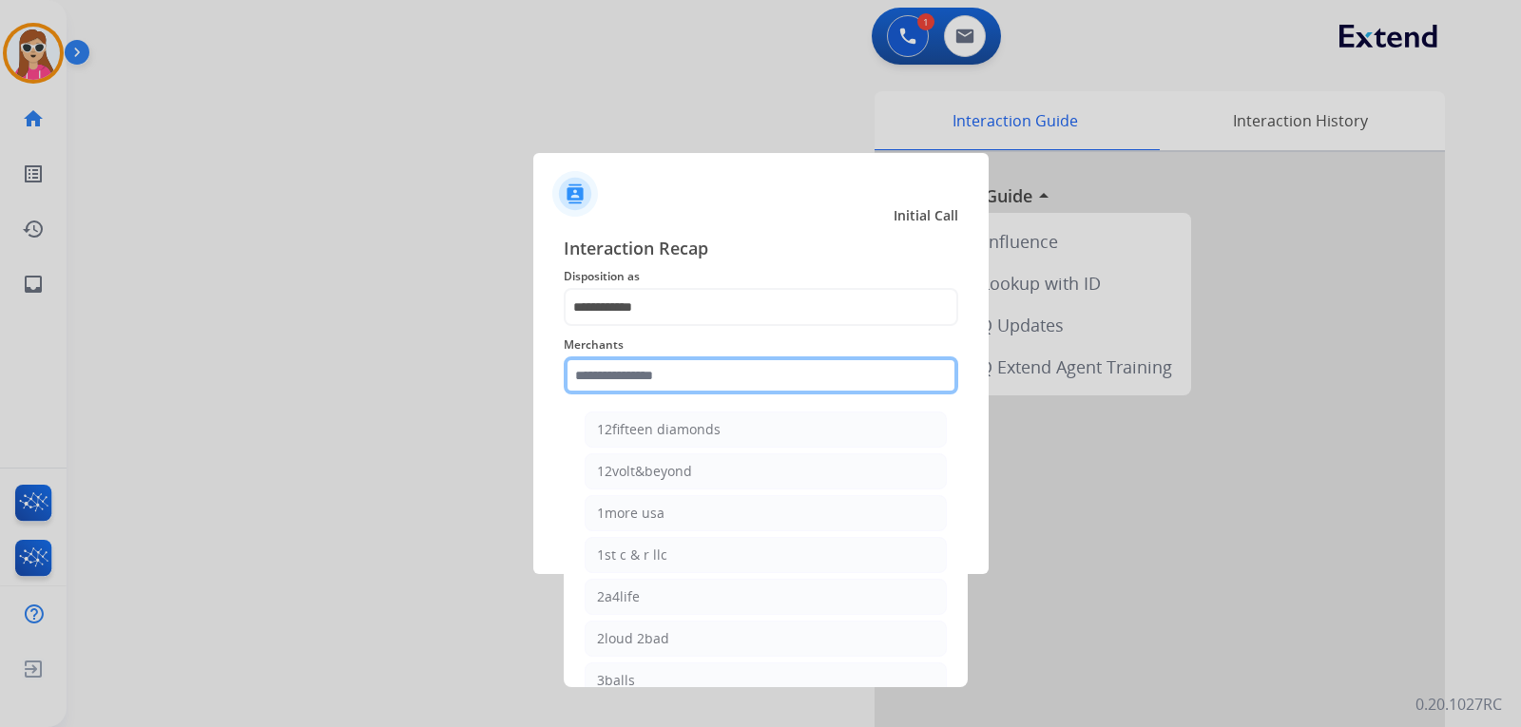
click at [690, 370] on input "text" at bounding box center [761, 376] width 395 height 38
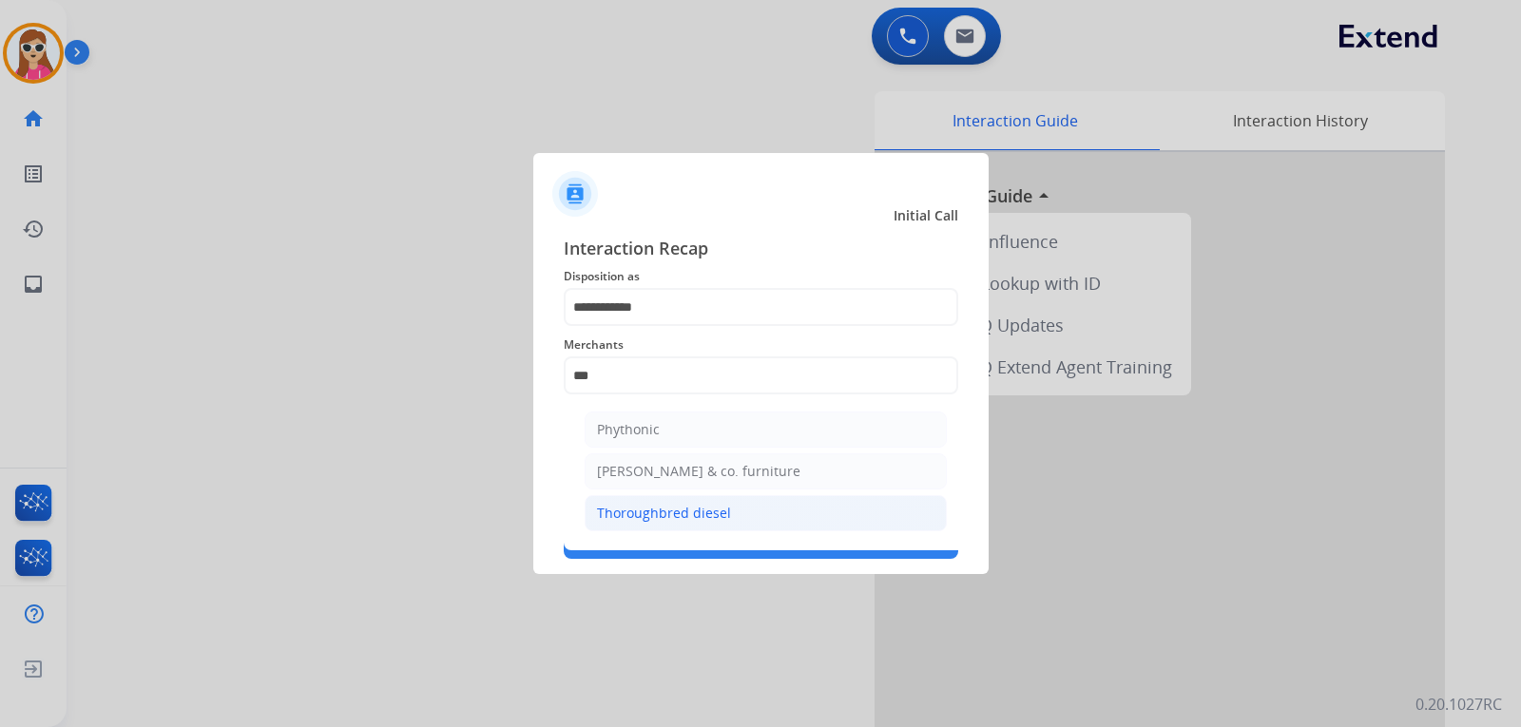
click at [629, 519] on div "Thoroughbred diesel" at bounding box center [664, 513] width 134 height 19
type input "**********"
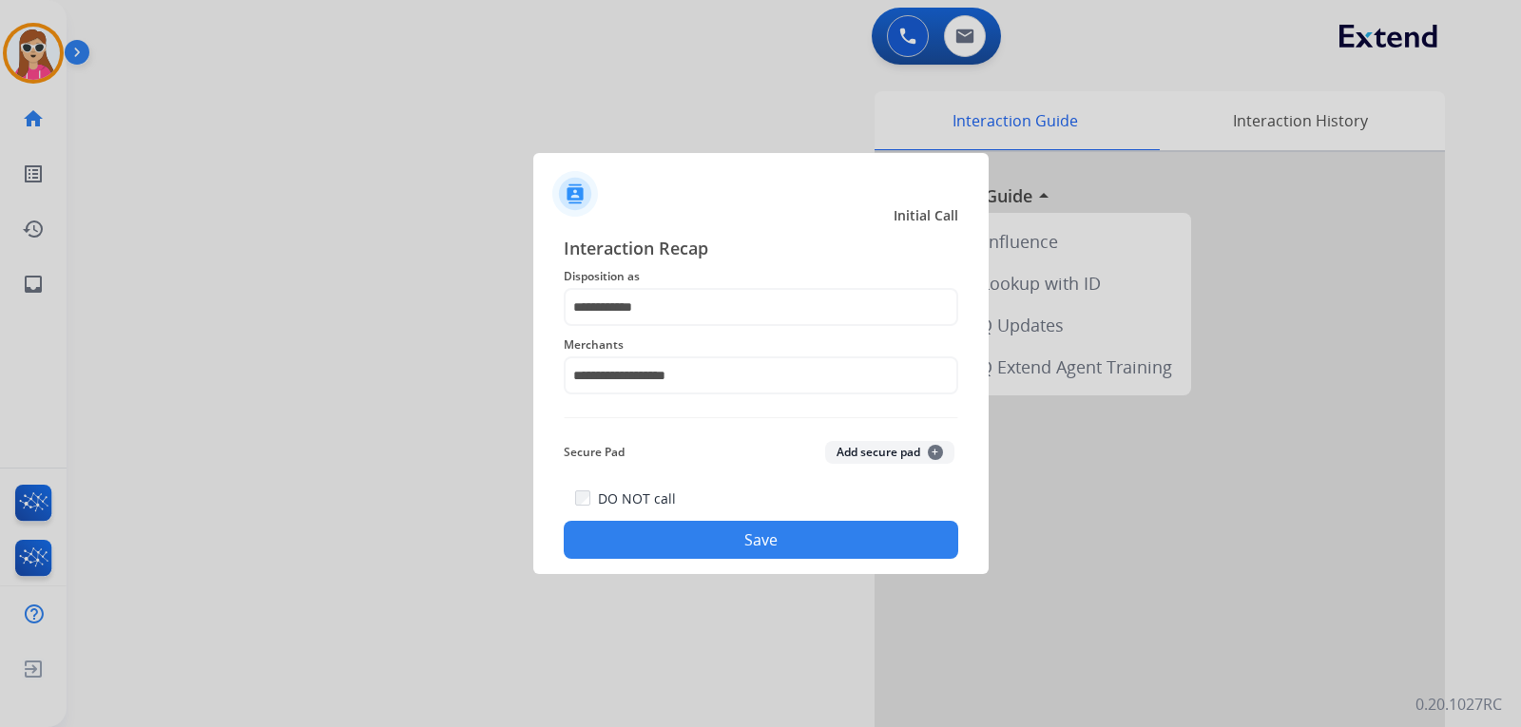
click at [744, 539] on button "Save" at bounding box center [761, 540] width 395 height 38
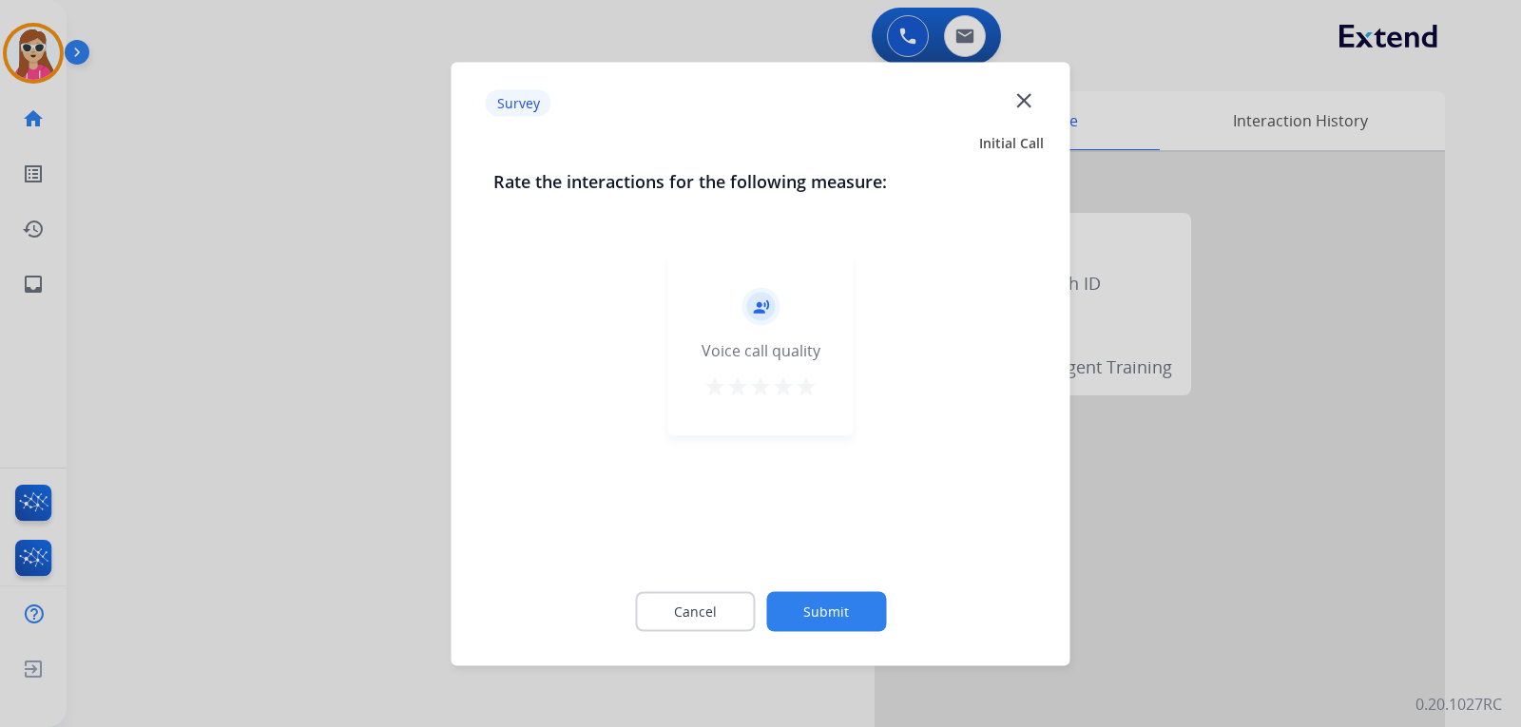
click at [807, 377] on mat-icon "star" at bounding box center [806, 386] width 23 height 23
click at [827, 621] on button "Submit" at bounding box center [826, 611] width 120 height 40
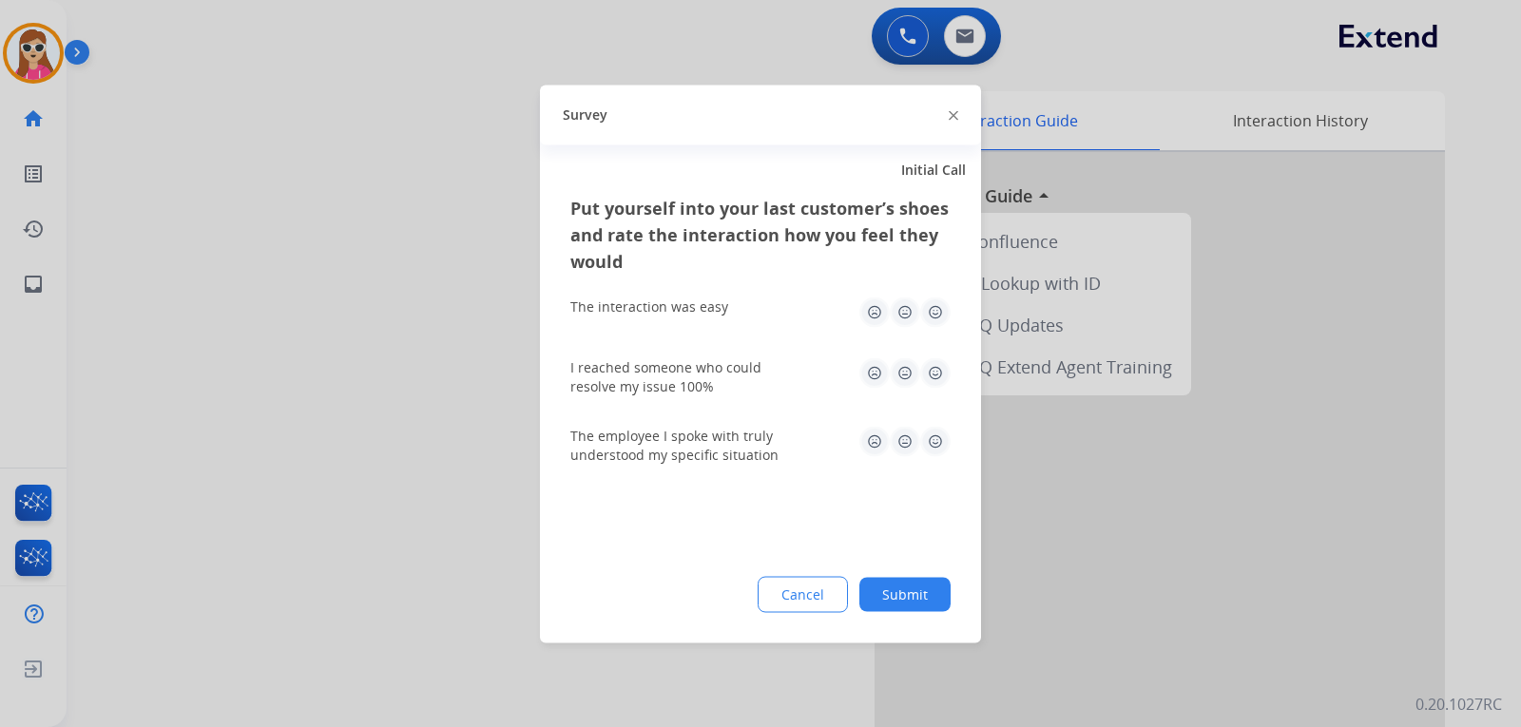
click at [930, 303] on img at bounding box center [935, 312] width 30 height 30
click at [941, 367] on img at bounding box center [935, 373] width 30 height 30
click at [936, 450] on img at bounding box center [935, 441] width 30 height 30
click at [918, 589] on button "Submit" at bounding box center [905, 594] width 91 height 34
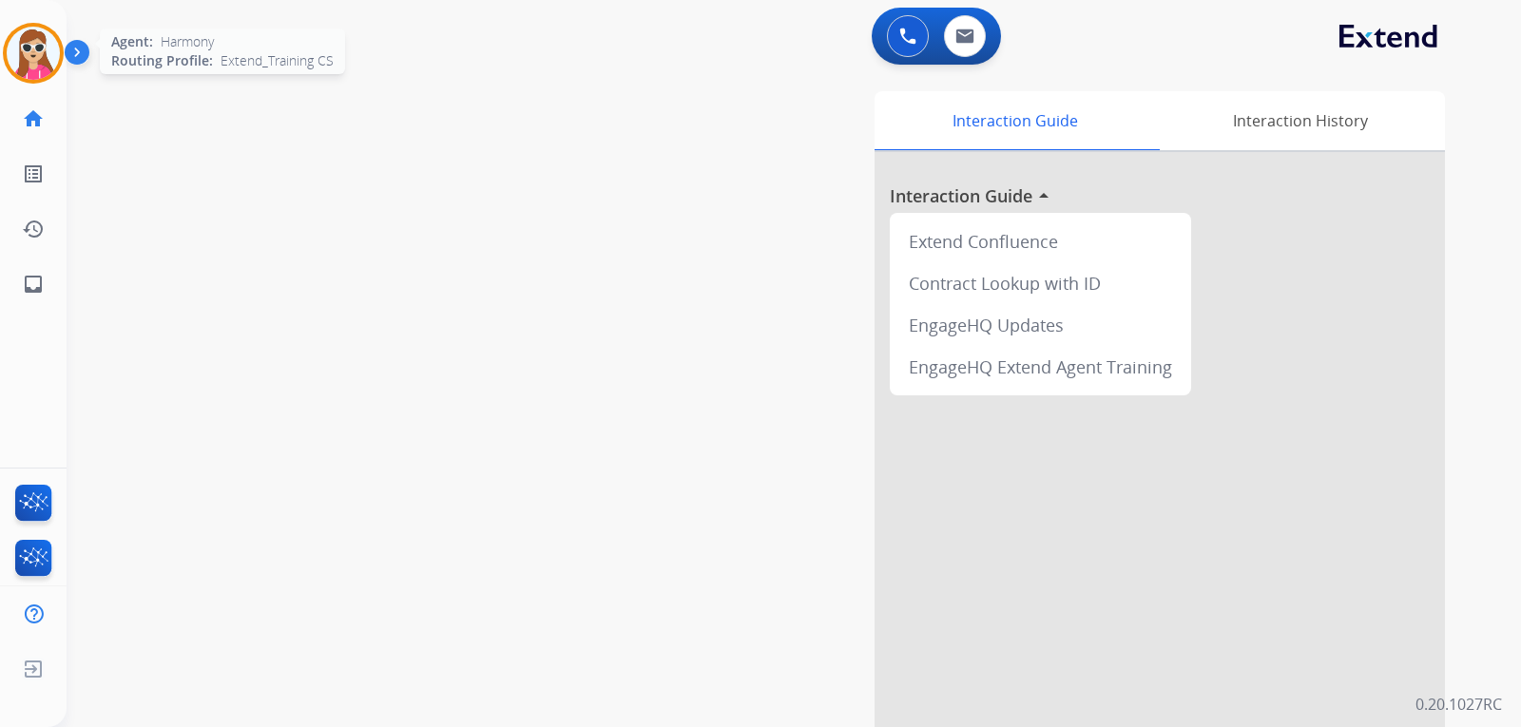
click at [38, 67] on img at bounding box center [33, 53] width 53 height 53
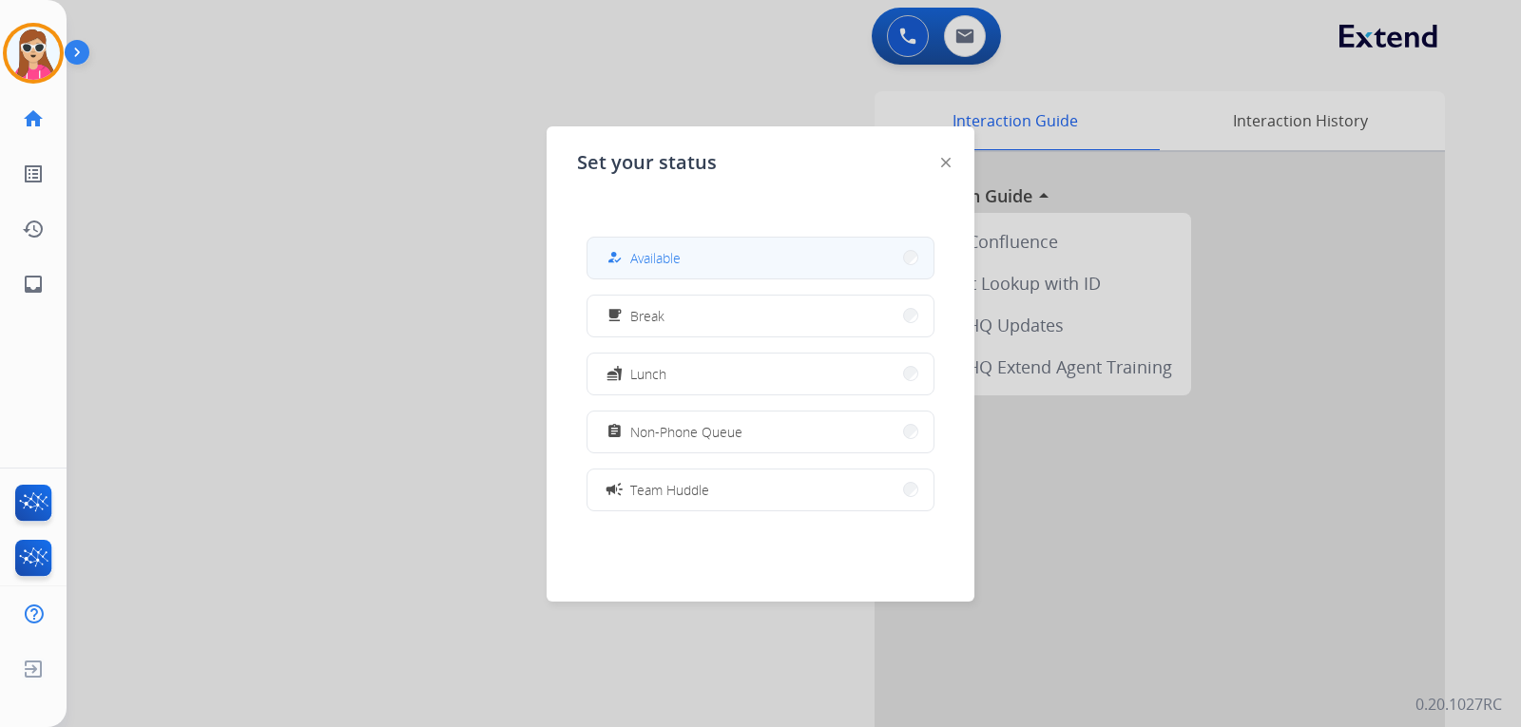
click at [681, 258] on span "Available" at bounding box center [655, 258] width 50 height 20
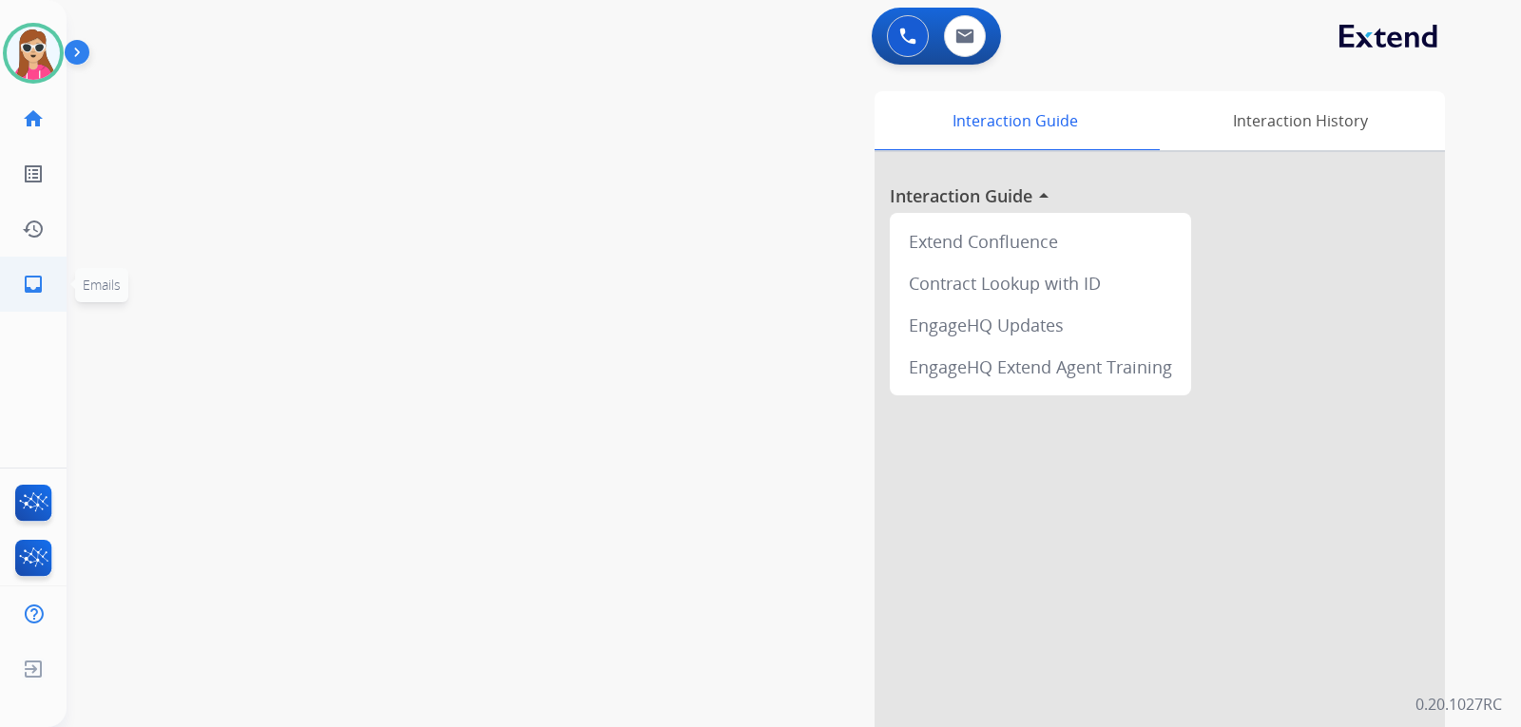
click at [51, 297] on link "inbox Emails" at bounding box center [33, 284] width 53 height 53
select select "**********"
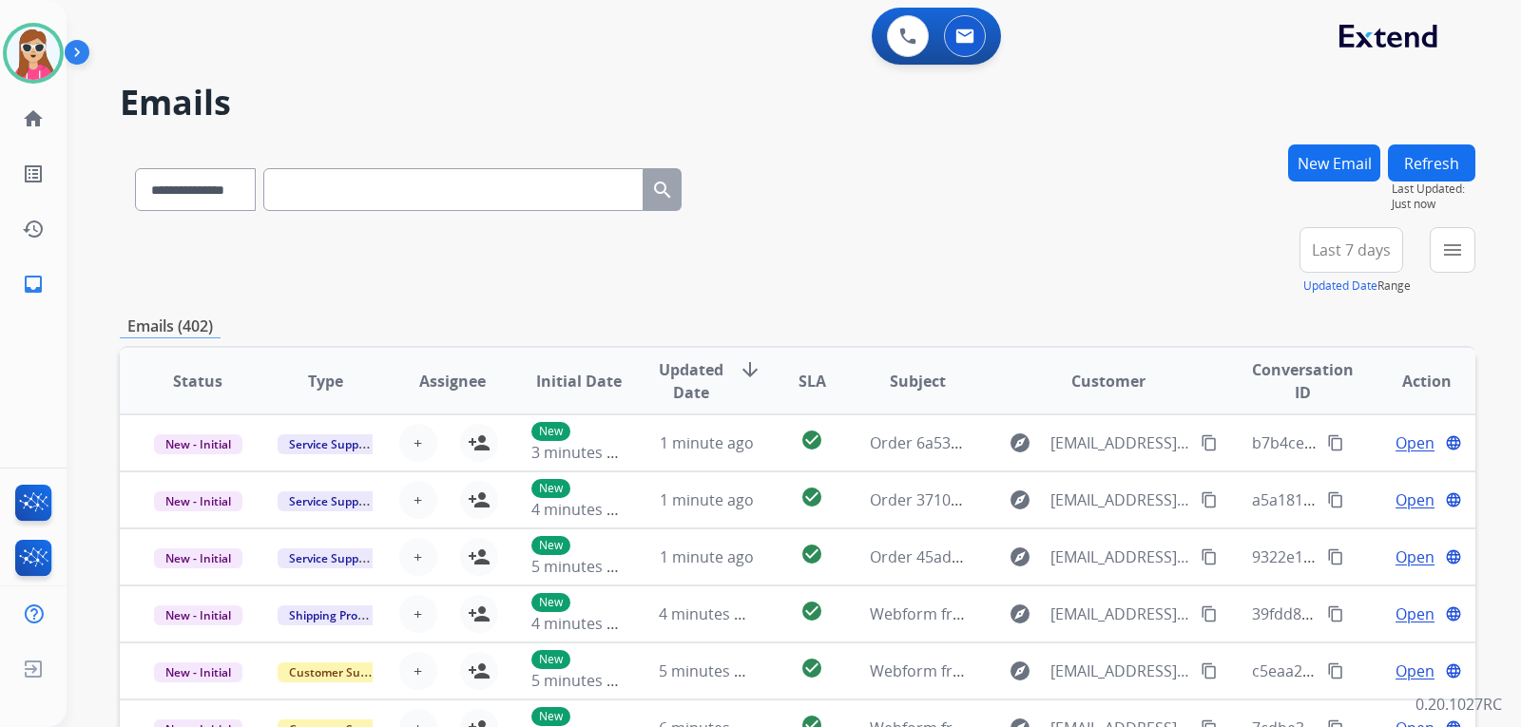
click at [1342, 165] on button "New Email" at bounding box center [1334, 163] width 92 height 37
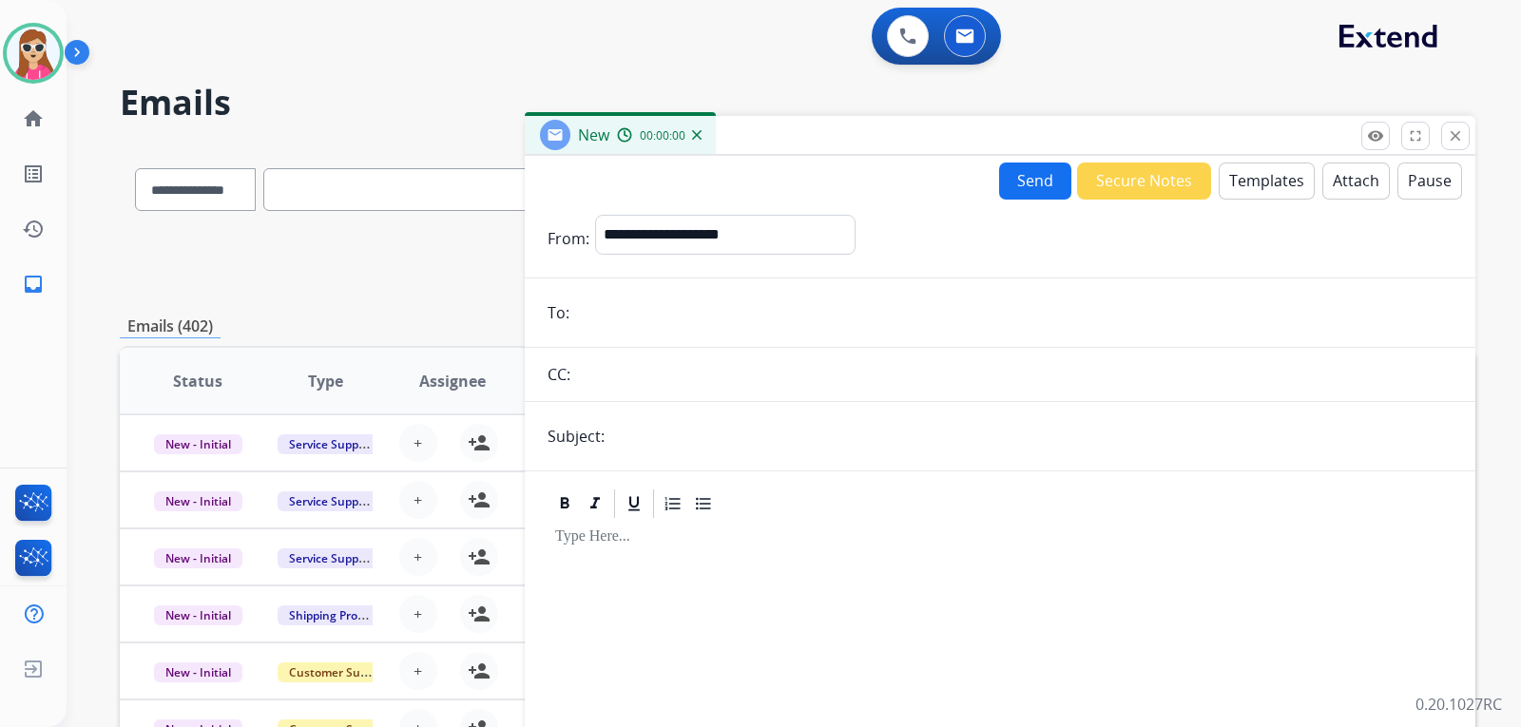
click at [672, 216] on form "**********" at bounding box center [1000, 529] width 951 height 659
click at [679, 242] on select "**********" at bounding box center [724, 234] width 259 height 38
select select "**********"
click at [595, 215] on select "**********" at bounding box center [724, 234] width 259 height 38
click at [617, 313] on input "email" at bounding box center [1014, 313] width 878 height 38
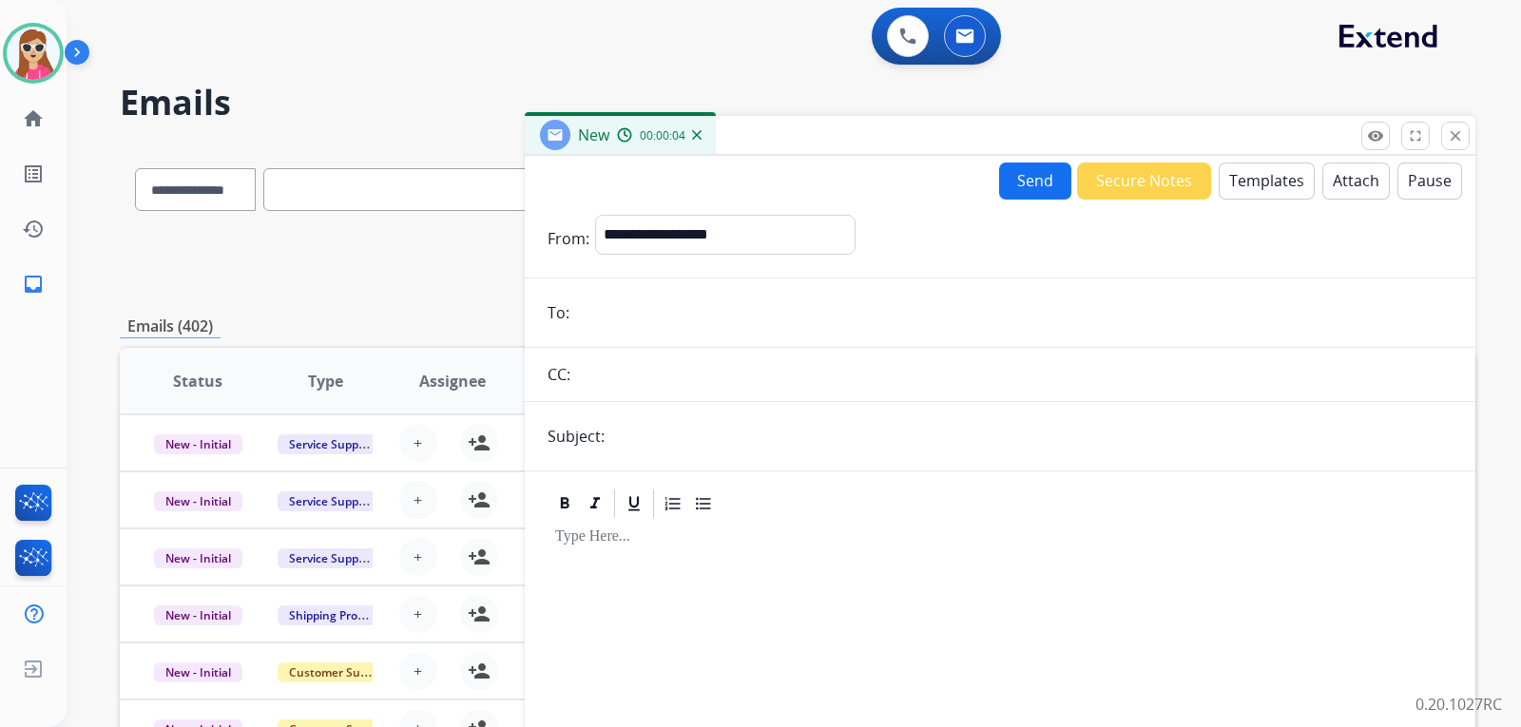
paste input "**********"
type input "**********"
click at [700, 436] on input "text" at bounding box center [1031, 436] width 842 height 38
type input "**********"
click at [1236, 186] on button "Templates" at bounding box center [1267, 181] width 96 height 37
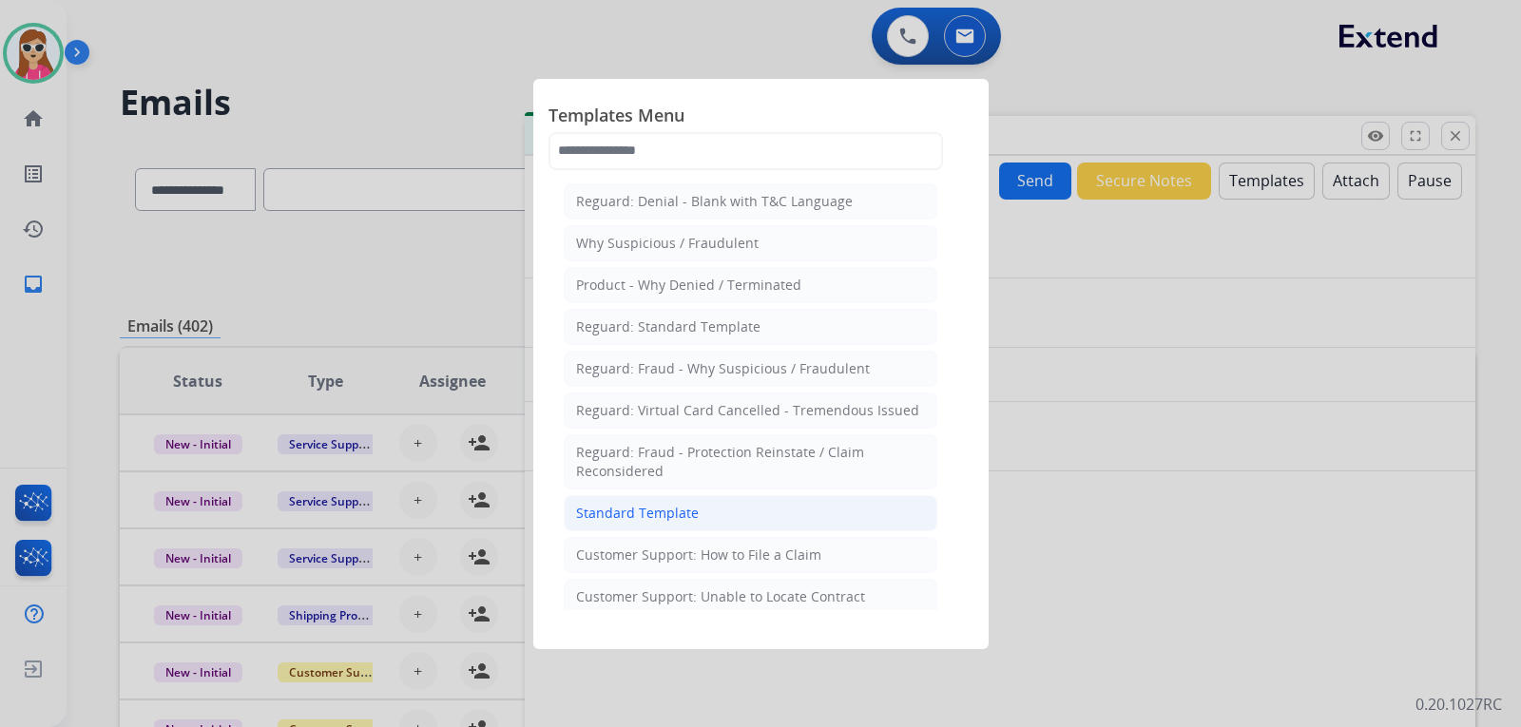
click at [761, 503] on li "Standard Template" at bounding box center [751, 513] width 374 height 36
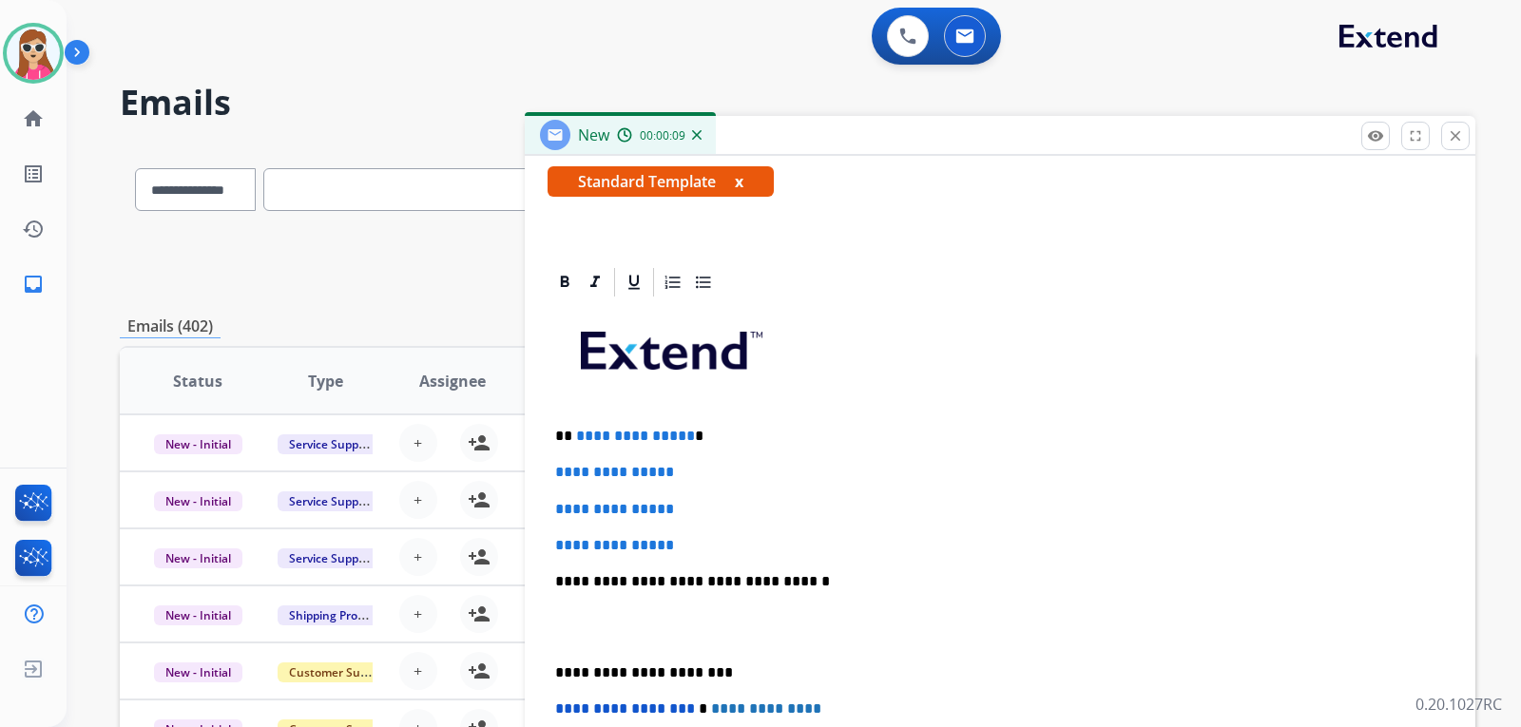
scroll to position [380, 0]
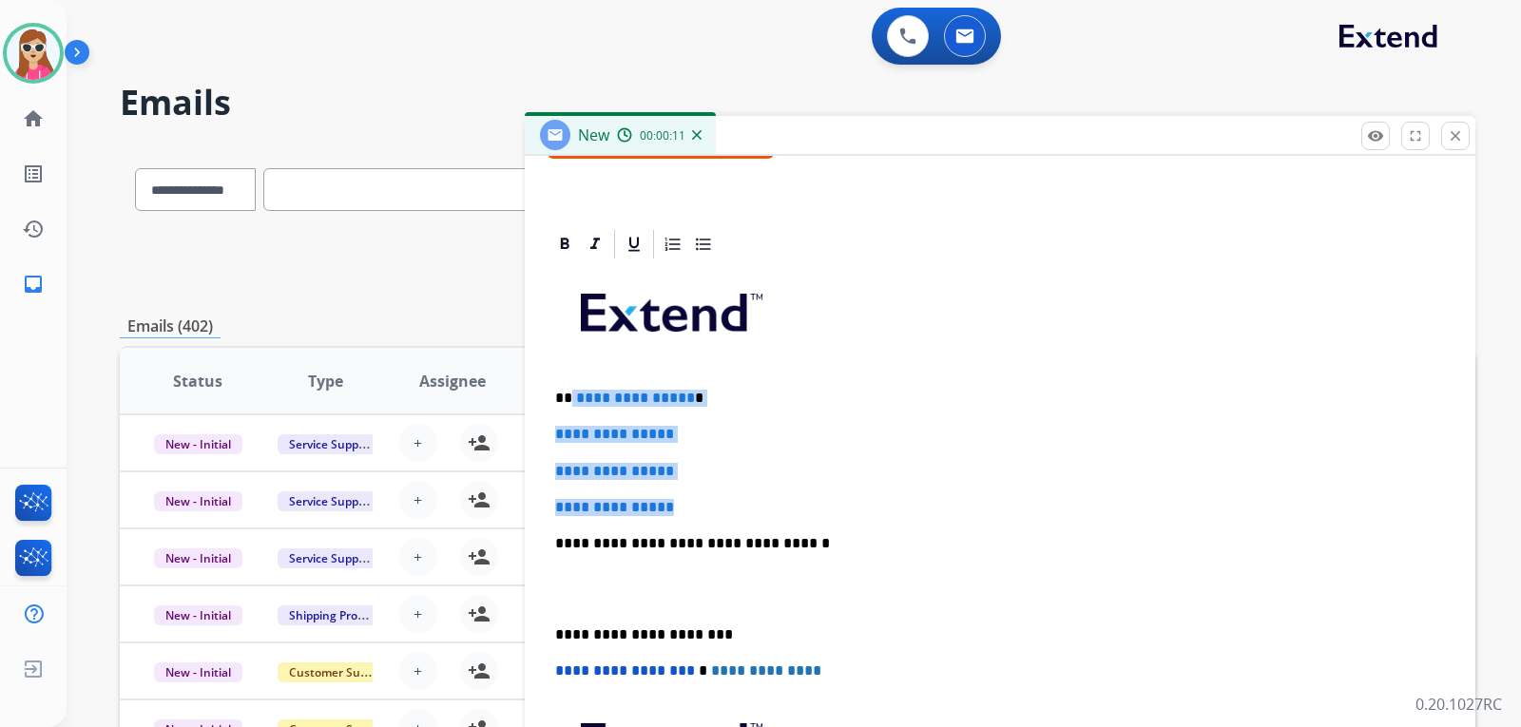
drag, startPoint x: 571, startPoint y: 390, endPoint x: 681, endPoint y: 512, distance: 163.6
click at [681, 512] on div "**********" at bounding box center [1000, 588] width 905 height 654
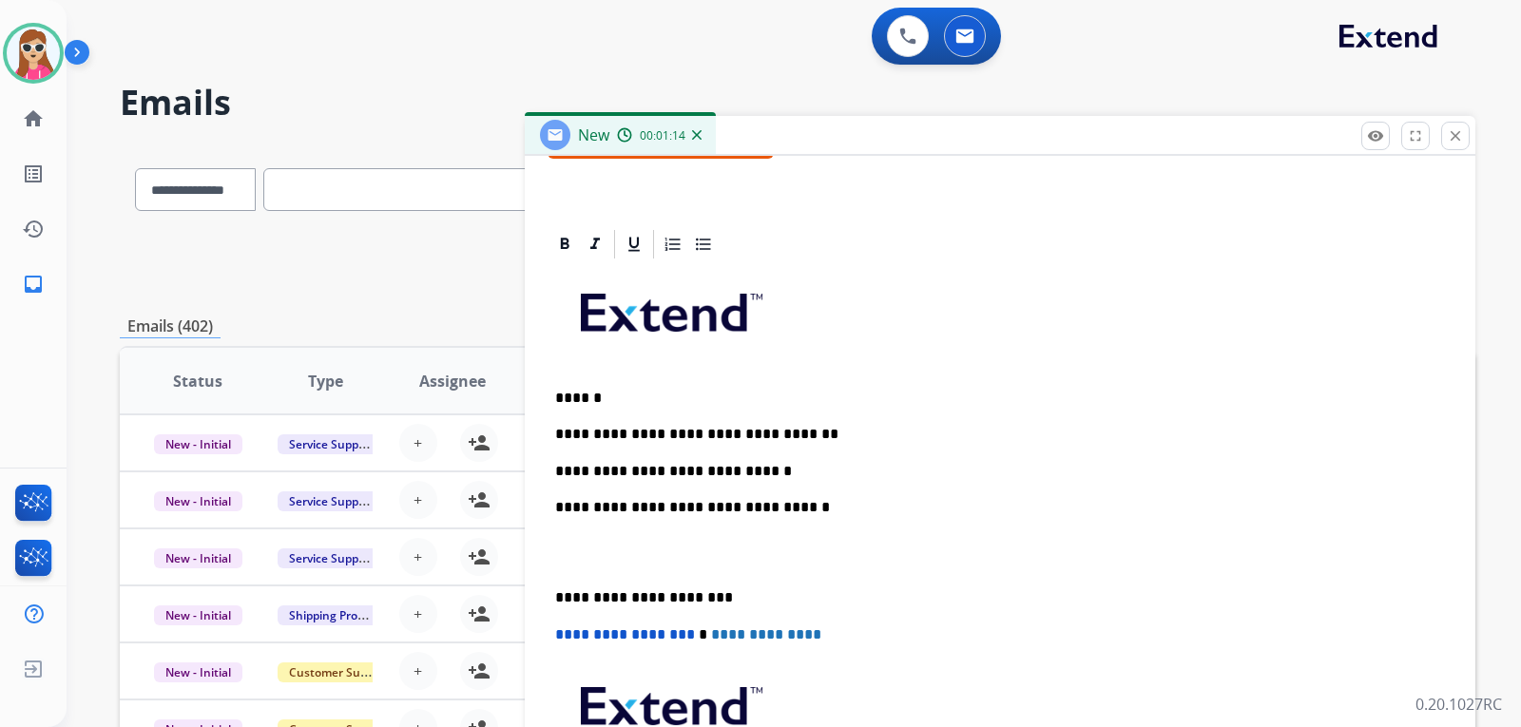
drag, startPoint x: 661, startPoint y: 482, endPoint x: 642, endPoint y: 463, distance: 26.9
click at [764, 471] on p "**********" at bounding box center [992, 471] width 875 height 17
click at [820, 480] on div "**********" at bounding box center [1000, 570] width 905 height 618
click at [805, 459] on div "**********" at bounding box center [1000, 570] width 905 height 618
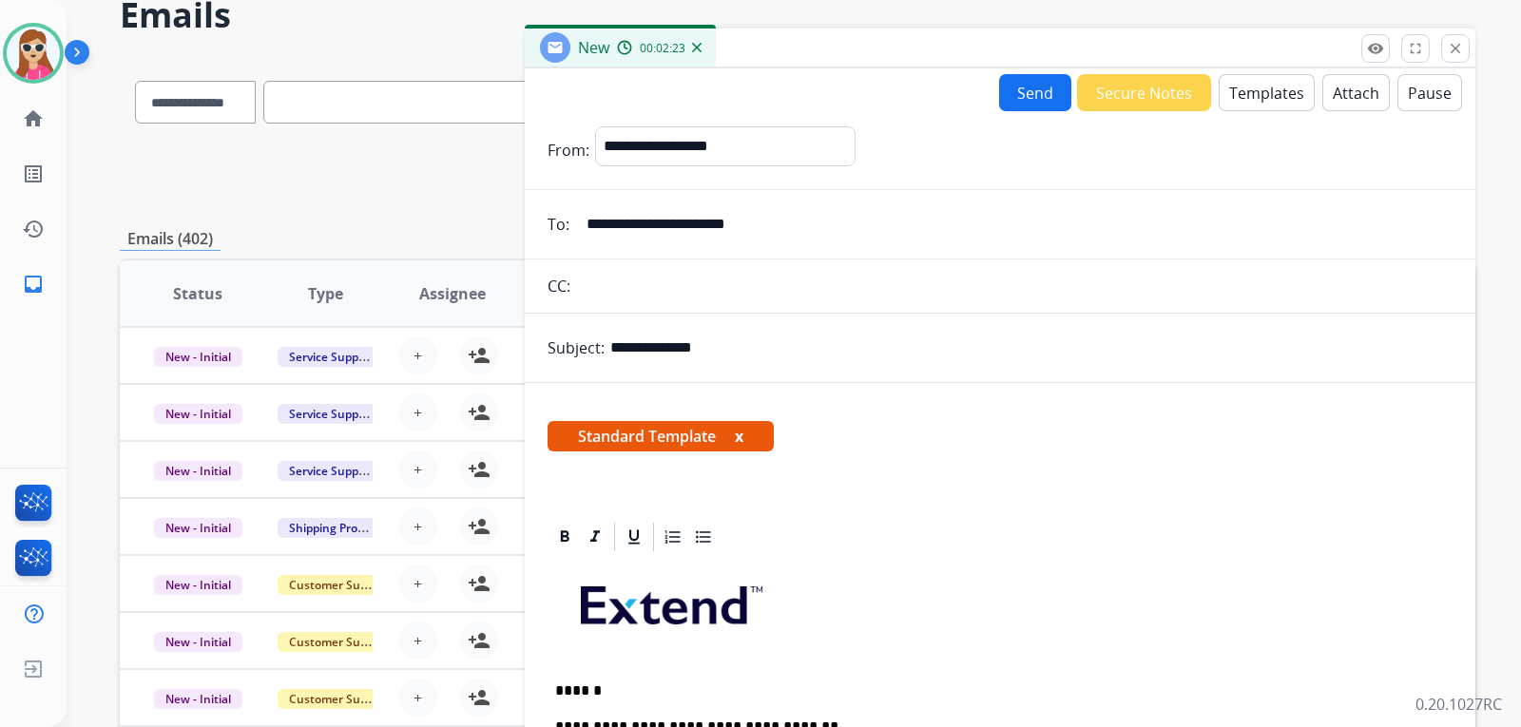
scroll to position [0, 0]
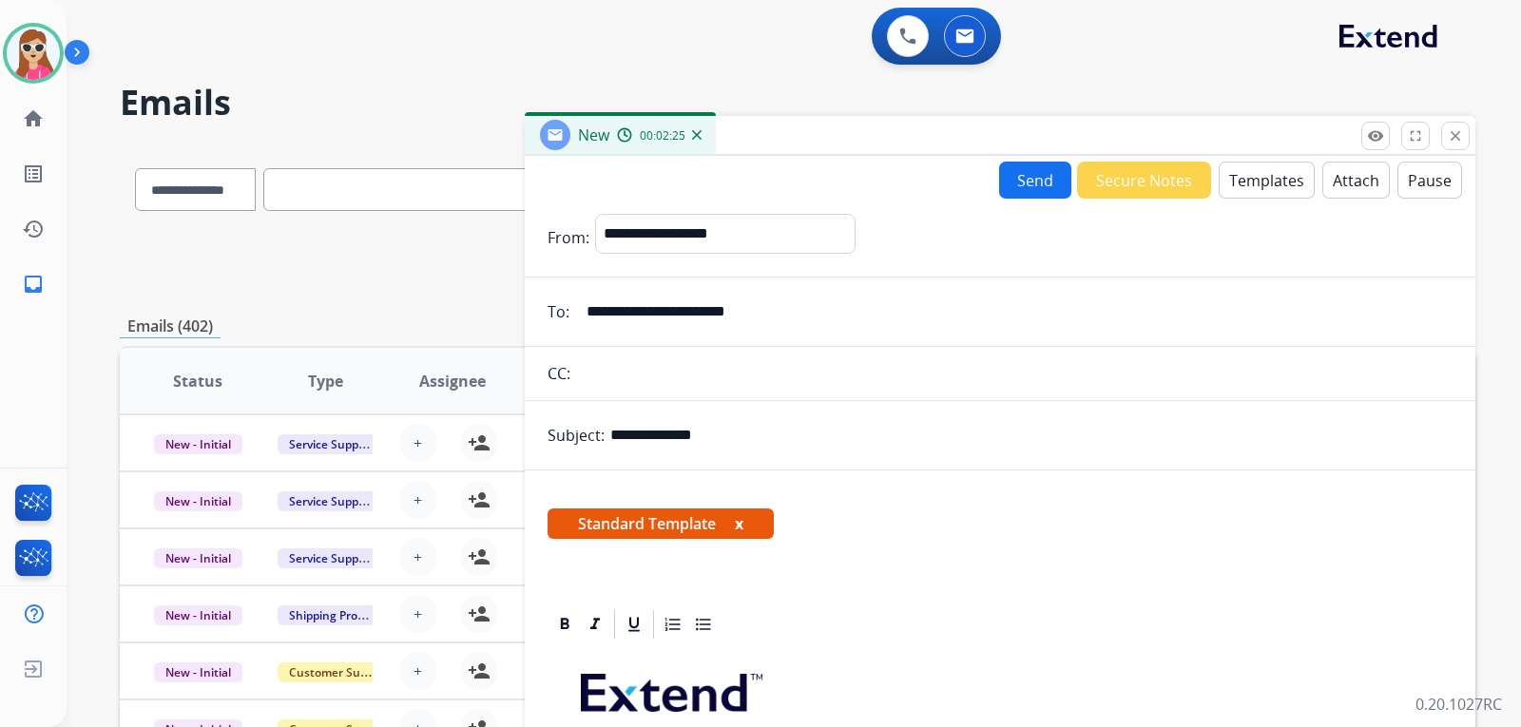
click at [1041, 181] on button "Send" at bounding box center [1035, 180] width 72 height 37
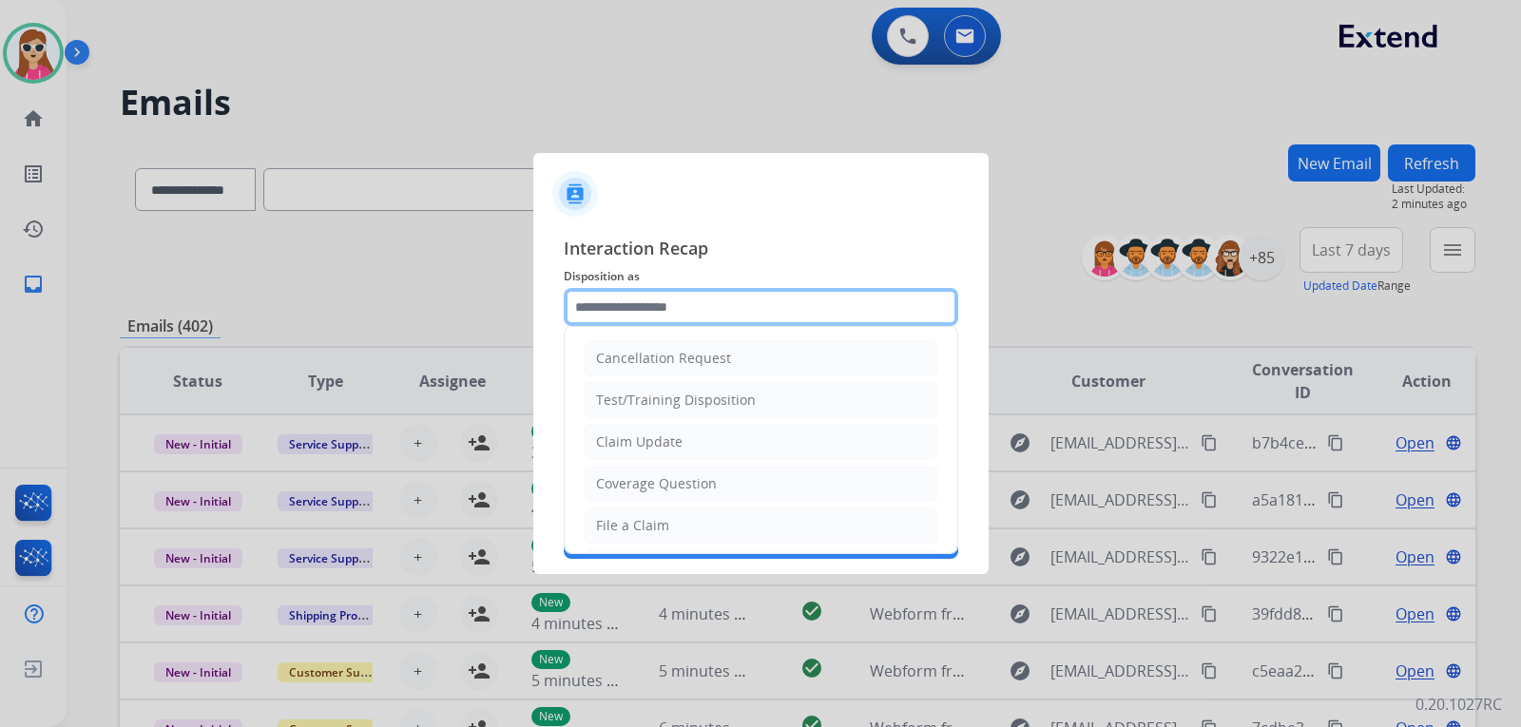
click at [741, 307] on input "text" at bounding box center [761, 307] width 395 height 38
click at [708, 446] on li "Claim Update" at bounding box center [761, 442] width 355 height 36
type input "**********"
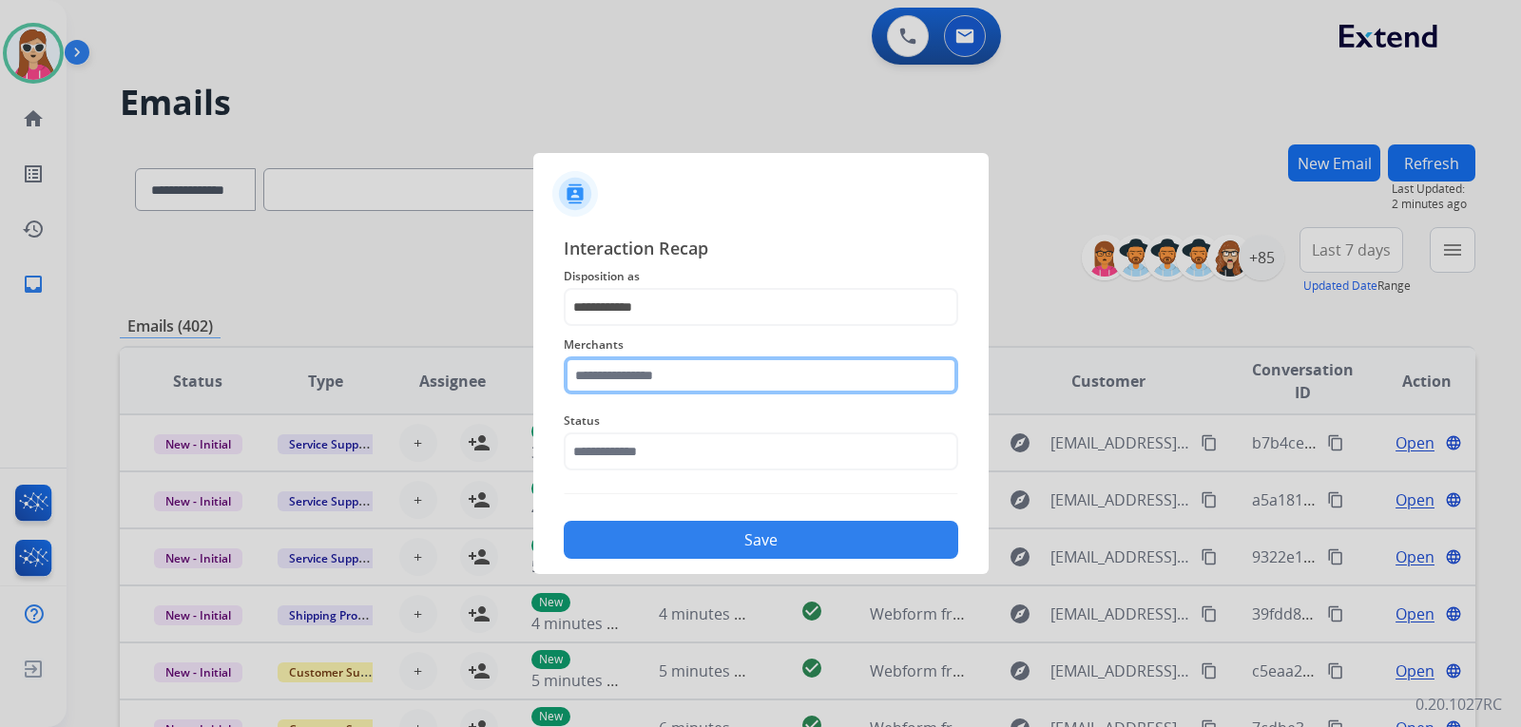
click at [718, 386] on input "text" at bounding box center [761, 376] width 395 height 38
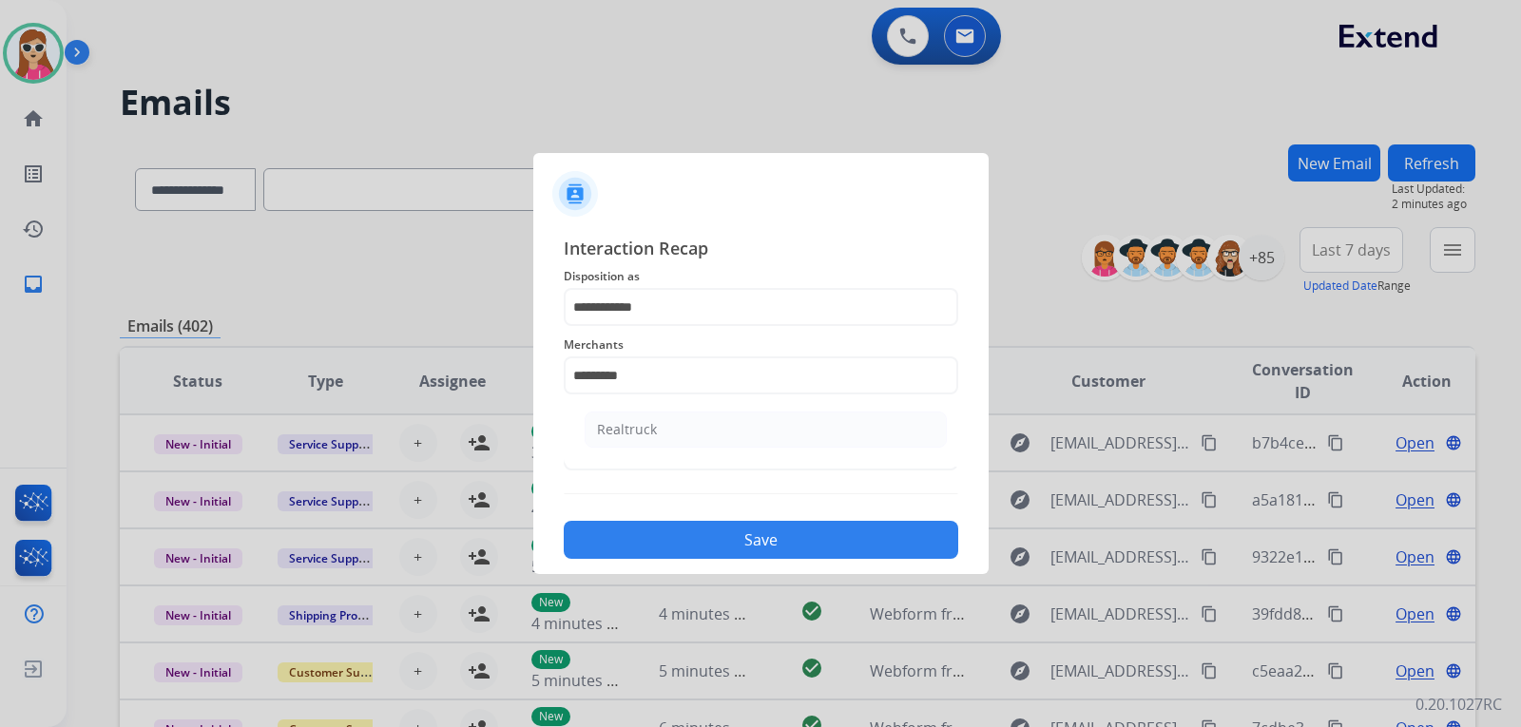
click at [732, 456] on ul "Realtruck" at bounding box center [766, 434] width 374 height 65
click at [749, 447] on li "Realtruck" at bounding box center [766, 430] width 362 height 36
type input "*********"
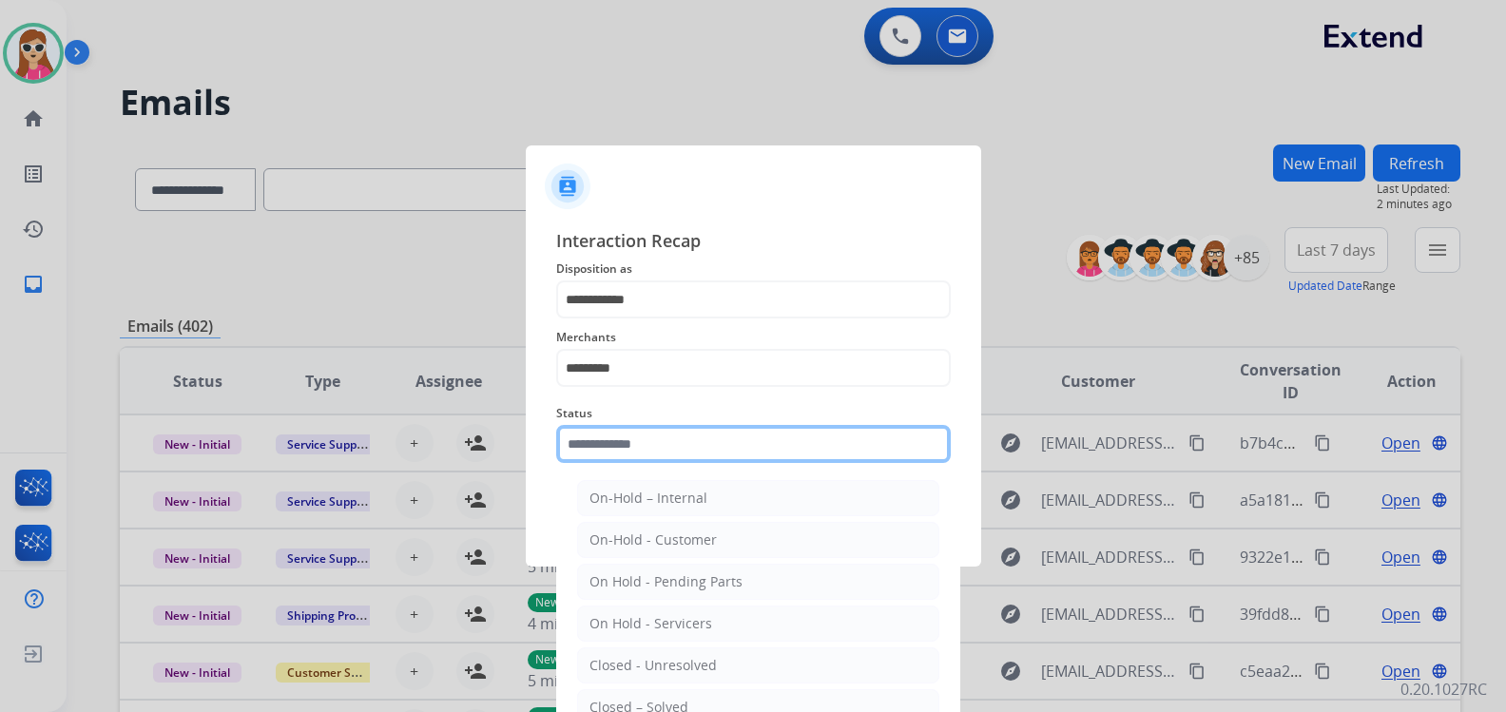
click at [729, 458] on input "text" at bounding box center [753, 444] width 395 height 38
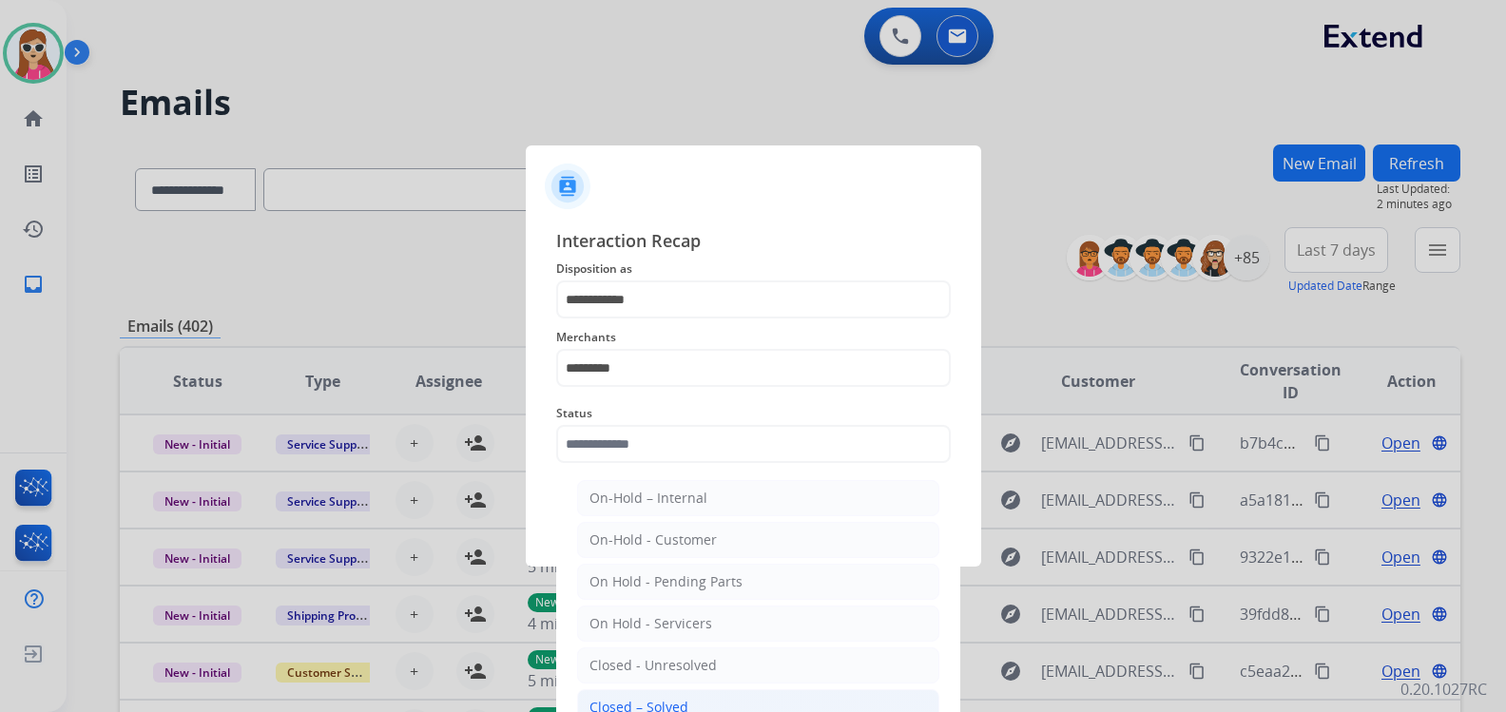
click at [676, 699] on div "Closed – Solved" at bounding box center [639, 707] width 99 height 19
type input "**********"
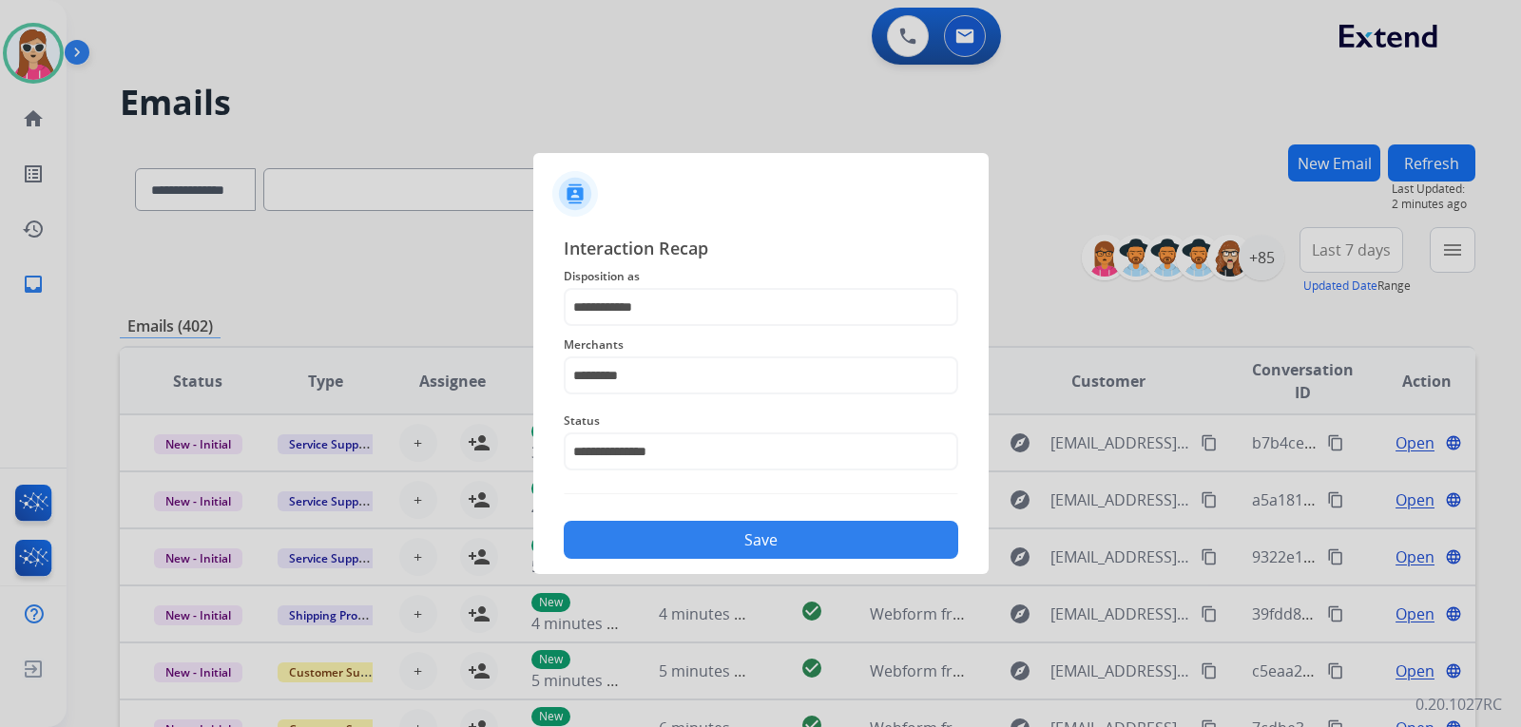
click at [754, 538] on button "Save" at bounding box center [761, 540] width 395 height 38
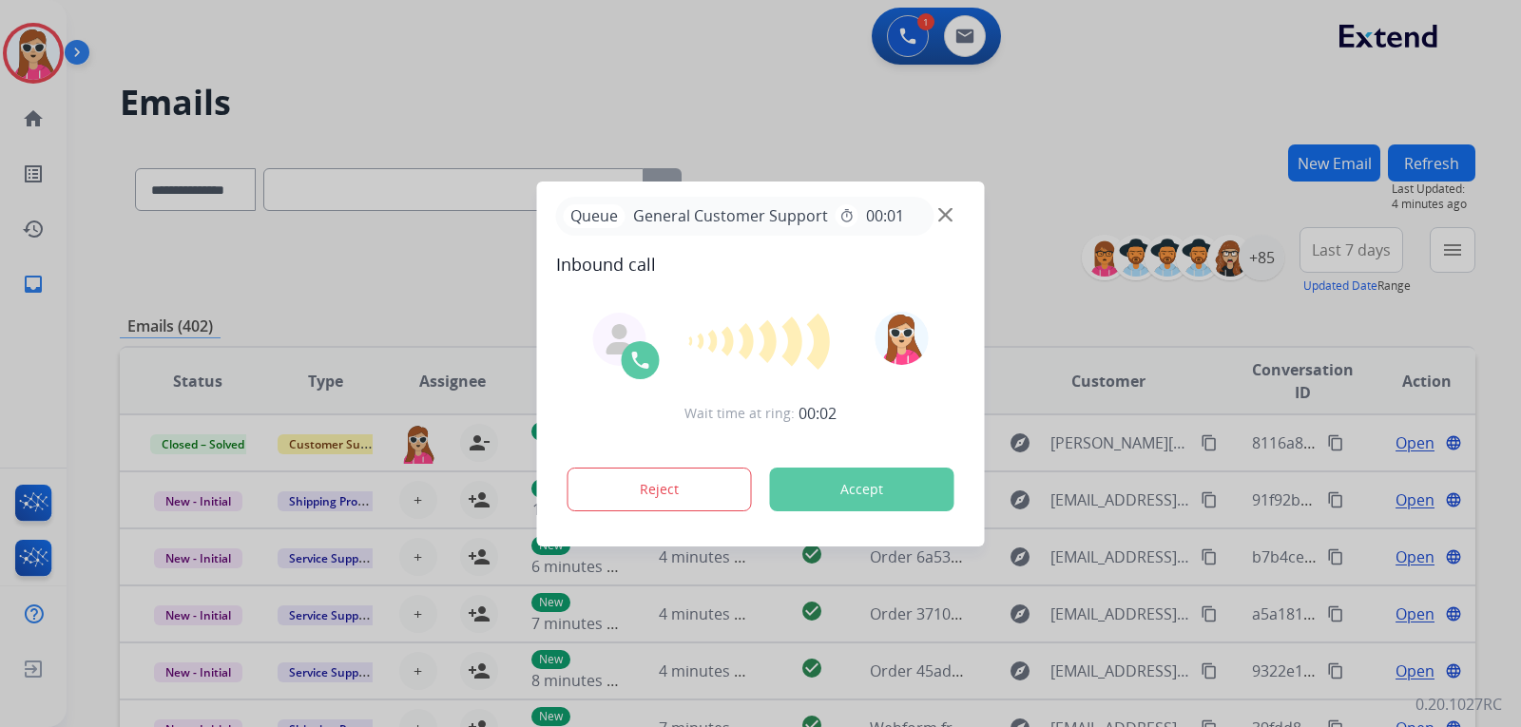
click at [856, 482] on button "Accept" at bounding box center [862, 490] width 184 height 44
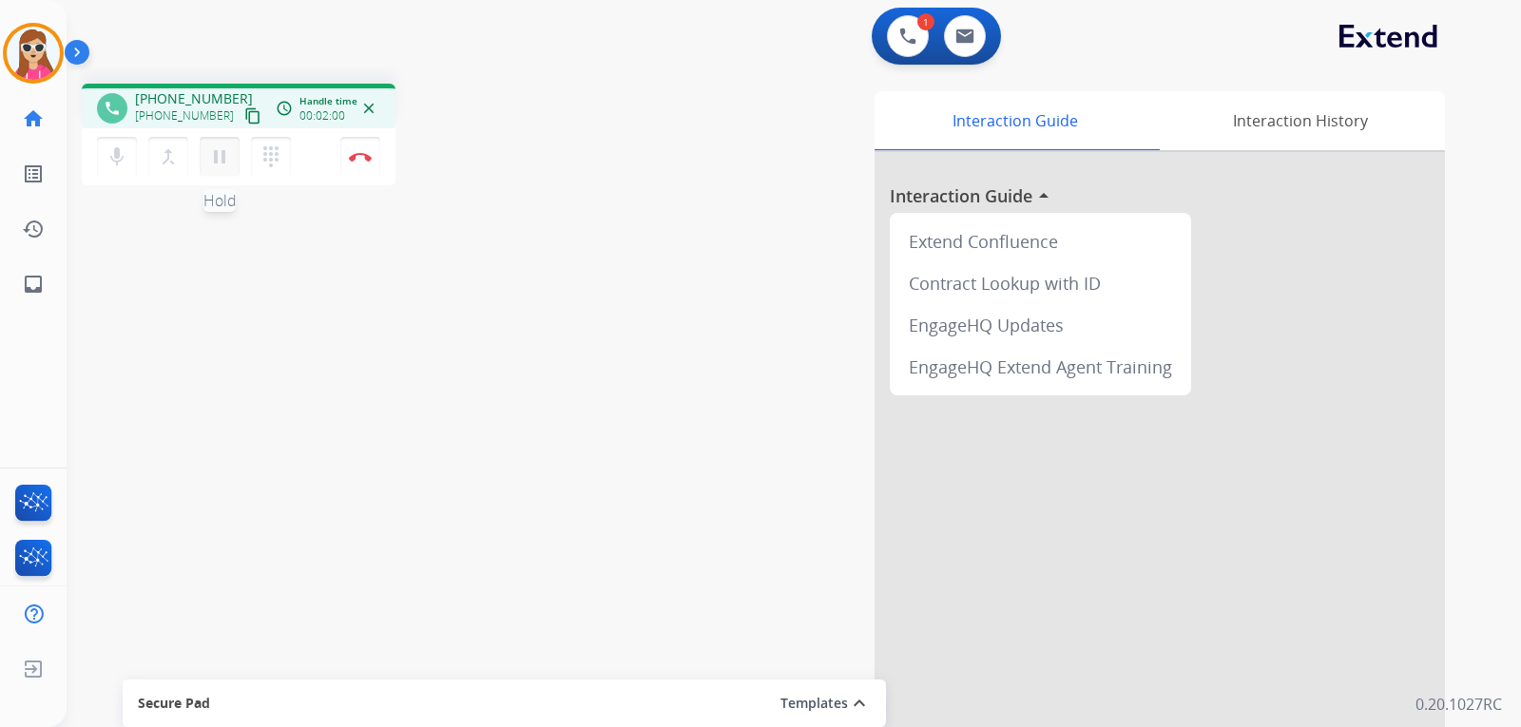
click at [225, 144] on button "pause Hold" at bounding box center [220, 157] width 40 height 40
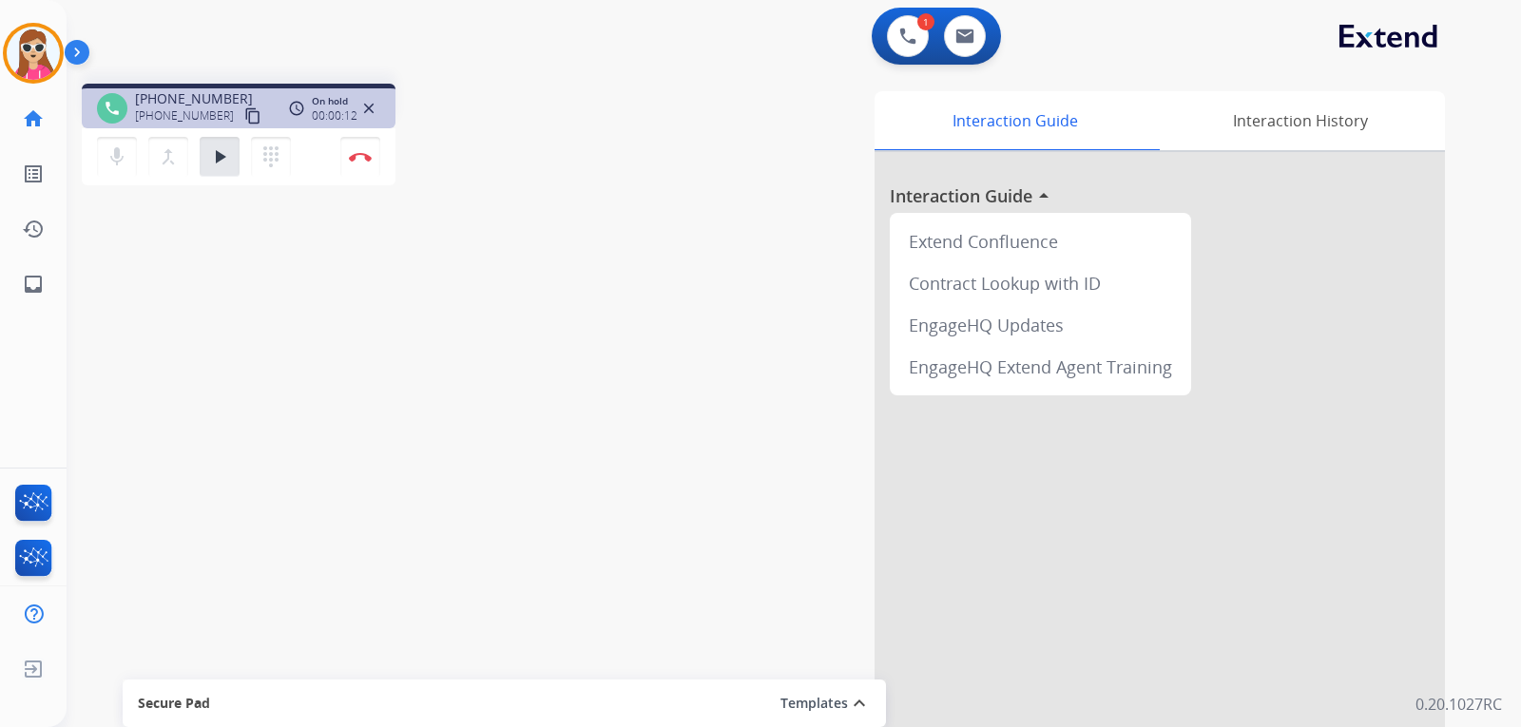
click at [200, 137] on button "play_arrow Hold" at bounding box center [220, 157] width 40 height 40
click at [200, 137] on button "pause Hold" at bounding box center [220, 157] width 40 height 40
click at [217, 160] on mat-icon "play_arrow" at bounding box center [219, 156] width 23 height 23
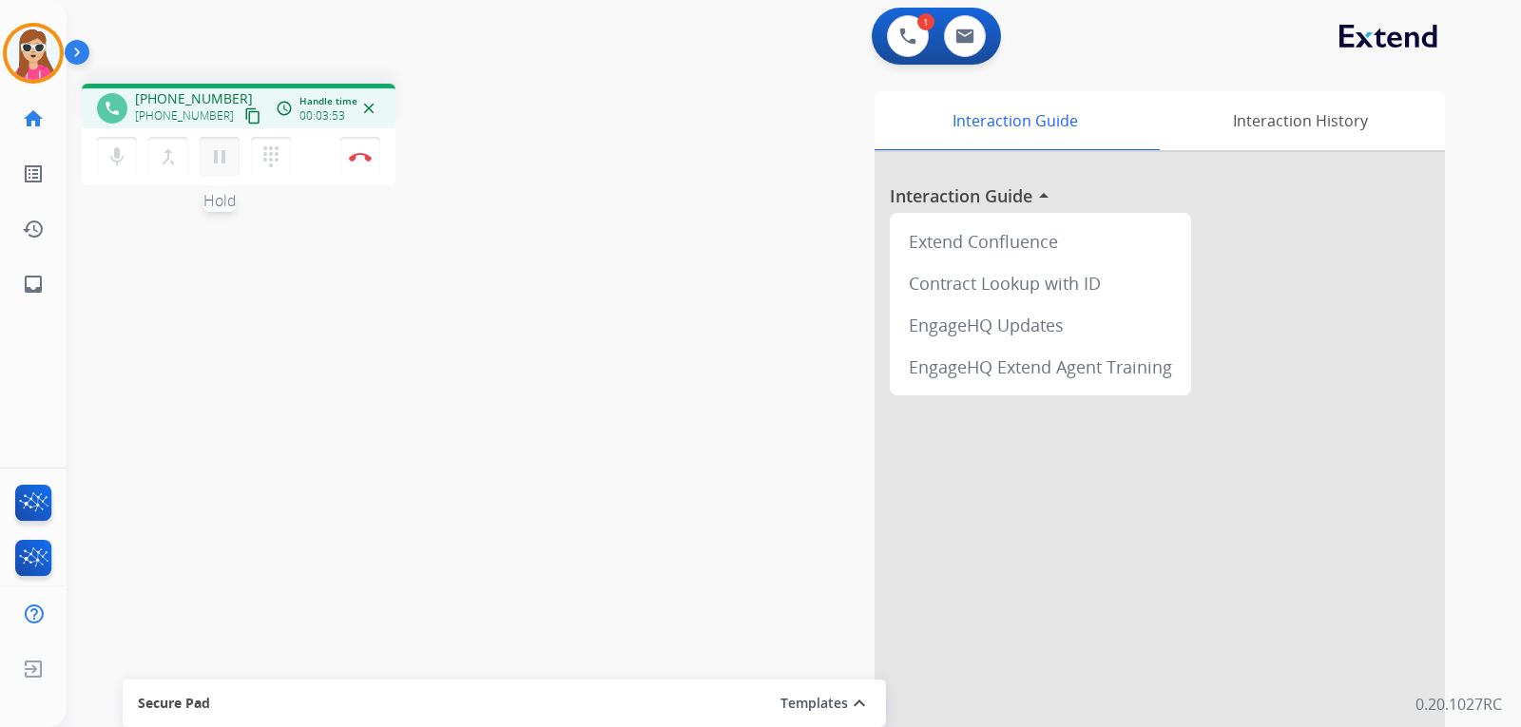
click at [226, 149] on mat-icon "pause" at bounding box center [219, 156] width 23 height 23
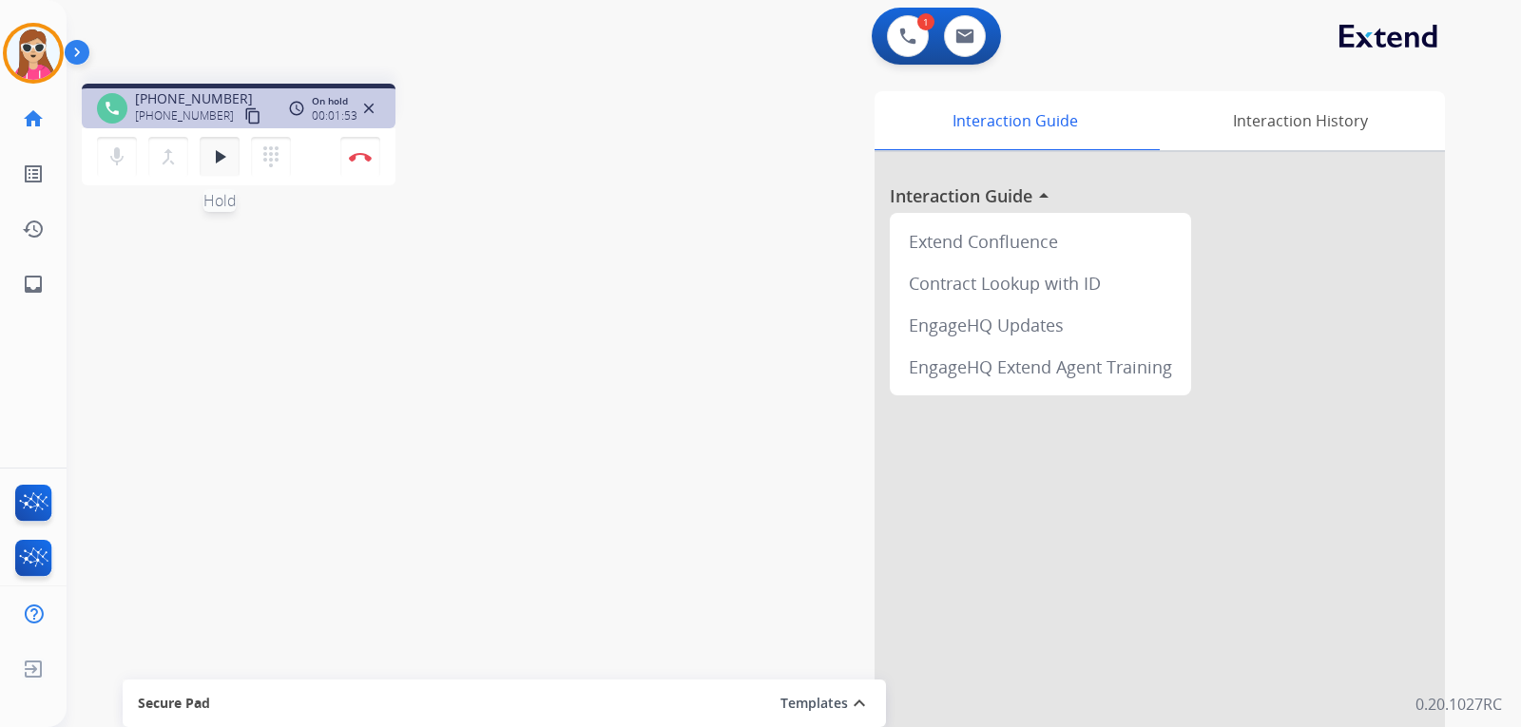
click at [213, 168] on button "play_arrow Hold" at bounding box center [220, 157] width 40 height 40
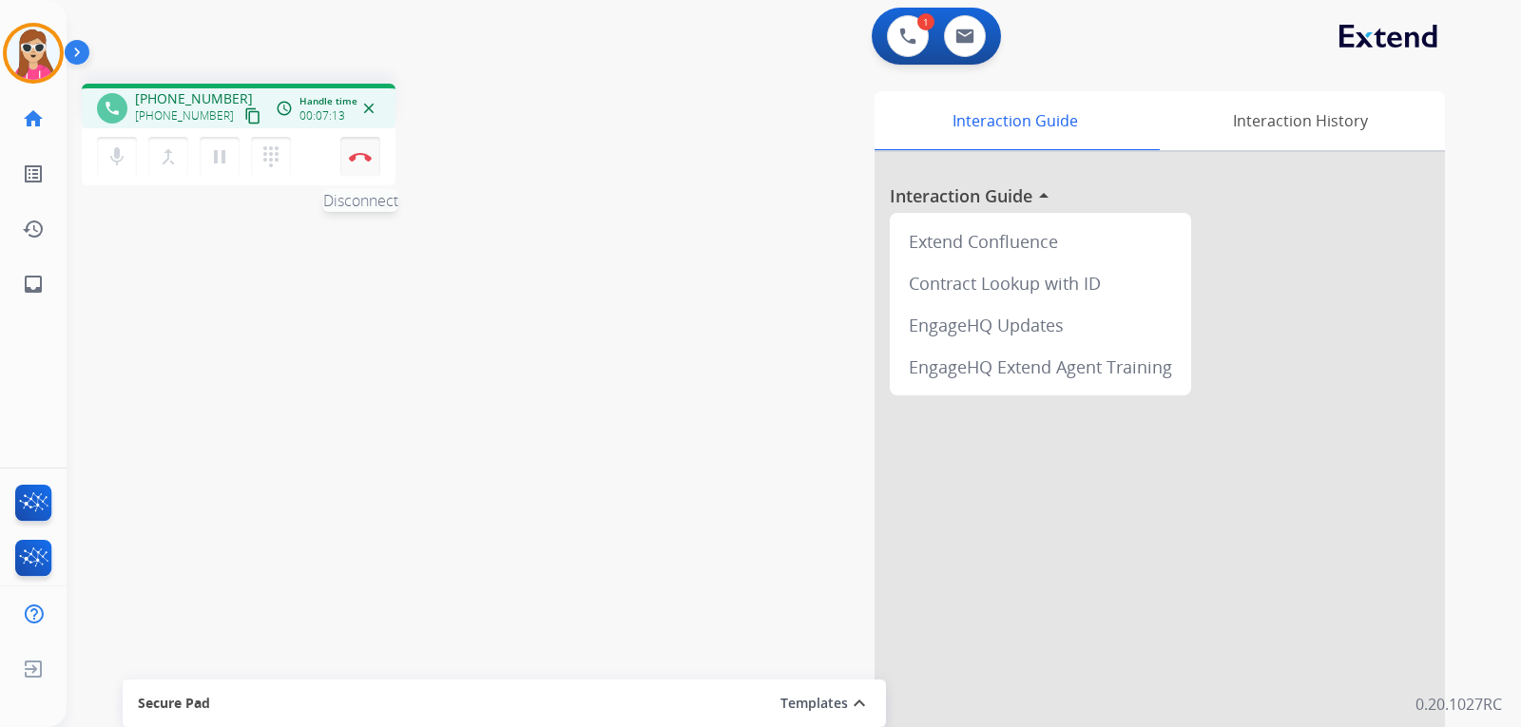
click at [345, 153] on button "Disconnect" at bounding box center [360, 157] width 40 height 40
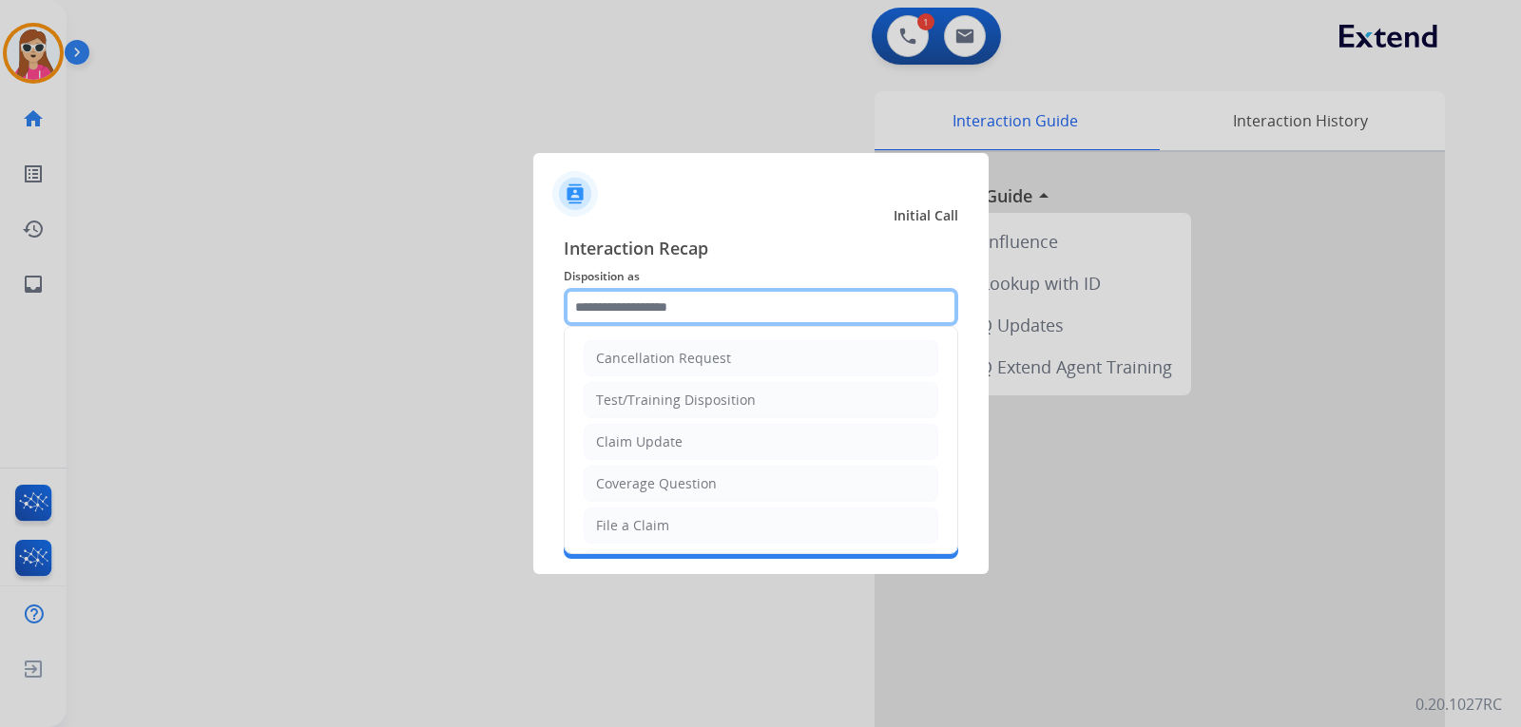
click at [660, 310] on input "text" at bounding box center [761, 307] width 395 height 38
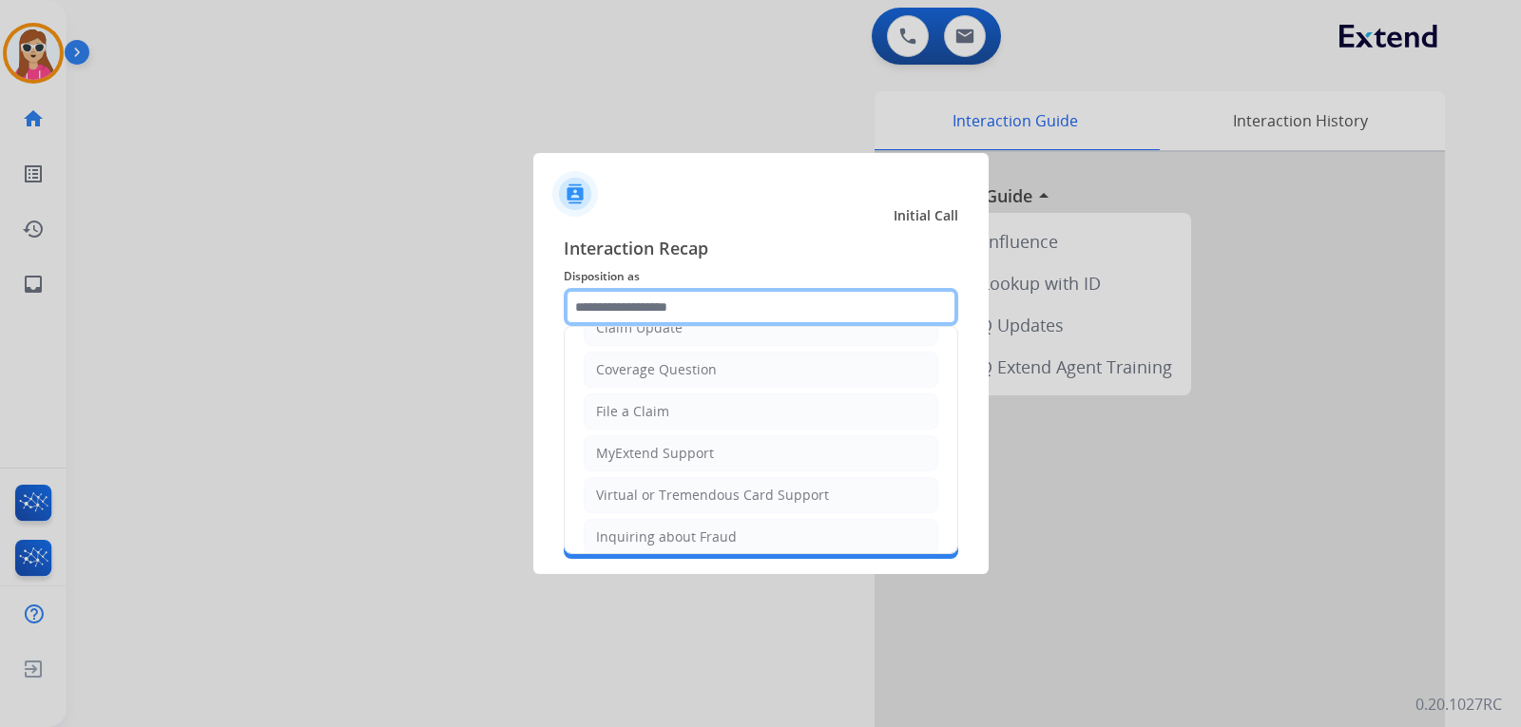
scroll to position [297, 0]
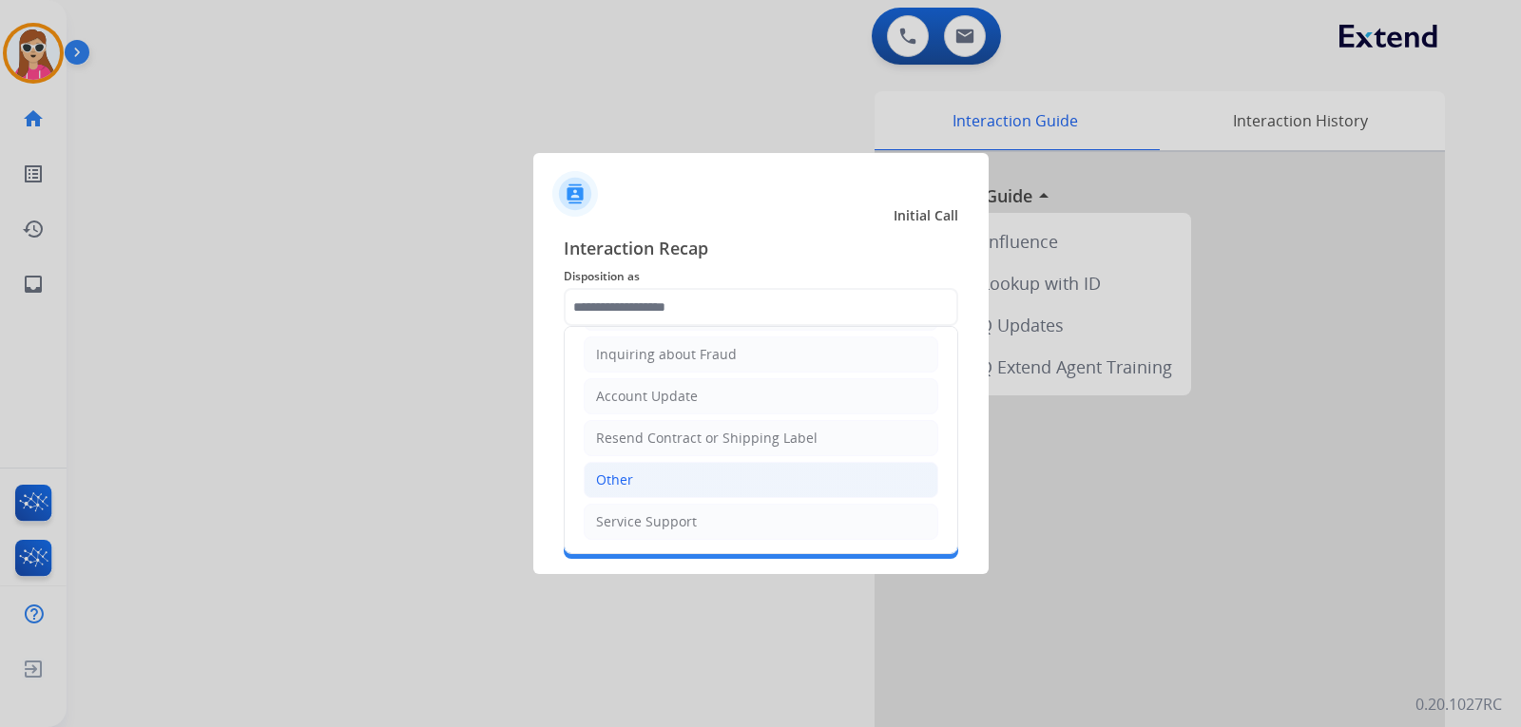
click at [701, 466] on li "Other" at bounding box center [761, 480] width 355 height 36
type input "*****"
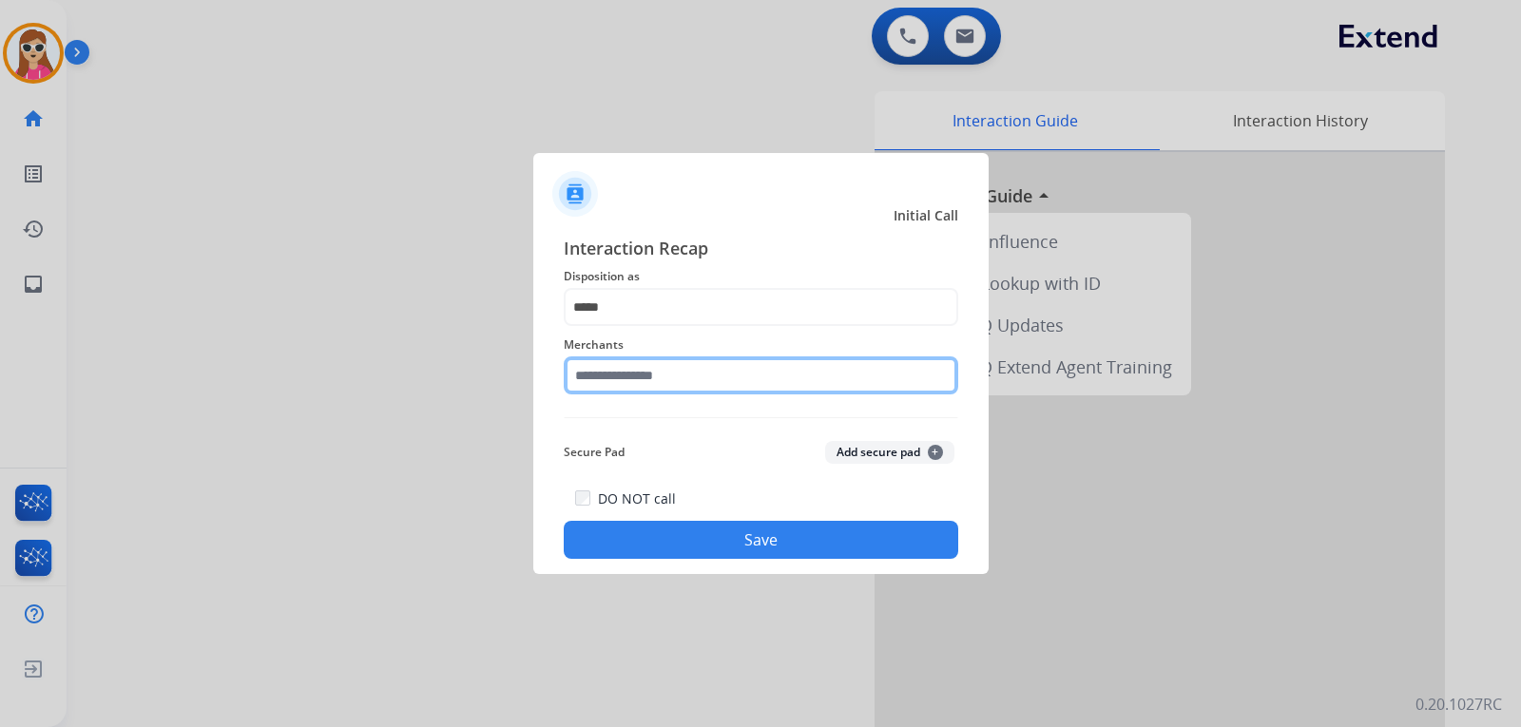
click at [690, 393] on input "text" at bounding box center [761, 376] width 395 height 38
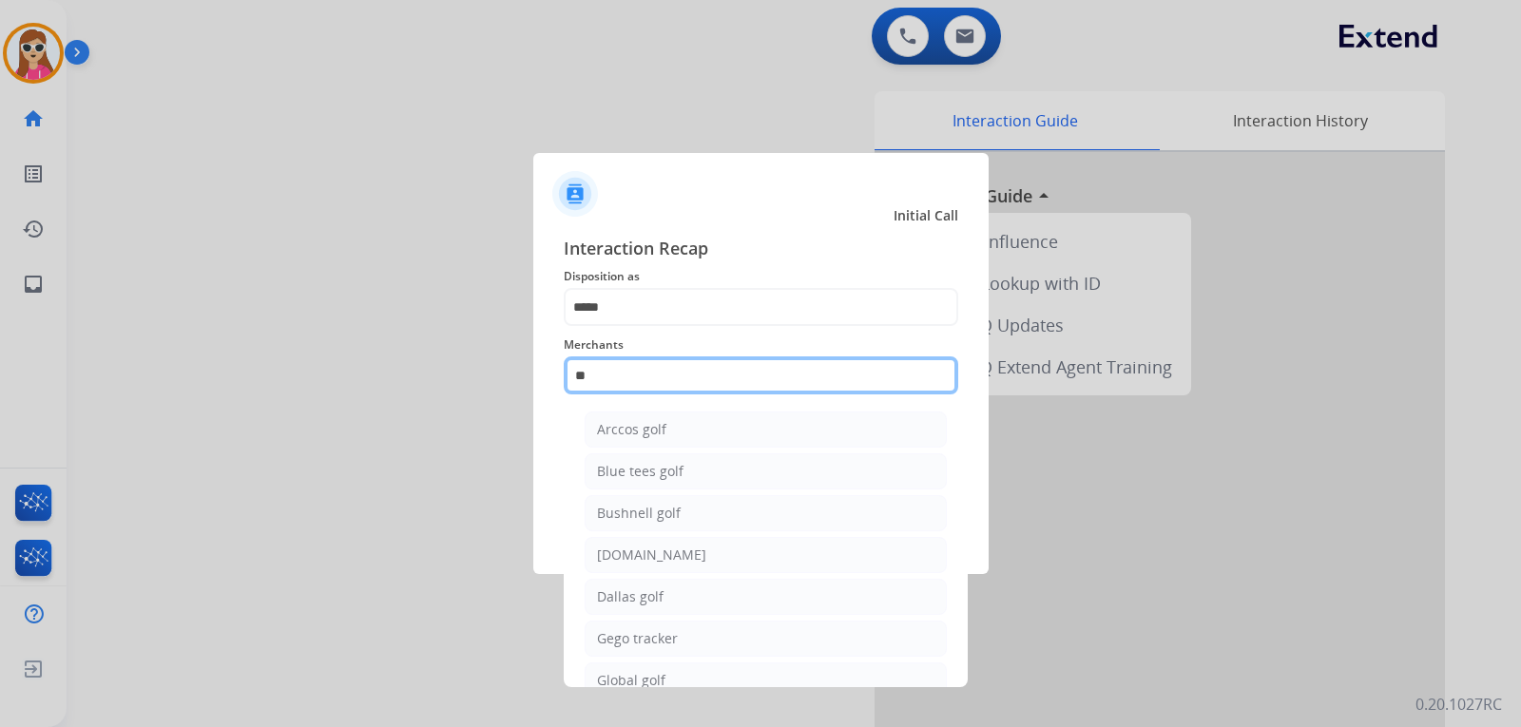
type input "*"
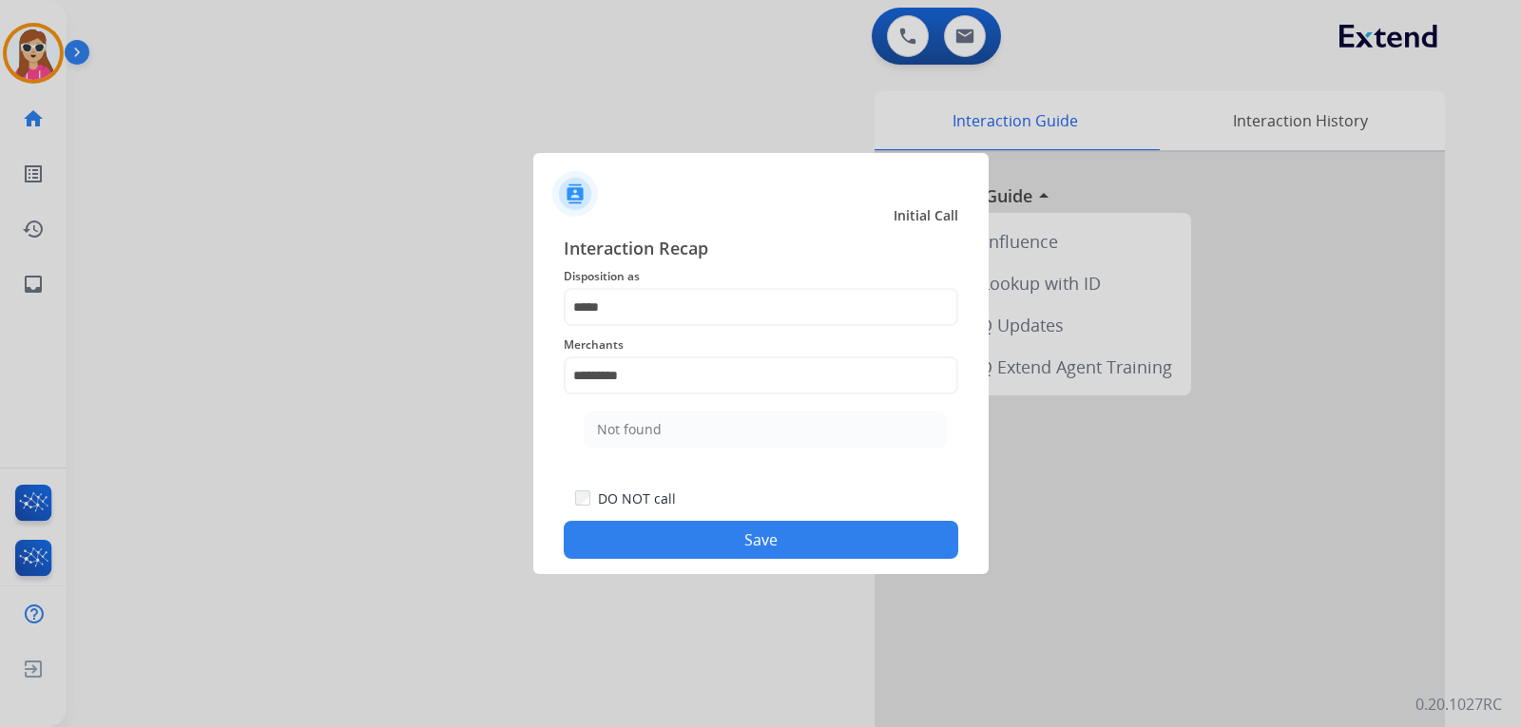
click at [731, 427] on li "Not found" at bounding box center [766, 430] width 362 height 36
type input "*********"
click at [739, 545] on button "Save" at bounding box center [761, 540] width 395 height 38
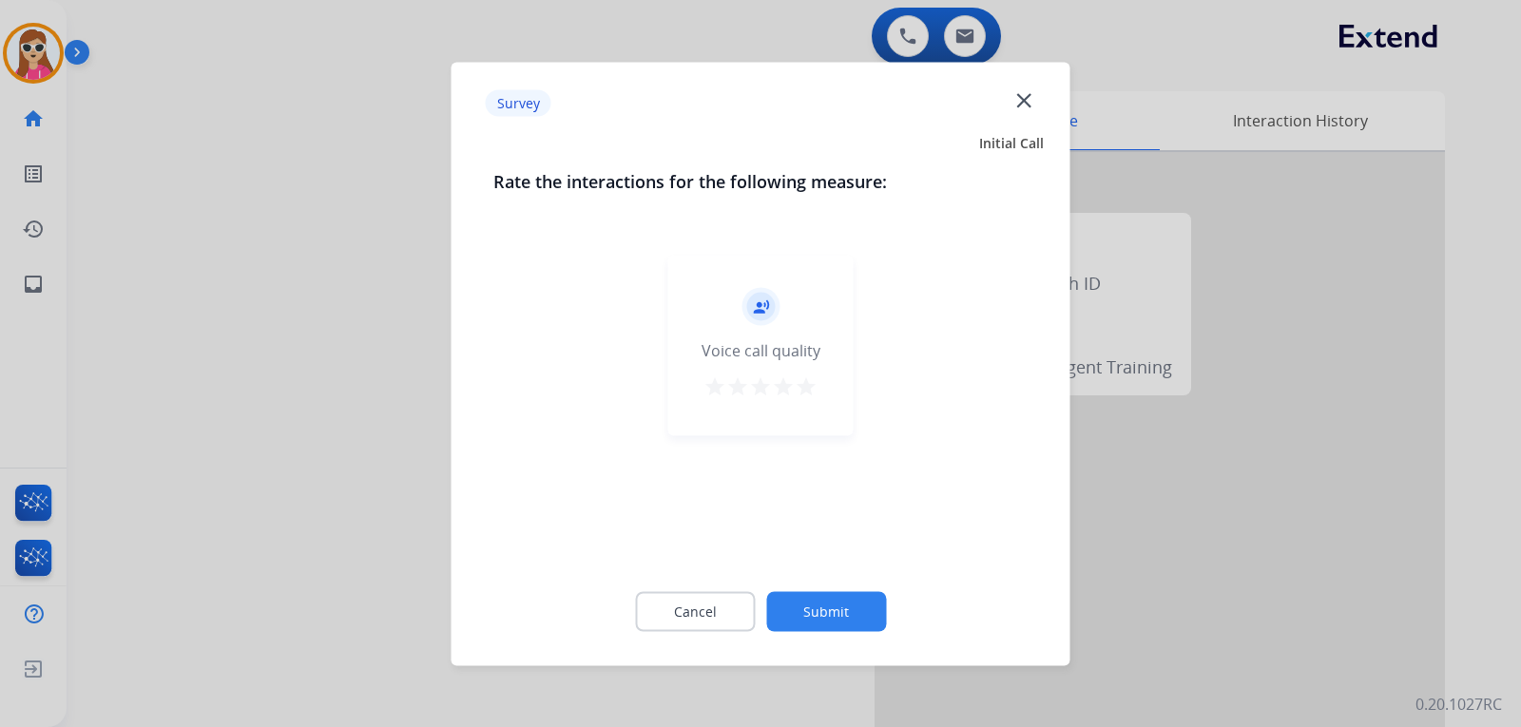
click at [806, 406] on div "record_voice_over Voice call quality star star star star star" at bounding box center [760, 345] width 185 height 181
drag, startPoint x: 798, startPoint y: 391, endPoint x: 799, endPoint y: 418, distance: 27.6
click at [797, 391] on mat-icon "star" at bounding box center [806, 386] width 23 height 23
click at [830, 607] on button "Submit" at bounding box center [826, 611] width 120 height 40
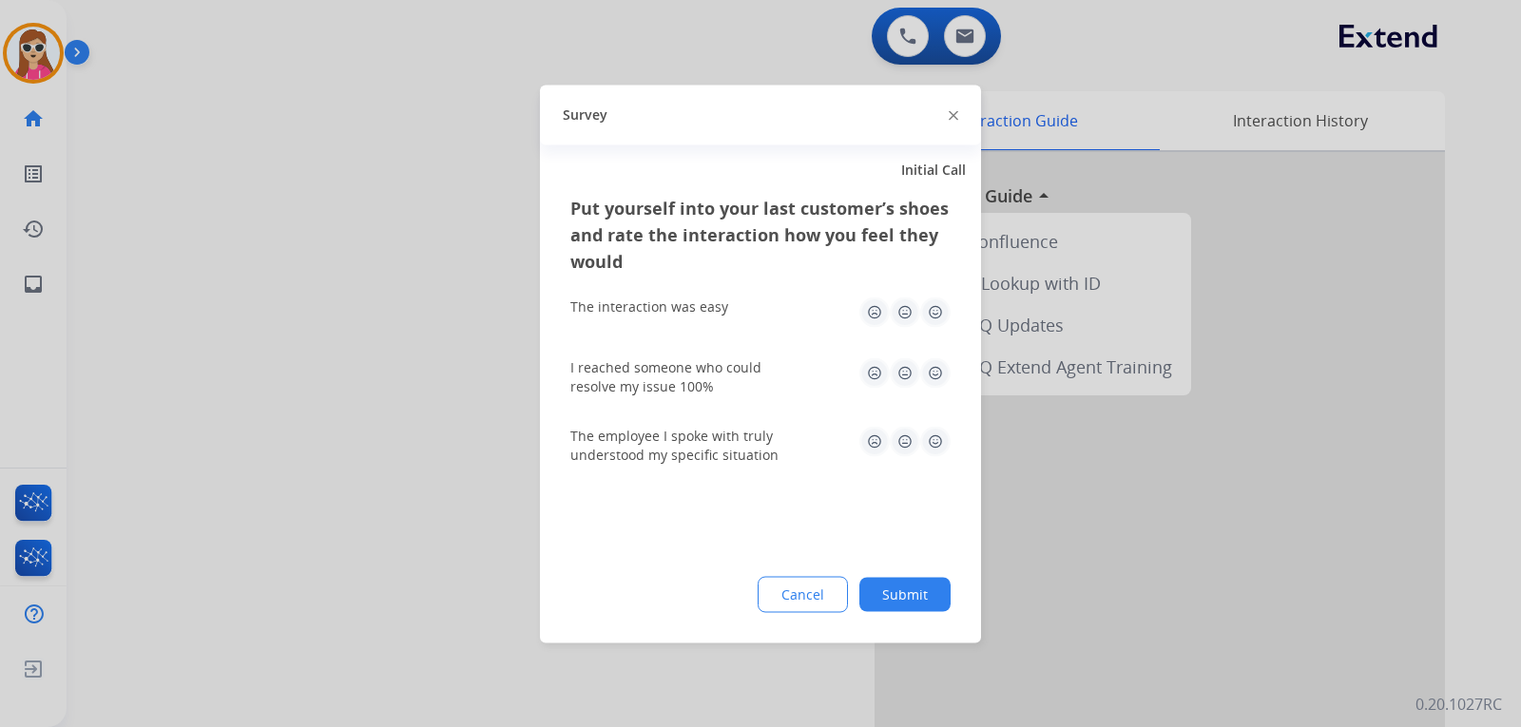
click at [932, 330] on div "The interaction was easy" at bounding box center [761, 311] width 380 height 61
click at [939, 319] on img at bounding box center [935, 312] width 30 height 30
click at [942, 379] on img at bounding box center [935, 373] width 30 height 30
click at [937, 447] on img at bounding box center [935, 441] width 30 height 30
click at [931, 587] on button "Submit" at bounding box center [905, 594] width 91 height 34
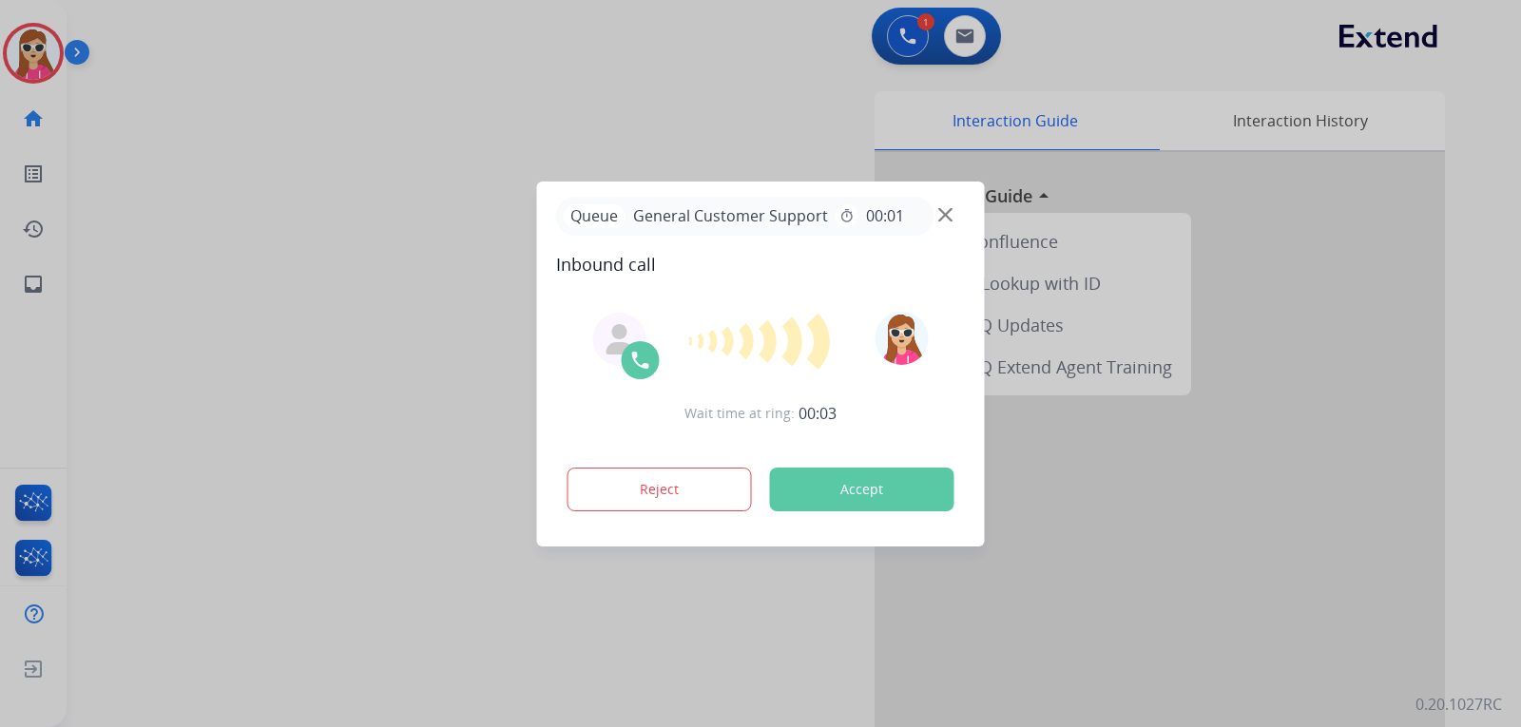
click at [864, 486] on button "Accept" at bounding box center [862, 490] width 184 height 44
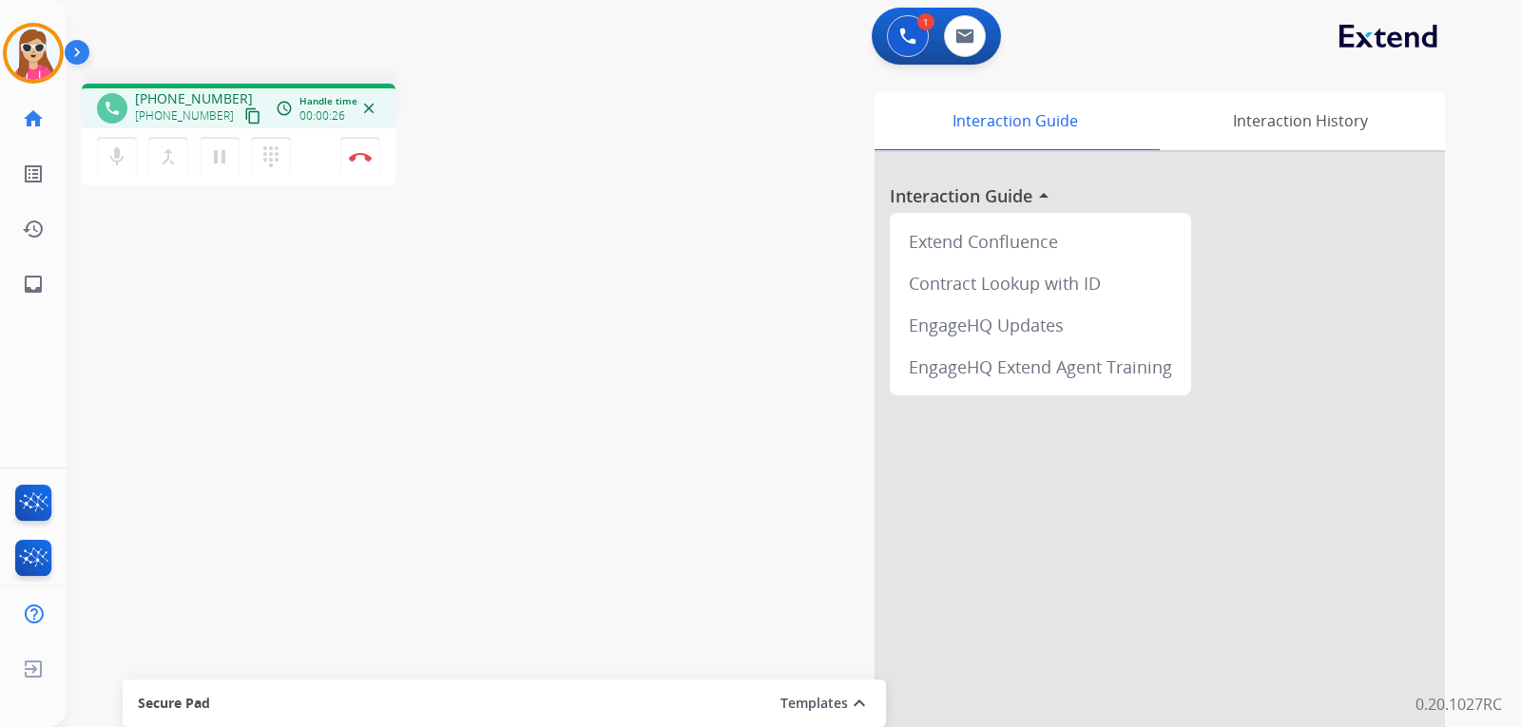
click at [244, 120] on div "phone [PHONE_NUMBER] [PHONE_NUMBER] content_copy access_time Call metrics Queue…" at bounding box center [239, 106] width 314 height 45
drag, startPoint x: 226, startPoint y: 110, endPoint x: 232, endPoint y: 120, distance: 11.1
click at [244, 114] on mat-icon "content_copy" at bounding box center [252, 115] width 17 height 17
click at [39, 300] on link "inbox Emails" at bounding box center [33, 284] width 53 height 53
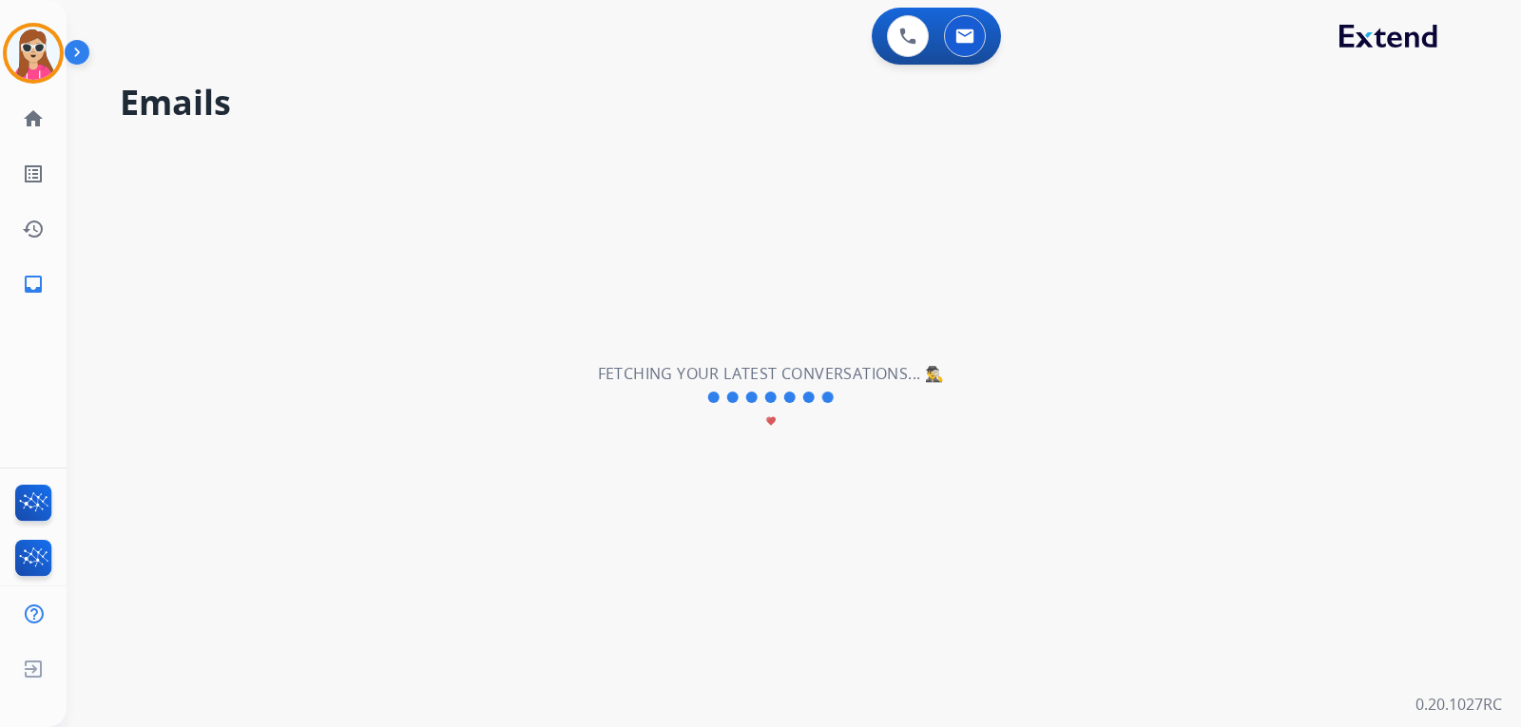
click at [869, 353] on div "**********" at bounding box center [771, 397] width 1409 height 659
click at [979, 37] on button at bounding box center [965, 36] width 42 height 42
click at [976, 48] on button at bounding box center [965, 36] width 42 height 42
click at [35, 122] on mat-icon "home" at bounding box center [33, 118] width 23 height 23
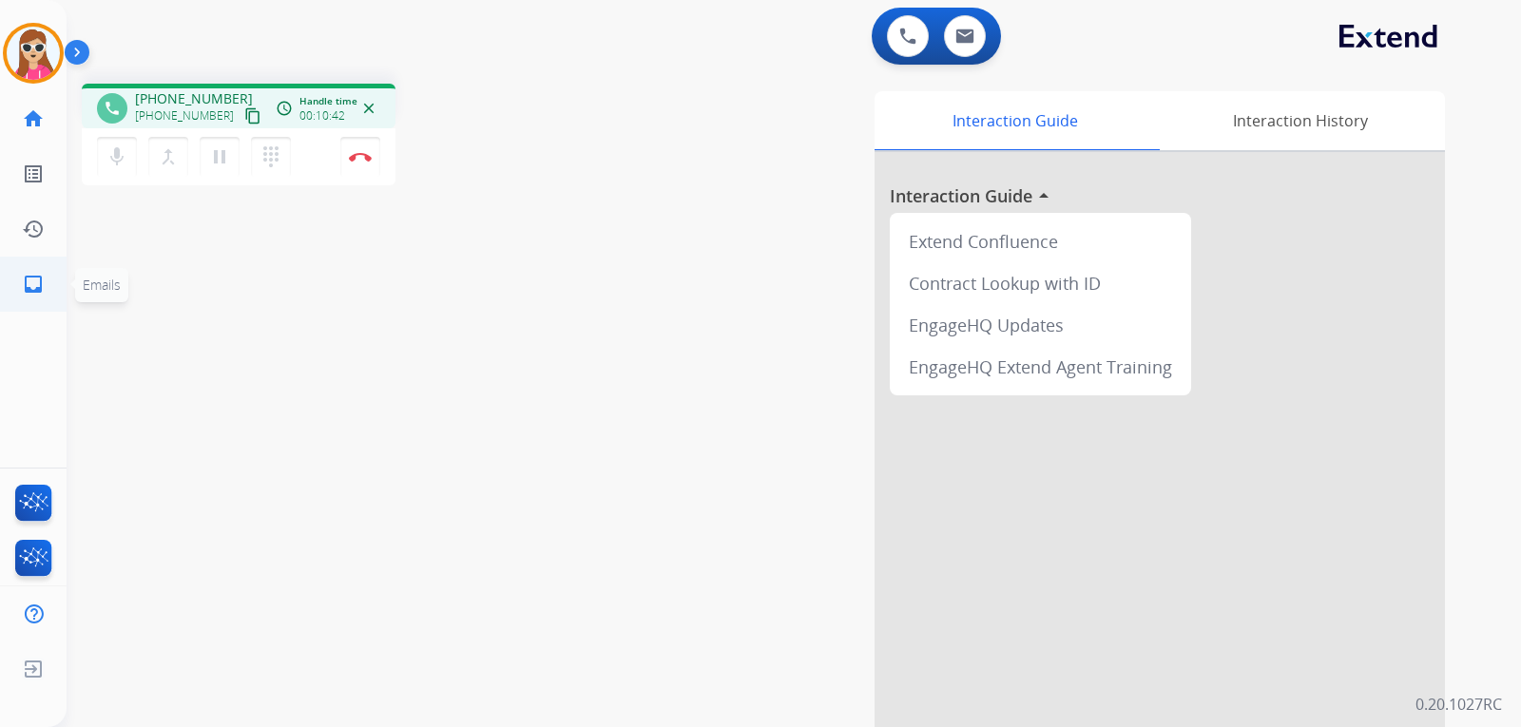
click at [33, 291] on mat-icon "inbox" at bounding box center [33, 284] width 23 height 23
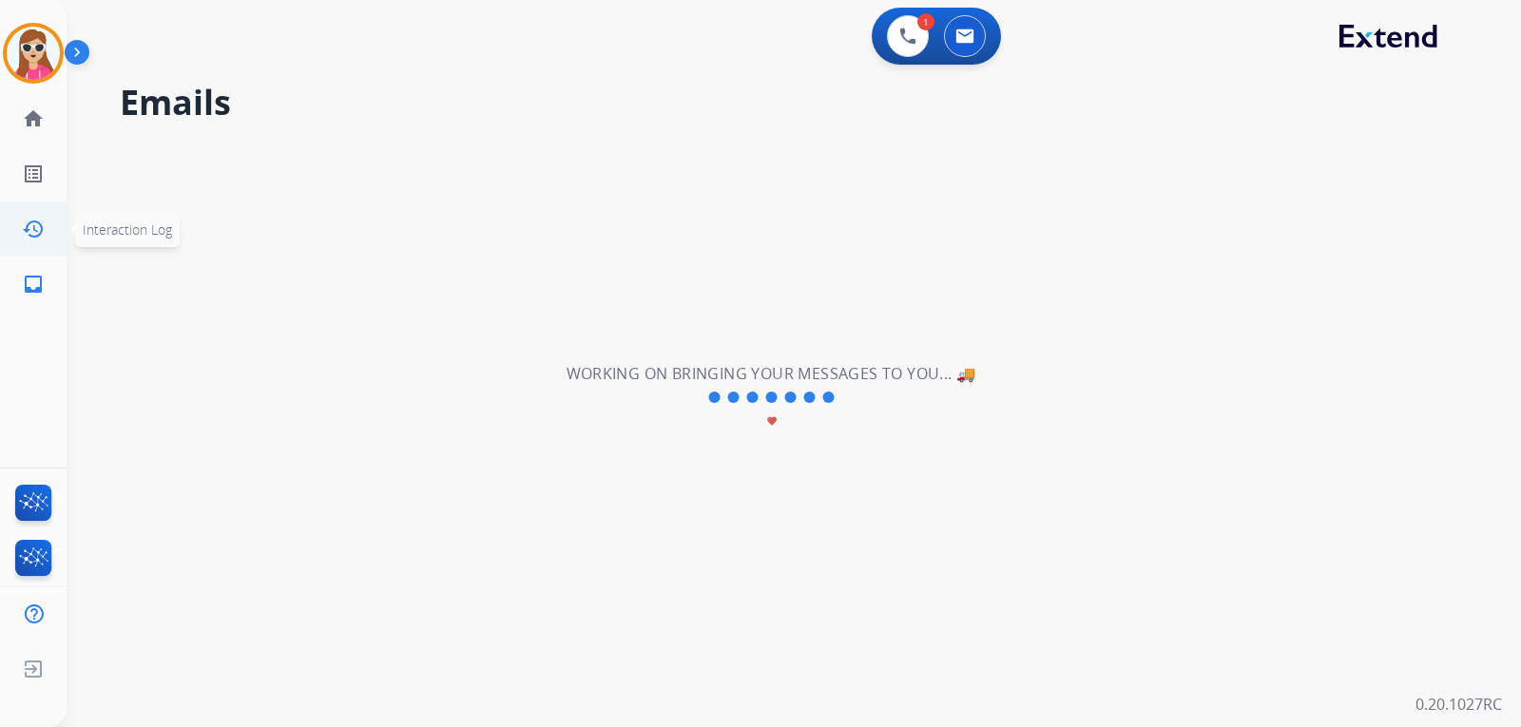
drag, startPoint x: 14, startPoint y: 227, endPoint x: 8, endPoint y: 241, distance: 14.9
click at [8, 241] on link "history Interaction Log" at bounding box center [33, 229] width 53 height 53
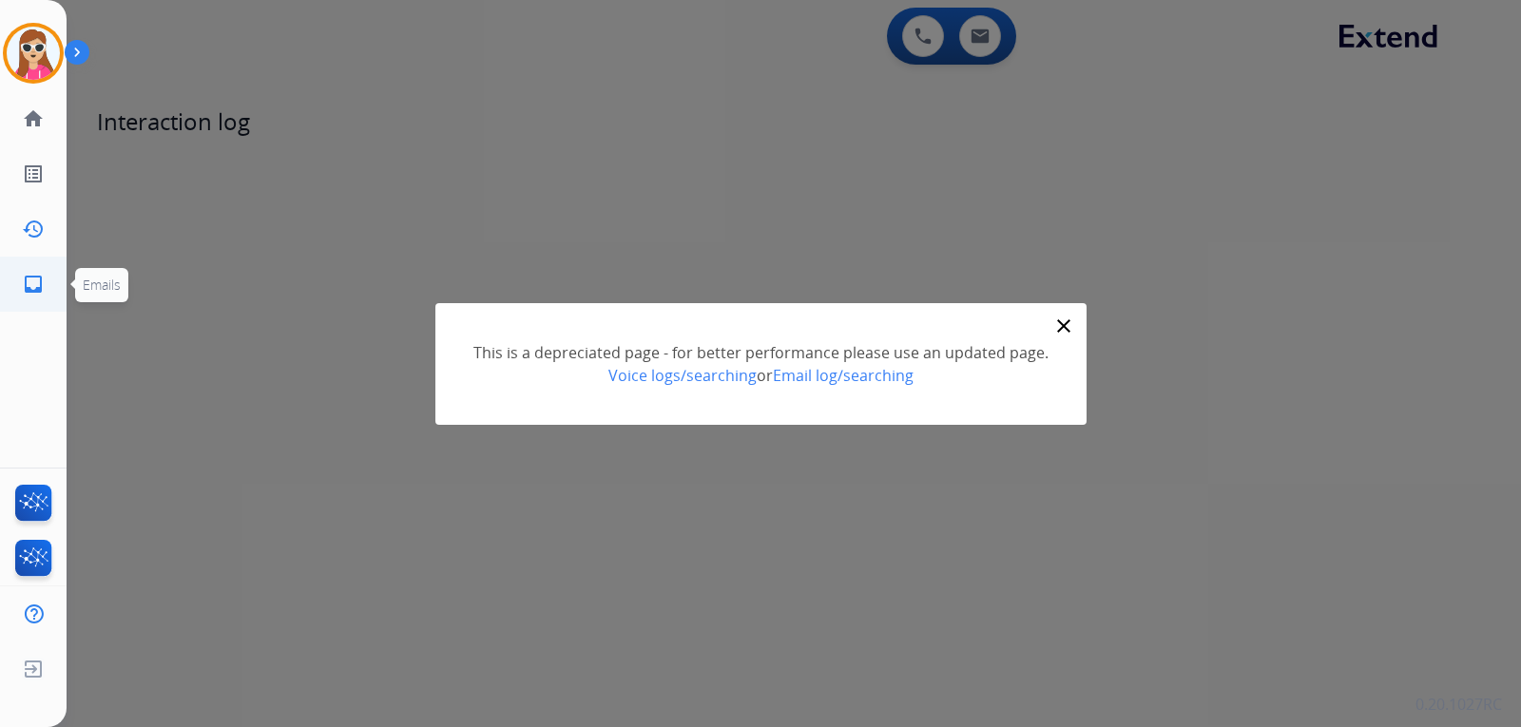
drag, startPoint x: 24, startPoint y: 267, endPoint x: 27, endPoint y: 280, distance: 12.7
click at [27, 280] on link "inbox Emails" at bounding box center [33, 284] width 53 height 53
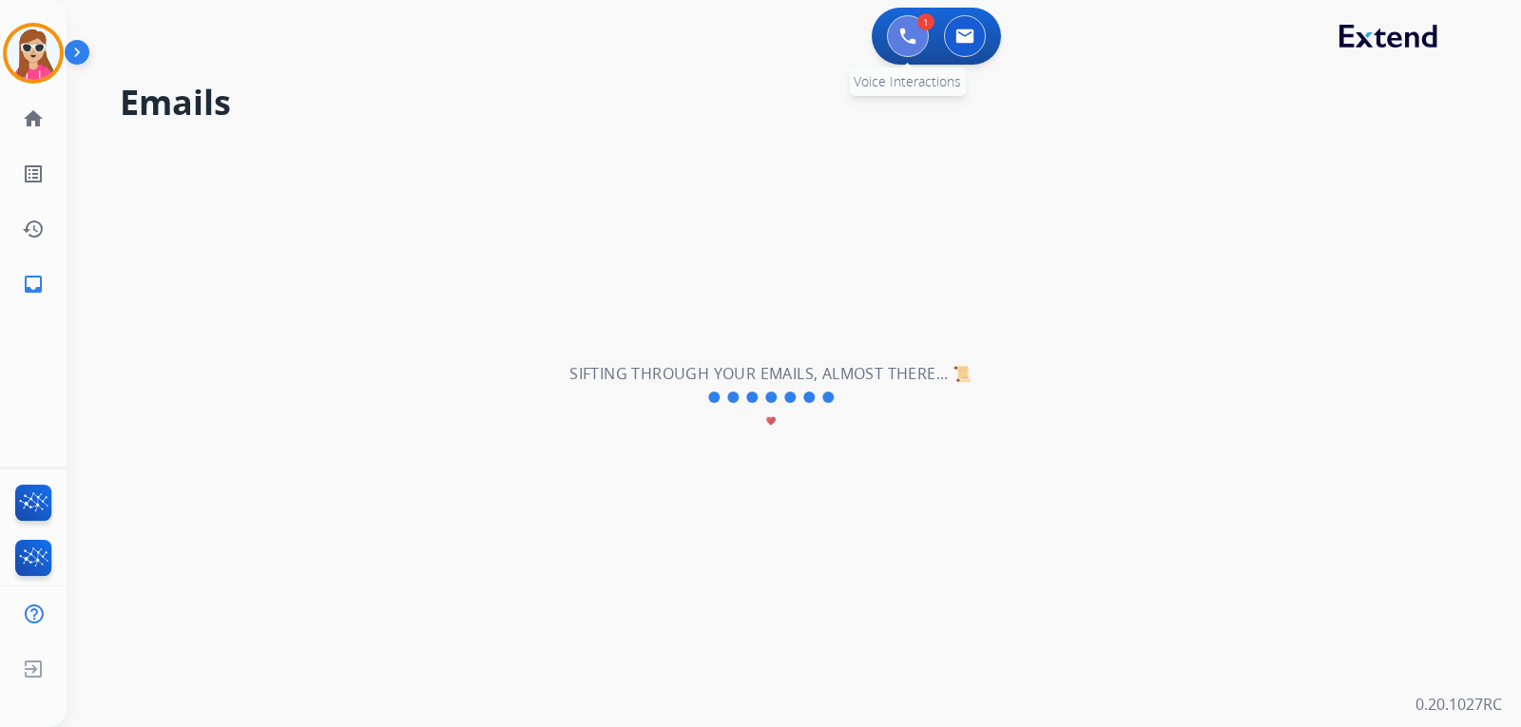
click at [897, 28] on button at bounding box center [908, 36] width 42 height 42
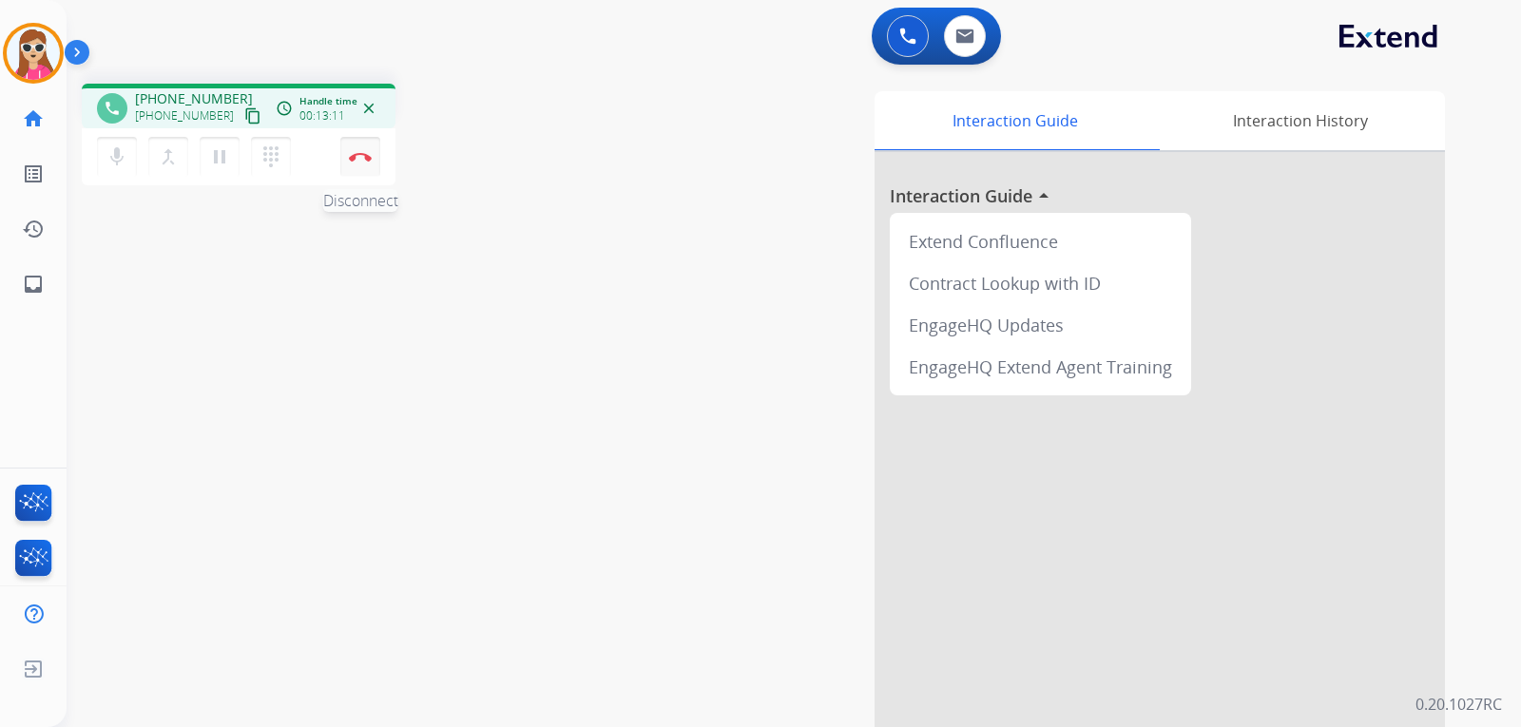
click at [355, 154] on img at bounding box center [360, 157] width 23 height 10
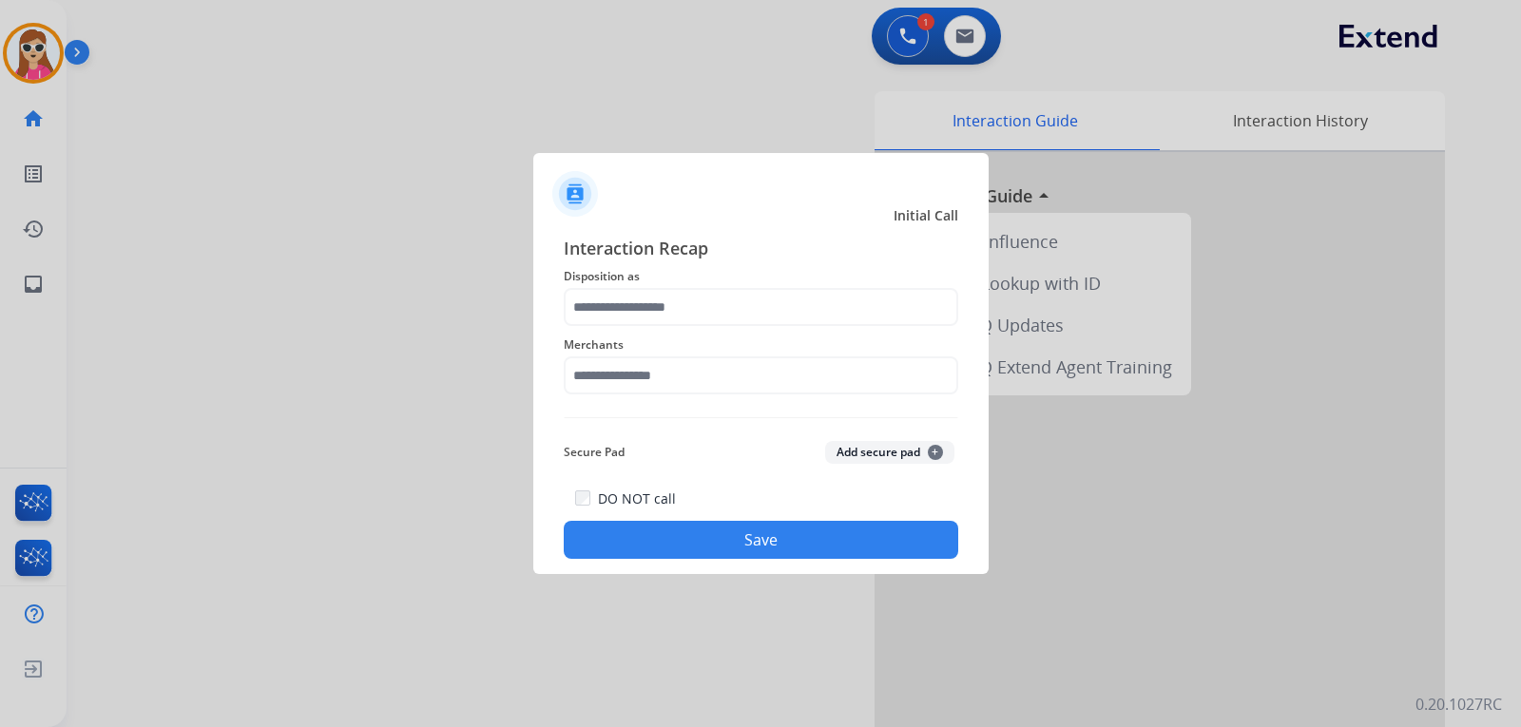
click at [654, 280] on span "Disposition as" at bounding box center [761, 276] width 395 height 23
click at [667, 304] on input "text" at bounding box center [761, 307] width 395 height 38
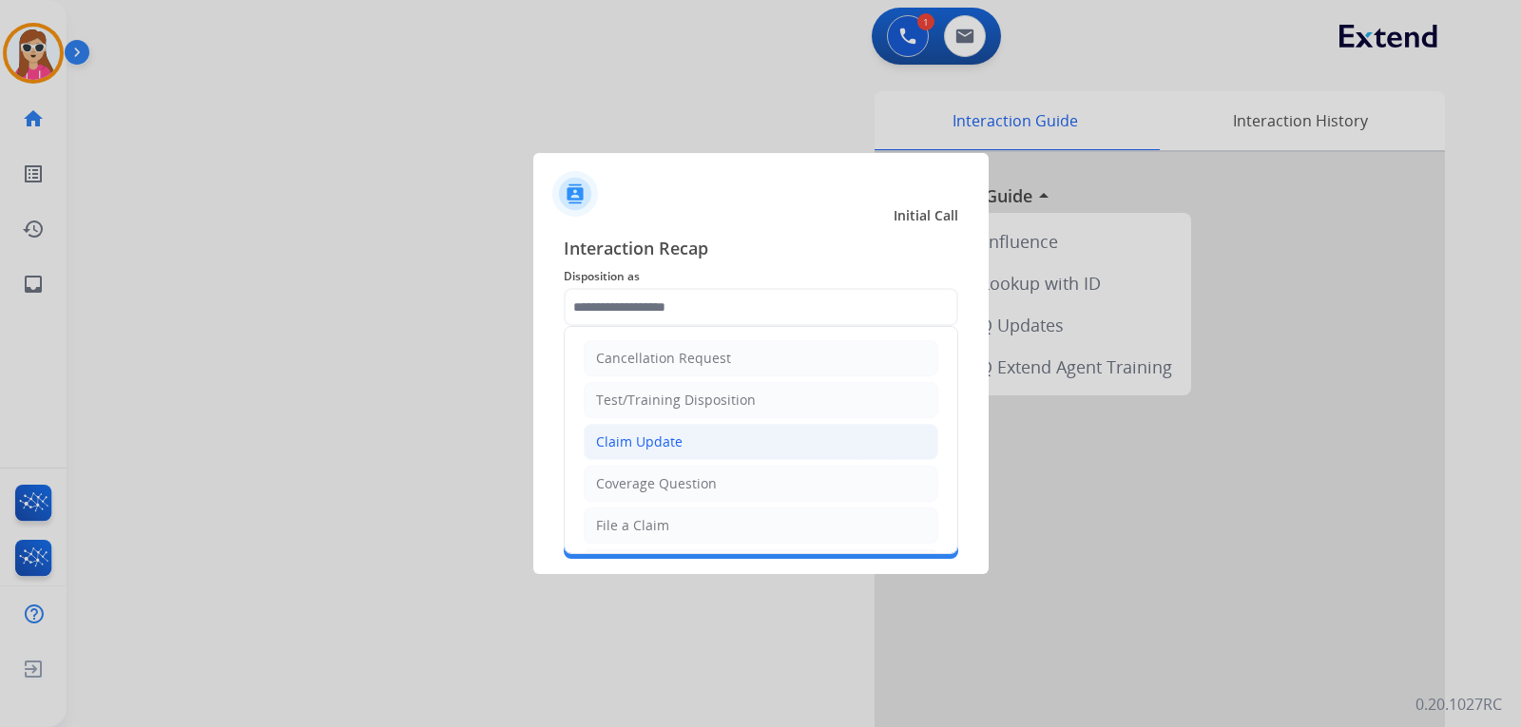
click at [702, 451] on li "Claim Update" at bounding box center [761, 442] width 355 height 36
type input "**********"
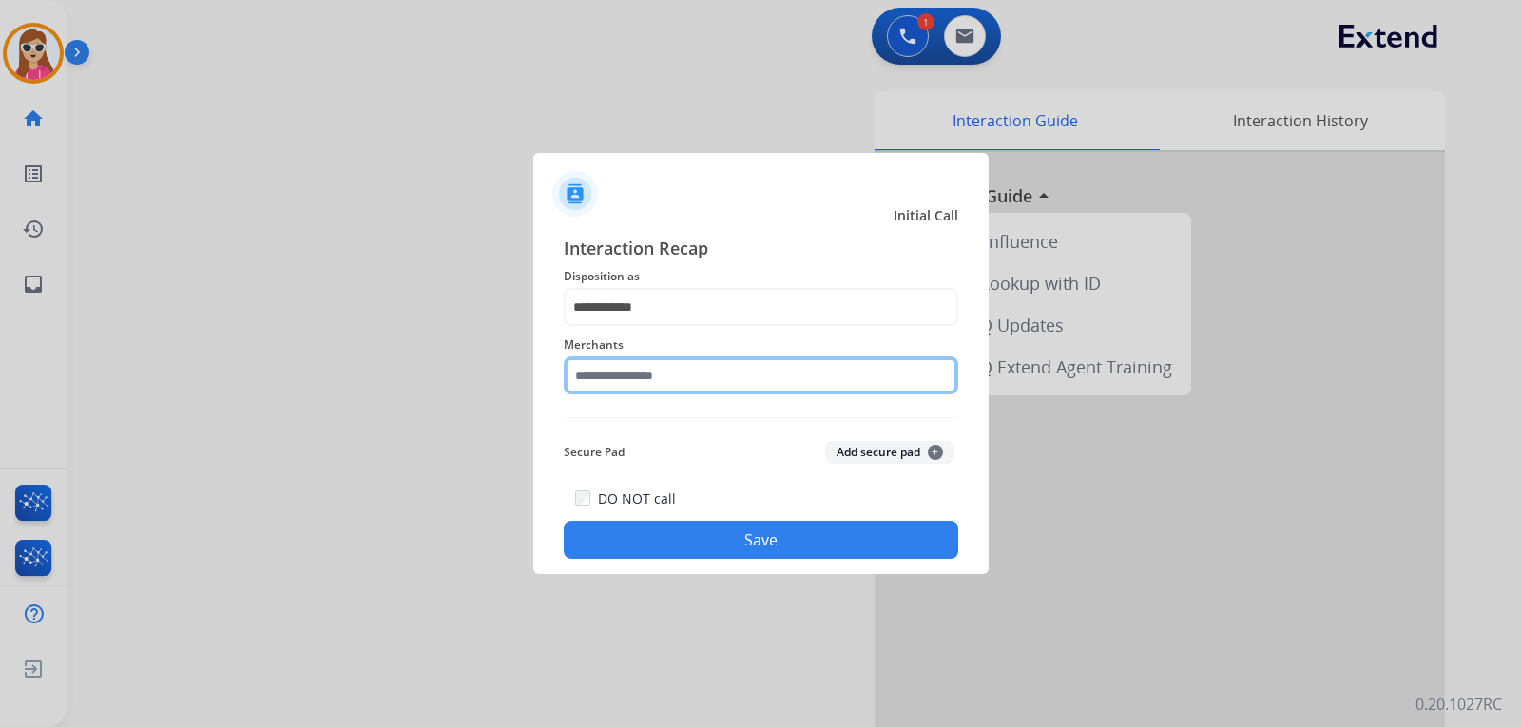
click at [702, 384] on input "text" at bounding box center [761, 376] width 395 height 38
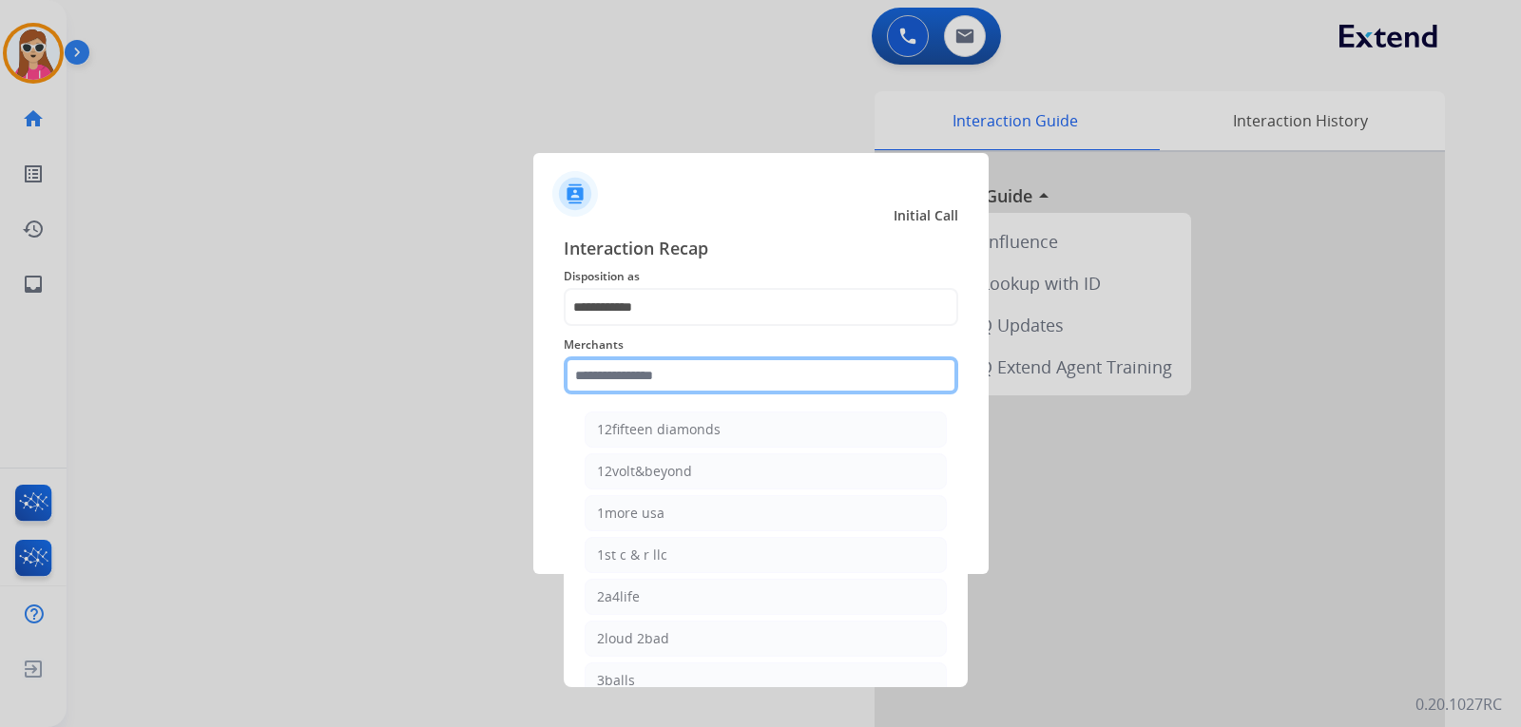
click at [764, 377] on input "text" at bounding box center [761, 376] width 395 height 38
click at [764, 378] on input "text" at bounding box center [761, 376] width 395 height 38
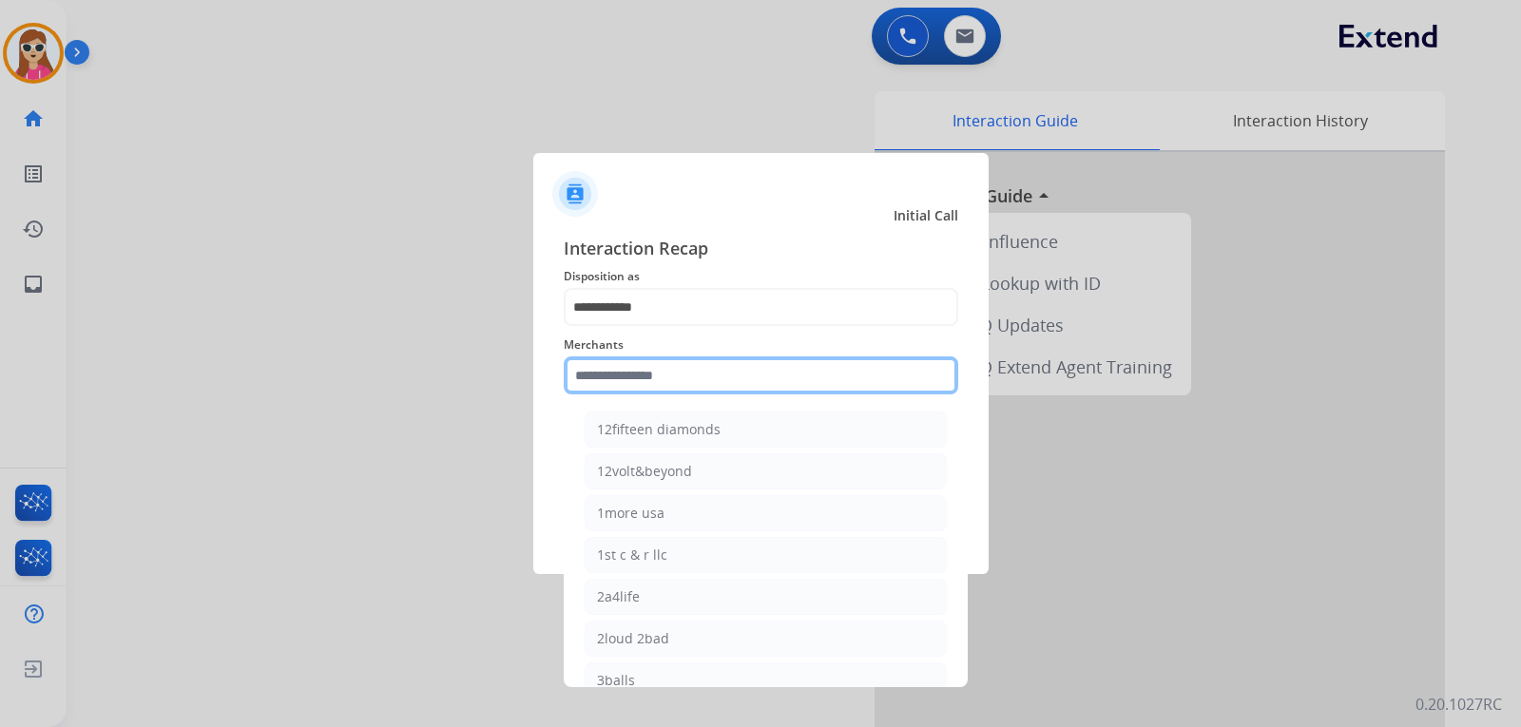
click at [764, 379] on input "text" at bounding box center [761, 376] width 395 height 38
click at [590, 373] on input "text" at bounding box center [761, 376] width 395 height 38
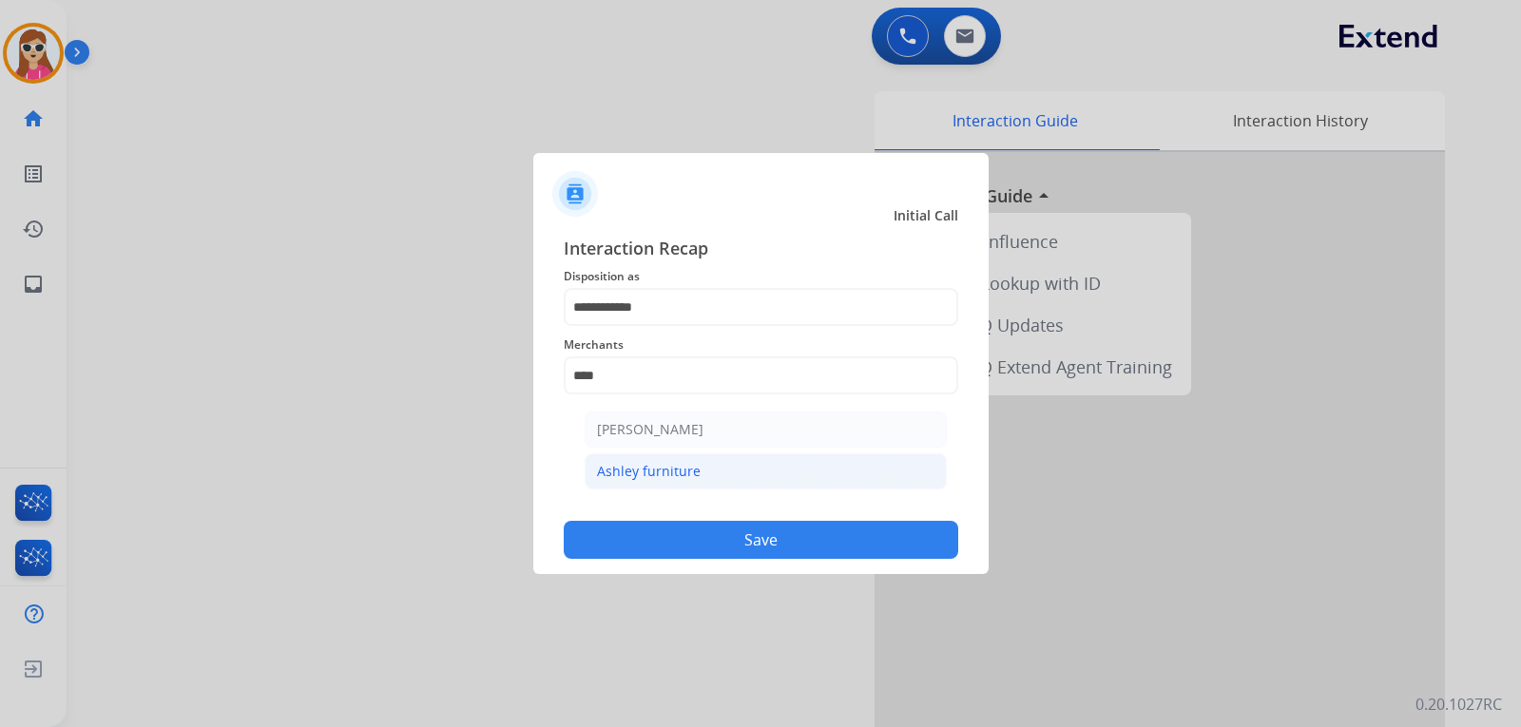
click at [709, 476] on li "Ashley furniture" at bounding box center [766, 472] width 362 height 36
type input "**********"
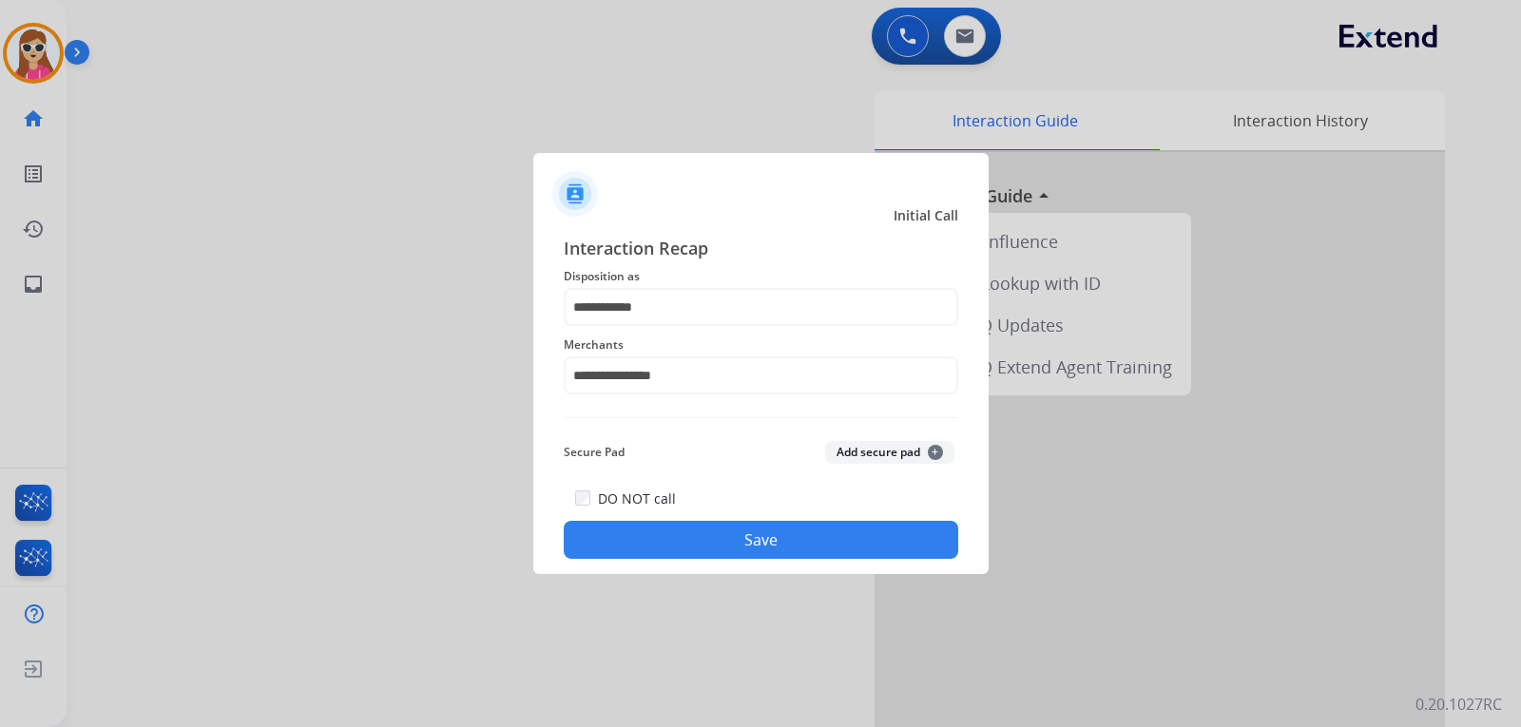
click at [724, 557] on button "Save" at bounding box center [761, 540] width 395 height 38
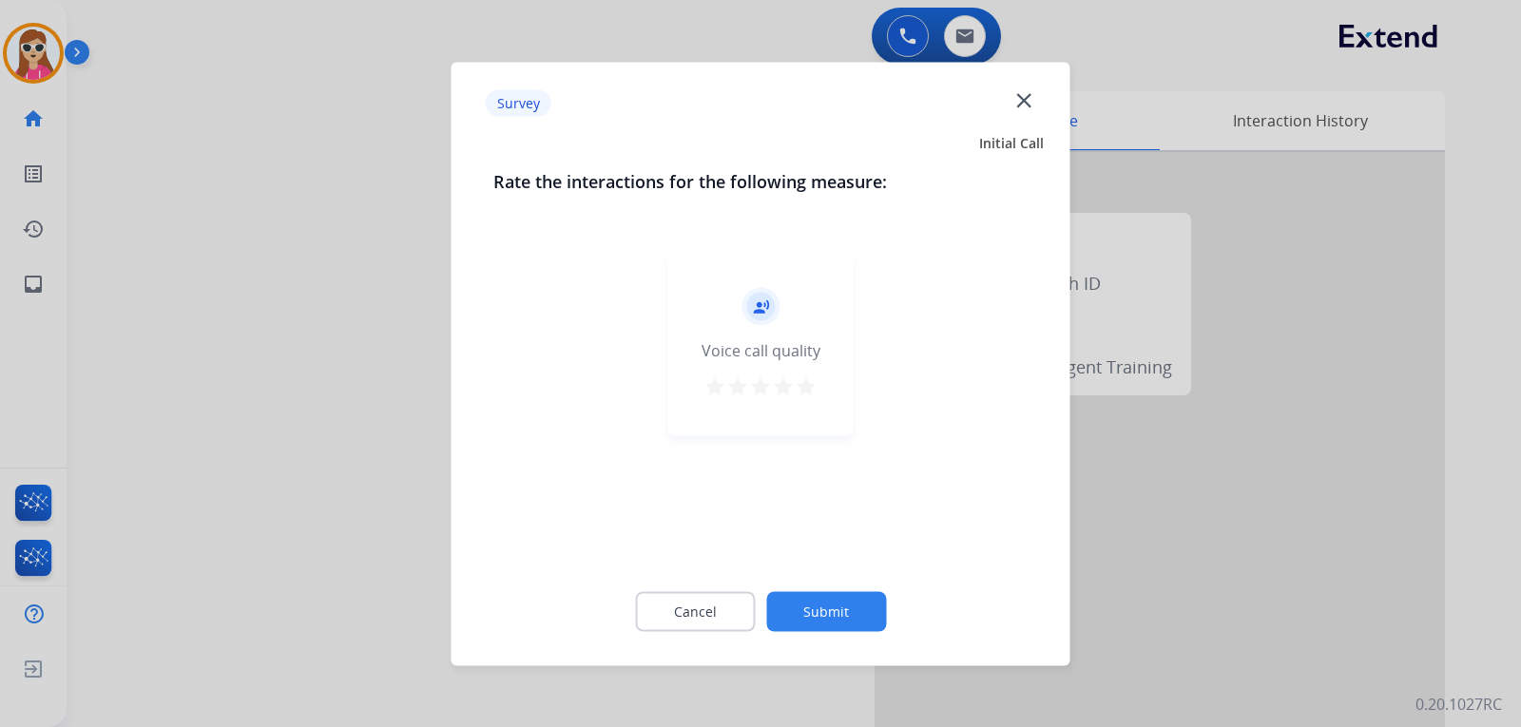
click at [813, 395] on mat-icon "star" at bounding box center [806, 386] width 23 height 23
click at [842, 614] on button "Submit" at bounding box center [826, 611] width 120 height 40
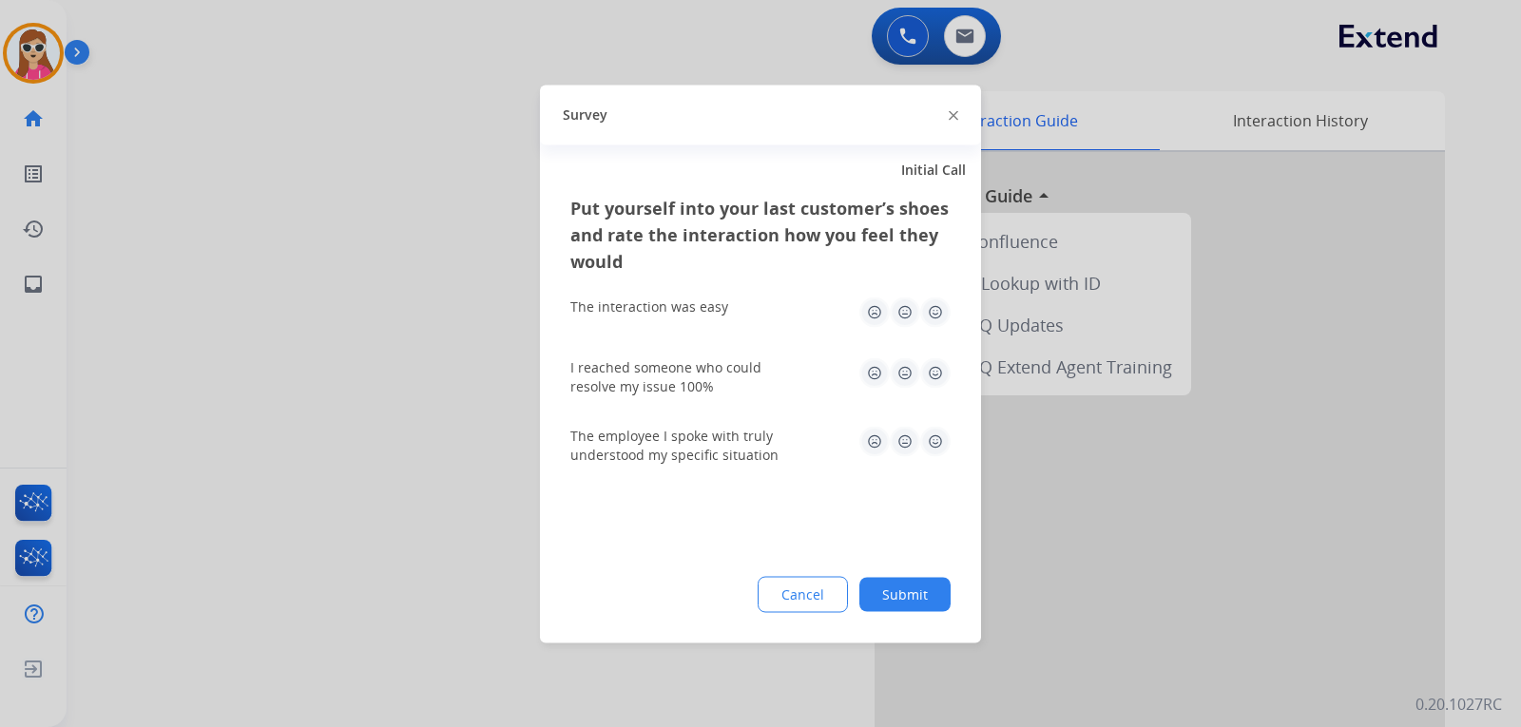
click at [936, 433] on img at bounding box center [935, 441] width 30 height 30
click at [940, 372] on img at bounding box center [935, 373] width 30 height 30
click at [931, 322] on img at bounding box center [935, 312] width 30 height 30
click at [893, 582] on button "Submit" at bounding box center [905, 594] width 91 height 34
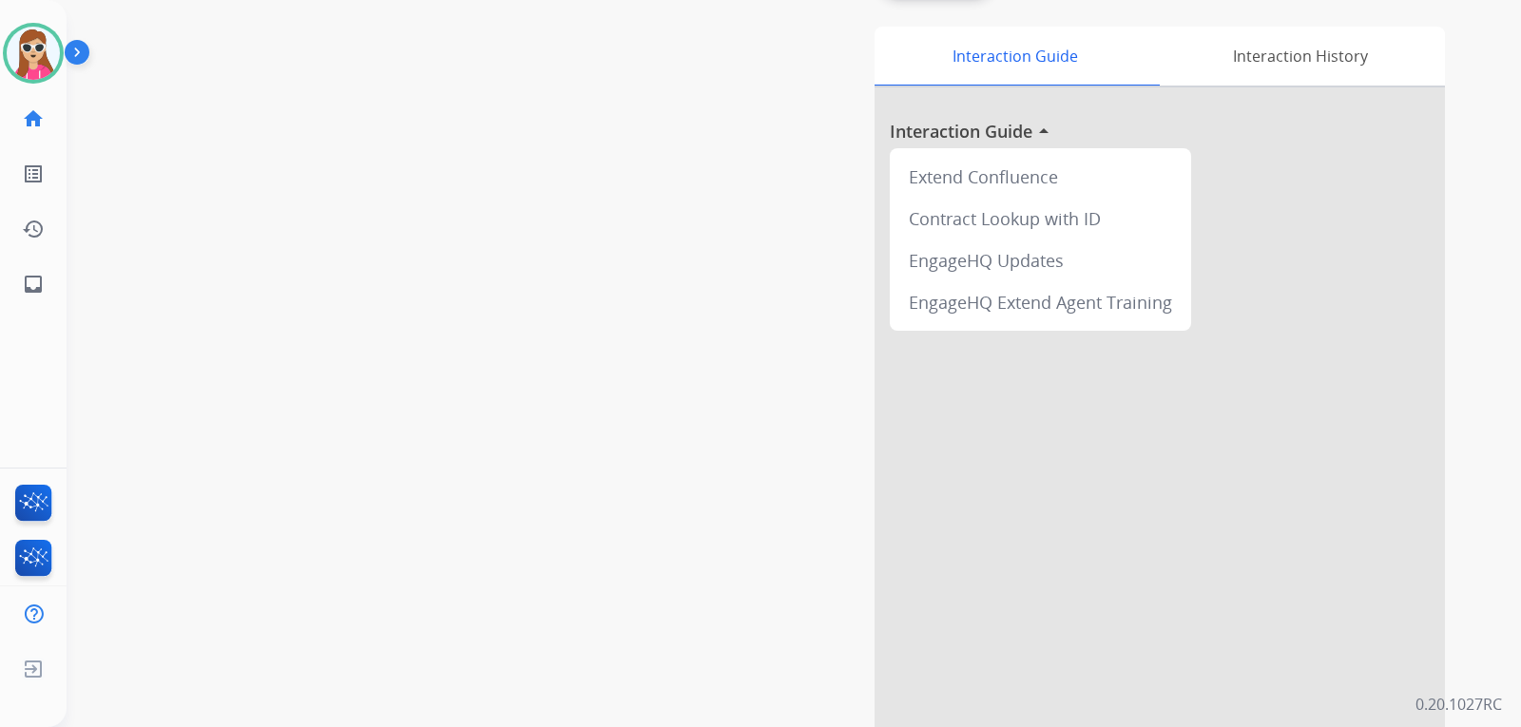
scroll to position [95, 0]
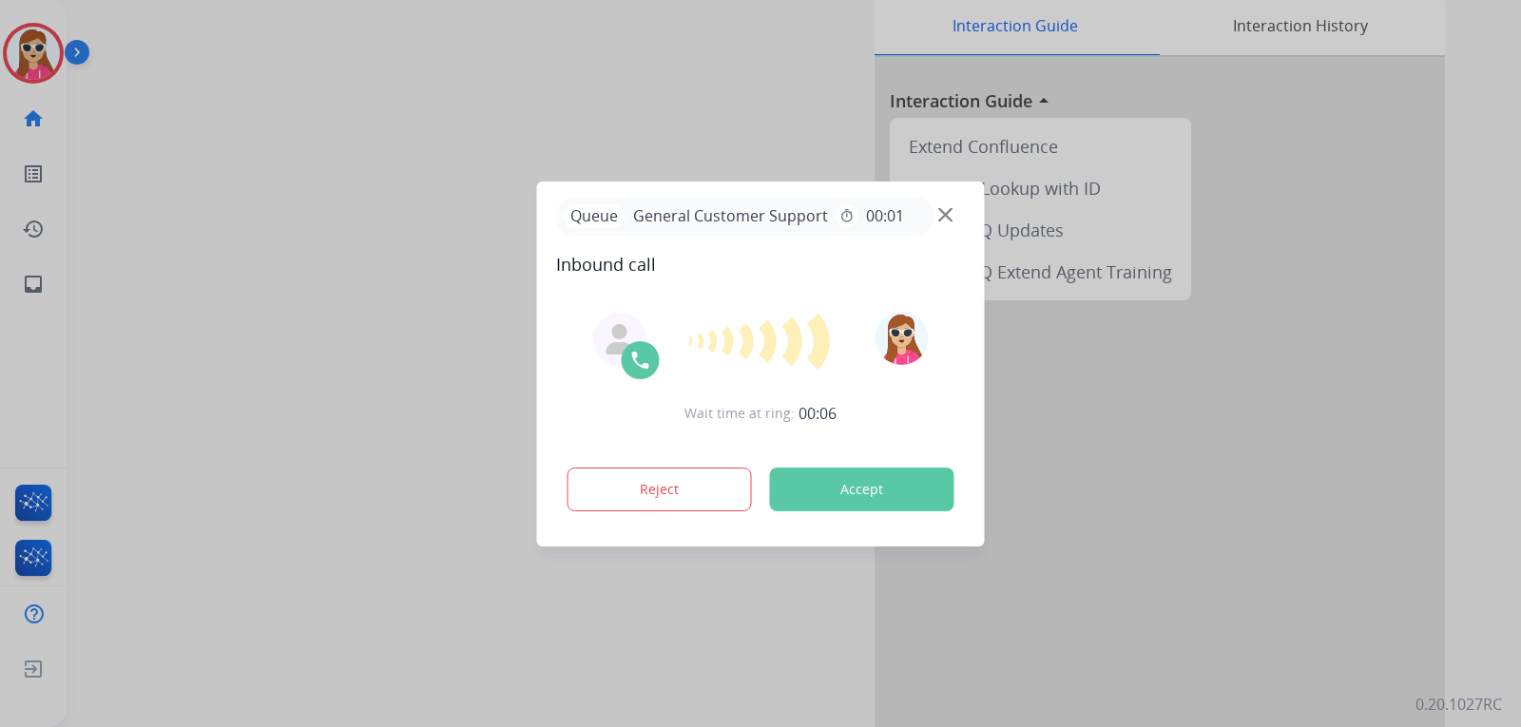
click at [907, 476] on button "Accept" at bounding box center [862, 490] width 184 height 44
click at [869, 478] on button "Accept" at bounding box center [862, 490] width 184 height 44
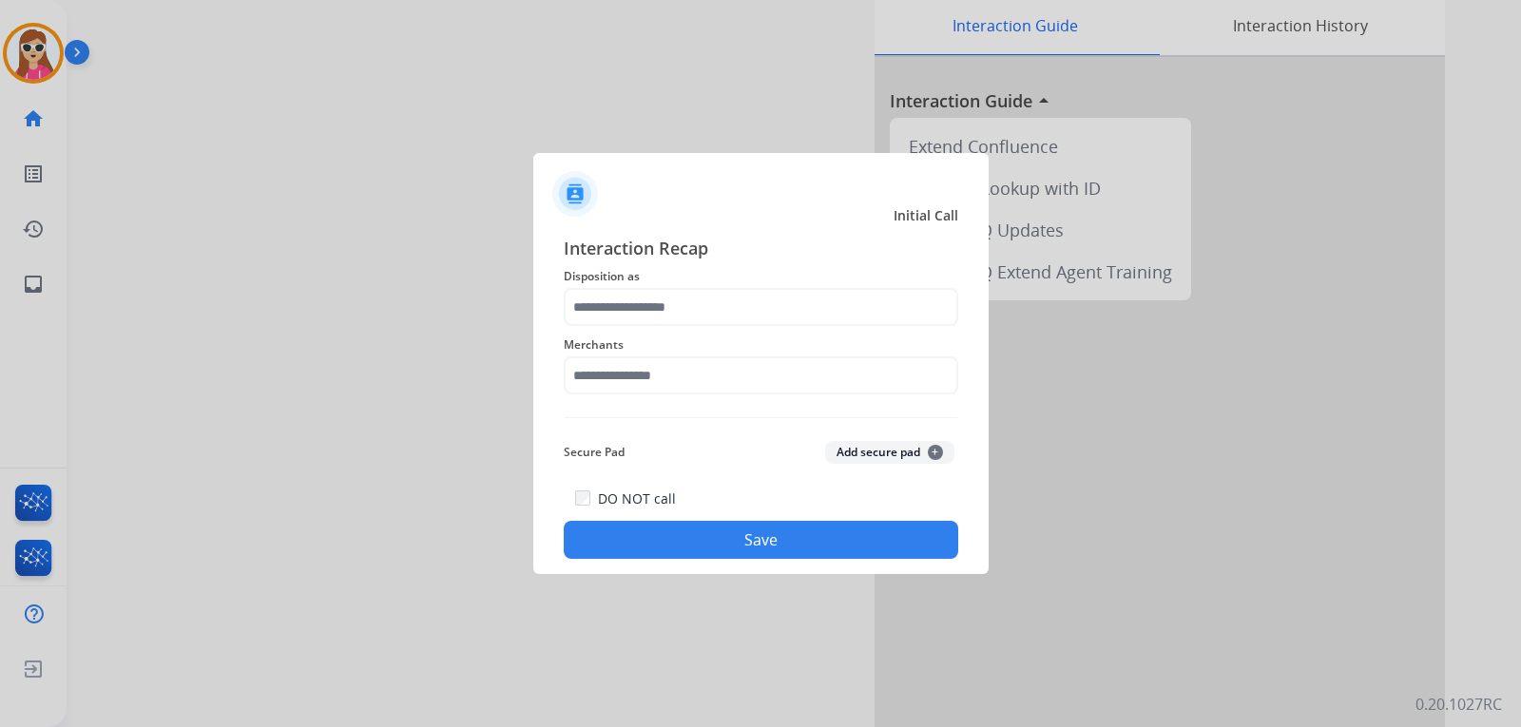
click at [734, 284] on span "Disposition as" at bounding box center [761, 276] width 395 height 23
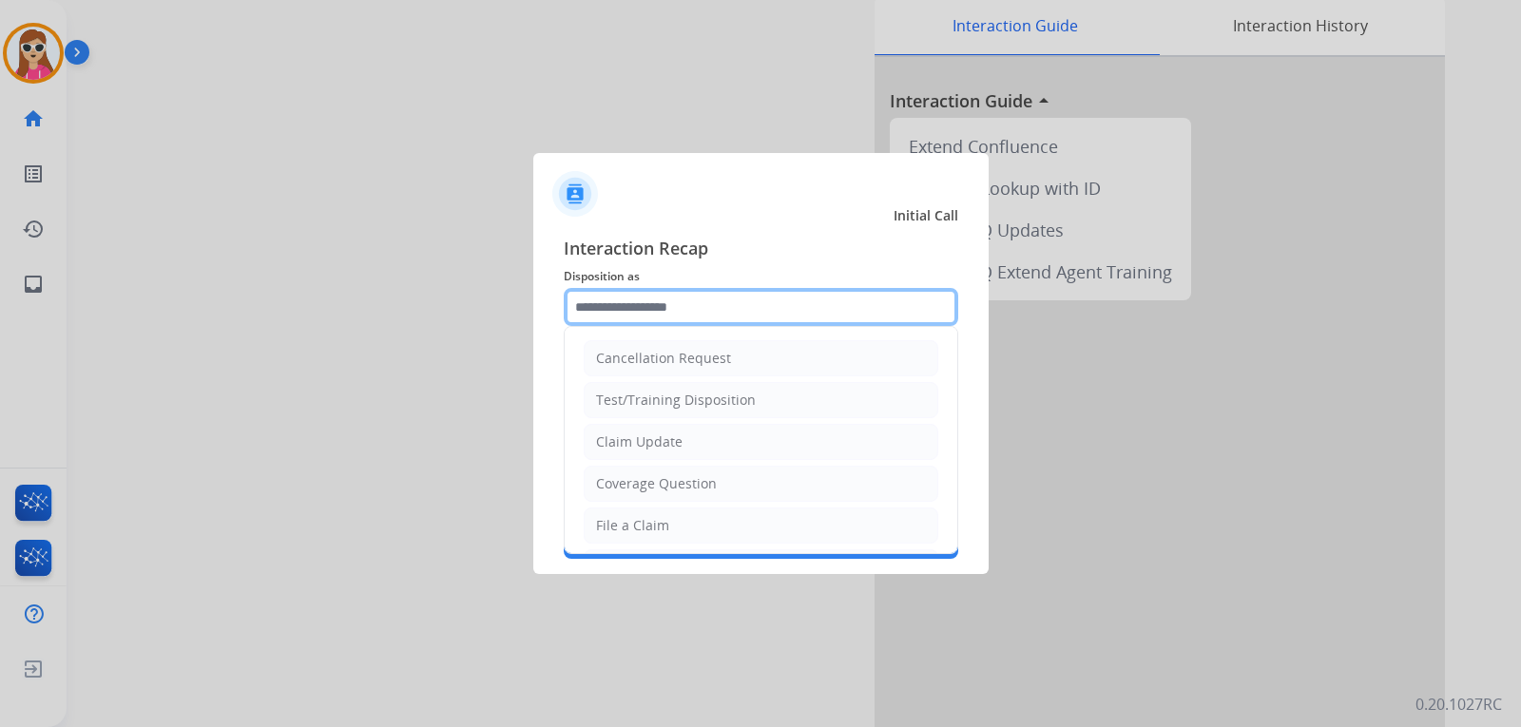
click at [730, 299] on input "text" at bounding box center [761, 307] width 395 height 38
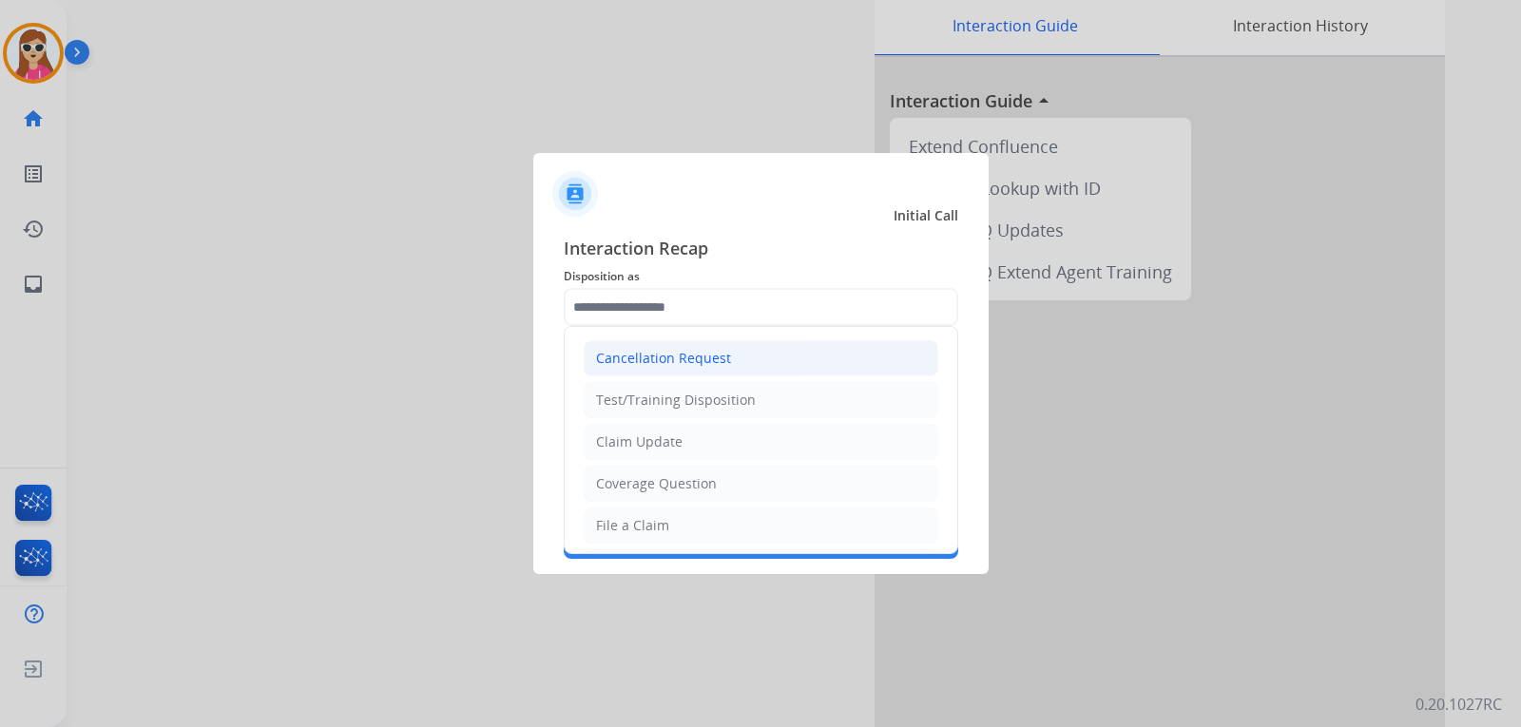
click at [693, 355] on div "Cancellation Request" at bounding box center [663, 358] width 135 height 19
type input "**********"
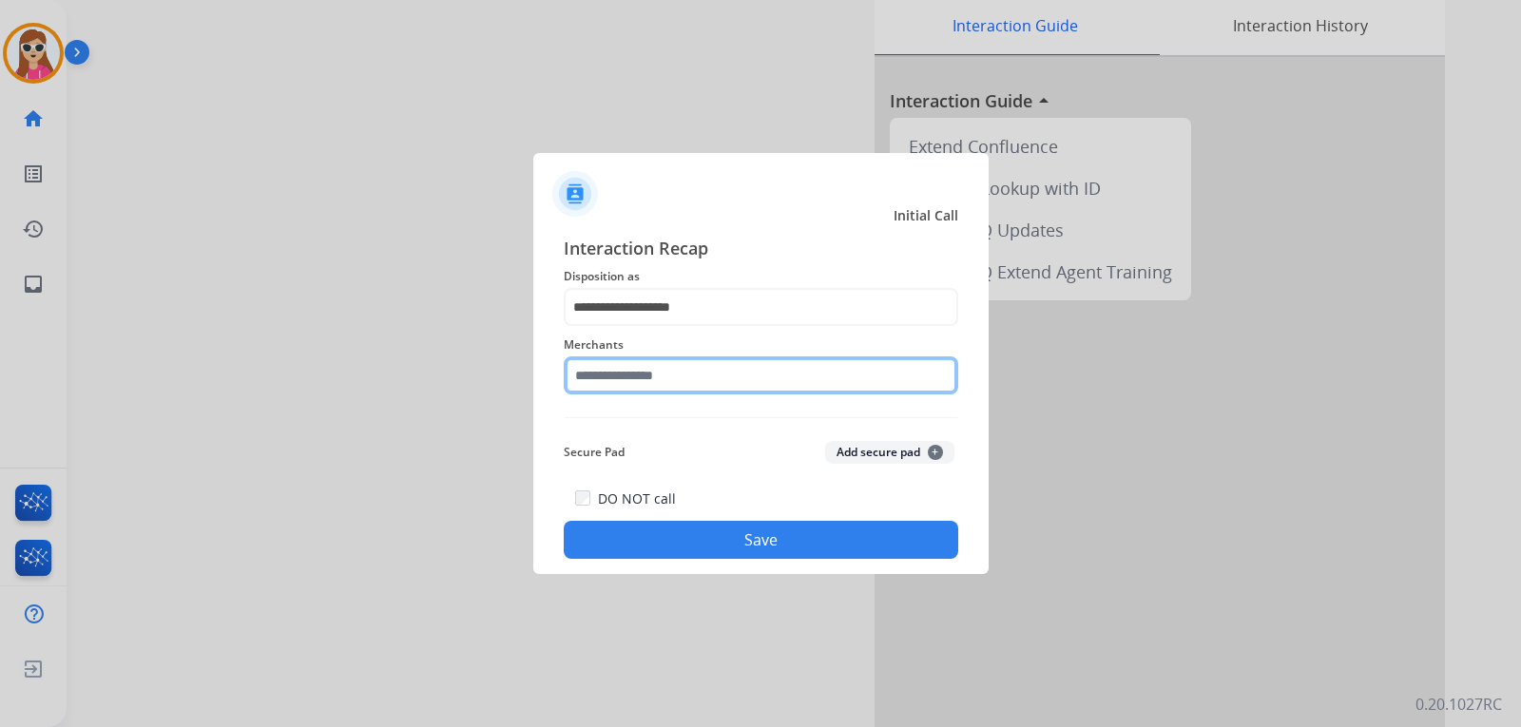
click at [683, 378] on input "text" at bounding box center [761, 376] width 395 height 38
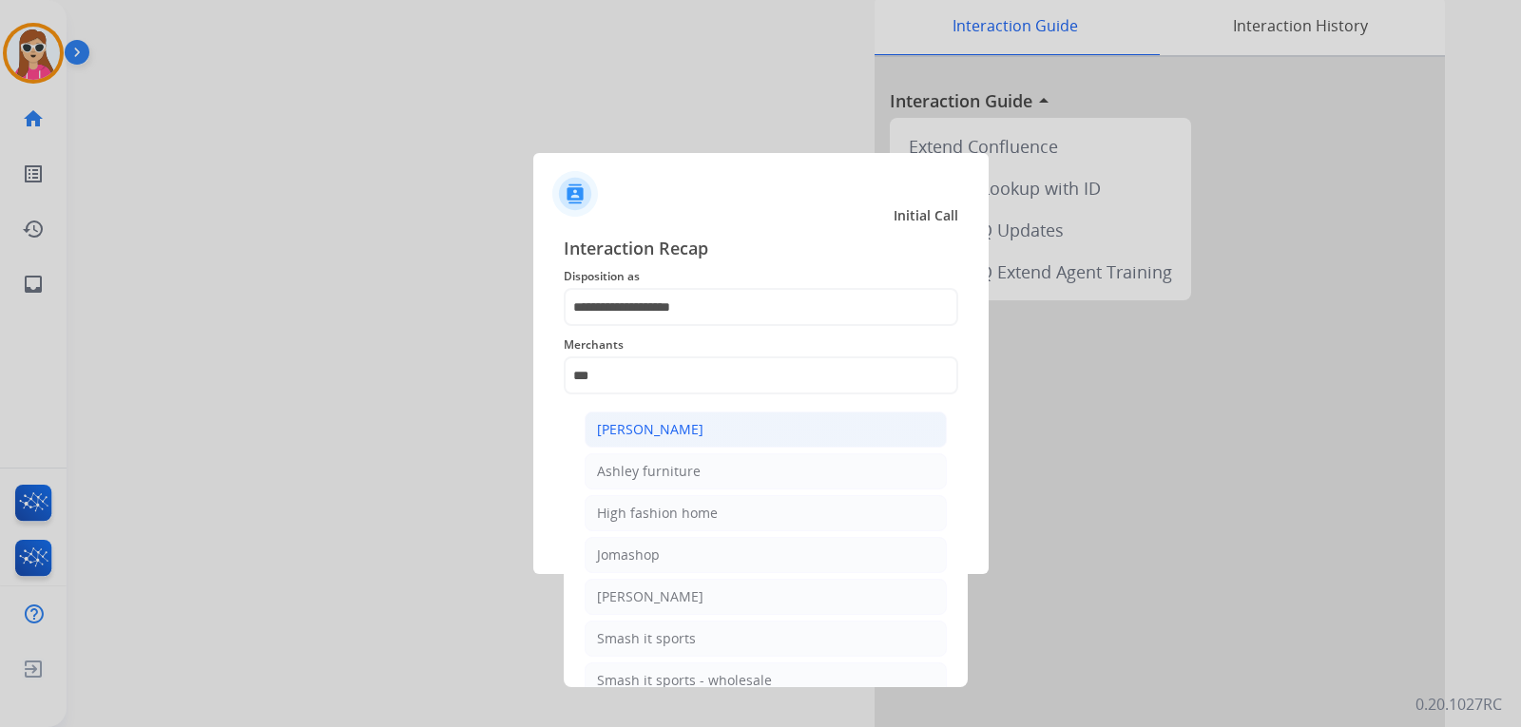
click at [765, 426] on li "[PERSON_NAME]" at bounding box center [766, 430] width 362 height 36
type input "**********"
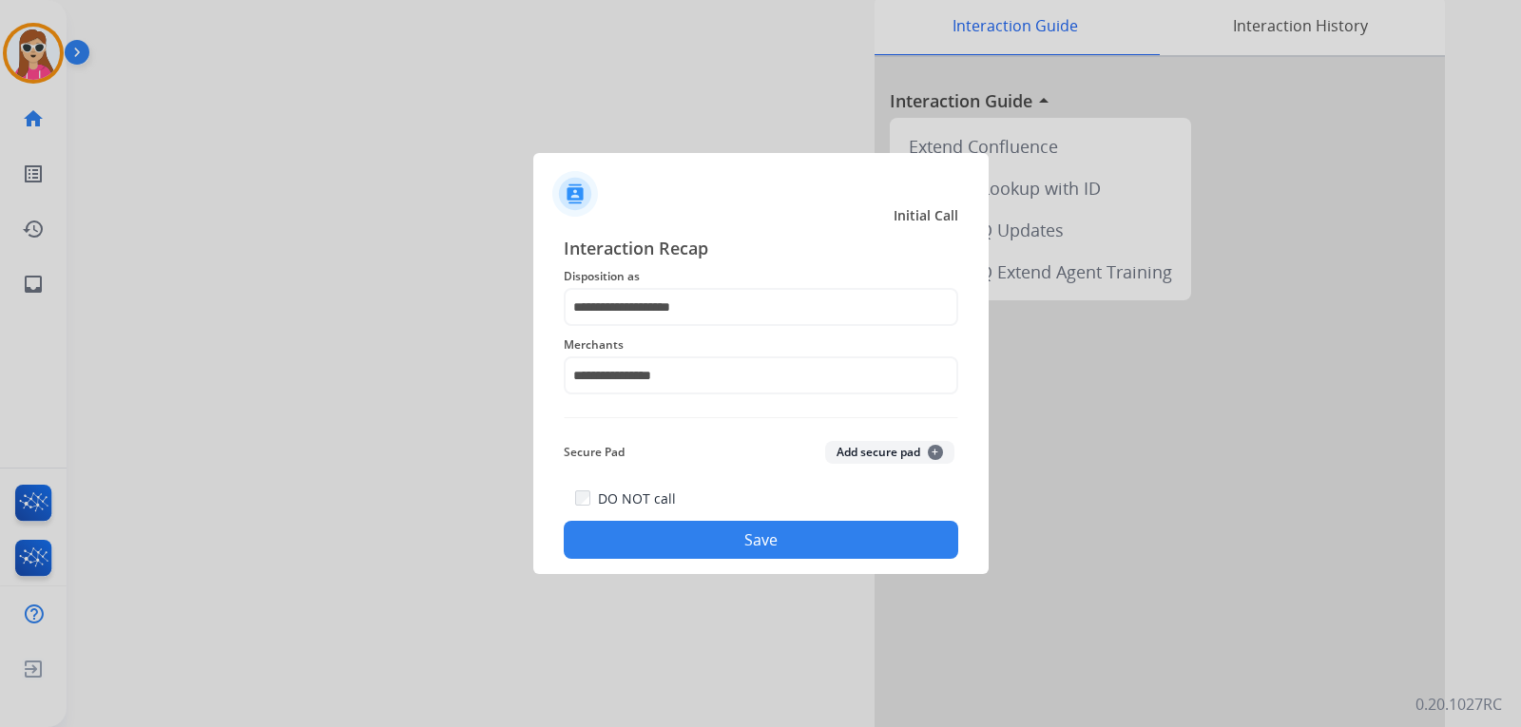
click at [750, 541] on button "Save" at bounding box center [761, 540] width 395 height 38
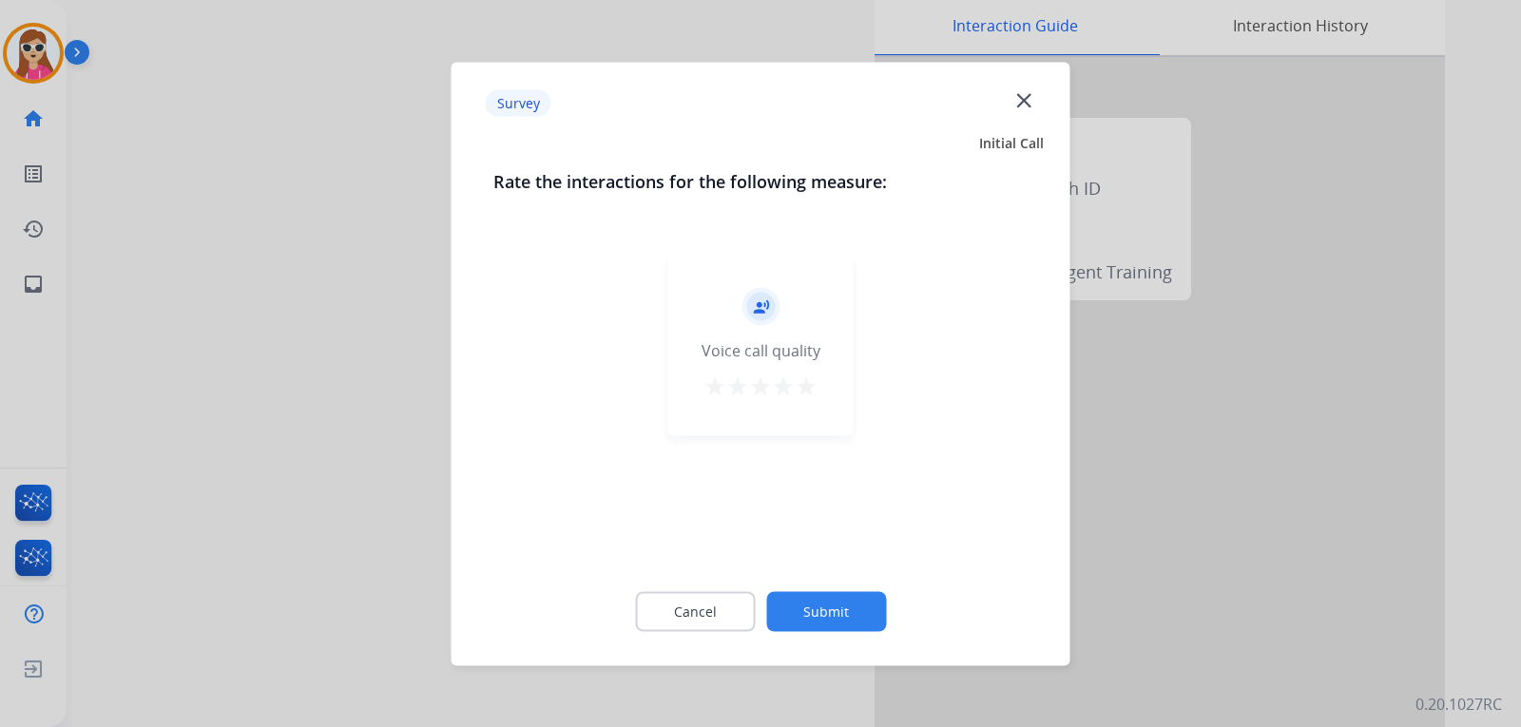
click at [803, 404] on div "record_voice_over Voice call quality star star star star star" at bounding box center [760, 345] width 185 height 181
click at [777, 396] on button "star" at bounding box center [783, 389] width 23 height 29
click at [805, 394] on mat-icon "star" at bounding box center [806, 386] width 23 height 23
click at [808, 383] on mat-icon "star" at bounding box center [806, 386] width 23 height 23
click at [852, 611] on button "Submit" at bounding box center [826, 611] width 120 height 40
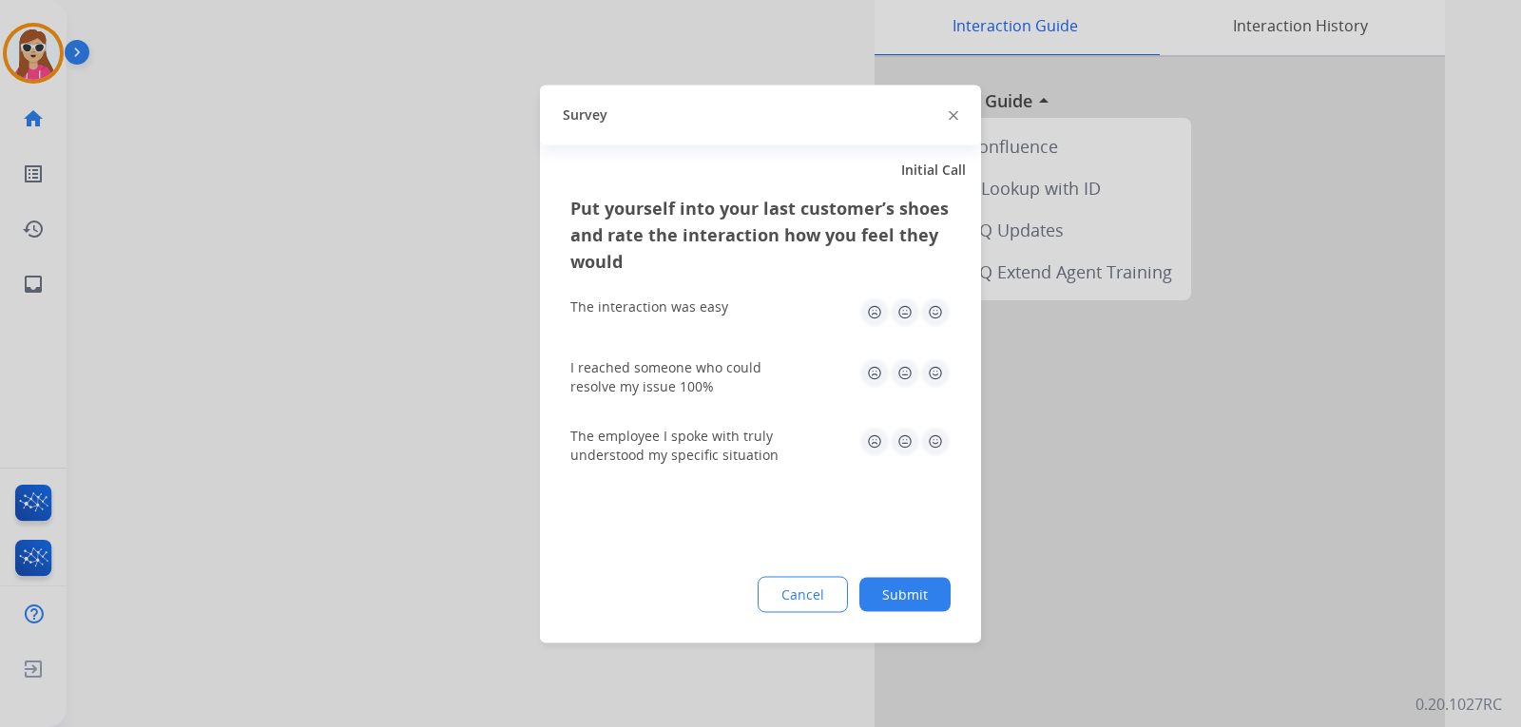
click at [931, 438] on img at bounding box center [935, 441] width 30 height 30
click at [932, 369] on img at bounding box center [935, 373] width 30 height 30
click at [943, 305] on img at bounding box center [935, 312] width 30 height 30
click at [909, 594] on button "Submit" at bounding box center [905, 594] width 91 height 34
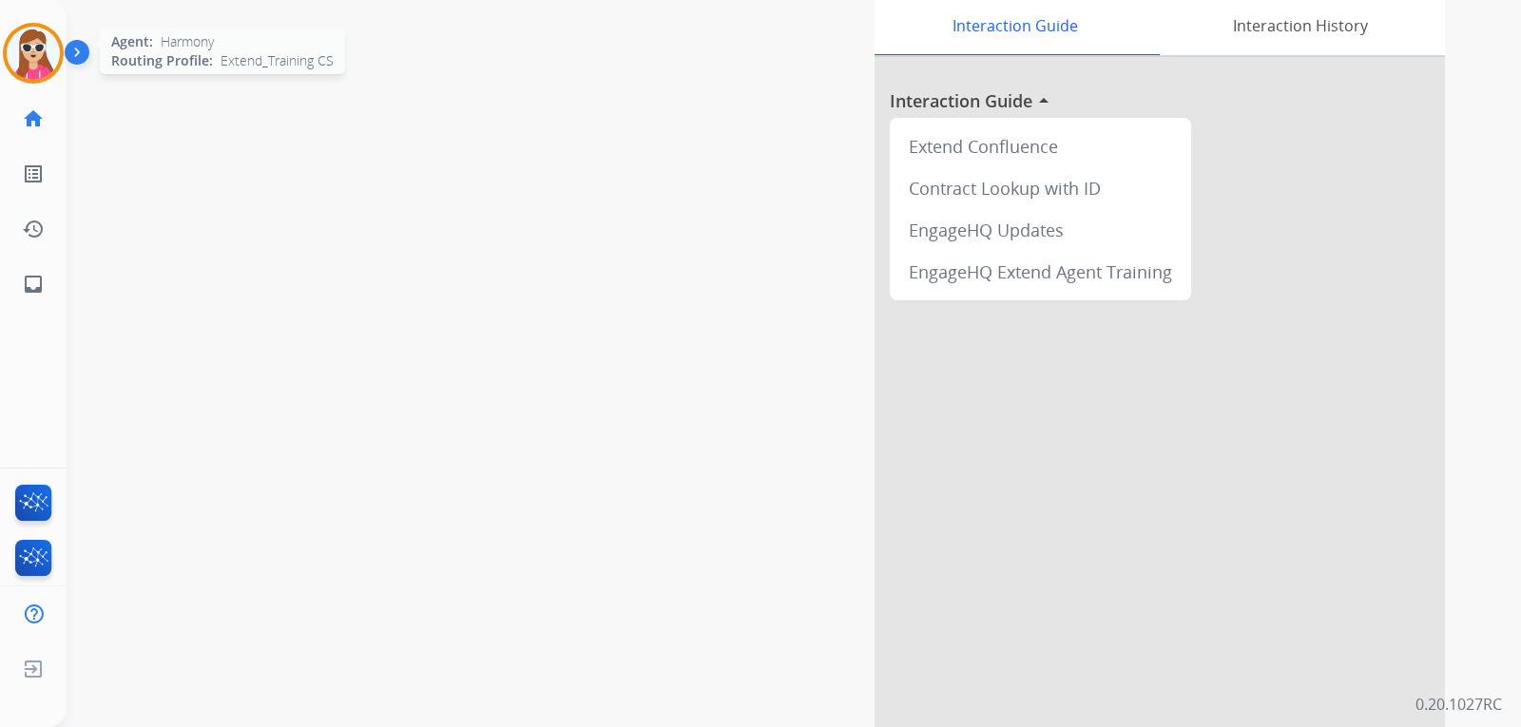
click at [37, 52] on img at bounding box center [33, 53] width 53 height 53
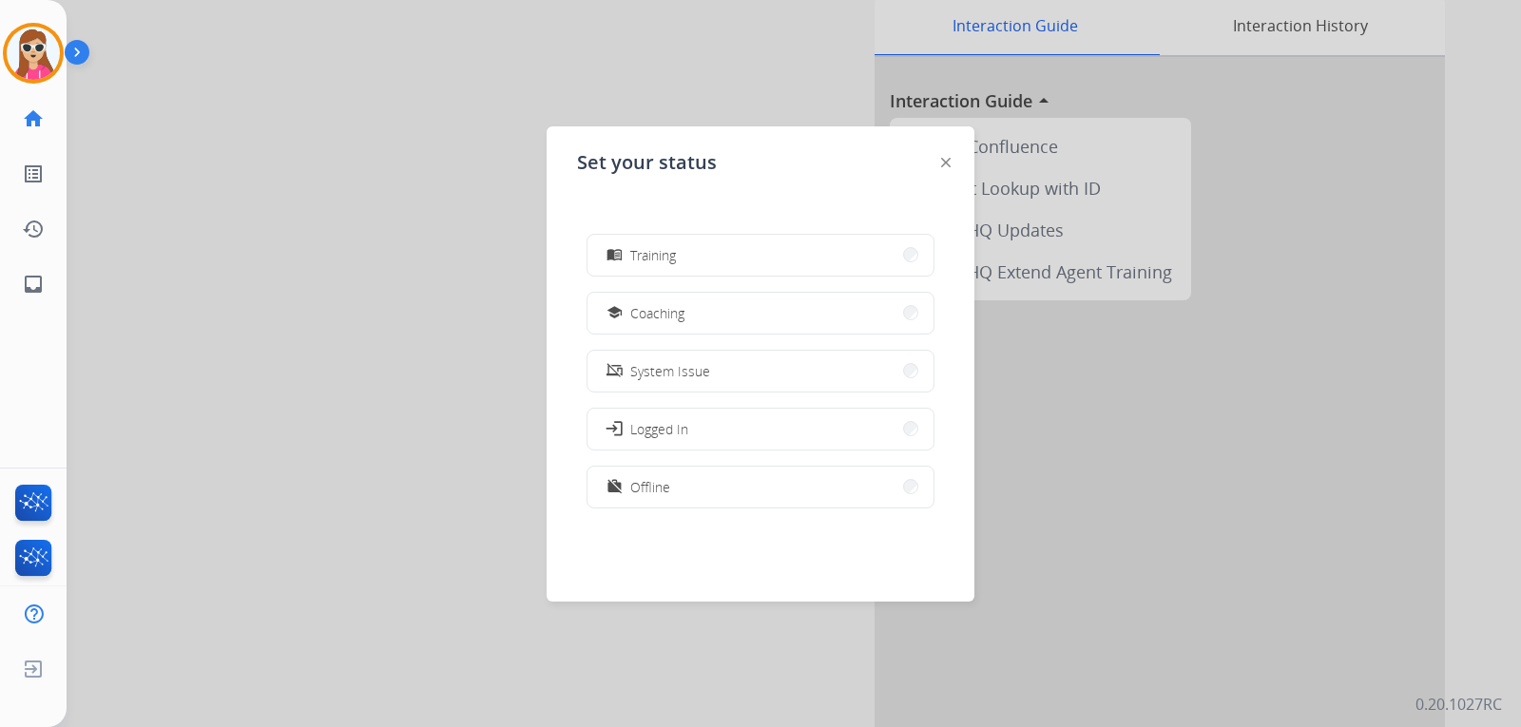
scroll to position [300, 0]
drag, startPoint x: 703, startPoint y: 483, endPoint x: 708, endPoint y: 466, distance: 18.0
click at [703, 482] on button "work_off Offline" at bounding box center [761, 479] width 346 height 41
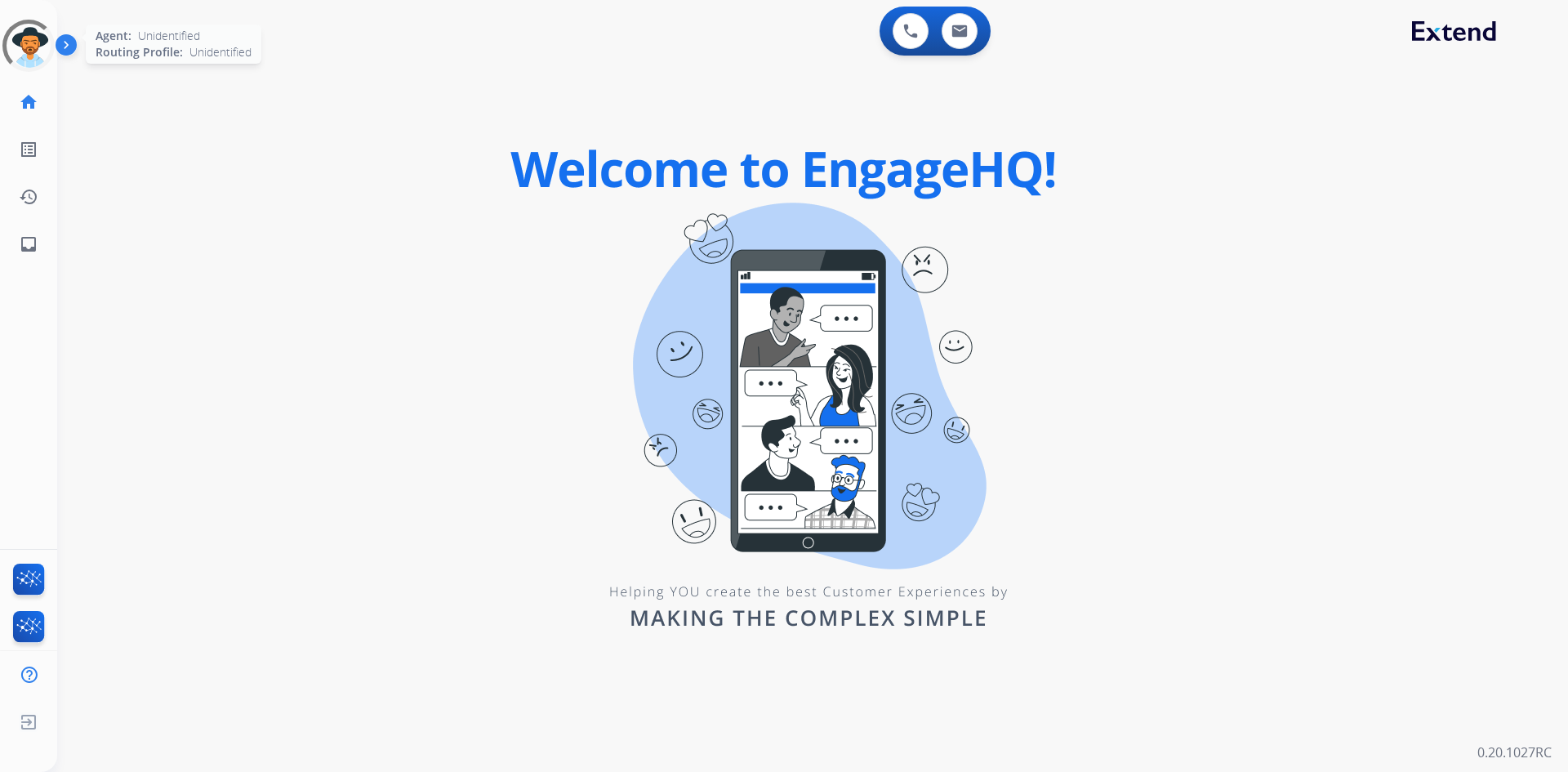
click at [28, 35] on div at bounding box center [27, 45] width 64 height 64
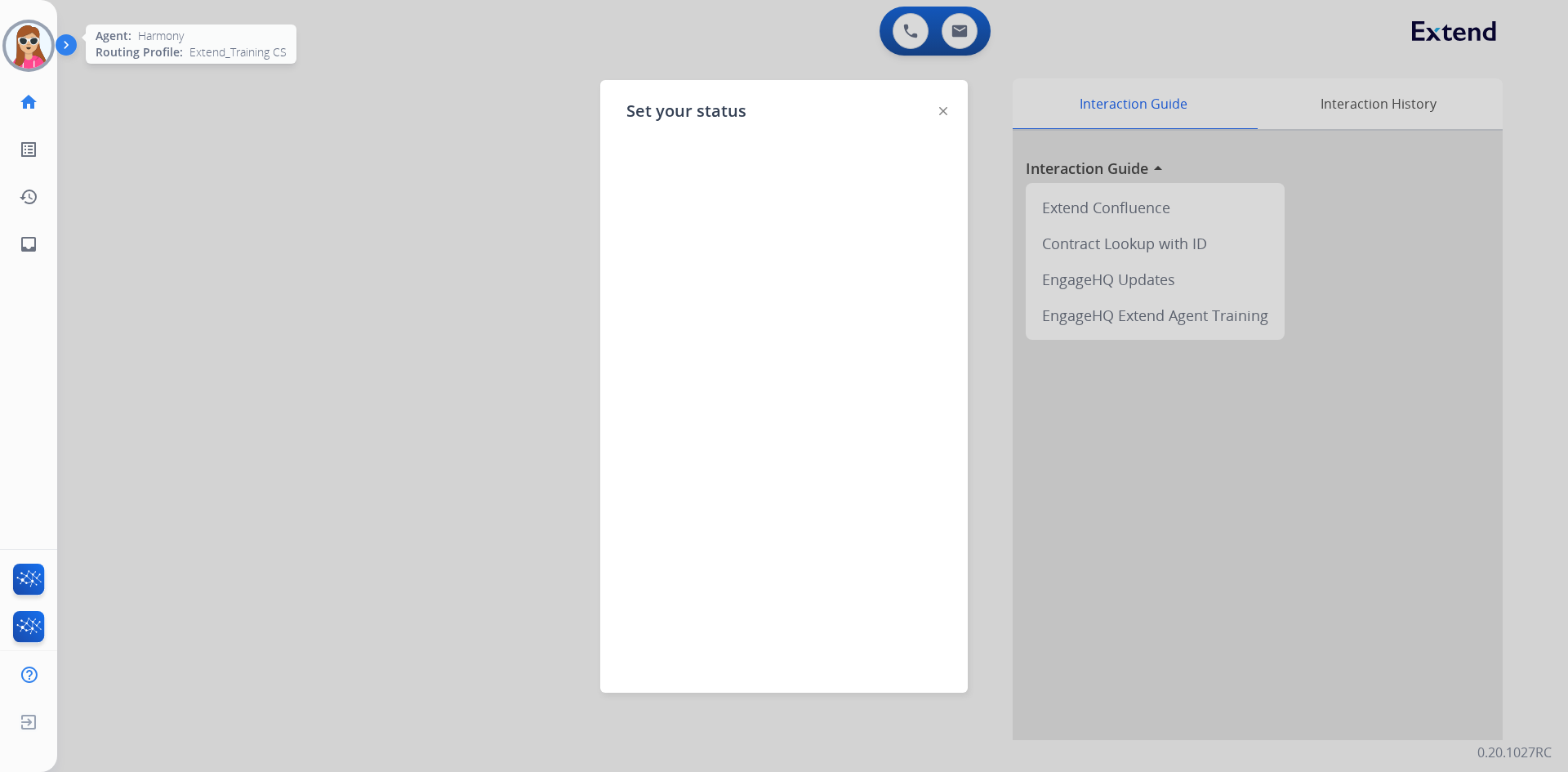
click at [945, 115] on div at bounding box center [943, 110] width 9 height 20
click at [939, 112] on div "Set your status" at bounding box center [784, 386] width 368 height 612
click at [928, 111] on div "Set your status" at bounding box center [784, 386] width 368 height 612
click at [938, 109] on div "Set your status" at bounding box center [784, 386] width 368 height 612
click at [939, 109] on img at bounding box center [943, 112] width 9 height 9
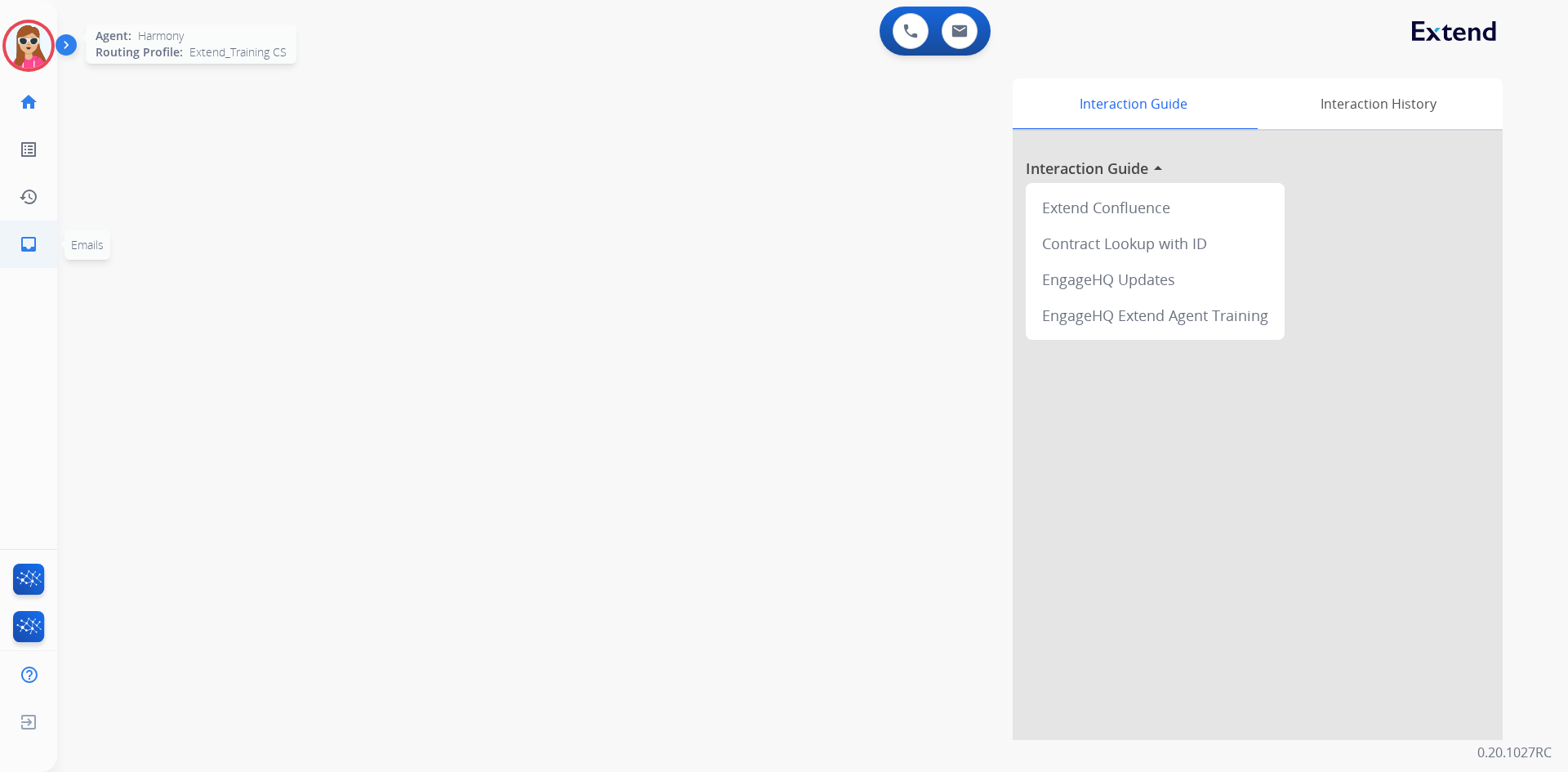
click at [33, 240] on mat-icon "inbox" at bounding box center [28, 244] width 20 height 20
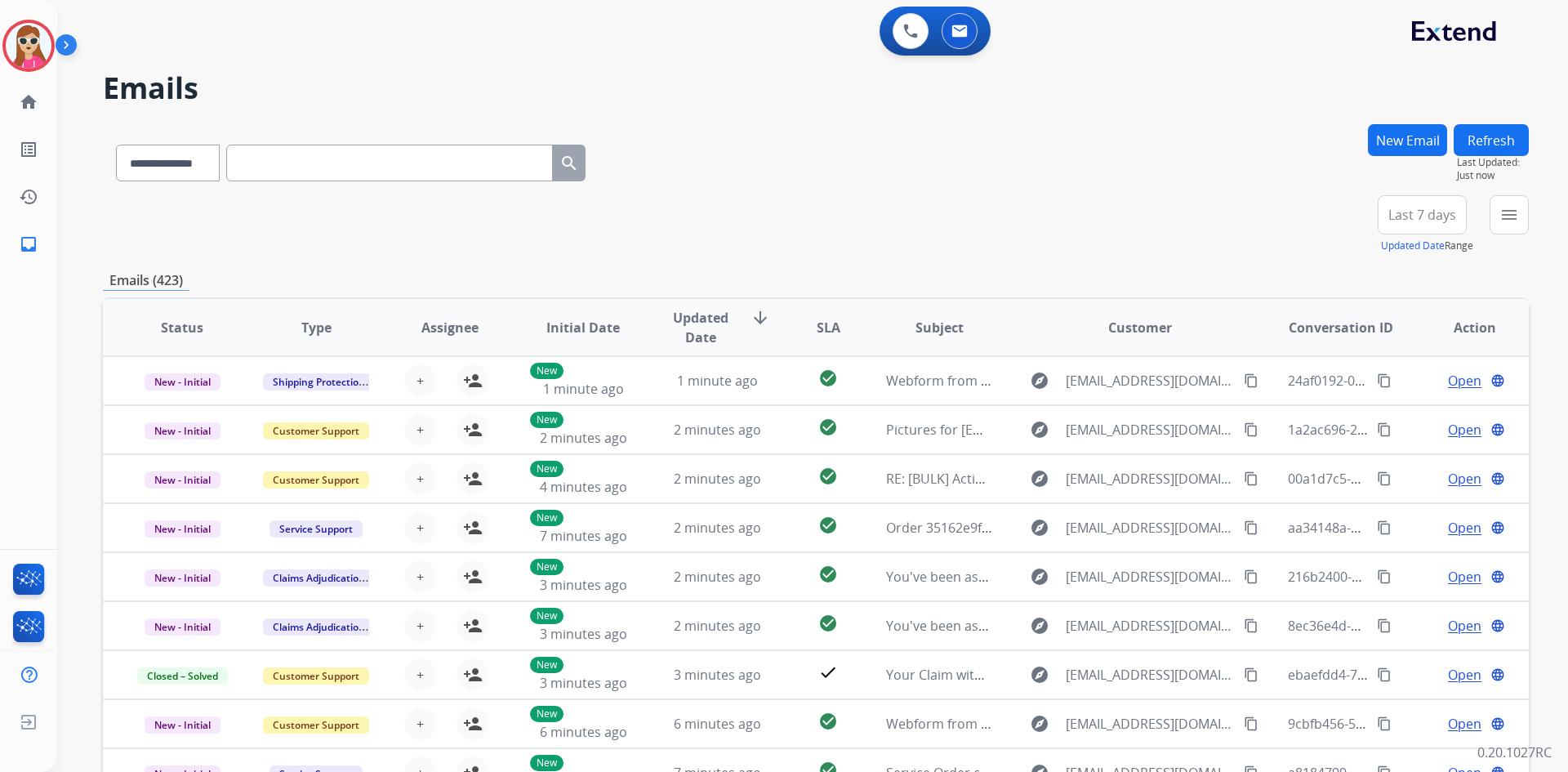
click at [1479, 214] on div "**********" at bounding box center [1446, 224] width 164 height 58
click at [1486, 214] on div "**********" at bounding box center [1446, 224] width 164 height 58
click at [1504, 216] on mat-icon "menu" at bounding box center [1509, 215] width 20 height 20
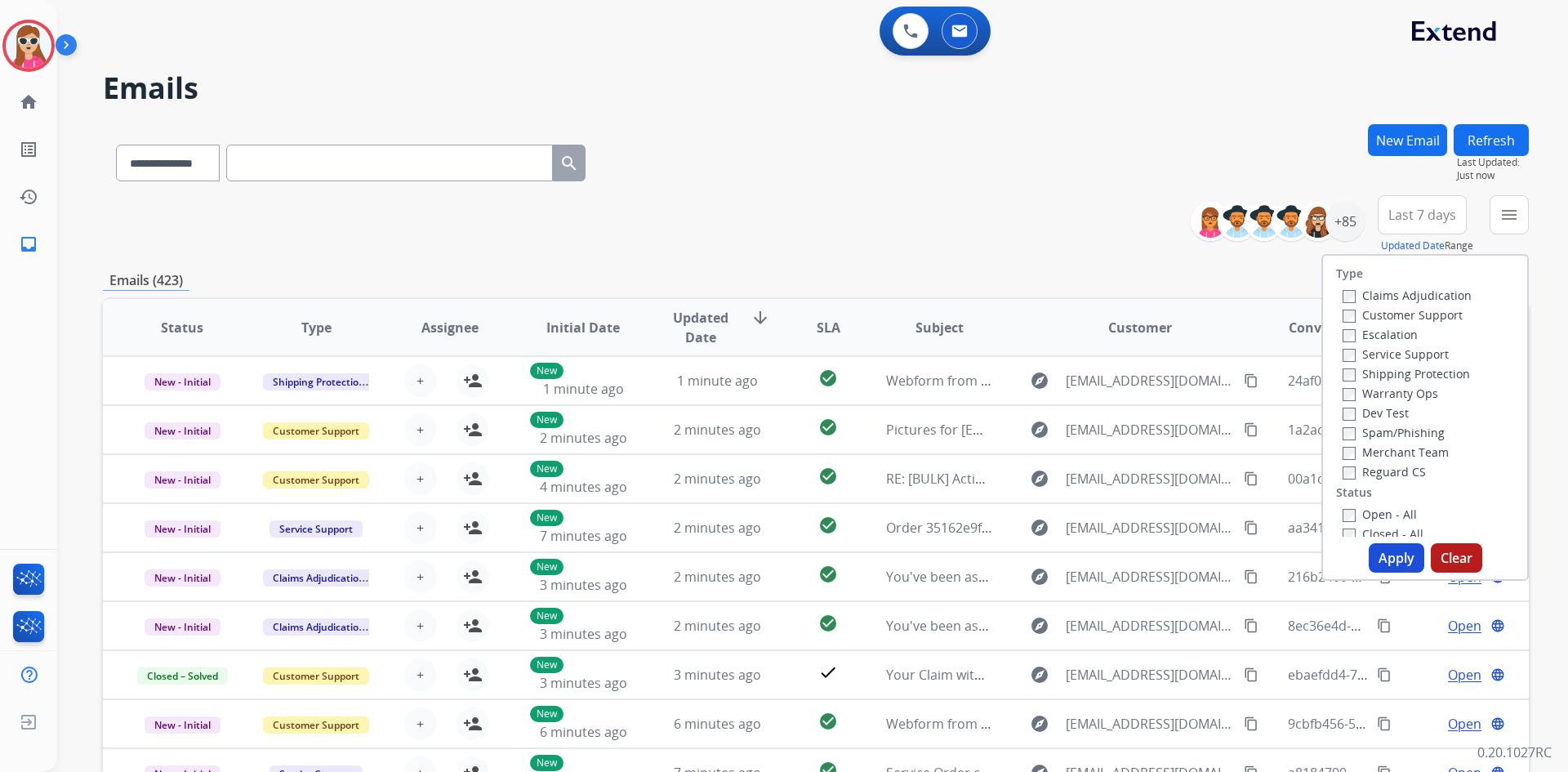
click at [1425, 319] on label "Customer Support" at bounding box center [1402, 315] width 120 height 15
click at [1437, 373] on label "Shipping Protection" at bounding box center [1406, 374] width 127 height 15
click at [1402, 468] on label "Reguard CS" at bounding box center [1383, 471] width 83 height 15
drag, startPoint x: 1389, startPoint y: 512, endPoint x: 1393, endPoint y: 526, distance: 14.6
click at [1389, 511] on label "Open - All" at bounding box center [1379, 514] width 75 height 15
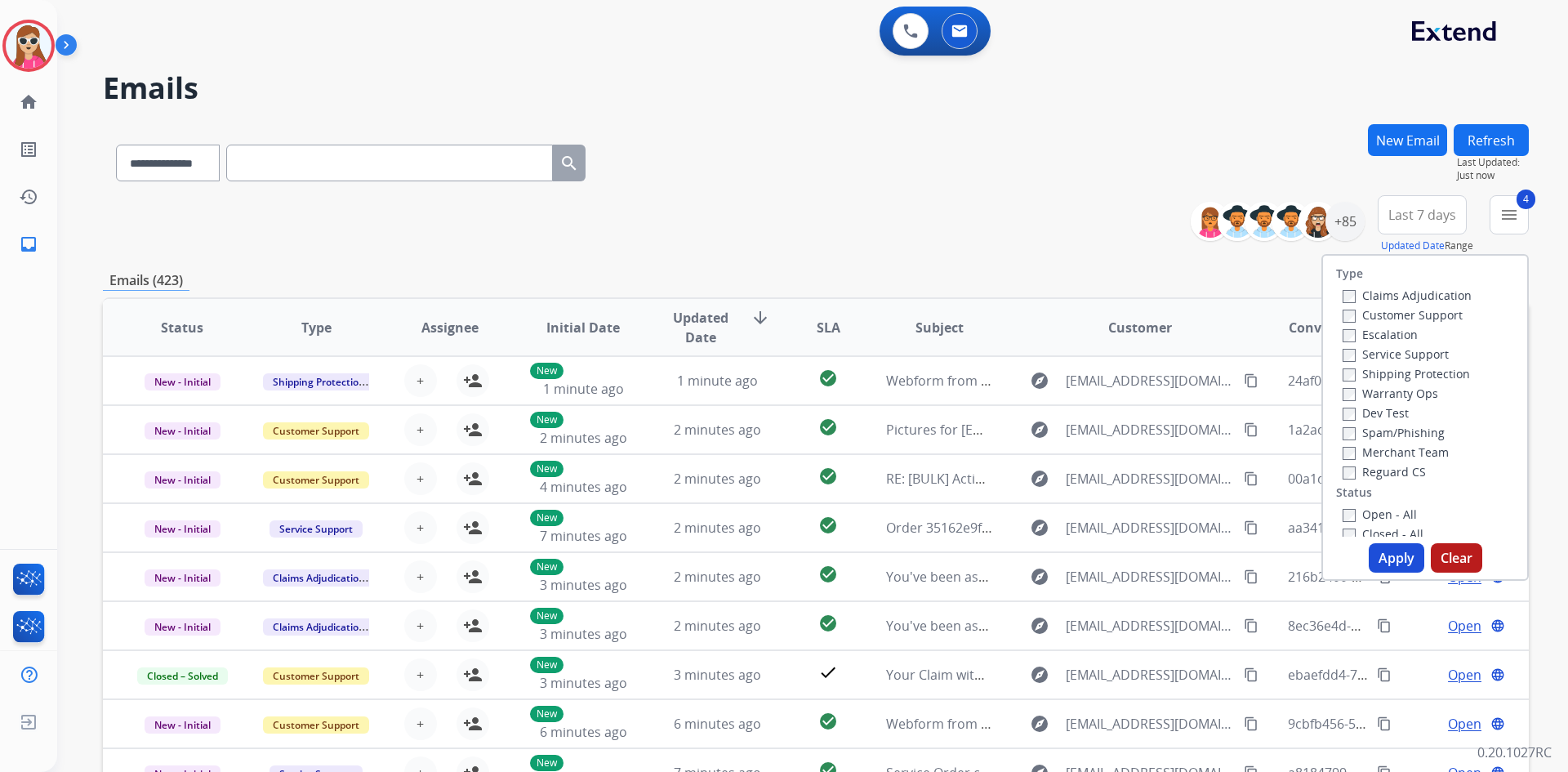
click at [1389, 545] on button "Apply" at bounding box center [1396, 557] width 56 height 29
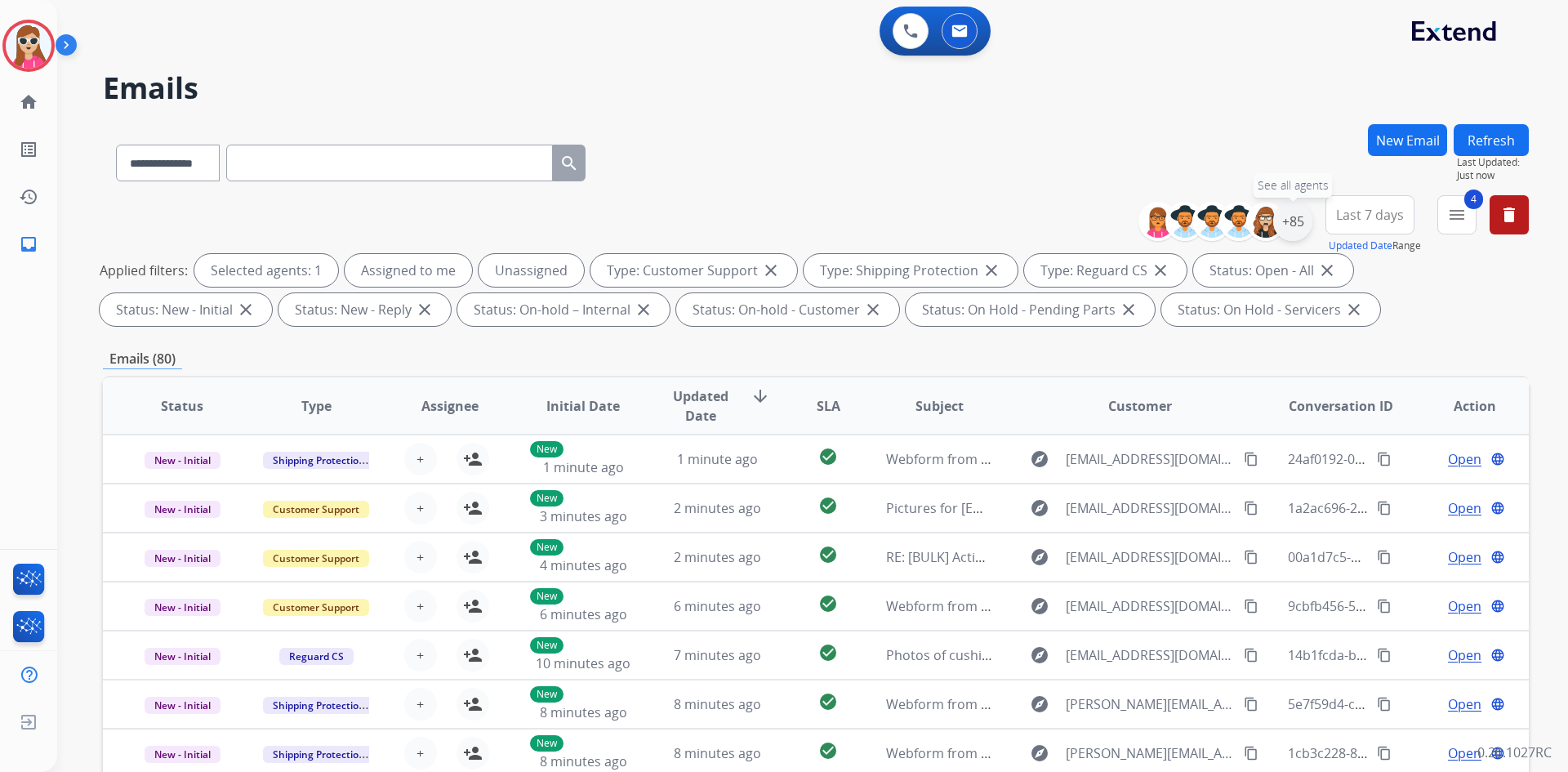
click at [1298, 232] on div "+85" at bounding box center [1292, 222] width 40 height 40
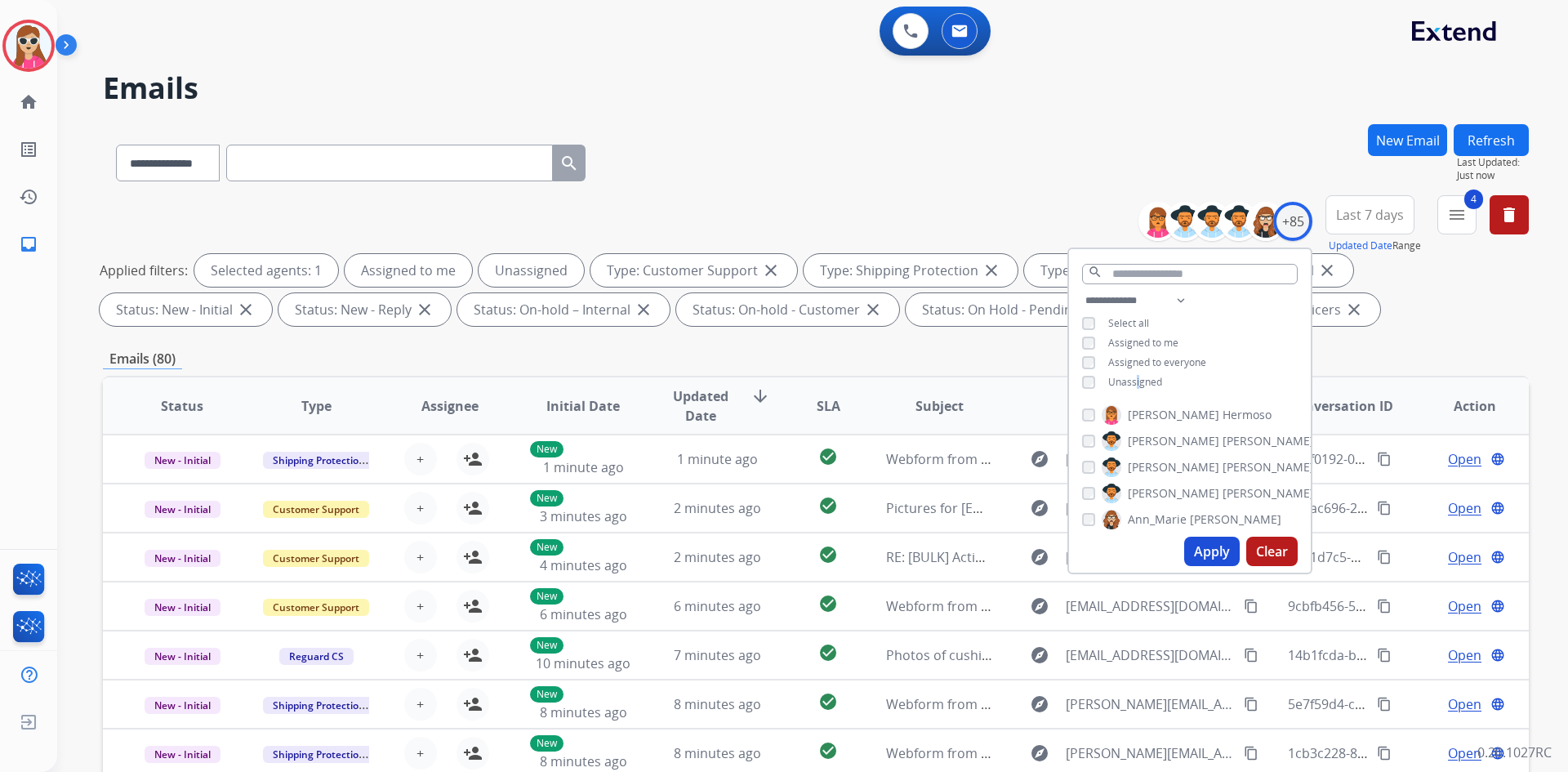
click at [1137, 375] on span "Unassigned" at bounding box center [1134, 381] width 54 height 14
click at [1208, 543] on button "Apply" at bounding box center [1212, 551] width 56 height 29
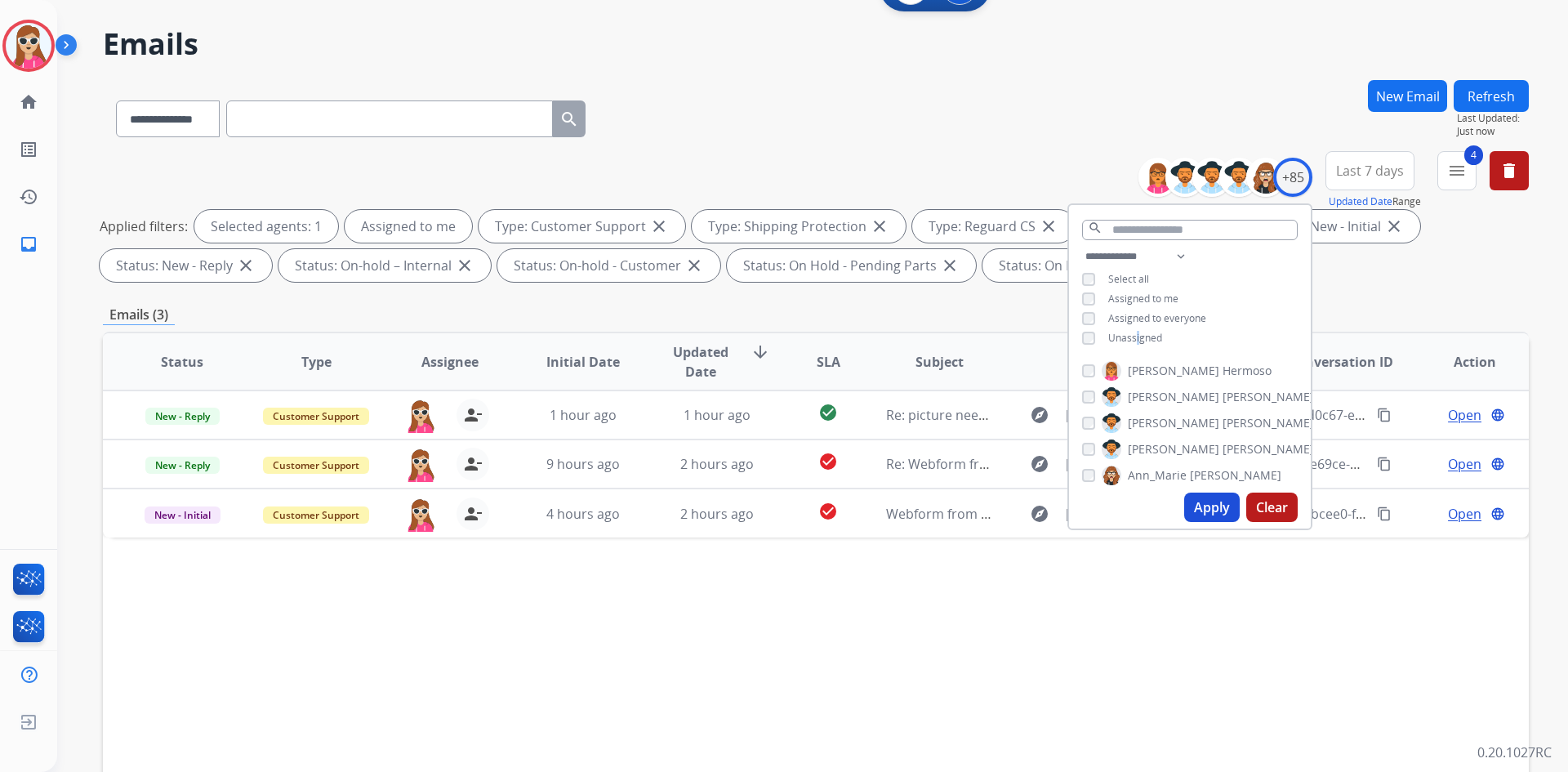
scroll to position [82, 0]
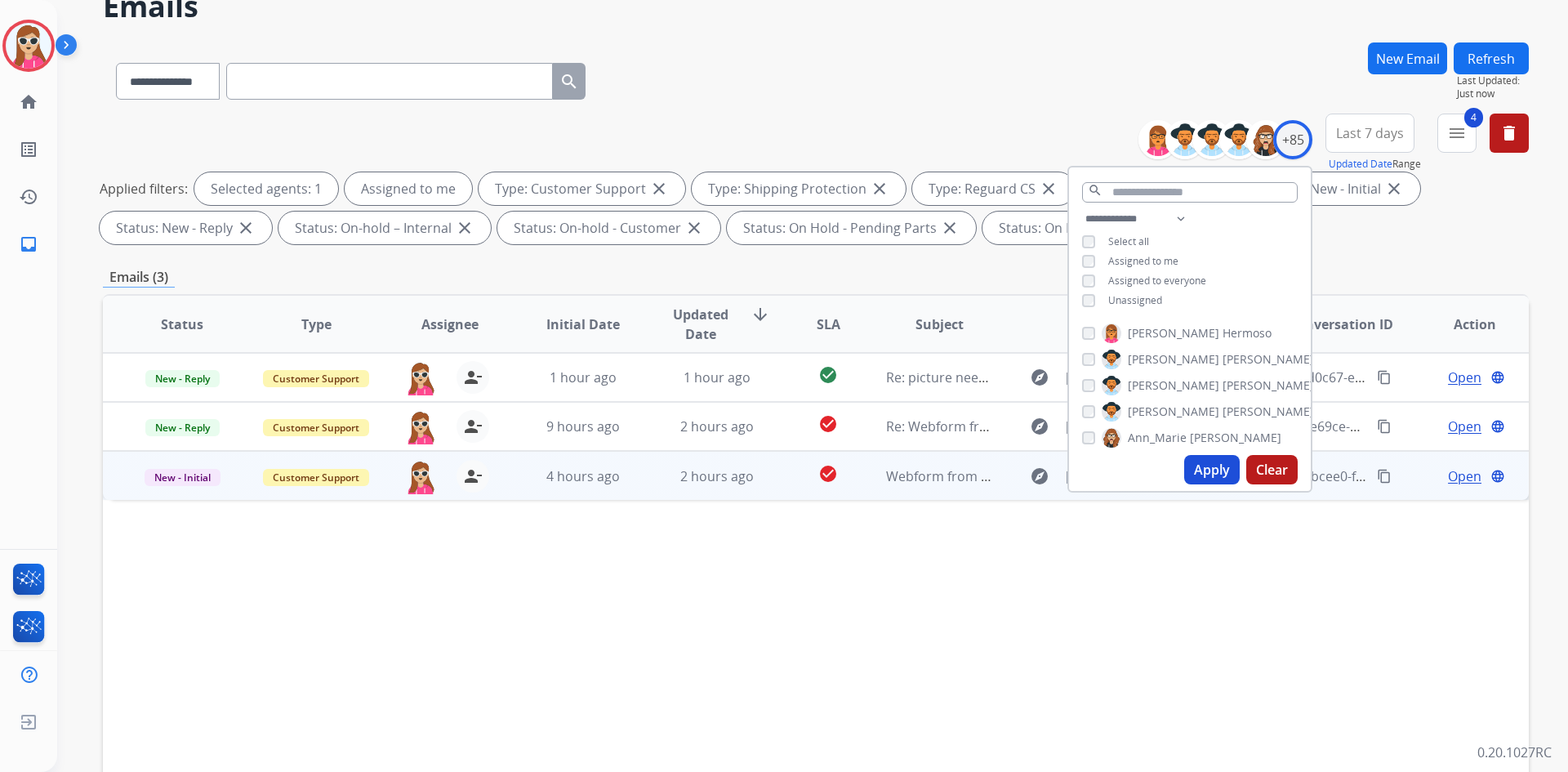
click at [994, 479] on td "explore brucieb75@gmail.com content_copy" at bounding box center [1127, 475] width 267 height 49
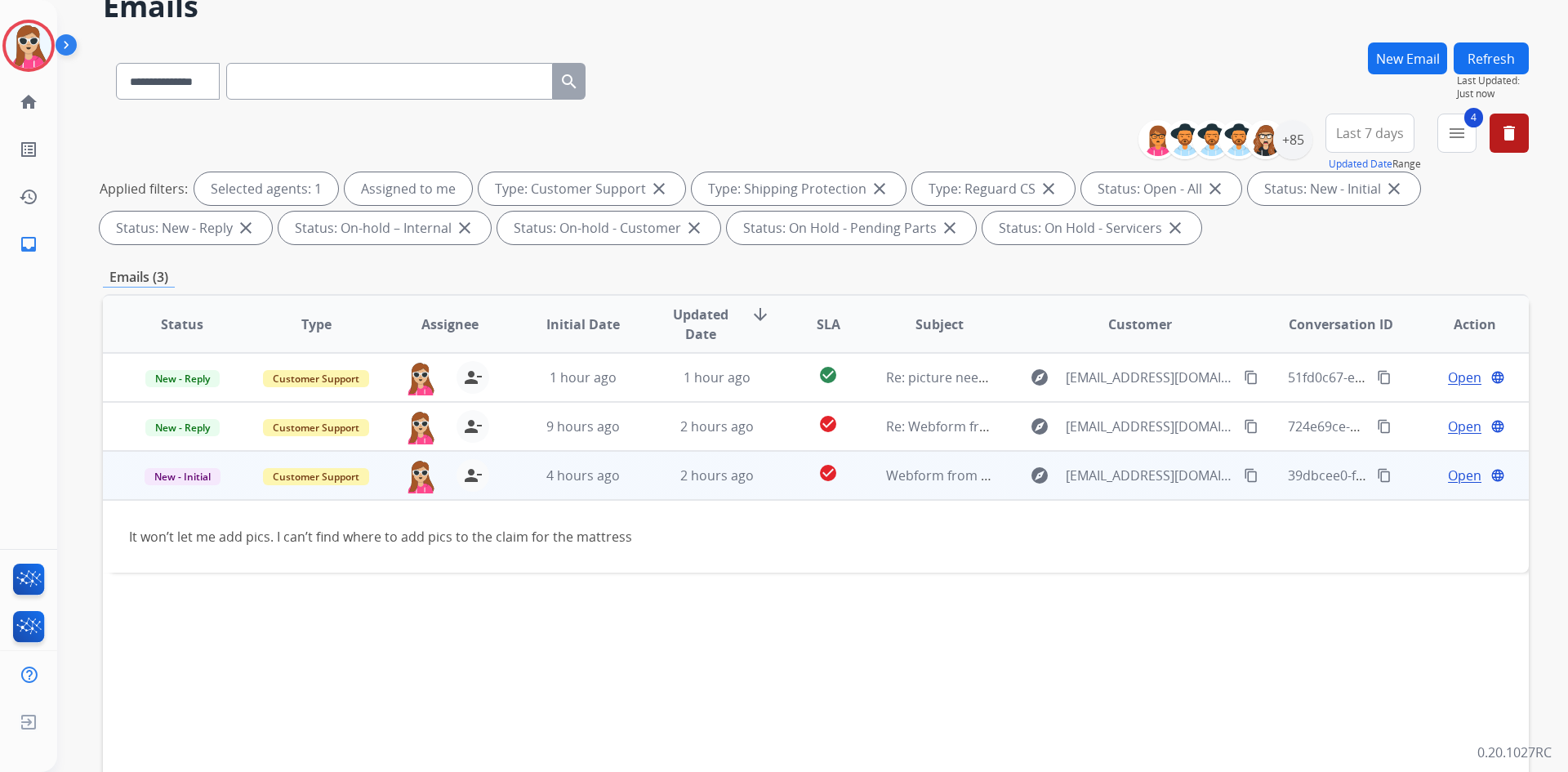
click at [1429, 473] on div "Open language" at bounding box center [1474, 475] width 107 height 20
click at [1434, 476] on div "Open language" at bounding box center [1474, 476] width 107 height 20
click at [1448, 471] on span "Open" at bounding box center [1464, 475] width 33 height 20
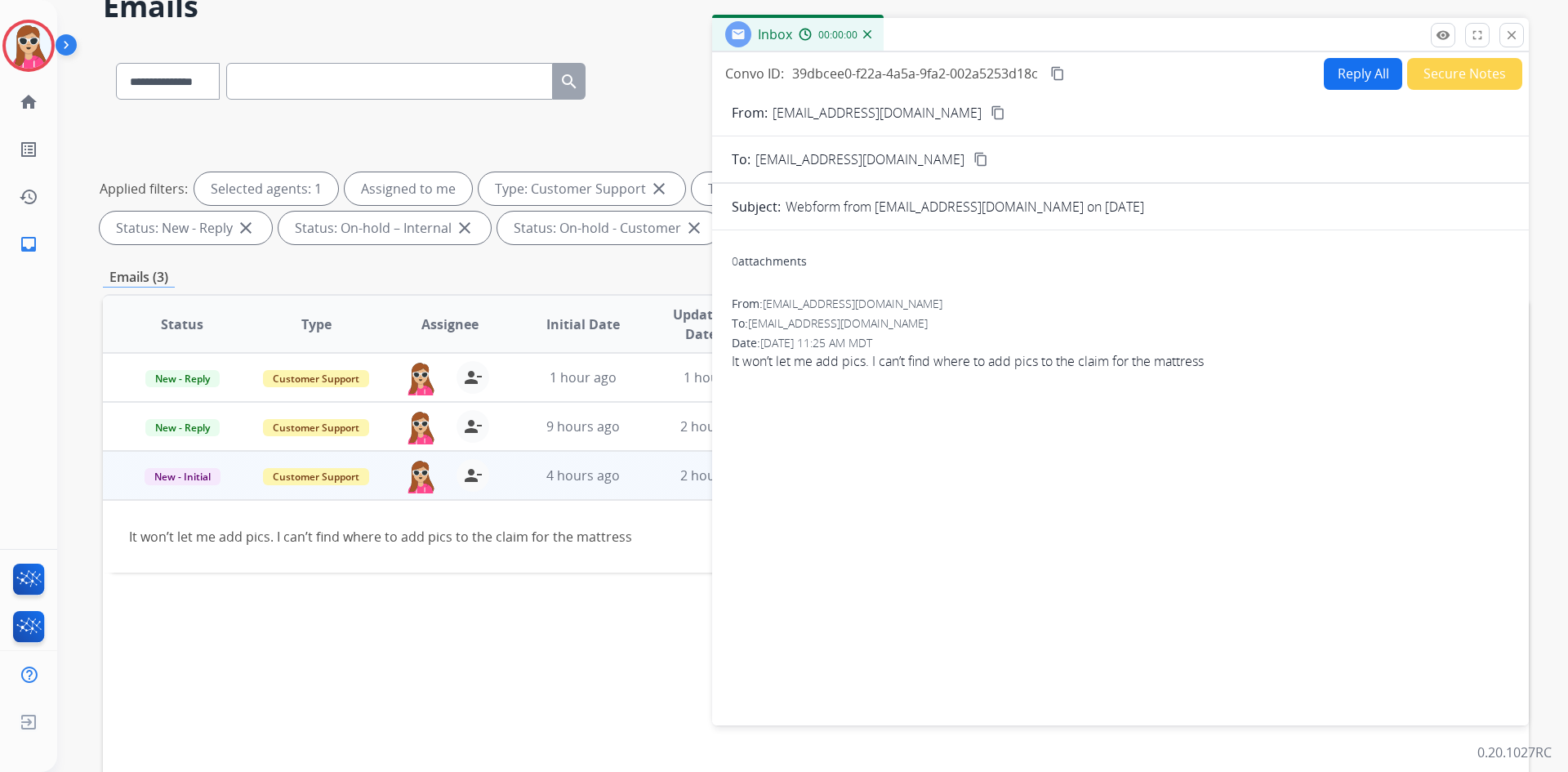
click at [1341, 69] on button "Reply All" at bounding box center [1362, 74] width 78 height 32
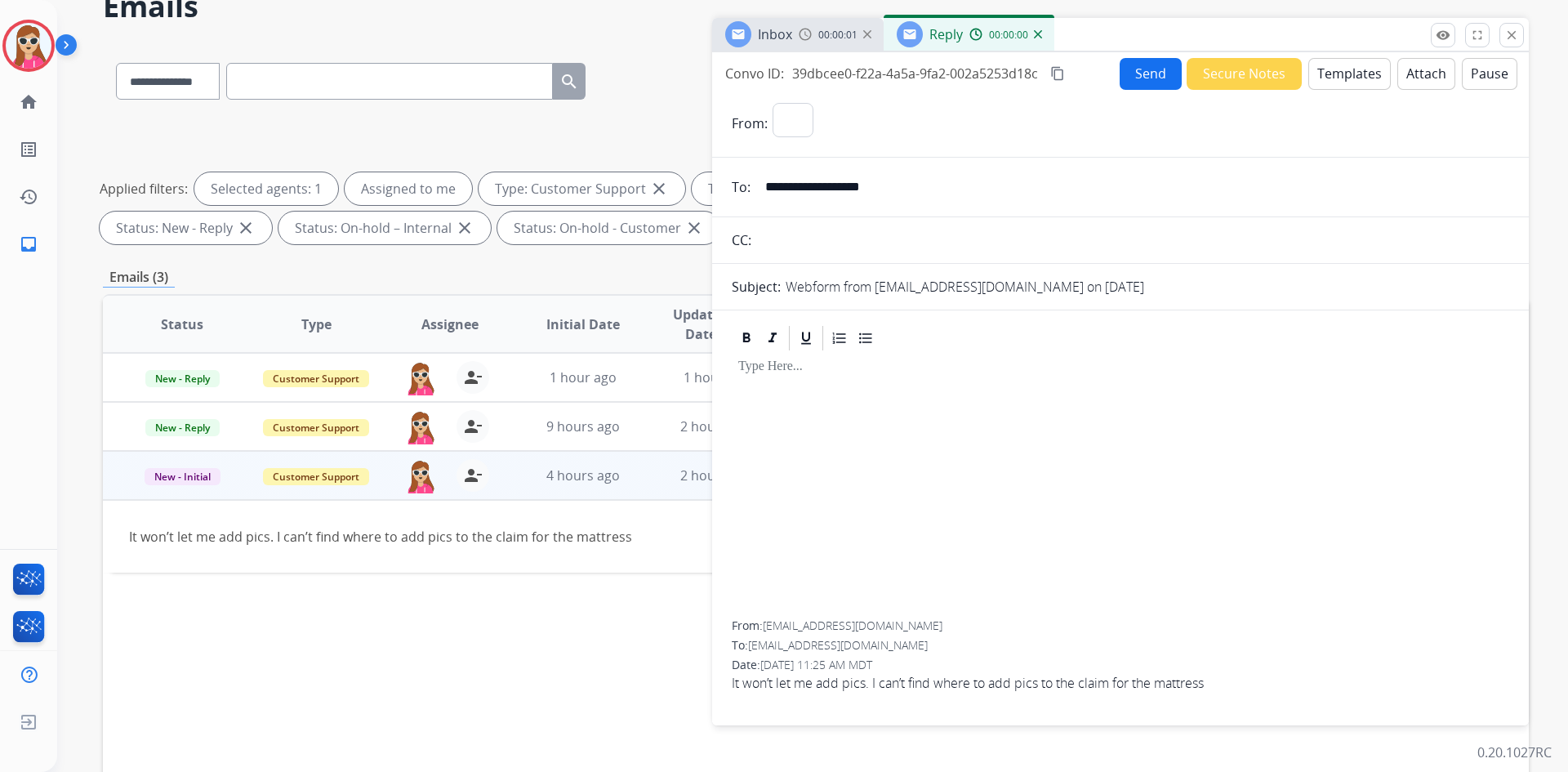
select select "**********"
click at [1321, 58] on button "Templates" at bounding box center [1349, 74] width 82 height 32
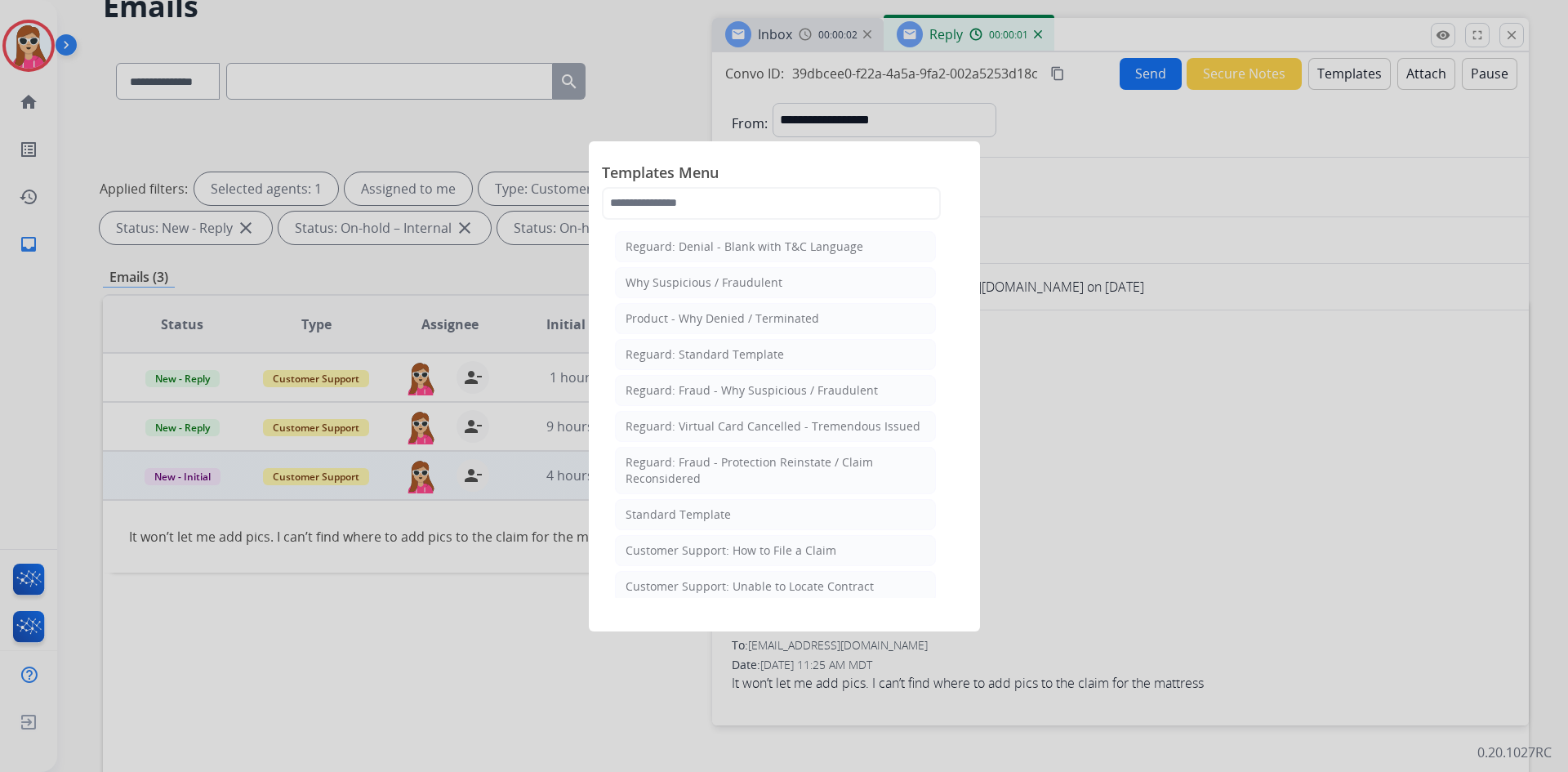
click at [764, 505] on li "Standard Template" at bounding box center [775, 514] width 321 height 31
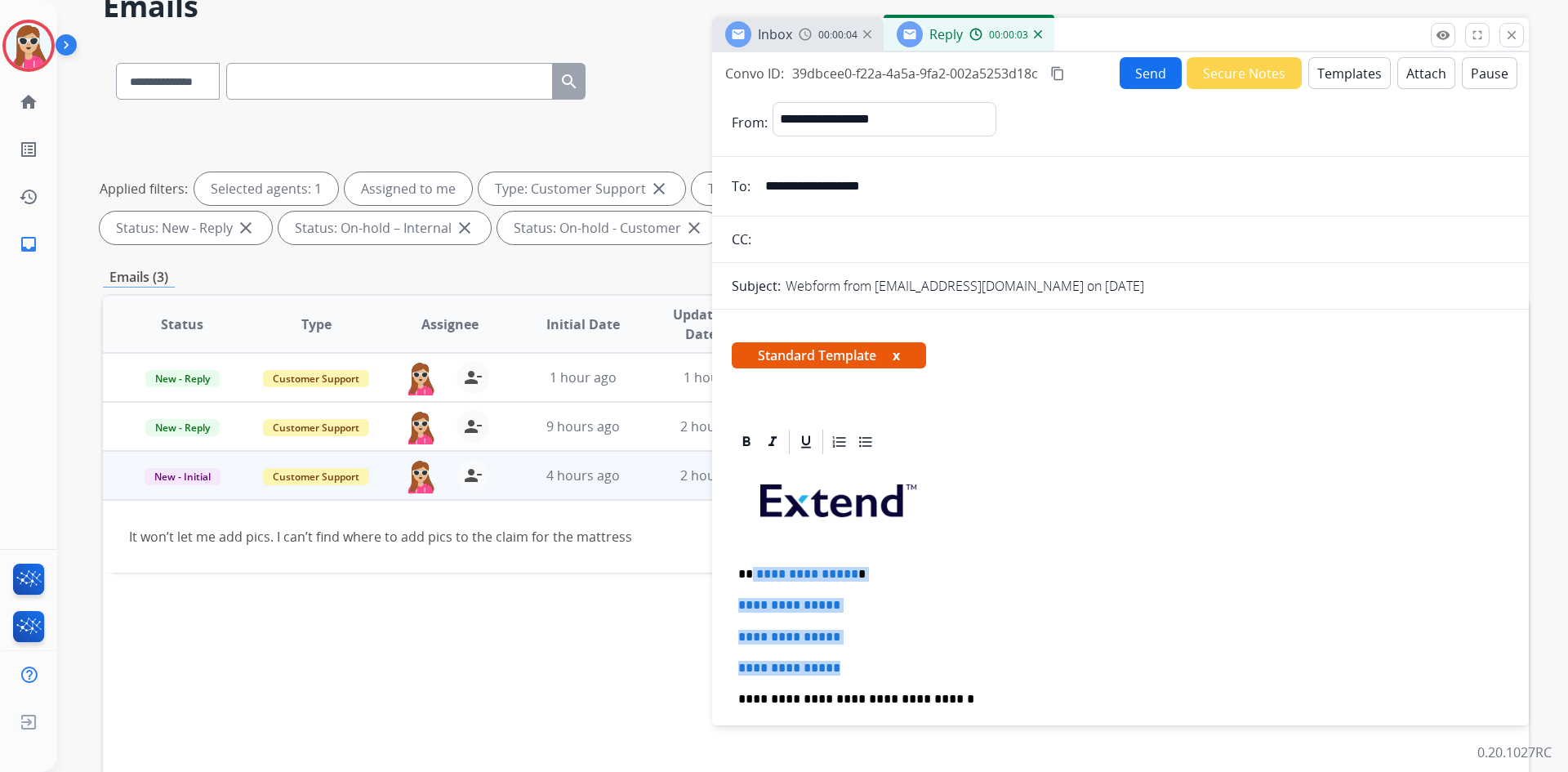
drag, startPoint x: 751, startPoint y: 575, endPoint x: 878, endPoint y: 660, distance: 152.8
click at [878, 660] on div "**********" at bounding box center [1120, 738] width 777 height 562
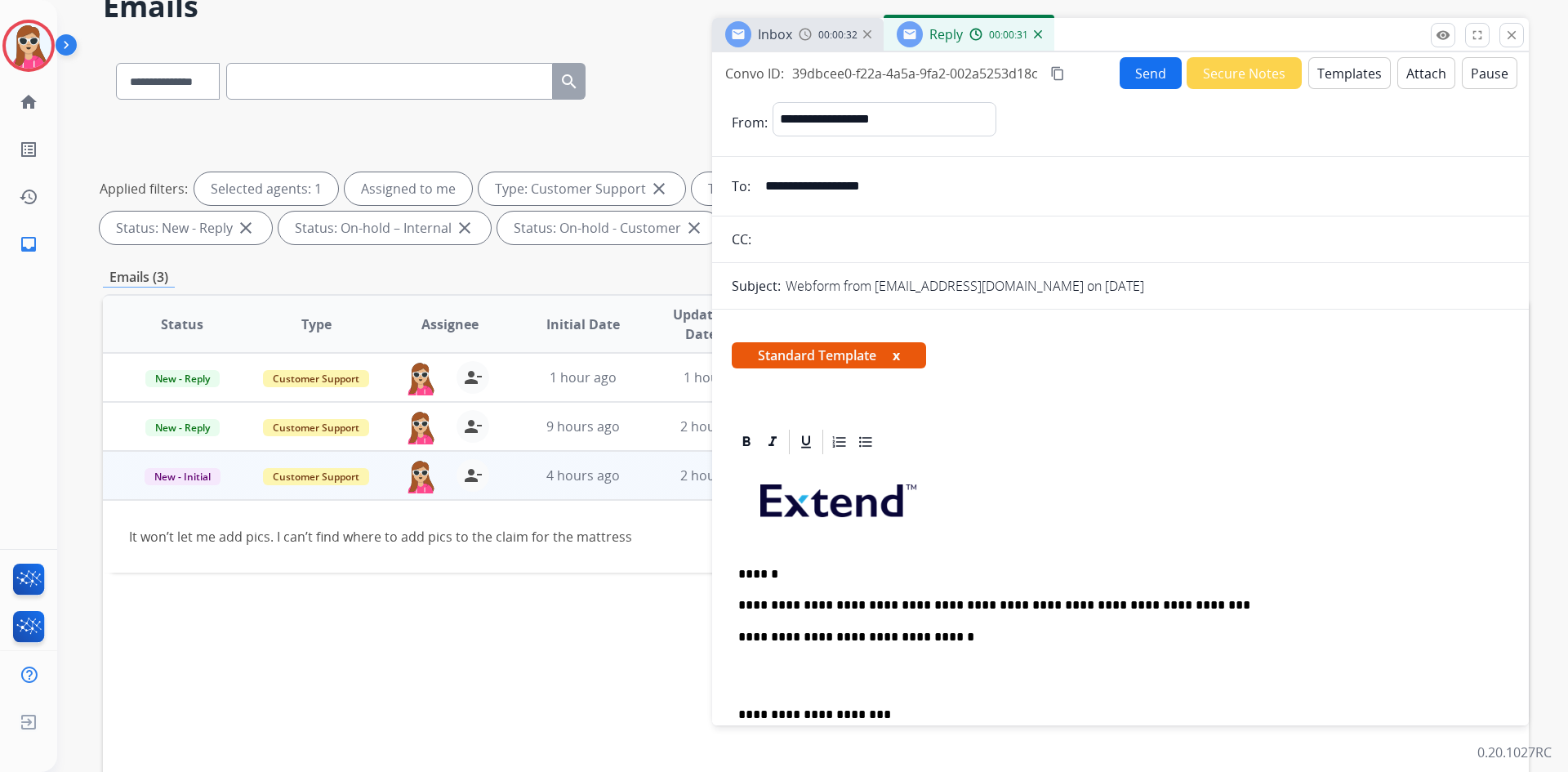
click at [1133, 69] on button "Send" at bounding box center [1151, 73] width 62 height 32
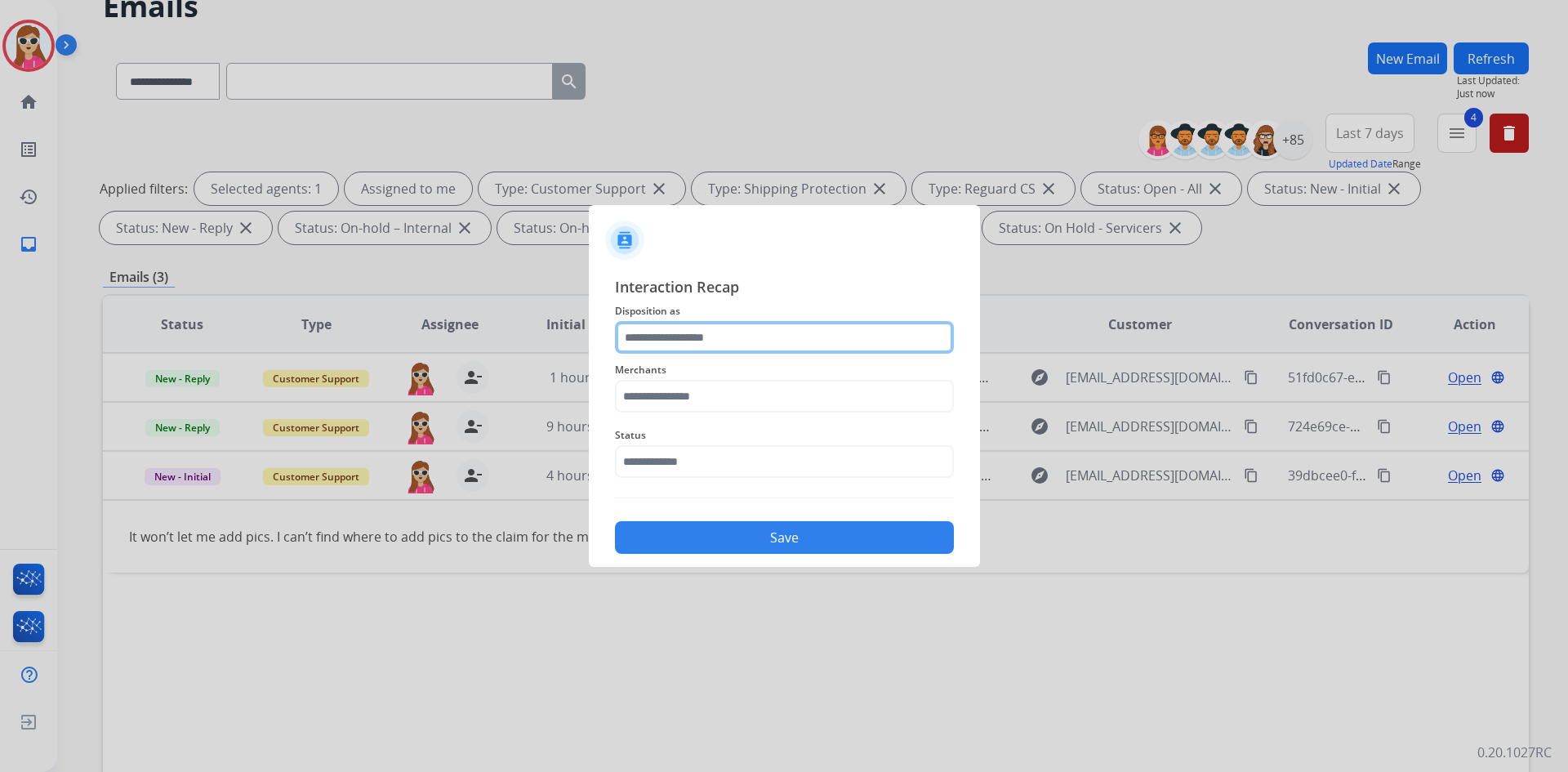
drag, startPoint x: 765, startPoint y: 344, endPoint x: 750, endPoint y: 351, distance: 16.6
click at [764, 344] on input "text" at bounding box center [784, 337] width 339 height 33
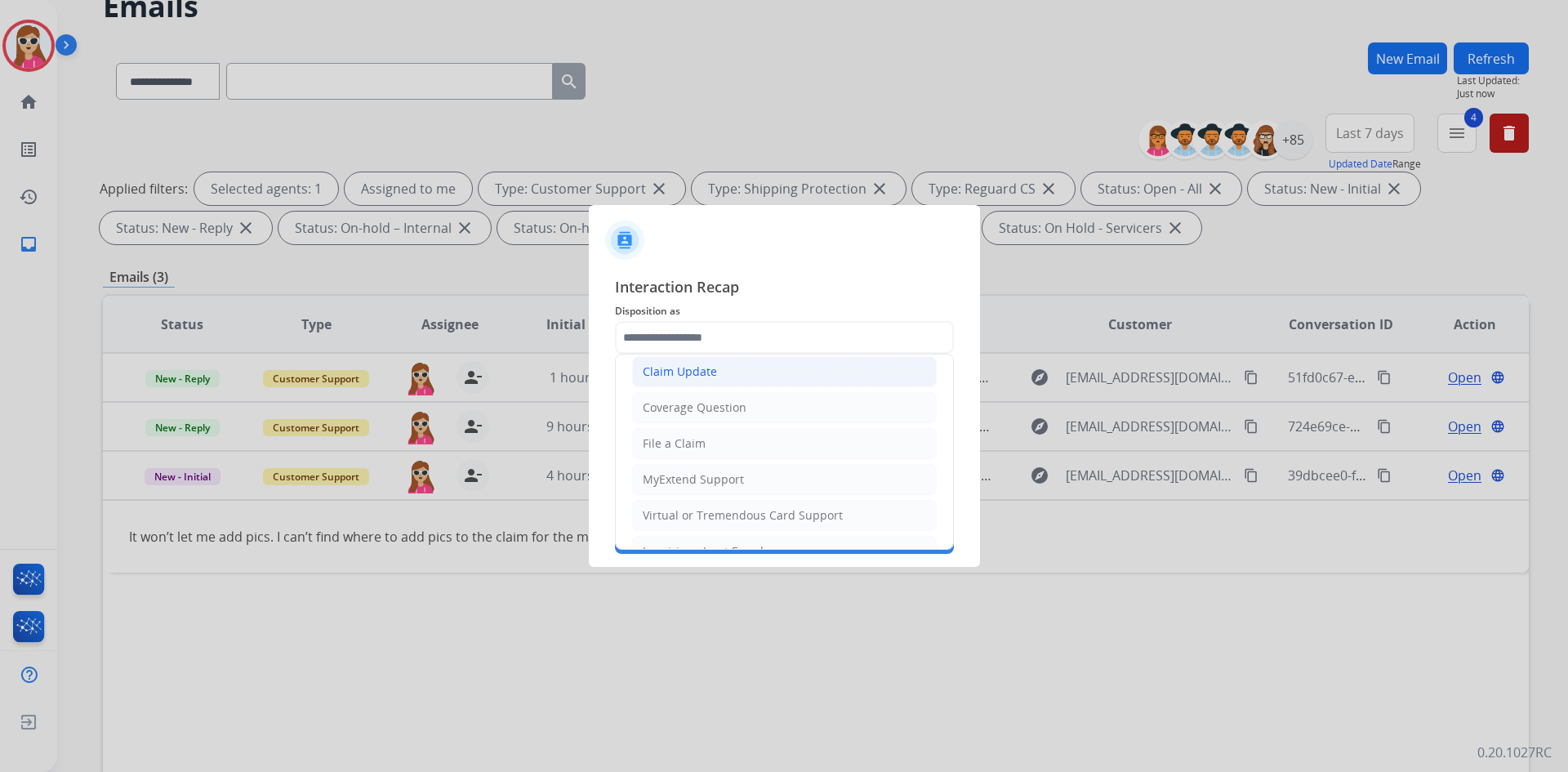
click at [706, 372] on div "Claim Update" at bounding box center [679, 371] width 75 height 16
type input "**********"
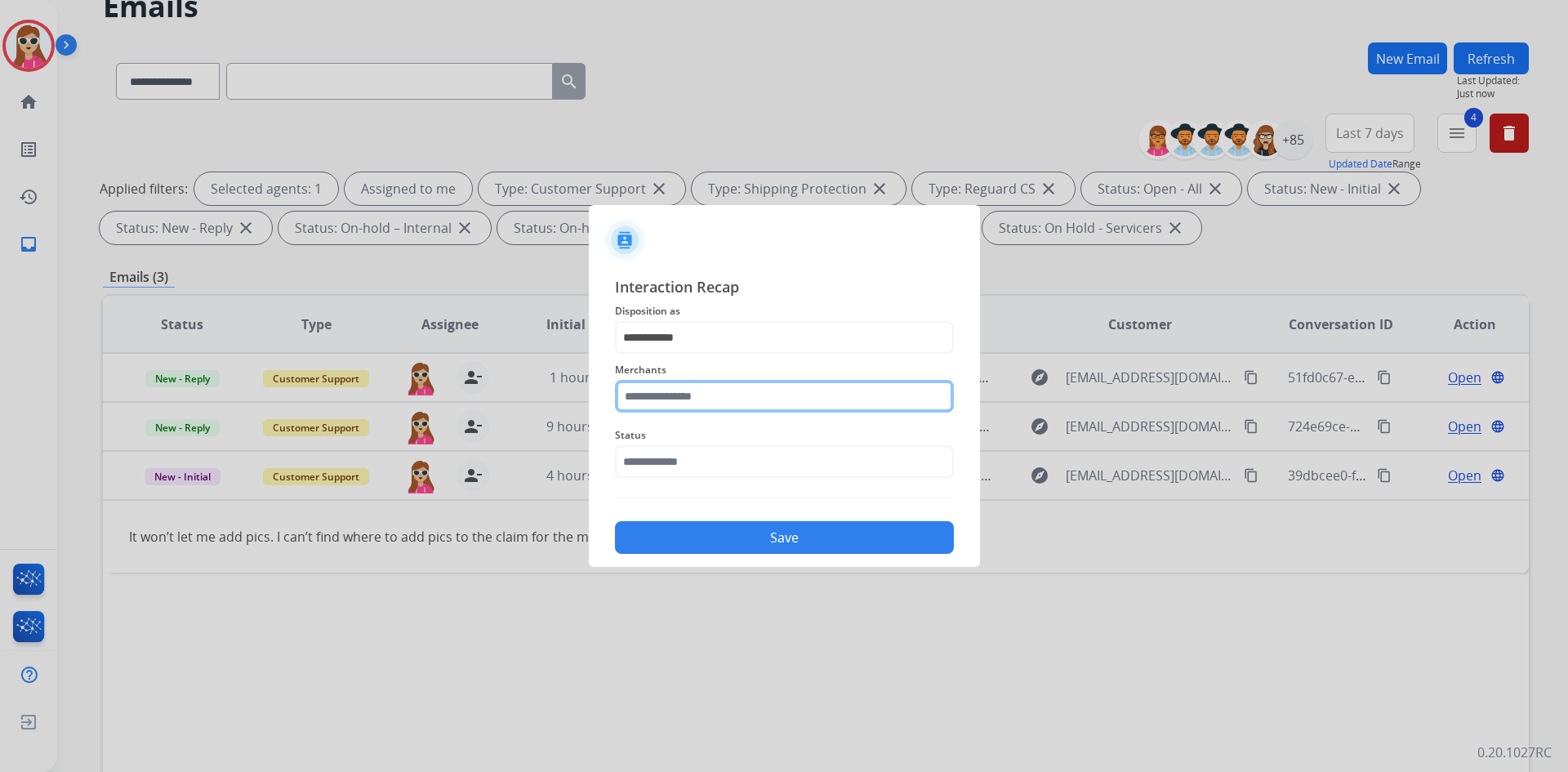
click at [732, 398] on input "text" at bounding box center [784, 396] width 339 height 33
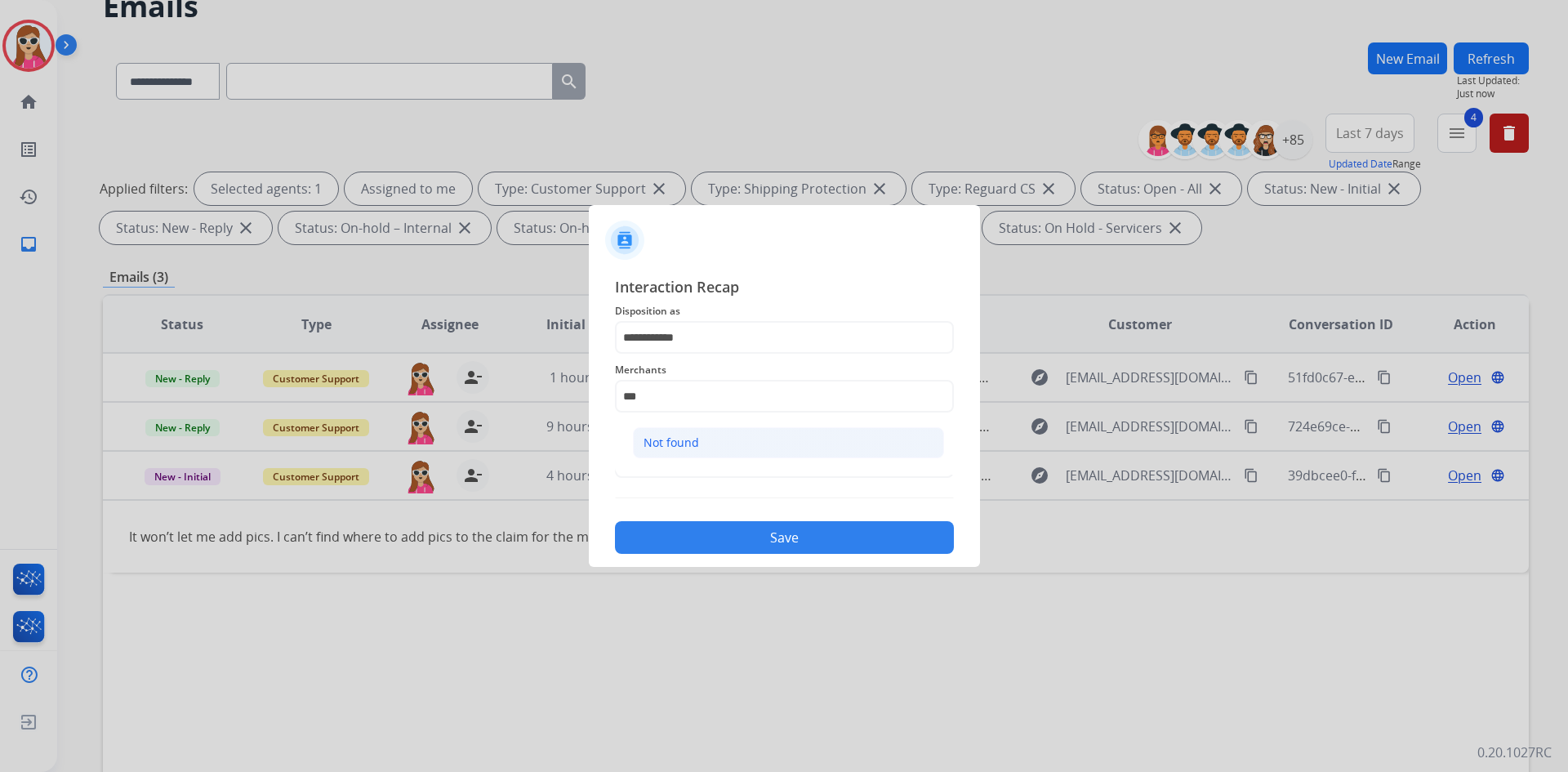
click at [744, 453] on li "Not found" at bounding box center [788, 442] width 311 height 31
type input "*********"
click at [744, 458] on input "text" at bounding box center [784, 461] width 339 height 33
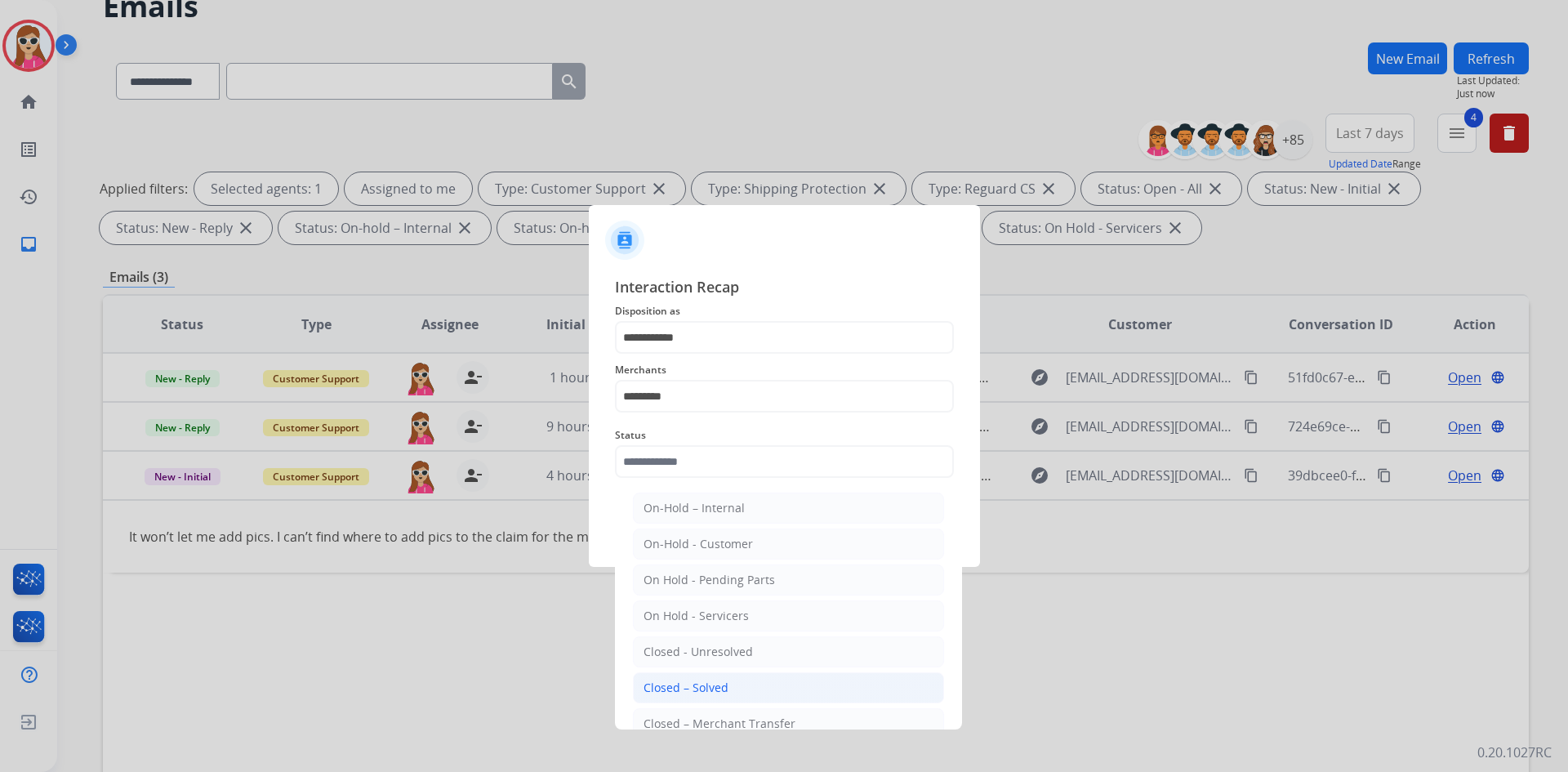
click at [757, 695] on li "Closed – Solved" at bounding box center [788, 688] width 311 height 31
type input "**********"
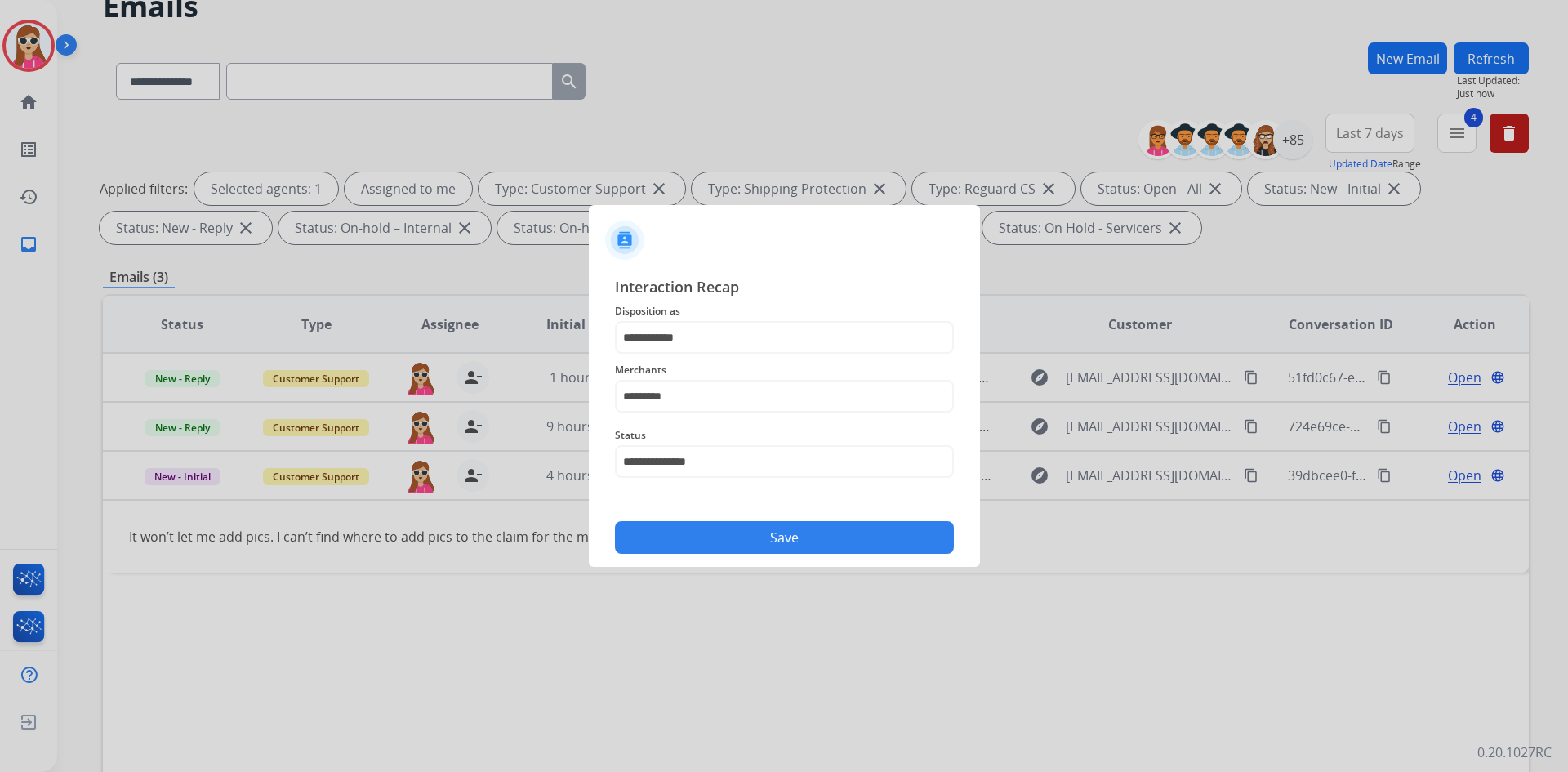
click at [831, 551] on button "Save" at bounding box center [784, 538] width 339 height 33
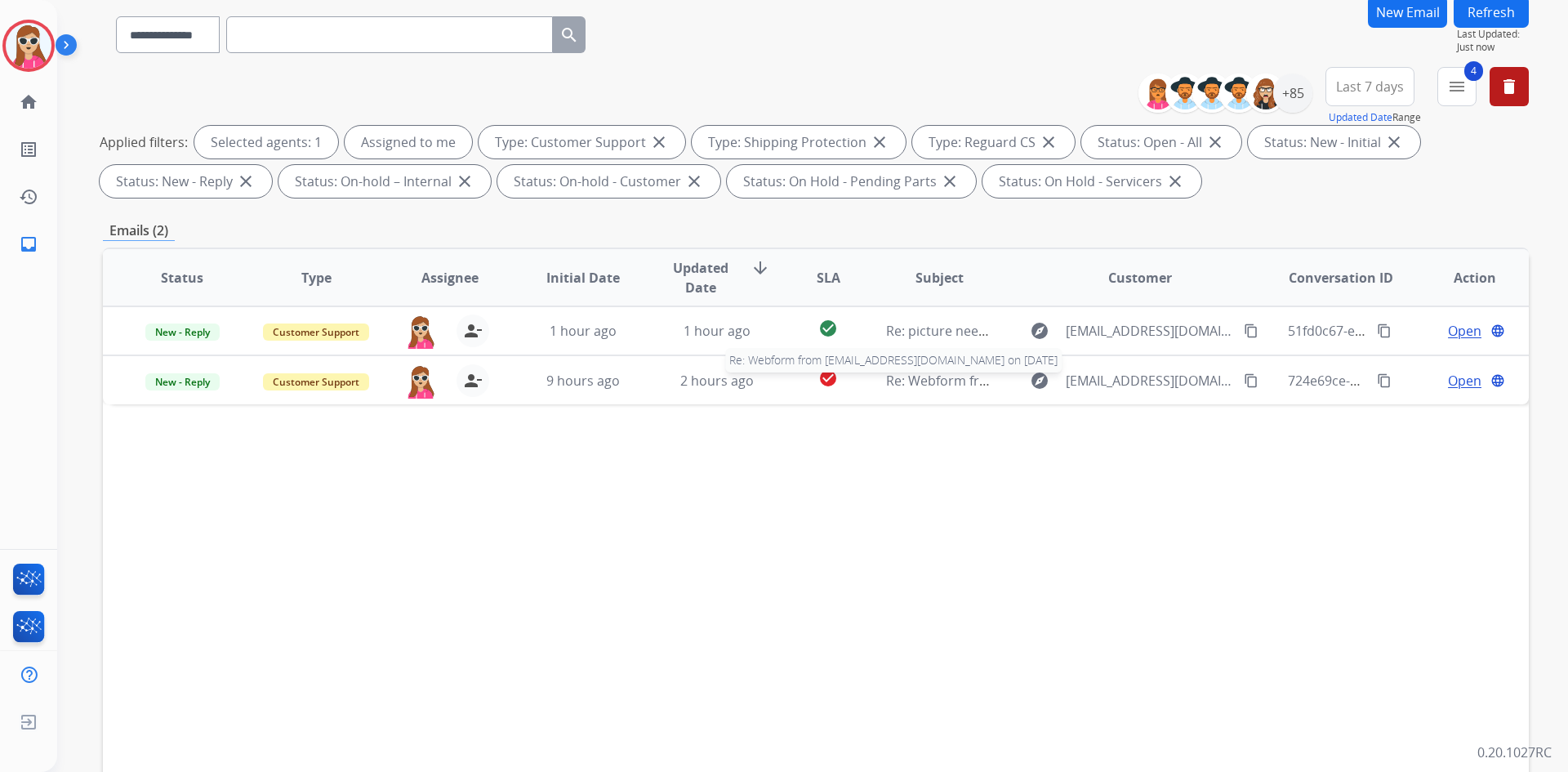
scroll to position [163, 0]
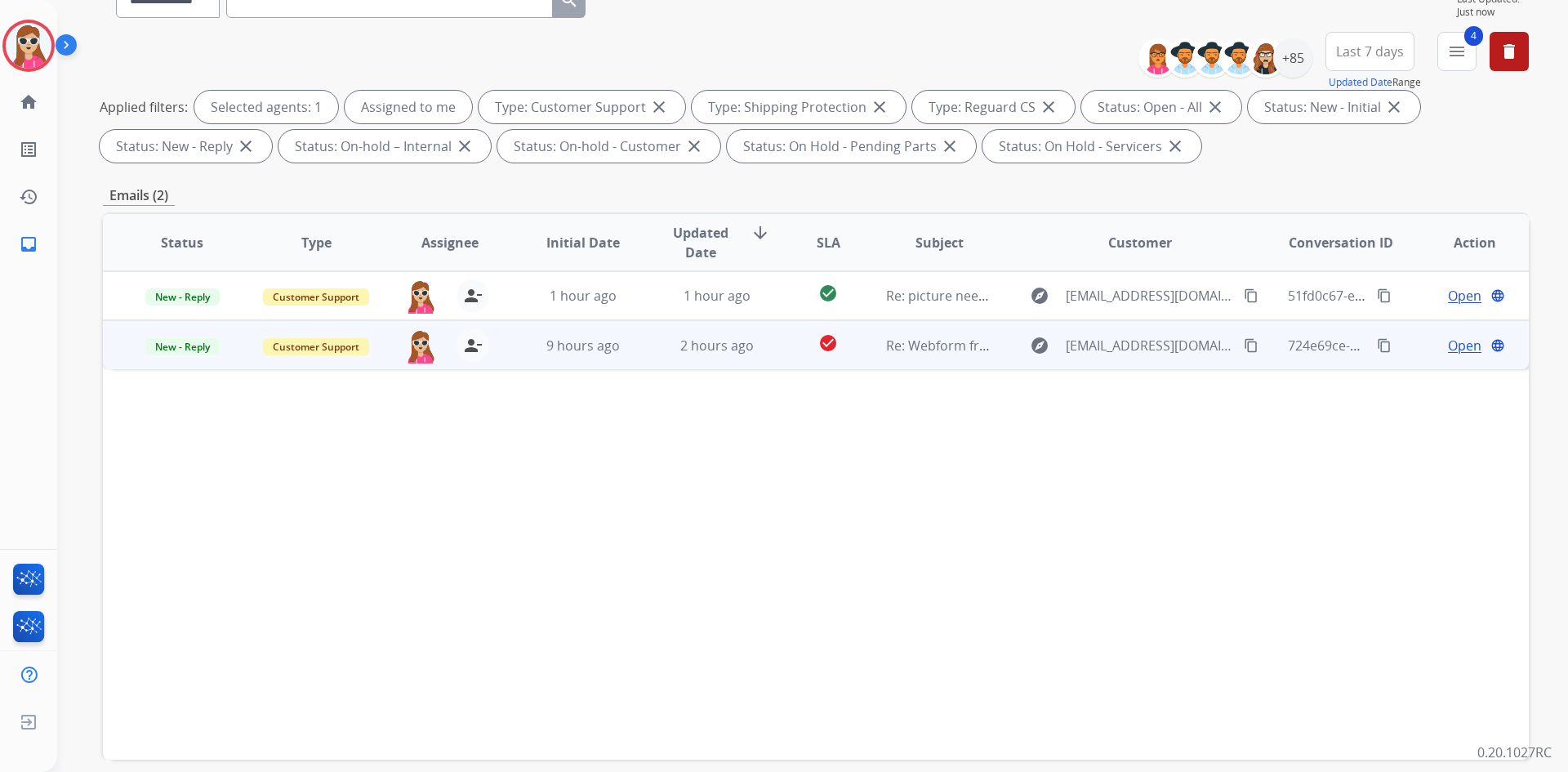
click at [1272, 351] on td "724e69ce-d174-420b-a2ed-9ffb34f34ece content_copy" at bounding box center [1328, 344] width 134 height 49
click at [1448, 344] on span "Open" at bounding box center [1464, 344] width 33 height 20
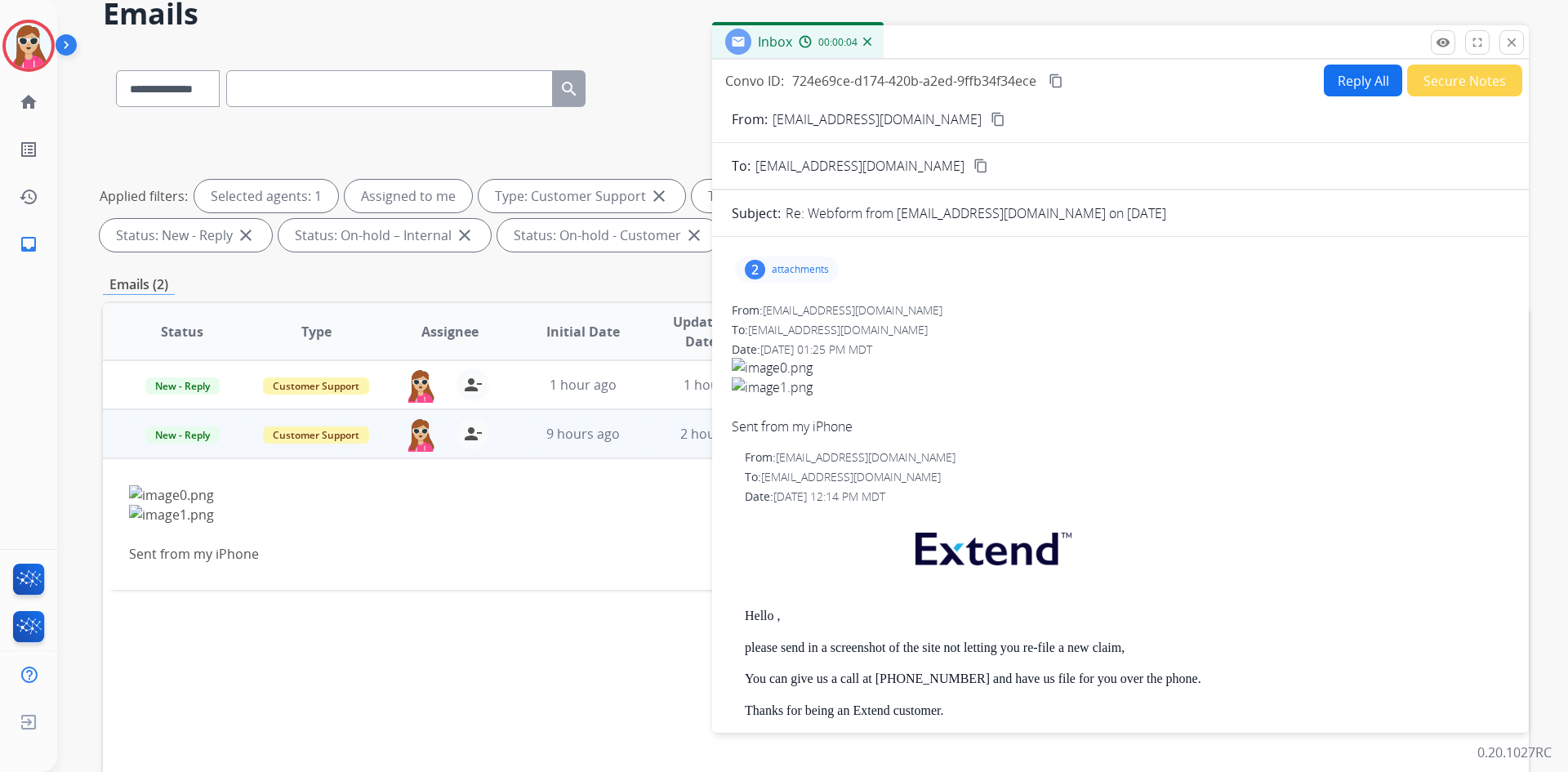
scroll to position [0, 0]
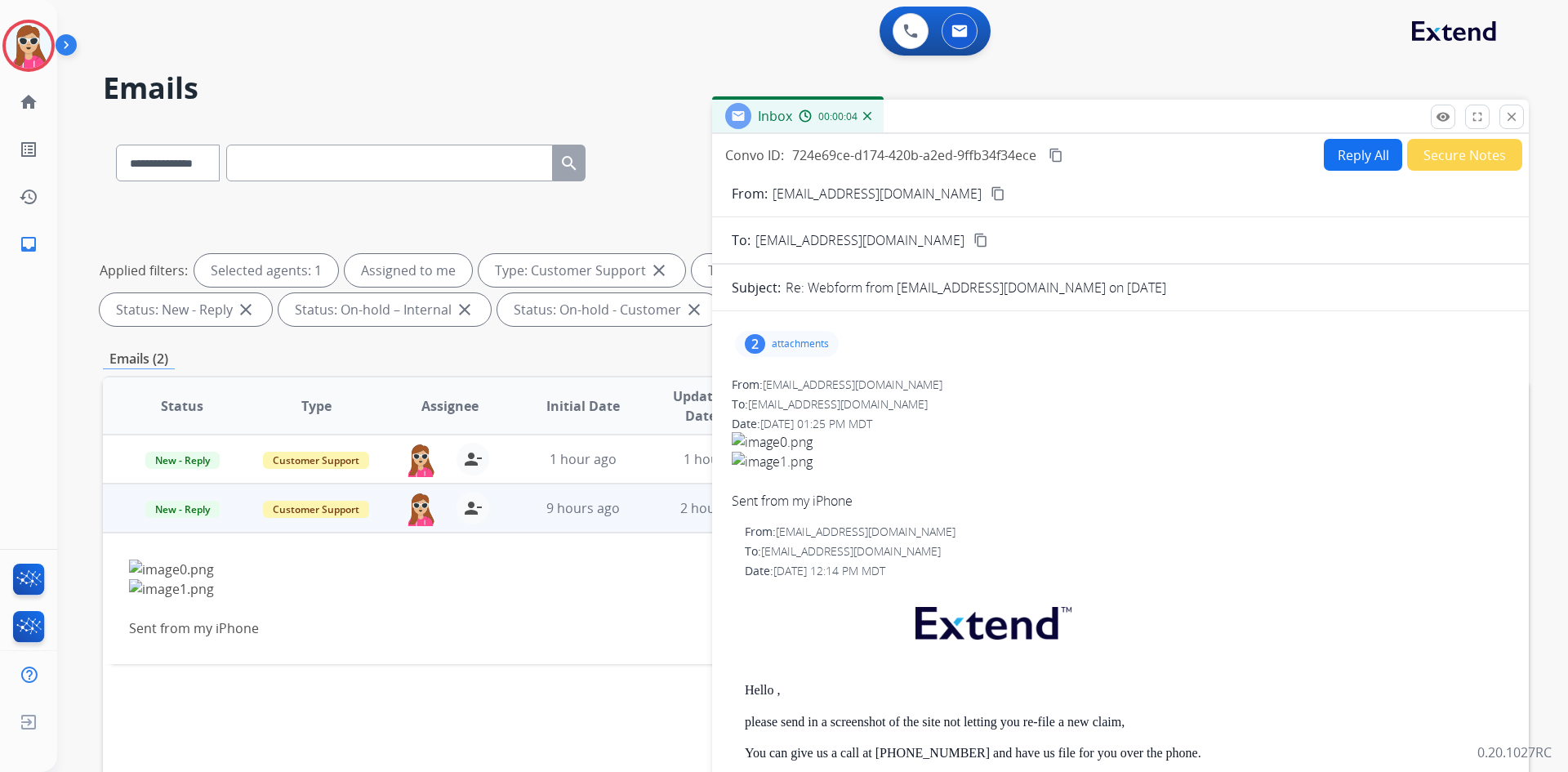
click at [1338, 163] on button "Reply All" at bounding box center [1362, 155] width 78 height 32
select select "**********"
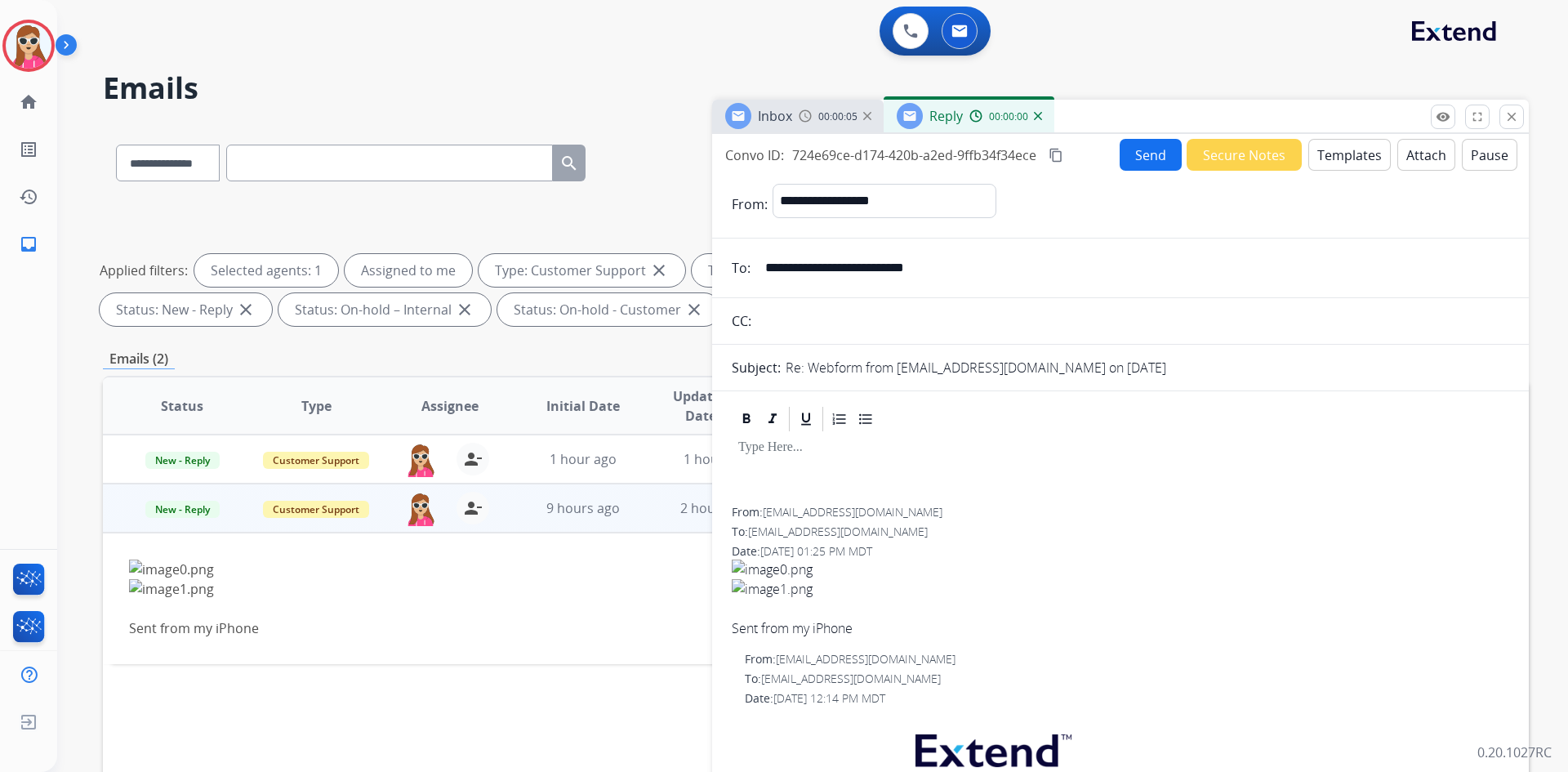
click at [1351, 148] on button "Templates" at bounding box center [1349, 155] width 82 height 32
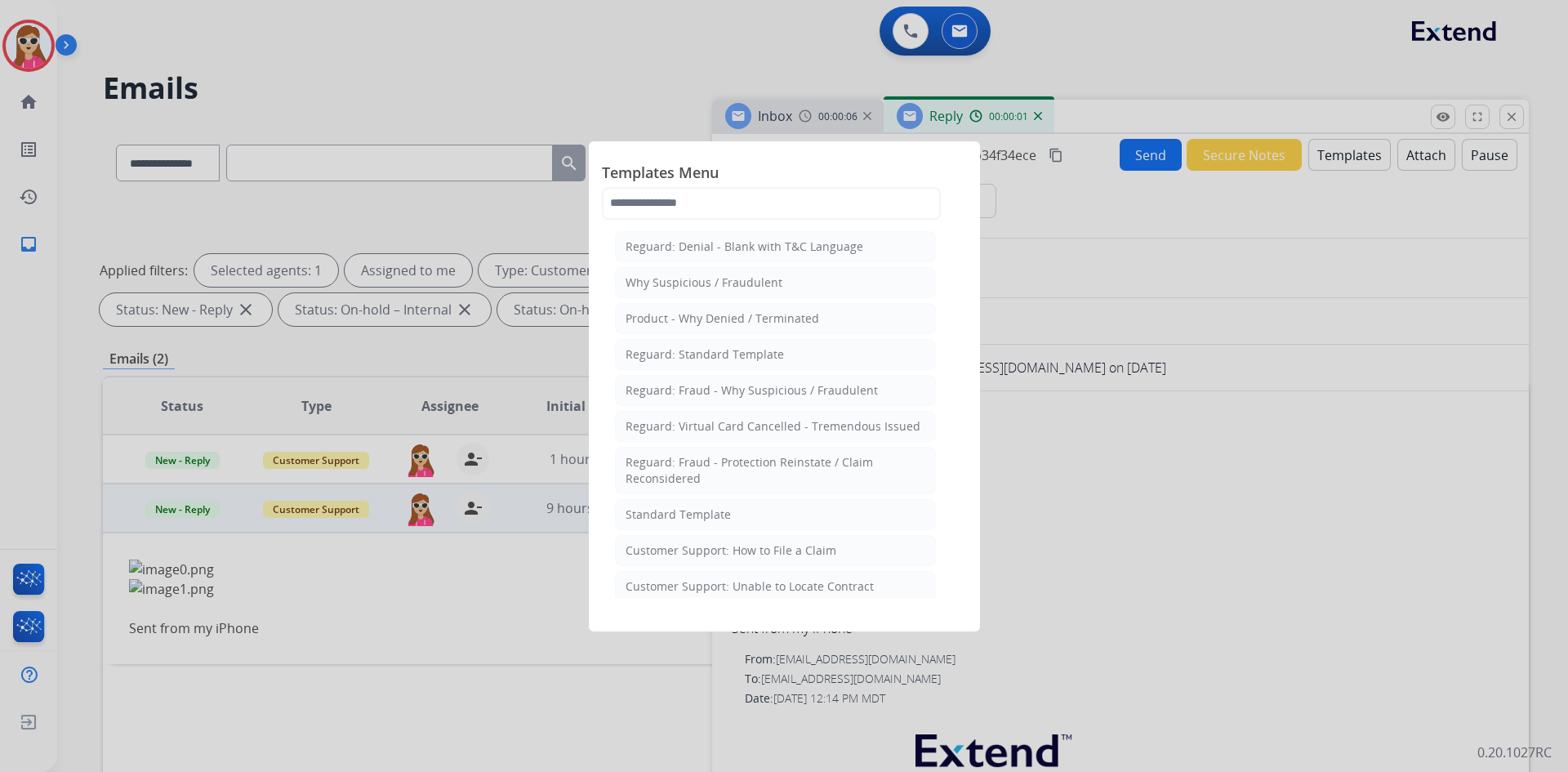
click at [891, 506] on li "Standard Template" at bounding box center [775, 514] width 321 height 31
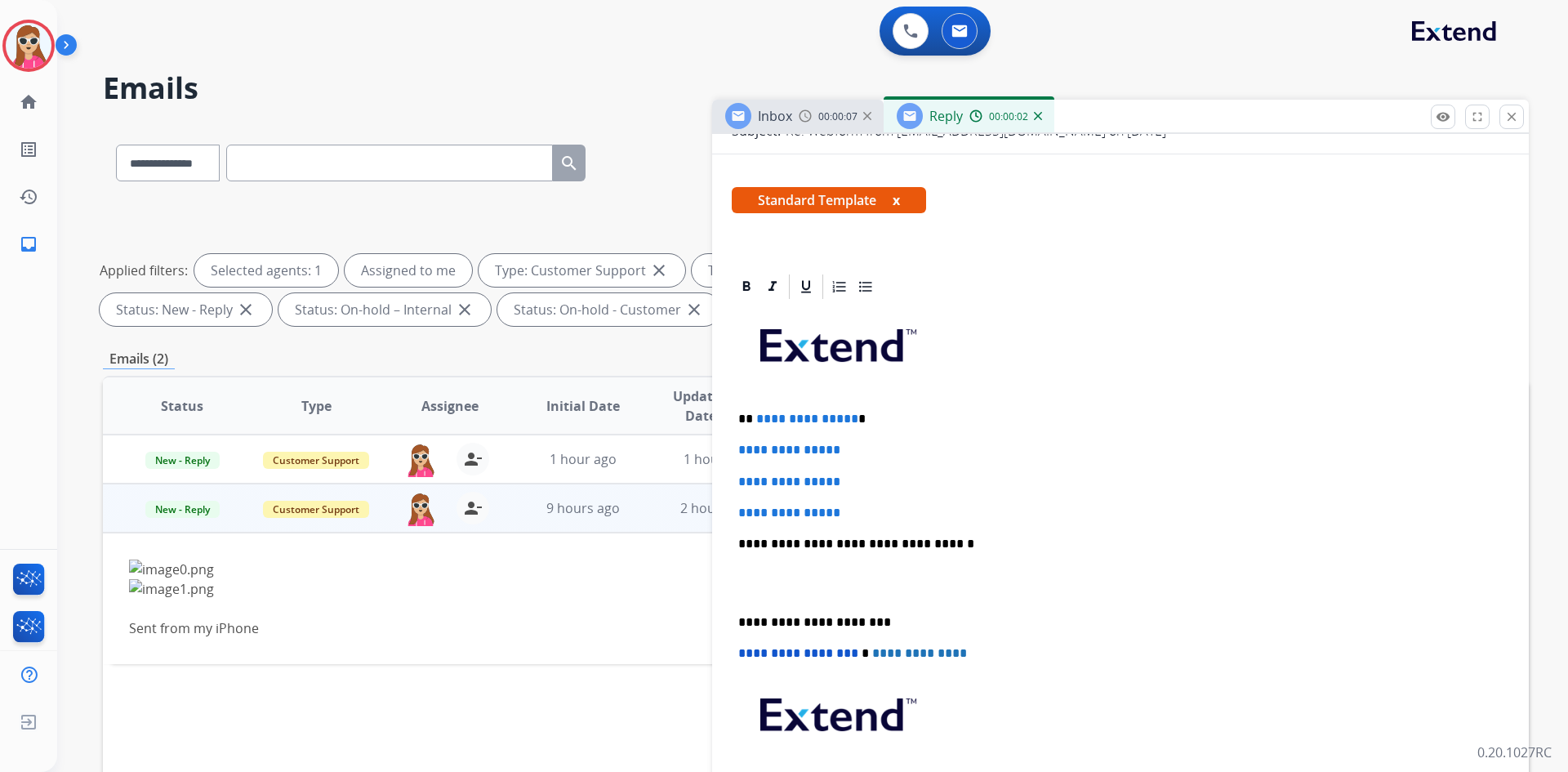
scroll to position [245, 0]
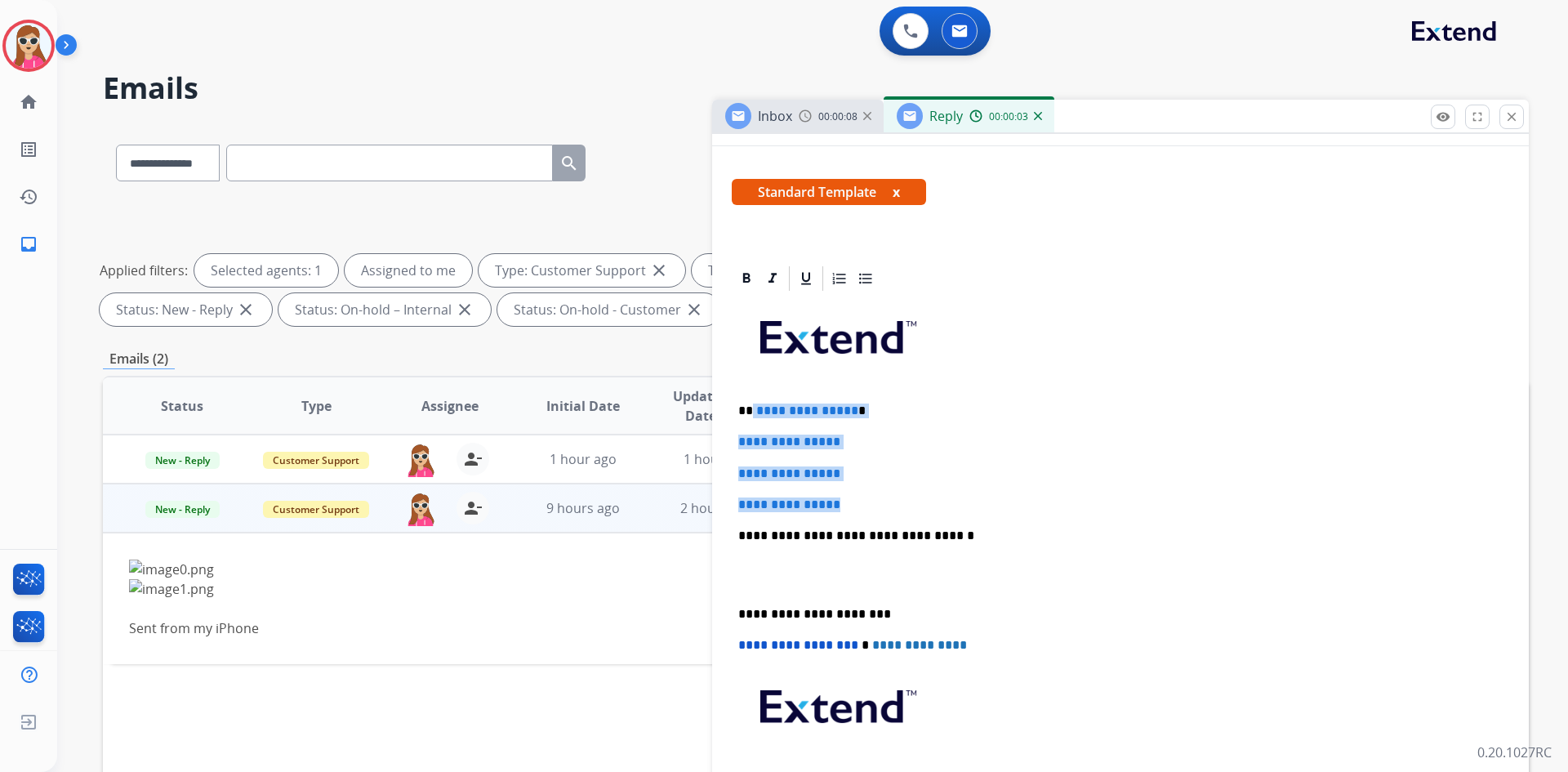
drag, startPoint x: 751, startPoint y: 414, endPoint x: 921, endPoint y: 507, distance: 193.8
click at [917, 504] on div "**********" at bounding box center [1120, 574] width 777 height 562
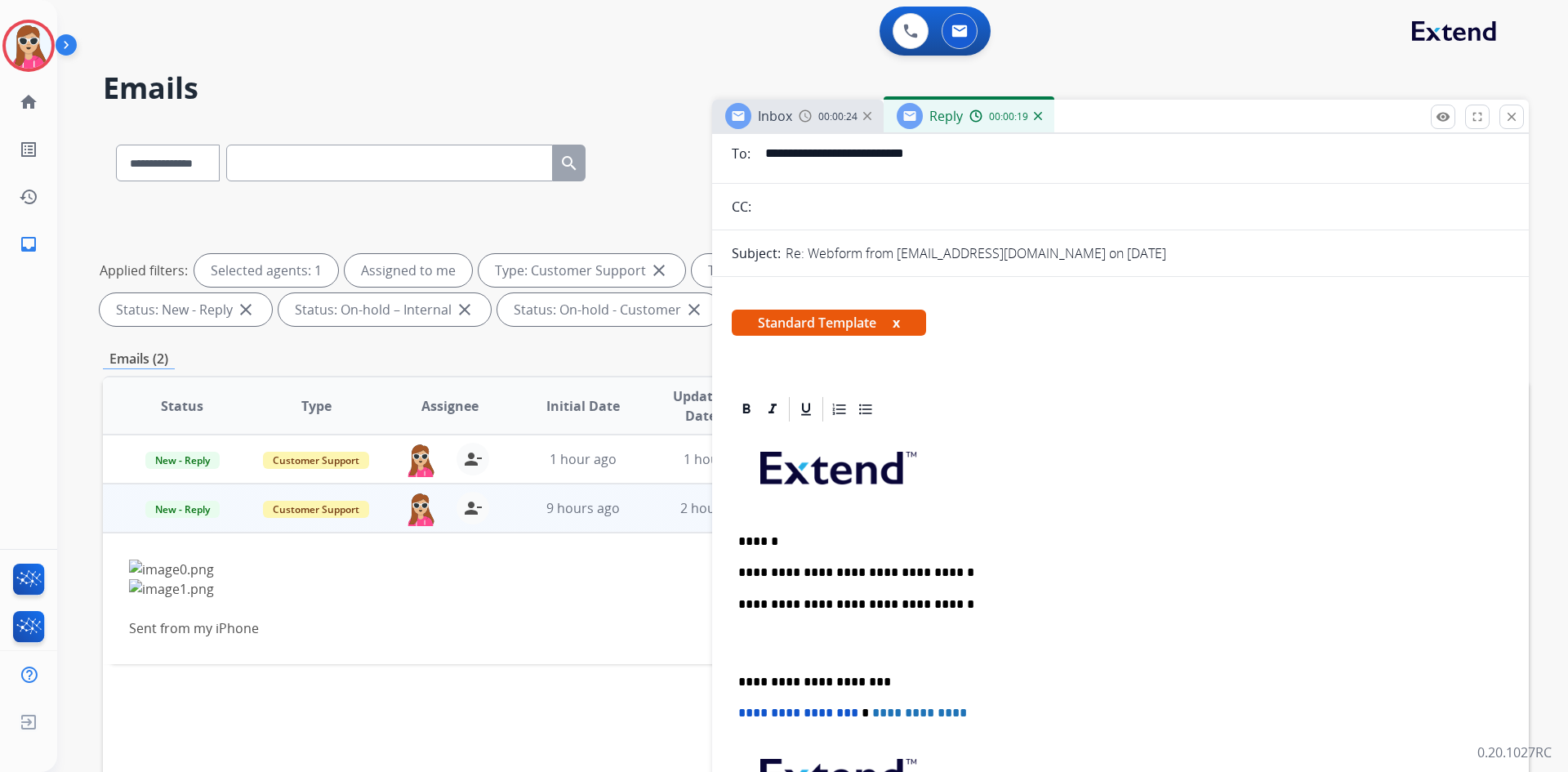
scroll to position [0, 0]
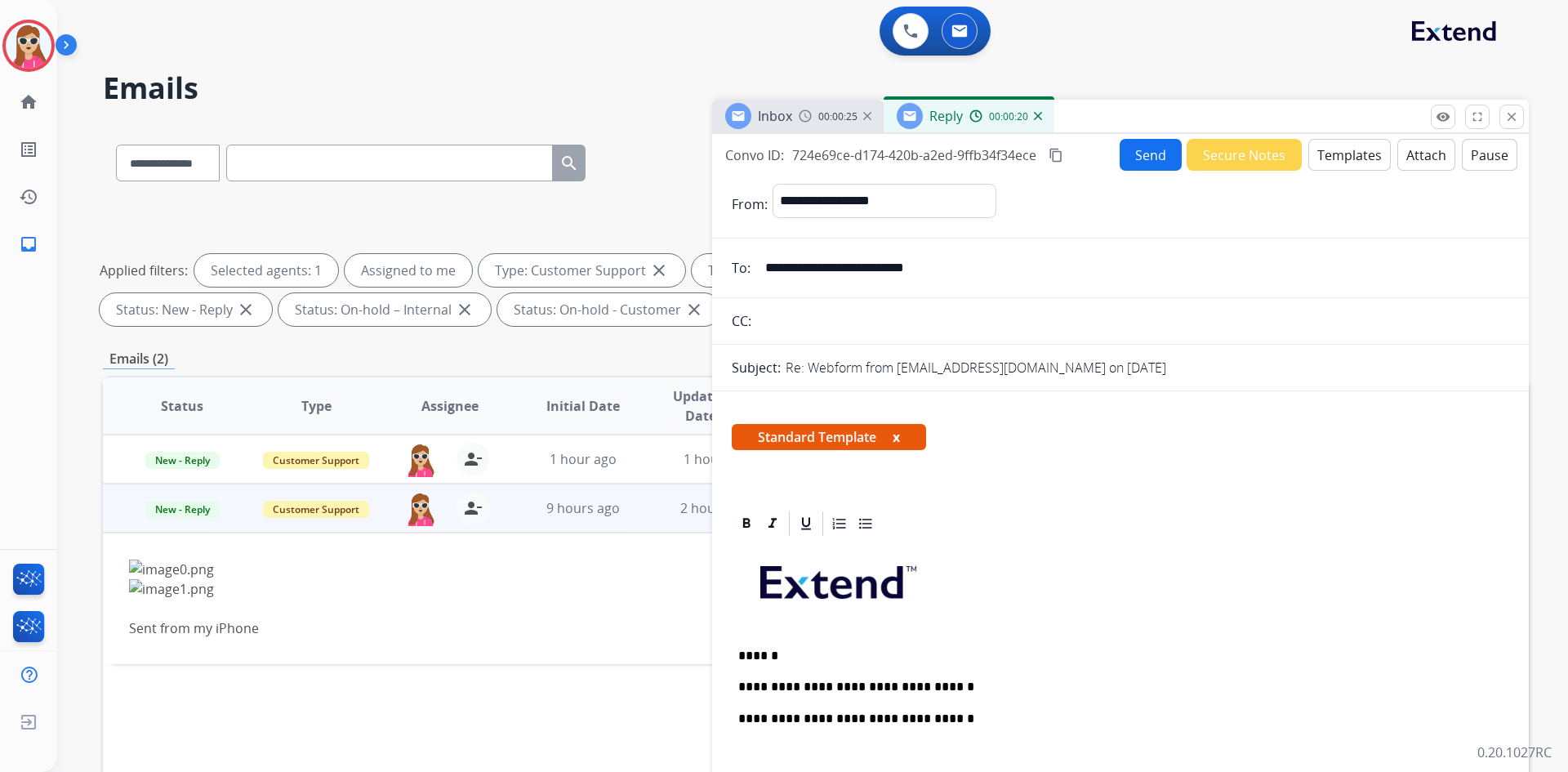
click at [1133, 159] on button "Send" at bounding box center [1151, 155] width 62 height 32
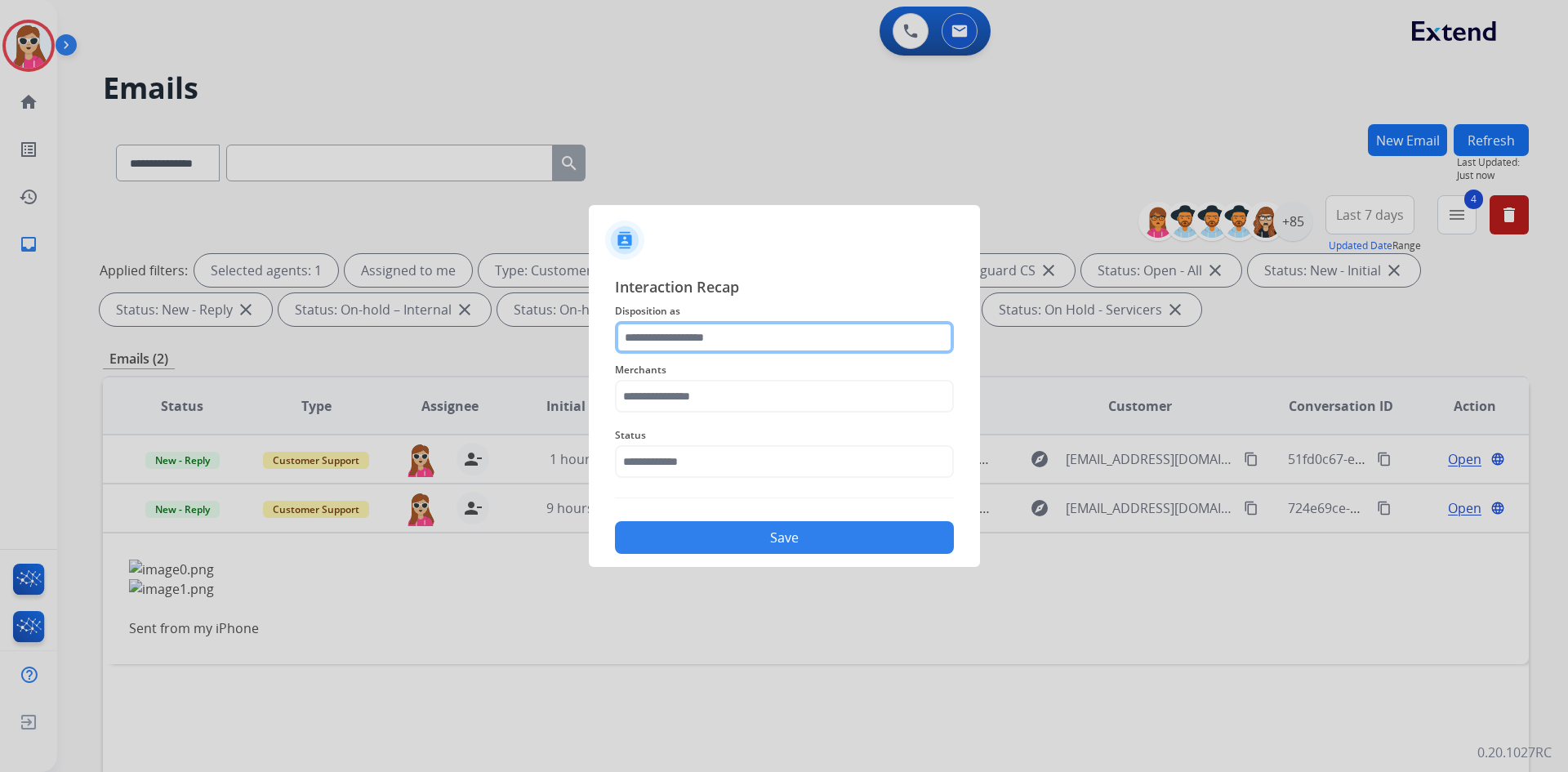
click at [683, 343] on input "text" at bounding box center [784, 337] width 339 height 33
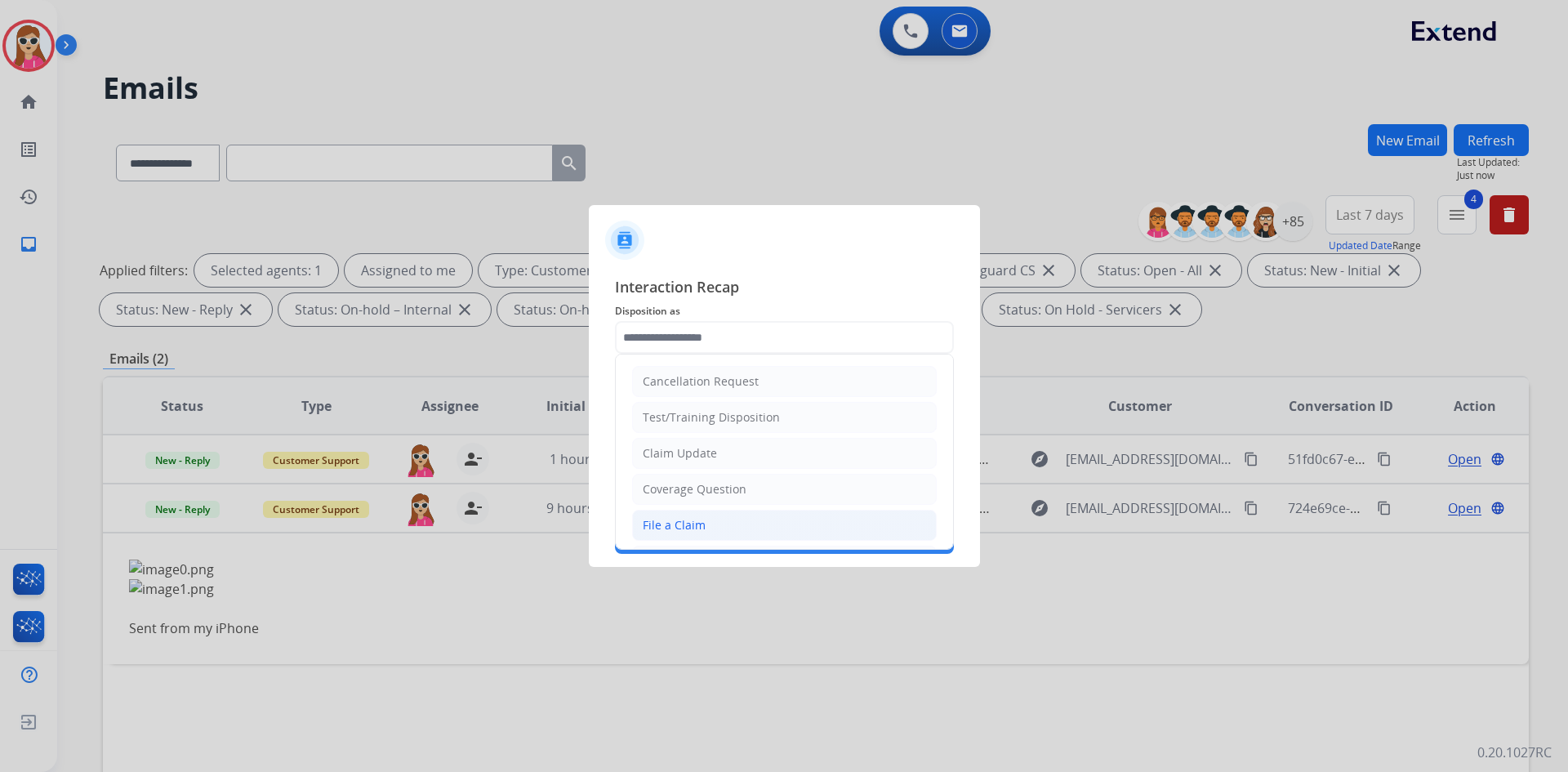
click at [690, 525] on div "File a Claim" at bounding box center [673, 525] width 63 height 16
type input "**********"
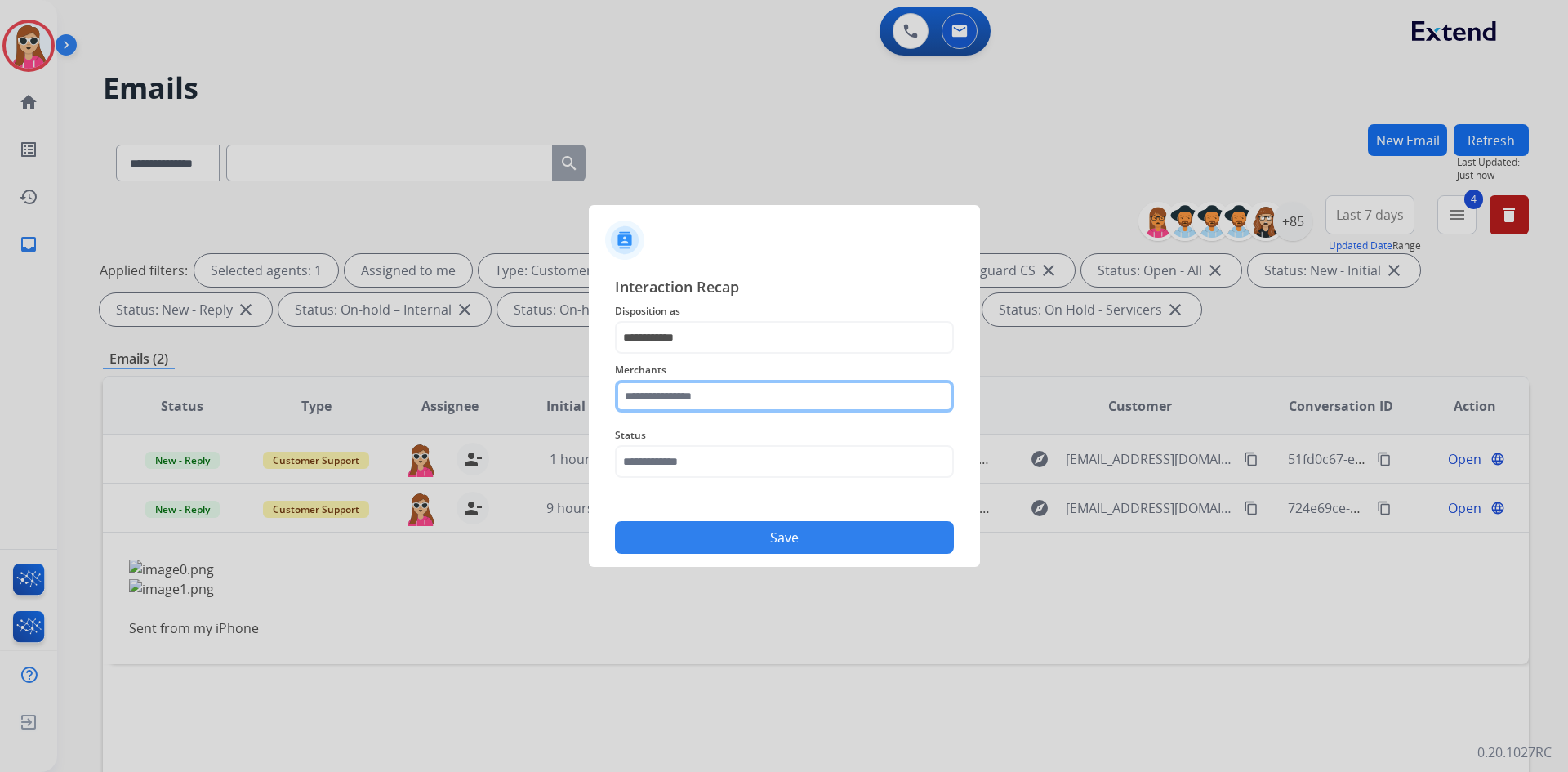
click at [702, 384] on input "text" at bounding box center [784, 396] width 339 height 33
type input "********"
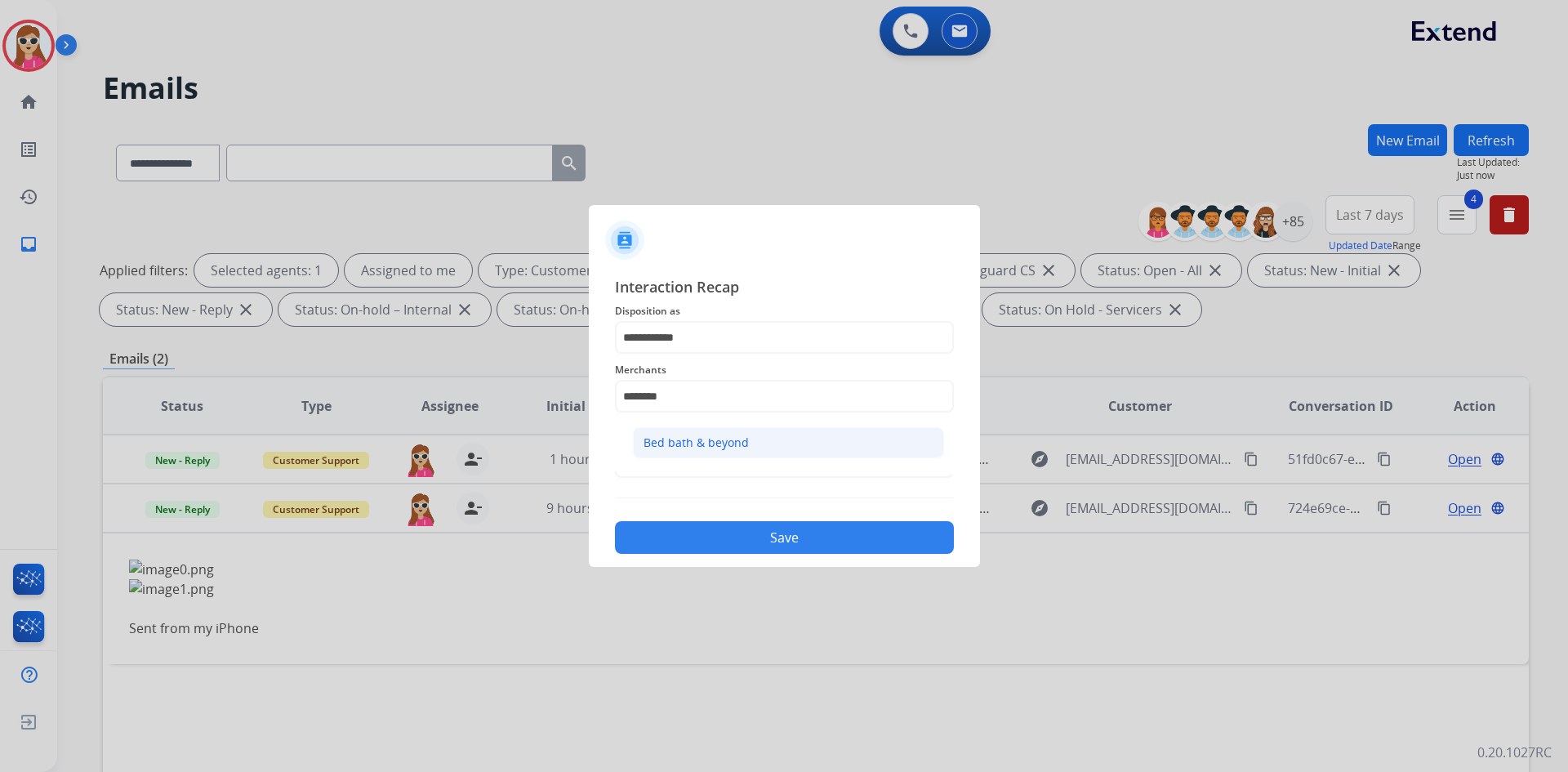
drag, startPoint x: 751, startPoint y: 417, endPoint x: 748, endPoint y: 435, distance: 18.2
click at [751, 416] on div "Merchants ******** Bed bath & beyond" at bounding box center [784, 386] width 339 height 65
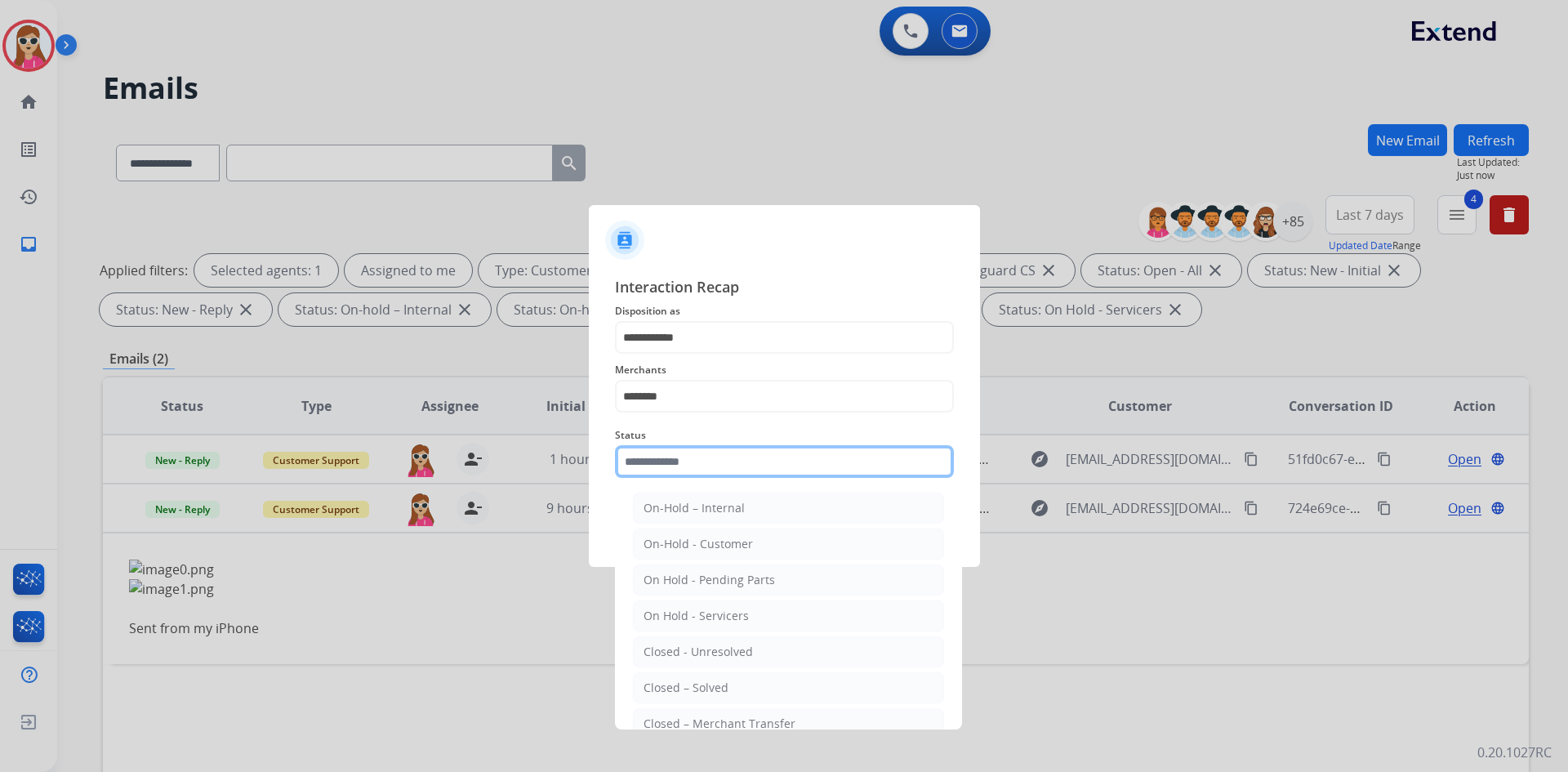
click at [756, 456] on input "text" at bounding box center [784, 461] width 339 height 33
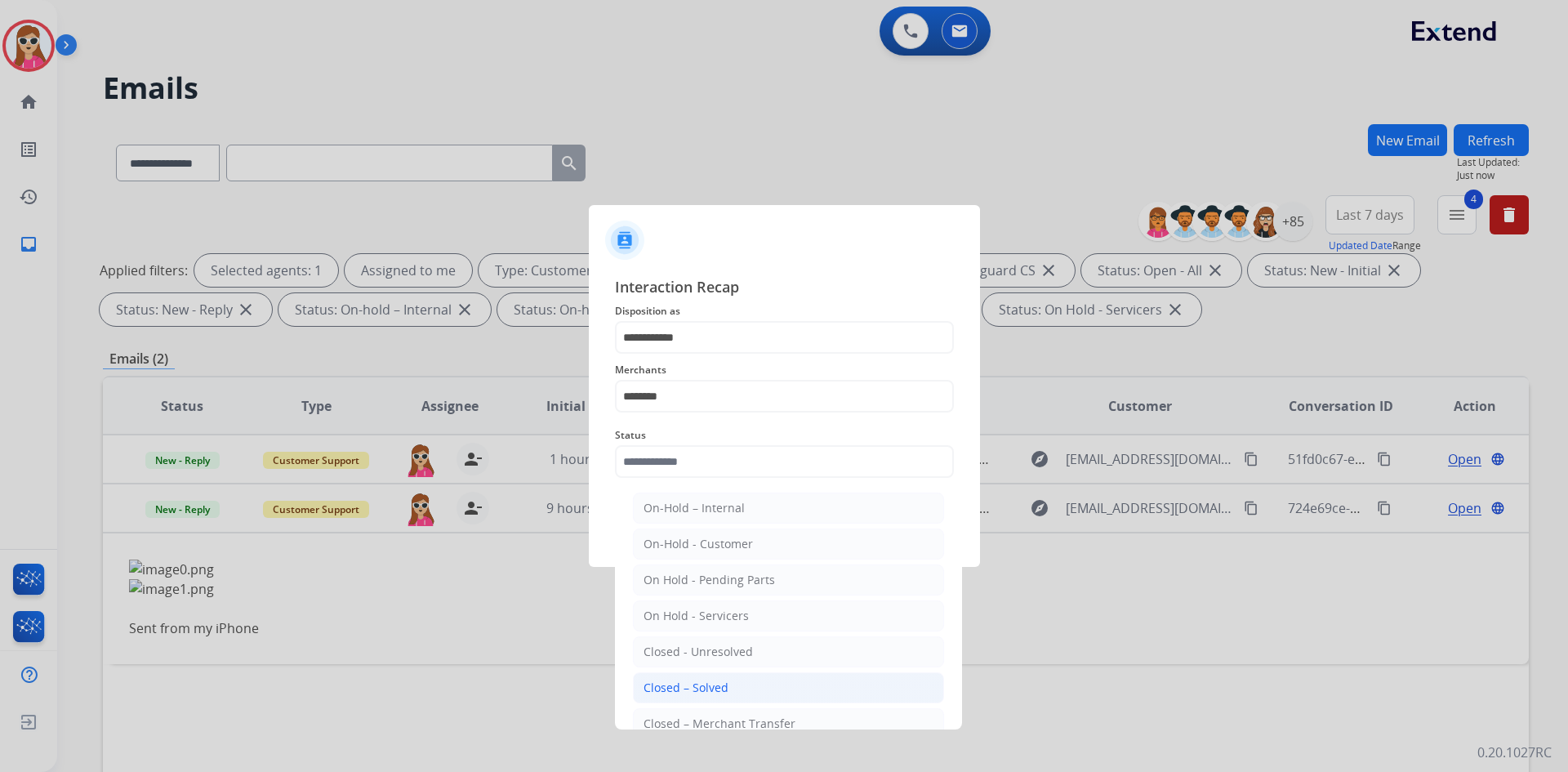
click at [736, 694] on li "Closed – Solved" at bounding box center [788, 688] width 311 height 31
type input "**********"
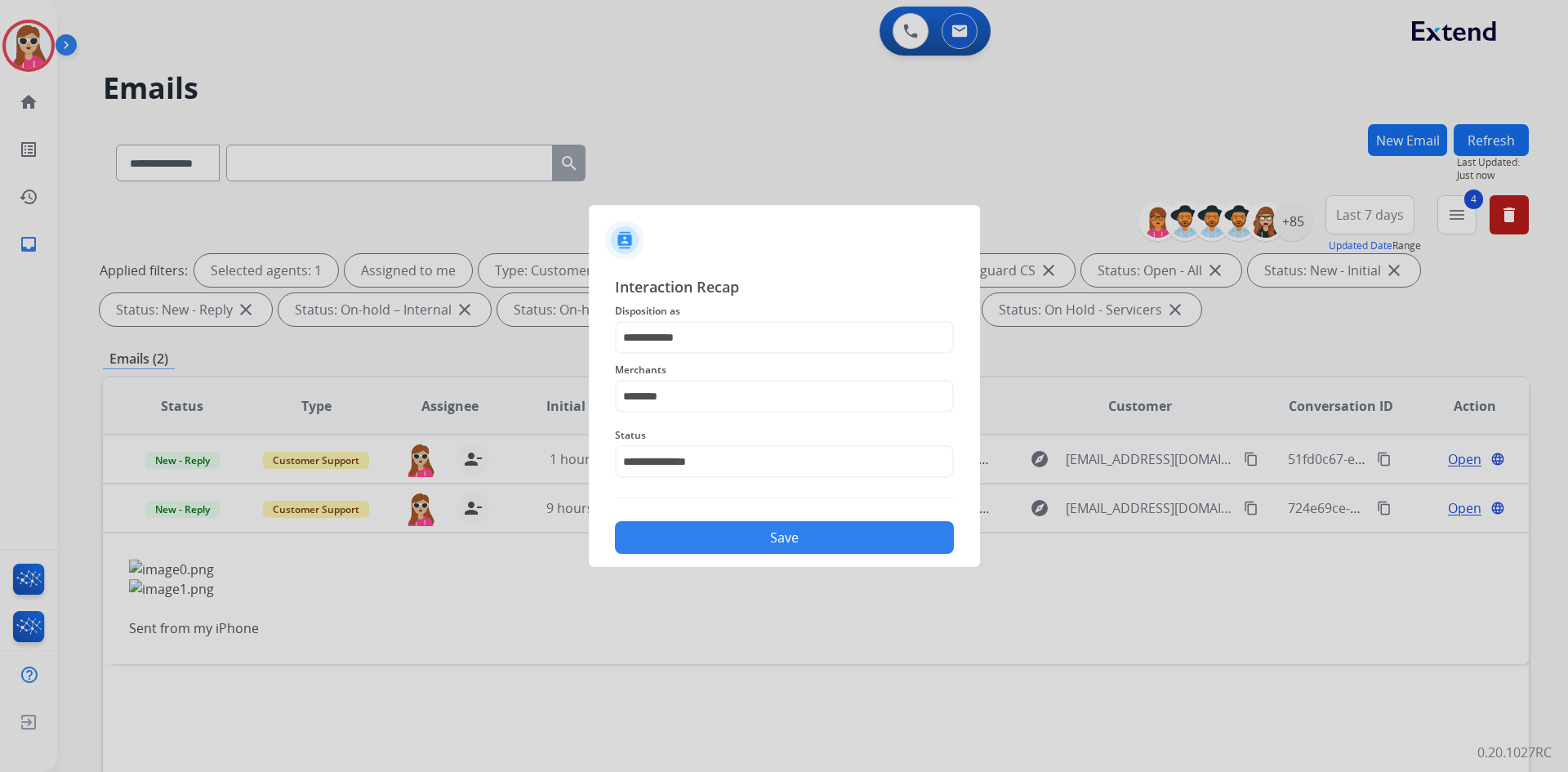
click at [752, 535] on button "Save" at bounding box center [784, 538] width 339 height 33
drag, startPoint x: 703, startPoint y: 380, endPoint x: 704, endPoint y: 406, distance: 26.0
click at [703, 390] on div "Merchants Please select a Merchant ********" at bounding box center [784, 386] width 339 height 65
click at [710, 400] on input "********" at bounding box center [784, 396] width 339 height 33
click at [723, 446] on div "Bed bath & beyond" at bounding box center [696, 442] width 106 height 16
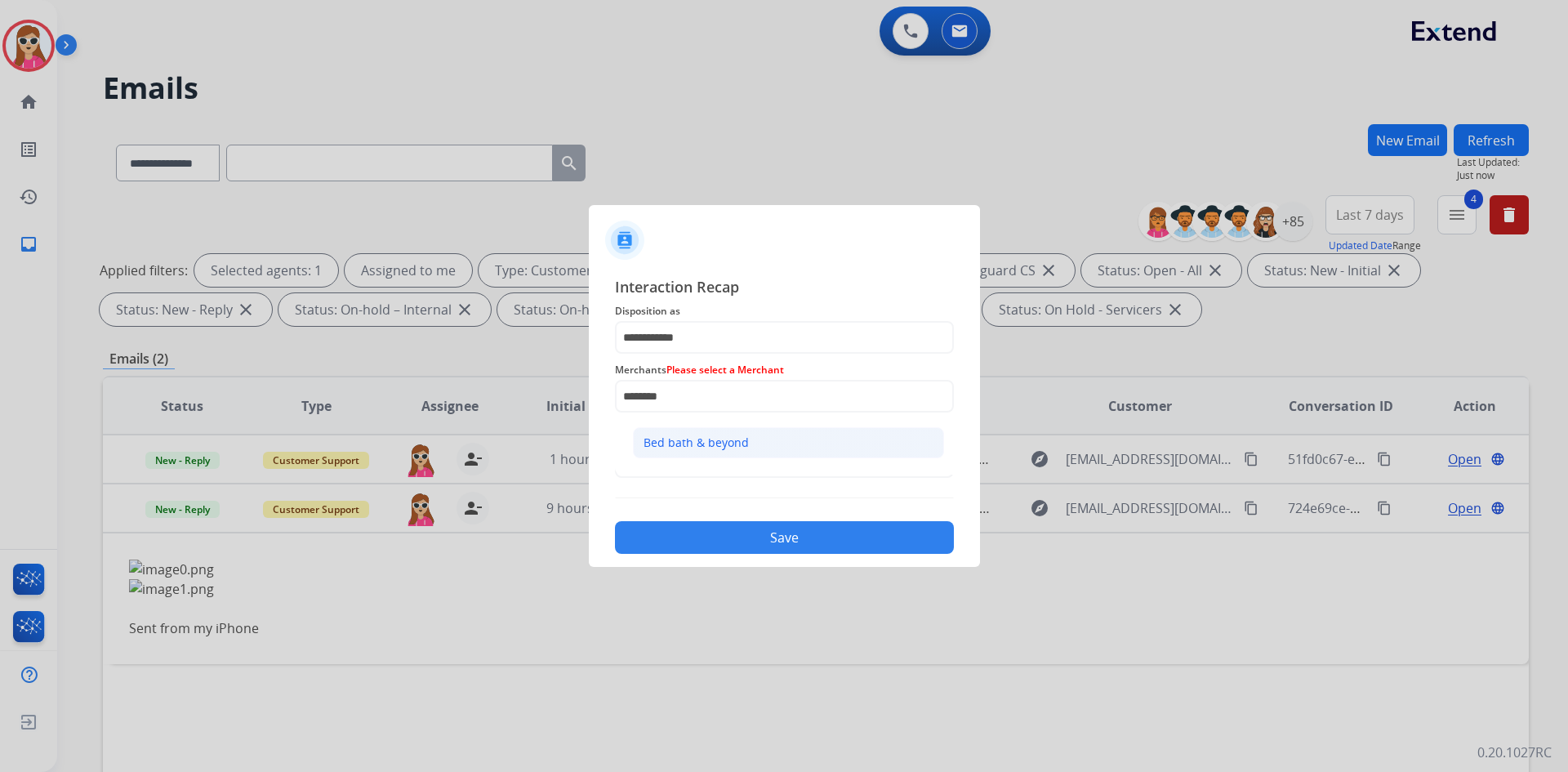
type input "**********"
click at [810, 529] on button "Save" at bounding box center [784, 538] width 339 height 33
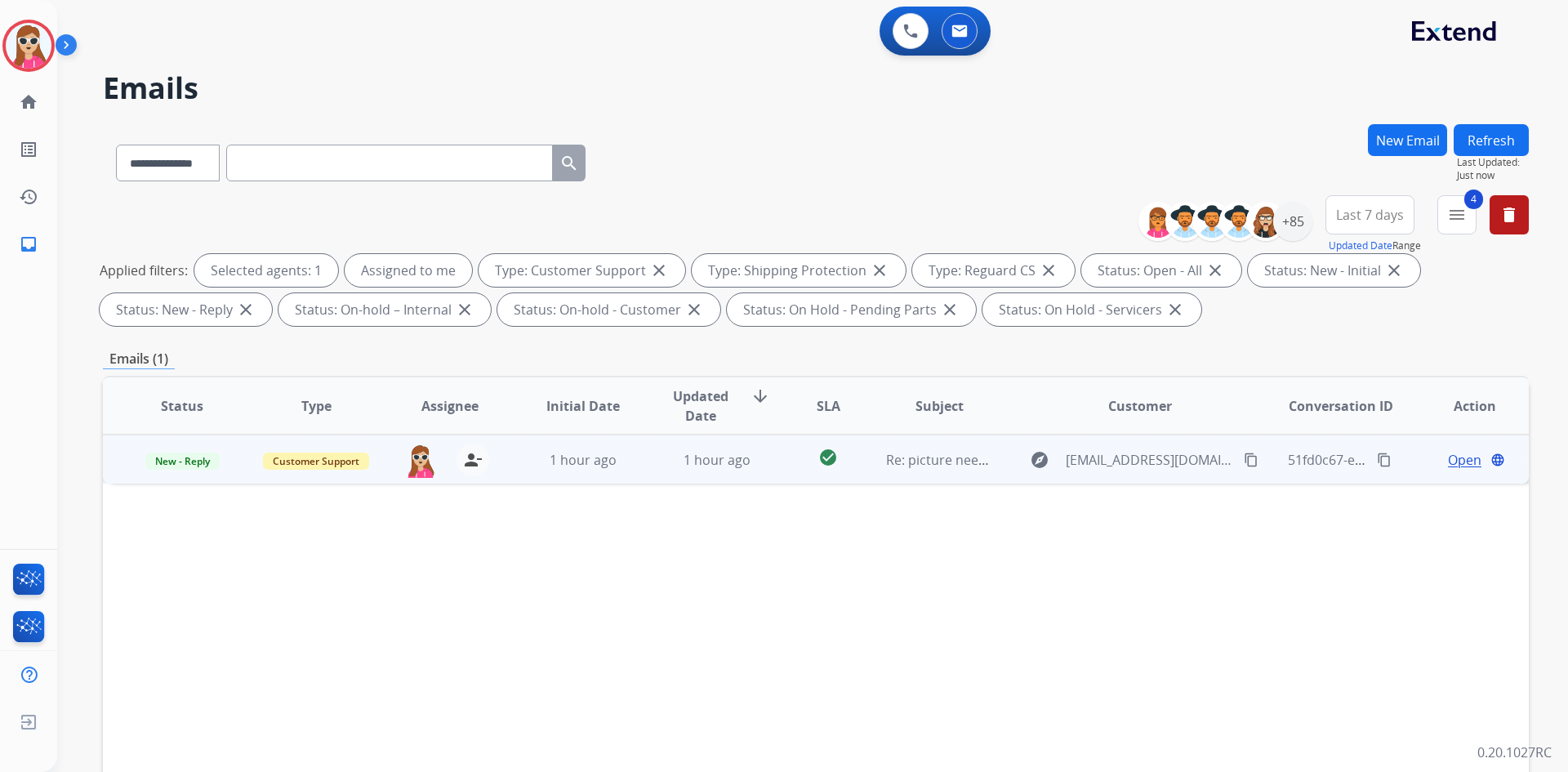
click at [1449, 463] on span "Open" at bounding box center [1464, 459] width 33 height 20
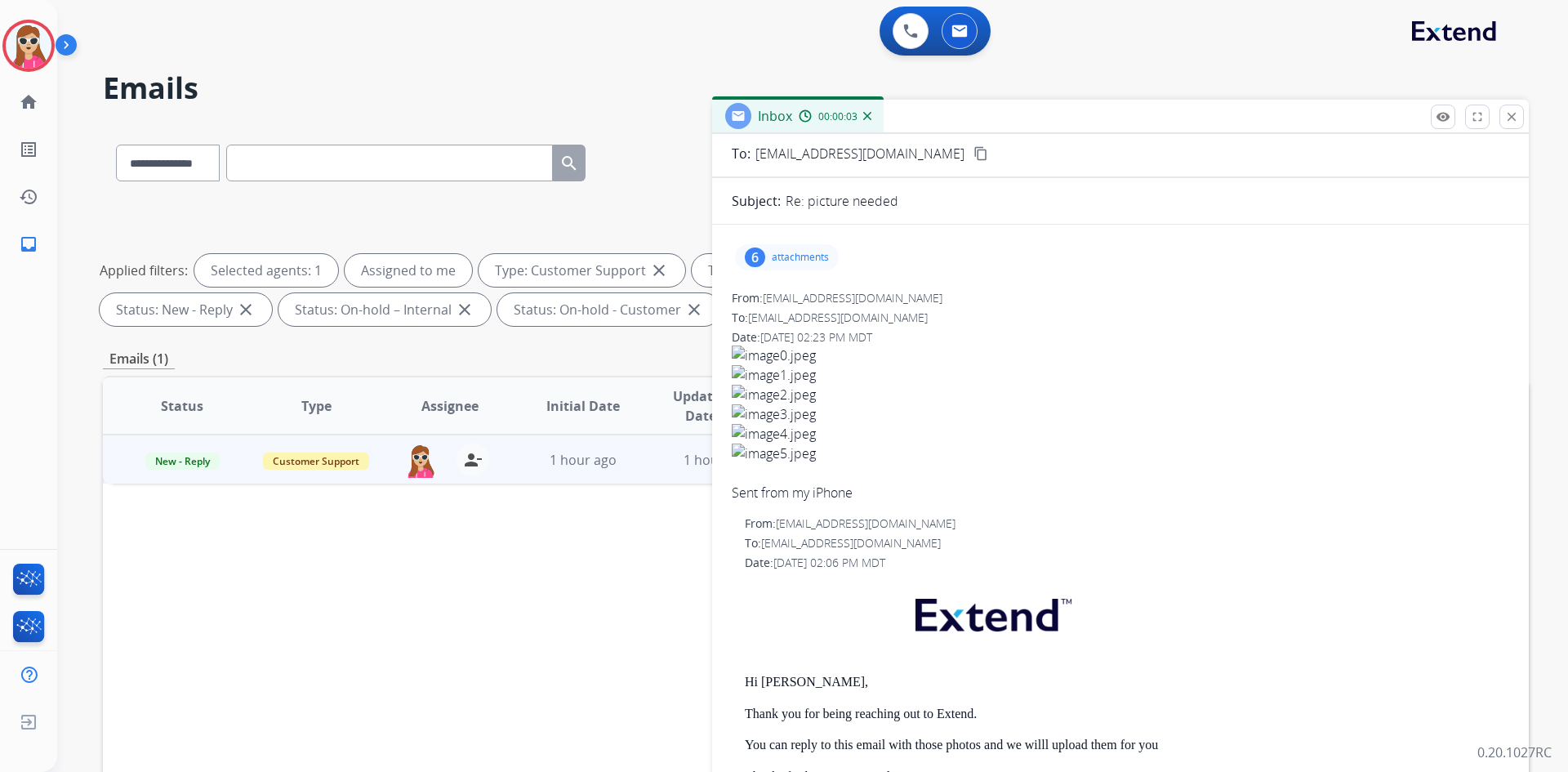
scroll to position [41, 0]
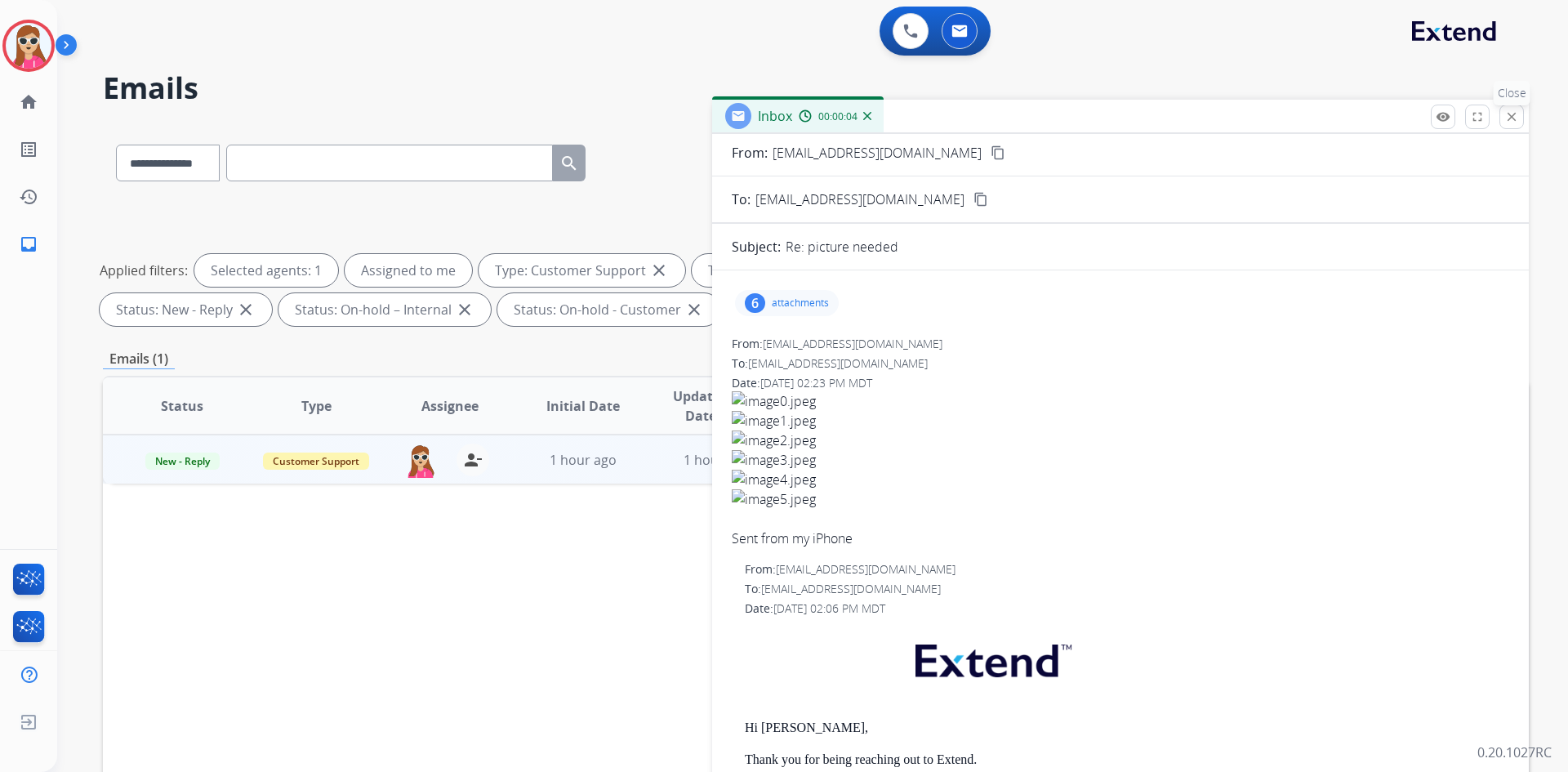
click at [1505, 125] on button "close Close" at bounding box center [1511, 117] width 25 height 25
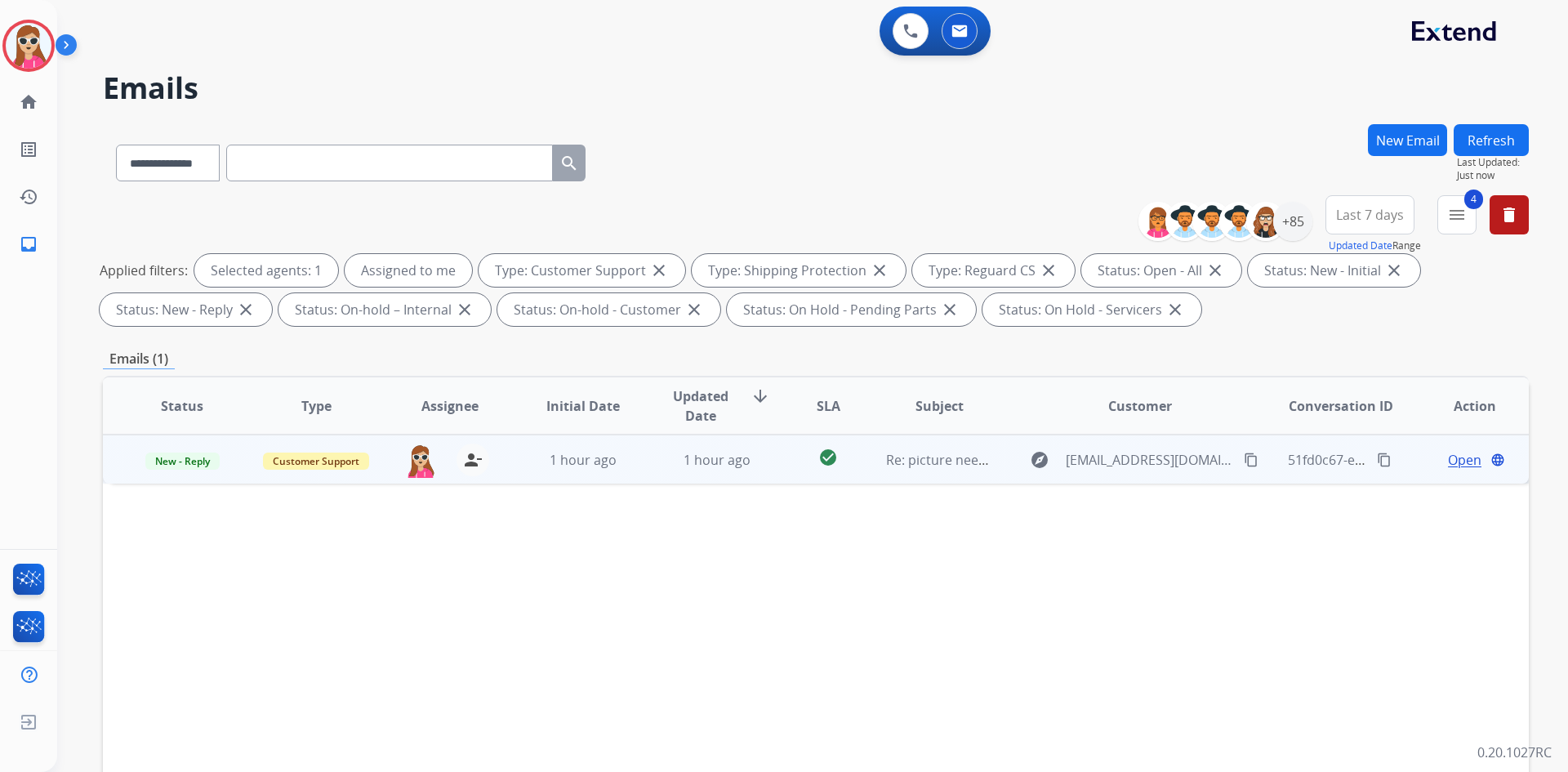
click at [1448, 462] on span "Open" at bounding box center [1464, 459] width 33 height 20
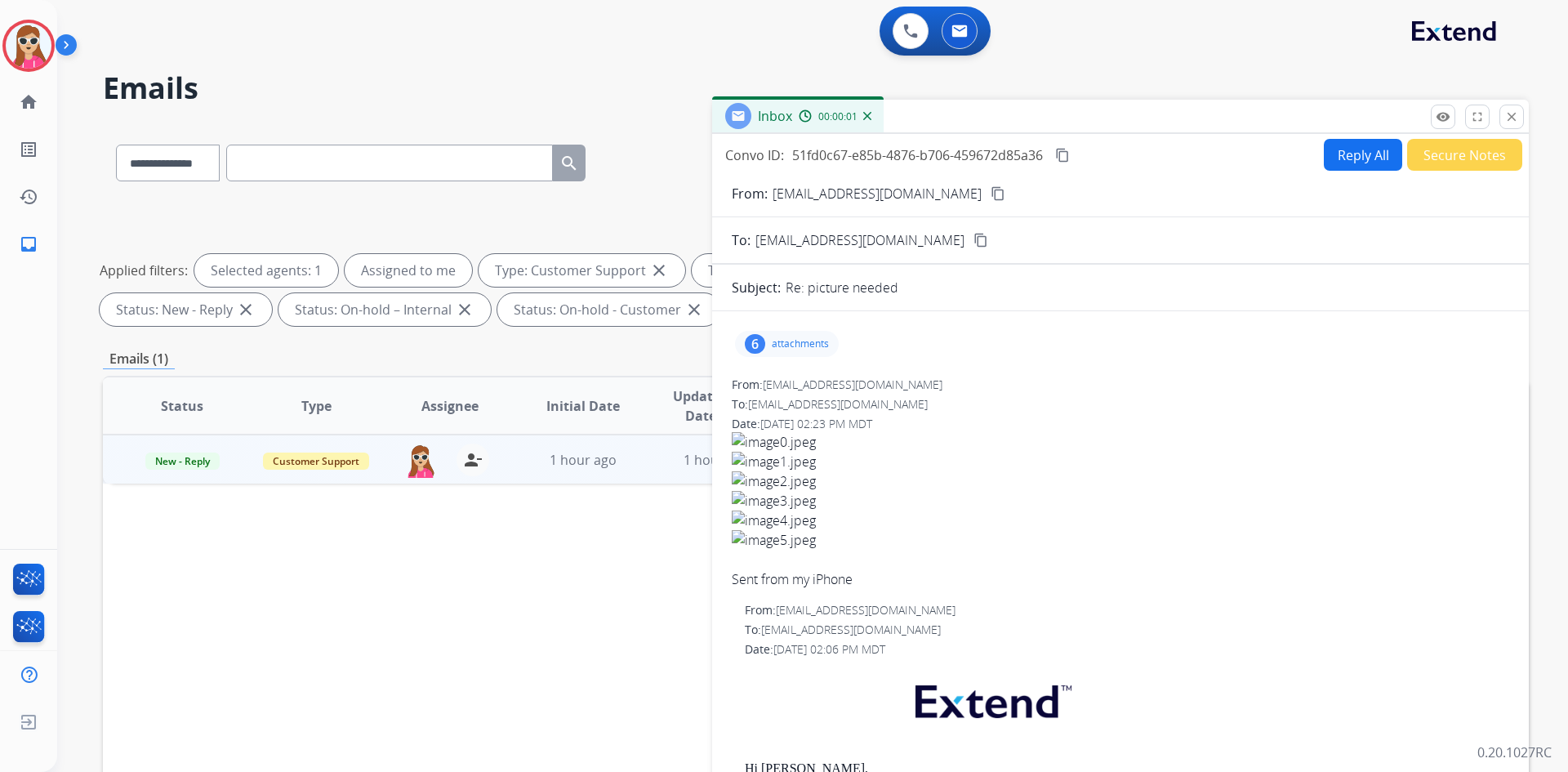
click at [793, 346] on p "attachments" at bounding box center [800, 343] width 58 height 13
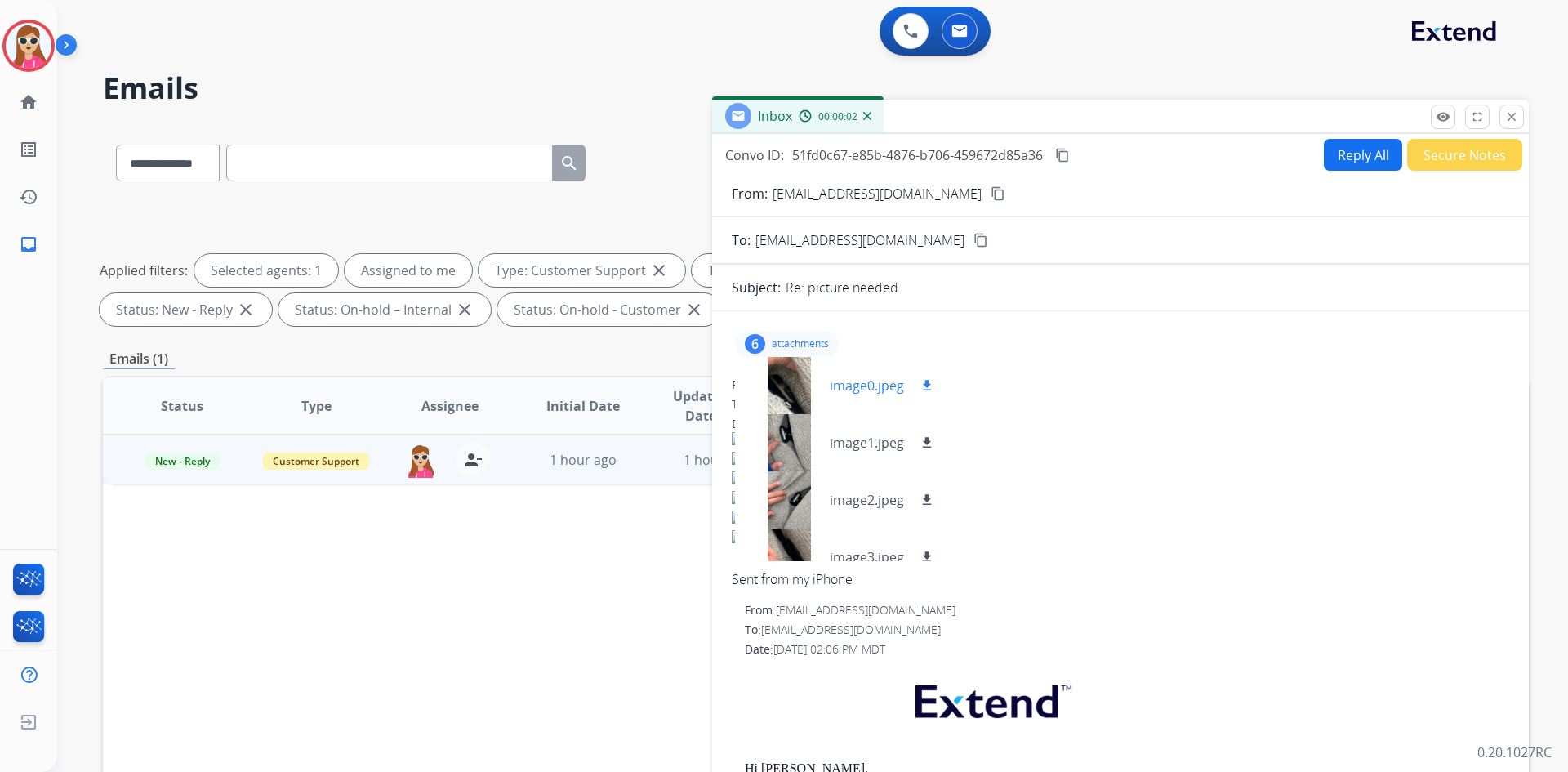
click at [917, 389] on button "download" at bounding box center [927, 385] width 20 height 20
drag, startPoint x: 929, startPoint y: 441, endPoint x: 934, endPoint y: 457, distance: 16.8
click at [929, 441] on mat-icon "download" at bounding box center [927, 442] width 15 height 15
drag, startPoint x: 928, startPoint y: 493, endPoint x: 933, endPoint y: 523, distance: 30.4
click at [928, 493] on mat-icon "download" at bounding box center [927, 499] width 15 height 15
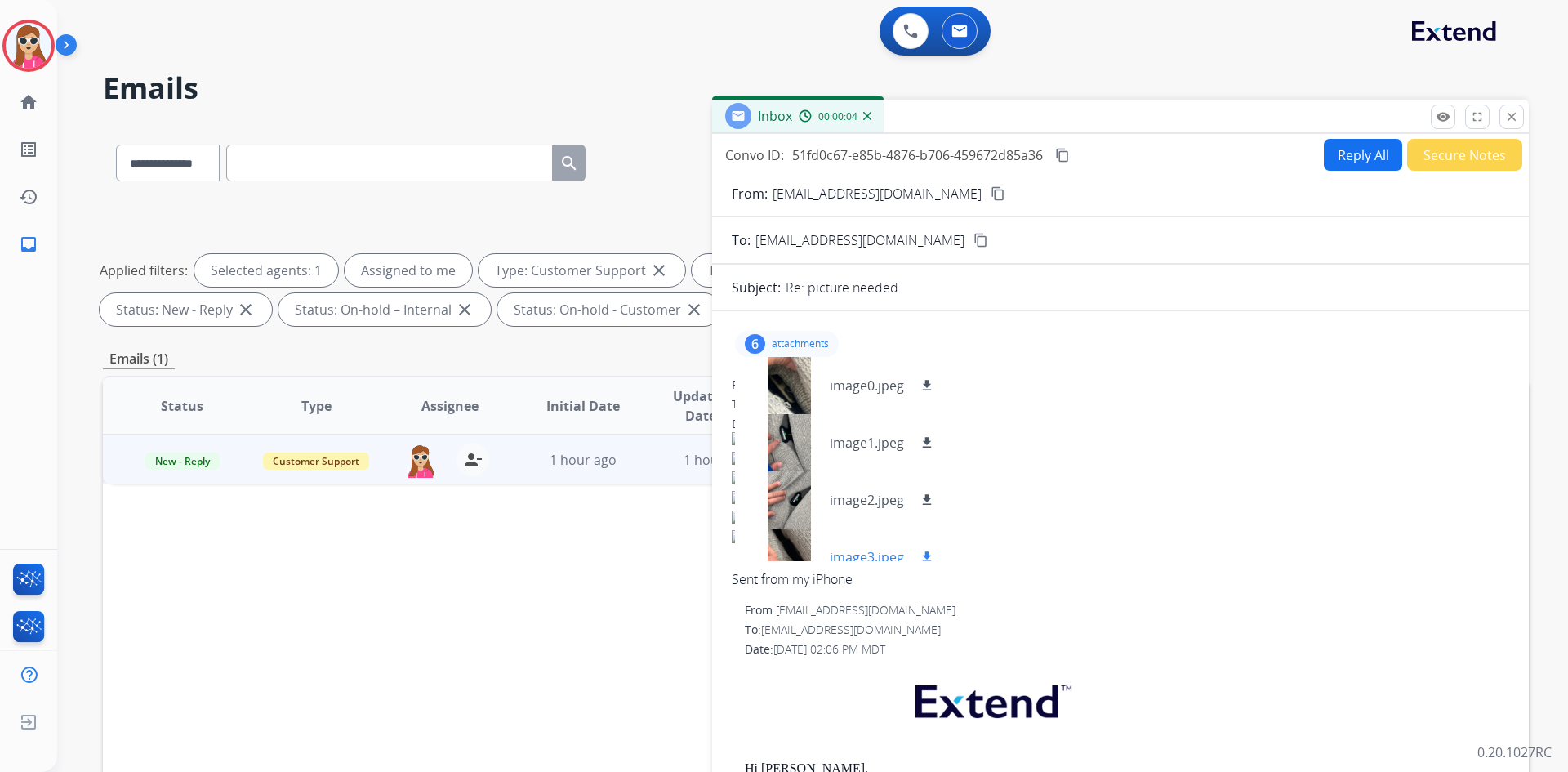
drag, startPoint x: 933, startPoint y: 548, endPoint x: 938, endPoint y: 538, distance: 11.2
click at [933, 548] on button "download" at bounding box center [927, 556] width 20 height 20
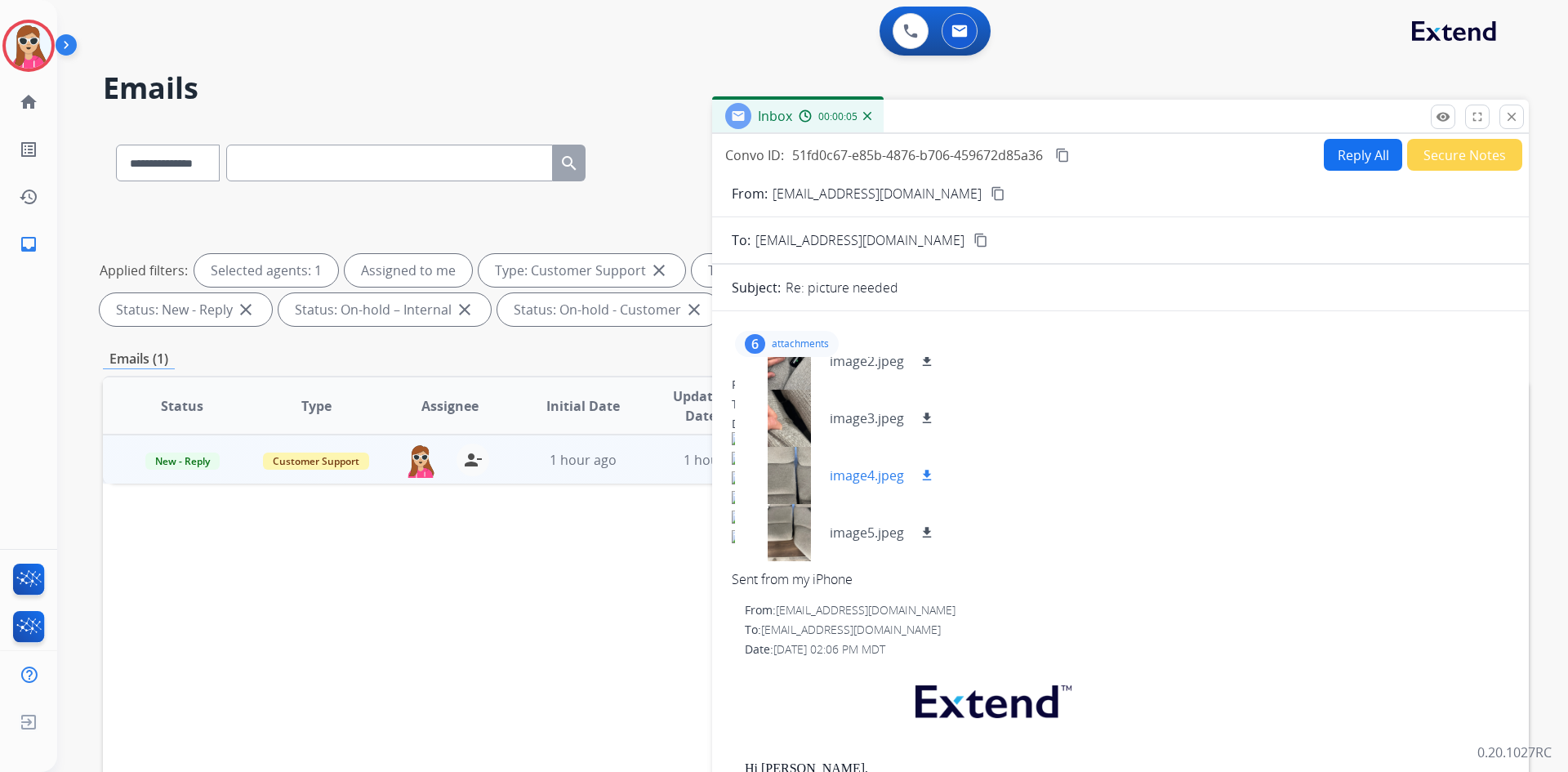
click at [925, 471] on mat-icon "download" at bounding box center [927, 475] width 15 height 15
drag, startPoint x: 931, startPoint y: 526, endPoint x: 944, endPoint y: 505, distance: 24.7
click at [932, 526] on mat-icon "download" at bounding box center [927, 532] width 15 height 15
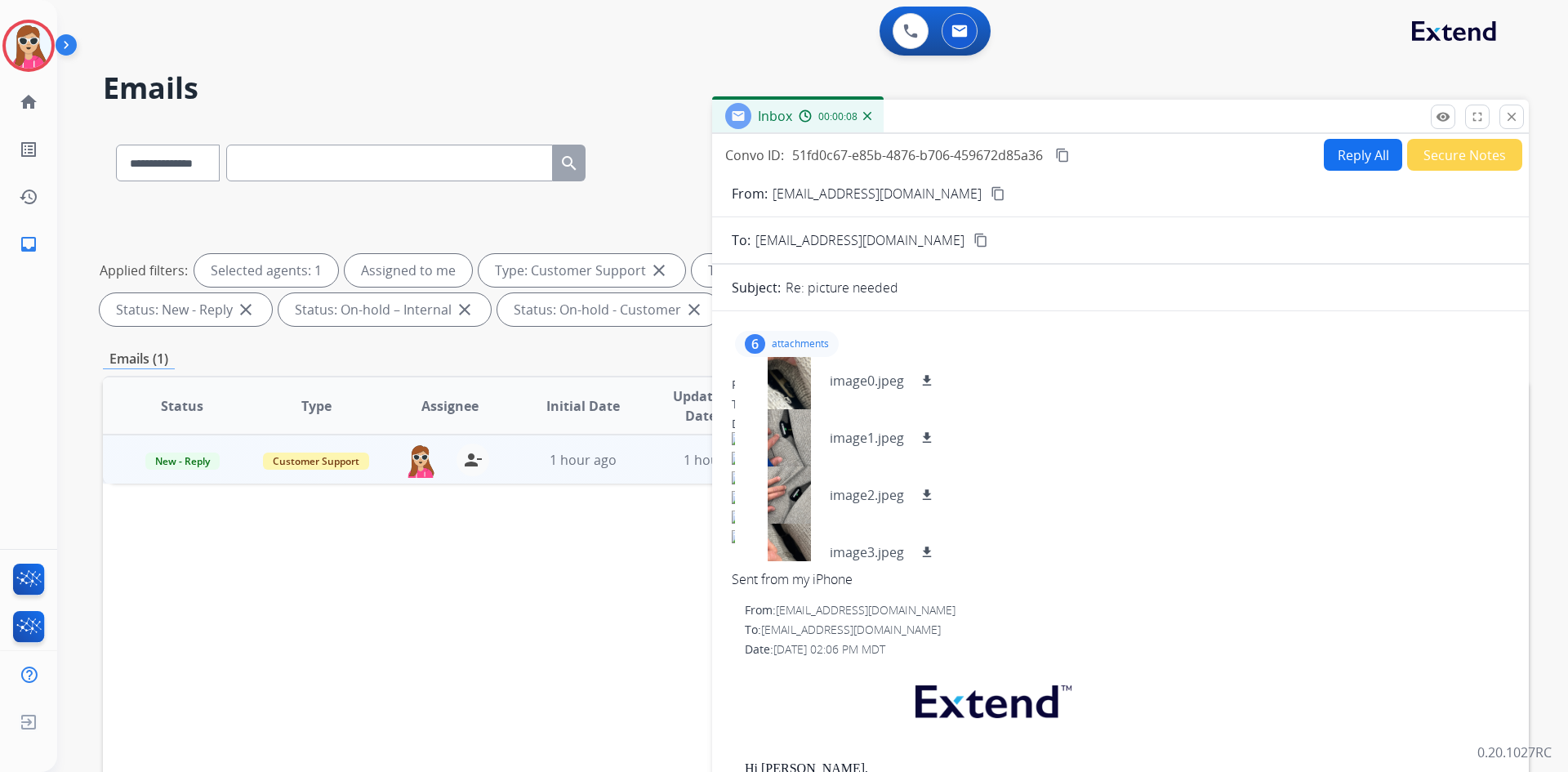
scroll to position [0, 0]
click at [1343, 165] on button "Reply All" at bounding box center [1362, 155] width 78 height 32
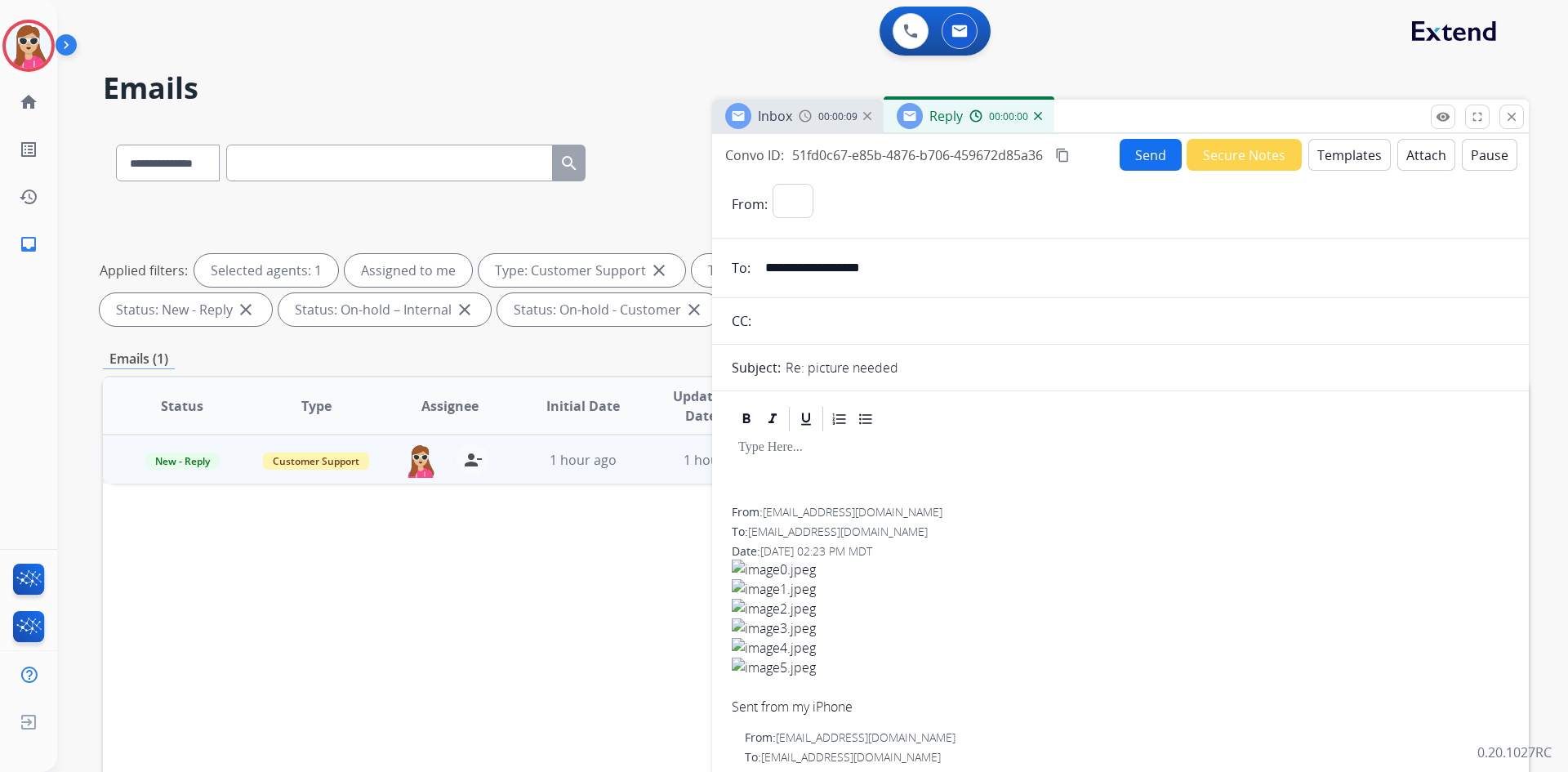
select select "**********"
click at [1360, 156] on button "Templates" at bounding box center [1349, 155] width 82 height 32
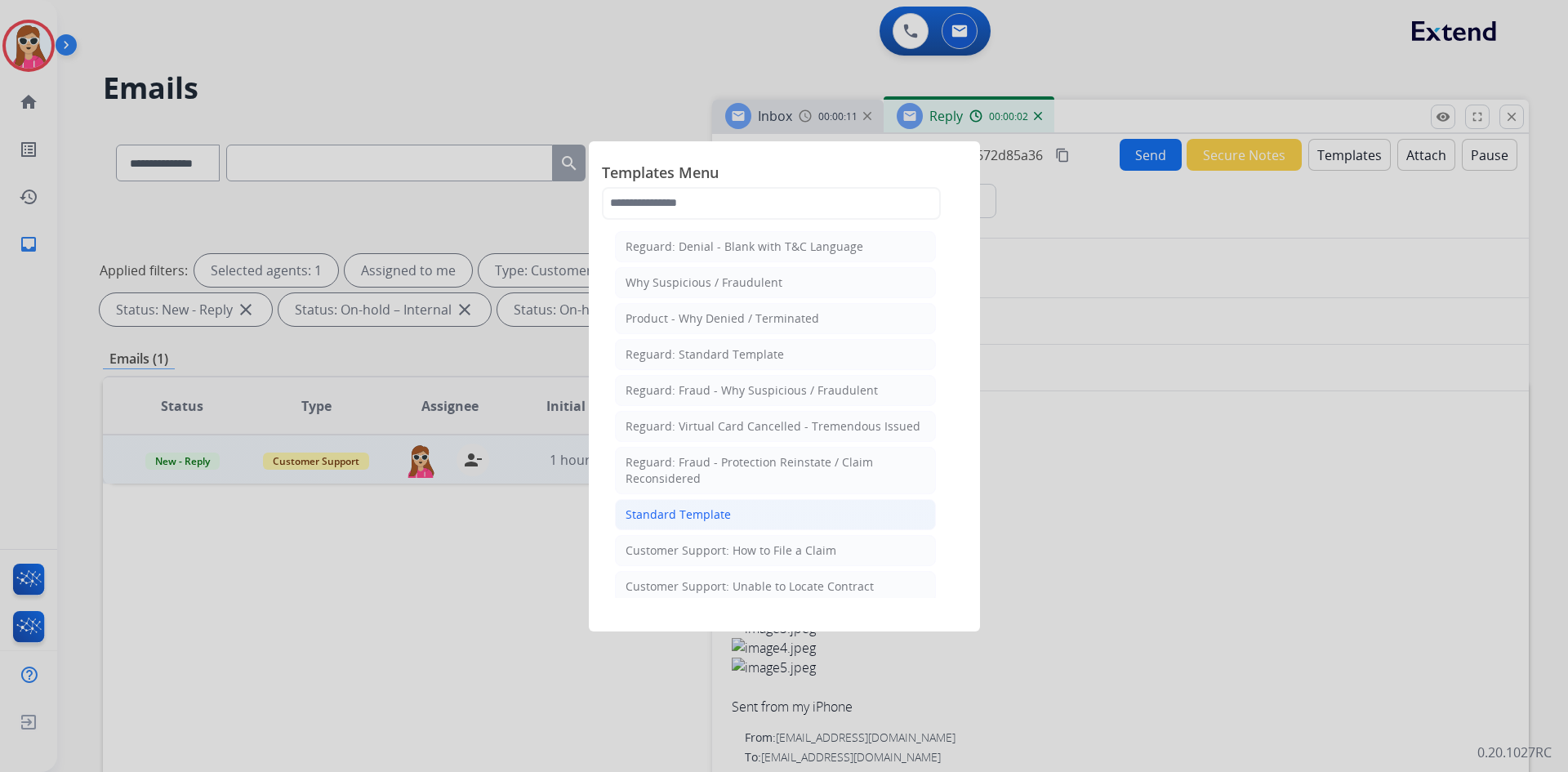
click at [786, 510] on li "Standard Template" at bounding box center [775, 514] width 321 height 31
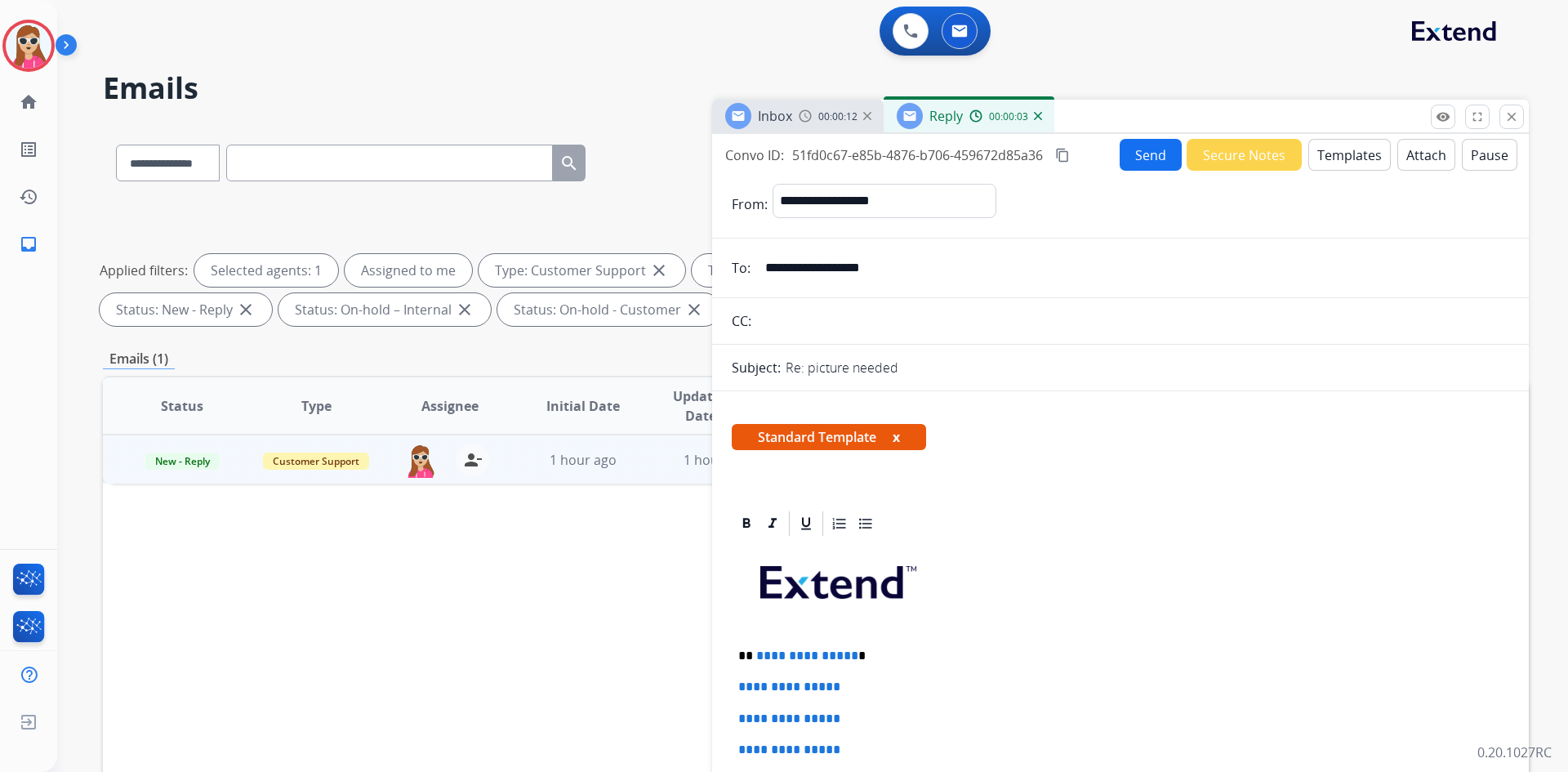
scroll to position [245, 0]
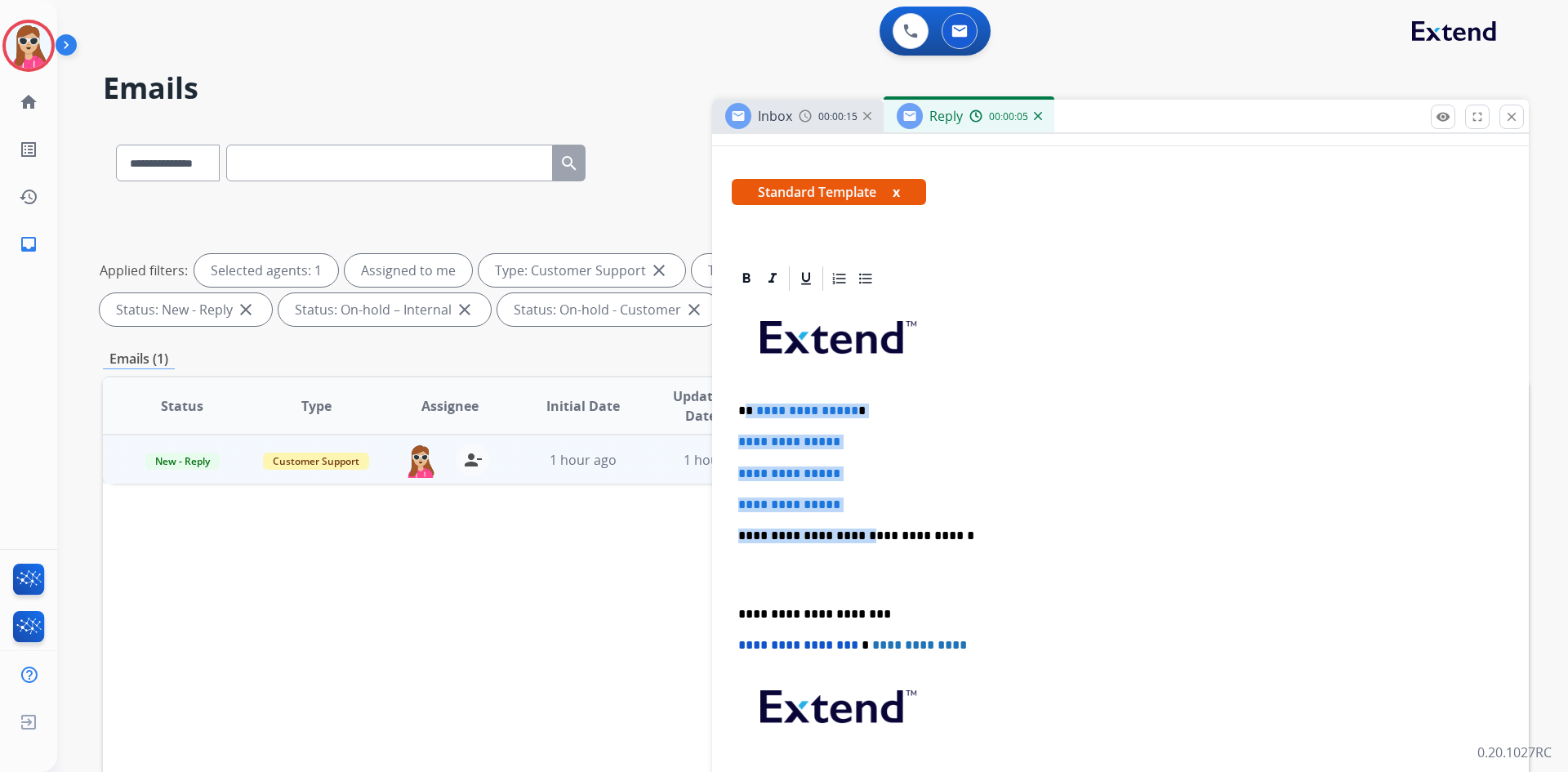
drag, startPoint x: 748, startPoint y: 413, endPoint x: 857, endPoint y: 514, distance: 148.6
click at [857, 514] on div "**********" at bounding box center [1120, 574] width 777 height 562
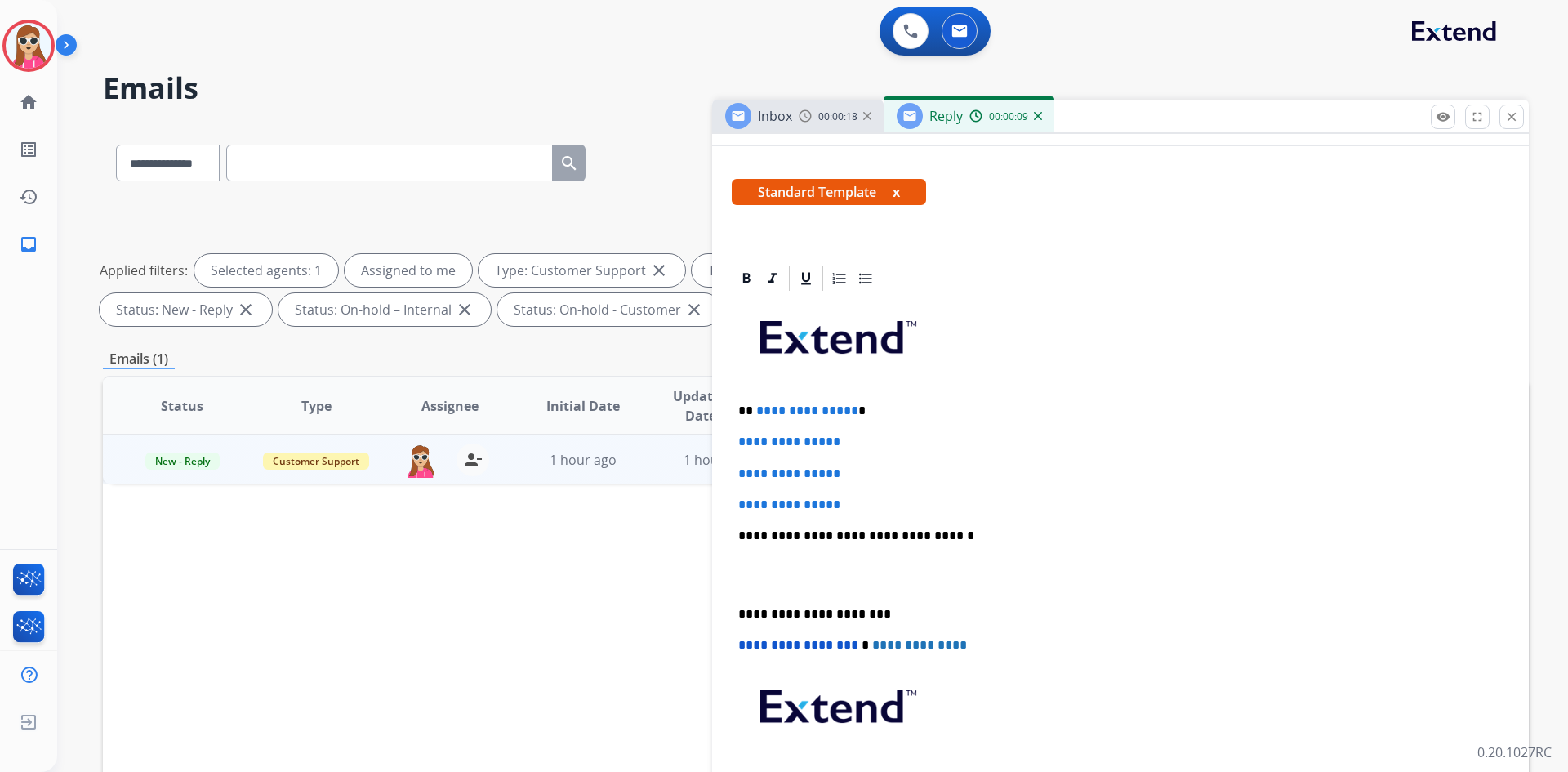
click at [860, 514] on div "**********" at bounding box center [1120, 574] width 777 height 562
drag, startPoint x: 856, startPoint y: 503, endPoint x: 744, endPoint y: 411, distance: 144.9
click at [744, 411] on div "**********" at bounding box center [1120, 574] width 777 height 562
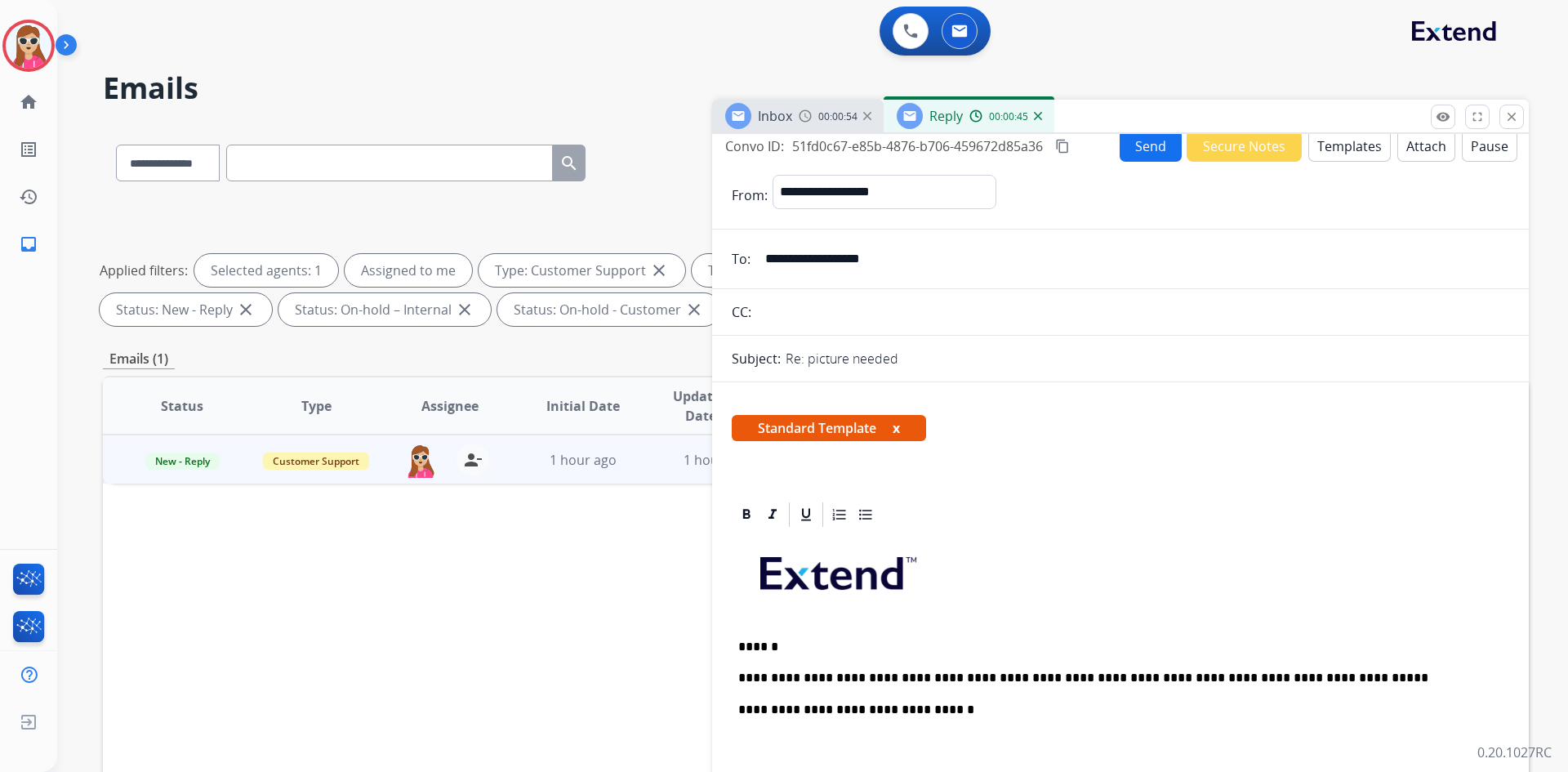
scroll to position [0, 0]
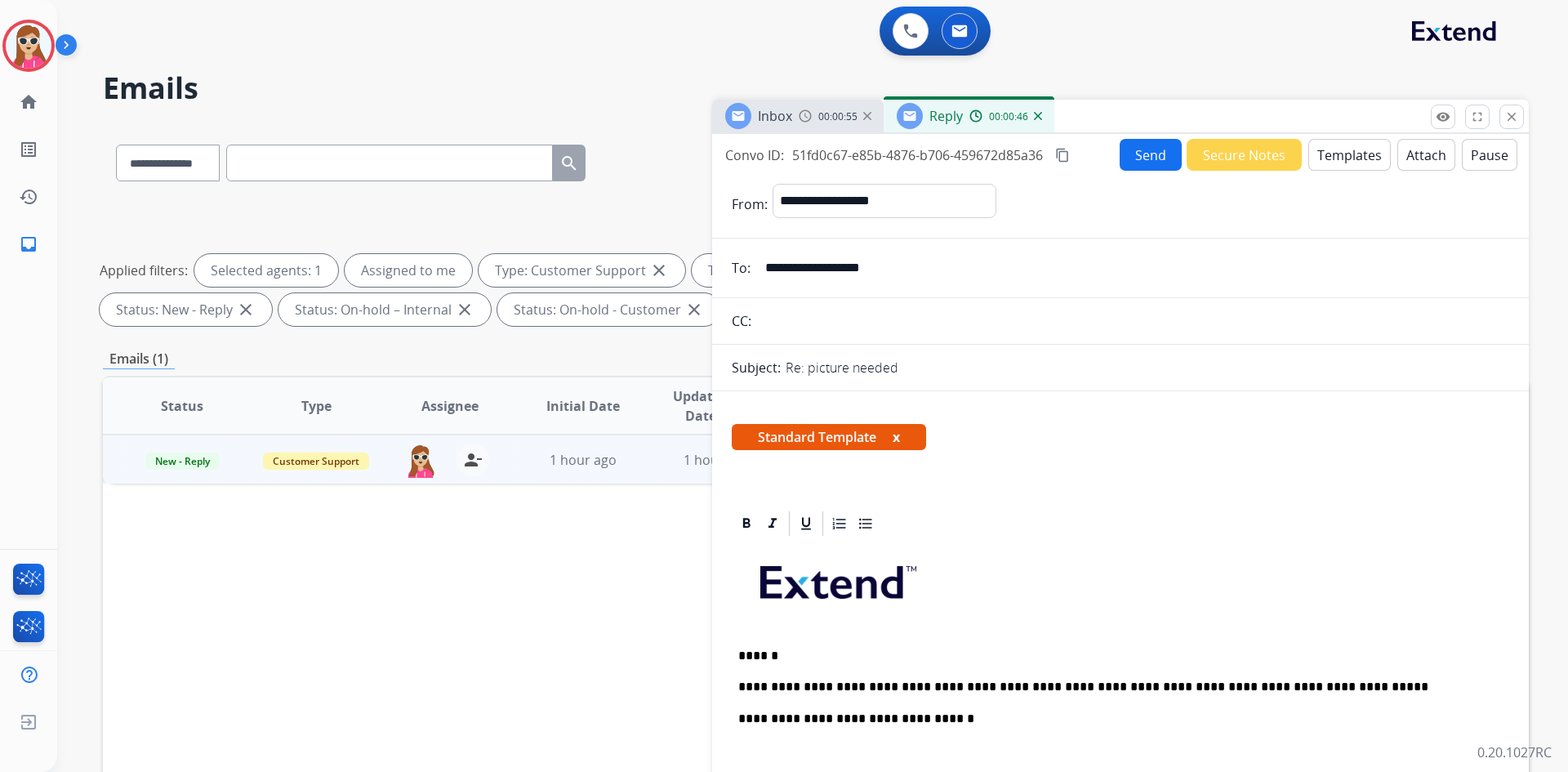
click at [1140, 165] on button "Send" at bounding box center [1151, 155] width 62 height 32
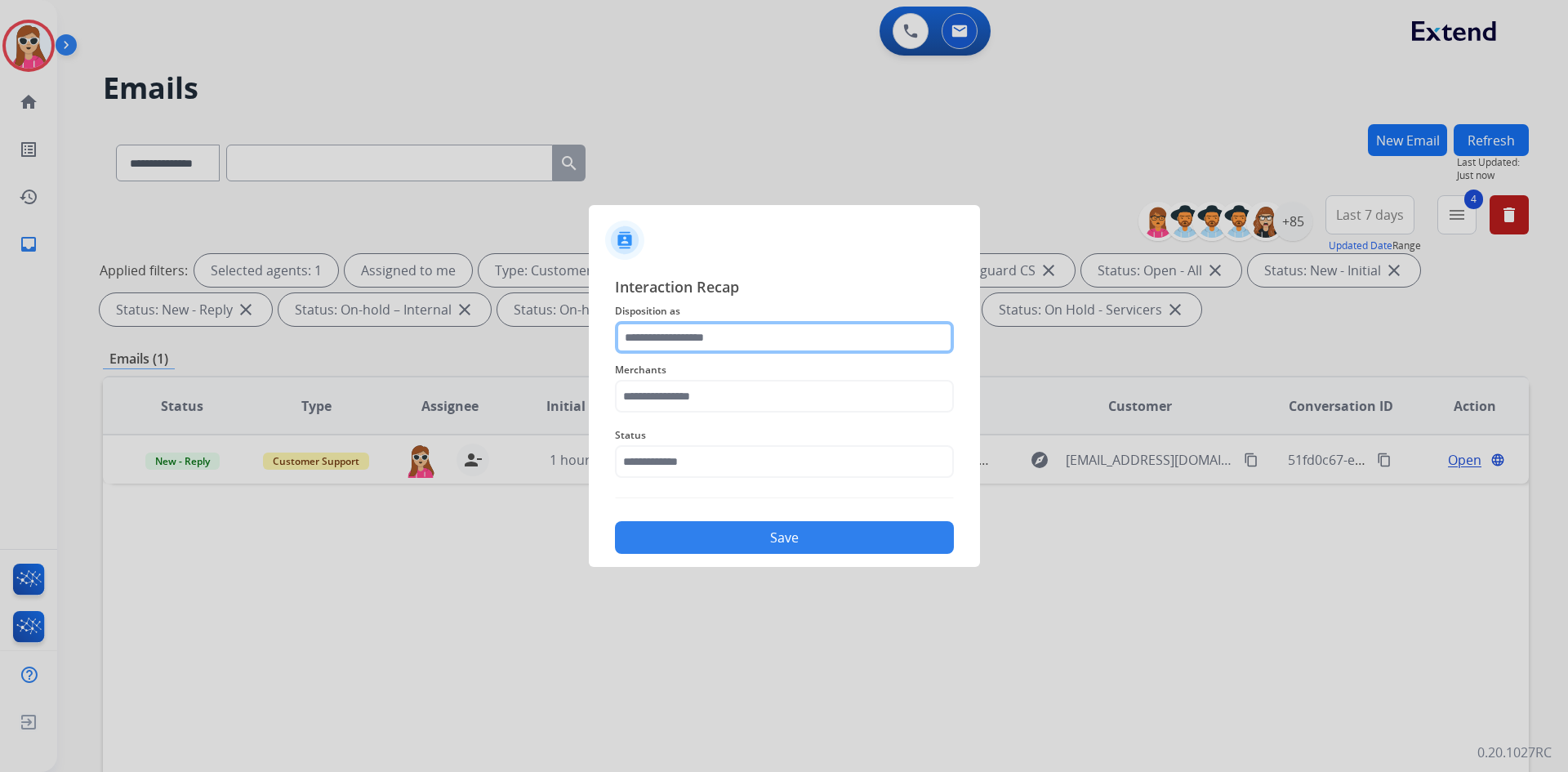
click at [697, 341] on input "text" at bounding box center [784, 337] width 339 height 33
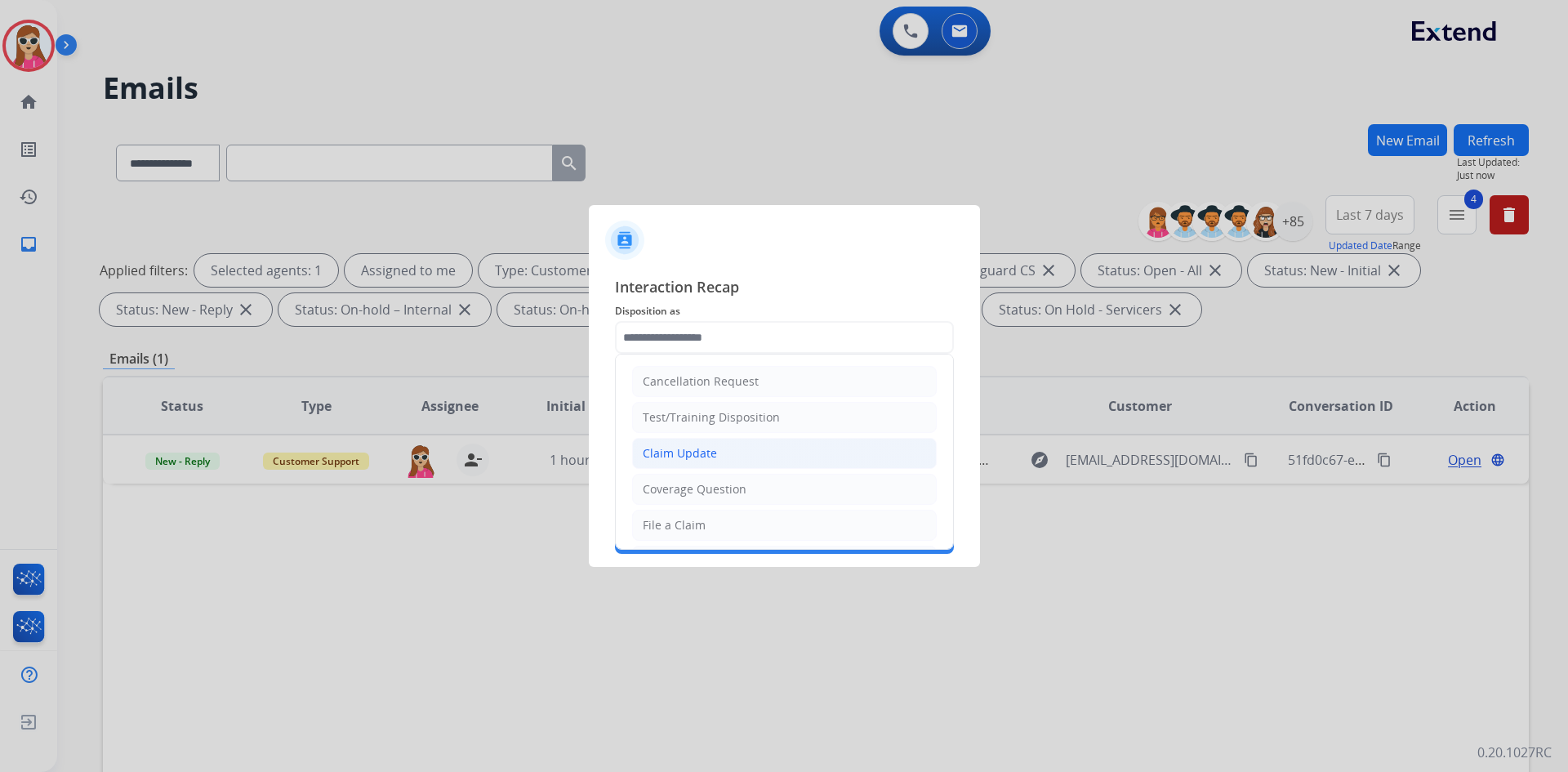
click at [711, 458] on div "Claim Update" at bounding box center [679, 453] width 75 height 16
type input "**********"
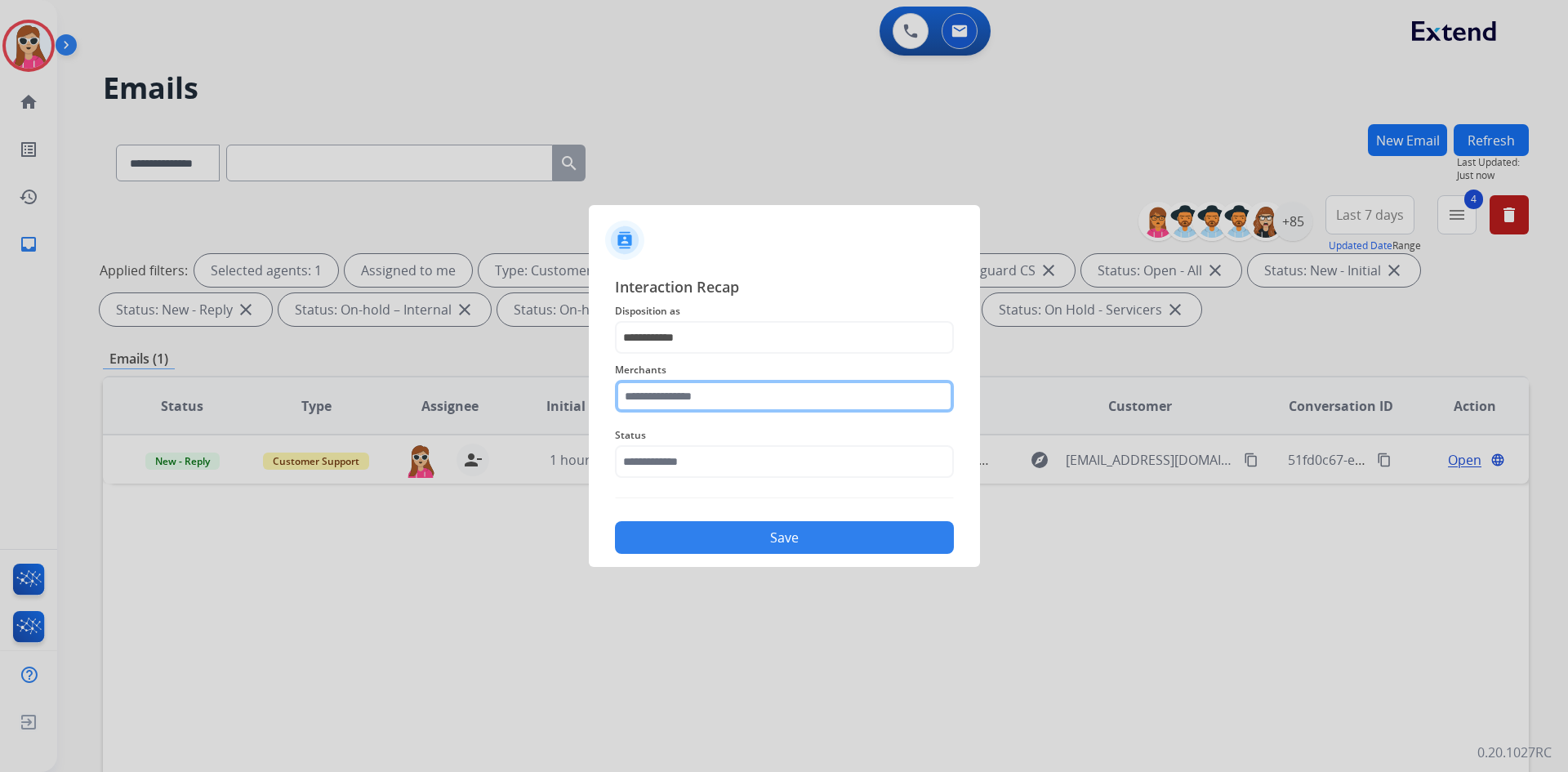
click at [717, 391] on input "text" at bounding box center [784, 396] width 339 height 33
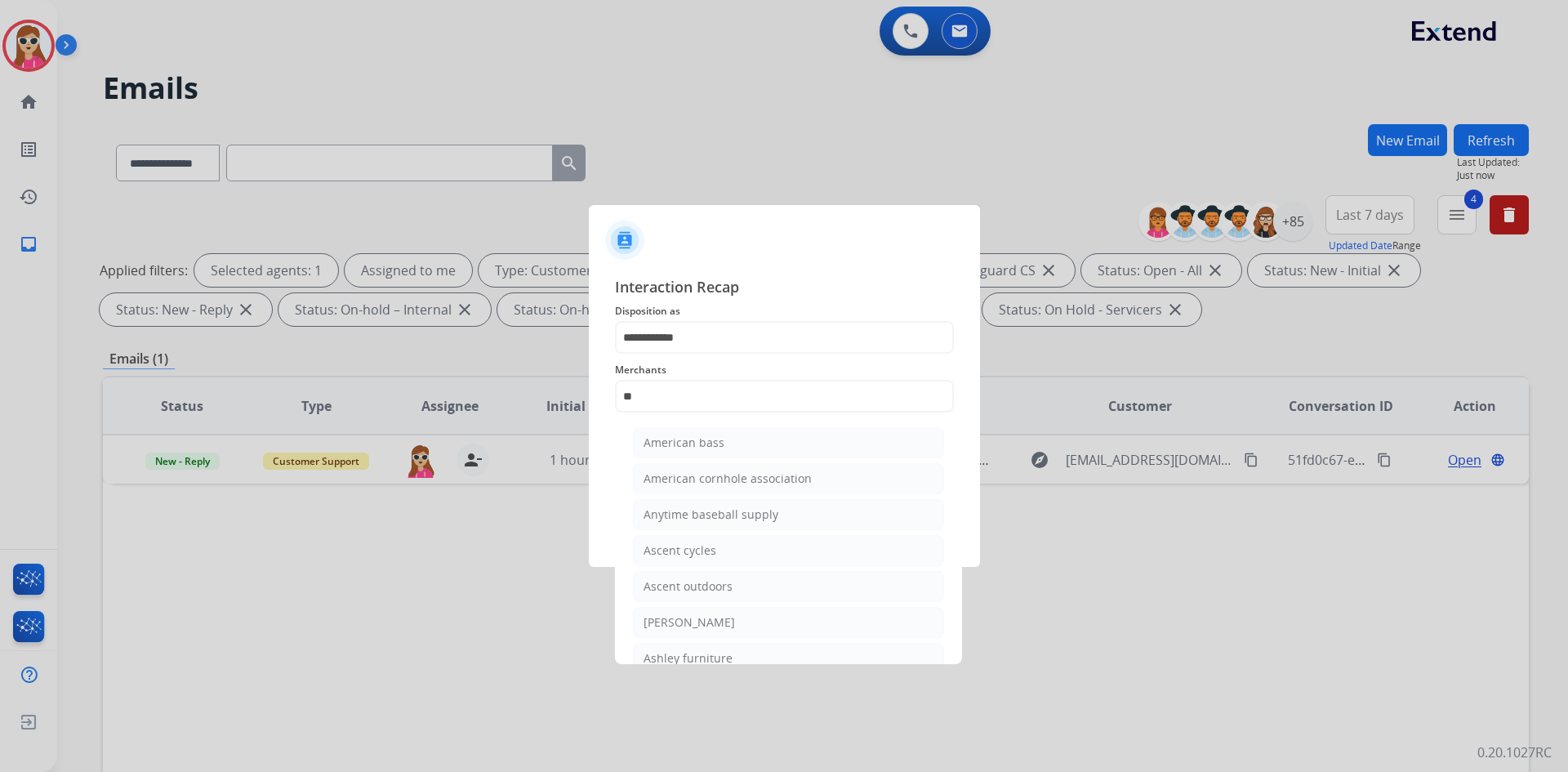
drag, startPoint x: 723, startPoint y: 646, endPoint x: 738, endPoint y: 639, distance: 16.6
click at [732, 641] on ul "American bass American cornhole association Anytime baseball supply Ascent cycl…" at bounding box center [788, 608] width 321 height 379
click at [707, 405] on input "**" at bounding box center [784, 396] width 339 height 33
click at [715, 655] on div "Ashley furniture" at bounding box center [688, 658] width 89 height 16
type input "**********"
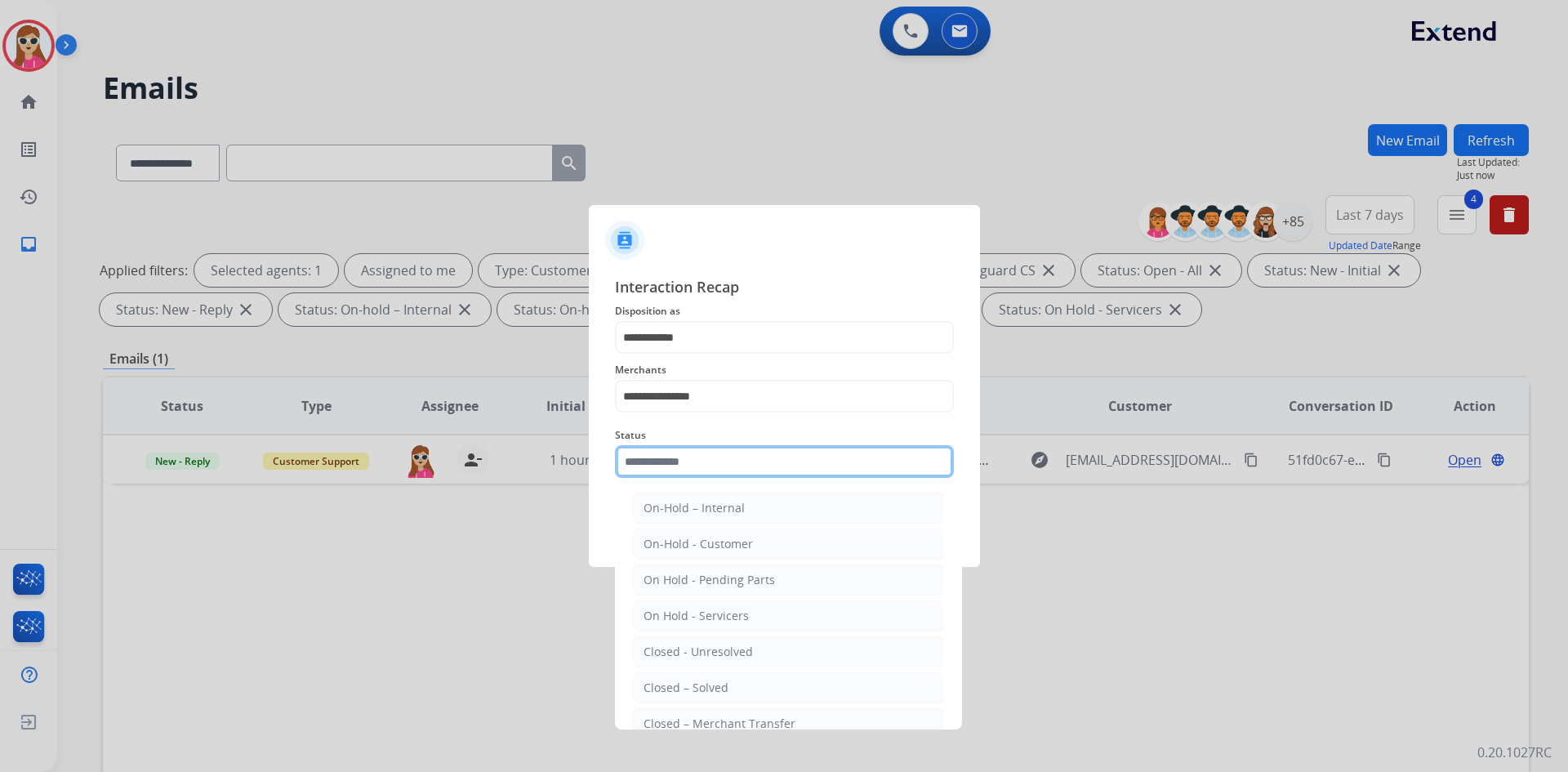
click at [714, 464] on input "text" at bounding box center [784, 461] width 339 height 33
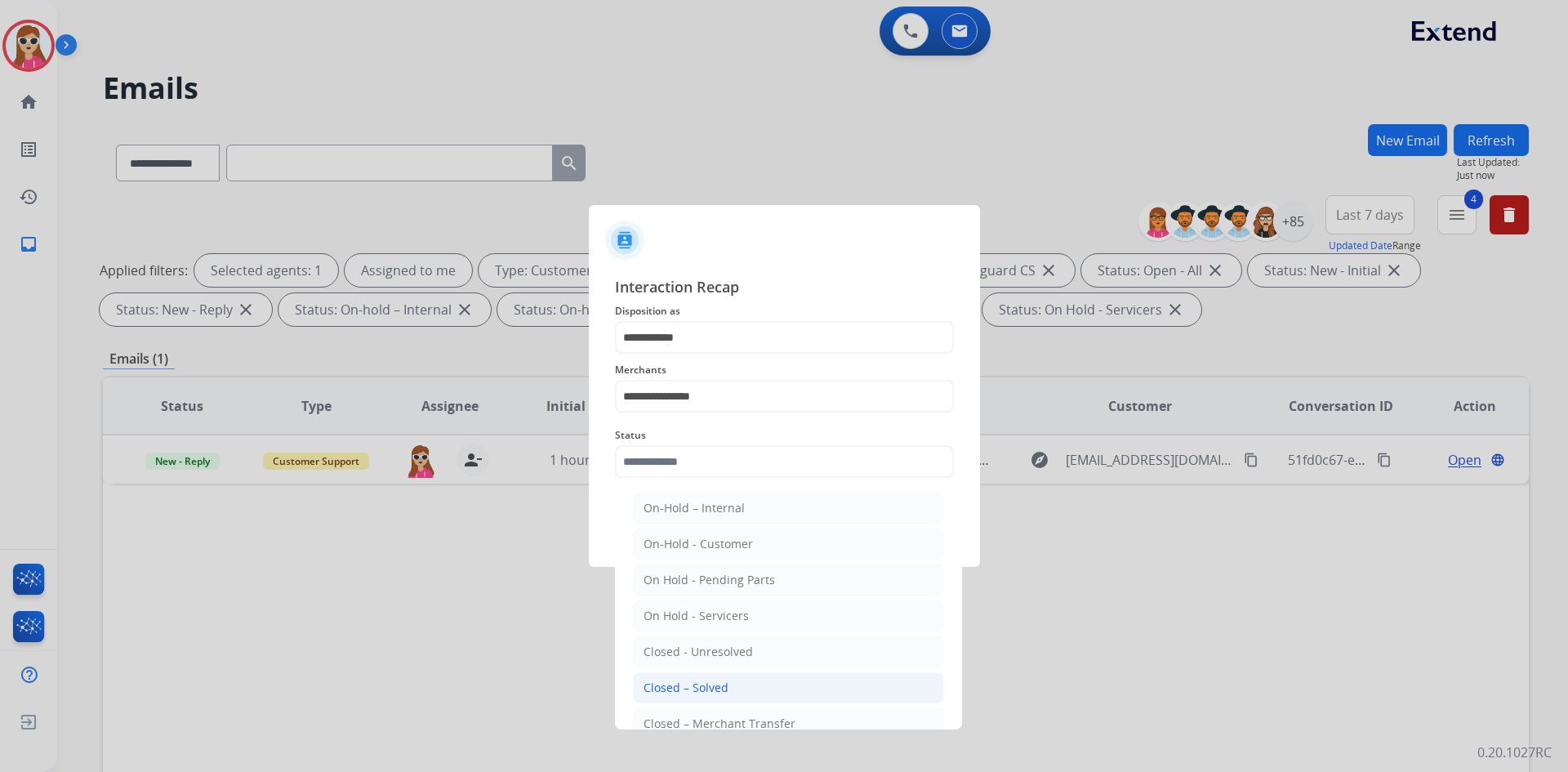
click at [737, 678] on li "Closed – Solved" at bounding box center [788, 688] width 311 height 31
type input "**********"
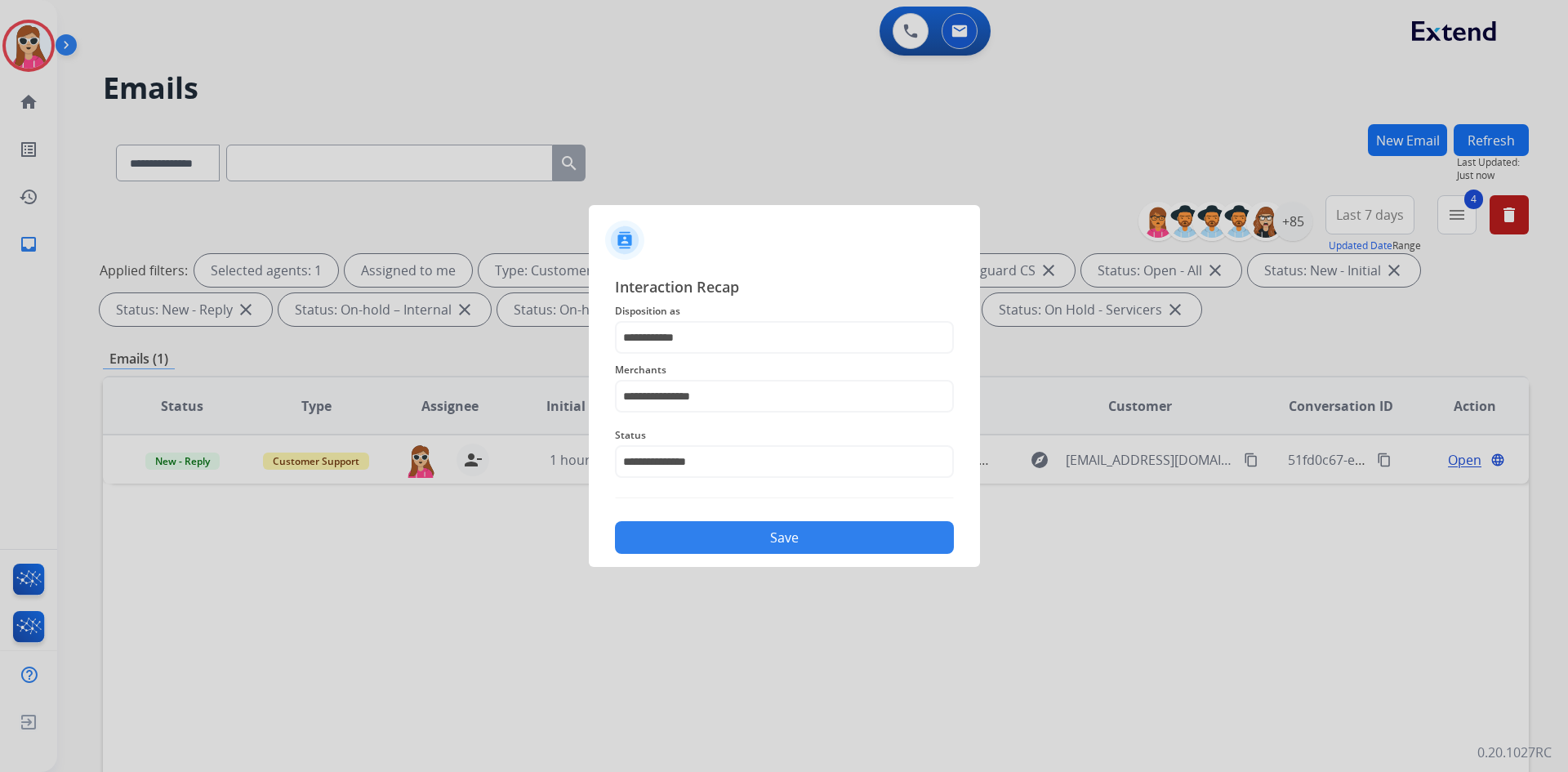
click at [755, 515] on div "Save" at bounding box center [784, 532] width 339 height 42
click at [758, 538] on button "Save" at bounding box center [784, 538] width 339 height 33
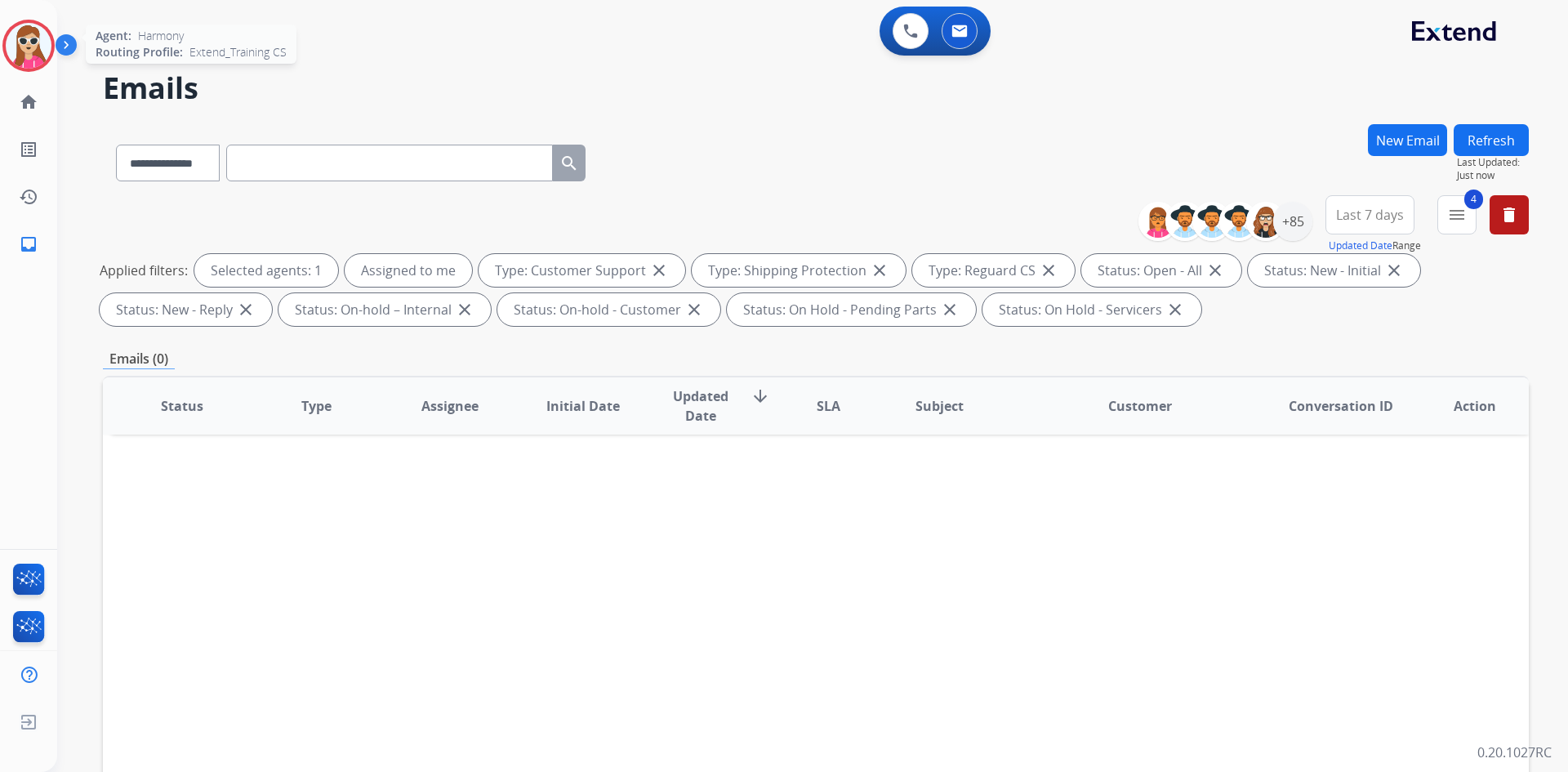
click at [47, 48] on img at bounding box center [28, 46] width 46 height 46
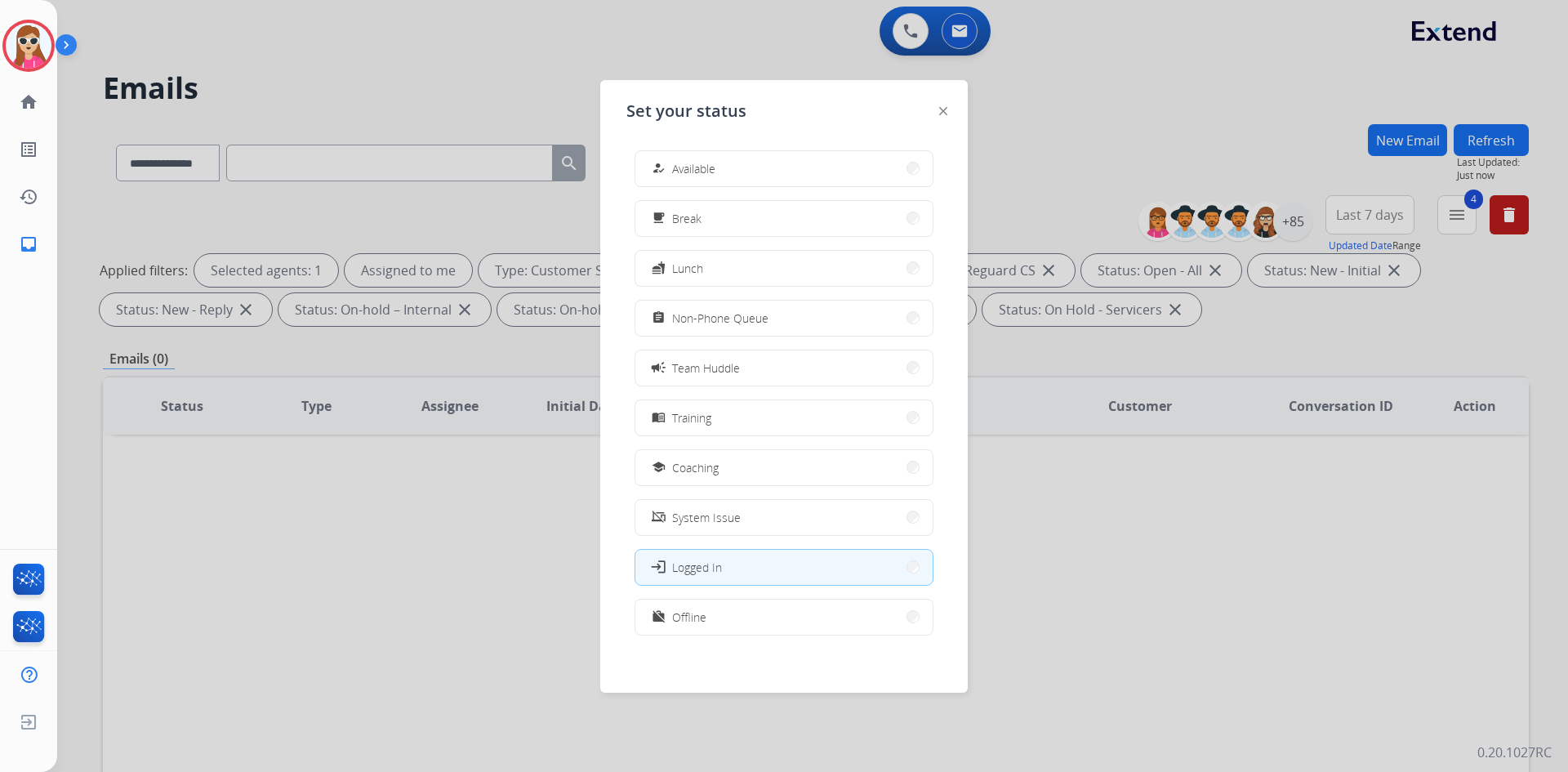
click at [756, 623] on button "work_off Offline" at bounding box center [784, 617] width 297 height 35
